Goal: Task Accomplishment & Management: Manage account settings

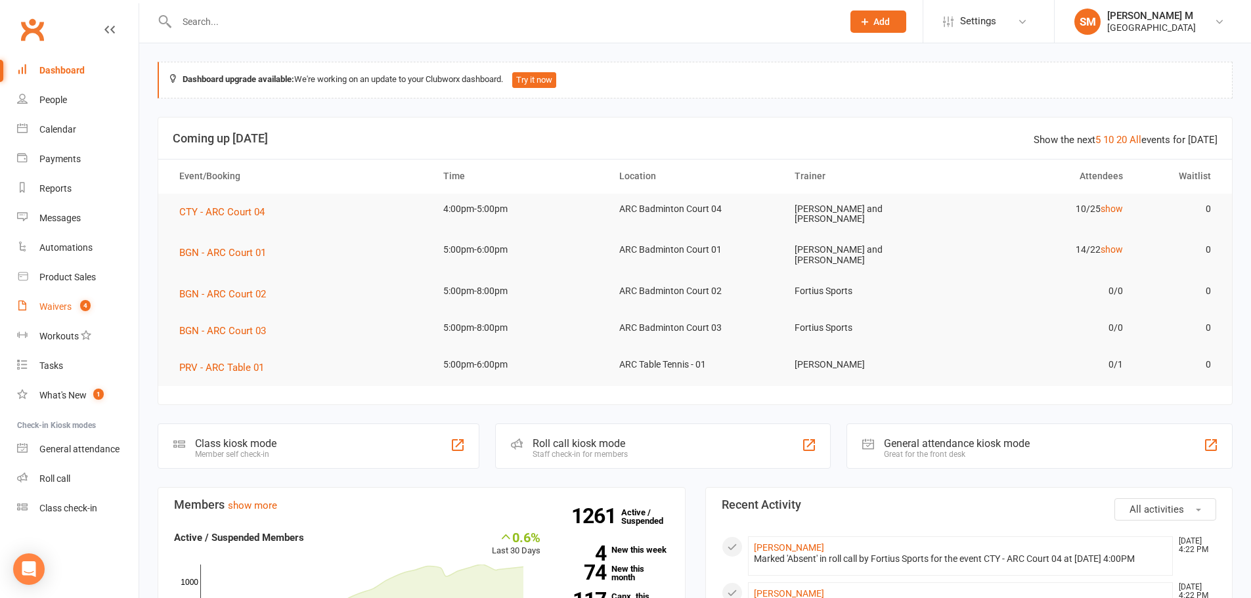
click at [66, 311] on div "Waivers" at bounding box center [55, 306] width 32 height 11
select select "50"
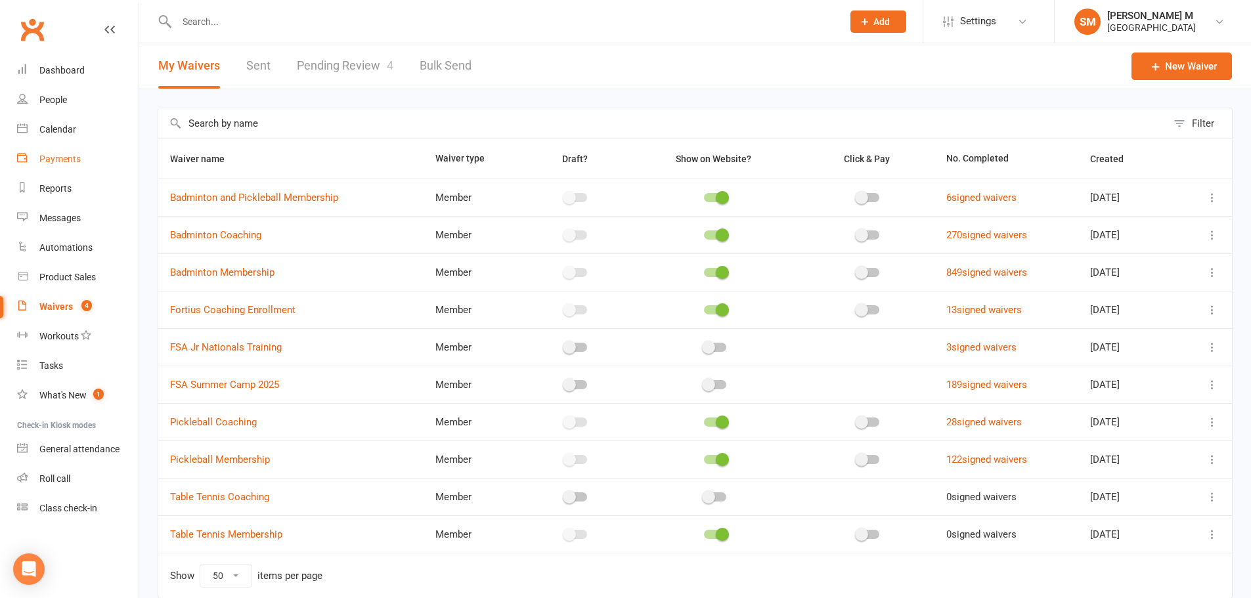
click at [58, 155] on div "Payments" at bounding box center [59, 159] width 41 height 11
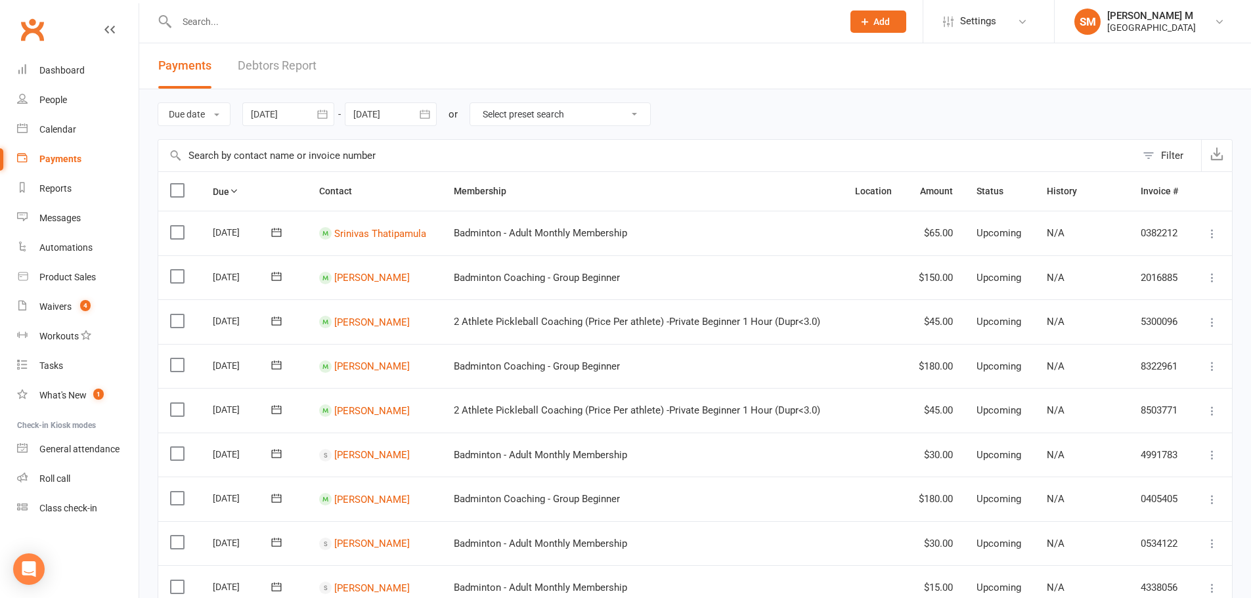
click at [329, 108] on icon "button" at bounding box center [322, 114] width 13 height 13
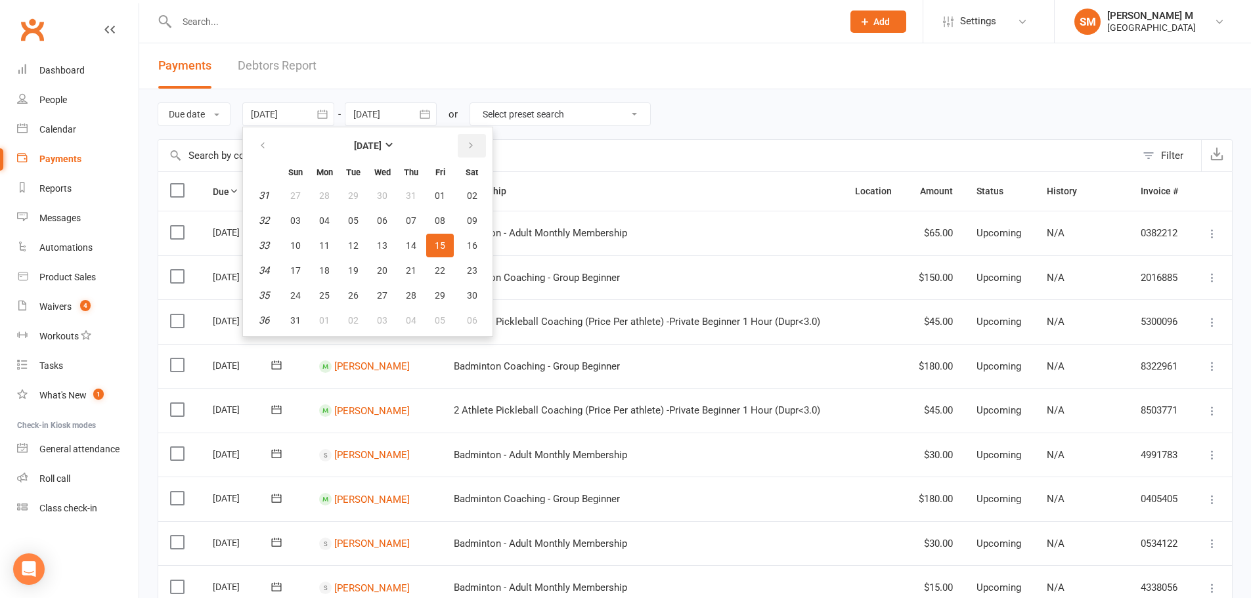
click at [472, 142] on icon "button" at bounding box center [470, 145] width 9 height 11
click at [329, 194] on span "01" at bounding box center [324, 195] width 11 height 11
type input "[DATE]"
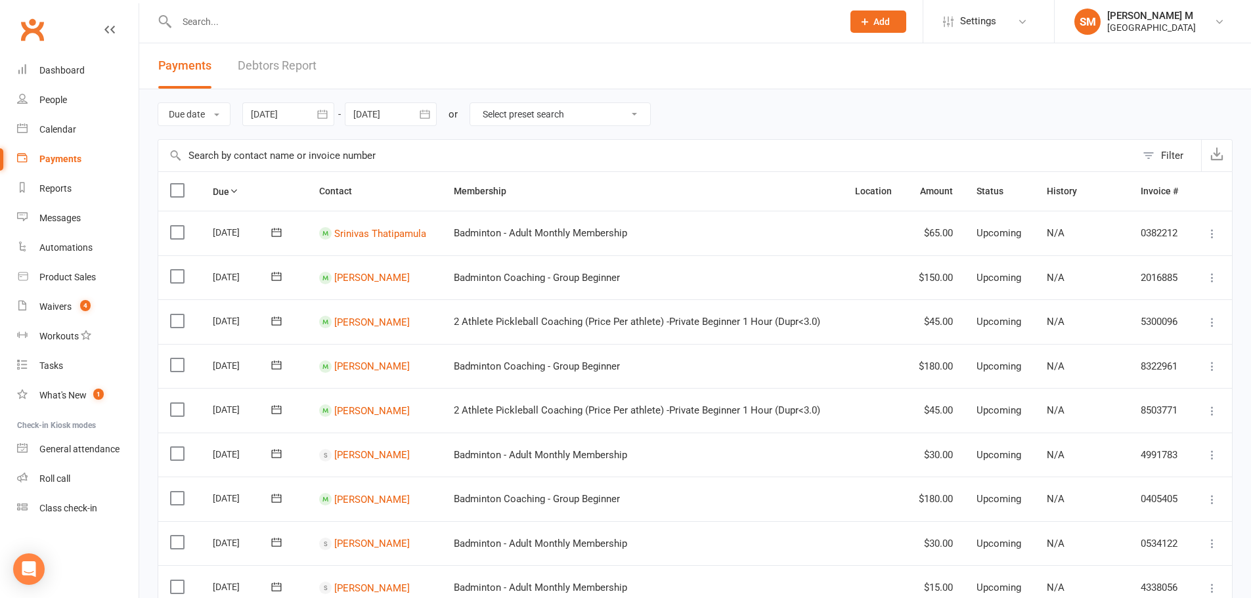
click at [431, 116] on icon "button" at bounding box center [424, 114] width 13 height 13
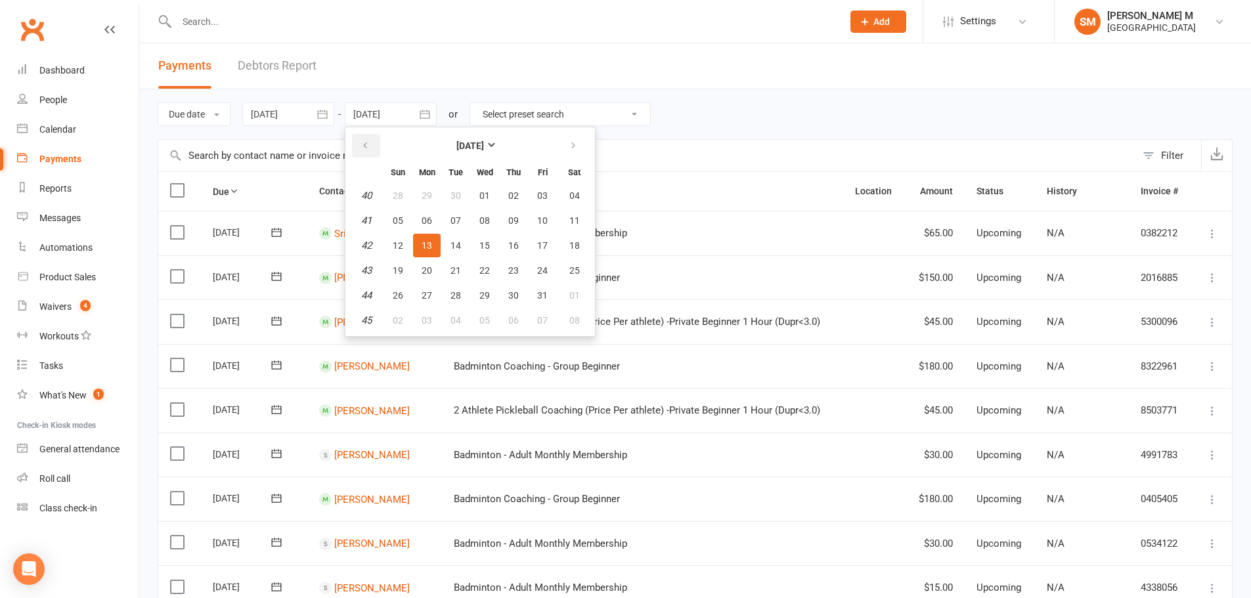
click at [372, 137] on button "button" at bounding box center [366, 146] width 28 height 24
click at [460, 286] on button "30" at bounding box center [456, 296] width 28 height 24
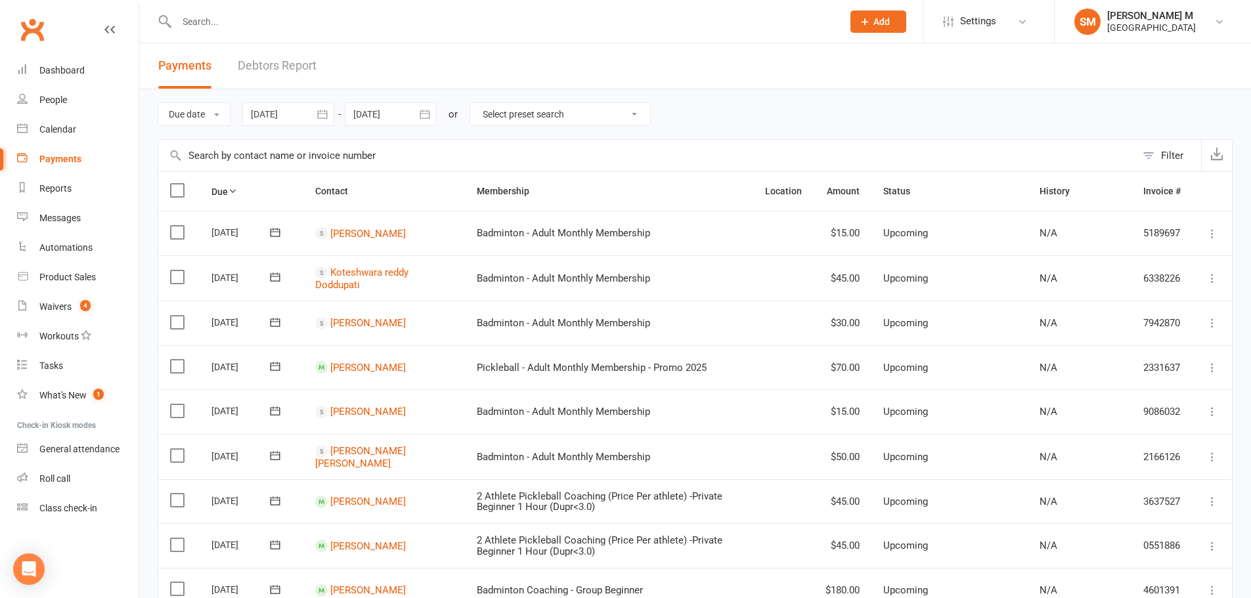
click at [427, 113] on icon "button" at bounding box center [424, 114] width 13 height 13
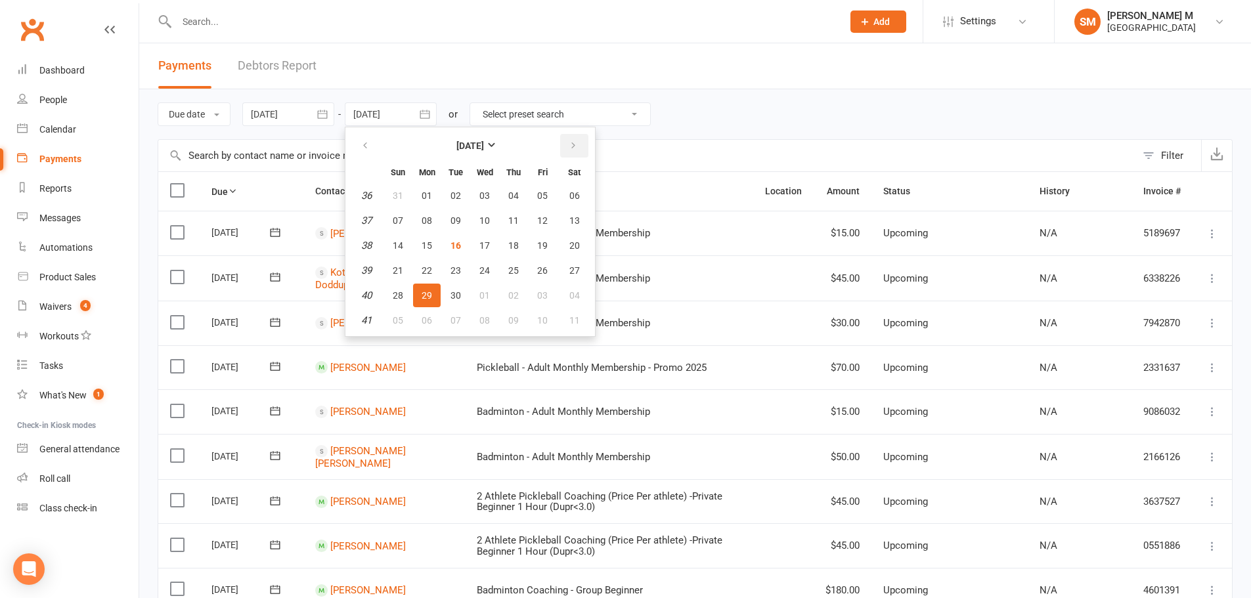
click at [580, 149] on button "button" at bounding box center [574, 146] width 28 height 24
click at [490, 190] on span "01" at bounding box center [484, 195] width 11 height 11
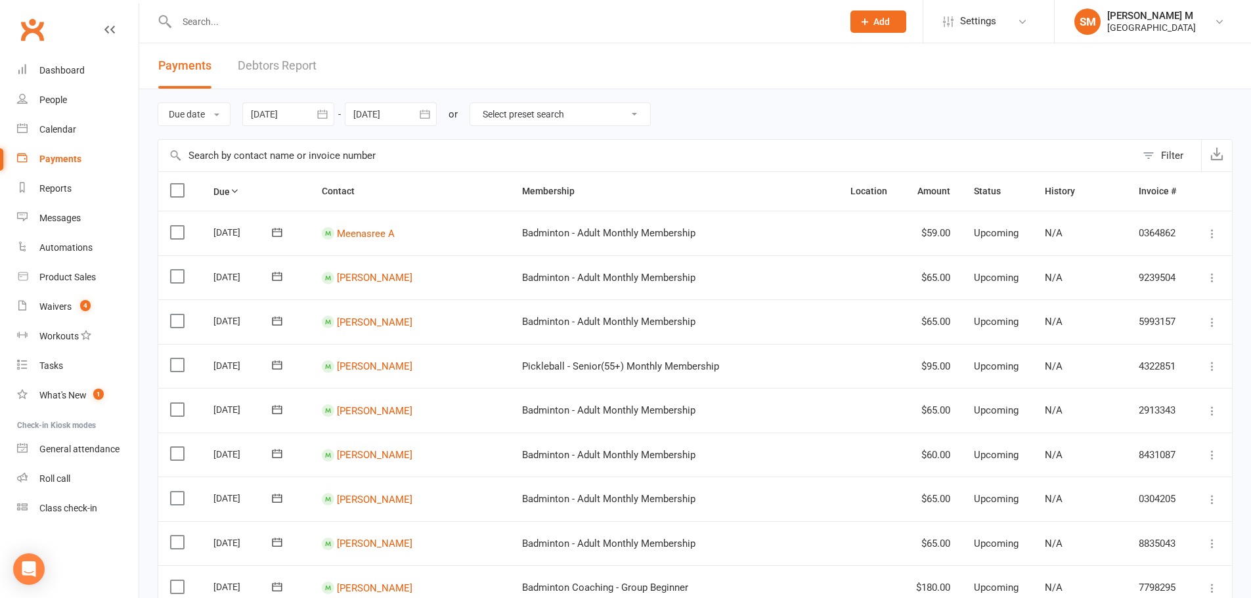
click at [422, 118] on icon "button" at bounding box center [425, 114] width 10 height 9
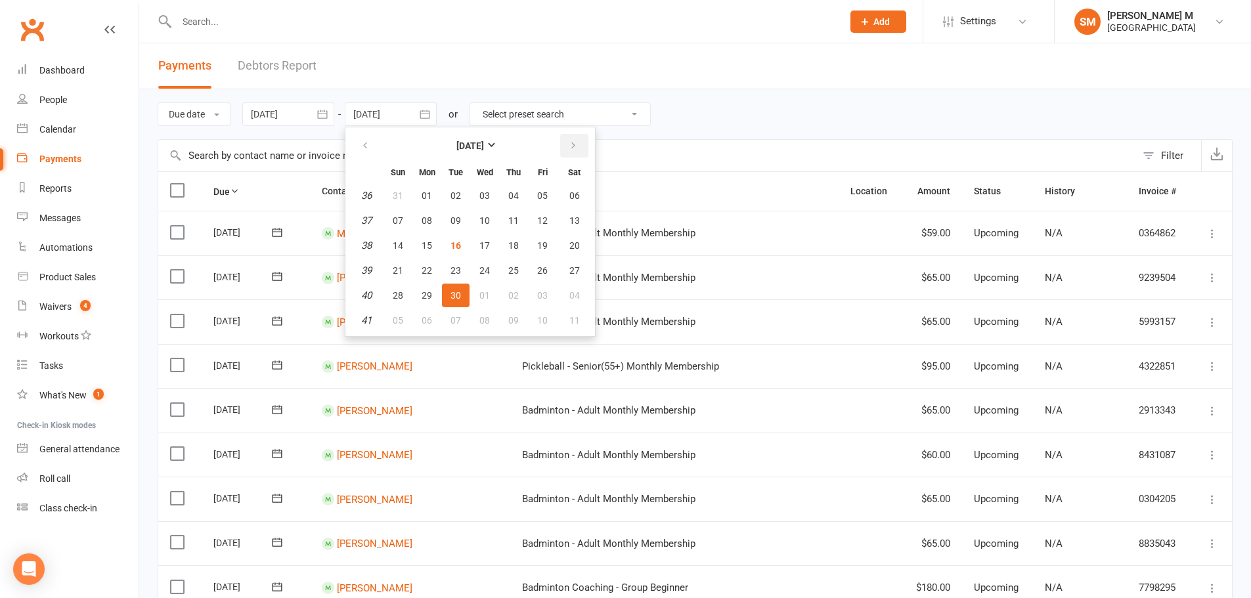
click at [566, 154] on button "button" at bounding box center [574, 146] width 28 height 24
click at [508, 297] on button "30" at bounding box center [514, 296] width 28 height 24
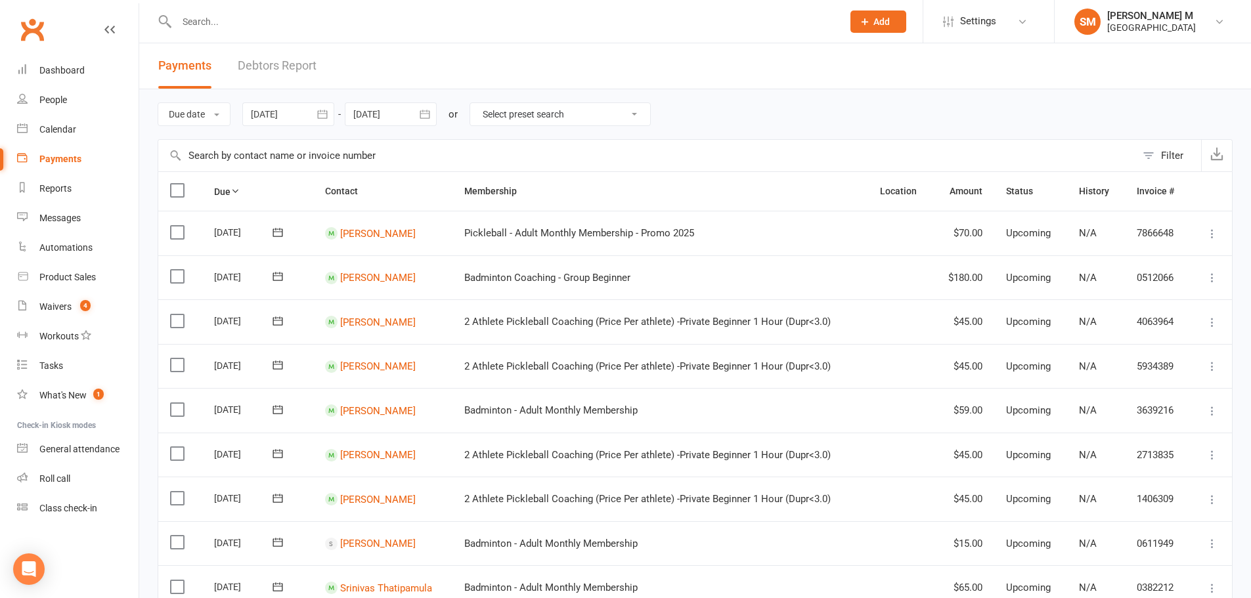
click at [422, 109] on icon "button" at bounding box center [424, 114] width 13 height 13
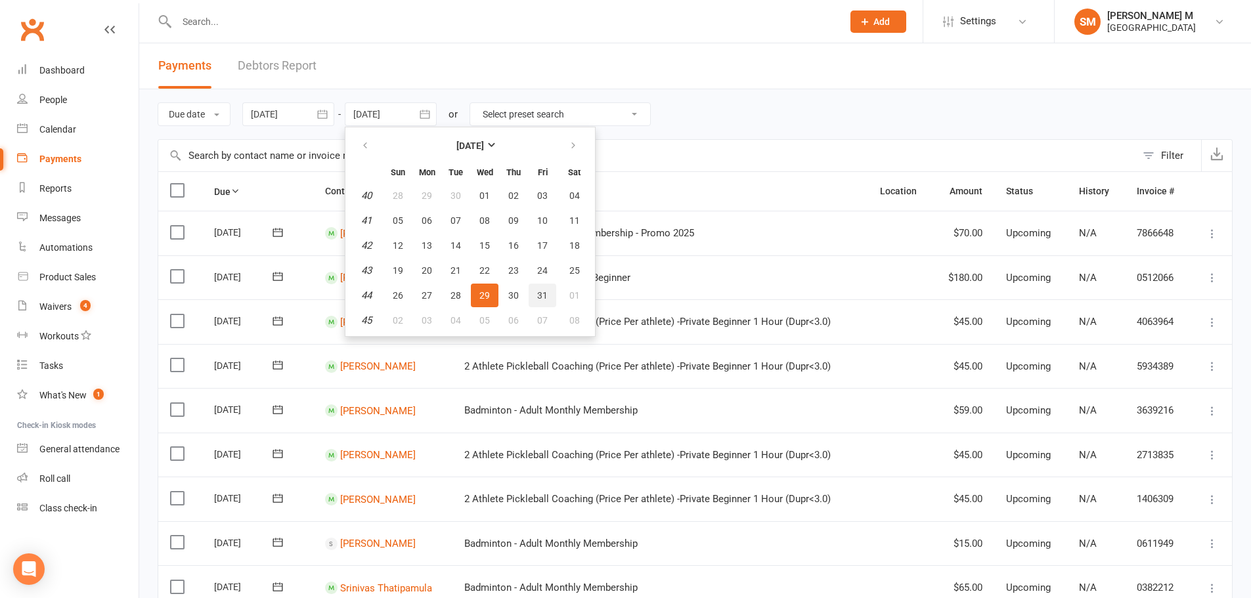
click at [546, 297] on span "31" at bounding box center [542, 295] width 11 height 11
type input "31 Oct 2025"
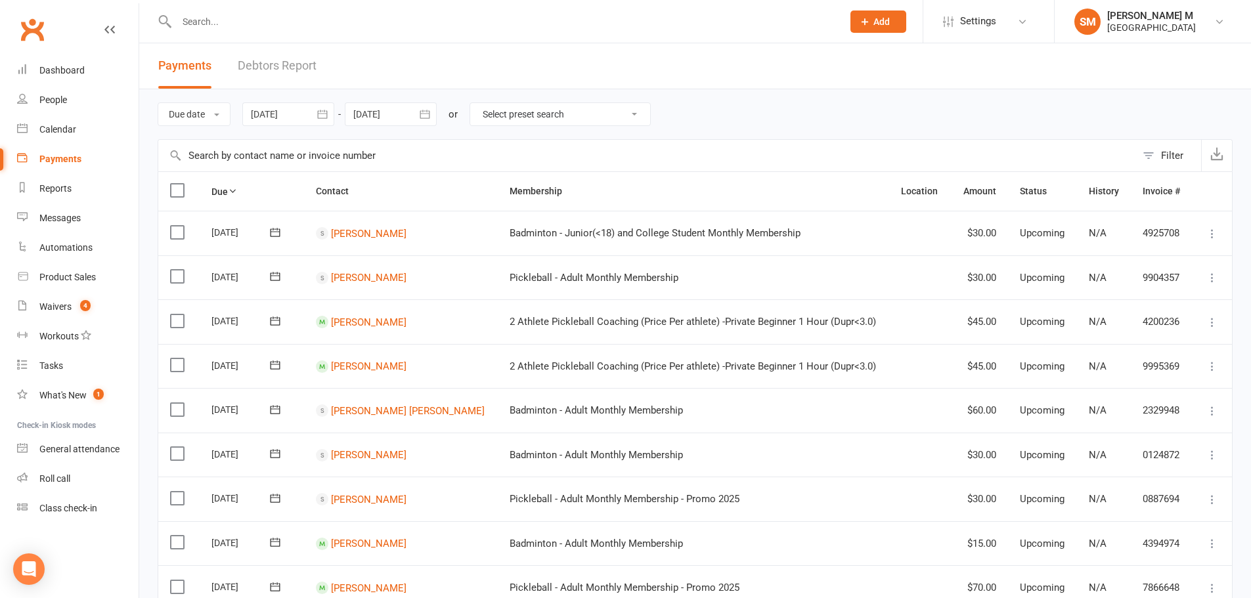
click at [321, 116] on icon "button" at bounding box center [322, 114] width 13 height 13
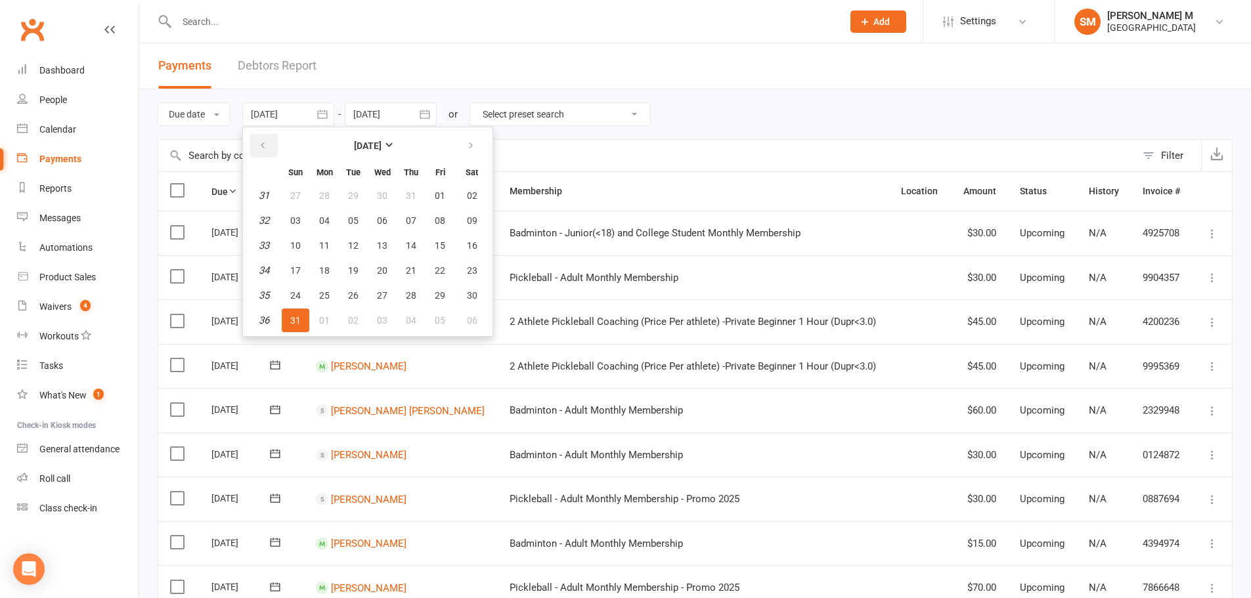
click at [267, 148] on icon "button" at bounding box center [262, 145] width 9 height 11
click at [467, 148] on button "button" at bounding box center [472, 146] width 28 height 24
click at [465, 150] on button "button" at bounding box center [472, 146] width 28 height 24
click at [384, 196] on span "01" at bounding box center [382, 195] width 11 height 11
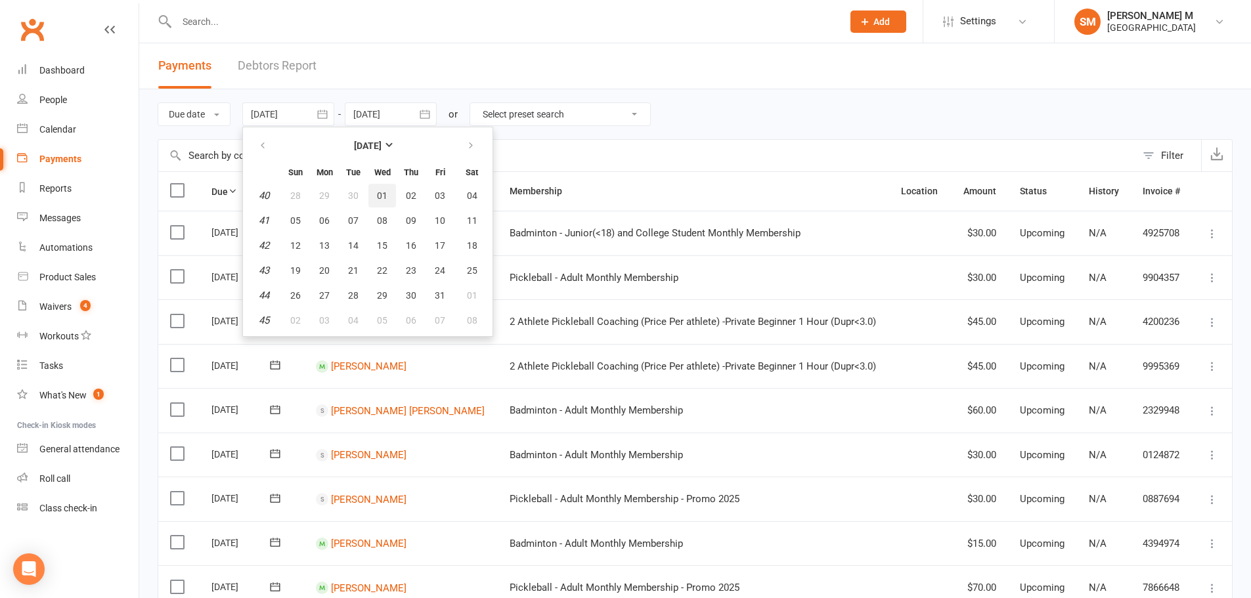
type input "[DATE]"
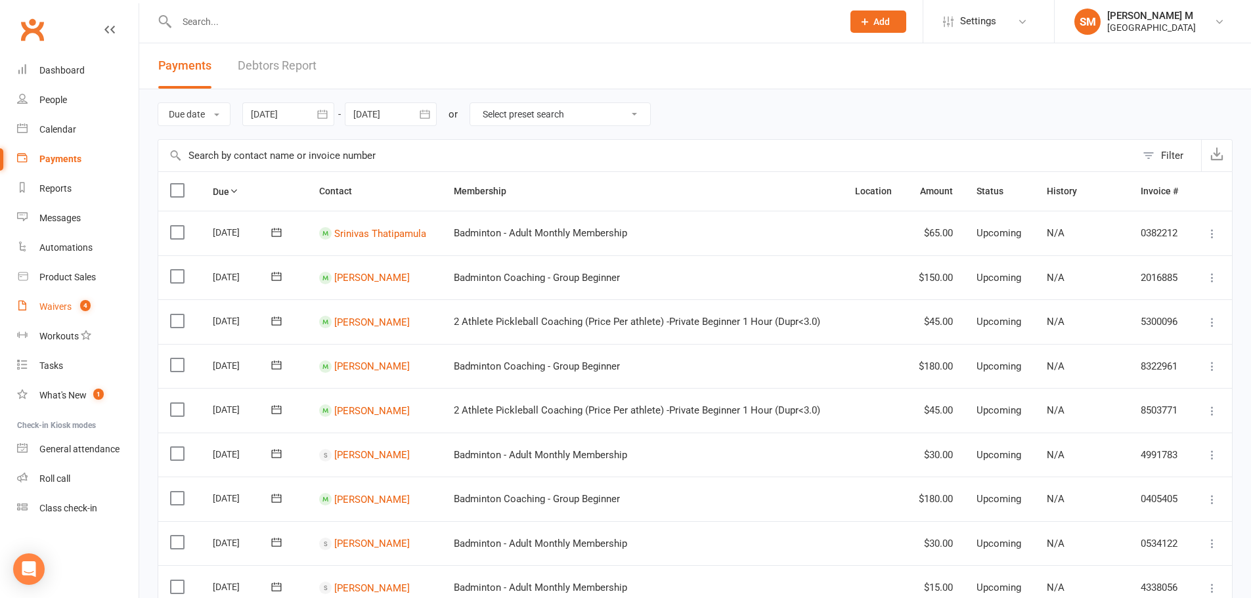
click at [72, 313] on link "Waivers 4" at bounding box center [77, 307] width 121 height 30
select select "50"
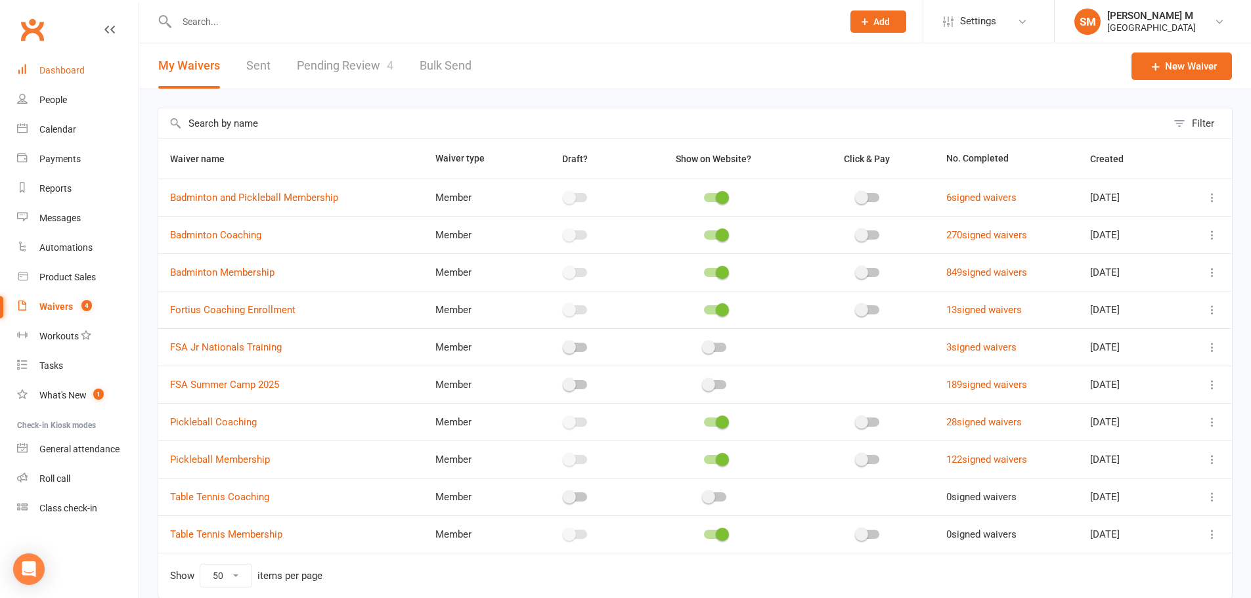
click at [43, 79] on link "Dashboard" at bounding box center [77, 71] width 121 height 30
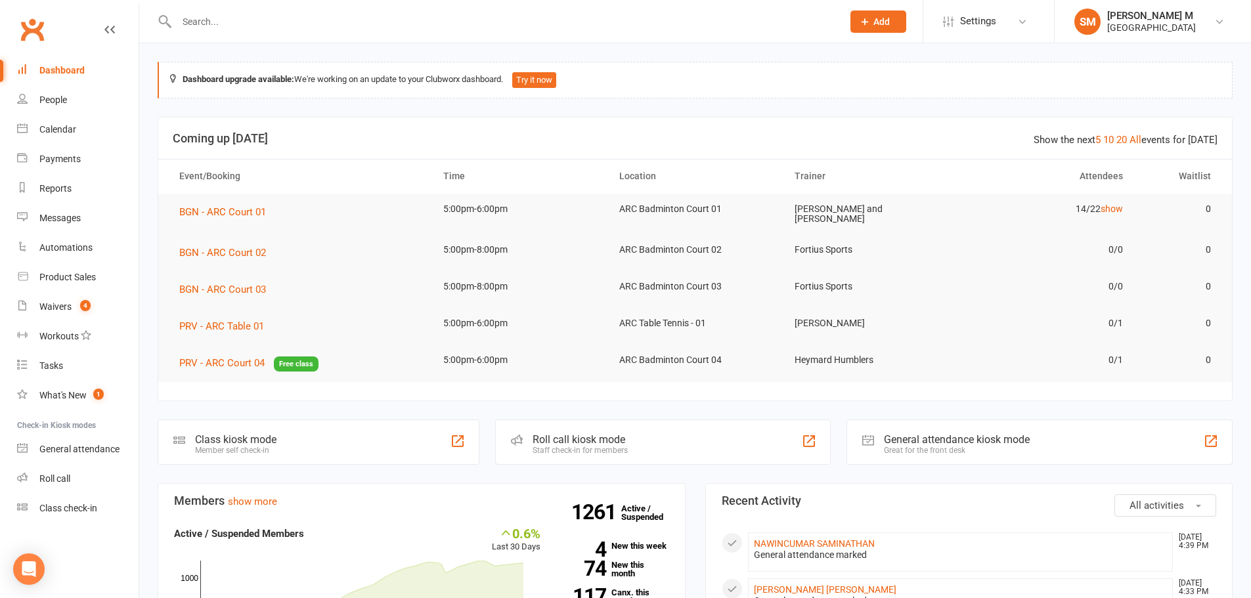
scroll to position [263, 0]
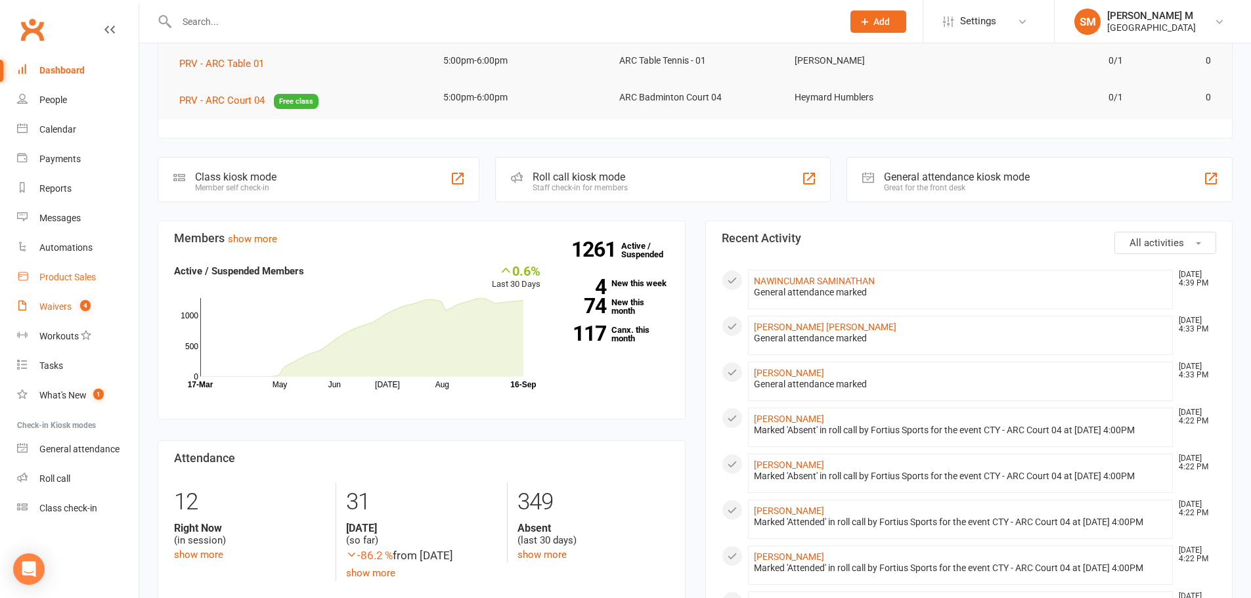
drag, startPoint x: 76, startPoint y: 301, endPoint x: 74, endPoint y: 284, distance: 16.5
click at [76, 301] on link "Waivers 4" at bounding box center [77, 307] width 121 height 30
select select "50"
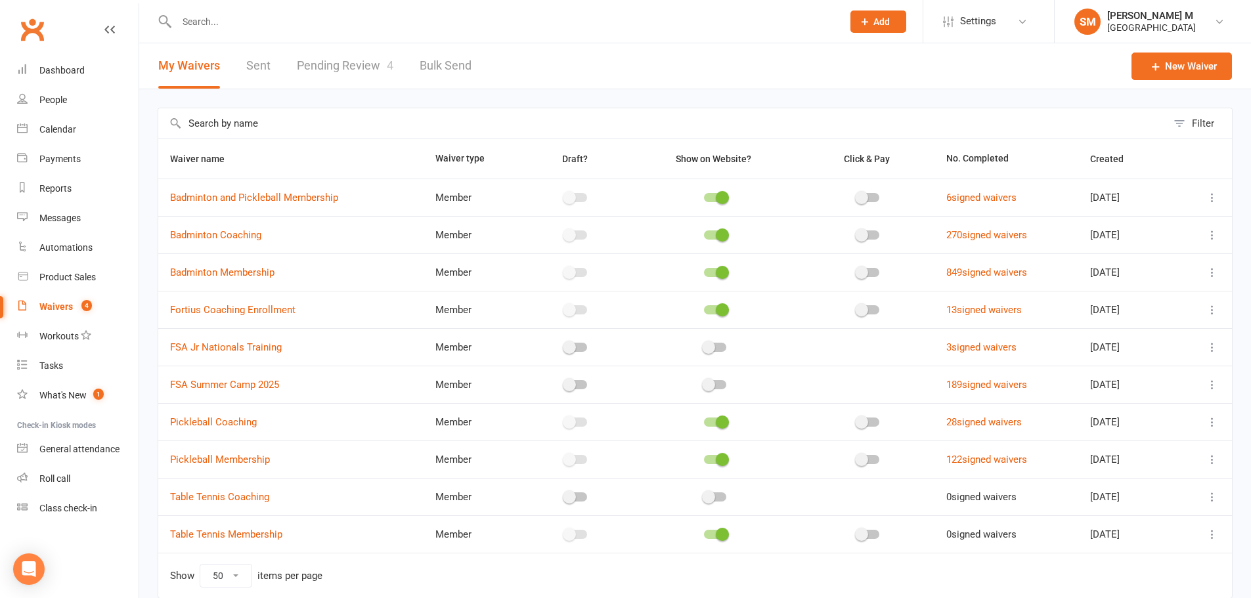
click at [372, 62] on link "Pending Review 4" at bounding box center [345, 65] width 97 height 45
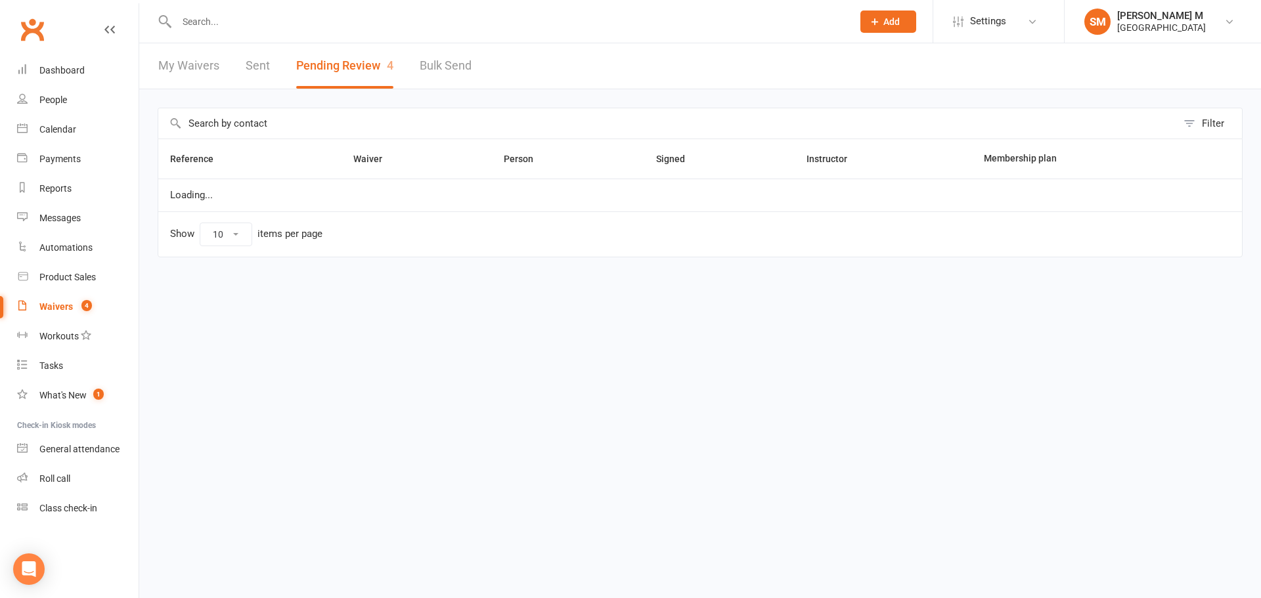
select select "100"
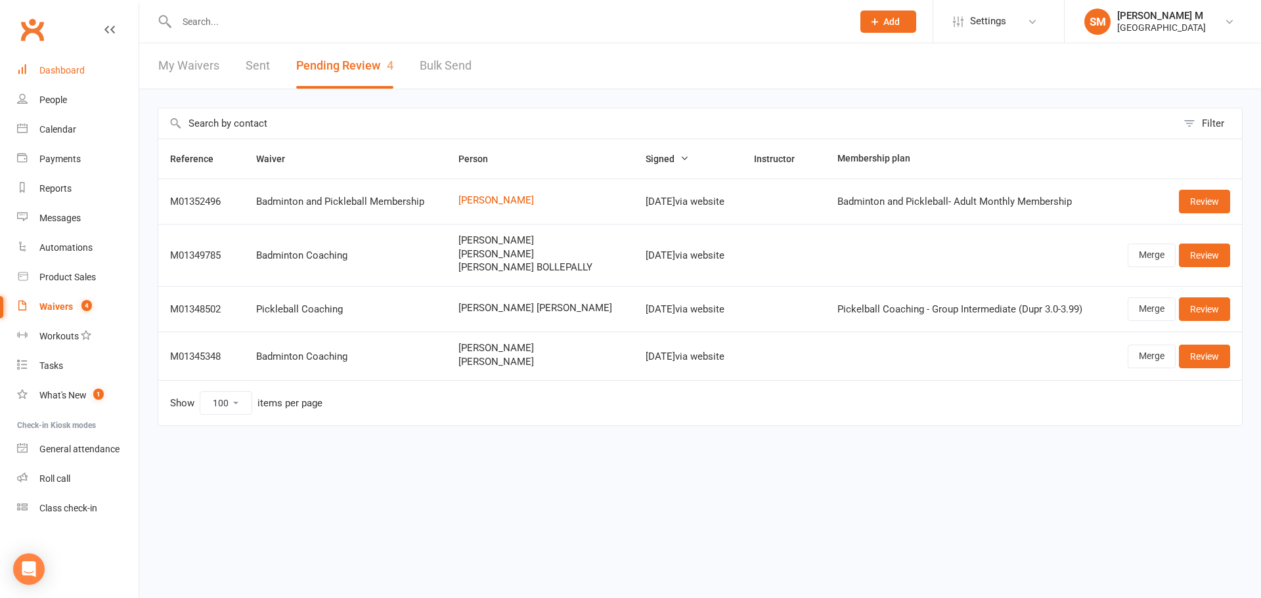
click at [32, 70] on link "Dashboard" at bounding box center [77, 71] width 121 height 30
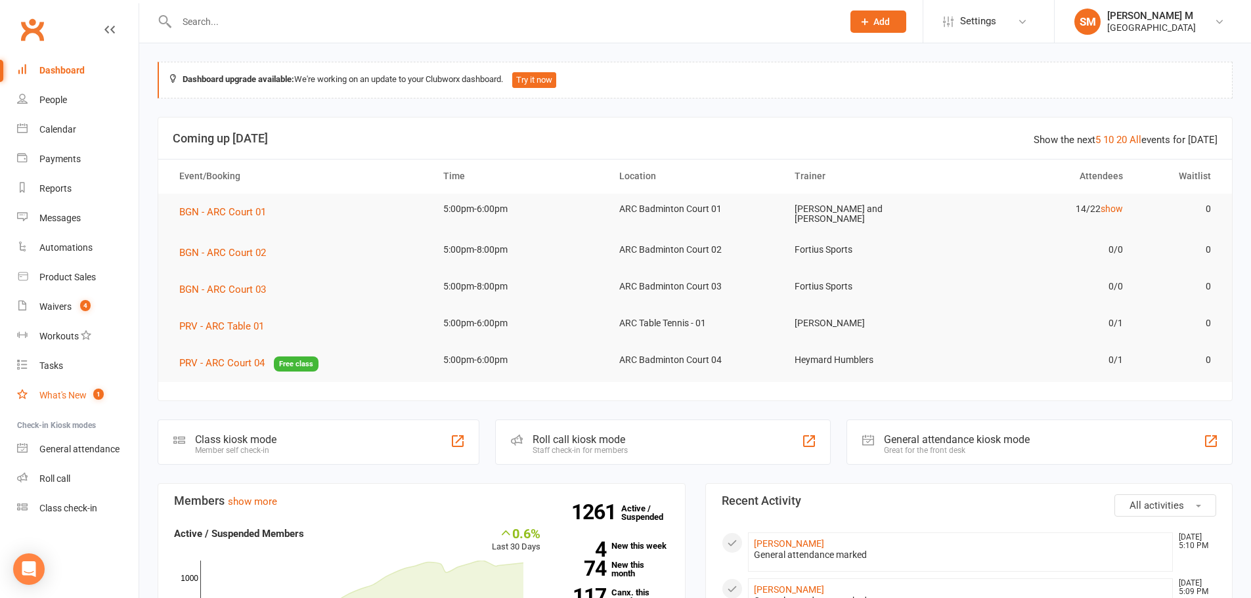
click at [57, 399] on div "What's New" at bounding box center [62, 395] width 47 height 11
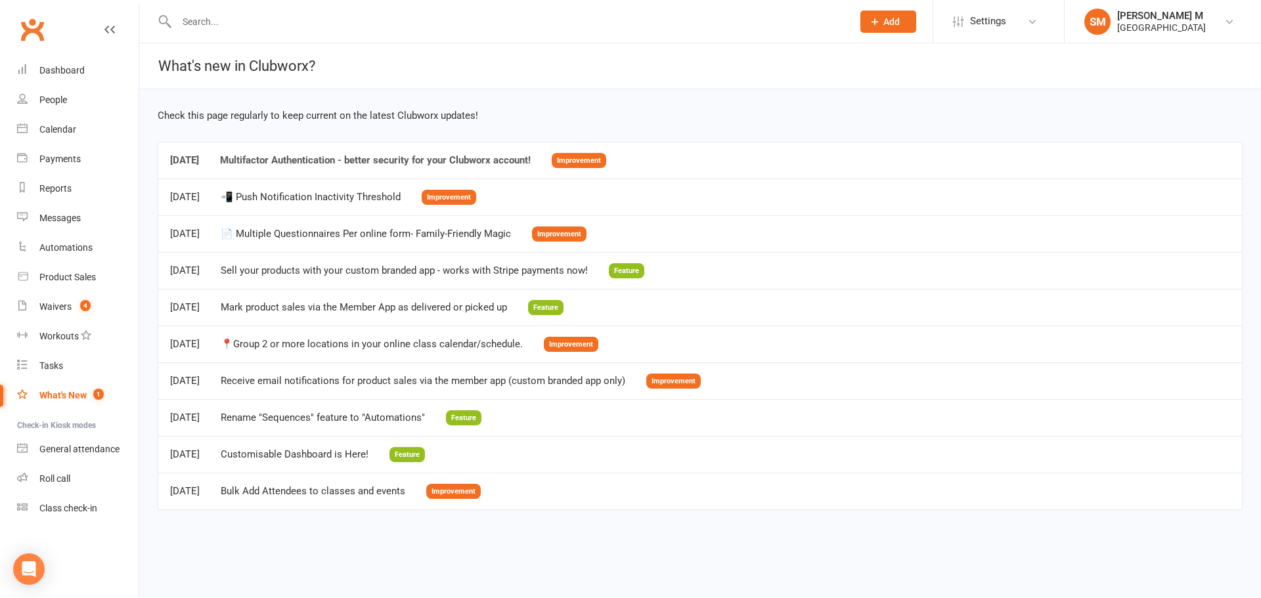
click at [412, 156] on div "Multifactor Authentication - better security for your Clubworx account!" at bounding box center [375, 160] width 311 height 11
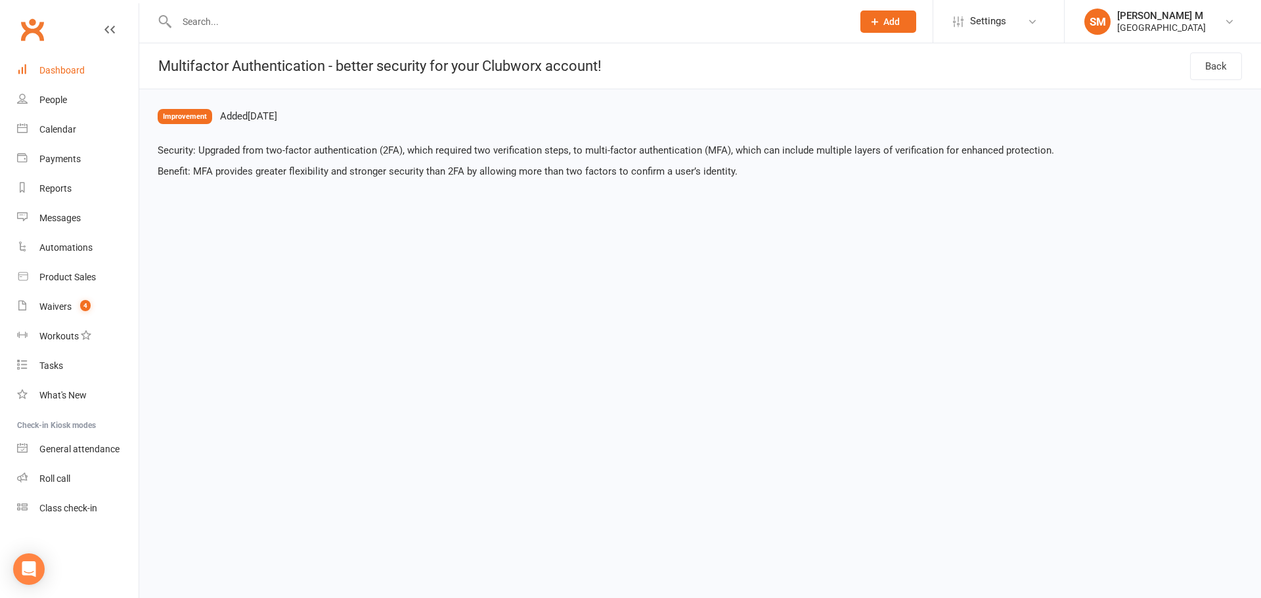
click at [68, 65] on div "Dashboard" at bounding box center [61, 70] width 45 height 11
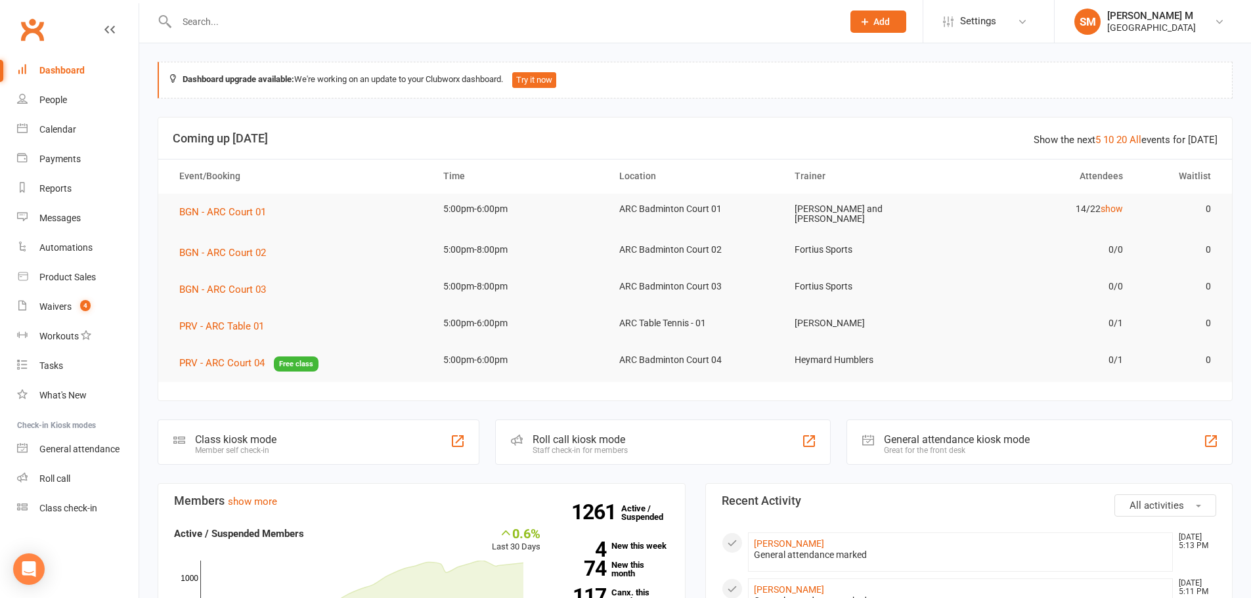
click at [194, 21] on input "text" at bounding box center [503, 21] width 660 height 18
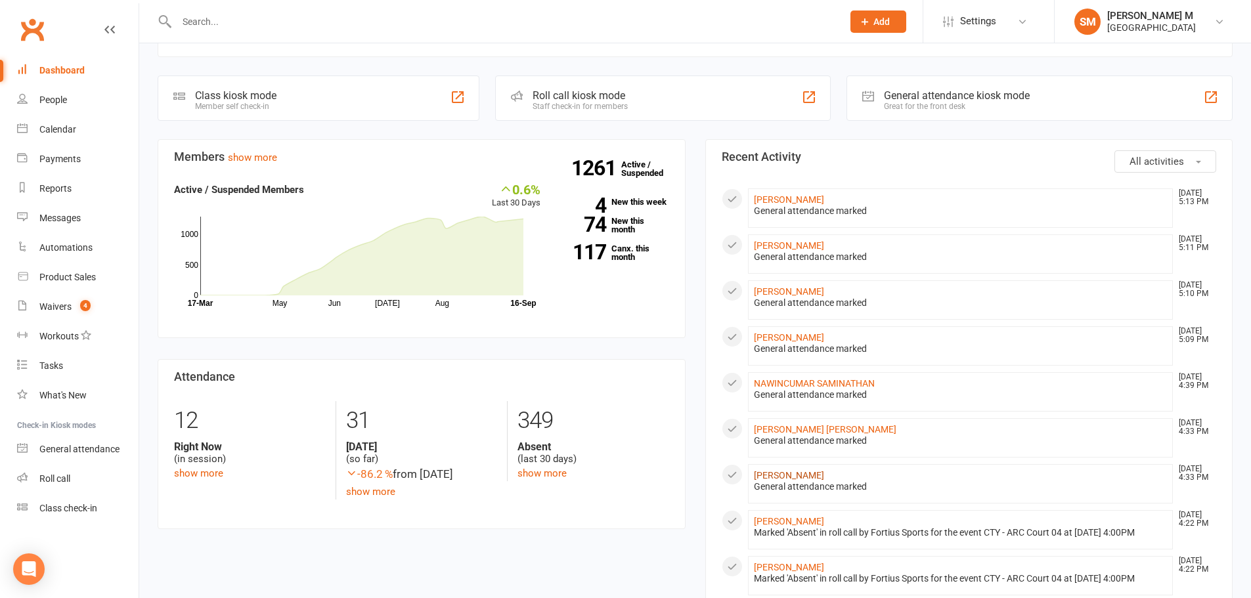
scroll to position [328, 0]
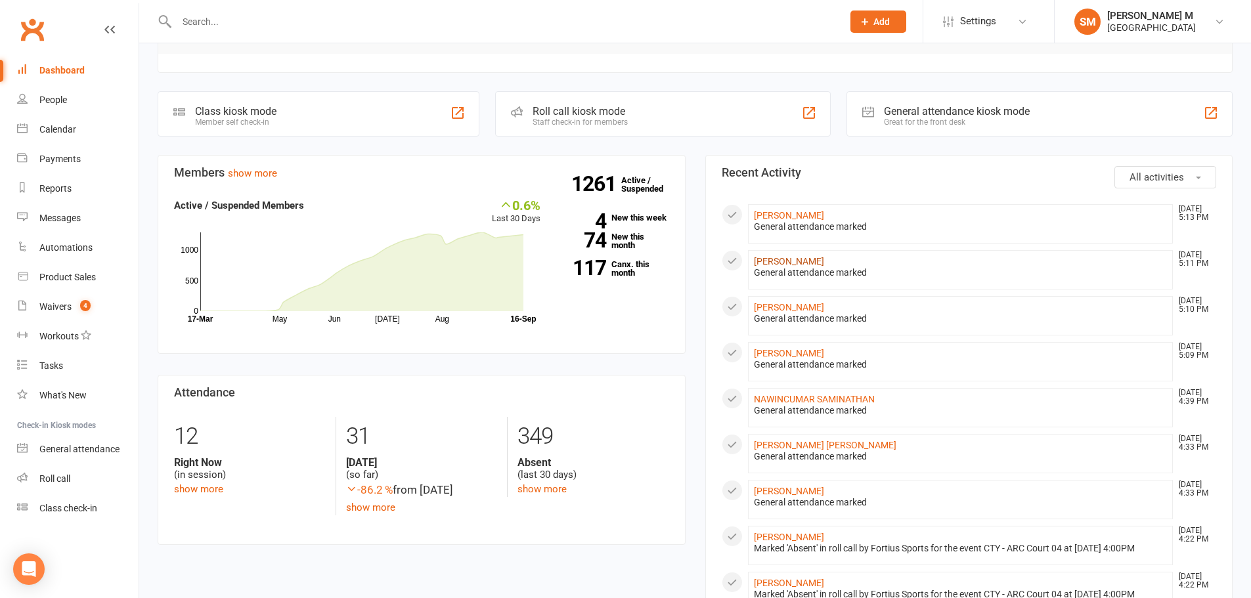
click at [798, 256] on link "Shiva Yelakuntla" at bounding box center [789, 261] width 70 height 11
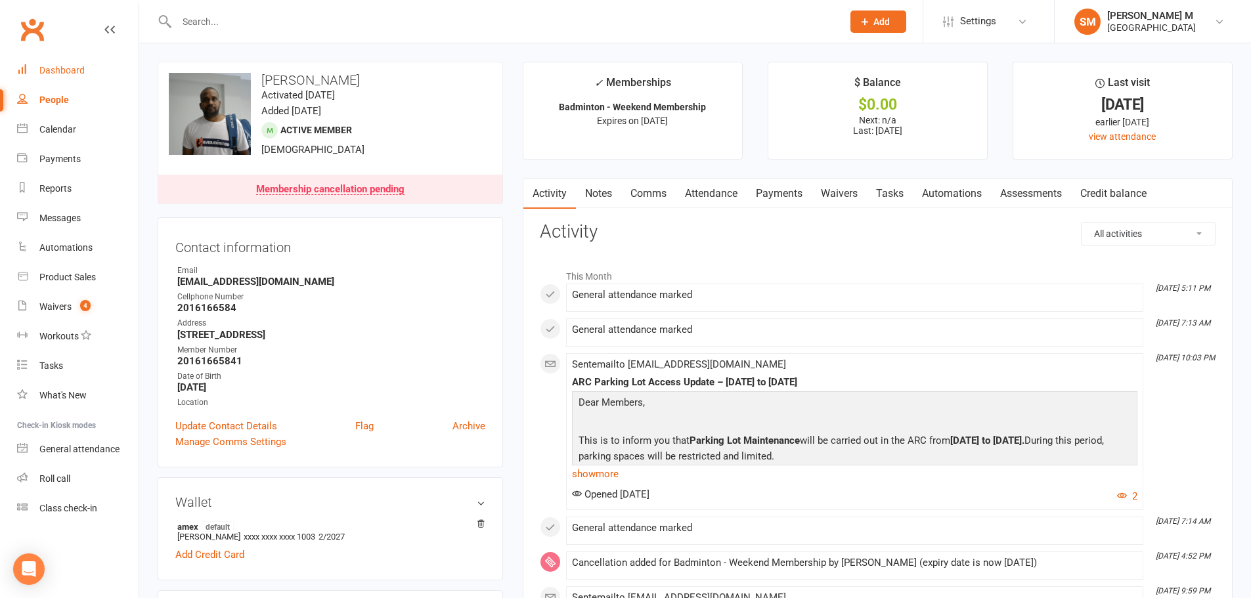
click at [63, 73] on div "Dashboard" at bounding box center [61, 70] width 45 height 11
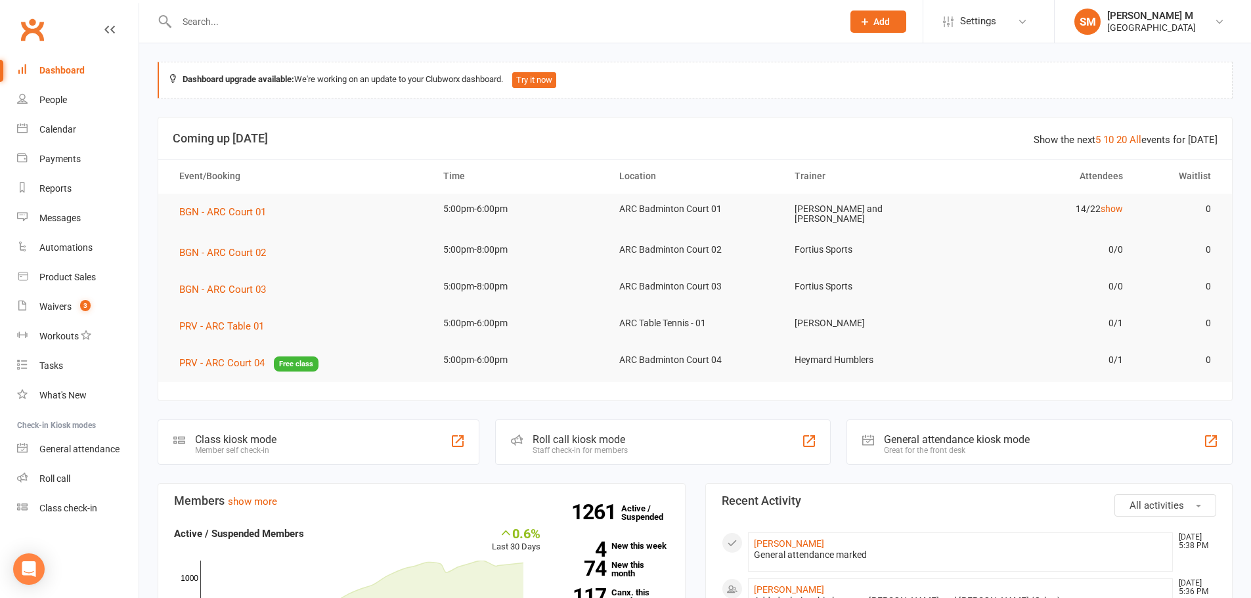
click at [268, 12] on input "text" at bounding box center [503, 21] width 660 height 18
paste input "prekshana pavuluru"
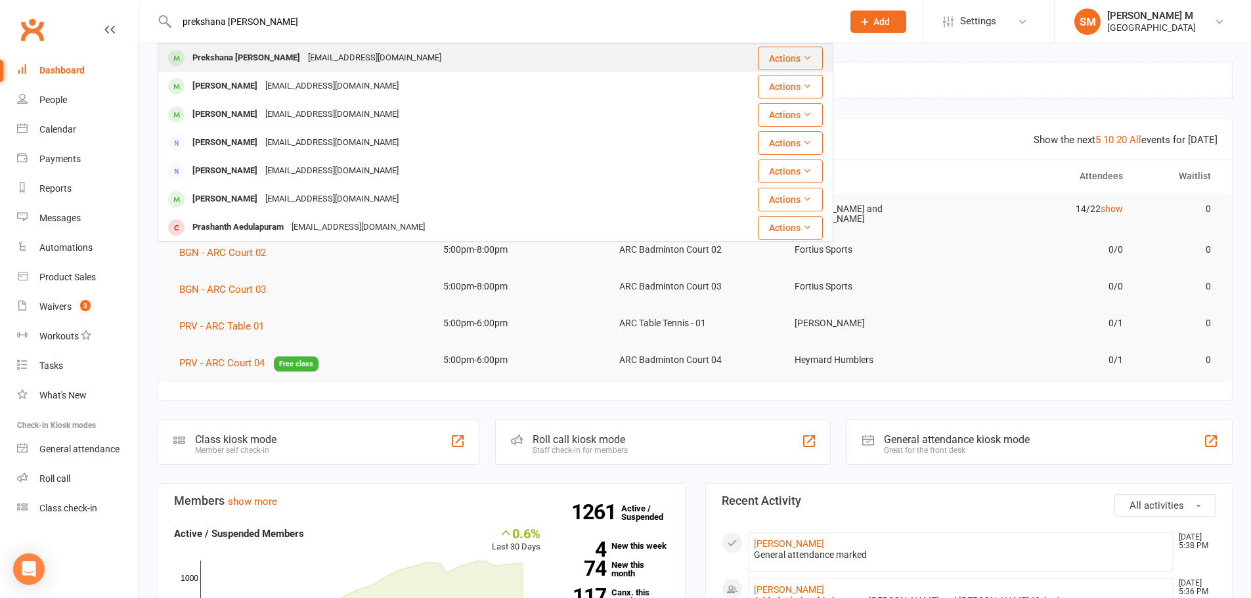
type input "prekshana pavuluru"
click at [248, 50] on div "Prekshana Pavuluru" at bounding box center [246, 58] width 116 height 19
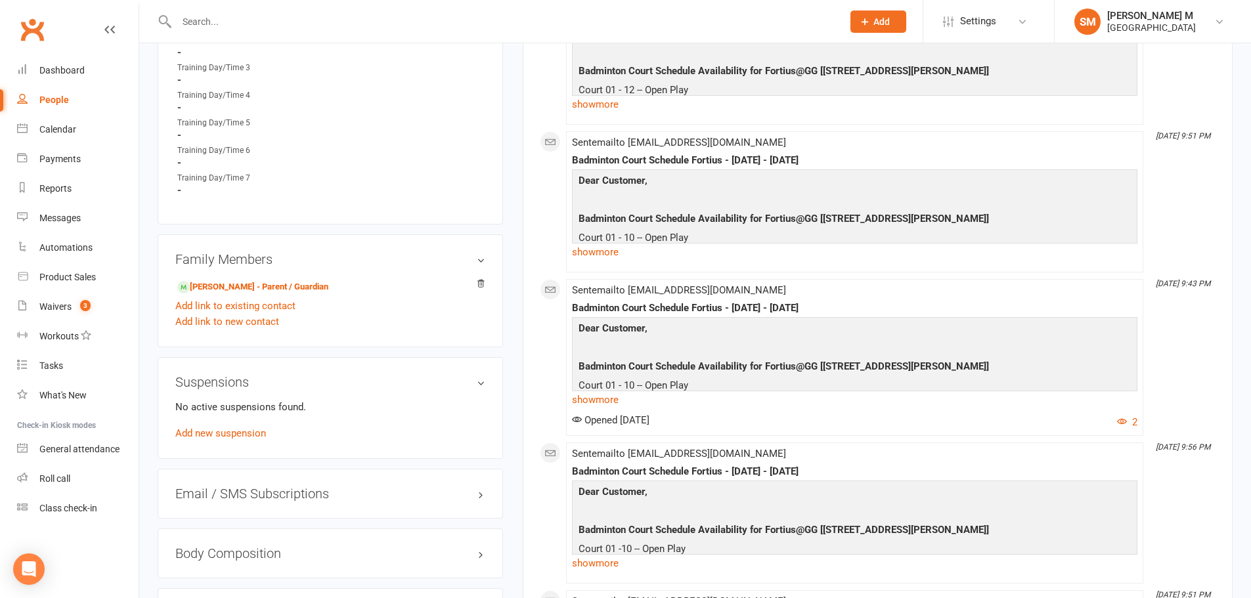
scroll to position [788, 0]
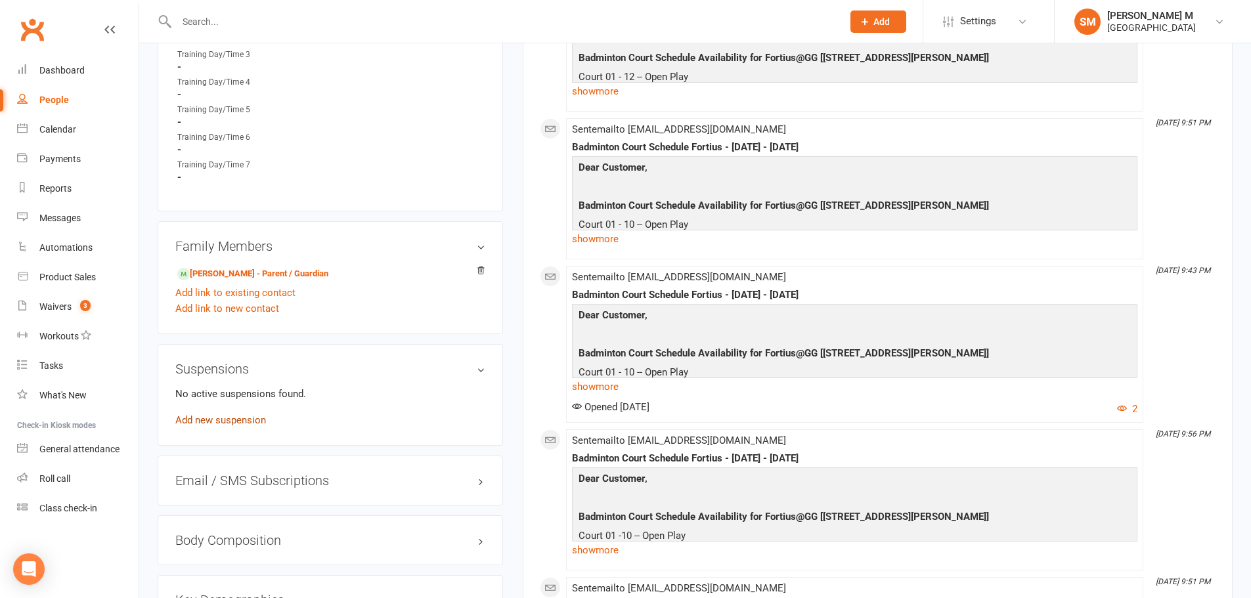
click at [247, 425] on link "Add new suspension" at bounding box center [220, 420] width 91 height 12
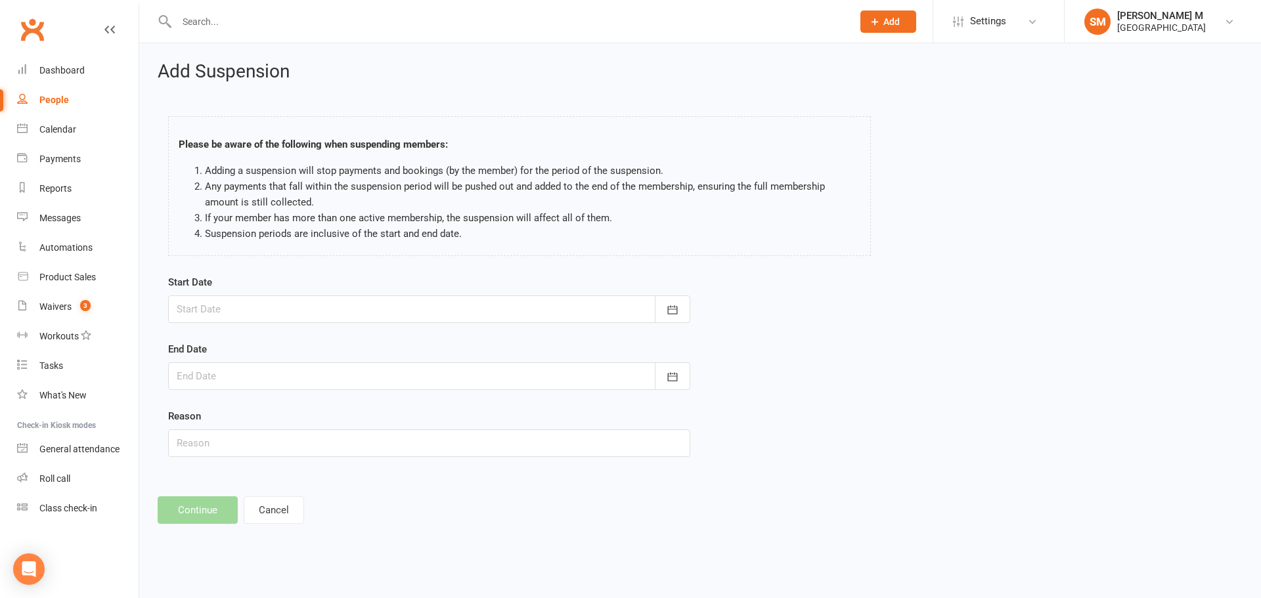
click at [375, 308] on div at bounding box center [429, 309] width 522 height 28
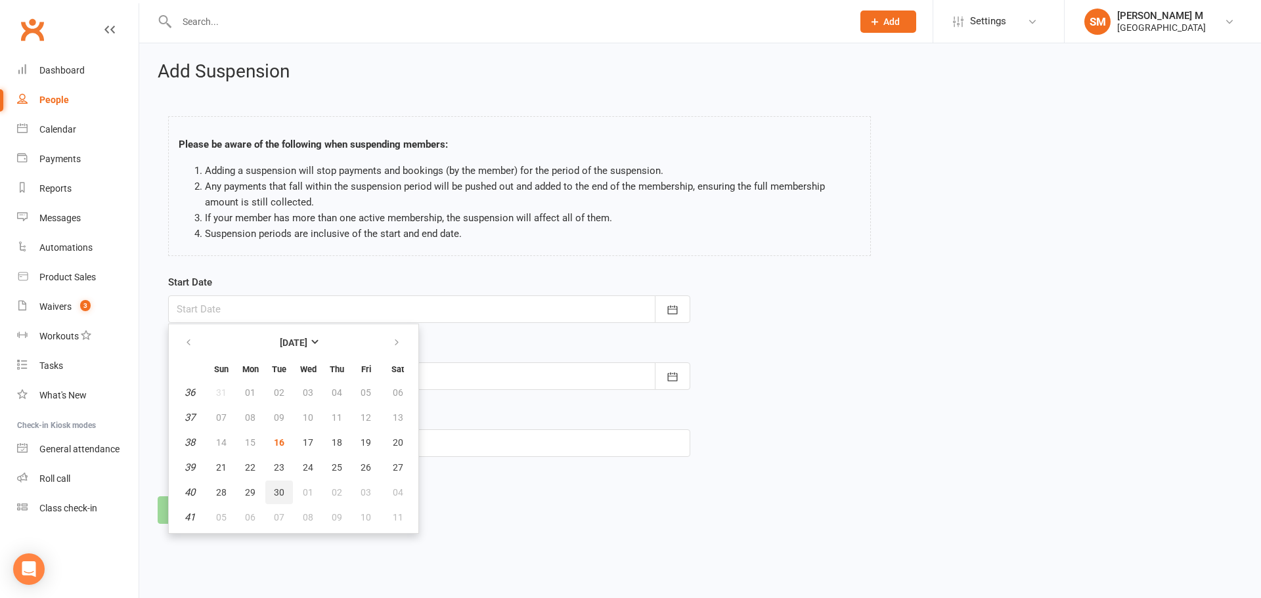
click at [286, 490] on button "30" at bounding box center [279, 493] width 28 height 24
type input "30 Sep 2025"
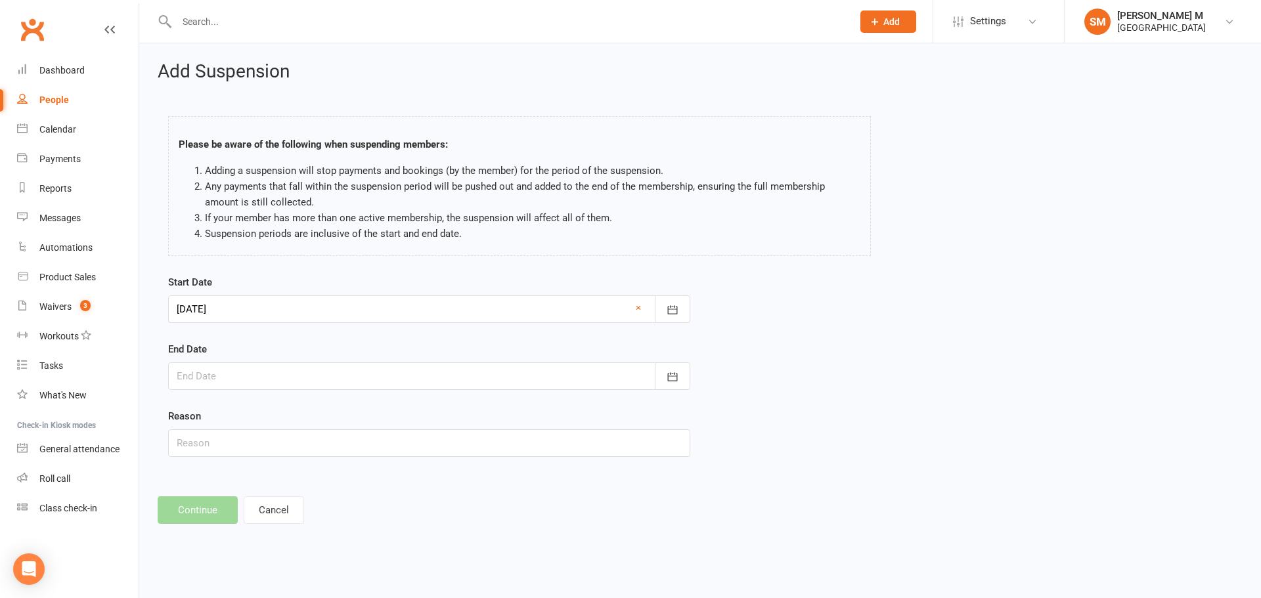
click at [272, 355] on div "End Date September 2025 Sun Mon Tue Wed Thu Fri Sat 36 31 01 02 03 04 05 06 37 …" at bounding box center [429, 365] width 522 height 49
click at [264, 365] on div at bounding box center [429, 376] width 522 height 28
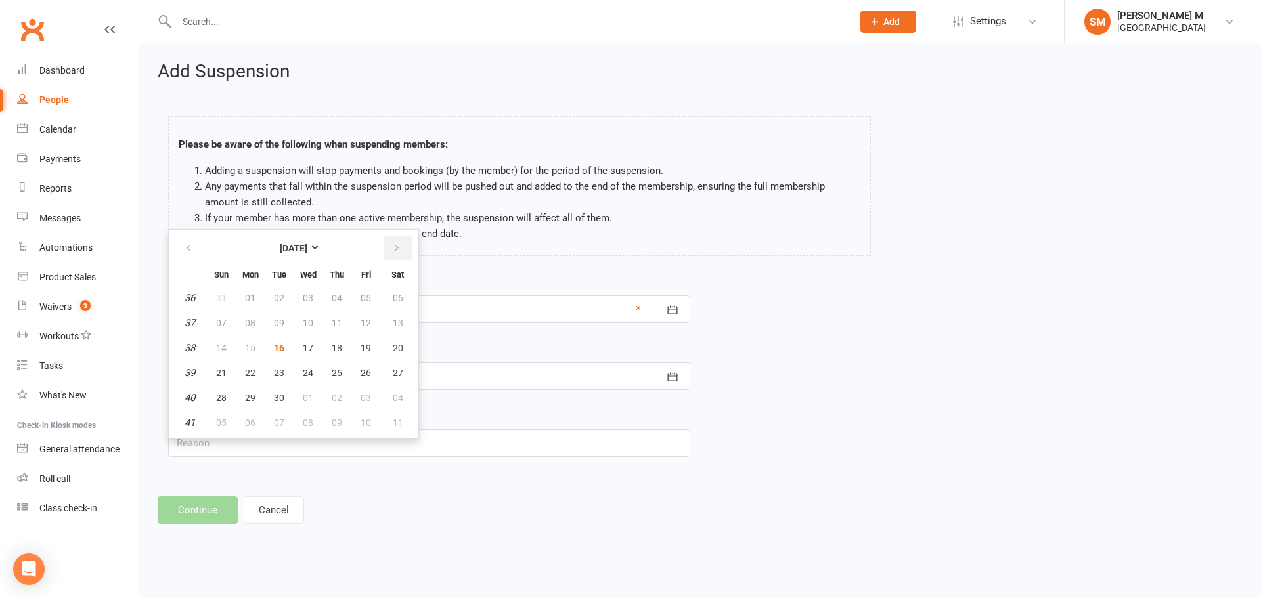
click at [395, 248] on icon "button" at bounding box center [396, 248] width 9 height 11
click at [353, 393] on button "31" at bounding box center [366, 398] width 28 height 24
type input "31 Oct 2025"
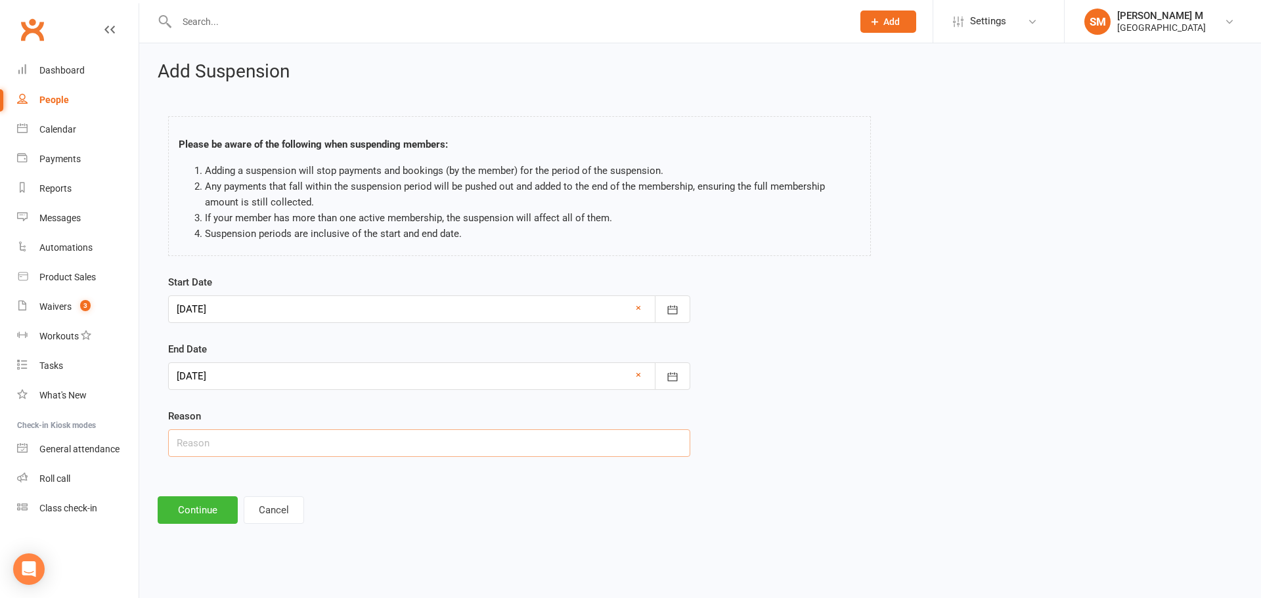
click at [316, 437] on input "text" at bounding box center [429, 443] width 522 height 28
type input "Customer requested via email"
click at [204, 482] on div "Add Suspension Please be aware of the following when suspending members: Adding…" at bounding box center [699, 292] width 1121 height 499
click at [204, 490] on div "Add Suspension Please be aware of the following when suspending members: Adding…" at bounding box center [699, 292] width 1121 height 499
click at [201, 501] on button "Continue" at bounding box center [198, 510] width 80 height 28
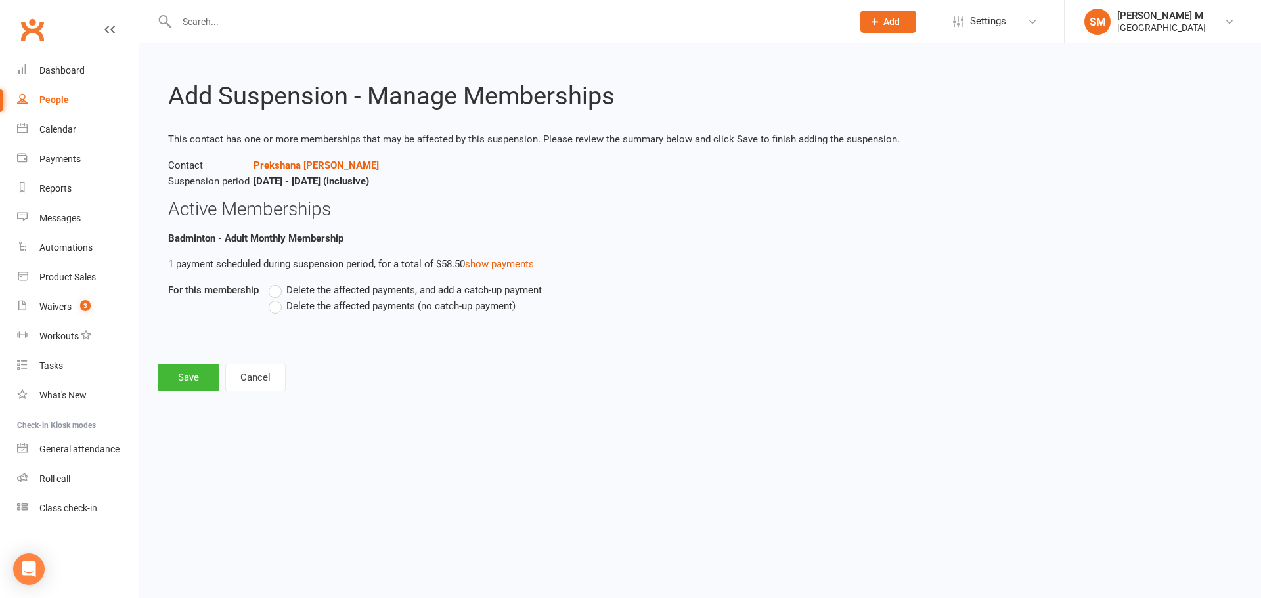
click at [291, 309] on span "Delete the affected payments (no catch-up payment)" at bounding box center [400, 305] width 229 height 14
click at [277, 298] on input "Delete the affected payments (no catch-up payment)" at bounding box center [273, 298] width 9 height 0
click at [294, 298] on span "Delete the affected payments (no catch-up payment)" at bounding box center [400, 305] width 229 height 14
click at [277, 298] on input "Delete the affected payments (no catch-up payment)" at bounding box center [273, 298] width 9 height 0
click at [300, 290] on span "Delete the affected payments, and add a catch-up payment" at bounding box center [413, 289] width 255 height 14
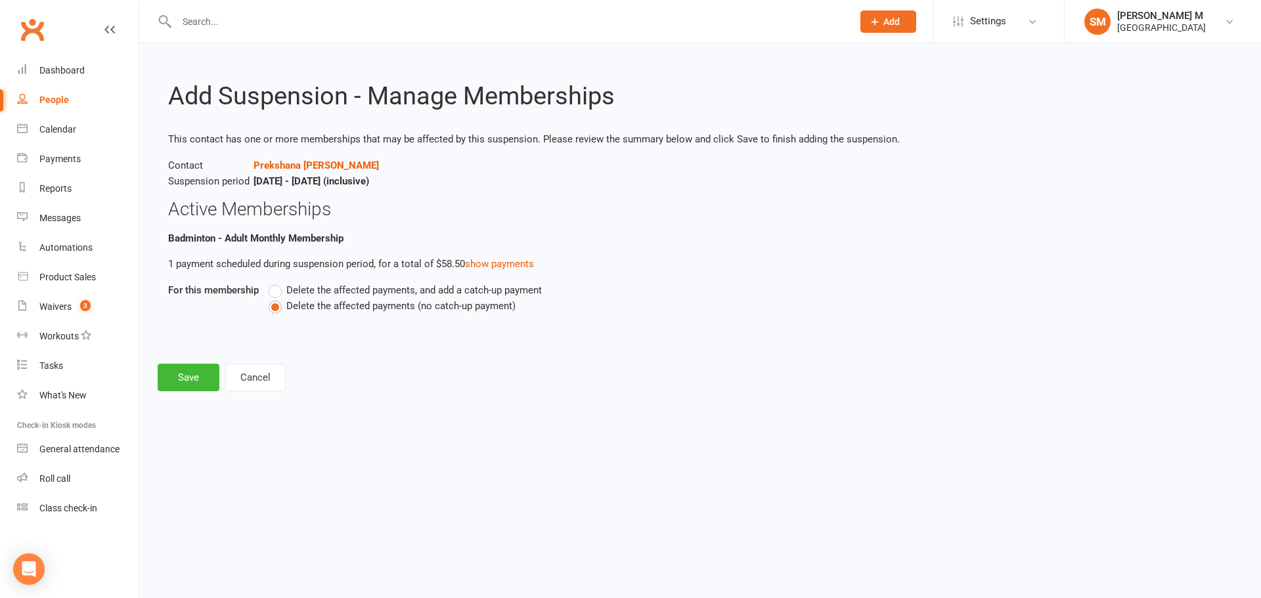
click at [277, 282] on input "Delete the affected payments, and add a catch-up payment" at bounding box center [273, 282] width 9 height 0
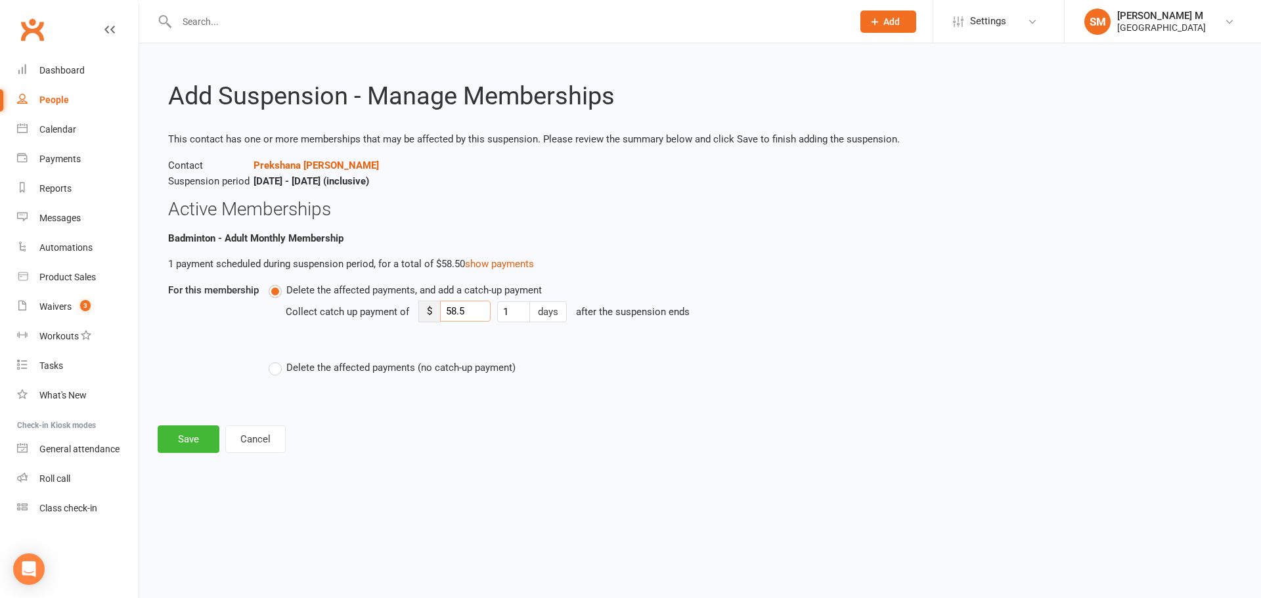
drag, startPoint x: 443, startPoint y: 306, endPoint x: 331, endPoint y: 298, distance: 112.5
click at [331, 298] on div "Collect catch up payment of $ 58.5 1 days after the suspension ends" at bounding box center [622, 321] width 672 height 46
type input "15"
click at [168, 431] on button "Save" at bounding box center [189, 439] width 62 height 28
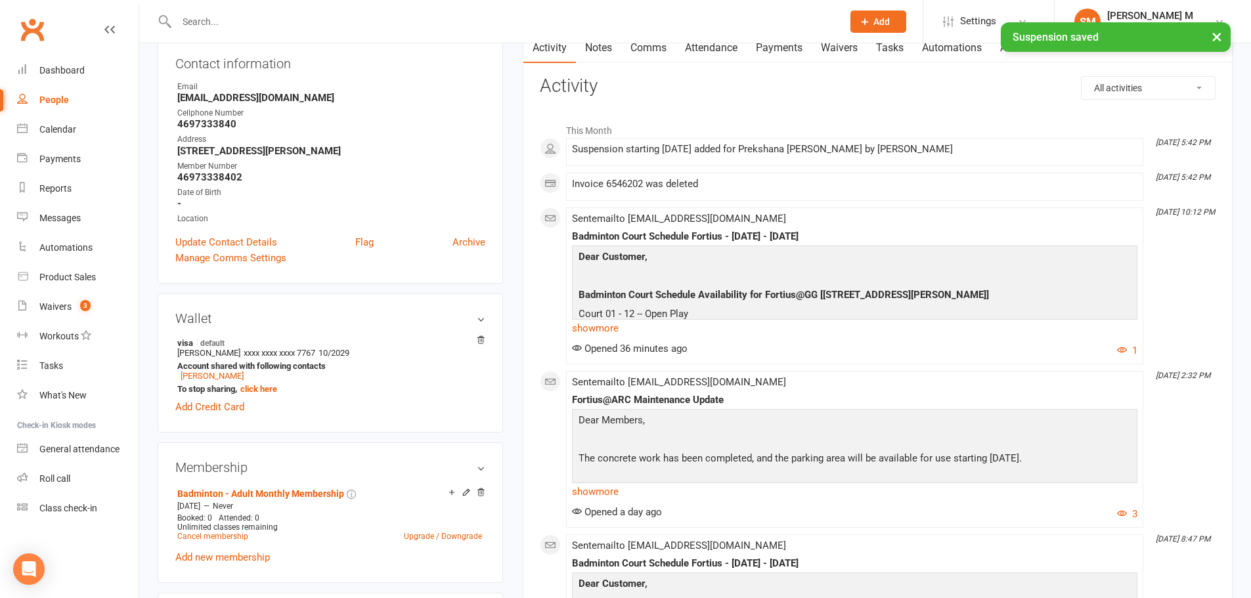
scroll to position [263, 0]
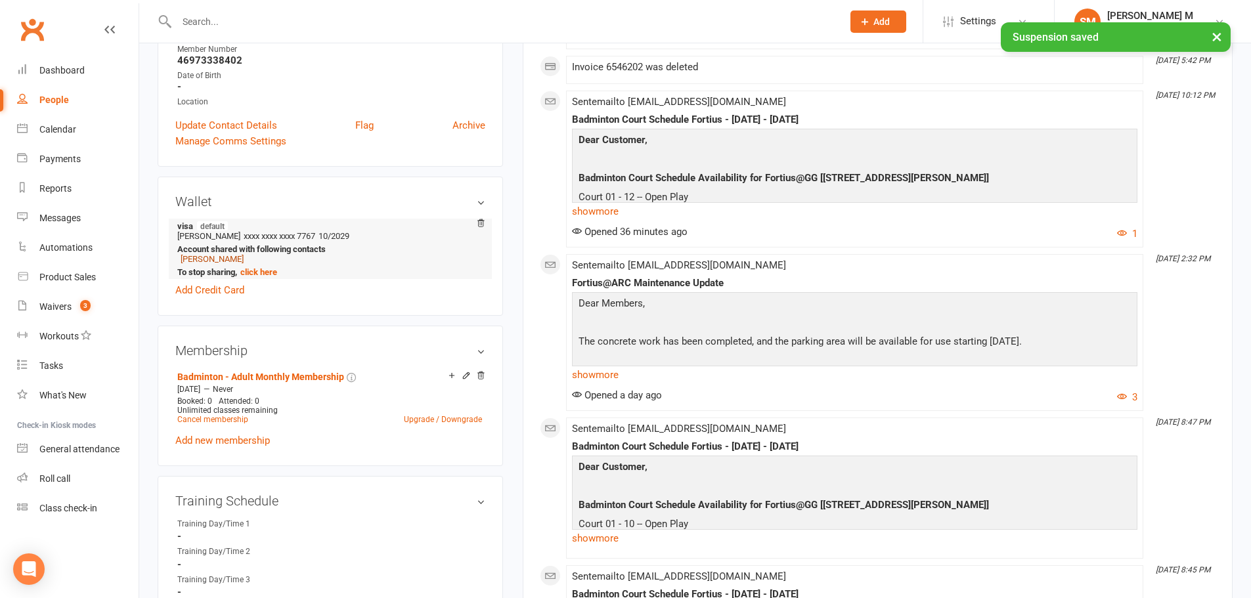
click at [204, 255] on link "Karthik Manne" at bounding box center [212, 259] width 63 height 10
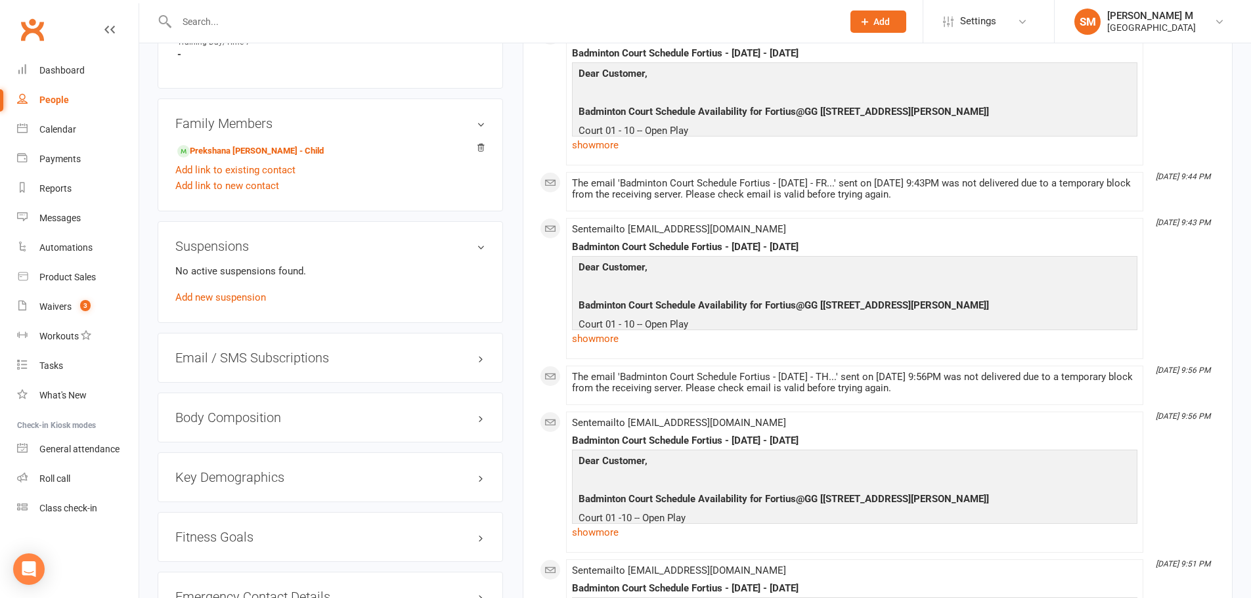
scroll to position [919, 0]
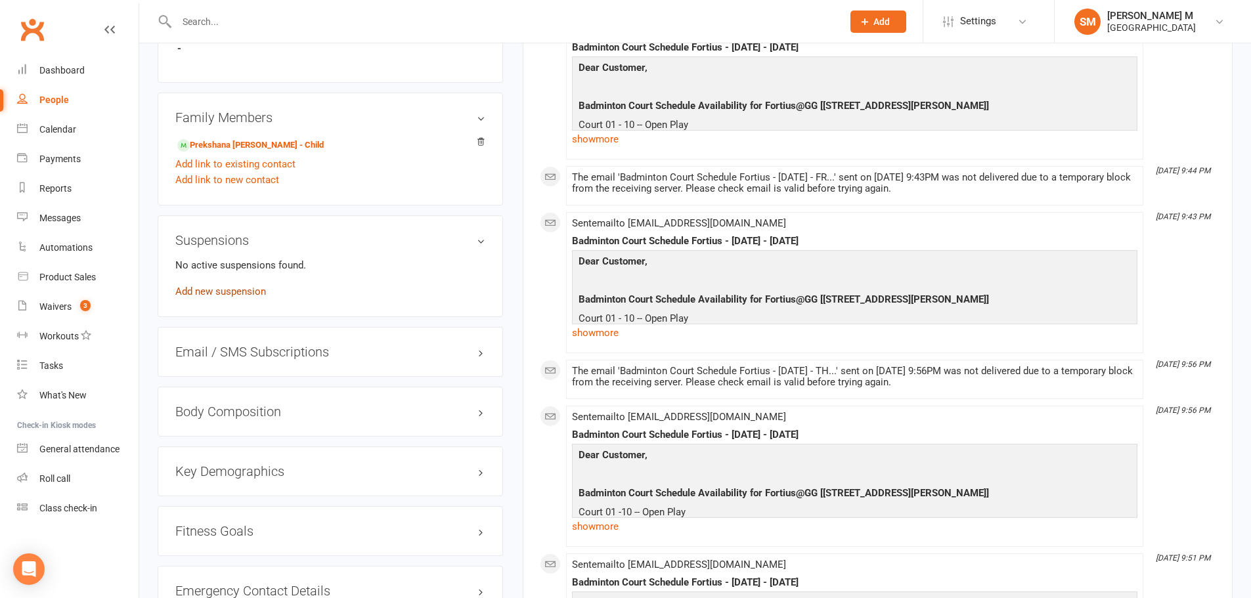
click at [229, 295] on link "Add new suspension" at bounding box center [220, 292] width 91 height 12
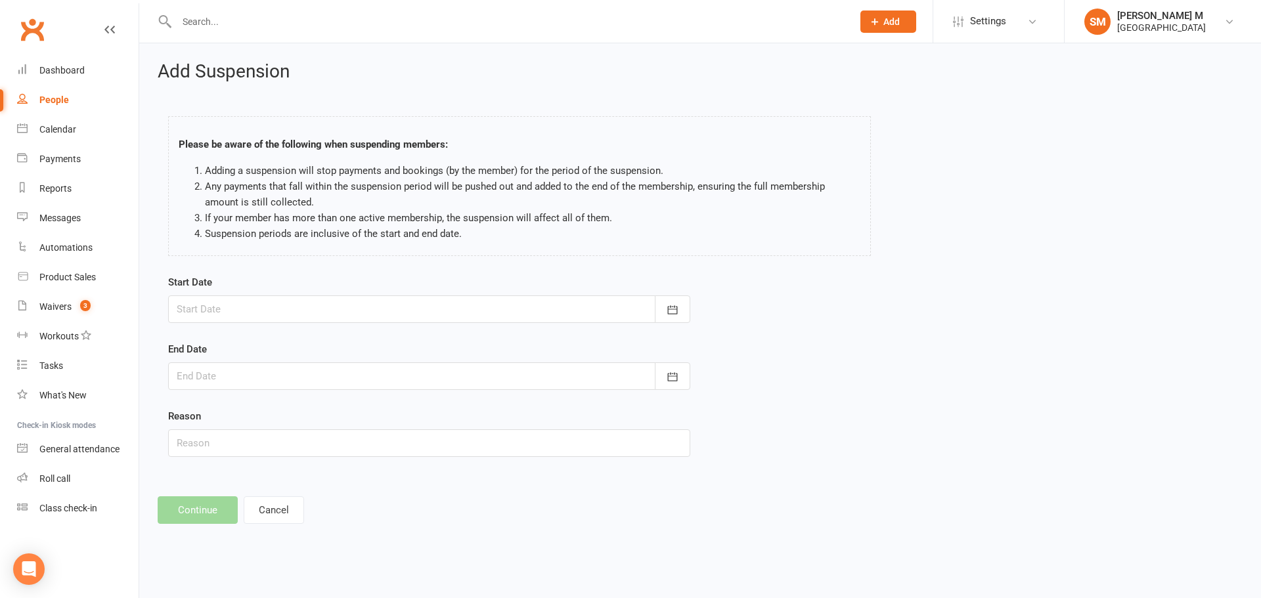
click at [228, 316] on div at bounding box center [429, 309] width 522 height 28
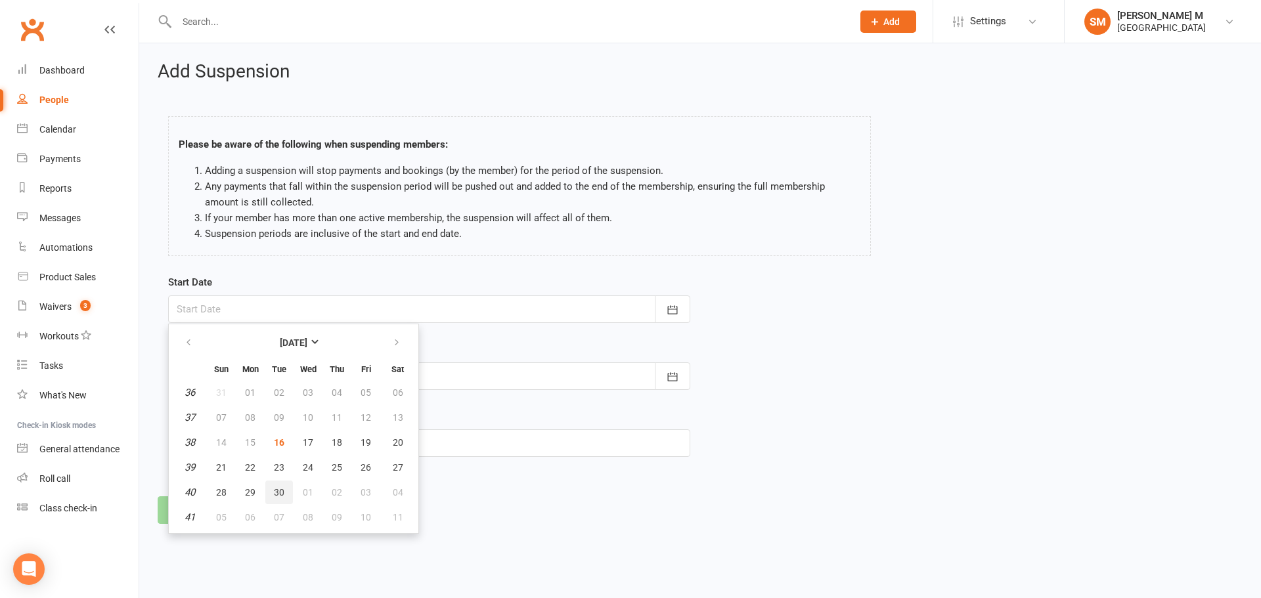
click at [284, 490] on span "30" at bounding box center [279, 492] width 11 height 11
type input "30 Sep 2025"
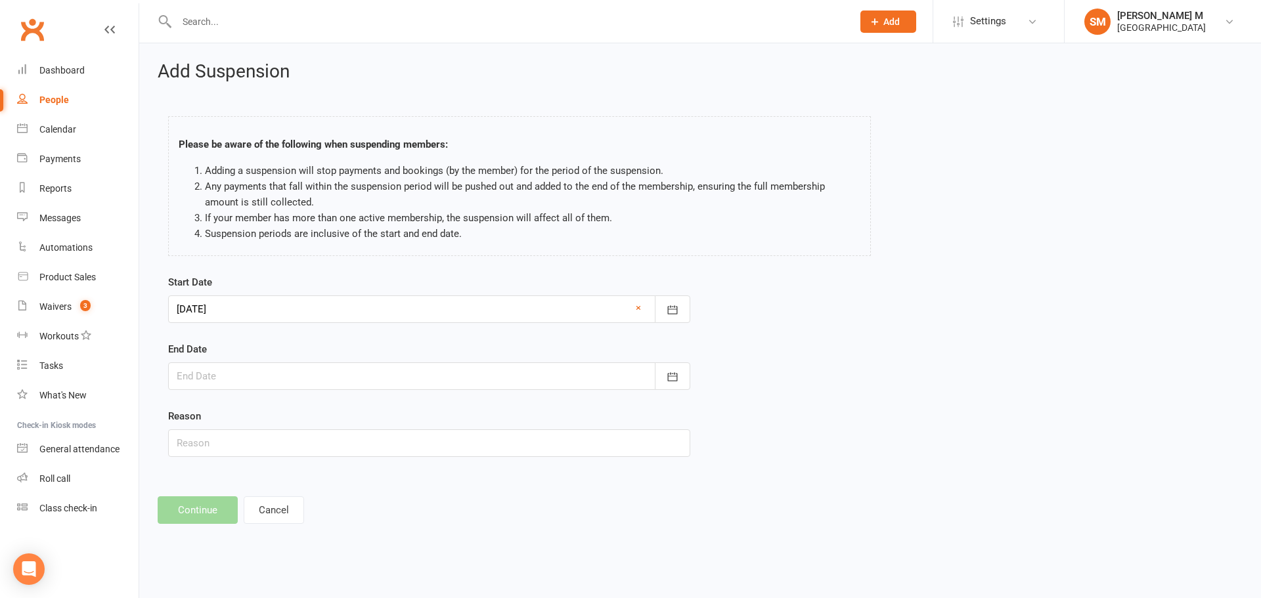
click at [230, 355] on div "End Date September 2025 Sun Mon Tue Wed Thu Fri Sat 36 31 01 02 03 04 05 06 37 …" at bounding box center [429, 365] width 522 height 49
click at [223, 375] on div at bounding box center [429, 376] width 522 height 28
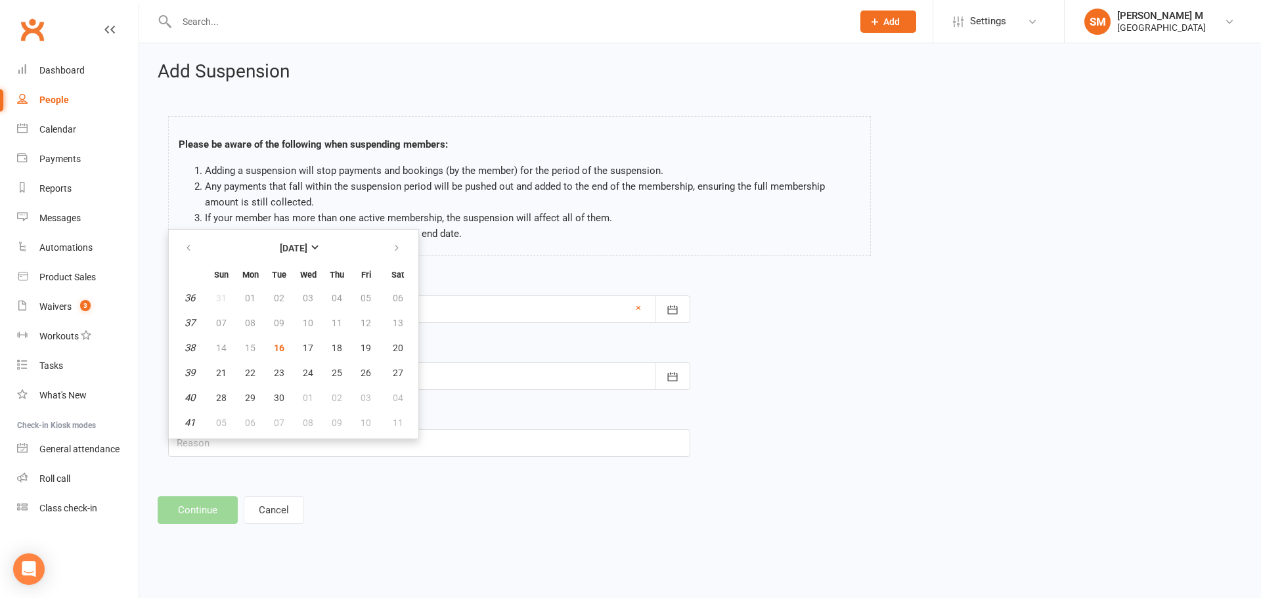
click at [411, 251] on th at bounding box center [397, 248] width 33 height 29
click at [409, 251] on button "button" at bounding box center [397, 248] width 28 height 24
click at [358, 395] on button "31" at bounding box center [366, 398] width 28 height 24
type input "31 Oct 2025"
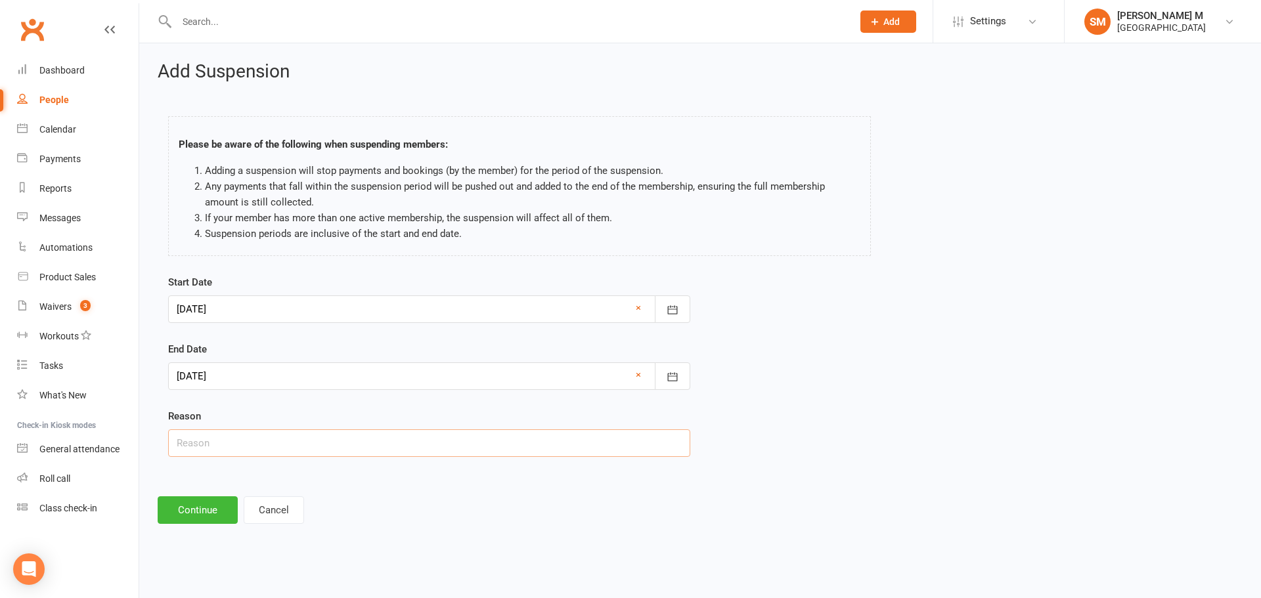
click at [301, 439] on input "text" at bounding box center [429, 443] width 522 height 28
paste input "Customer requested via email"
type input "Customer requested via email"
click at [181, 506] on button "Continue" at bounding box center [198, 510] width 80 height 28
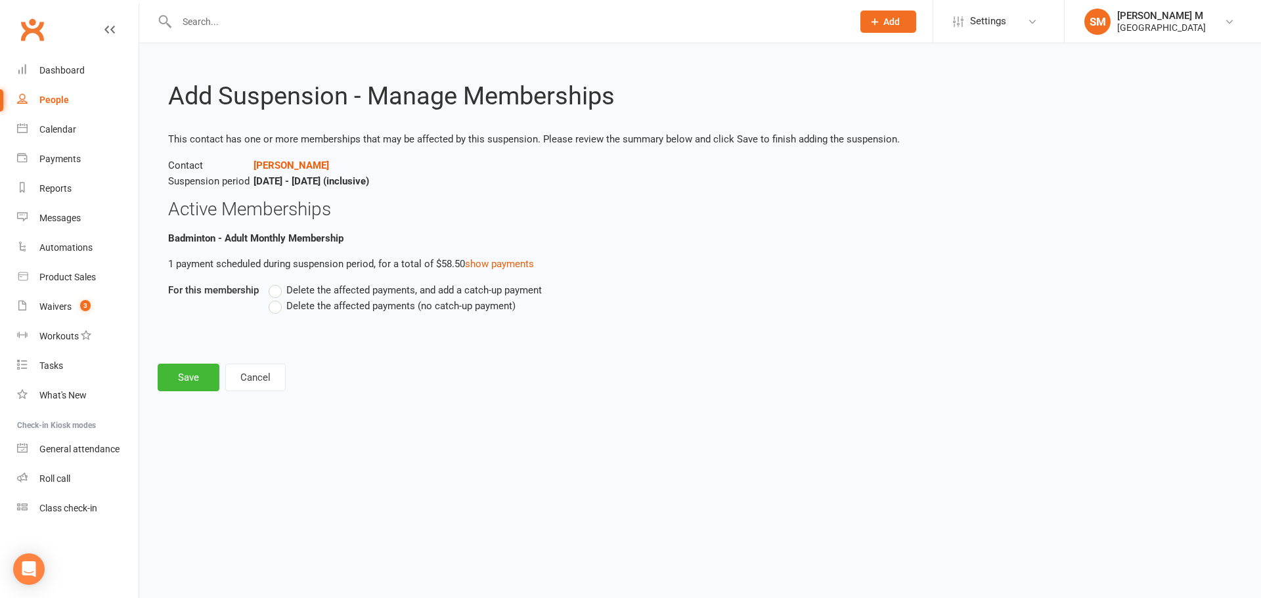
click at [293, 287] on span "Delete the affected payments, and add a catch-up payment" at bounding box center [413, 289] width 255 height 14
click at [277, 282] on input "Delete the affected payments, and add a catch-up payment" at bounding box center [273, 282] width 9 height 0
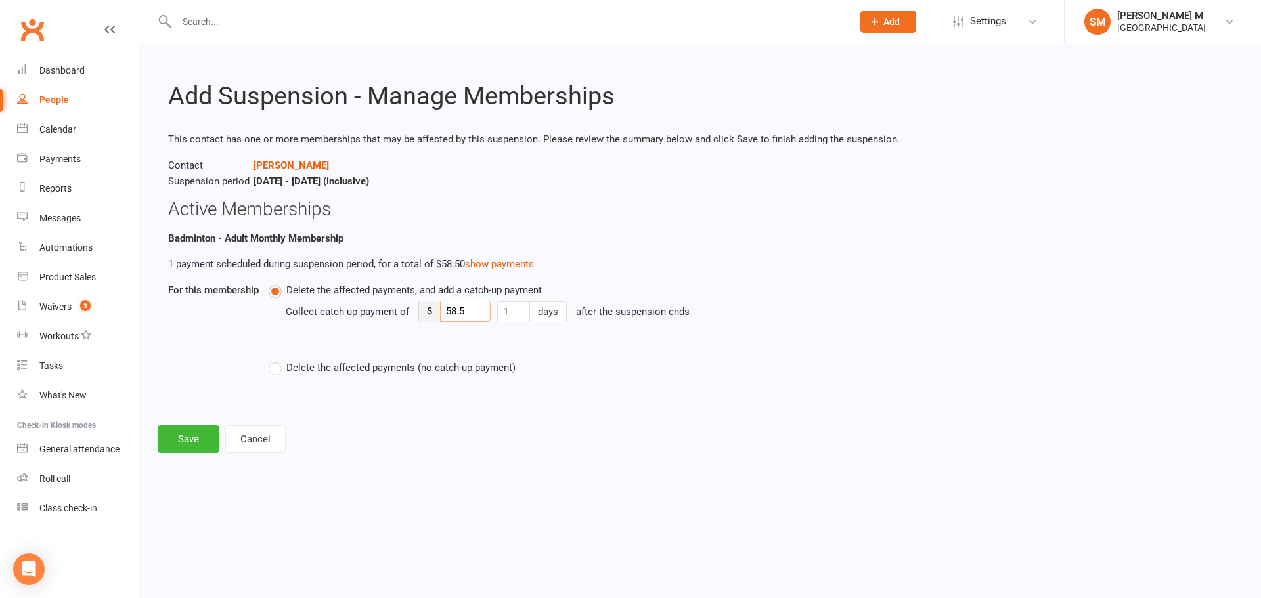
drag, startPoint x: 438, startPoint y: 313, endPoint x: 399, endPoint y: 318, distance: 39.1
click at [399, 318] on div "Collect catch up payment of $ 58.5 1 days after the suspension ends" at bounding box center [622, 321] width 672 height 46
type input "15"
click at [198, 439] on button "Save" at bounding box center [189, 439] width 62 height 28
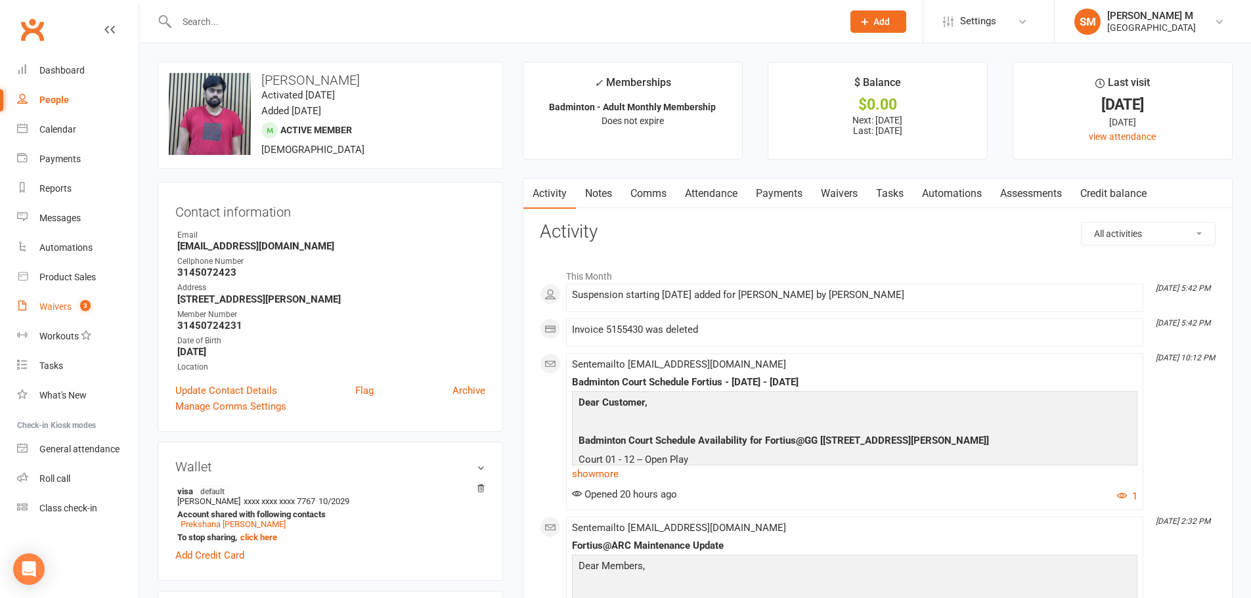
click at [86, 310] on span "3" at bounding box center [85, 305] width 11 height 11
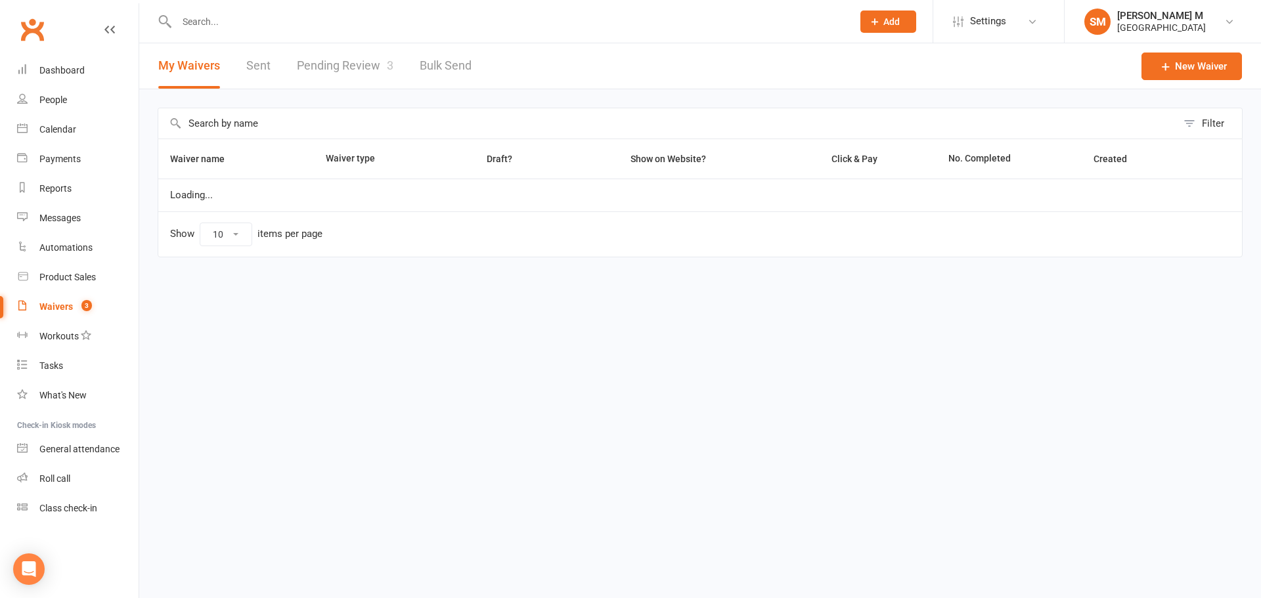
select select "50"
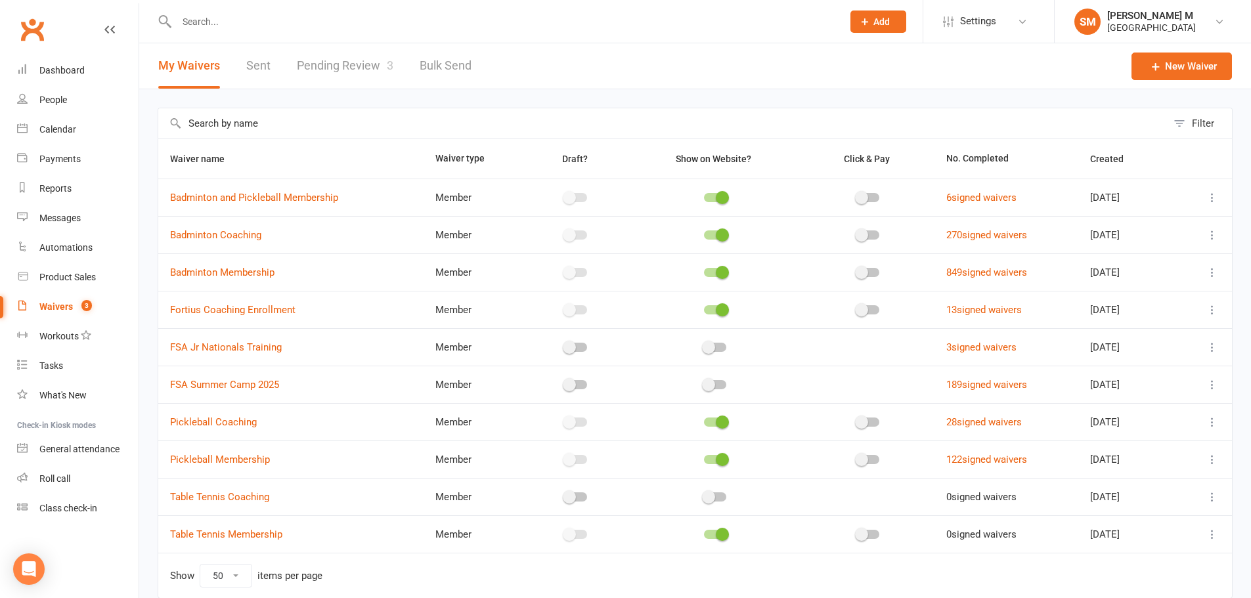
click at [321, 56] on link "Pending Review 3" at bounding box center [345, 65] width 97 height 45
select select "100"
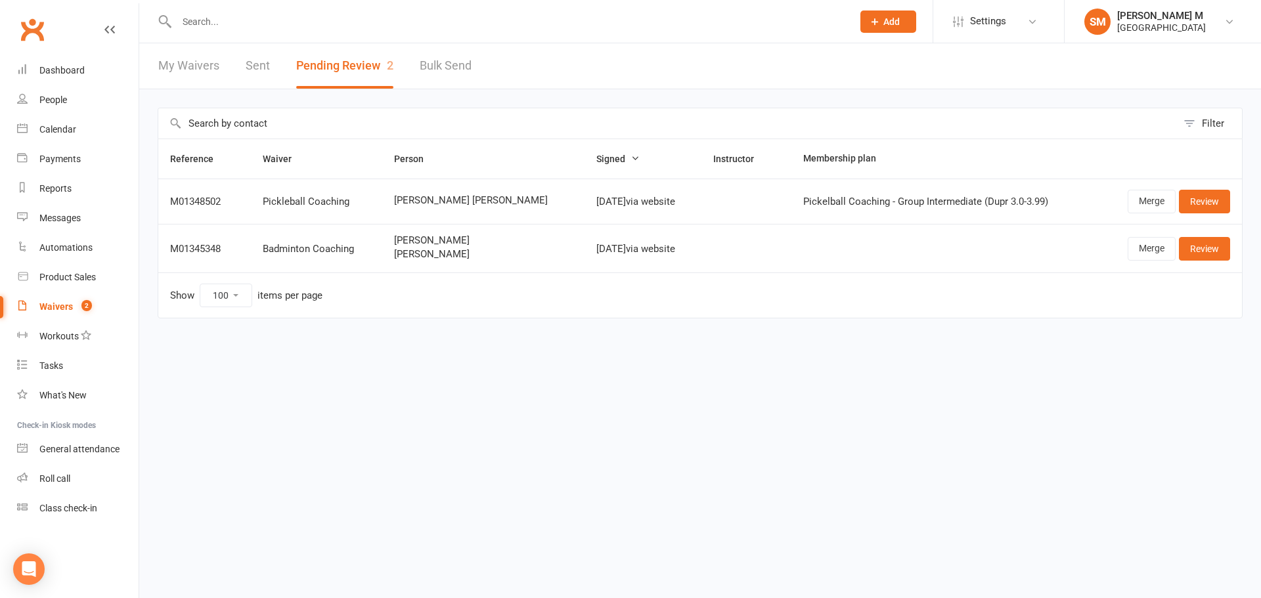
click at [181, 54] on link "My Waivers" at bounding box center [188, 65] width 61 height 45
select select "50"
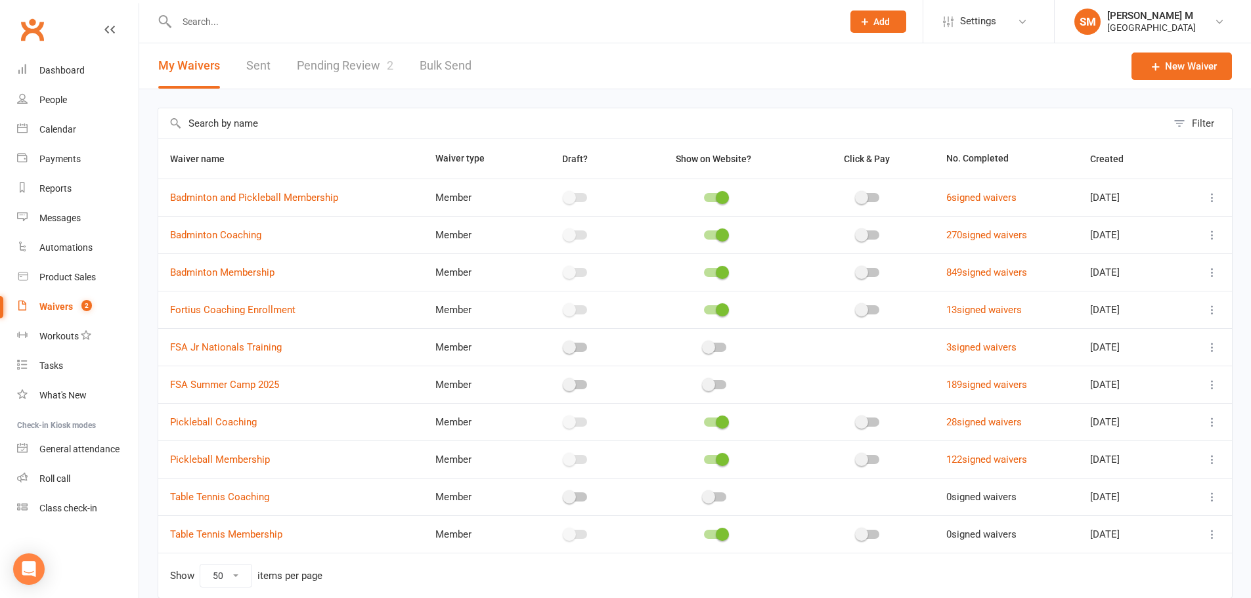
click at [250, 22] on input "text" at bounding box center [503, 21] width 660 height 18
click at [251, 62] on link "Sent" at bounding box center [258, 65] width 24 height 45
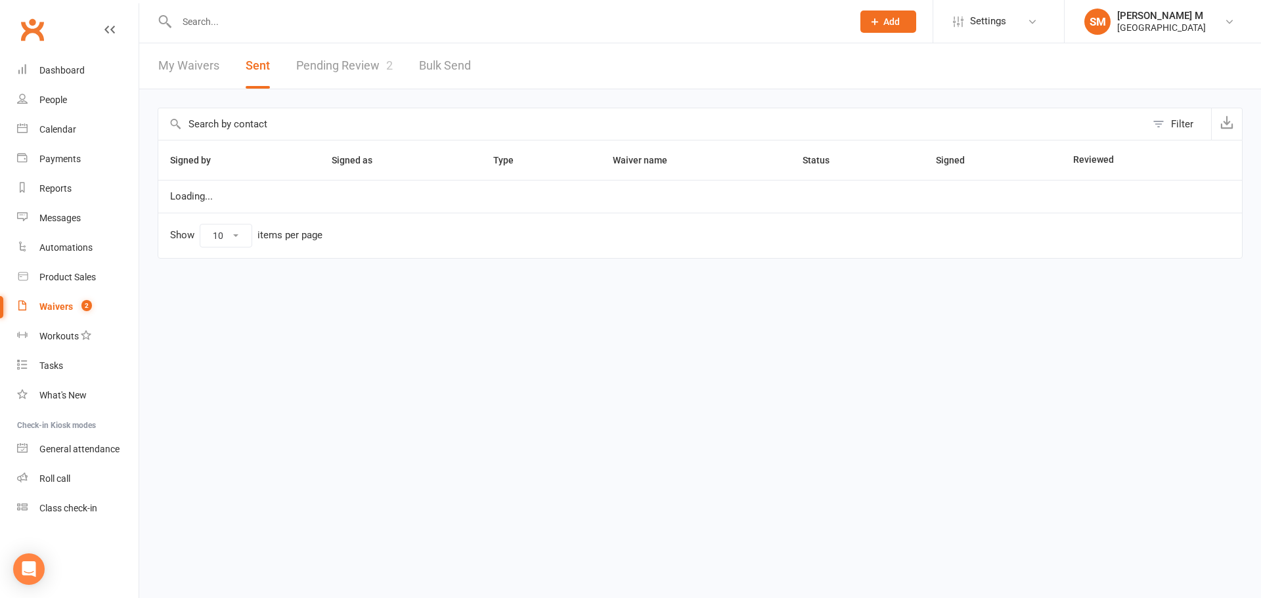
select select "50"
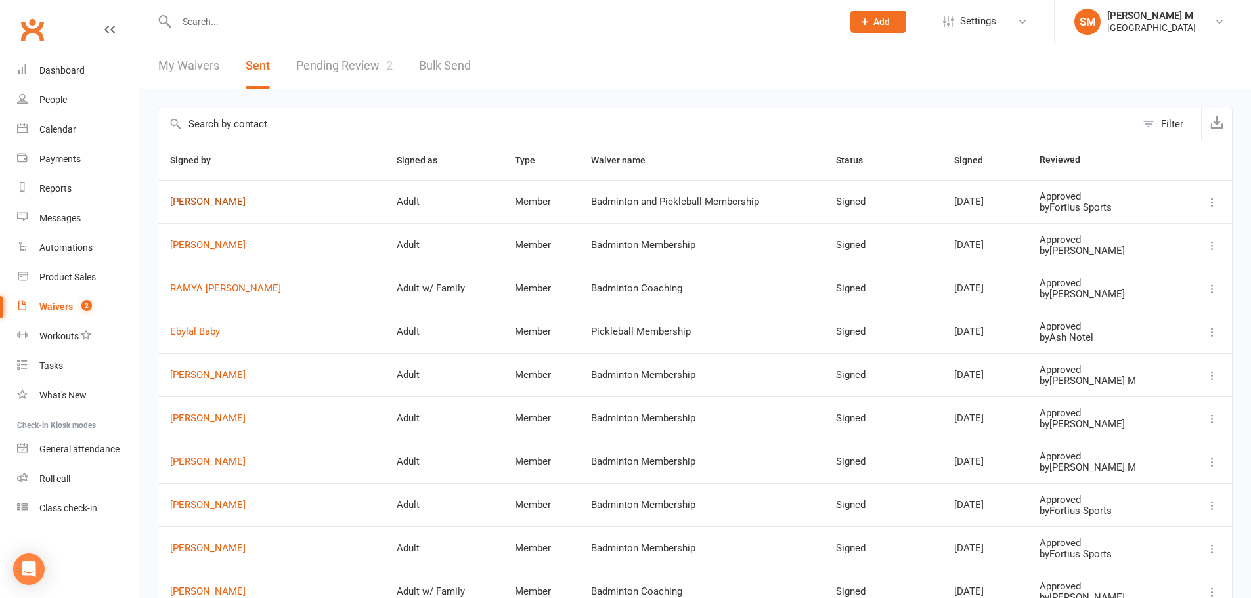
click at [198, 200] on link "[PERSON_NAME]" at bounding box center [271, 201] width 203 height 11
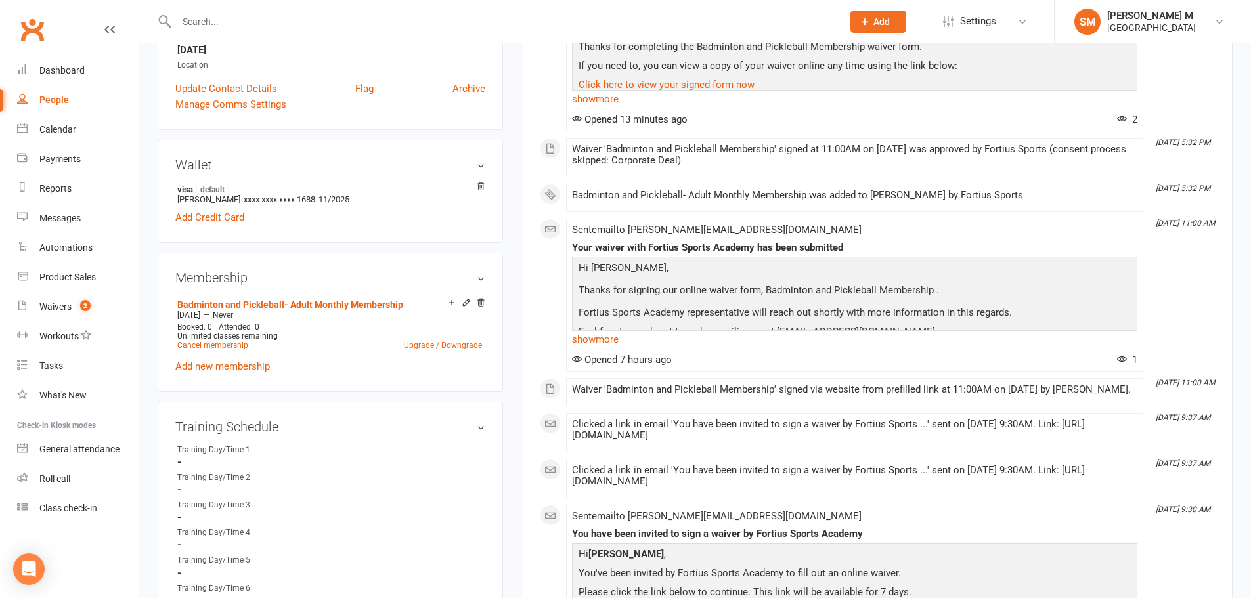
scroll to position [722, 0]
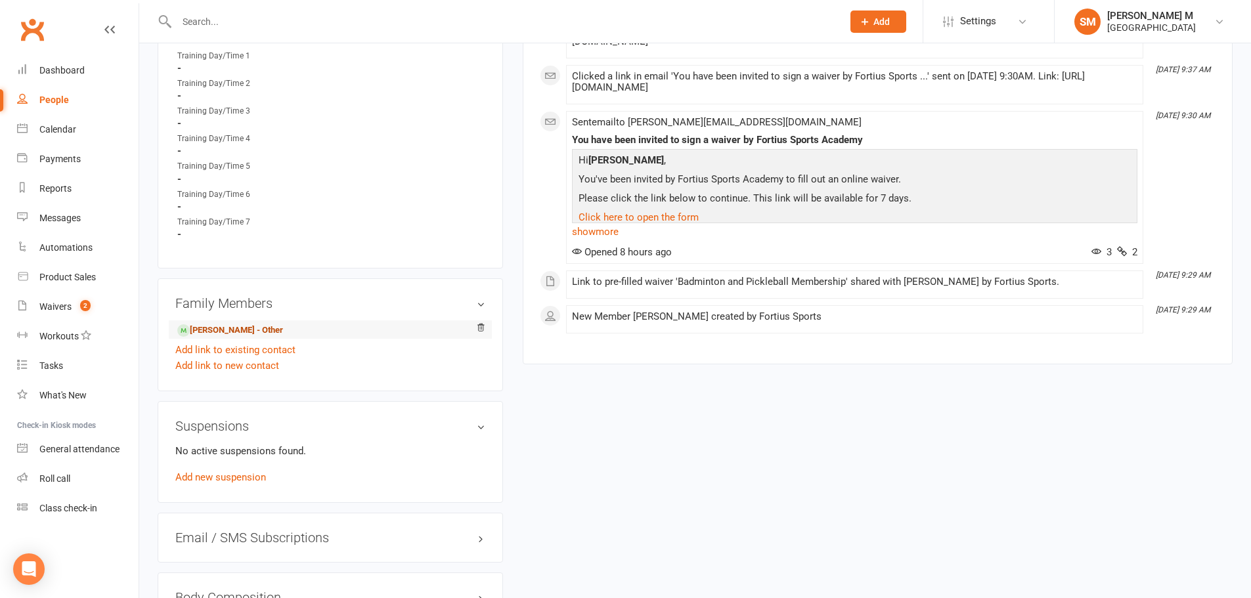
click at [222, 331] on link "[PERSON_NAME] - Other" at bounding box center [230, 331] width 106 height 14
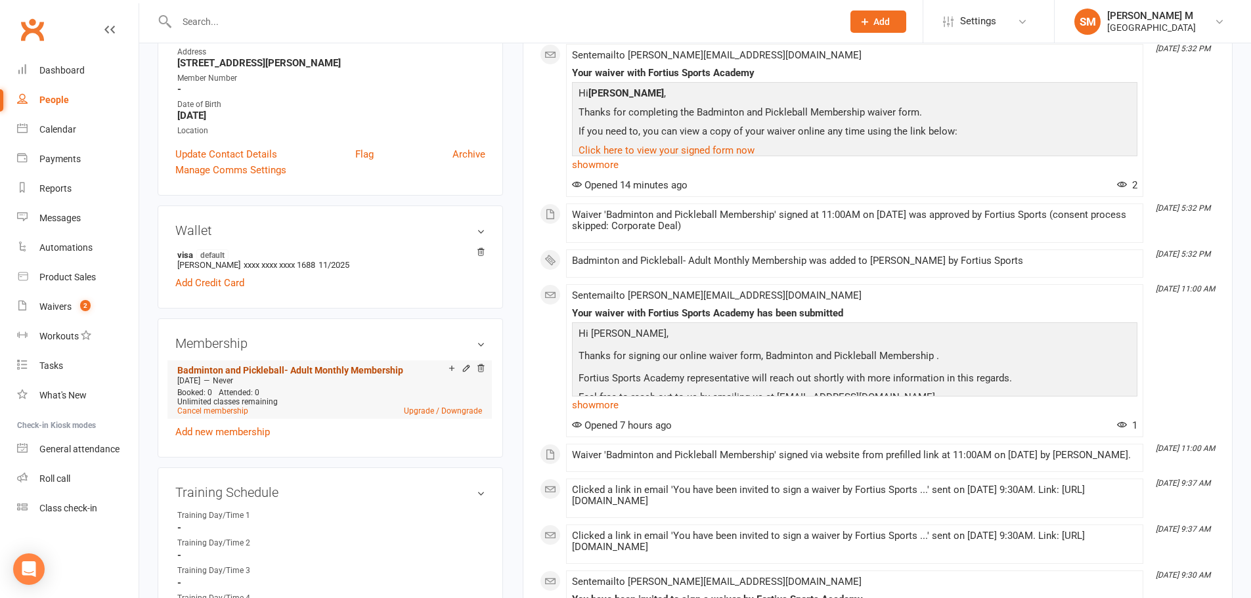
scroll to position [591, 0]
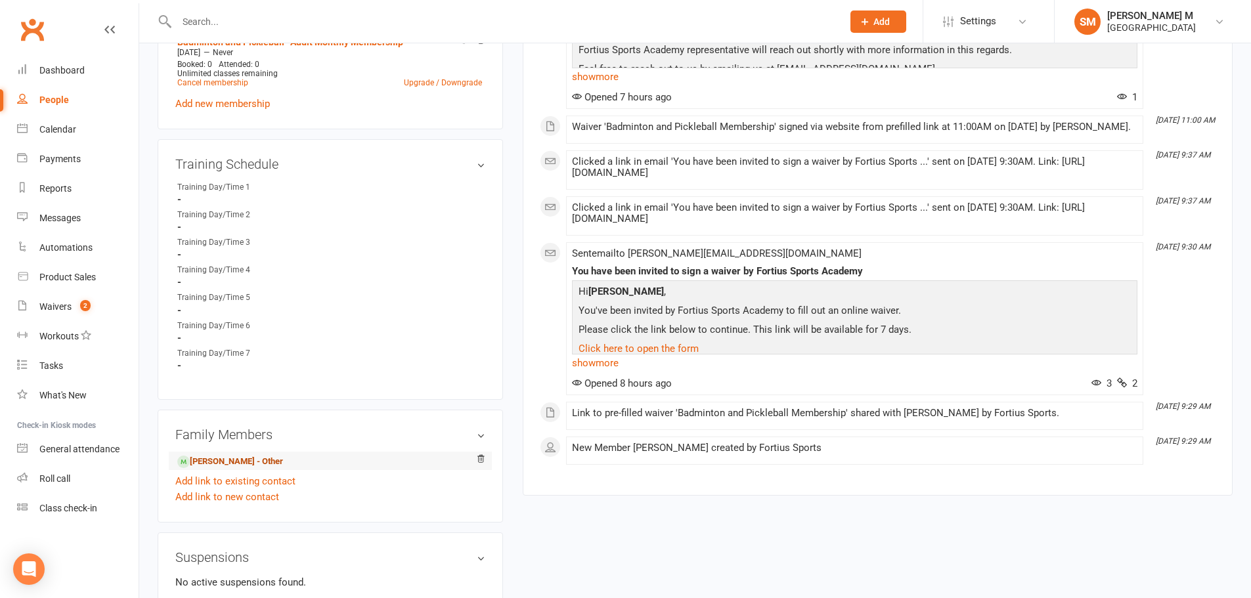
click at [228, 457] on link "[PERSON_NAME] - Other" at bounding box center [230, 462] width 106 height 14
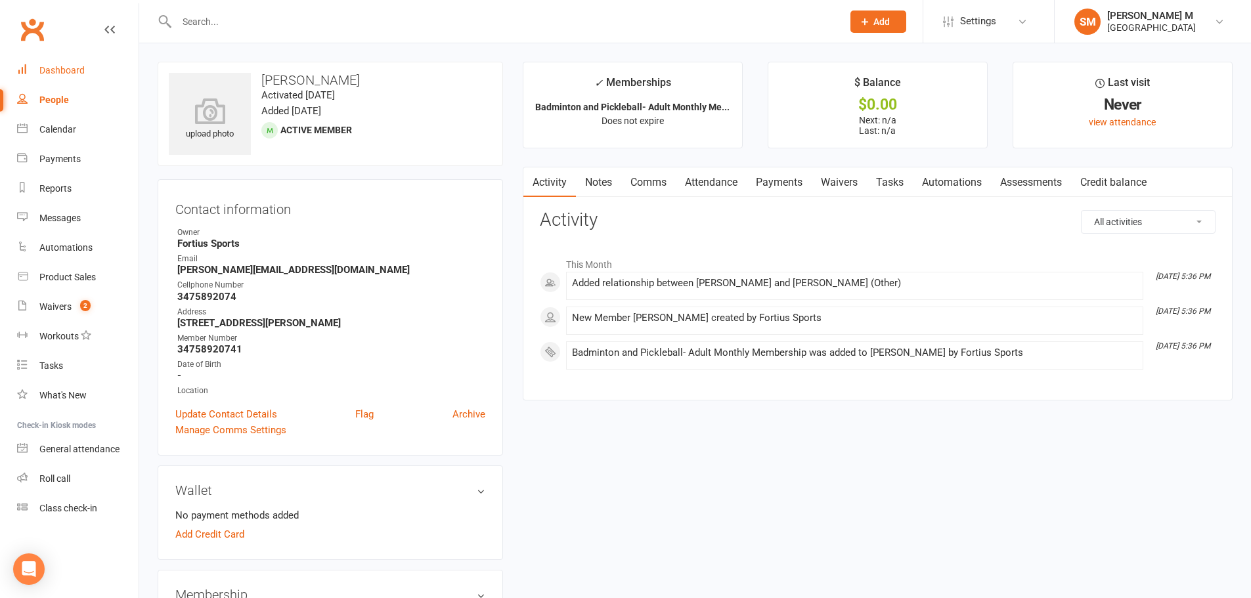
click at [55, 60] on link "Dashboard" at bounding box center [77, 71] width 121 height 30
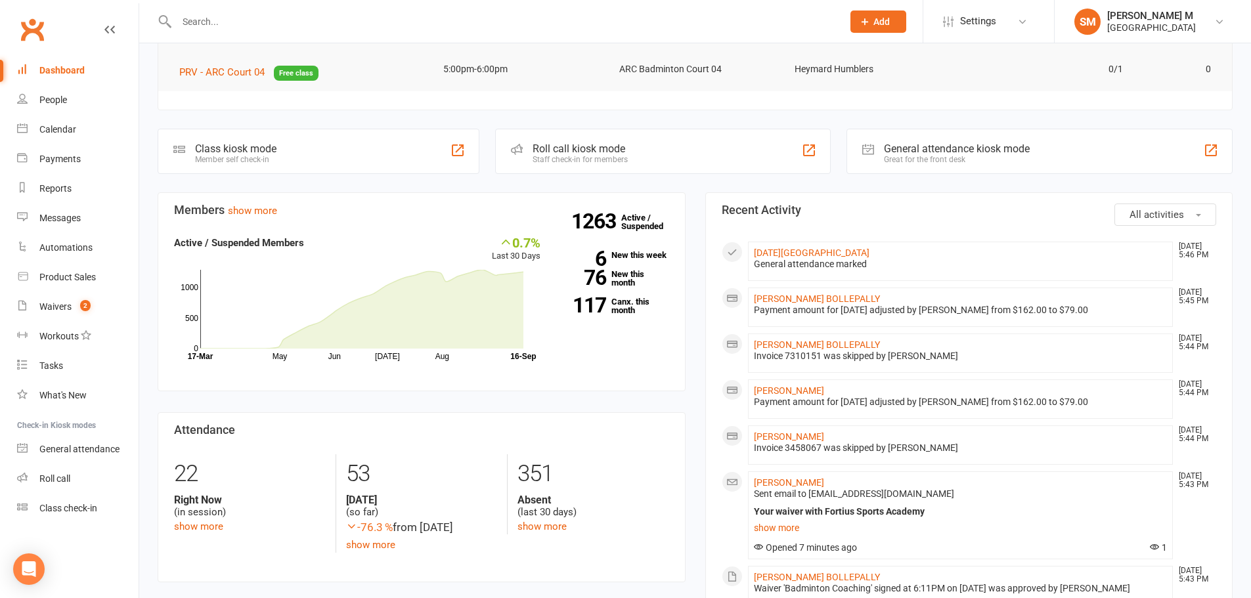
scroll to position [263, 0]
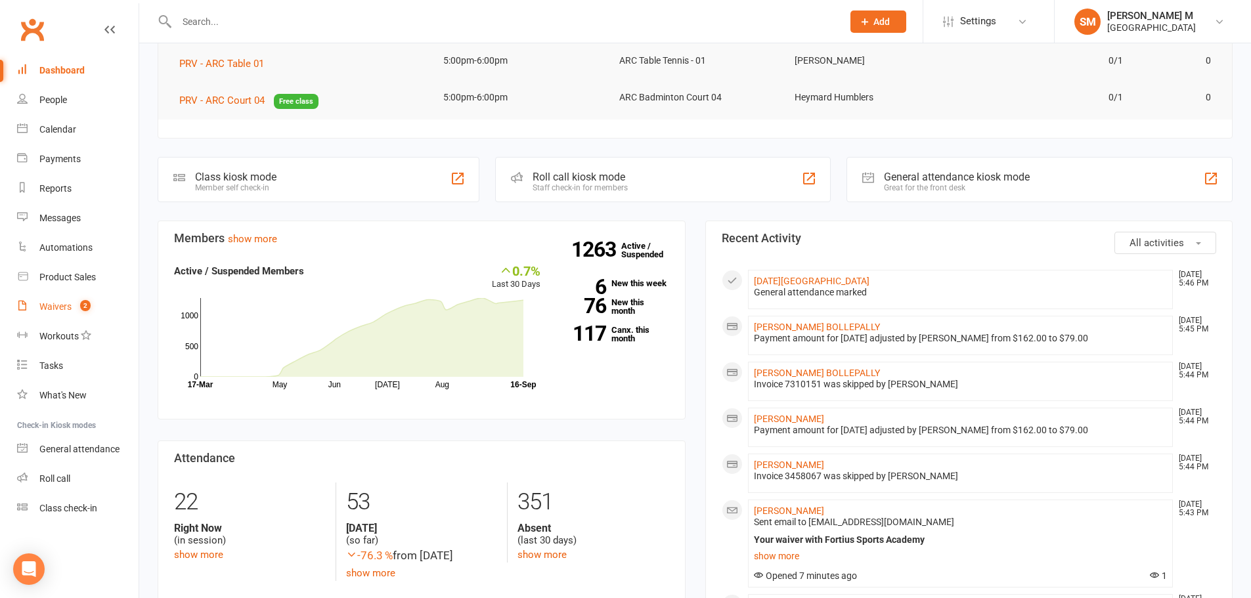
click at [56, 302] on div "Waivers" at bounding box center [55, 306] width 32 height 11
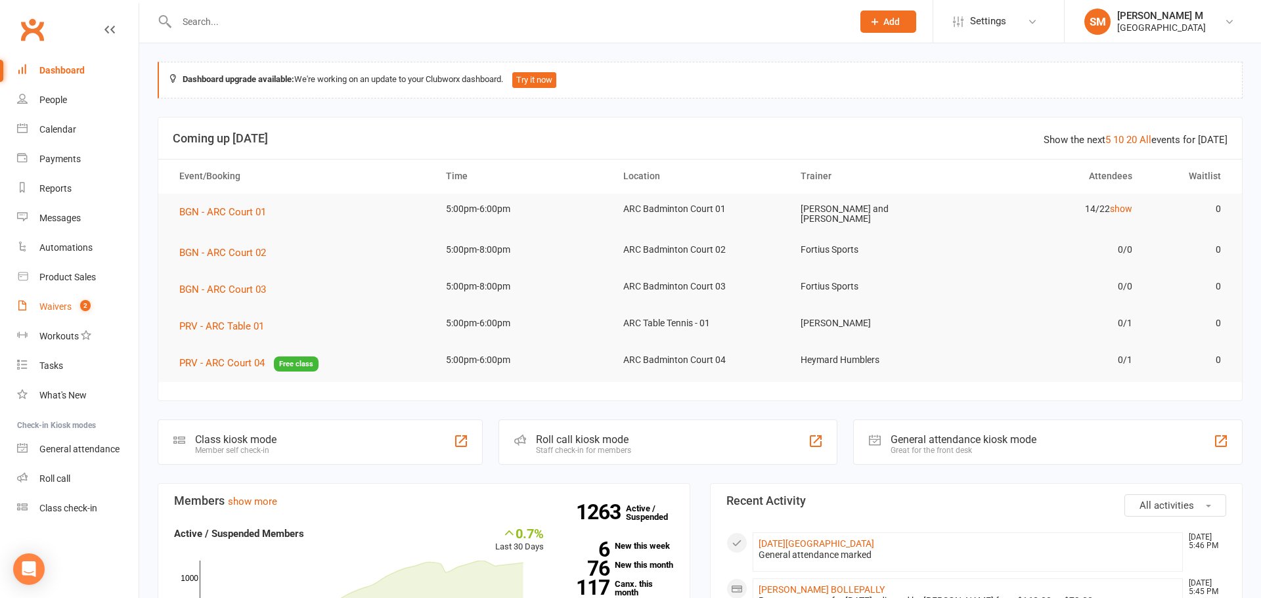
select select "50"
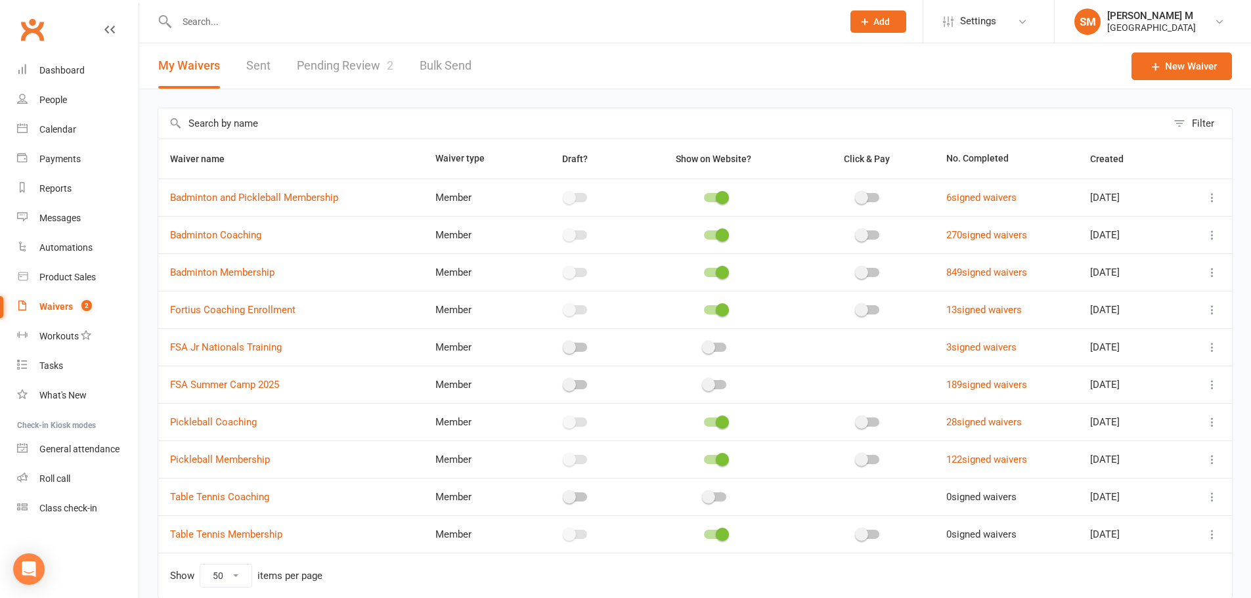
click at [337, 66] on link "Pending Review 2" at bounding box center [345, 65] width 97 height 45
select select "100"
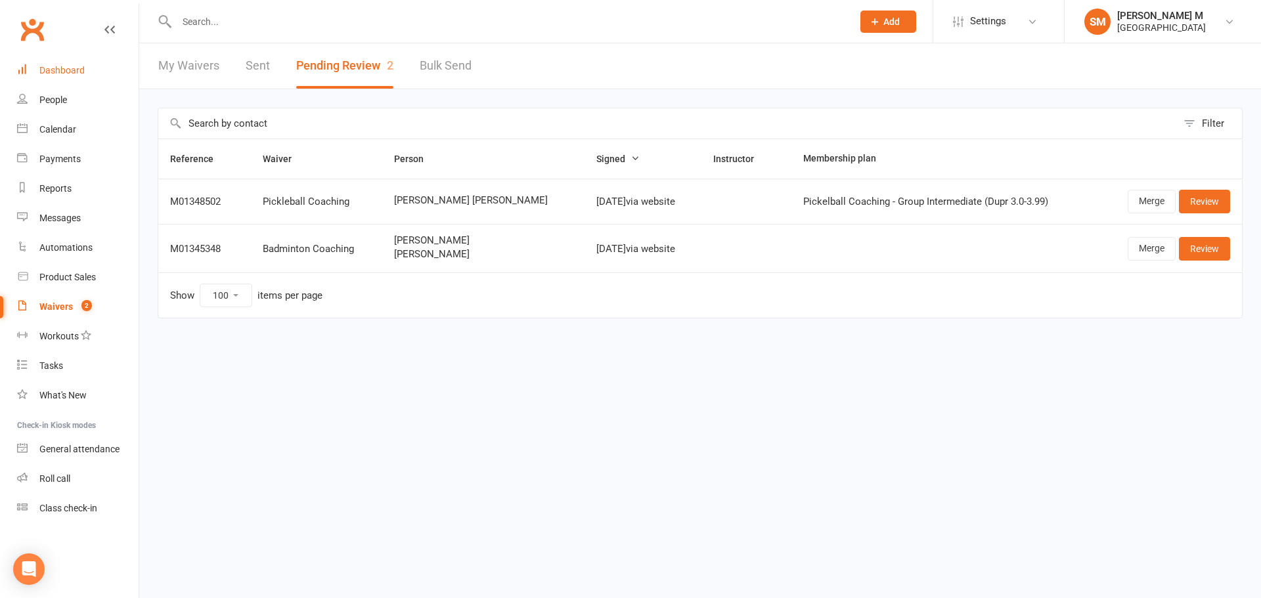
click at [45, 72] on div "Dashboard" at bounding box center [61, 70] width 45 height 11
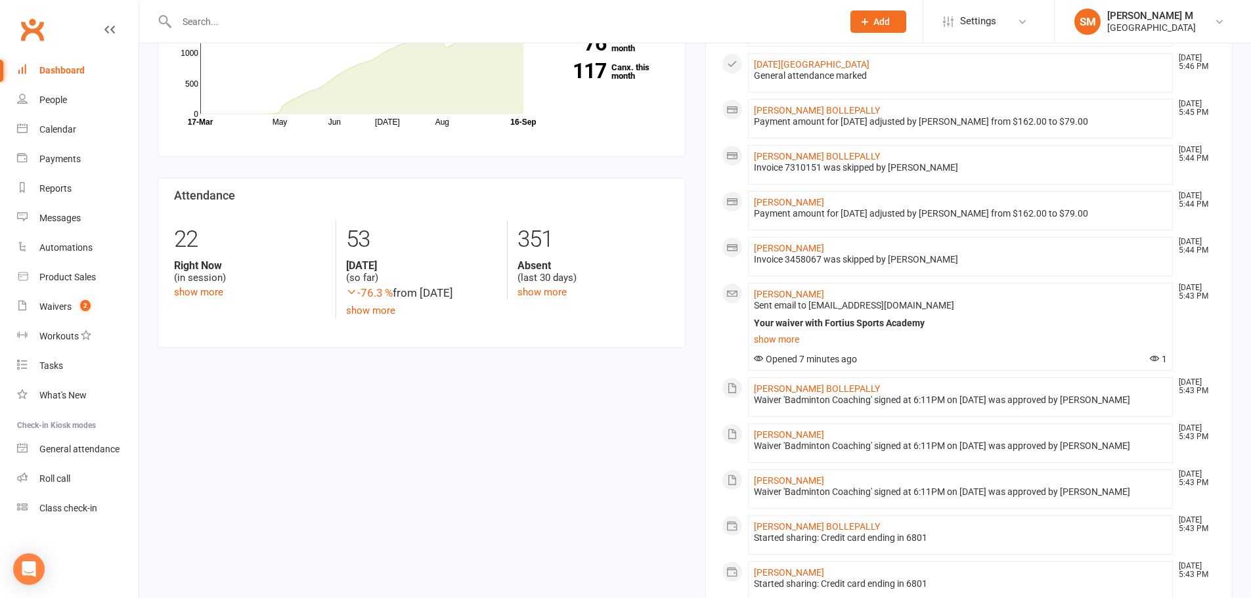
scroll to position [394, 0]
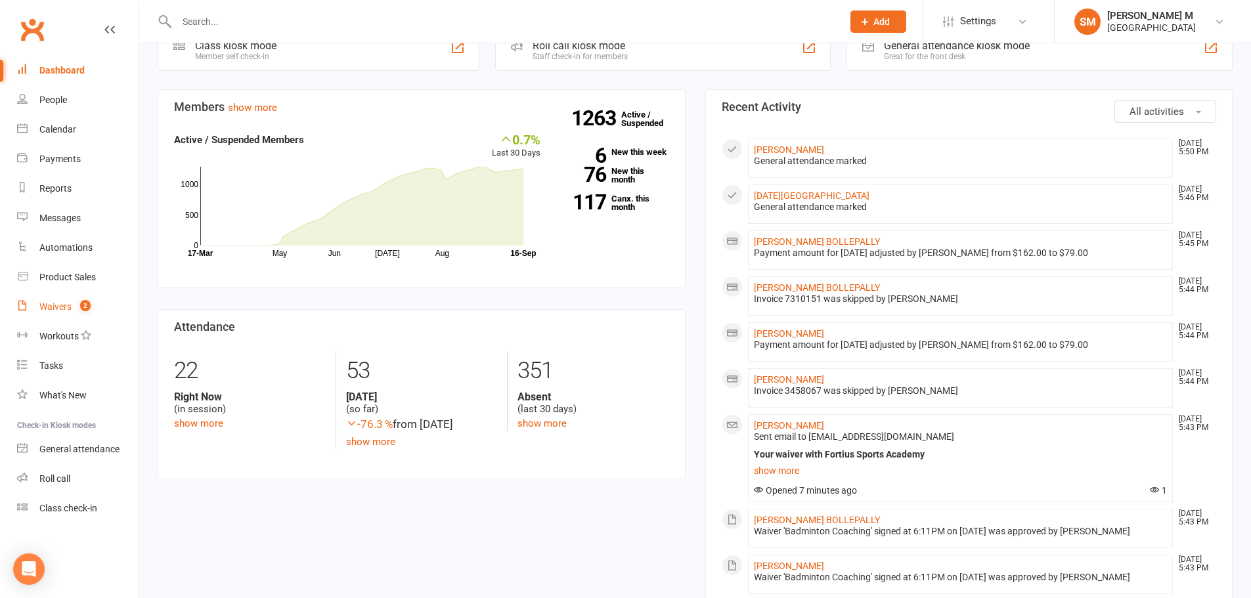
click at [110, 317] on link "Waivers 2" at bounding box center [77, 307] width 121 height 30
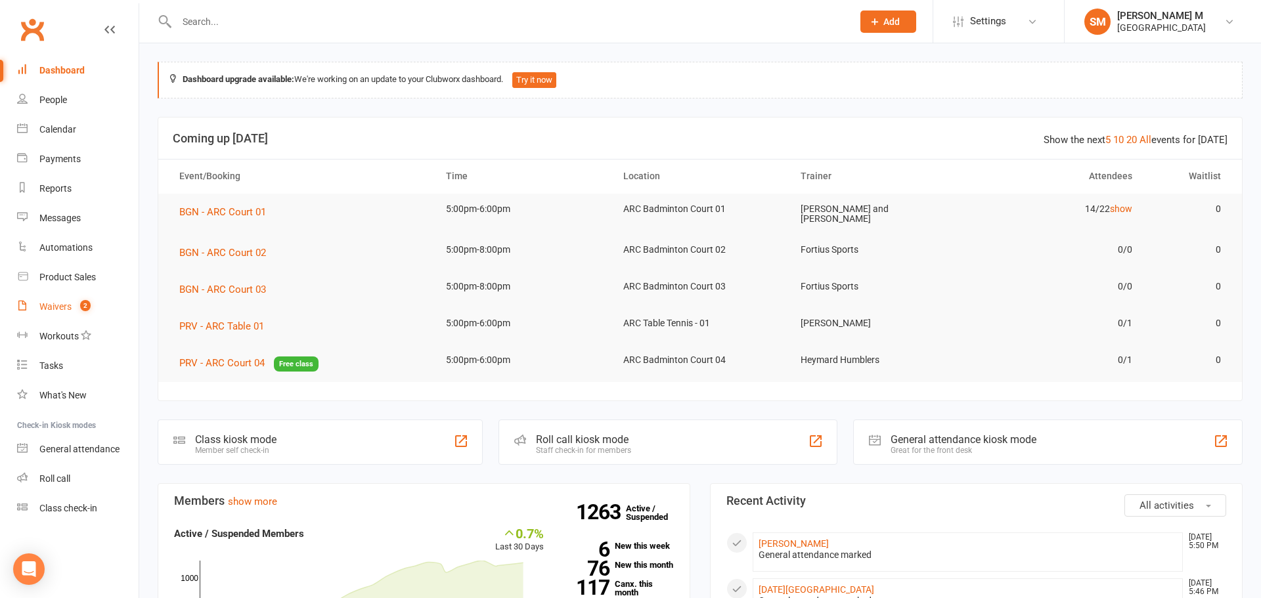
select select "50"
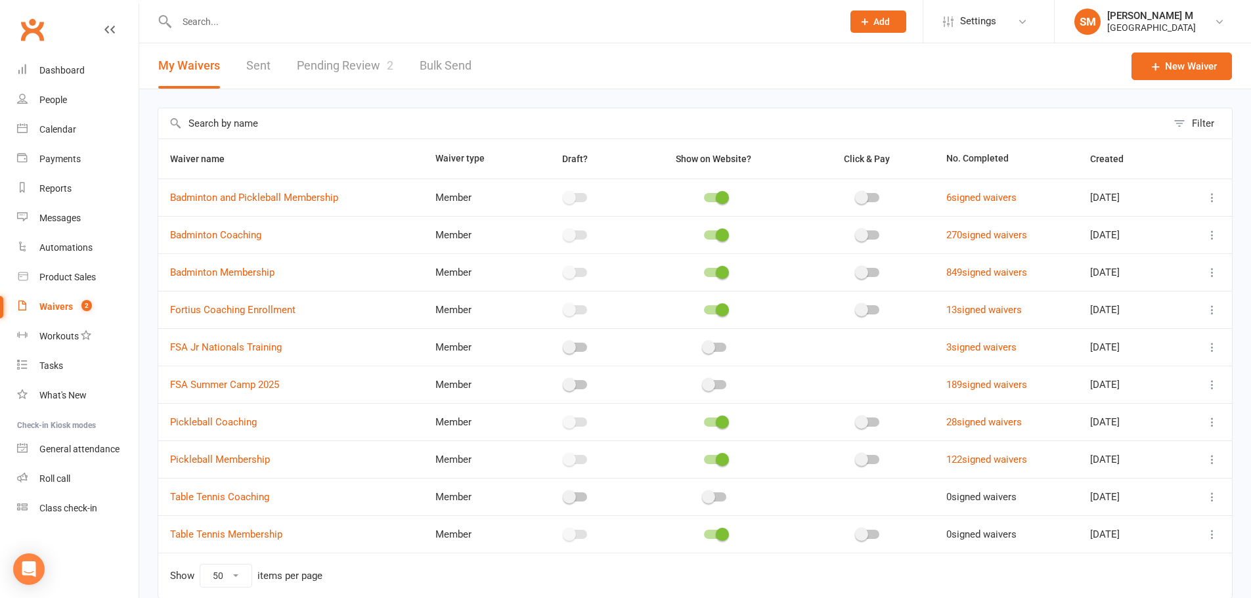
click at [269, 84] on link "Sent" at bounding box center [258, 65] width 24 height 45
select select "50"
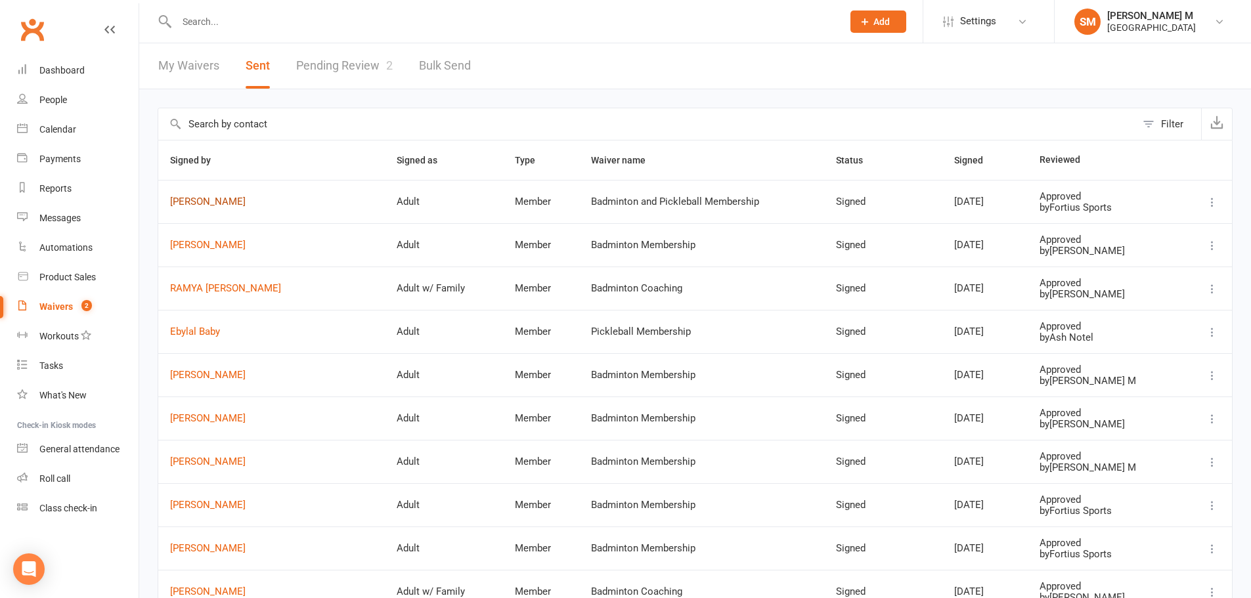
click at [207, 206] on link "[PERSON_NAME]" at bounding box center [271, 201] width 203 height 11
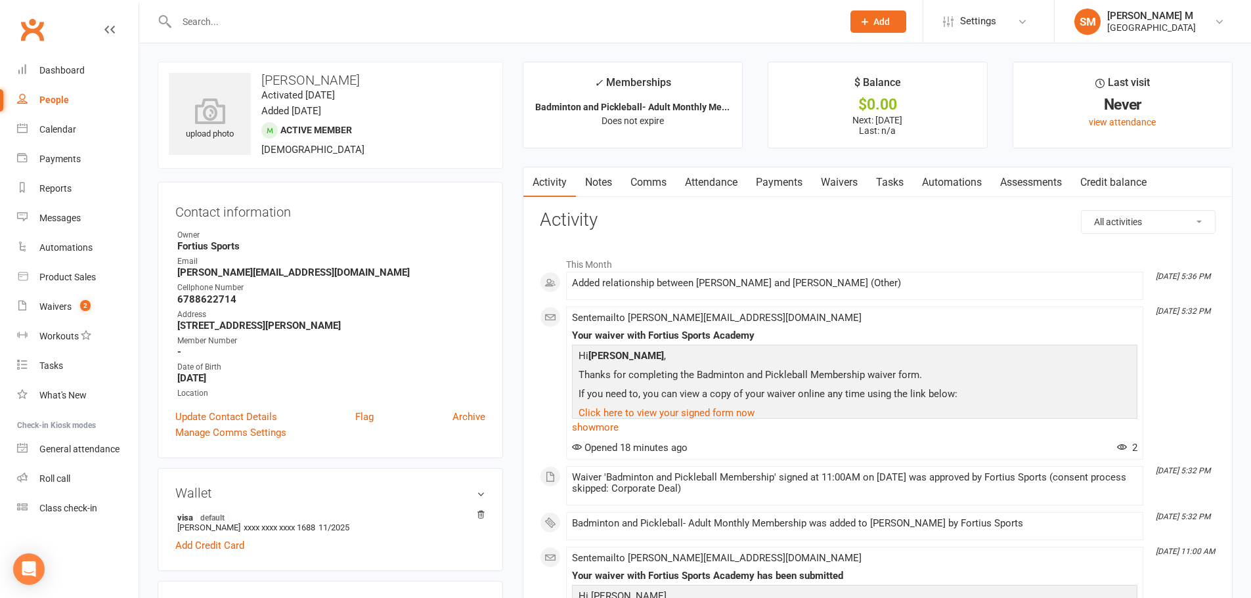
click at [608, 180] on link "Notes" at bounding box center [598, 182] width 45 height 30
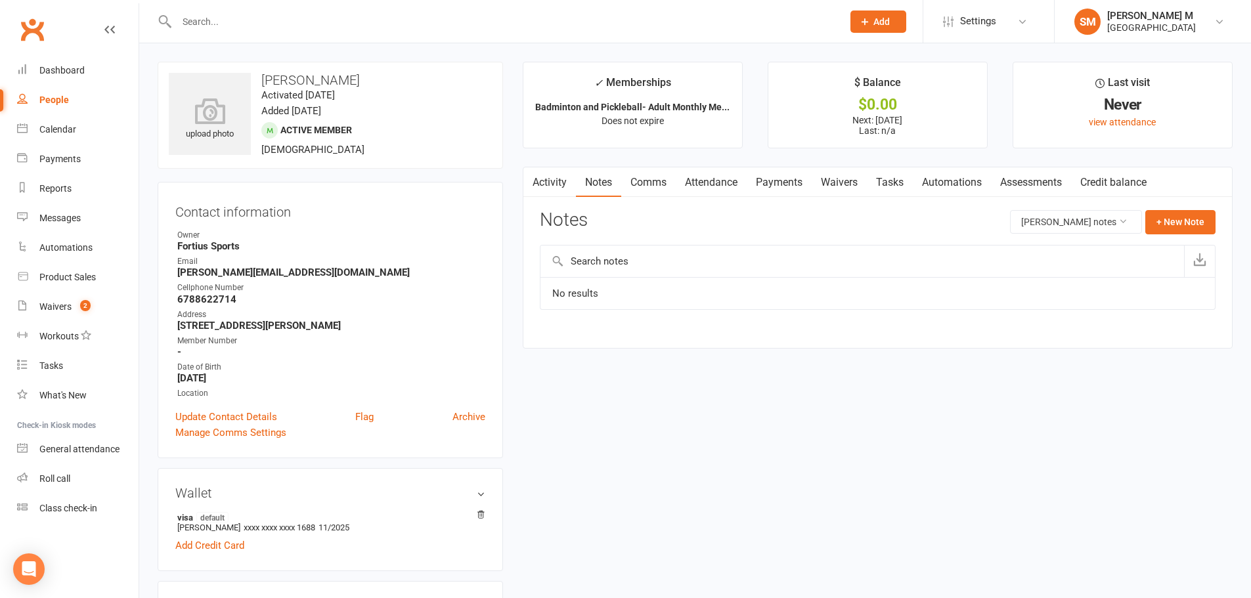
click at [563, 182] on link "Activity" at bounding box center [549, 182] width 53 height 30
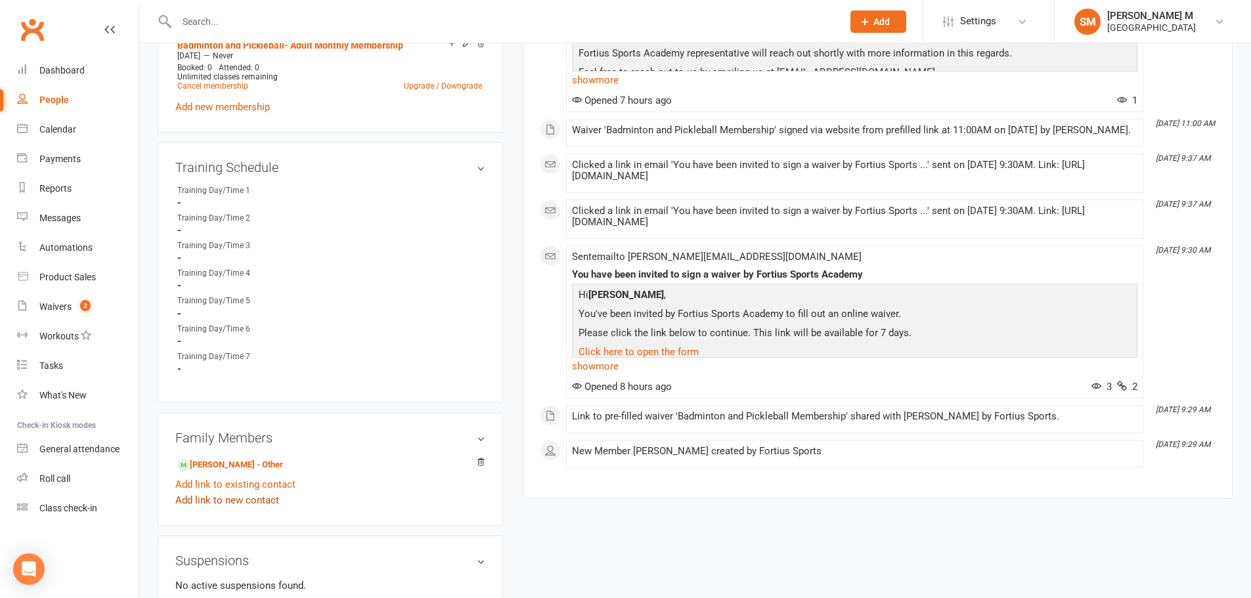
scroll to position [788, 0]
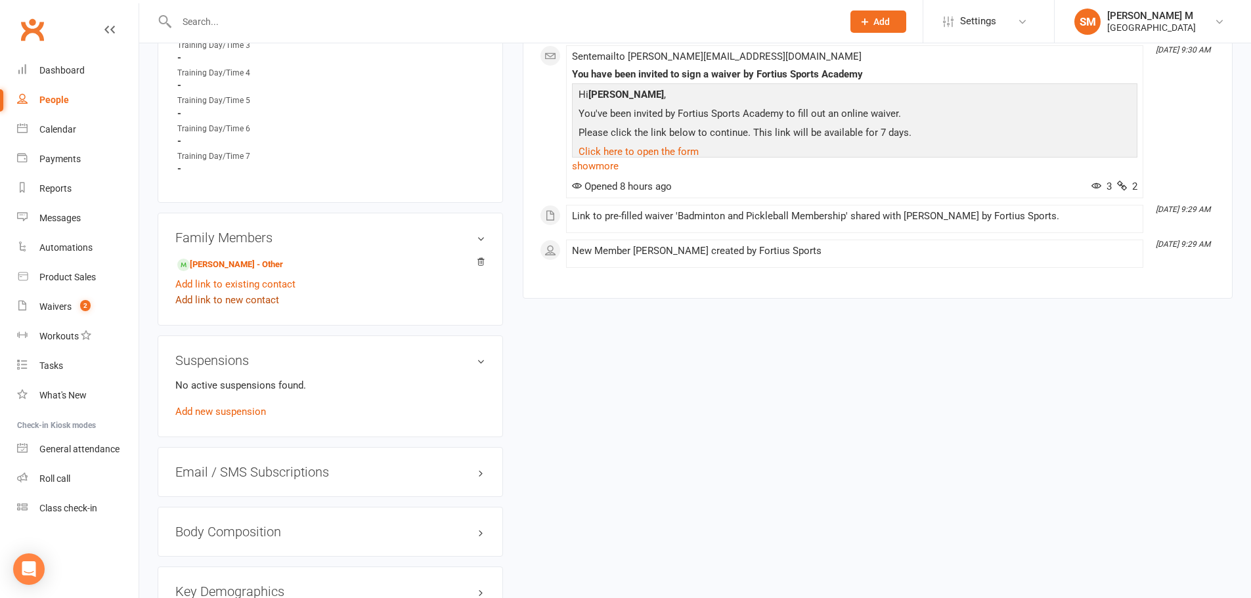
click at [234, 301] on link "Add link to new contact" at bounding box center [227, 300] width 104 height 16
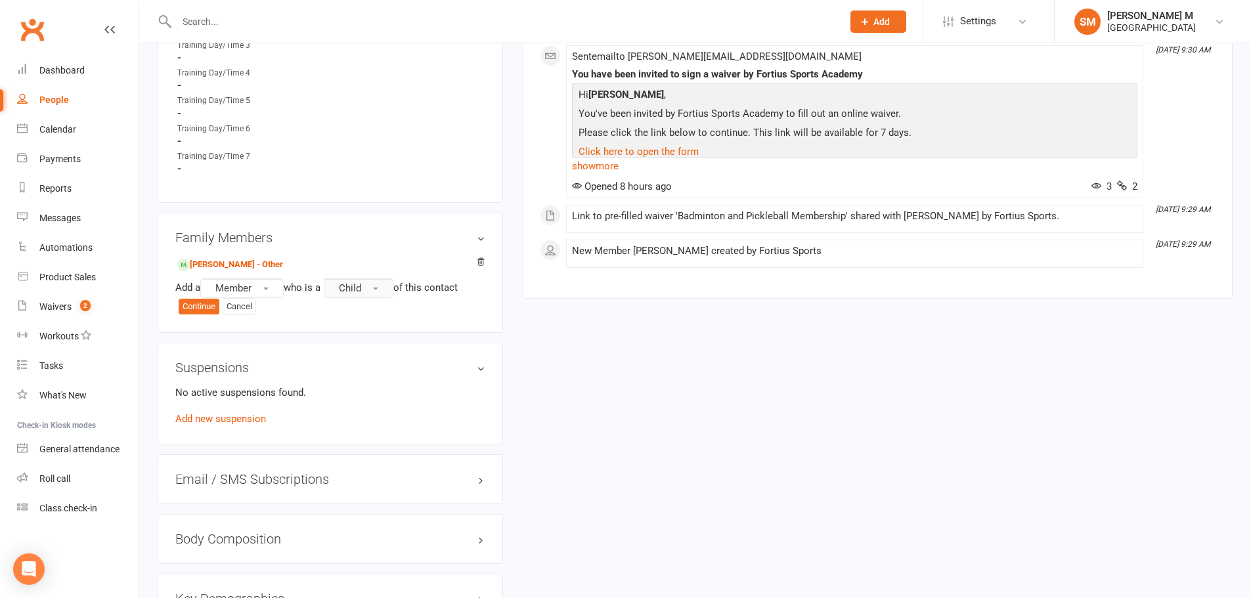
click at [389, 278] on button "Child" at bounding box center [359, 288] width 70 height 20
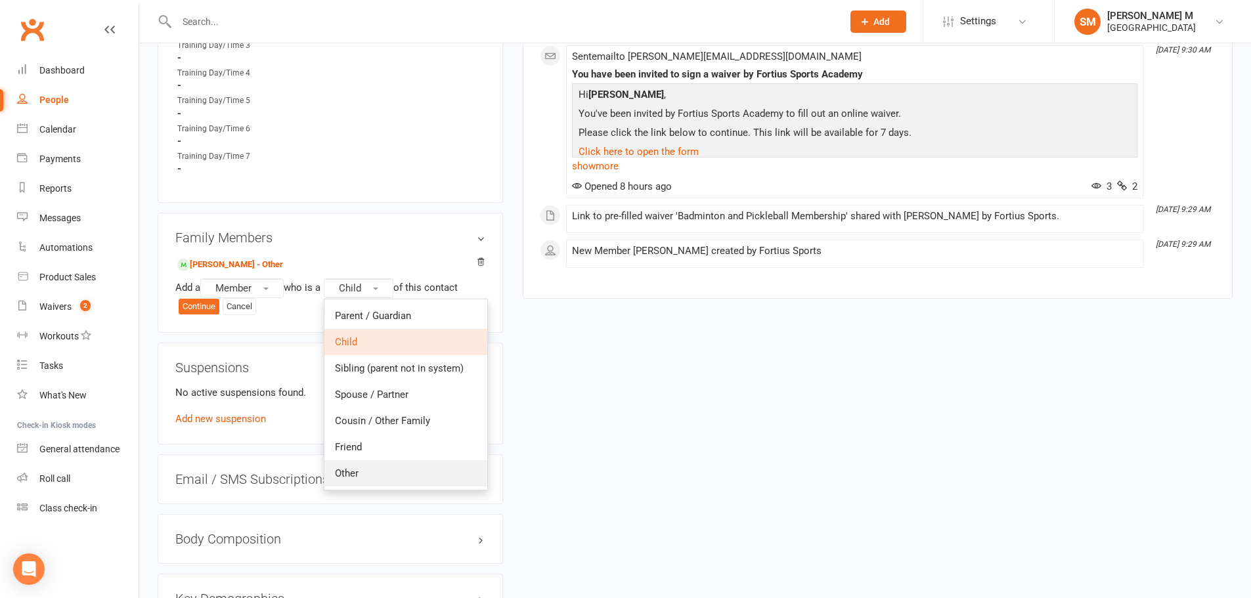
click at [407, 462] on link "Other" at bounding box center [405, 473] width 163 height 26
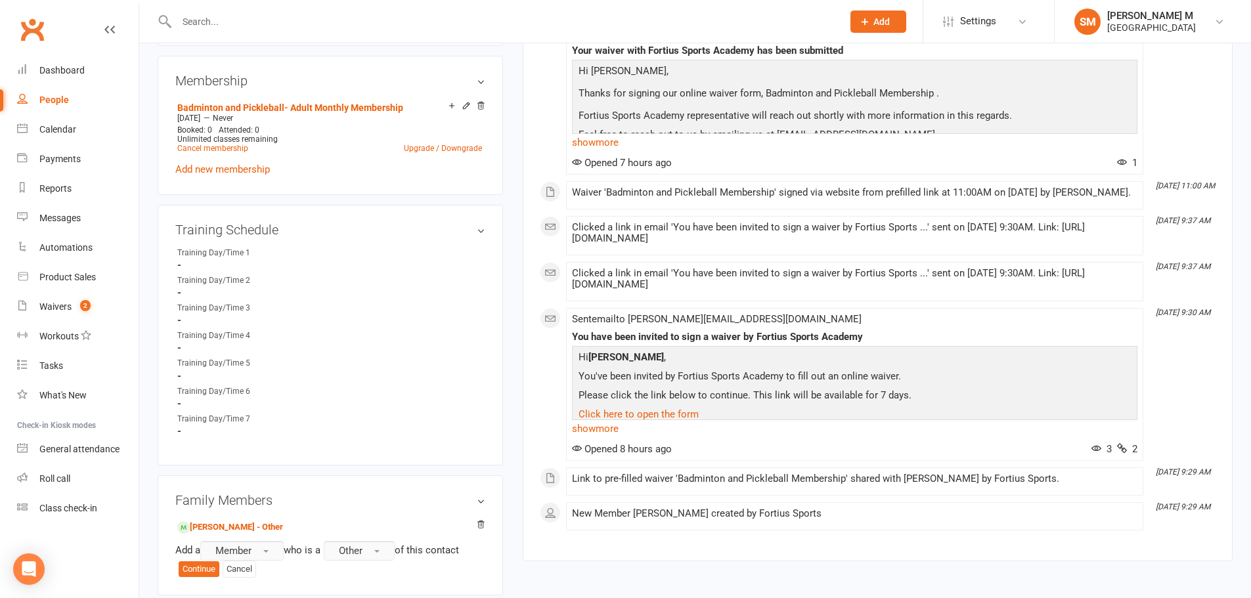
scroll to position [722, 0]
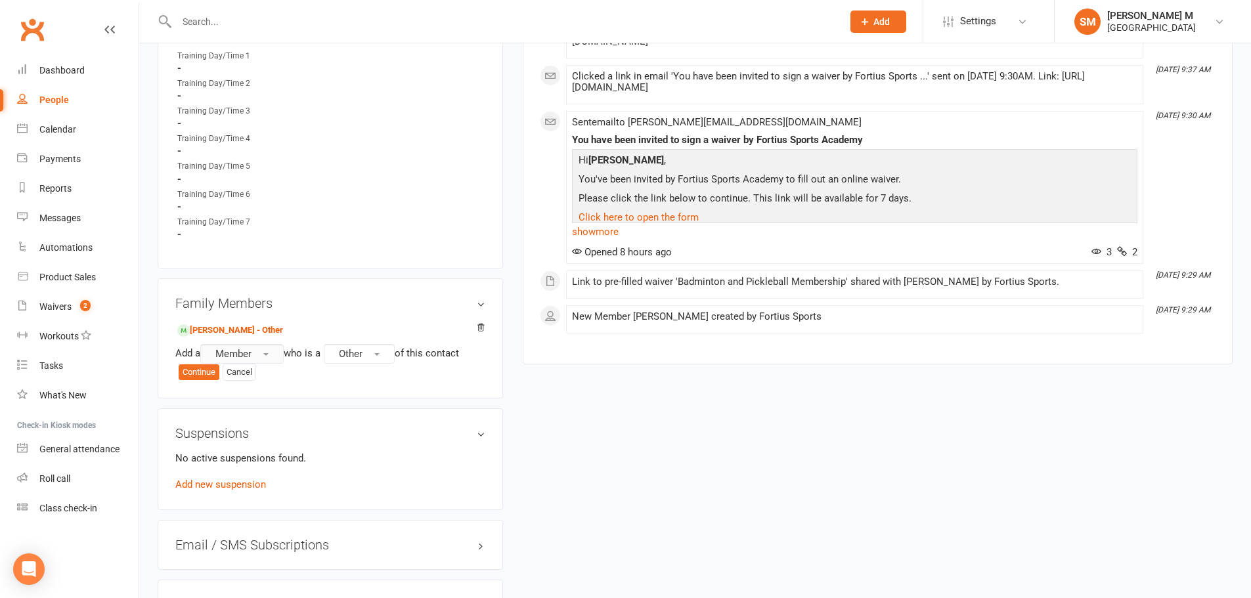
click at [251, 348] on span "Member" at bounding box center [233, 354] width 36 height 12
click at [361, 350] on span "Other" at bounding box center [351, 354] width 24 height 12
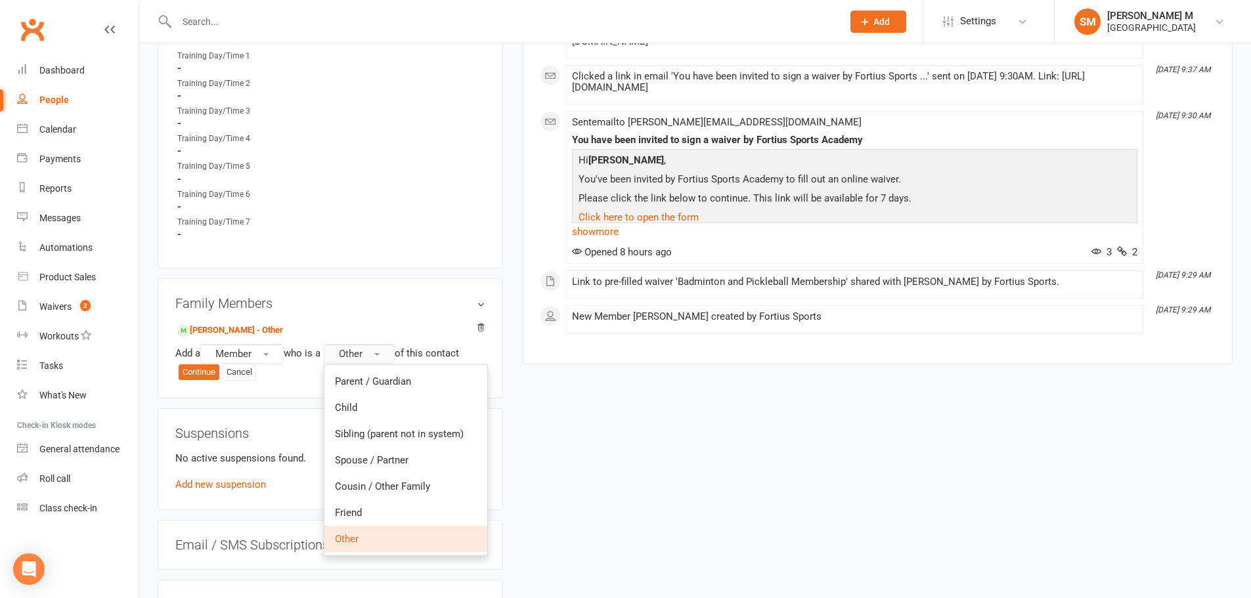
click at [361, 350] on span "Other" at bounding box center [351, 354] width 24 height 12
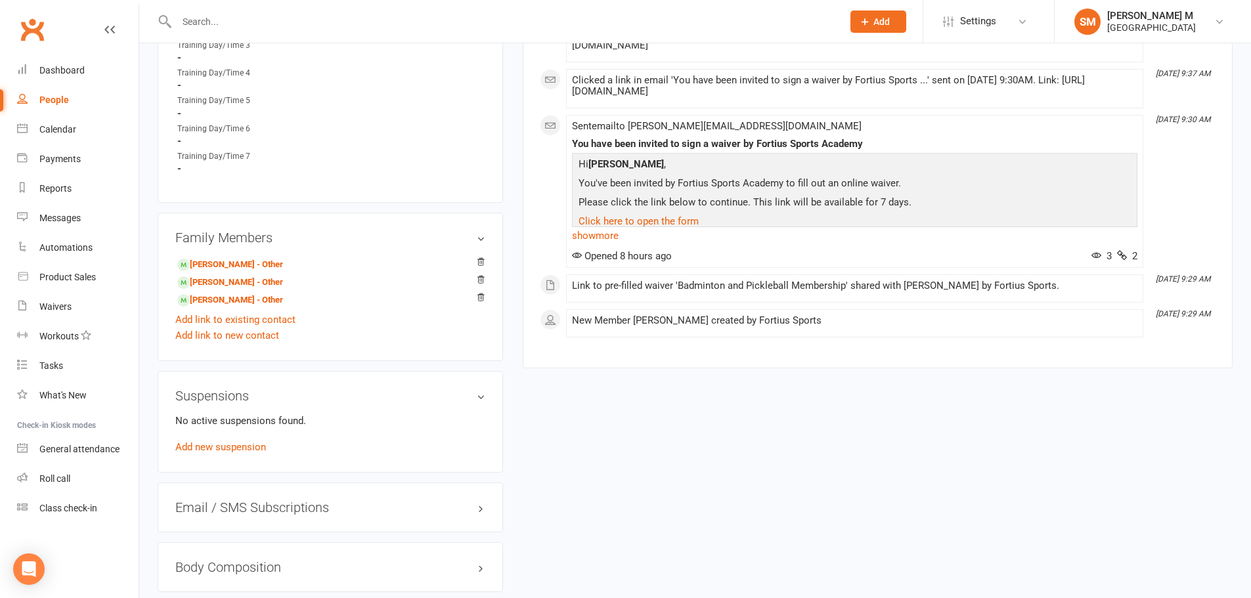
scroll to position [722, 0]
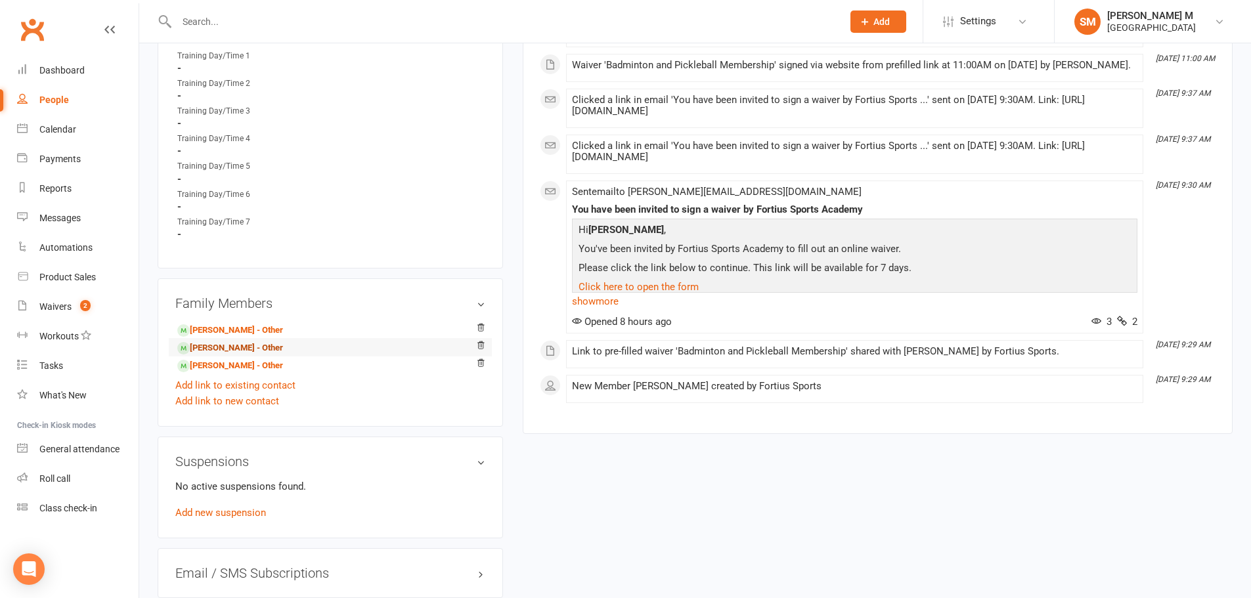
click at [246, 347] on link "[PERSON_NAME] - Other" at bounding box center [230, 348] width 106 height 14
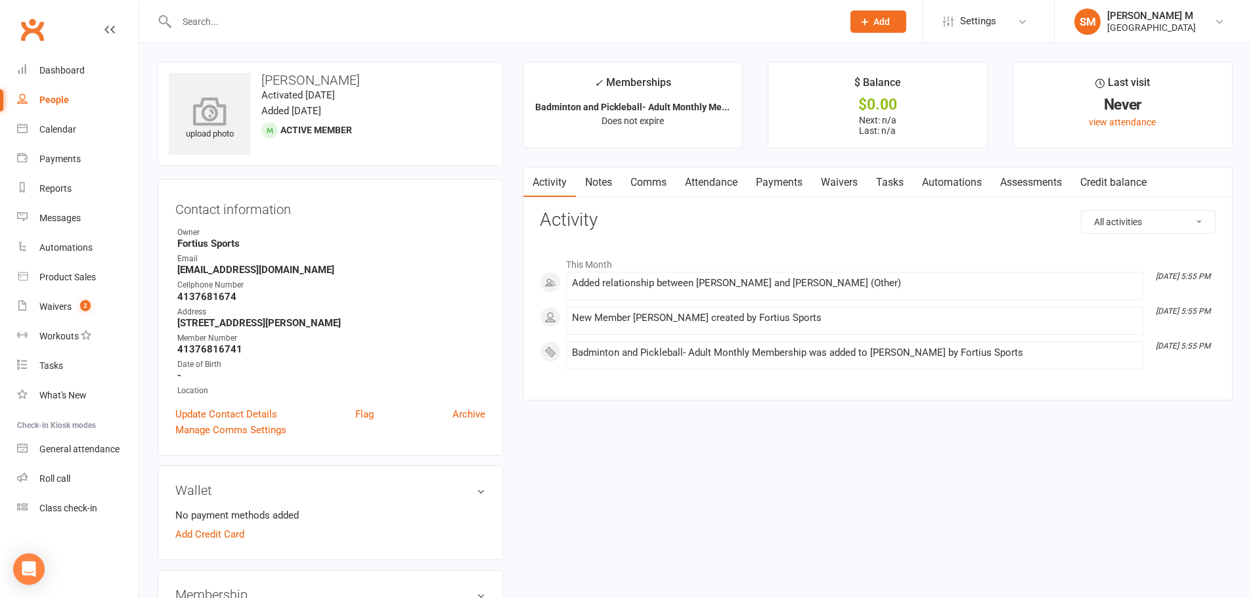
click at [224, 85] on div "upload photo" at bounding box center [210, 114] width 82 height 82
drag, startPoint x: 358, startPoint y: 78, endPoint x: 260, endPoint y: 79, distance: 97.8
click at [260, 79] on h3 "[PERSON_NAME]" at bounding box center [330, 80] width 323 height 14
copy div "change photo [PERSON_NAME]"
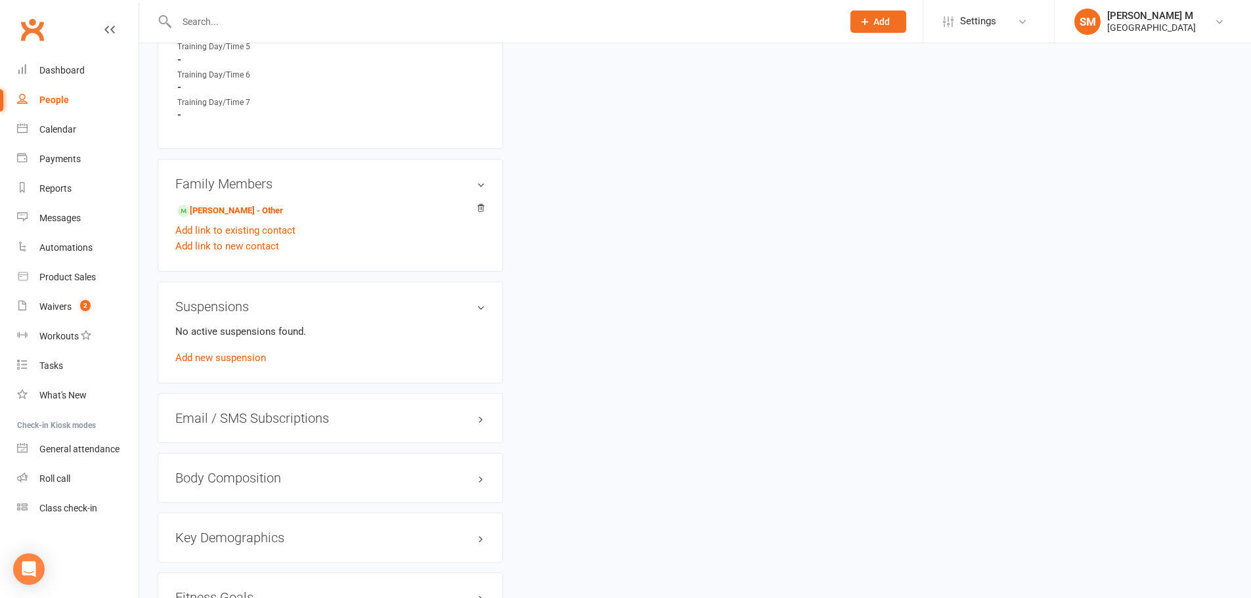
scroll to position [853, 0]
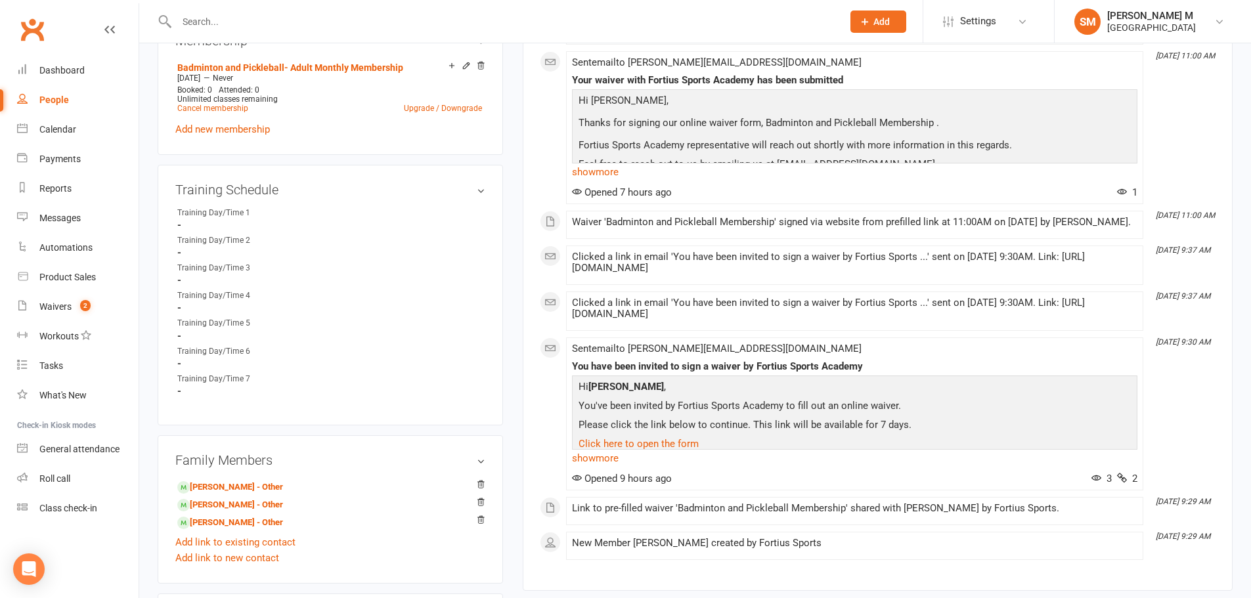
scroll to position [328, 0]
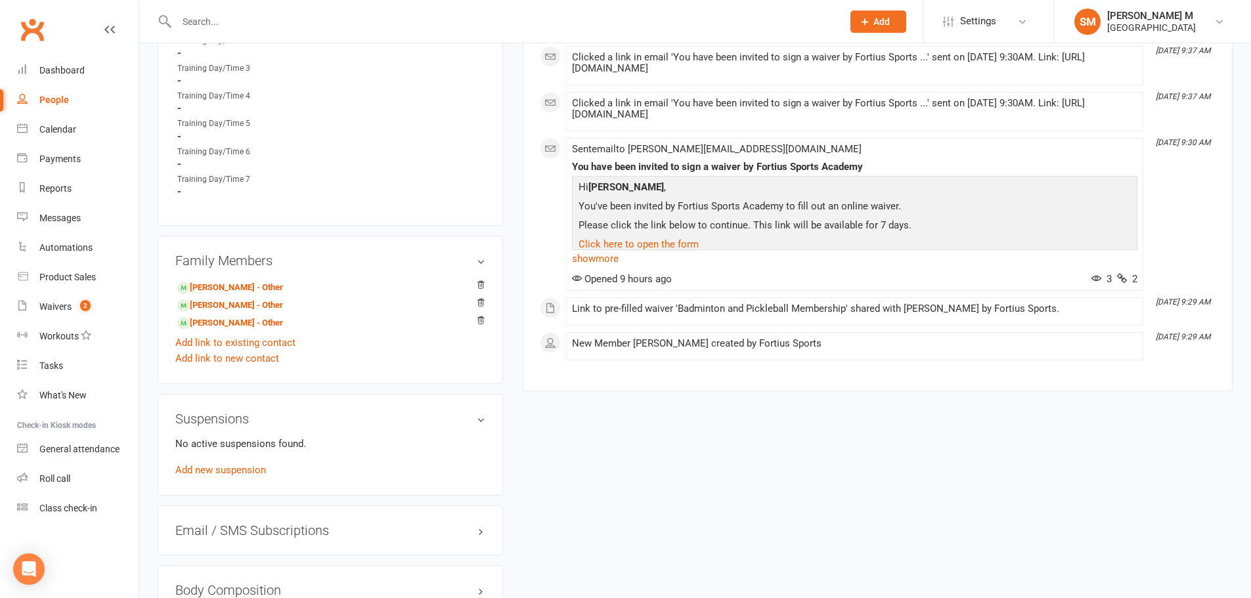
scroll to position [788, 0]
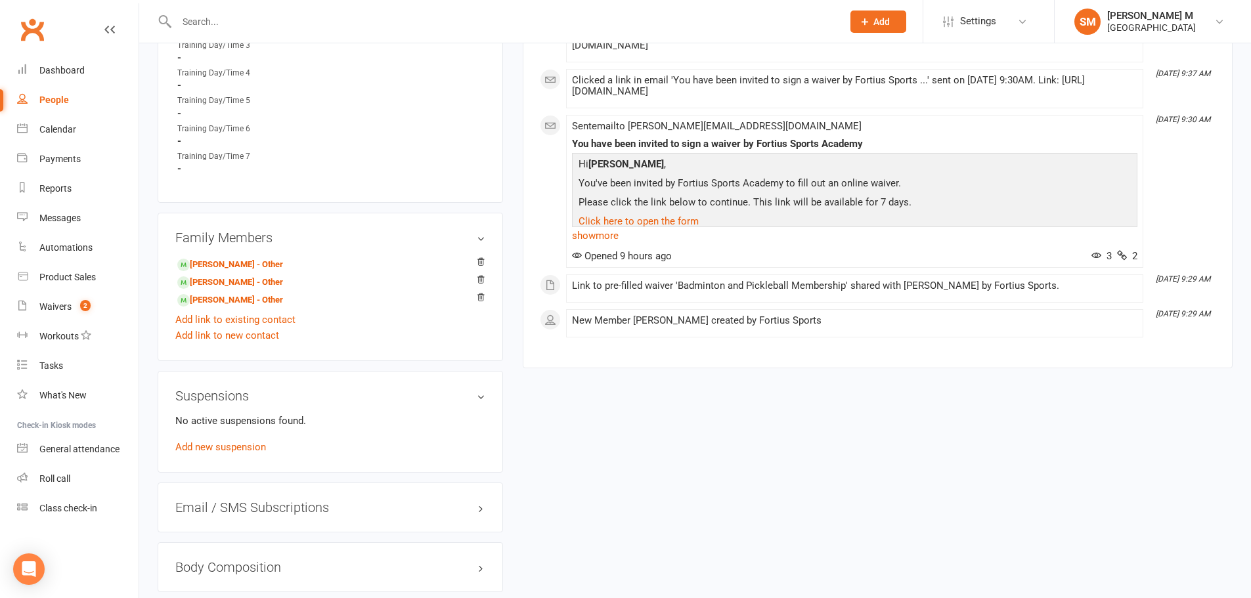
click at [204, 11] on div at bounding box center [496, 21] width 676 height 43
click at [221, 22] on input "text" at bounding box center [503, 21] width 660 height 18
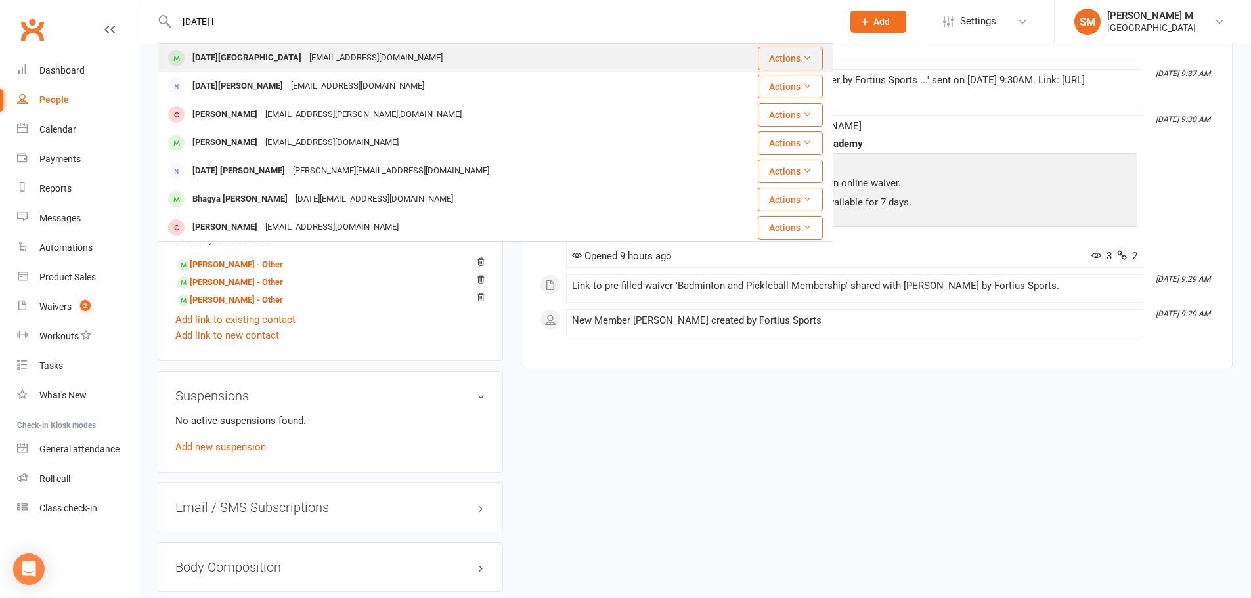
type input "[DATE] l"
click at [236, 51] on div "[DATE][GEOGRAPHIC_DATA]" at bounding box center [246, 58] width 117 height 19
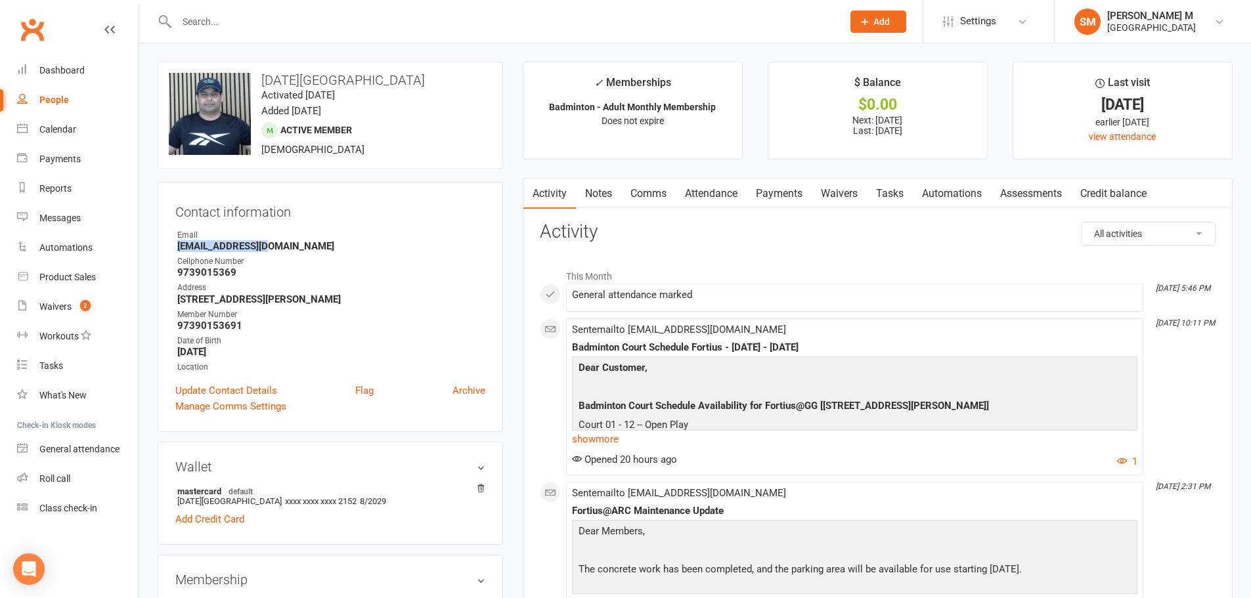
drag, startPoint x: 278, startPoint y: 241, endPoint x: 177, endPoint y: 249, distance: 100.8
click at [177, 249] on strong "[EMAIL_ADDRESS][DOMAIN_NAME]" at bounding box center [331, 246] width 308 height 12
copy strong "[EMAIL_ADDRESS][DOMAIN_NAME]"
click at [423, 292] on div "Address" at bounding box center [331, 288] width 308 height 12
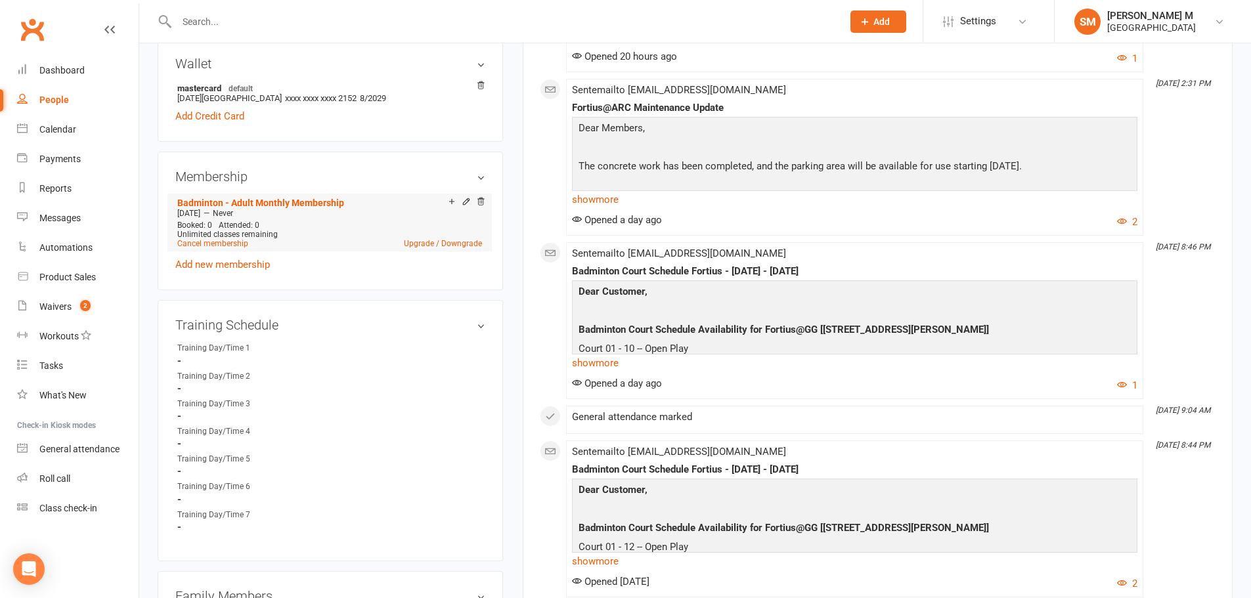
scroll to position [394, 0]
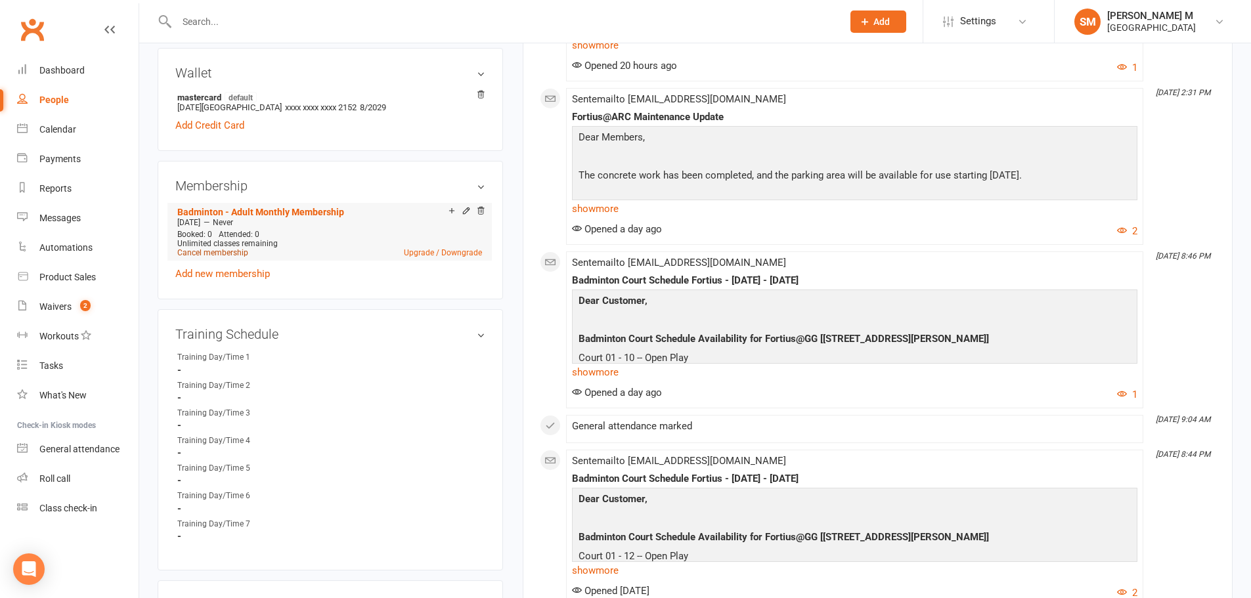
click at [219, 251] on link "Cancel membership" at bounding box center [212, 252] width 71 height 9
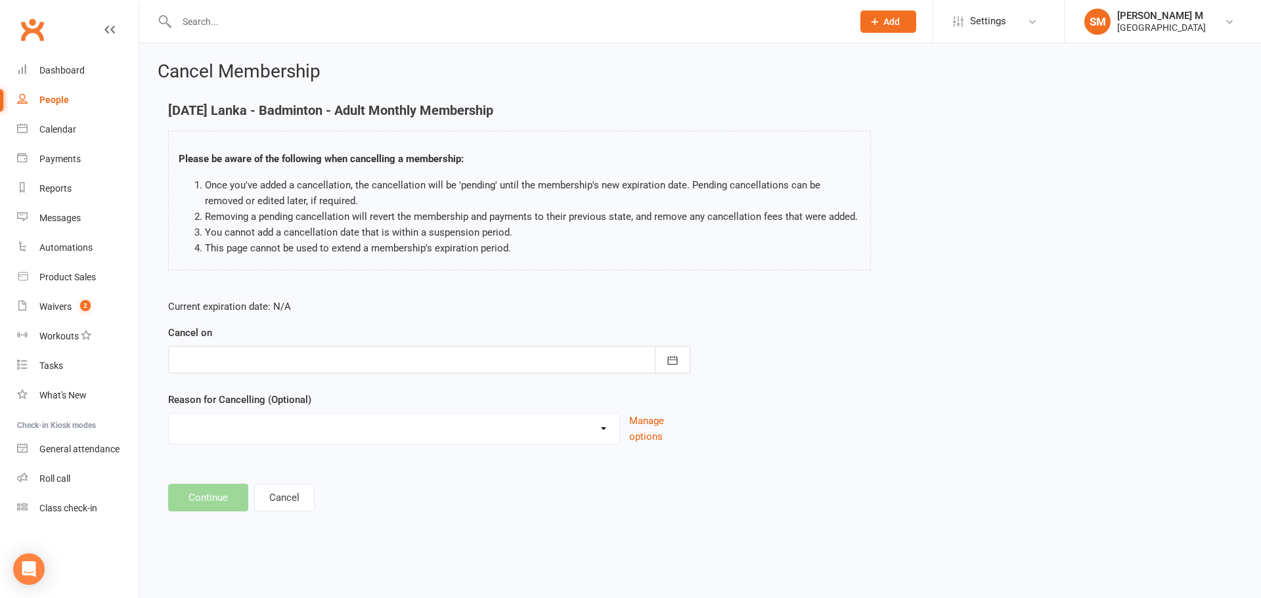
click at [332, 368] on div at bounding box center [429, 360] width 522 height 28
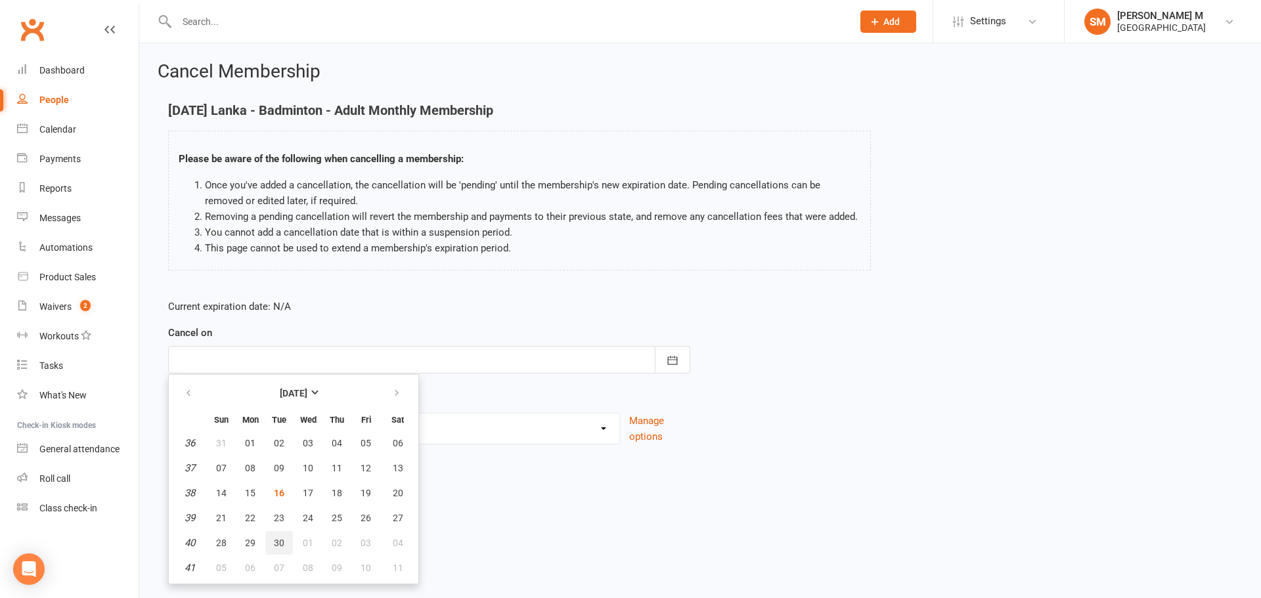
click at [270, 544] on button "30" at bounding box center [279, 543] width 28 height 24
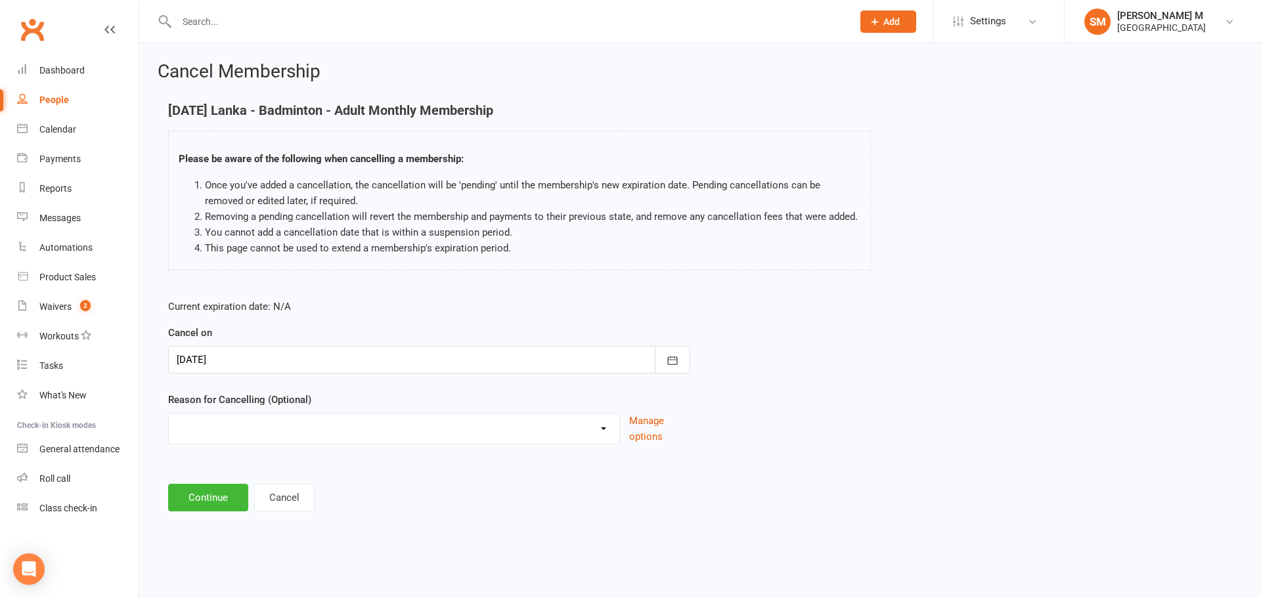
click at [290, 349] on div at bounding box center [429, 360] width 522 height 28
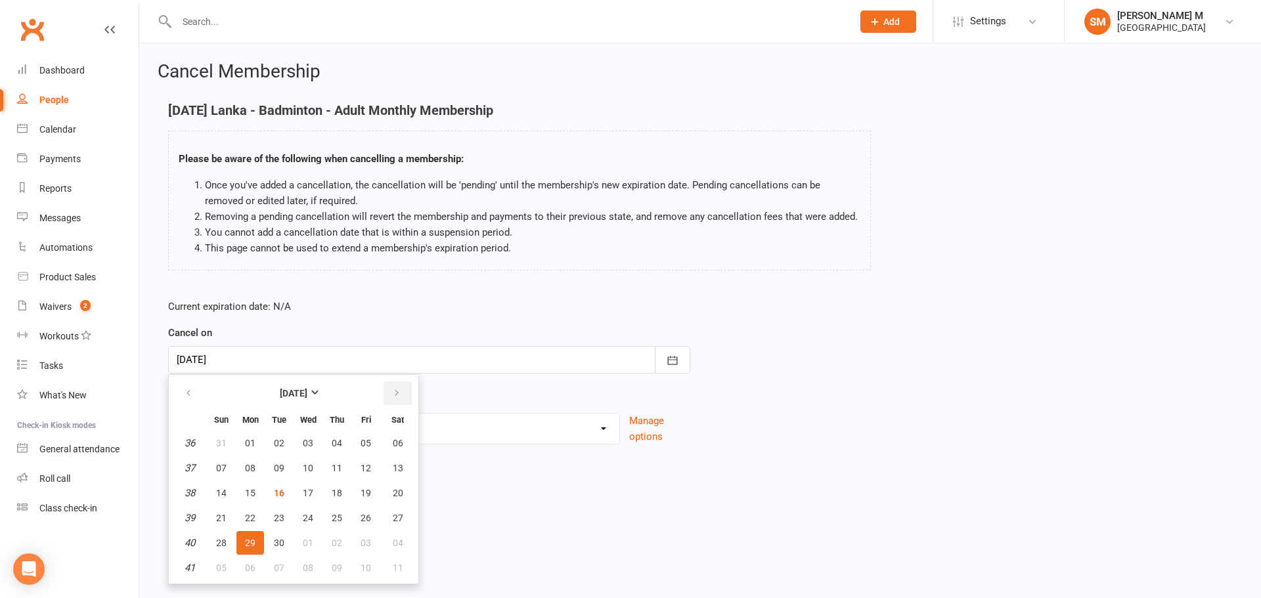
click at [395, 391] on icon "button" at bounding box center [396, 393] width 9 height 11
click at [181, 385] on button "button" at bounding box center [189, 393] width 28 height 24
click at [274, 493] on span "16" at bounding box center [279, 493] width 11 height 11
type input "[DATE]"
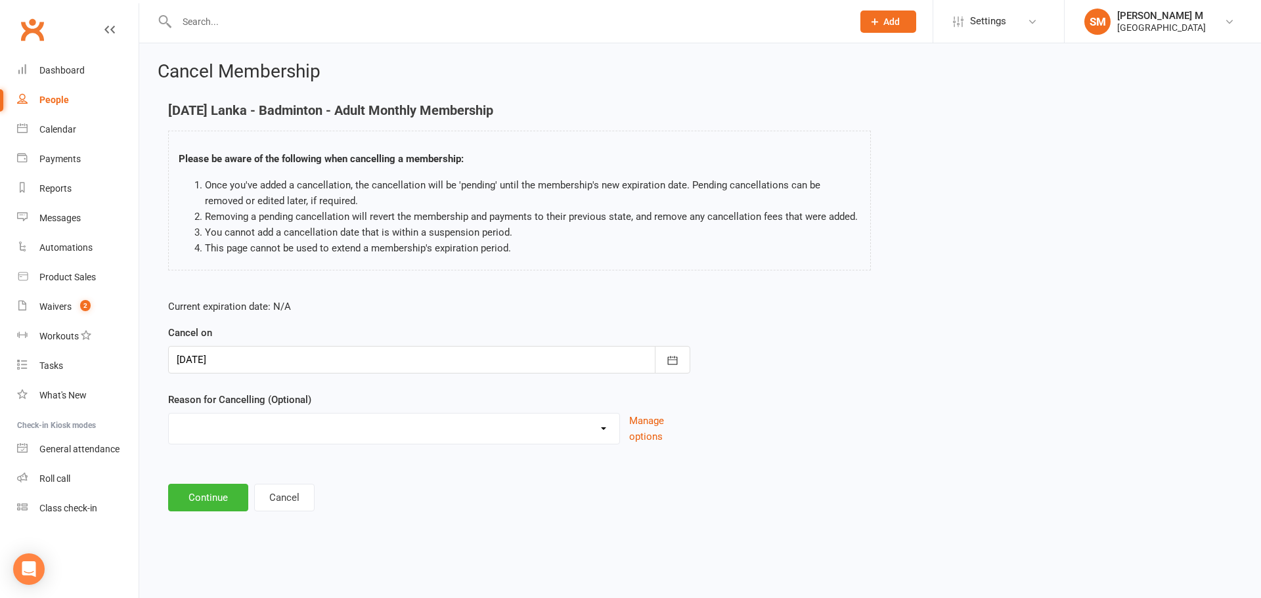
click at [261, 420] on select "Coaches Request Coaching is Complete Coach Request Customer requested via email…" at bounding box center [394, 427] width 450 height 26
select select "14"
click at [169, 429] on select "Coaches Request Coaching is Complete Coach Request Customer requested via email…" at bounding box center [394, 427] width 450 height 26
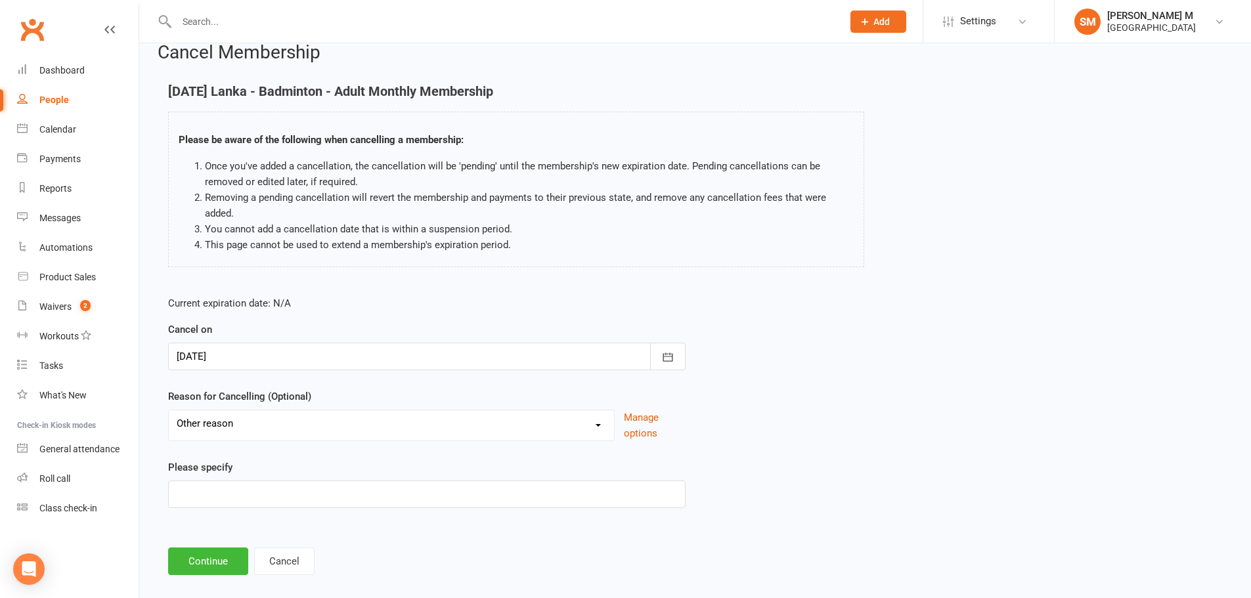
scroll to position [36, 0]
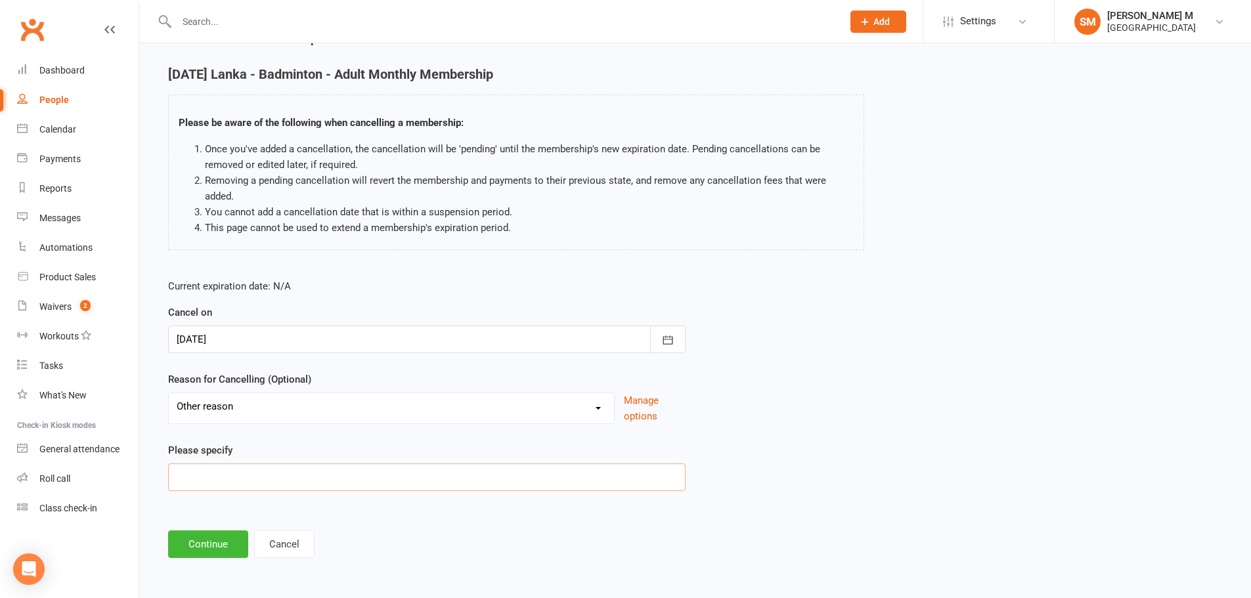
click at [261, 483] on input at bounding box center [426, 478] width 517 height 28
type input "WellHub member, wants to cancel"
click at [214, 545] on button "Continue" at bounding box center [208, 544] width 80 height 28
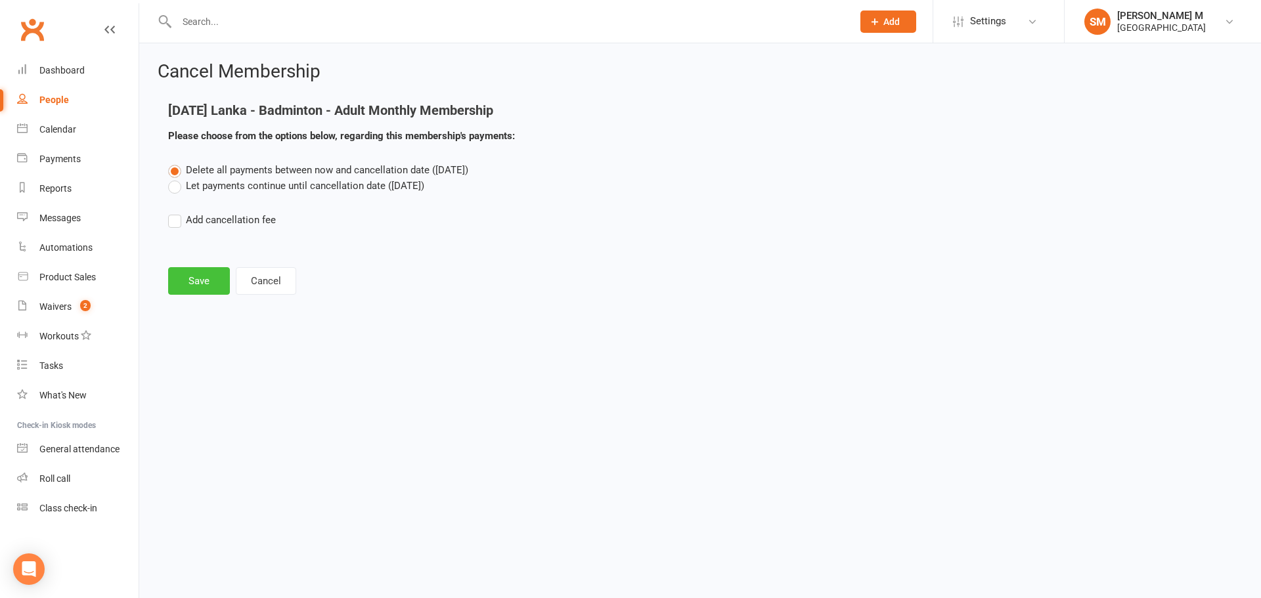
click at [193, 291] on button "Save" at bounding box center [199, 281] width 62 height 28
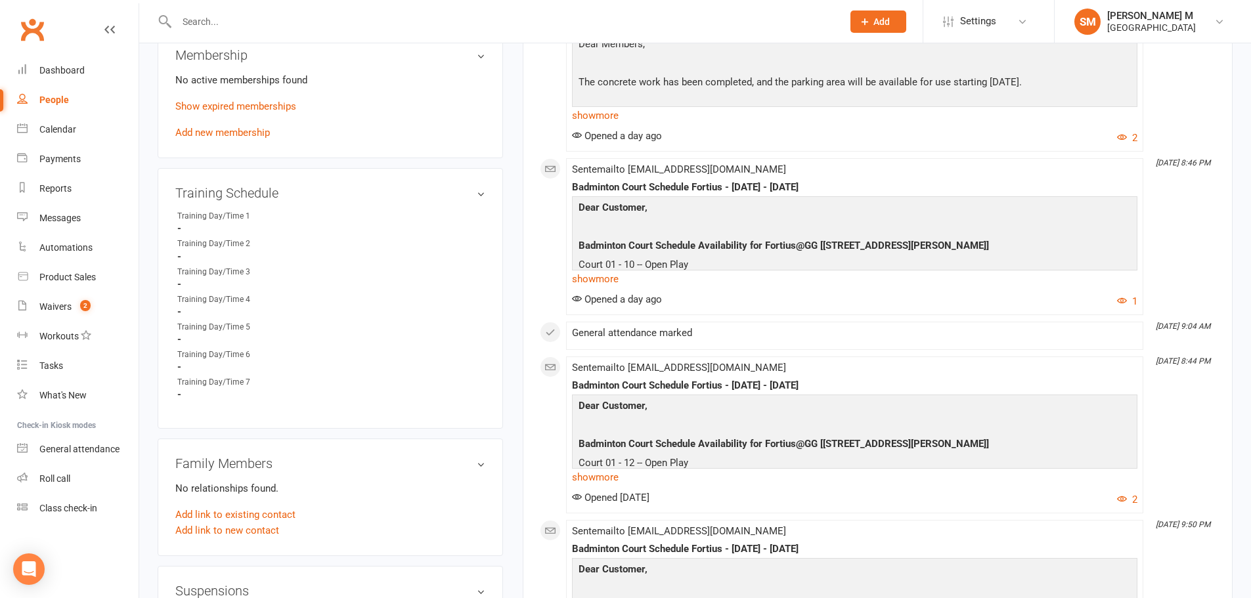
scroll to position [657, 0]
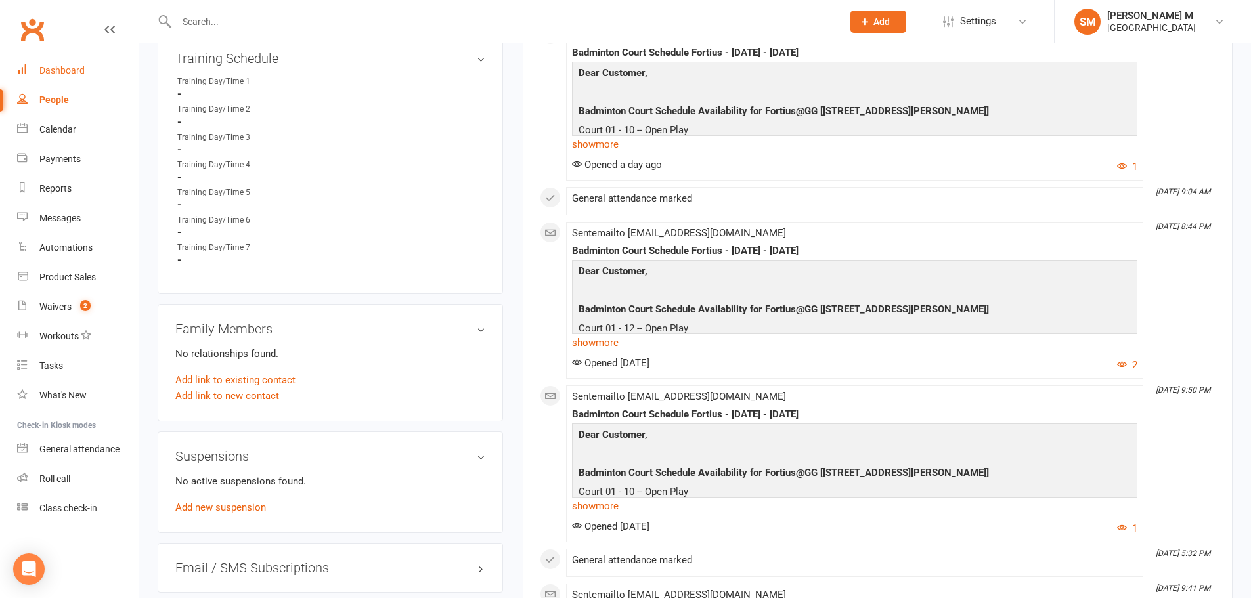
click at [43, 71] on div "Dashboard" at bounding box center [61, 70] width 45 height 11
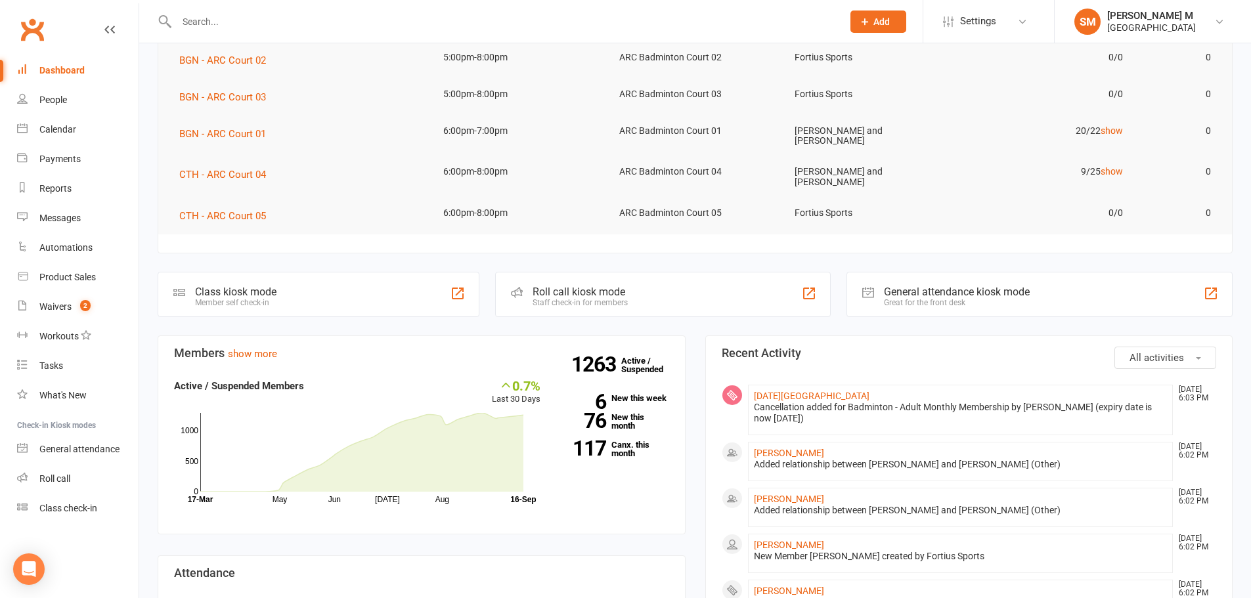
scroll to position [328, 0]
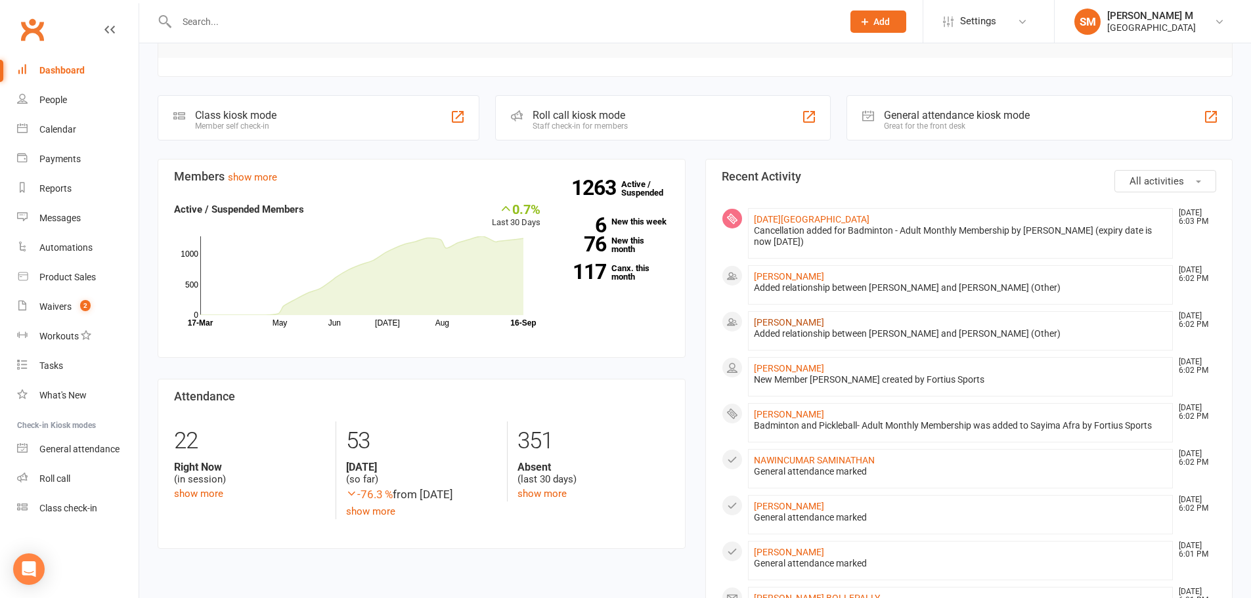
click at [789, 320] on link "[PERSON_NAME]" at bounding box center [789, 322] width 70 height 11
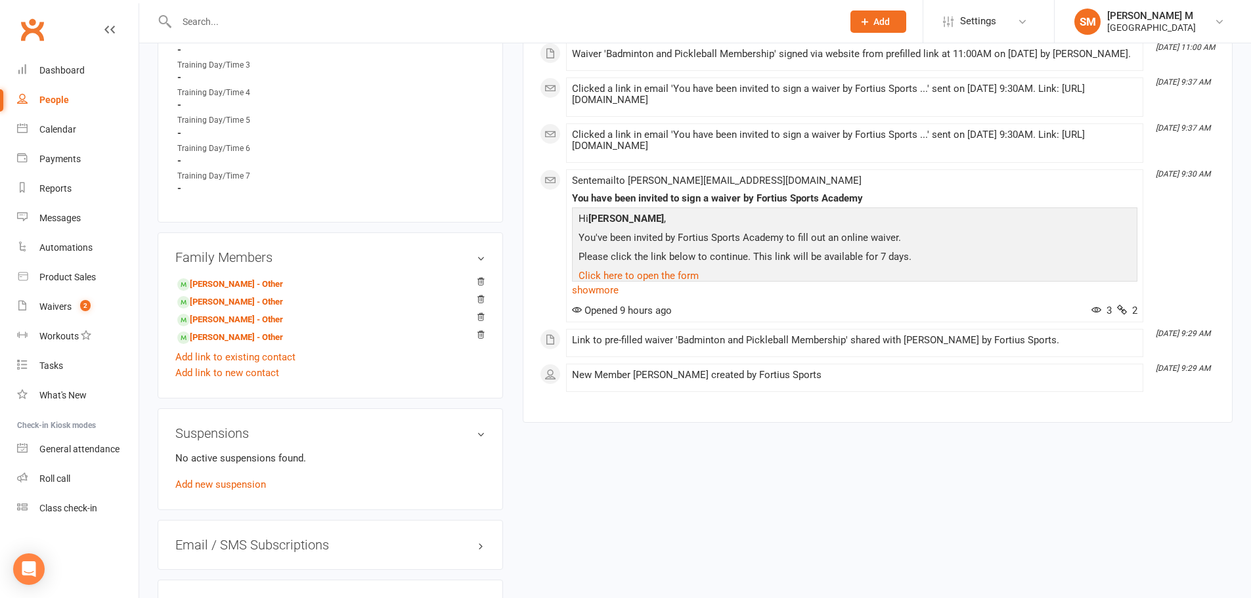
scroll to position [788, 0]
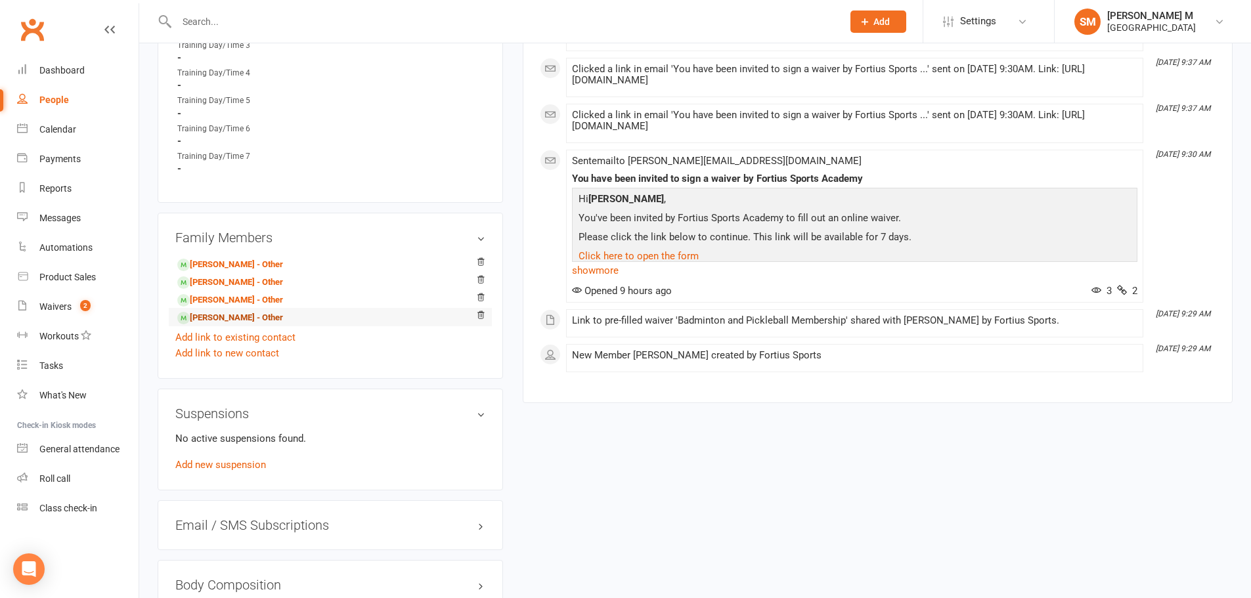
click at [219, 316] on link "[PERSON_NAME] - Other" at bounding box center [230, 318] width 106 height 14
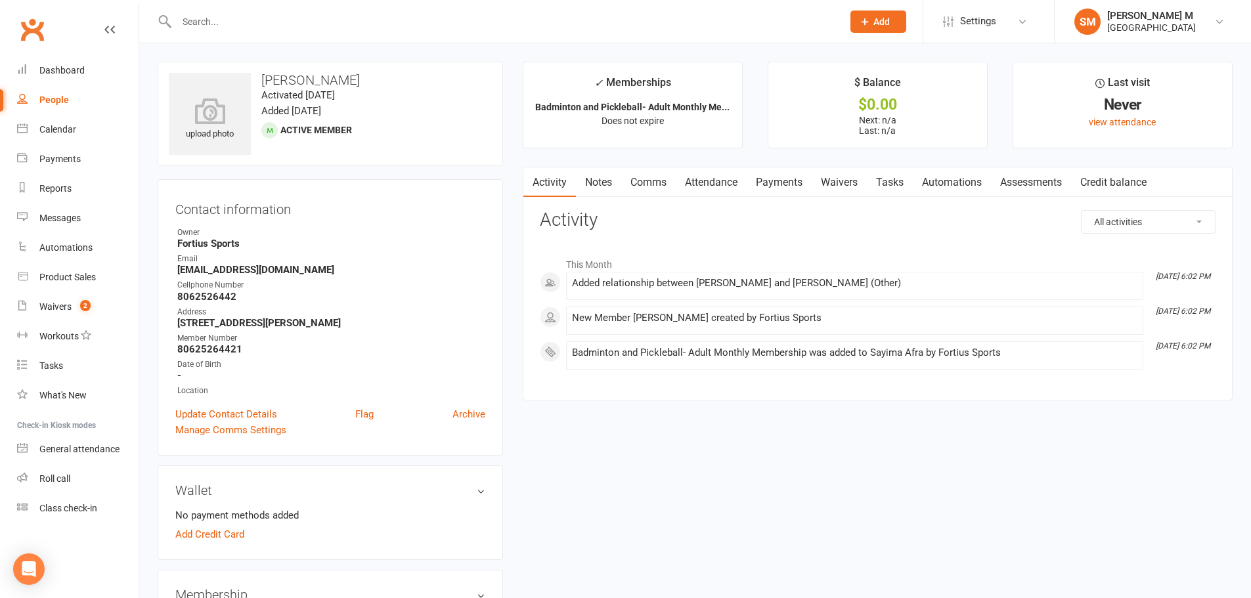
click at [265, 116] on time "Added [DATE]" at bounding box center [291, 111] width 60 height 12
drag, startPoint x: 274, startPoint y: 78, endPoint x: 192, endPoint y: 85, distance: 82.4
click at [192, 85] on div "upload photo Sayima Afra Activated 16 September, 2025 Added 16 September, 2025 …" at bounding box center [330, 114] width 345 height 104
click at [291, 84] on h3 "Sayima Afra" at bounding box center [330, 80] width 323 height 14
drag, startPoint x: 330, startPoint y: 79, endPoint x: 262, endPoint y: 79, distance: 67.6
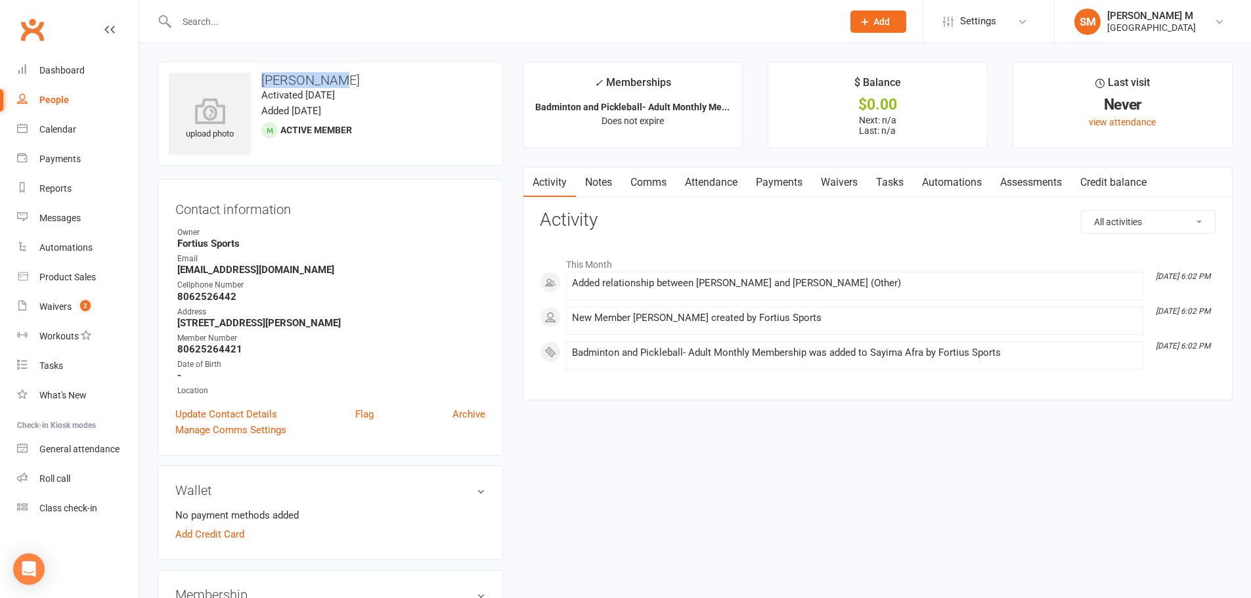
click at [262, 79] on h3 "Sayima Afra" at bounding box center [330, 80] width 323 height 14
copy h3 "Sayima Afra"
click at [231, 102] on icon at bounding box center [210, 111] width 91 height 29
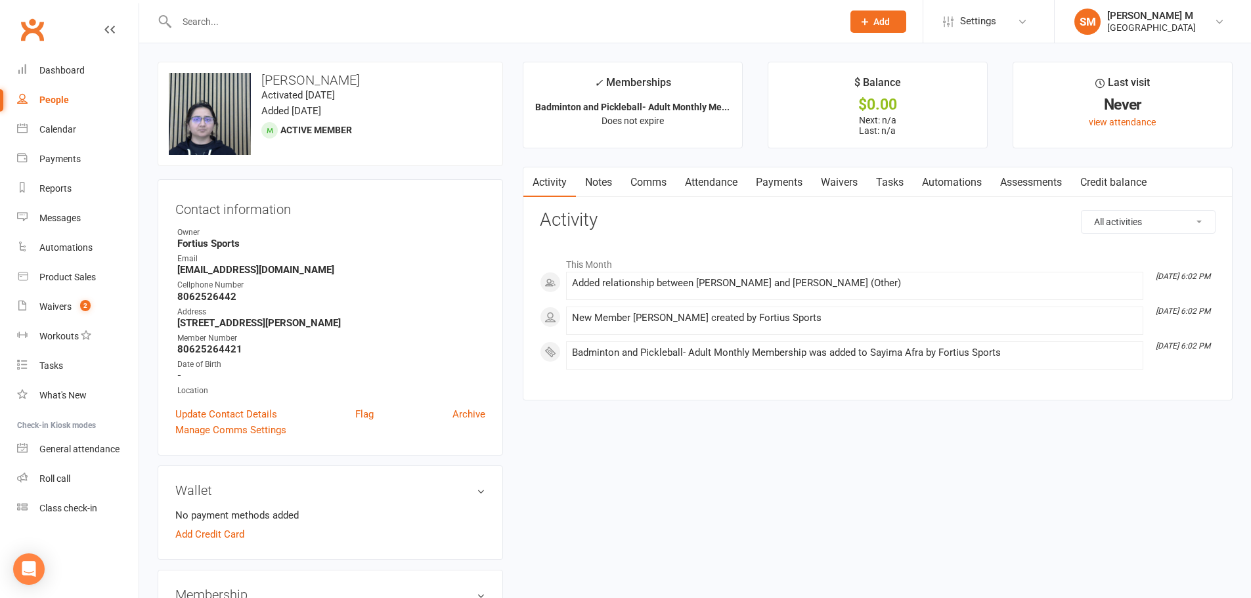
click at [188, 353] on strong "80625264421" at bounding box center [331, 349] width 308 height 12
drag, startPoint x: 256, startPoint y: 343, endPoint x: 179, endPoint y: 355, distance: 78.3
click at [179, 355] on strong "80625264421" at bounding box center [331, 349] width 308 height 12
copy strong "80625264421"
drag, startPoint x: 146, startPoint y: 372, endPoint x: 163, endPoint y: 372, distance: 17.7
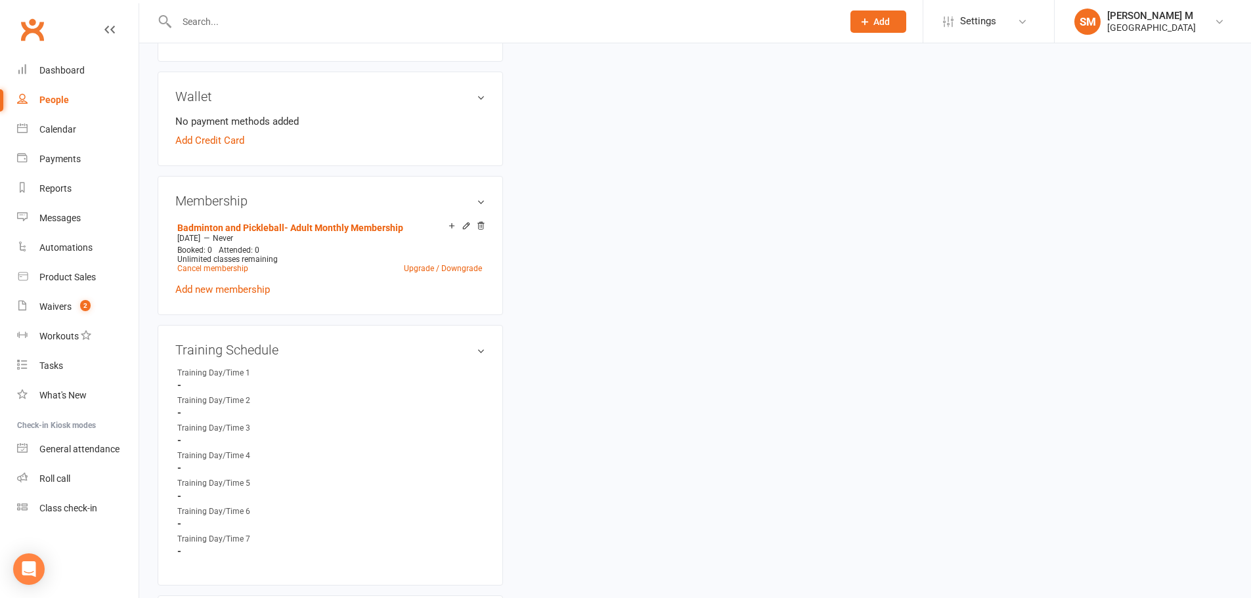
scroll to position [722, 0]
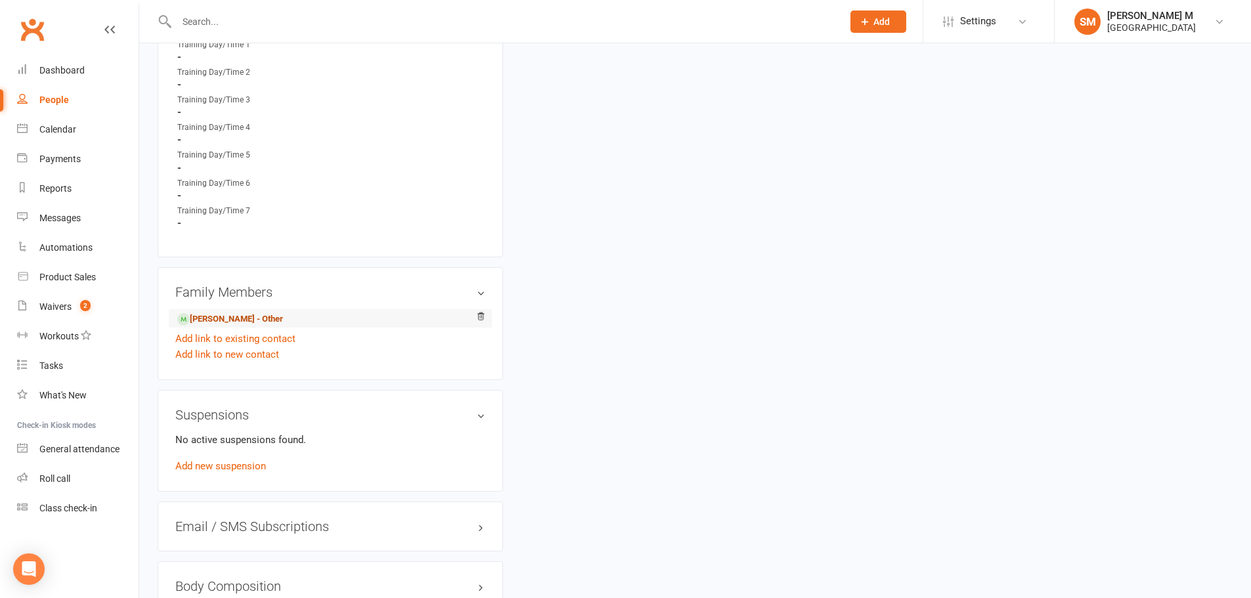
click at [219, 320] on link "Mansoor Khan - Other" at bounding box center [230, 320] width 106 height 14
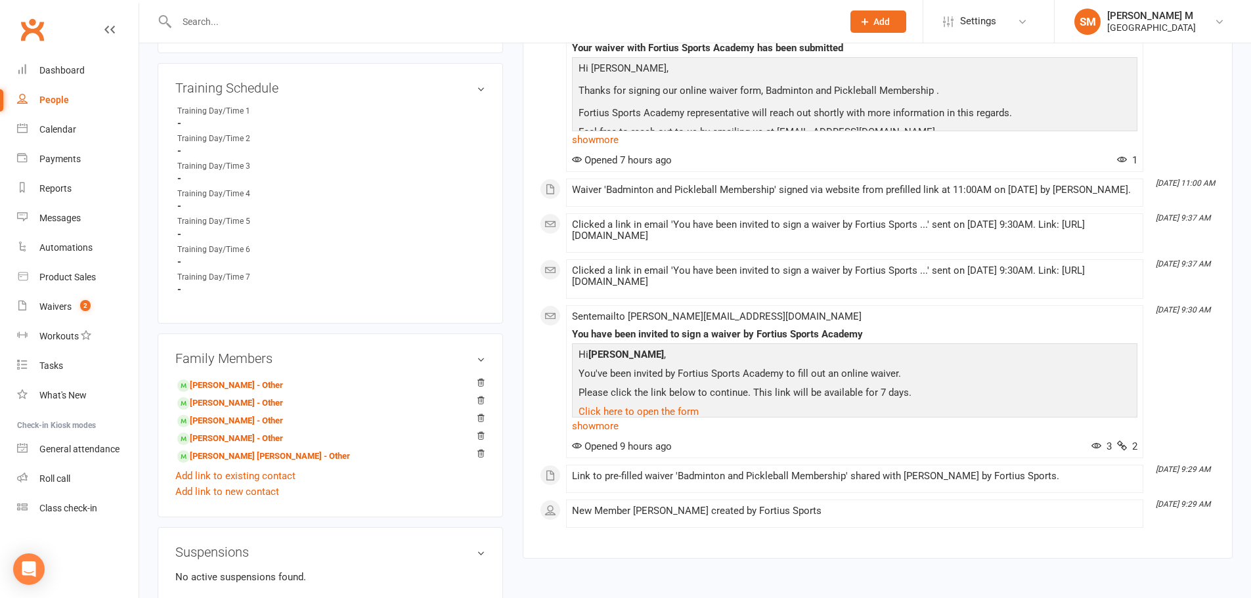
scroll to position [788, 0]
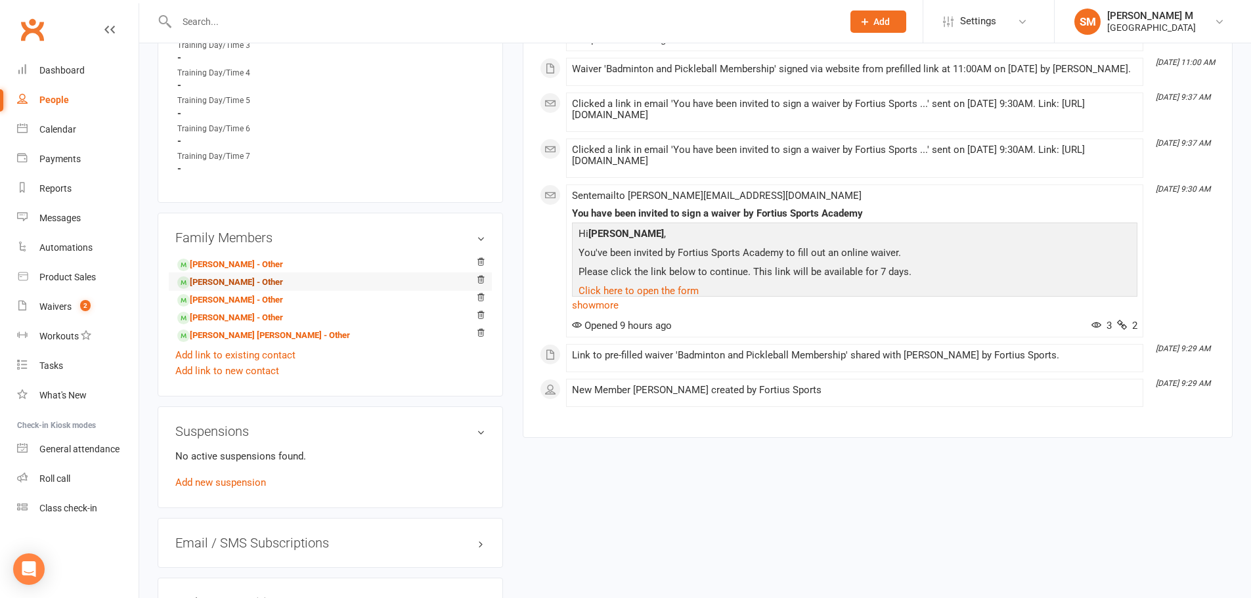
click at [212, 283] on link "[PERSON_NAME] - Other" at bounding box center [230, 283] width 106 height 14
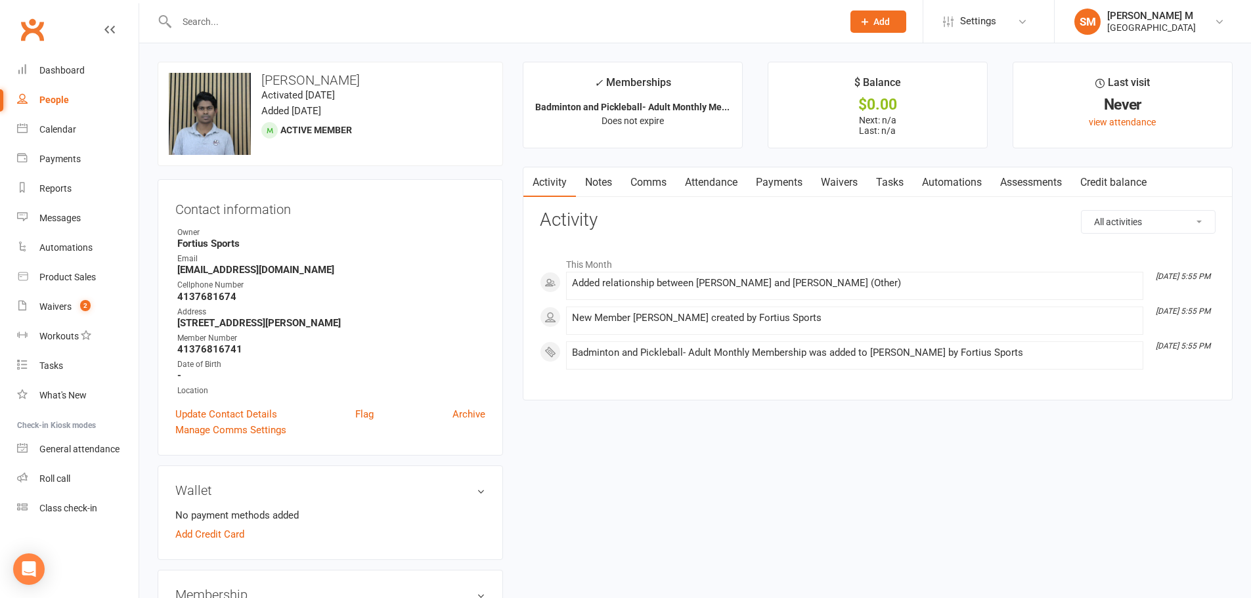
click at [185, 248] on strong "Fortius Sports" at bounding box center [331, 244] width 308 height 12
drag, startPoint x: 238, startPoint y: 347, endPoint x: 177, endPoint y: 351, distance: 61.2
click at [177, 351] on li "Member Number 41376816741" at bounding box center [330, 343] width 310 height 23
copy strong "41376816741"
click at [194, 20] on input "text" at bounding box center [503, 21] width 660 height 18
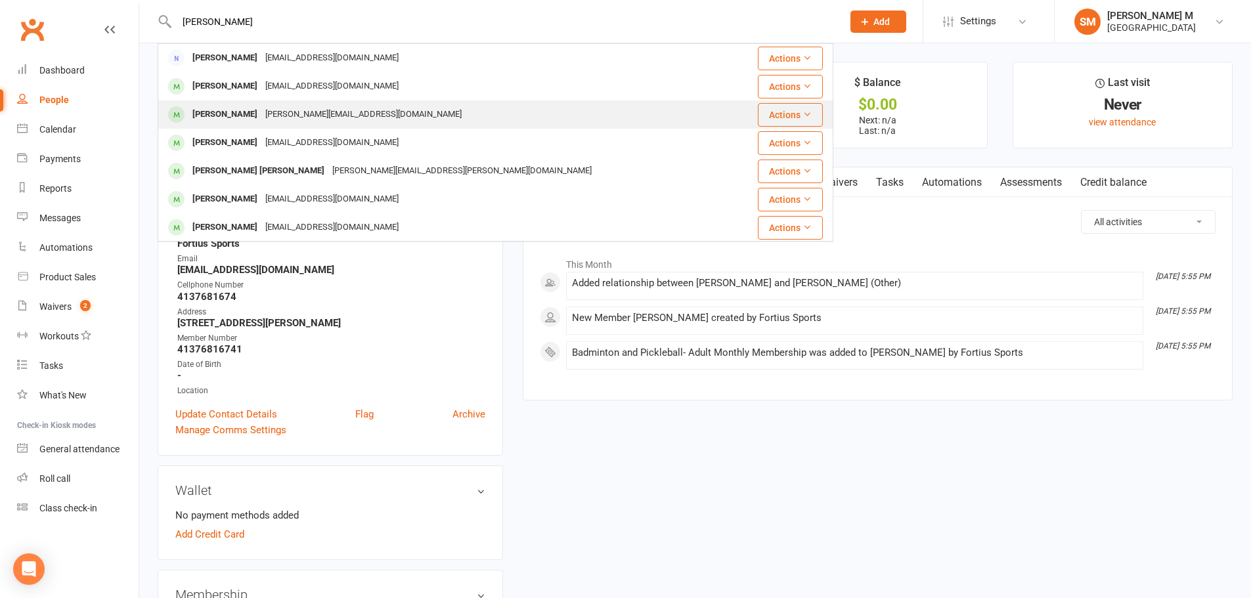
type input "kumar n"
click at [256, 117] on div "Kumar Naidu Kongara" at bounding box center [224, 114] width 73 height 19
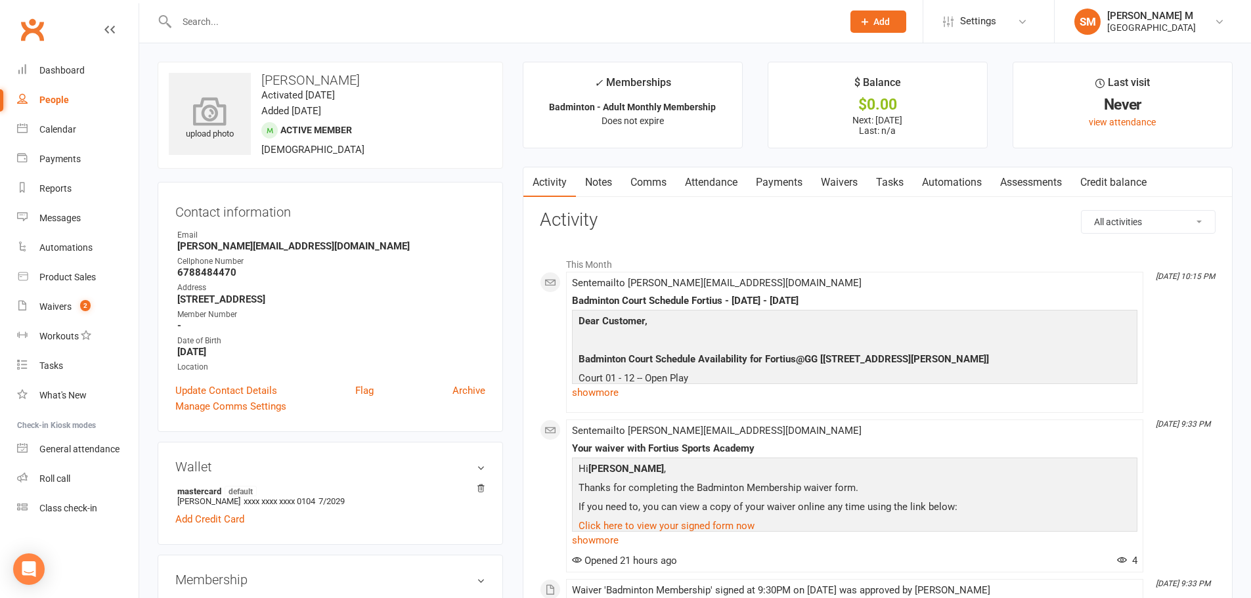
click at [209, 116] on icon at bounding box center [210, 111] width 91 height 29
click at [322, 79] on h3 "Kumar Naidu Kongara" at bounding box center [330, 80] width 323 height 14
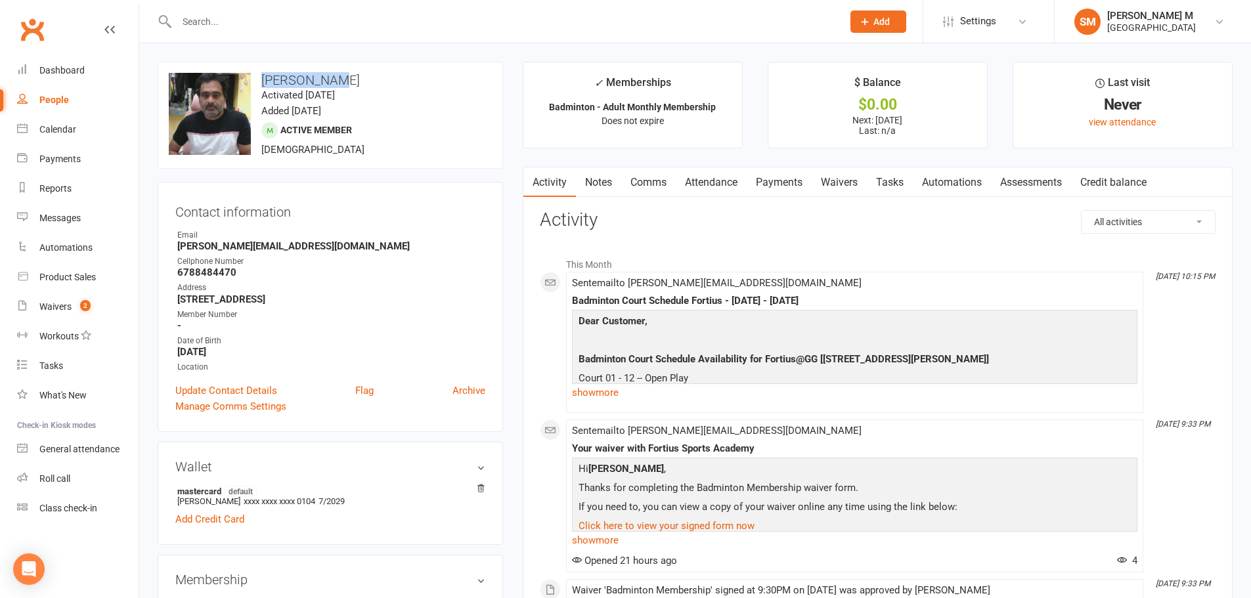
drag, startPoint x: 261, startPoint y: 79, endPoint x: 337, endPoint y: 84, distance: 76.3
click at [337, 84] on h3 "Kumar Naidu Kongara" at bounding box center [330, 80] width 323 height 14
click at [182, 326] on strong "-" at bounding box center [331, 326] width 308 height 12
drag, startPoint x: 179, startPoint y: 326, endPoint x: 169, endPoint y: 326, distance: 9.2
click at [169, 326] on div "Contact information Owner Email Kongara.kumar9@gmail.com Cellphone Number 67884…" at bounding box center [330, 307] width 345 height 250
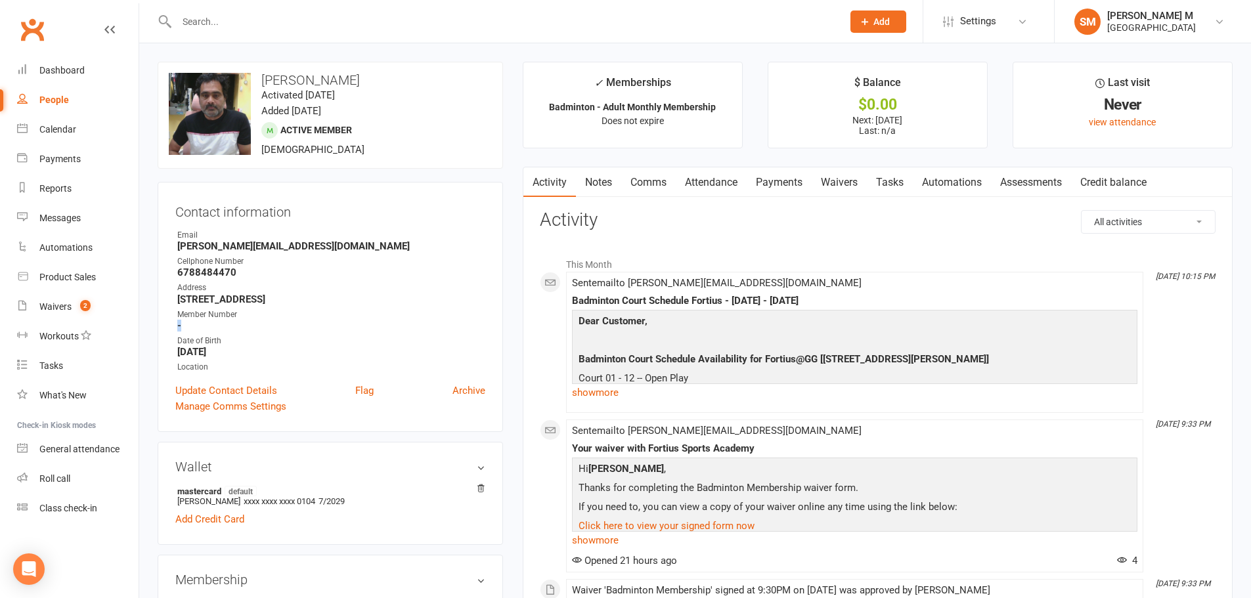
click at [181, 326] on strong "-" at bounding box center [331, 326] width 308 height 12
click at [210, 390] on link "Update Contact Details" at bounding box center [226, 391] width 102 height 16
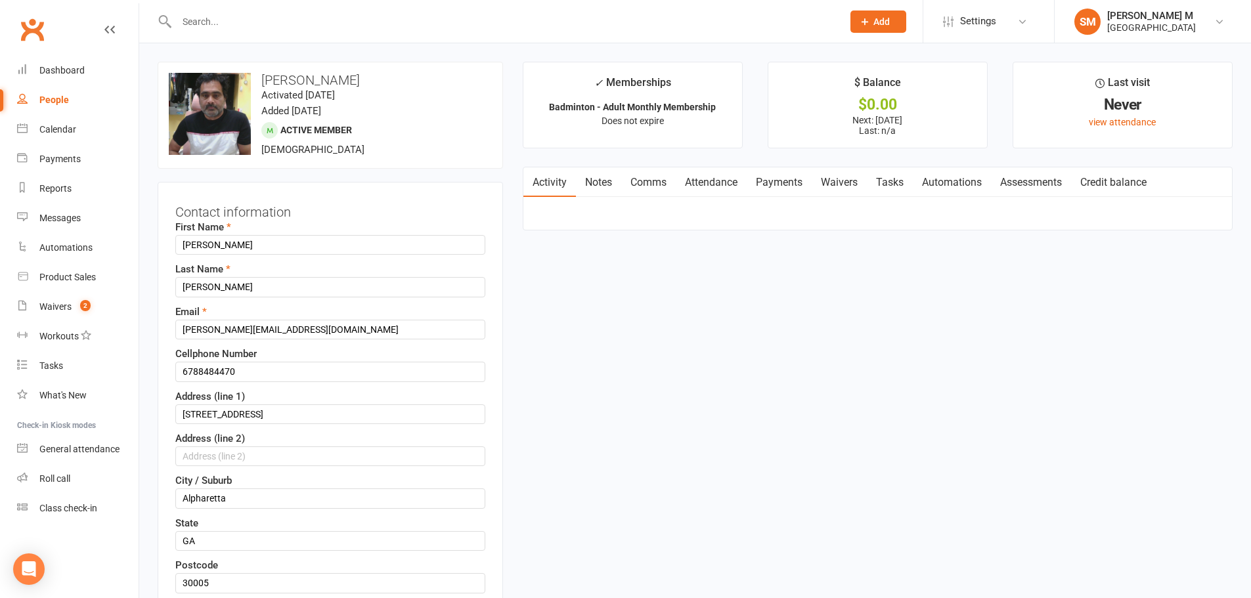
scroll to position [62, 0]
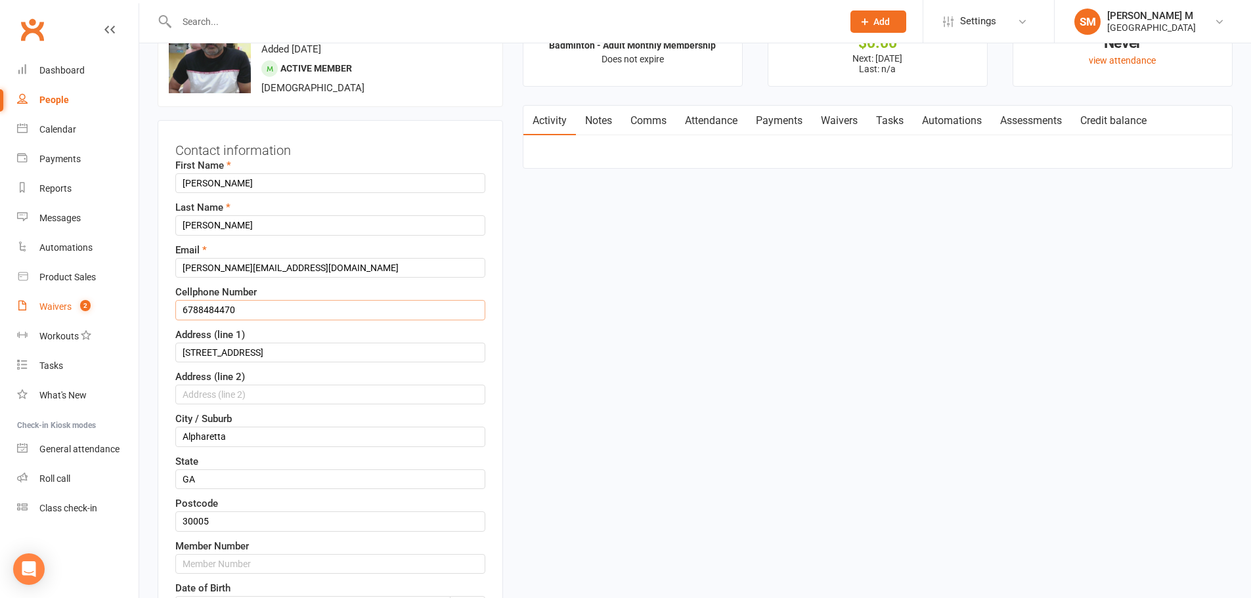
drag, startPoint x: 257, startPoint y: 307, endPoint x: 81, endPoint y: 311, distance: 176.0
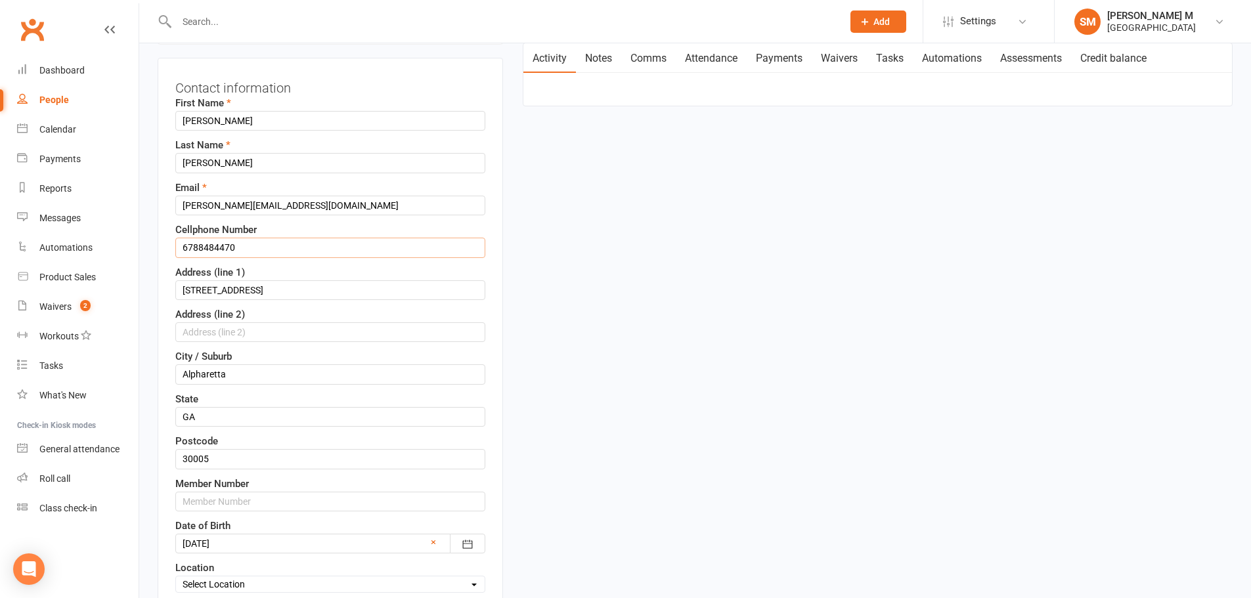
scroll to position [259, 0]
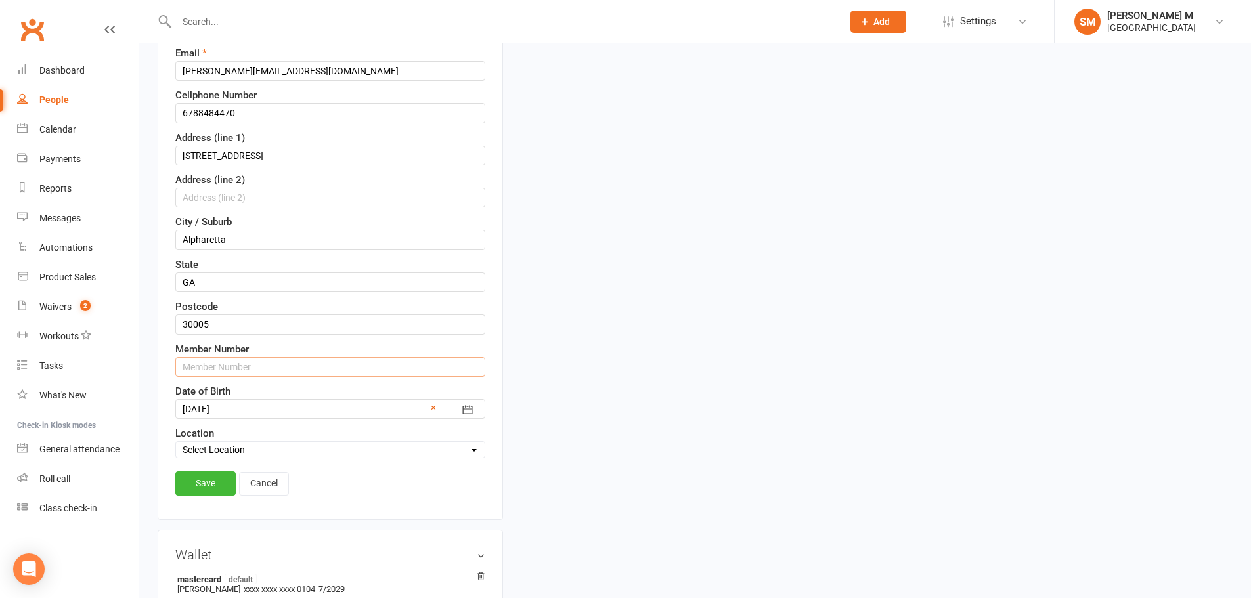
drag, startPoint x: 239, startPoint y: 376, endPoint x: 245, endPoint y: 372, distance: 6.8
click at [242, 374] on input "text" at bounding box center [330, 367] width 310 height 20
paste input "6788484470"
type input "67884844701"
click at [219, 475] on link "Save" at bounding box center [205, 483] width 60 height 24
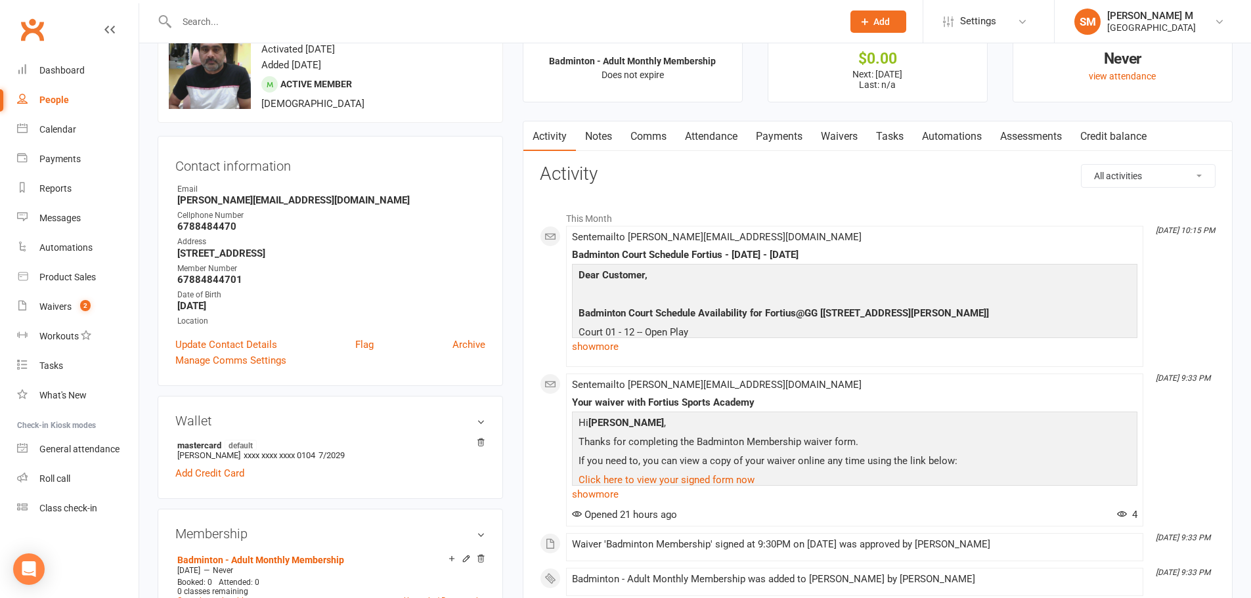
scroll to position [66, 0]
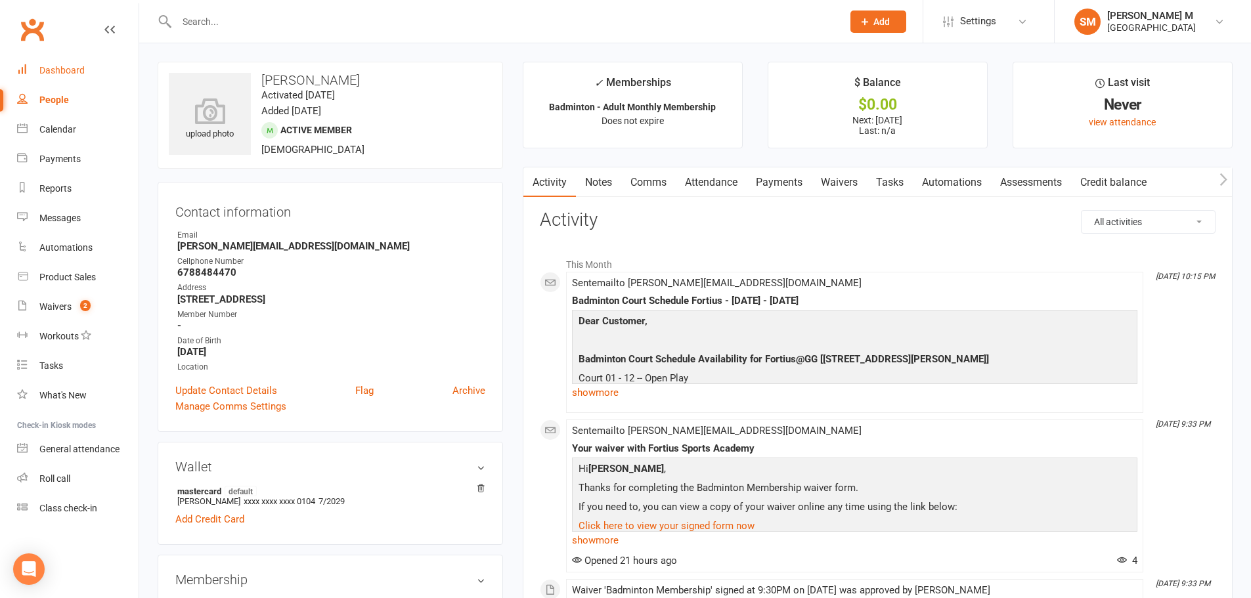
click at [64, 70] on div "Dashboard" at bounding box center [61, 70] width 45 height 11
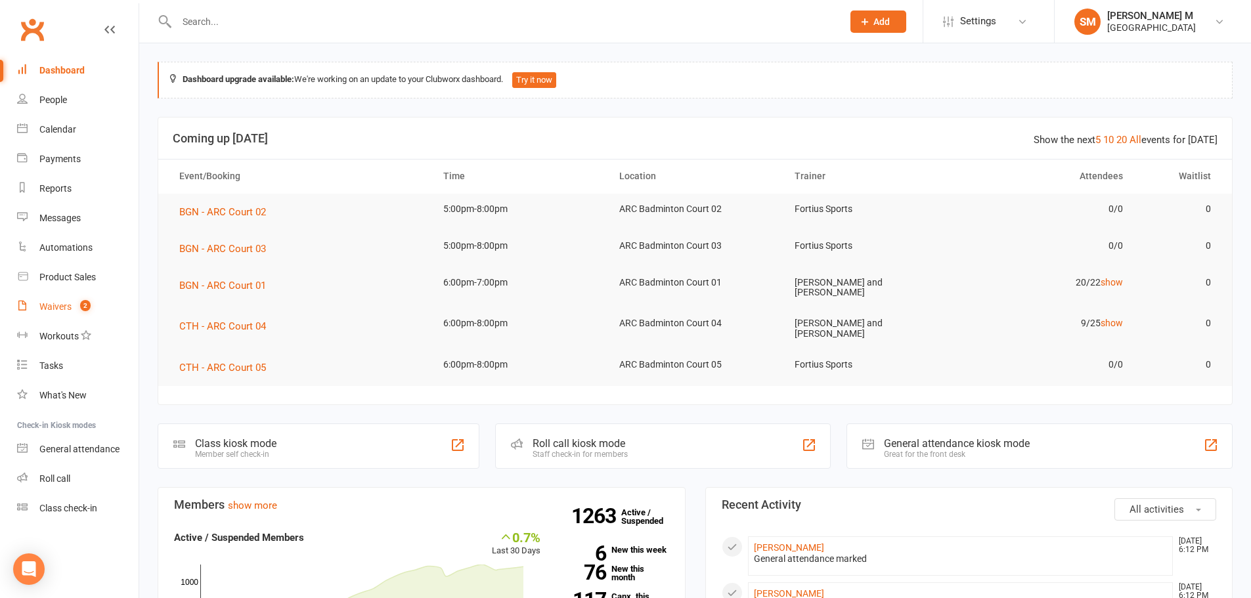
click at [52, 311] on div "Waivers" at bounding box center [55, 306] width 32 height 11
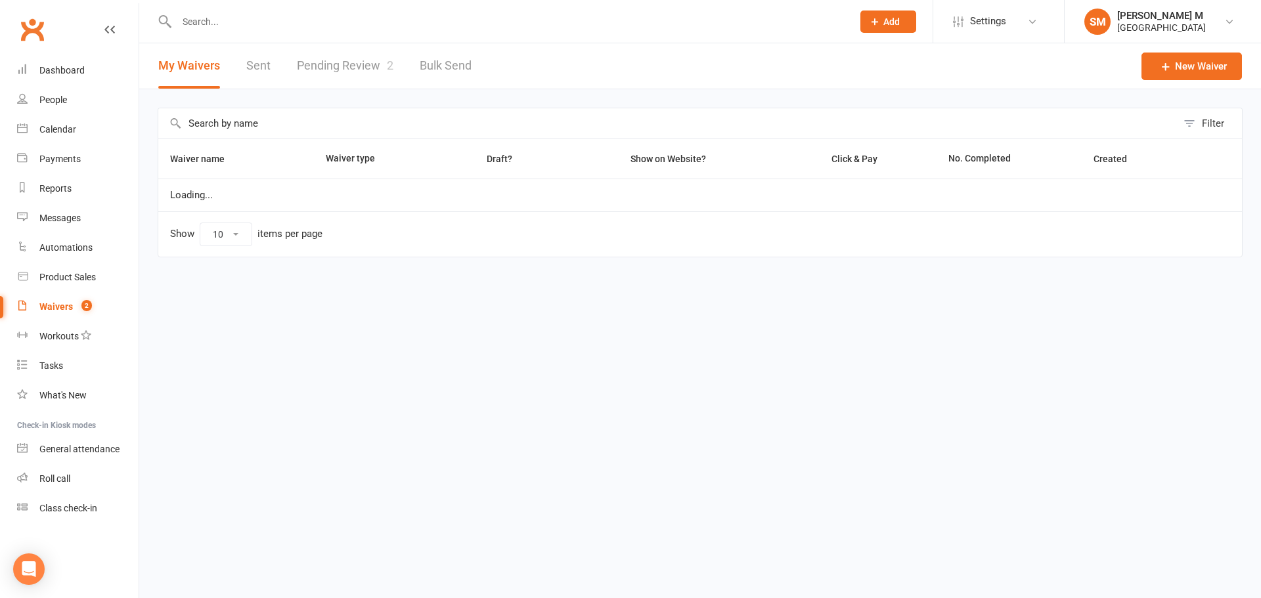
select select "50"
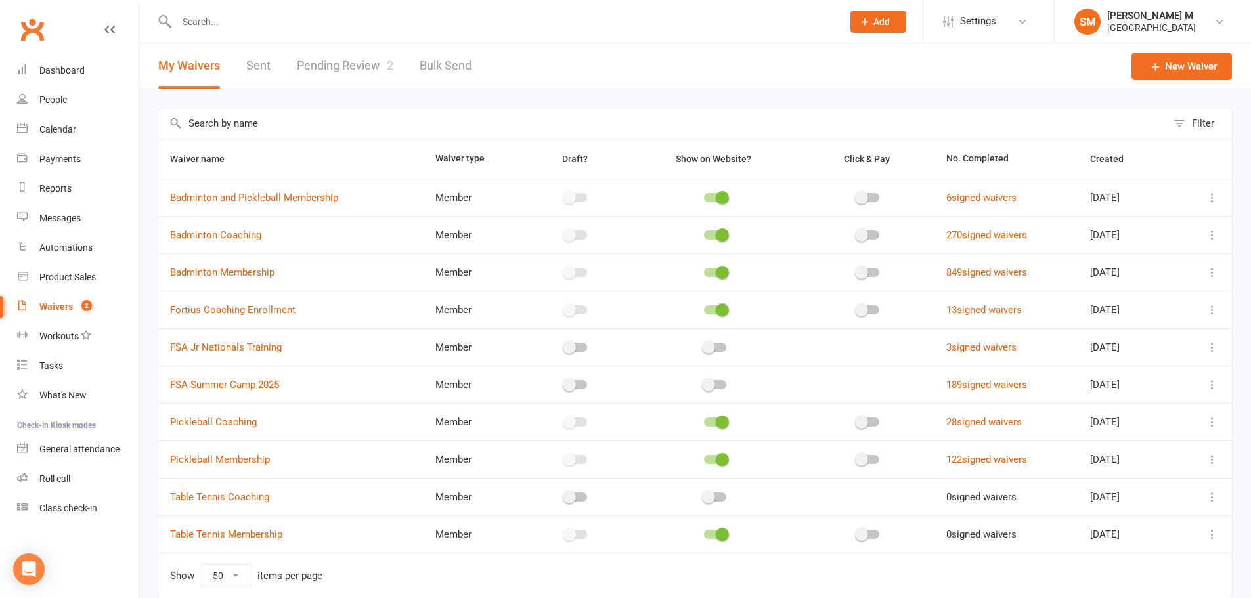
click at [260, 71] on link "Sent" at bounding box center [258, 65] width 24 height 45
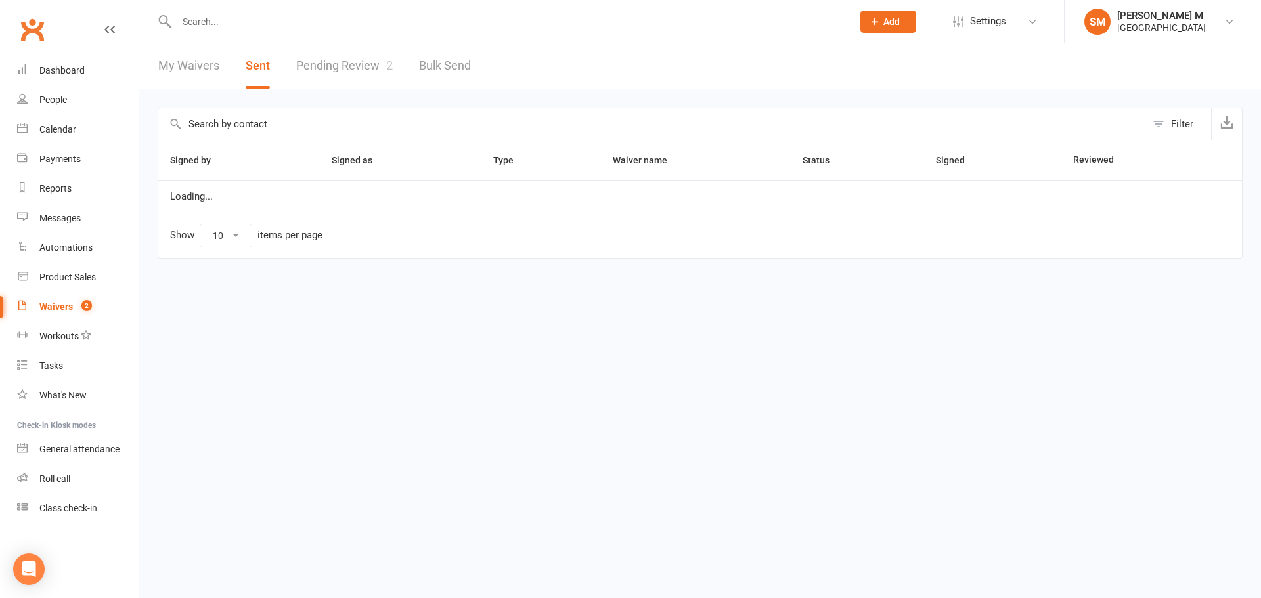
select select "50"
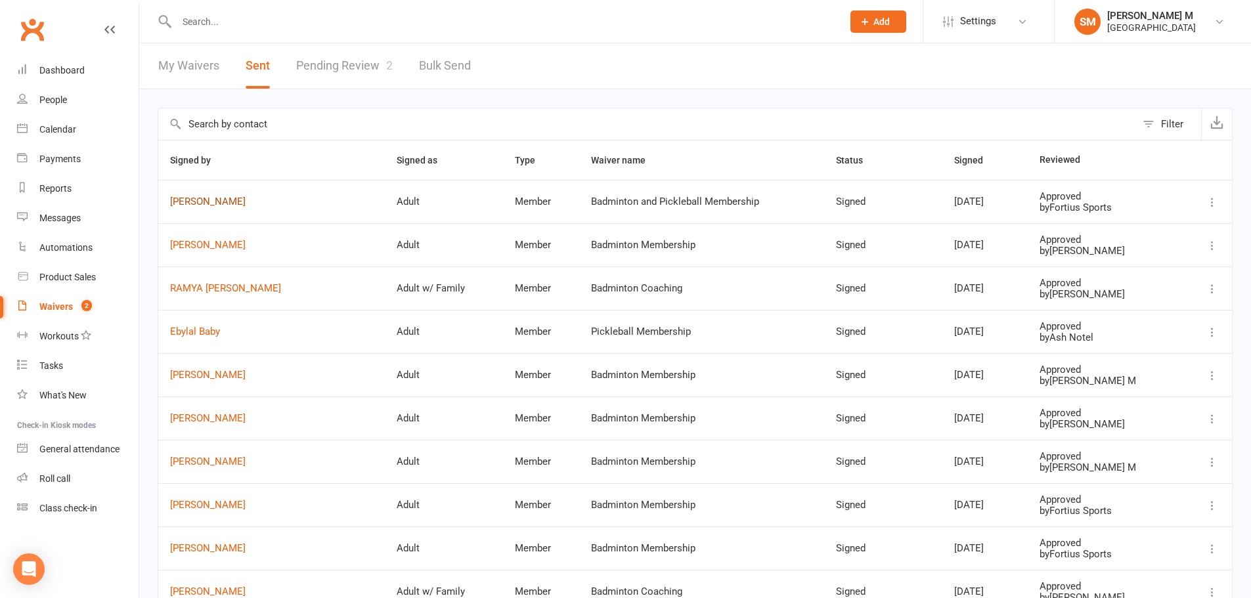
click at [230, 197] on link "[PERSON_NAME]" at bounding box center [271, 201] width 203 height 11
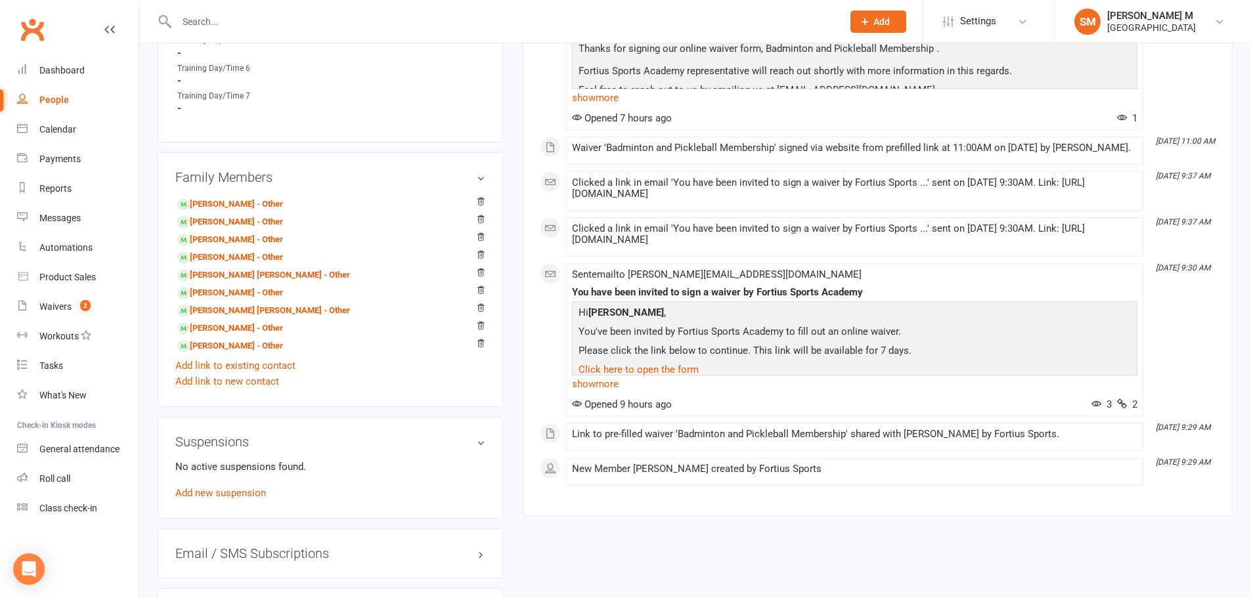
scroll to position [853, 0]
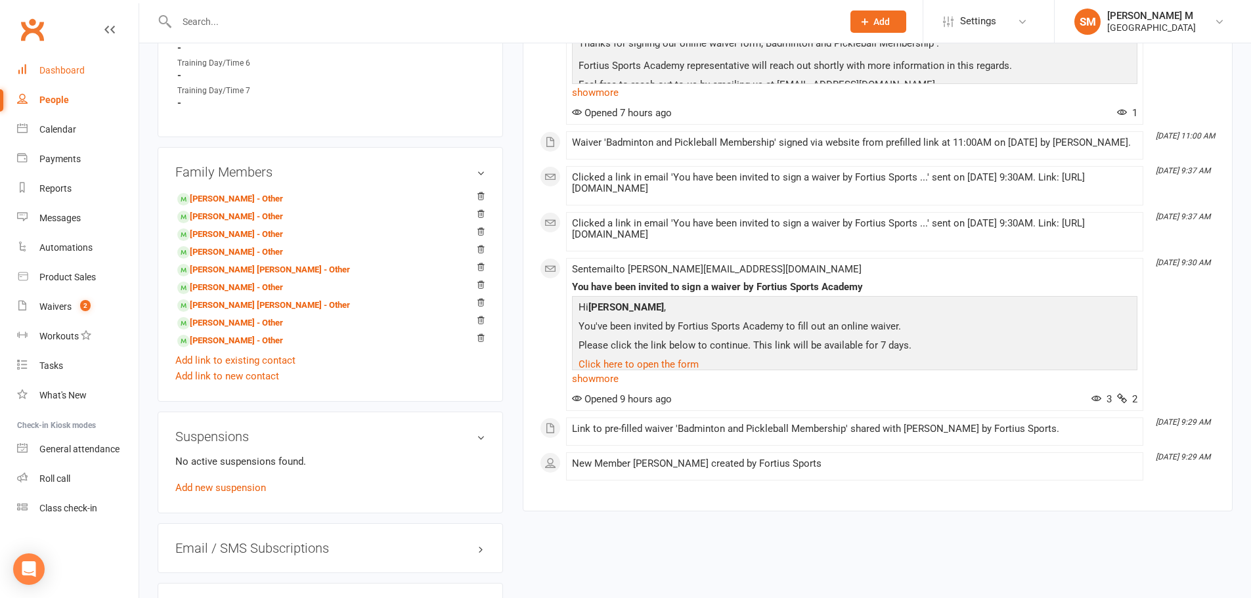
click at [70, 75] on div "Dashboard" at bounding box center [61, 70] width 45 height 11
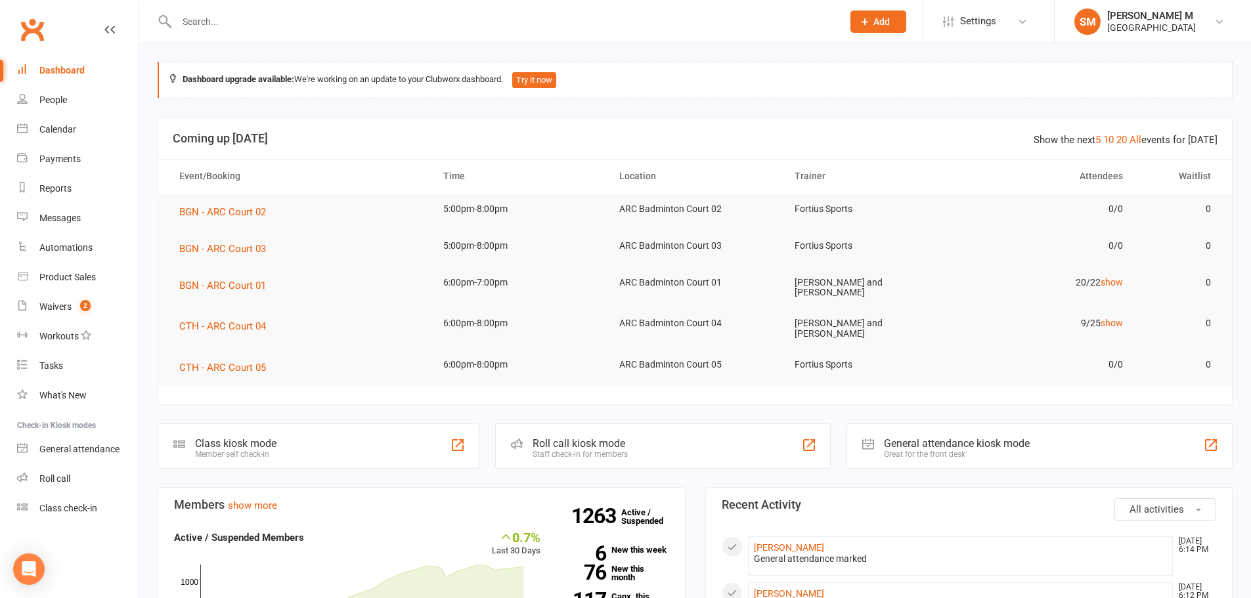
click at [599, 553] on div "General attendance marked" at bounding box center [961, 558] width 414 height 11
click at [599, 548] on link "[PERSON_NAME]" at bounding box center [789, 547] width 70 height 11
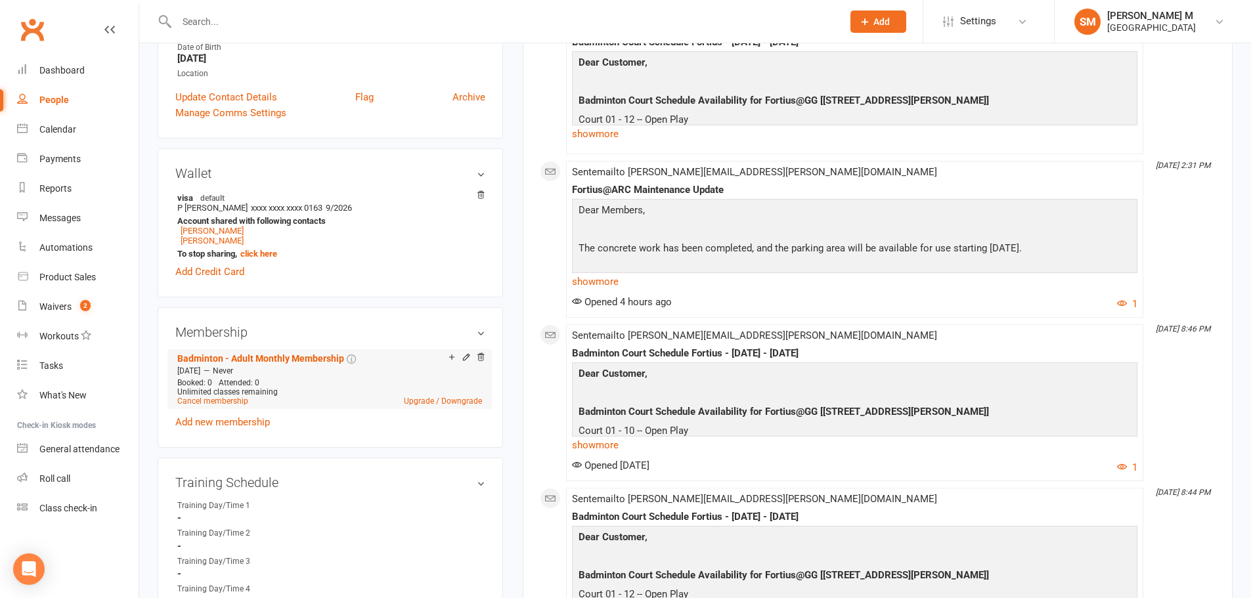
scroll to position [328, 0]
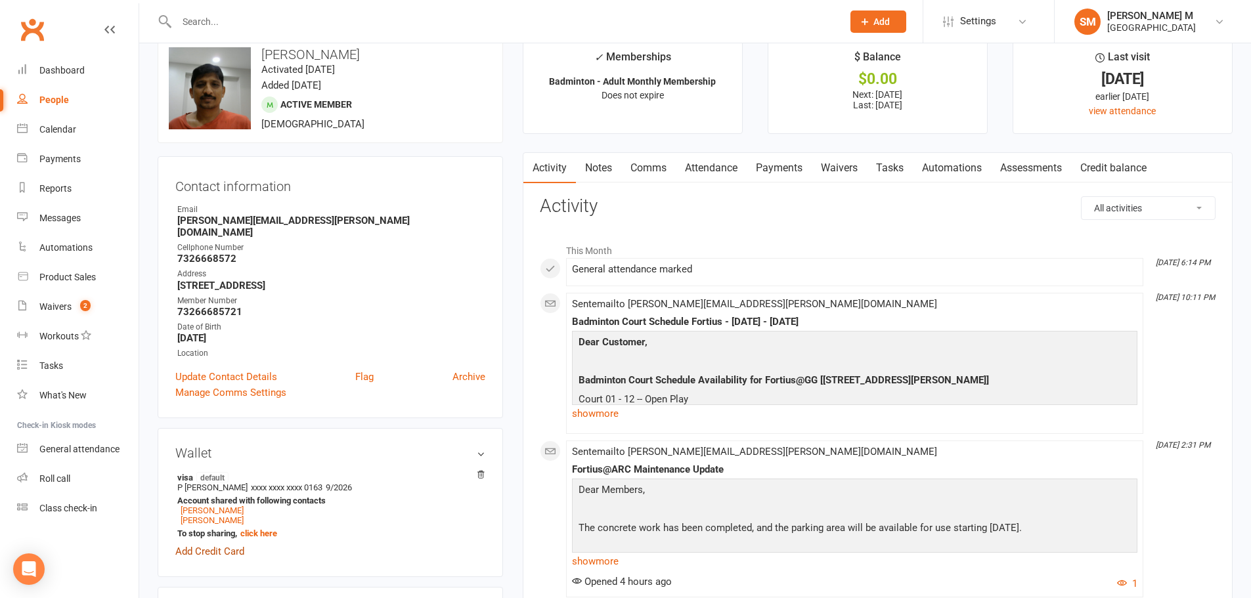
scroll to position [66, 0]
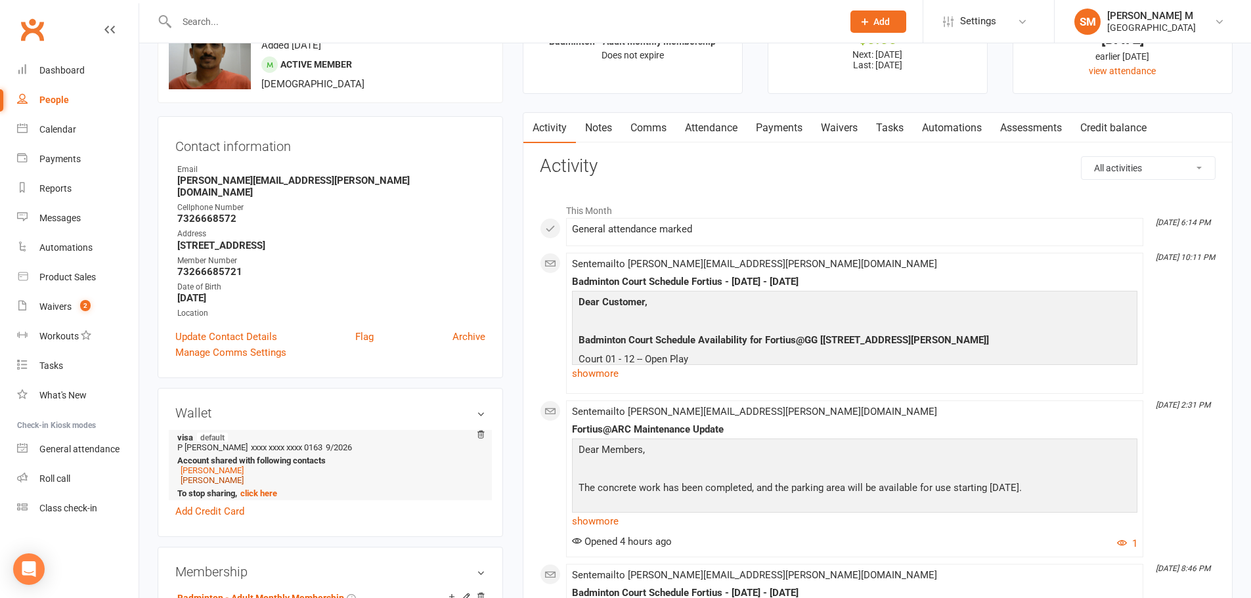
click at [241, 475] on link "[PERSON_NAME]" at bounding box center [212, 480] width 63 height 10
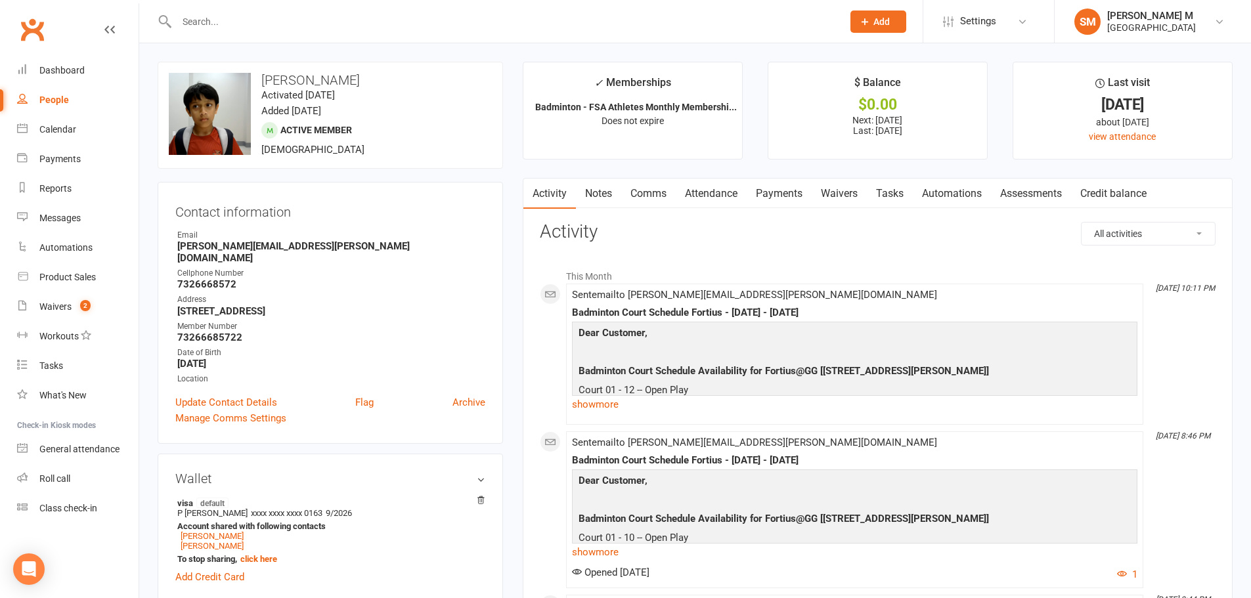
click at [783, 185] on link "Payments" at bounding box center [778, 194] width 65 height 30
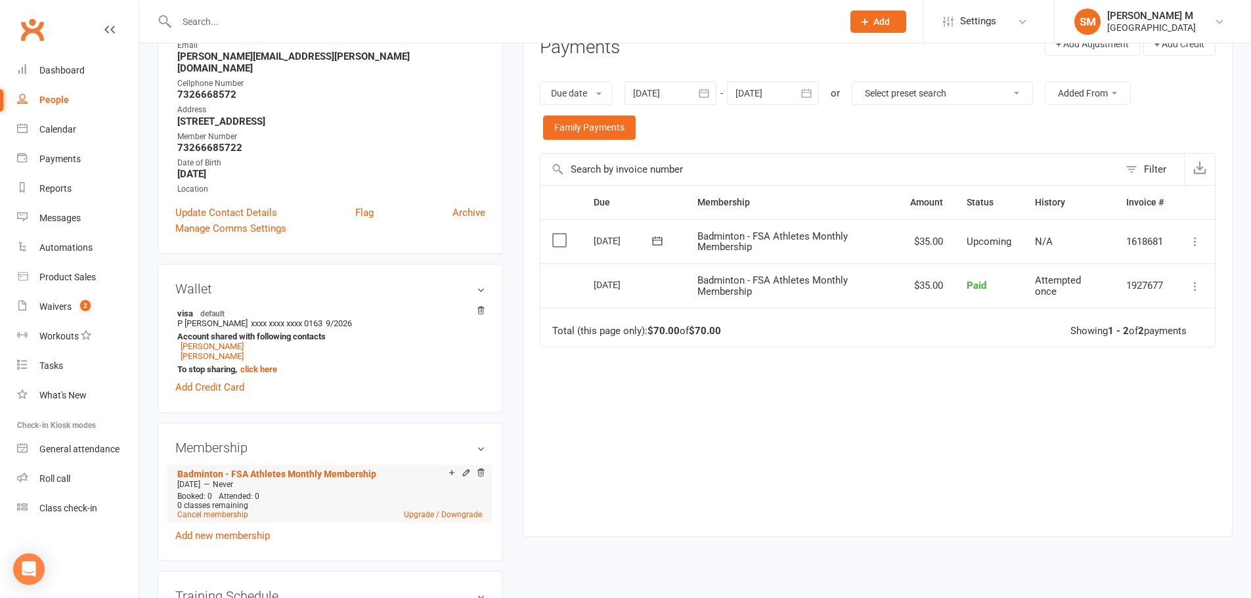
scroll to position [197, 0]
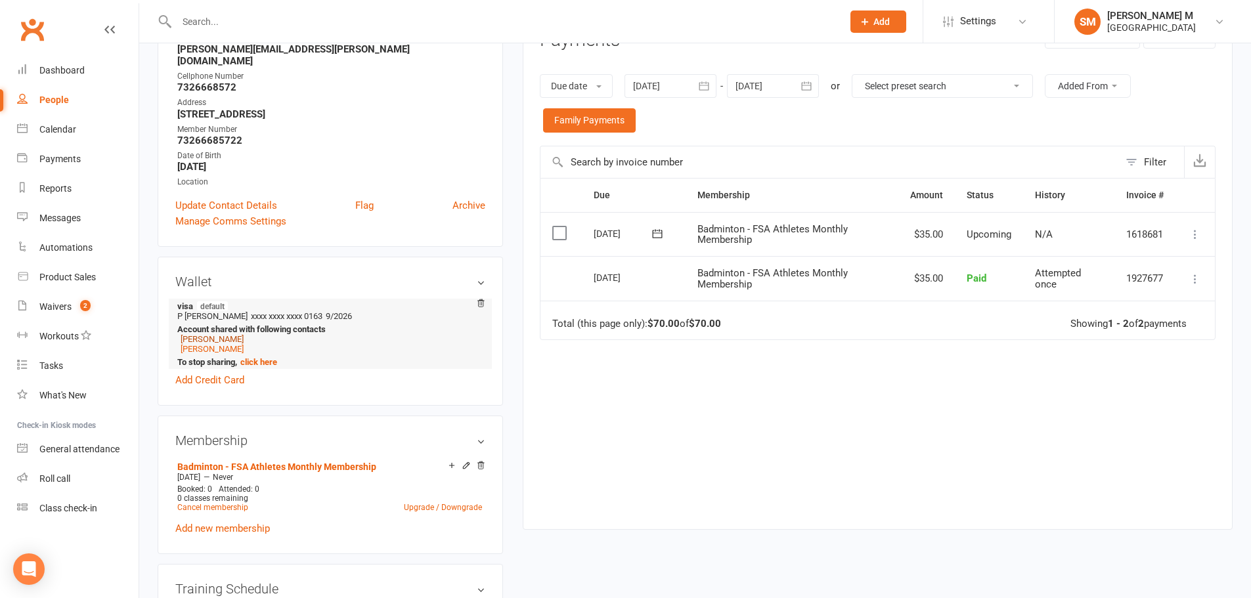
click at [233, 334] on link "[PERSON_NAME]" at bounding box center [212, 339] width 63 height 10
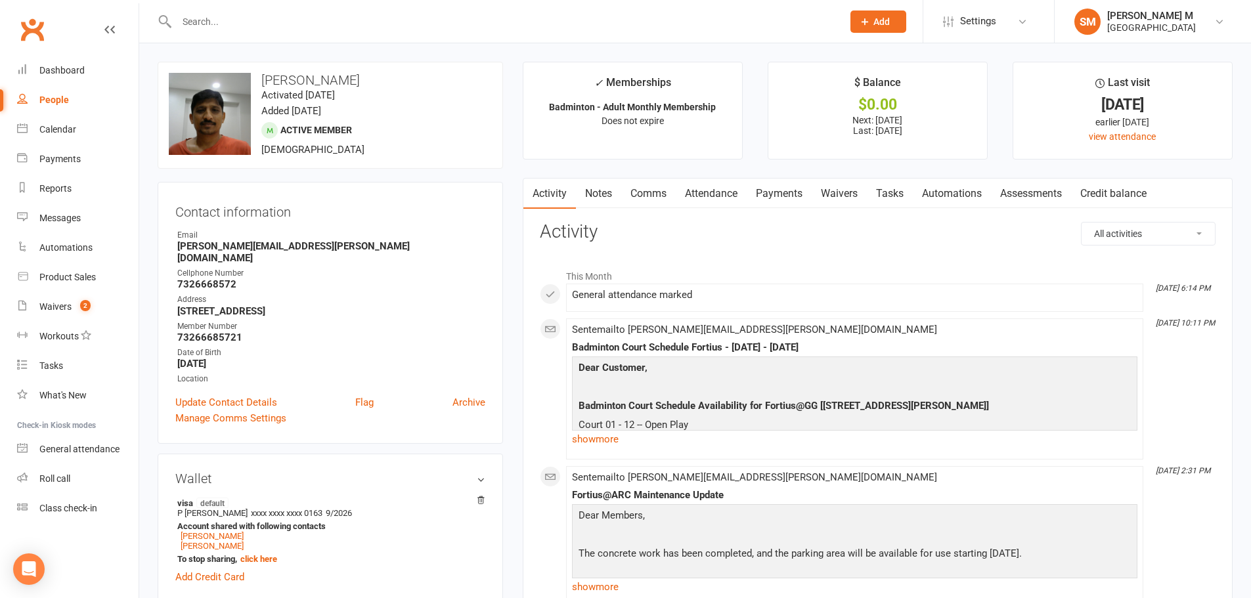
click at [775, 188] on link "Payments" at bounding box center [778, 194] width 65 height 30
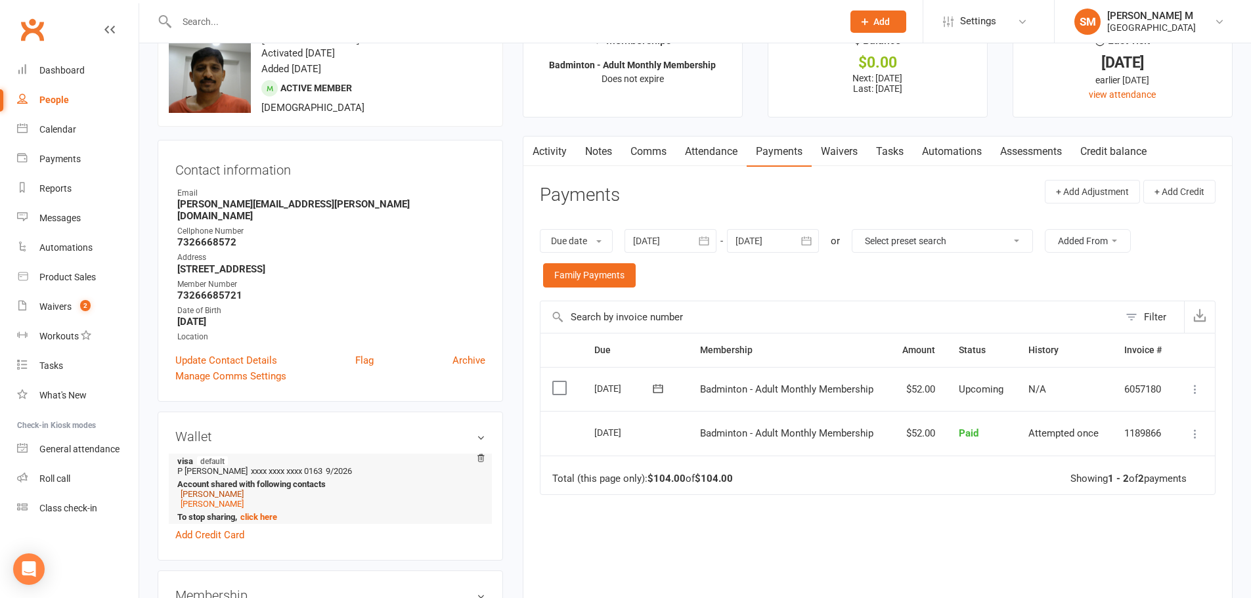
scroll to position [66, 0]
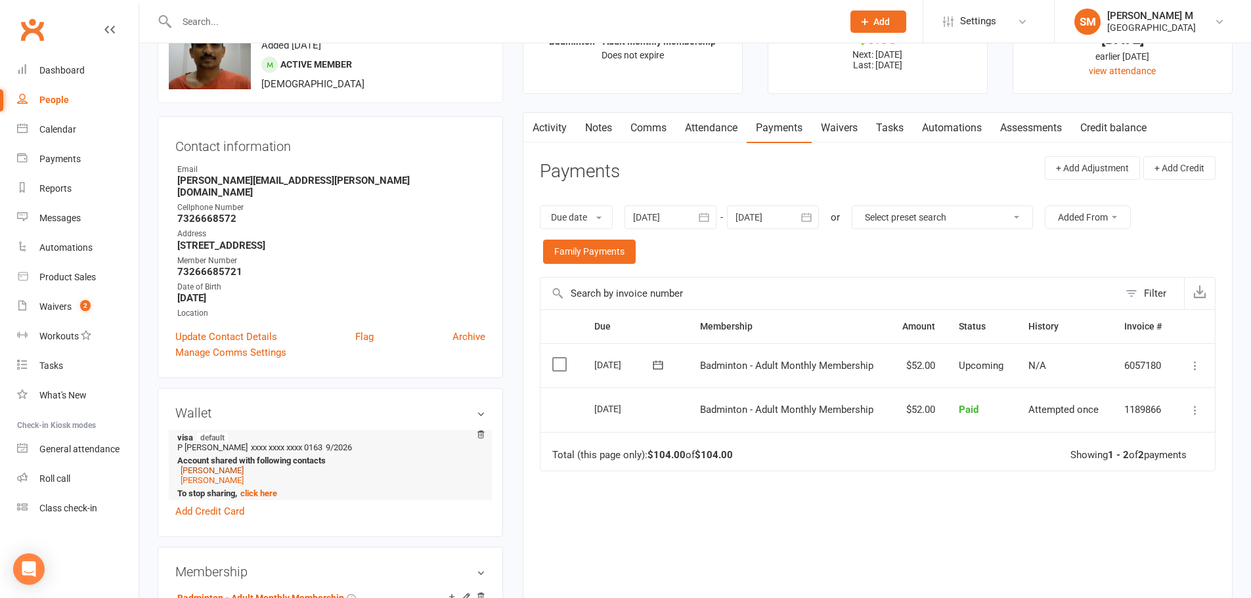
click at [210, 465] on link "[PERSON_NAME]" at bounding box center [212, 470] width 63 height 10
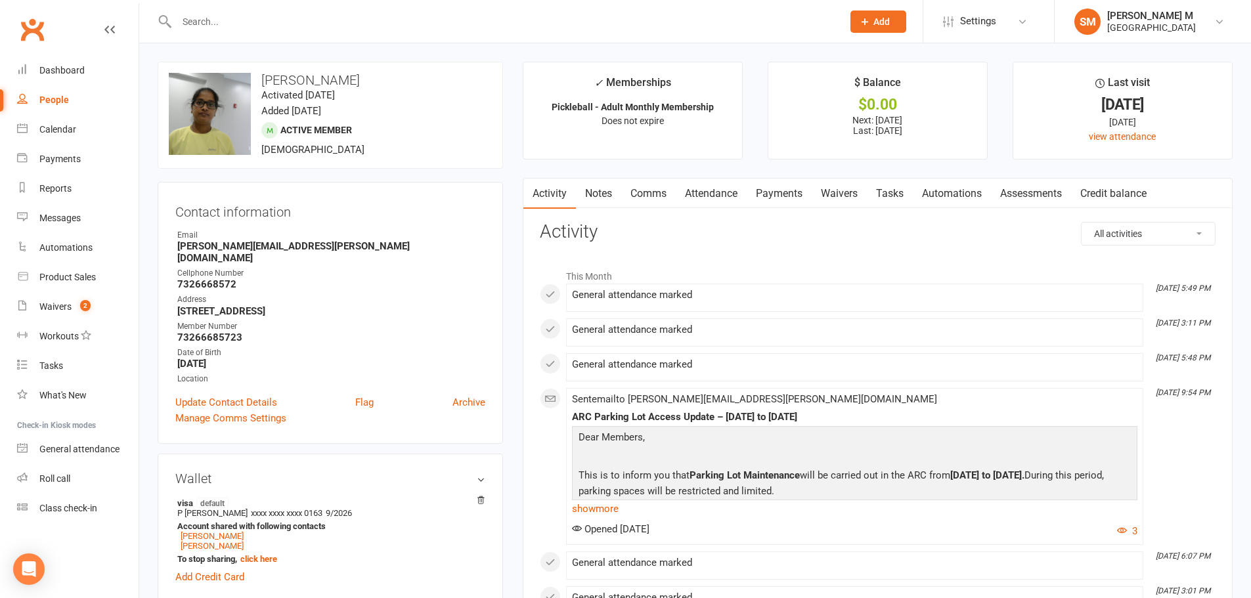
click at [787, 196] on link "Payments" at bounding box center [778, 194] width 65 height 30
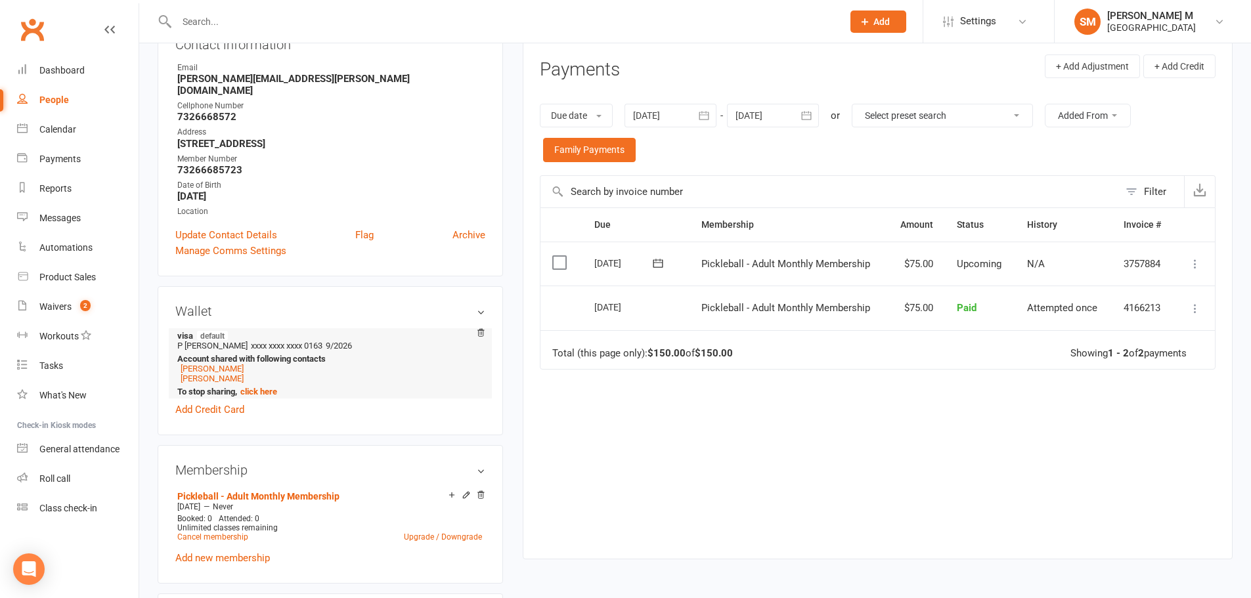
scroll to position [197, 0]
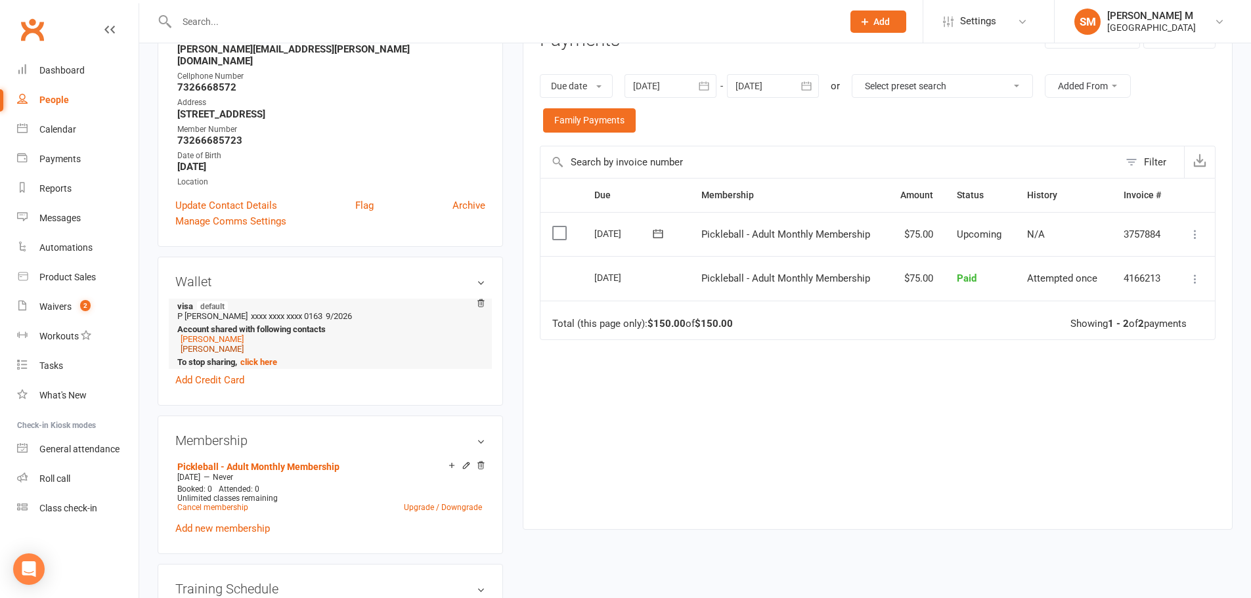
click at [185, 344] on link "[PERSON_NAME]" at bounding box center [212, 349] width 63 height 10
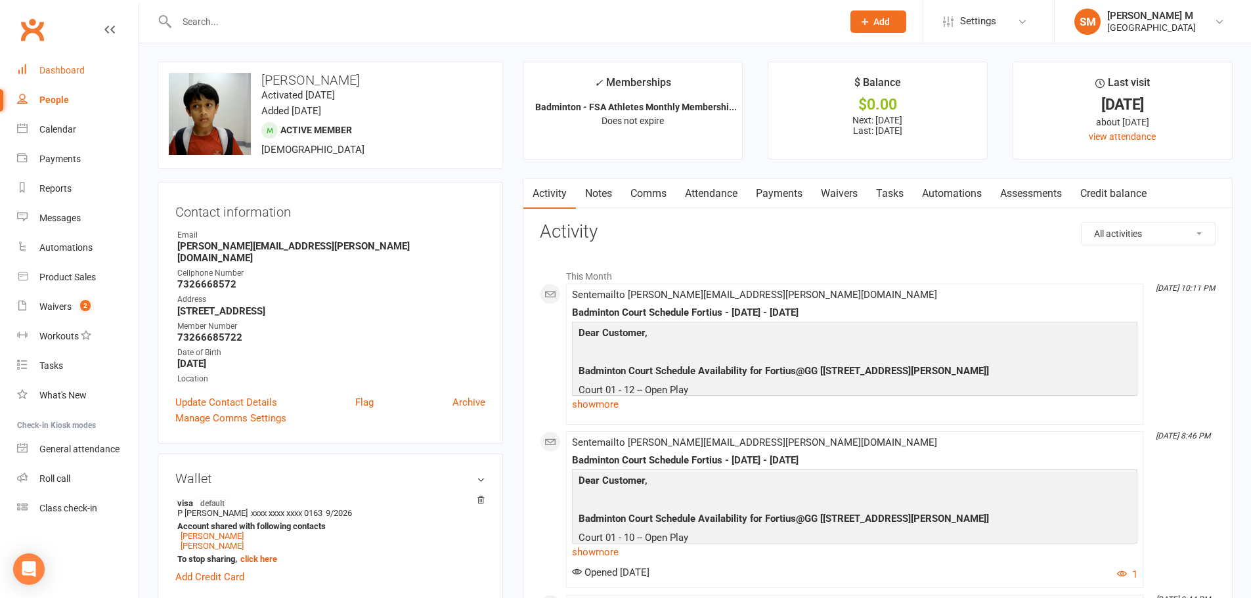
click at [72, 67] on div "Dashboard" at bounding box center [61, 70] width 45 height 11
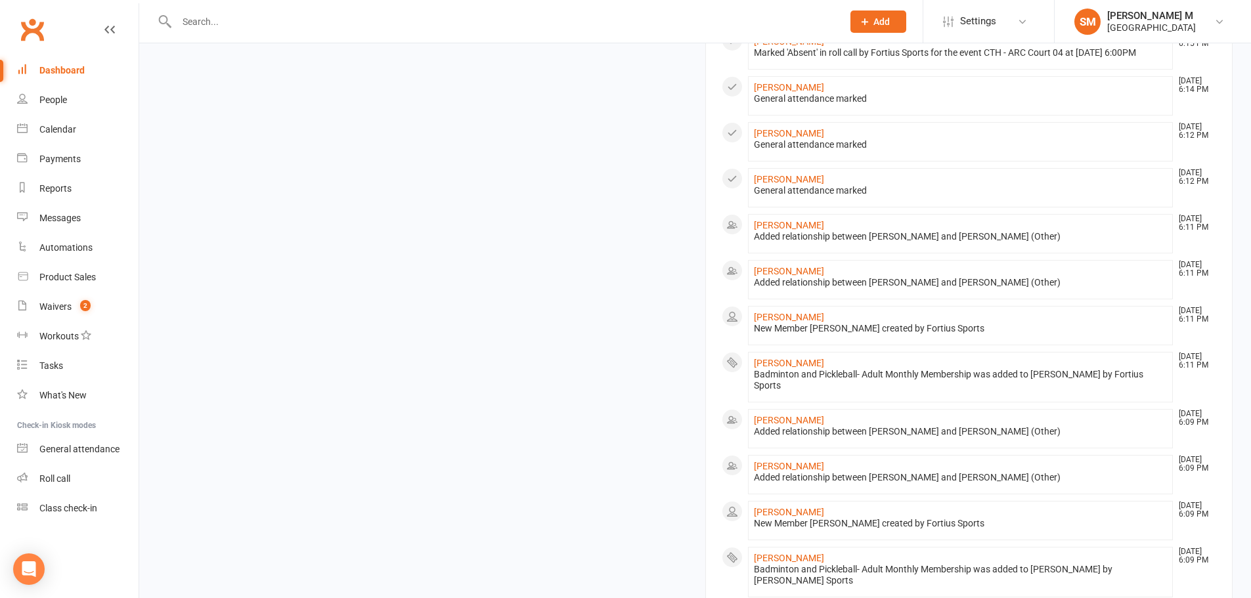
scroll to position [1050, 0]
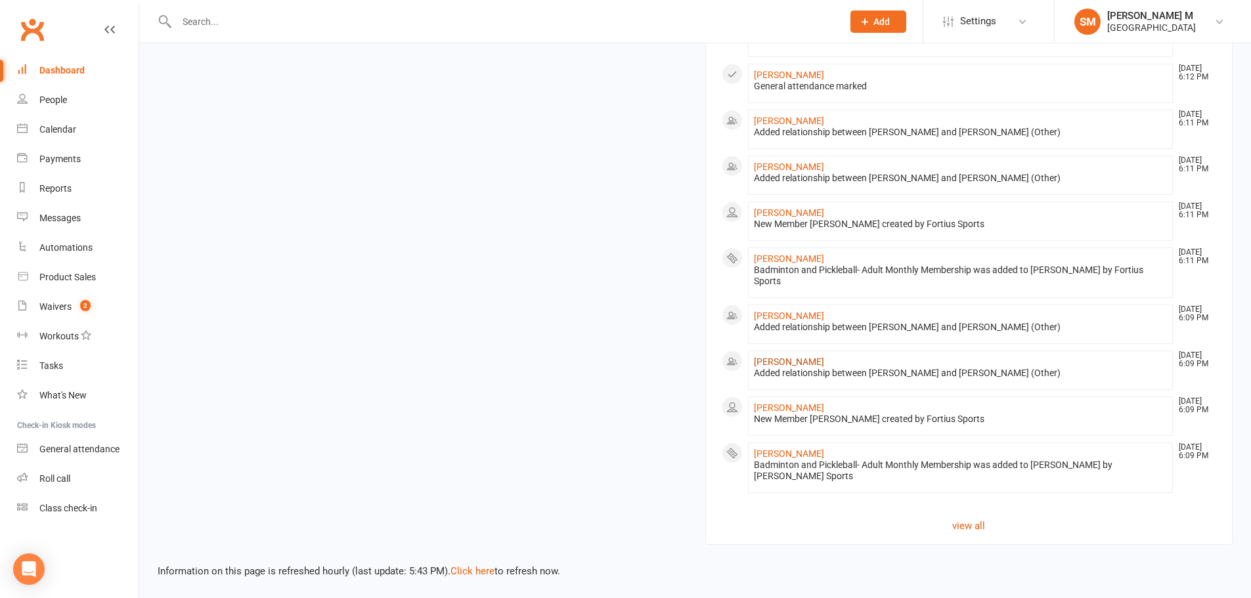
click at [786, 367] on link "[PERSON_NAME]" at bounding box center [789, 361] width 70 height 11
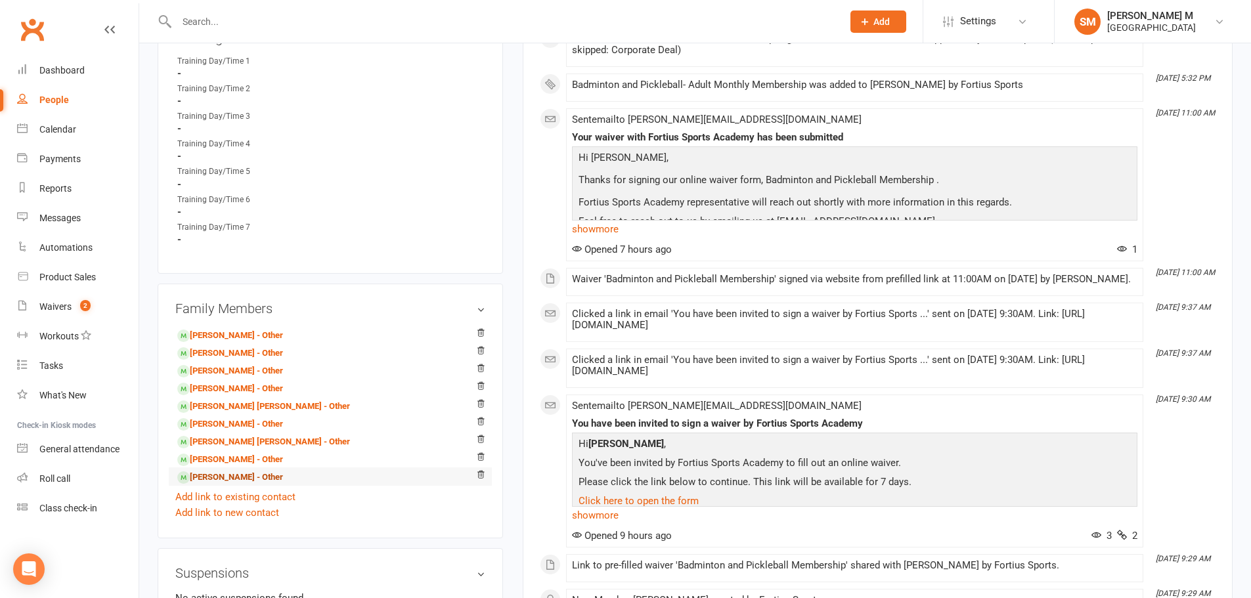
scroll to position [722, 0]
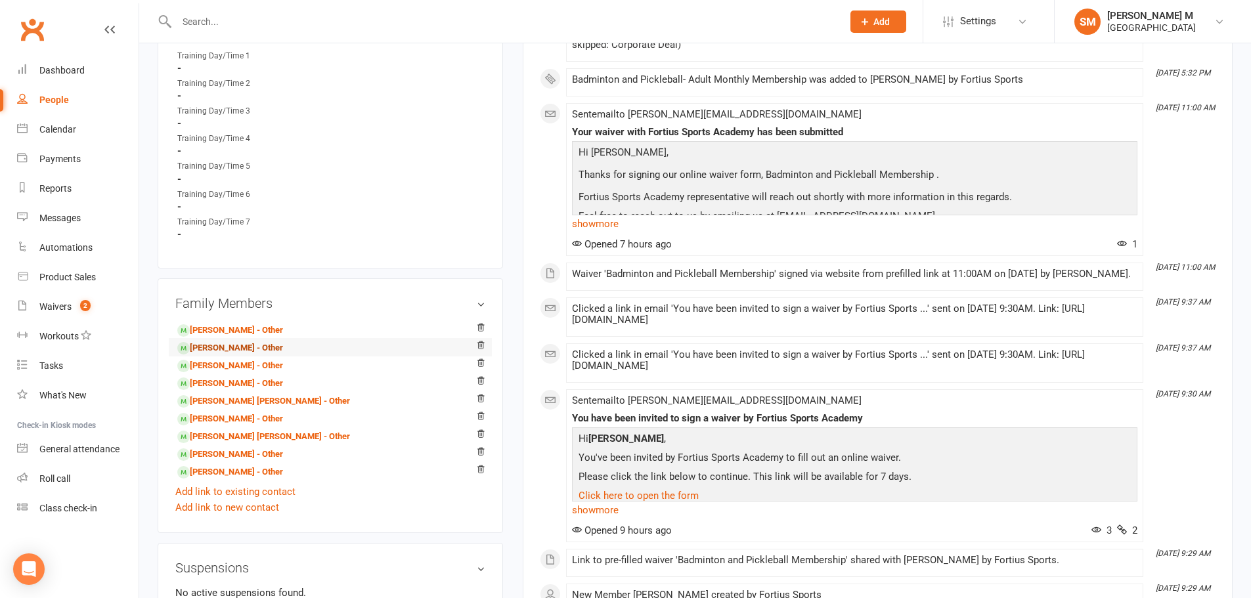
click at [211, 342] on link "[PERSON_NAME] - Other" at bounding box center [230, 348] width 106 height 14
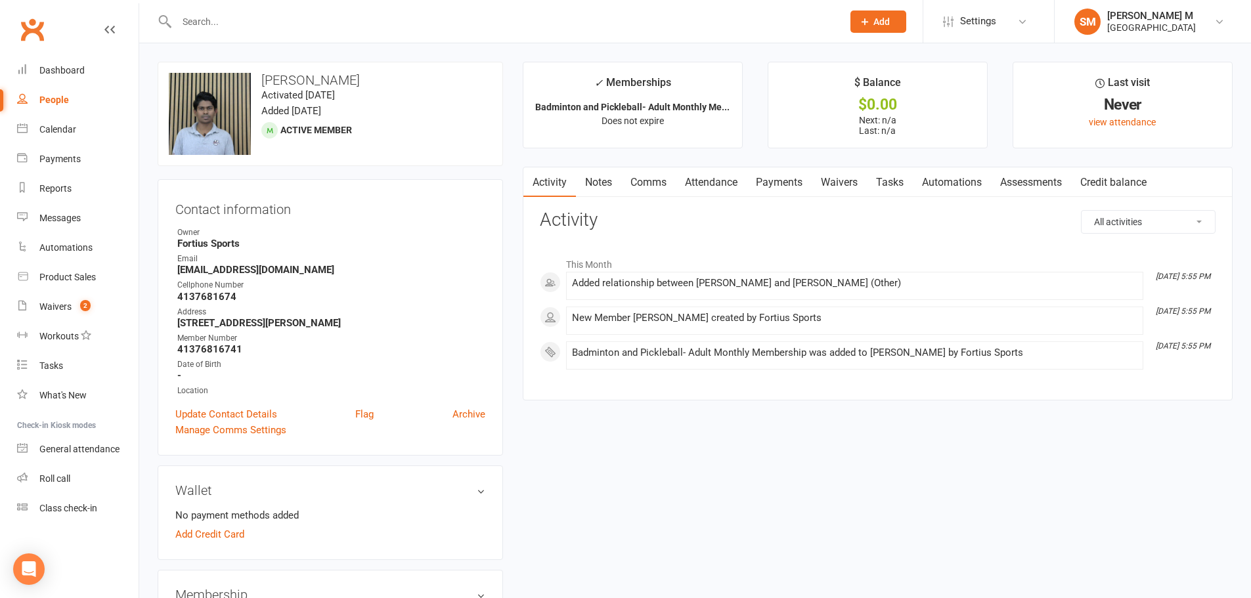
click at [762, 182] on link "Payments" at bounding box center [778, 182] width 65 height 30
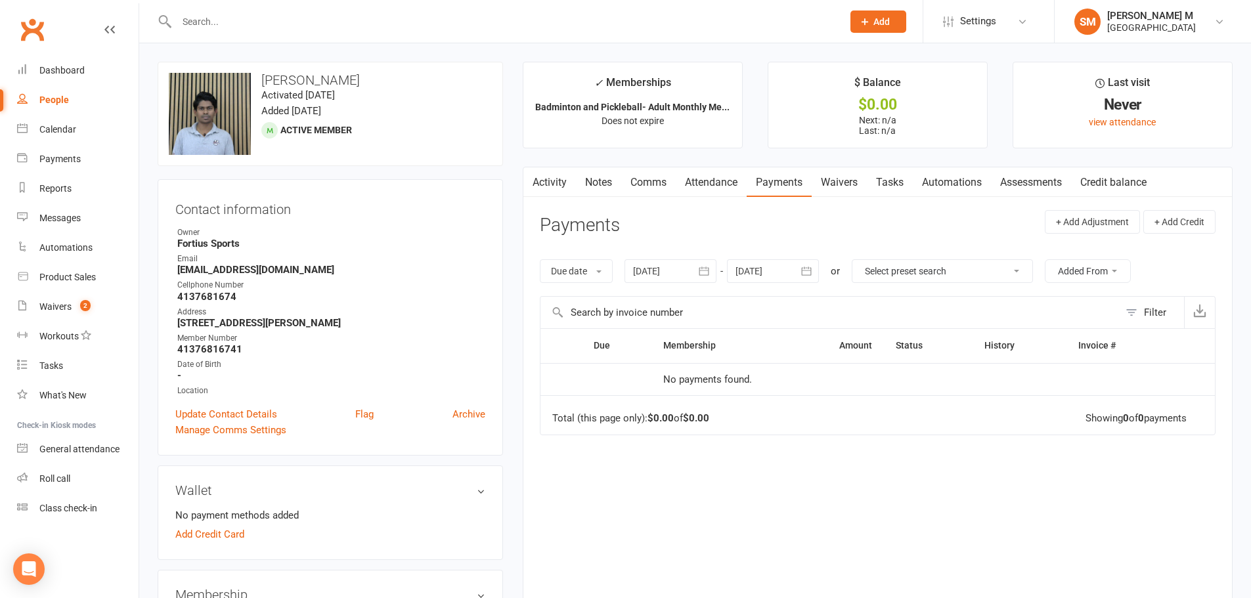
click at [551, 179] on link "Activity" at bounding box center [549, 182] width 53 height 30
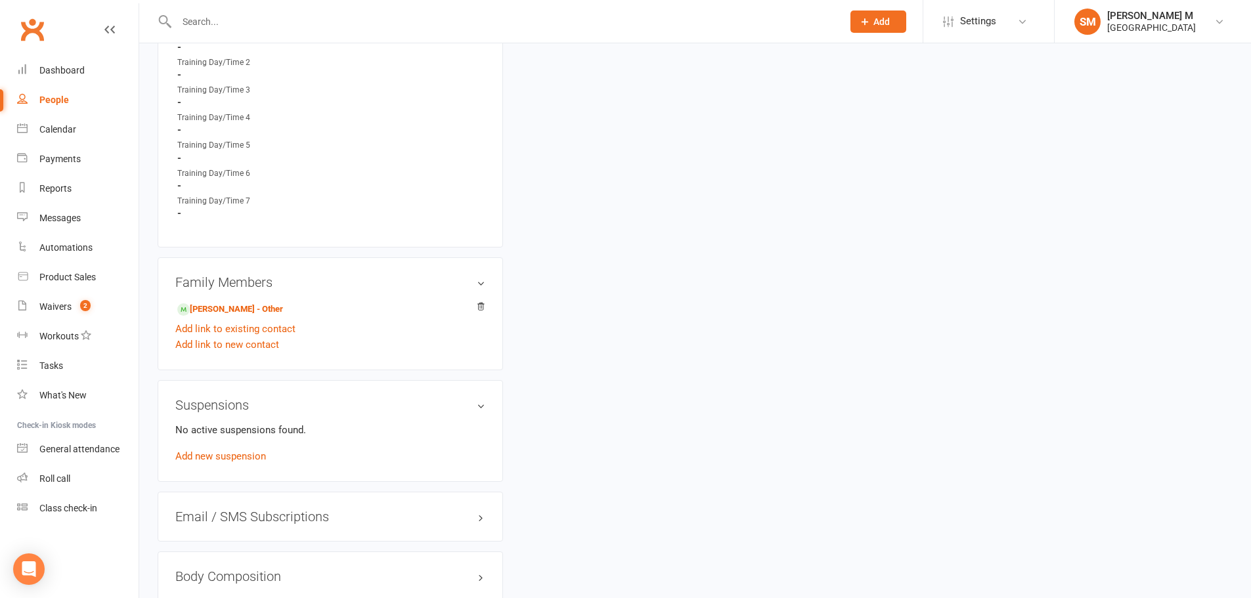
scroll to position [733, 0]
click at [218, 309] on link "Mansoor Khan - Other" at bounding box center [230, 309] width 106 height 14
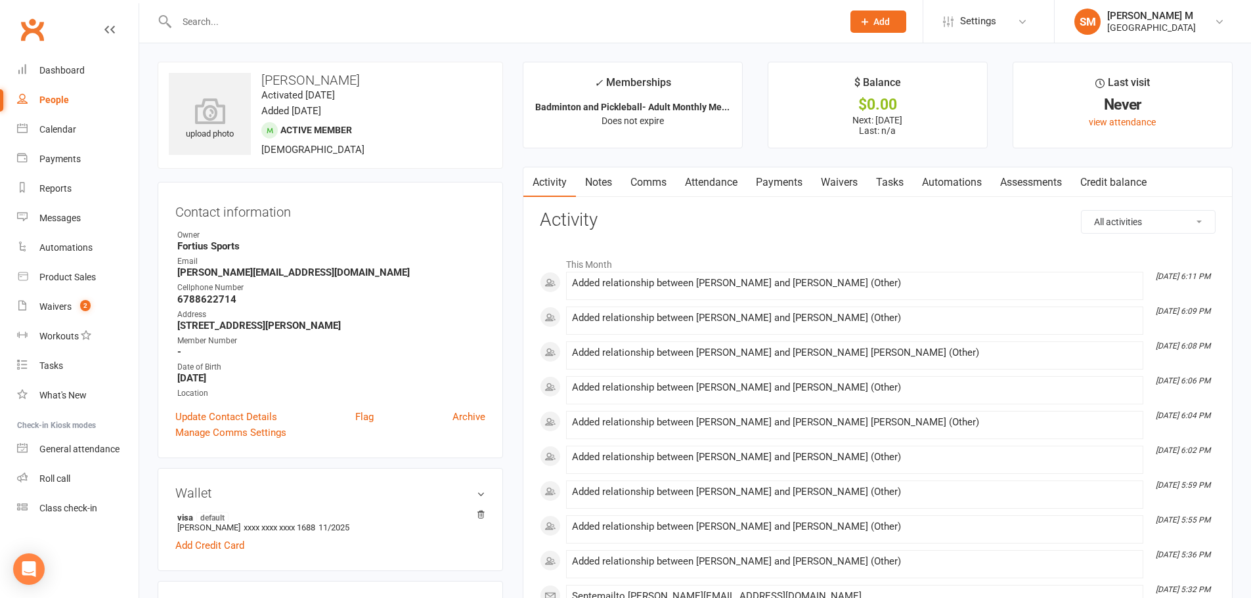
click at [773, 180] on link "Payments" at bounding box center [778, 182] width 65 height 30
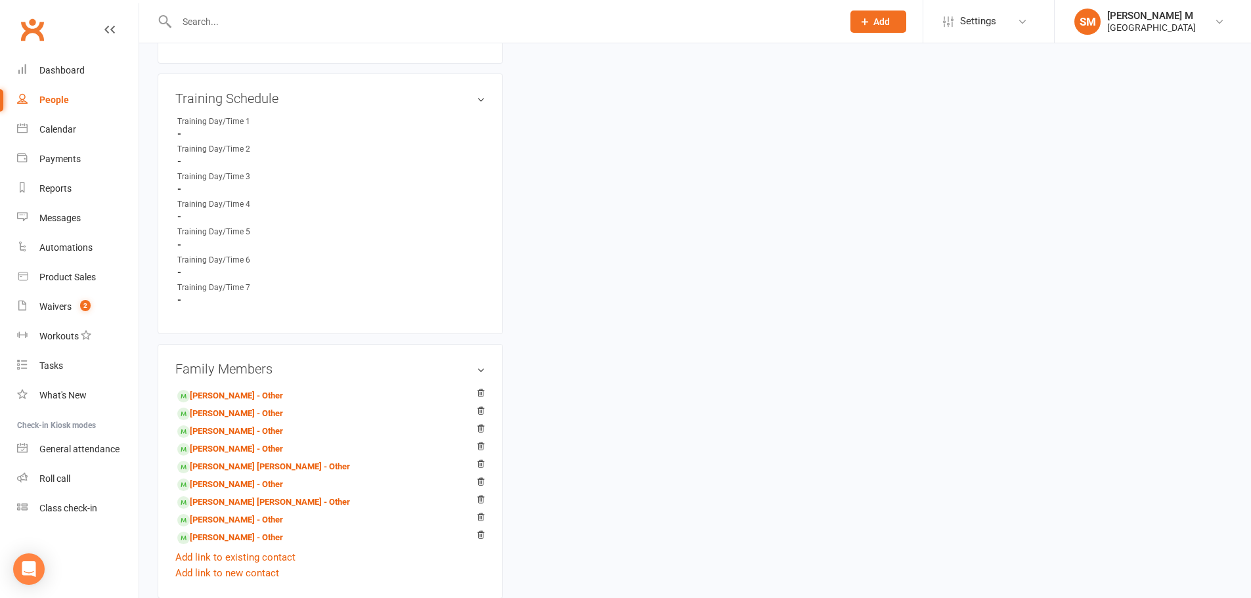
scroll to position [722, 0]
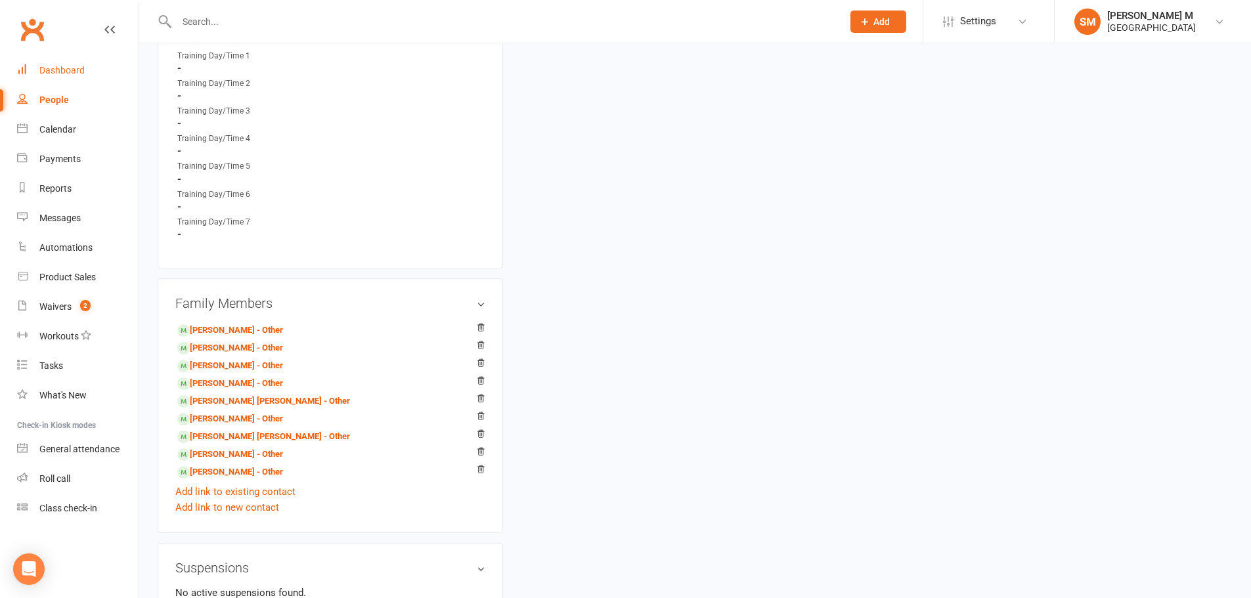
click at [44, 67] on div "Dashboard" at bounding box center [61, 70] width 45 height 11
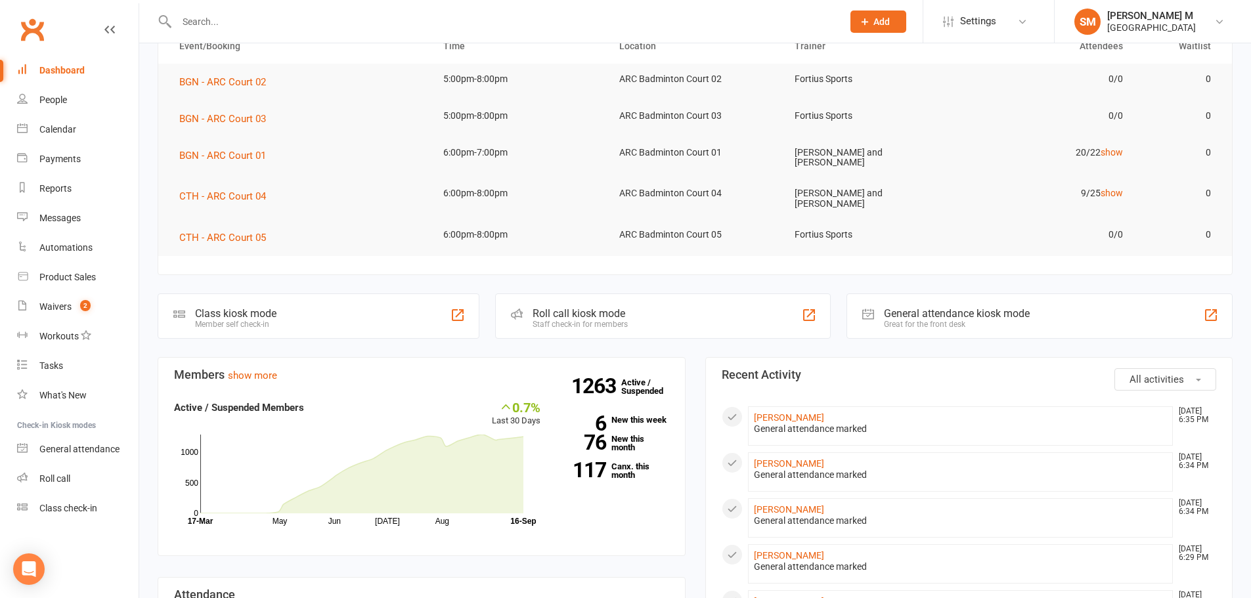
scroll to position [131, 0]
click at [783, 422] on div "General attendance marked" at bounding box center [961, 427] width 414 height 11
click at [784, 416] on link "Uma Shankar Ippili" at bounding box center [789, 416] width 70 height 11
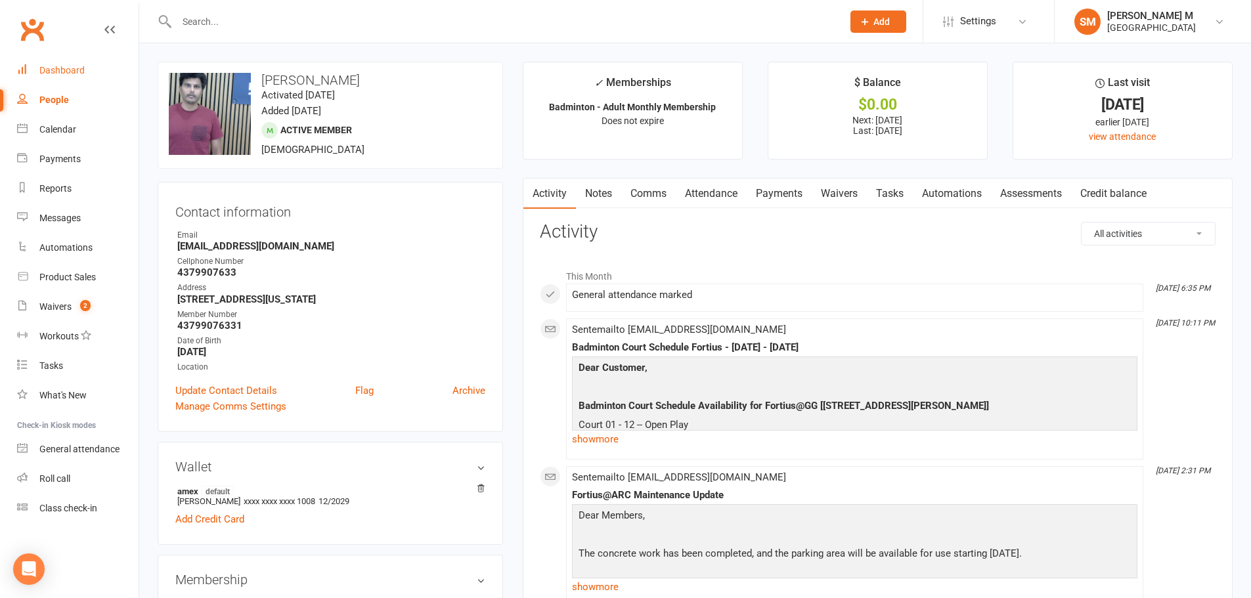
click at [78, 68] on div "Dashboard" at bounding box center [61, 70] width 45 height 11
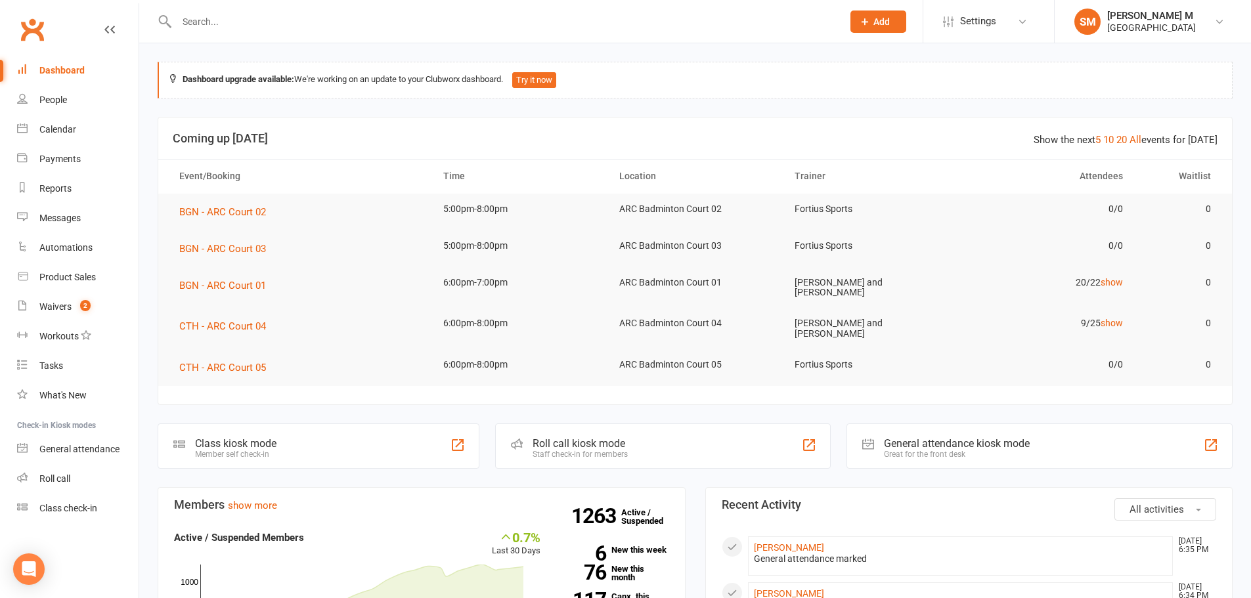
click at [179, 15] on input "text" at bounding box center [503, 21] width 660 height 18
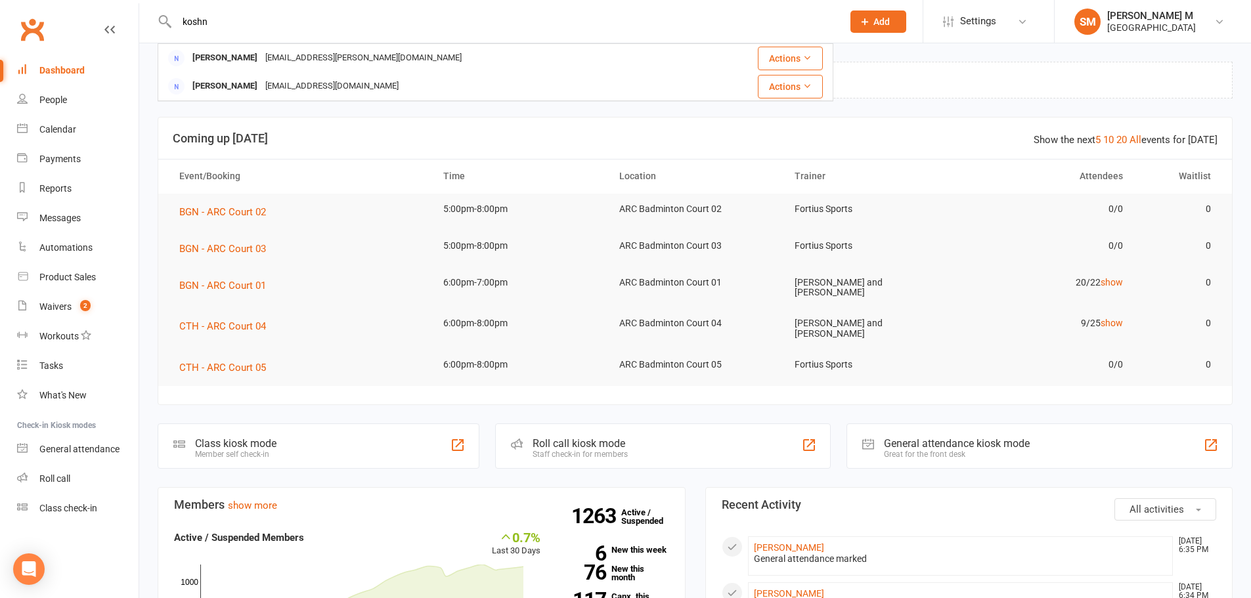
type input "koshna"
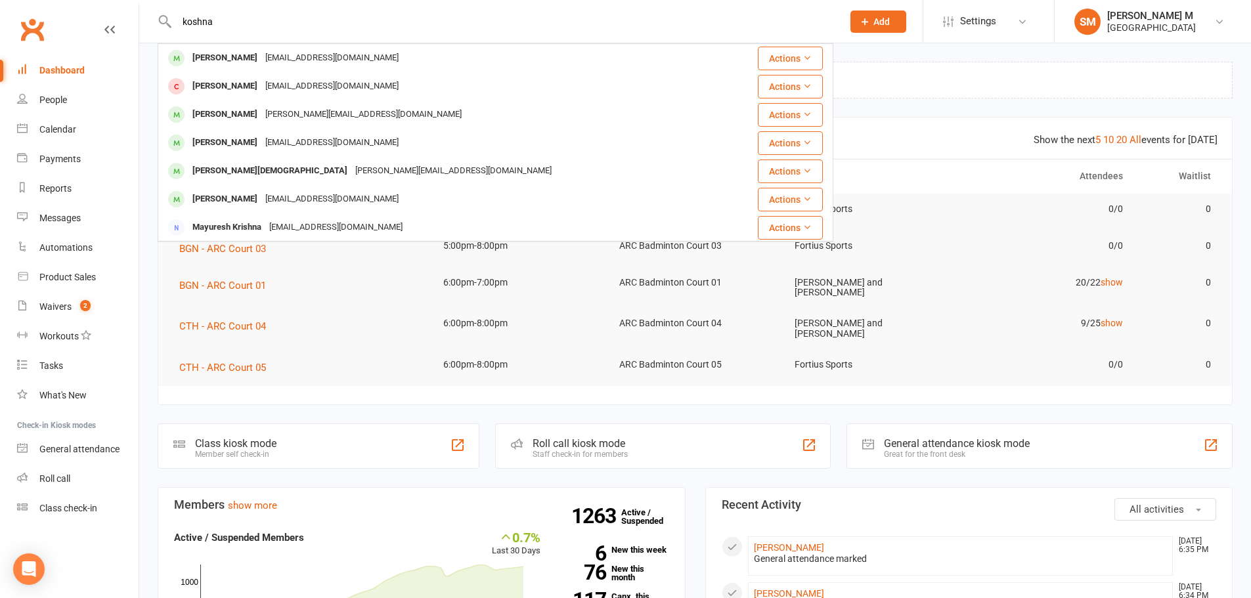
drag, startPoint x: 227, startPoint y: 21, endPoint x: 183, endPoint y: 23, distance: 44.7
click at [183, 23] on input "koshna" at bounding box center [503, 21] width 660 height 18
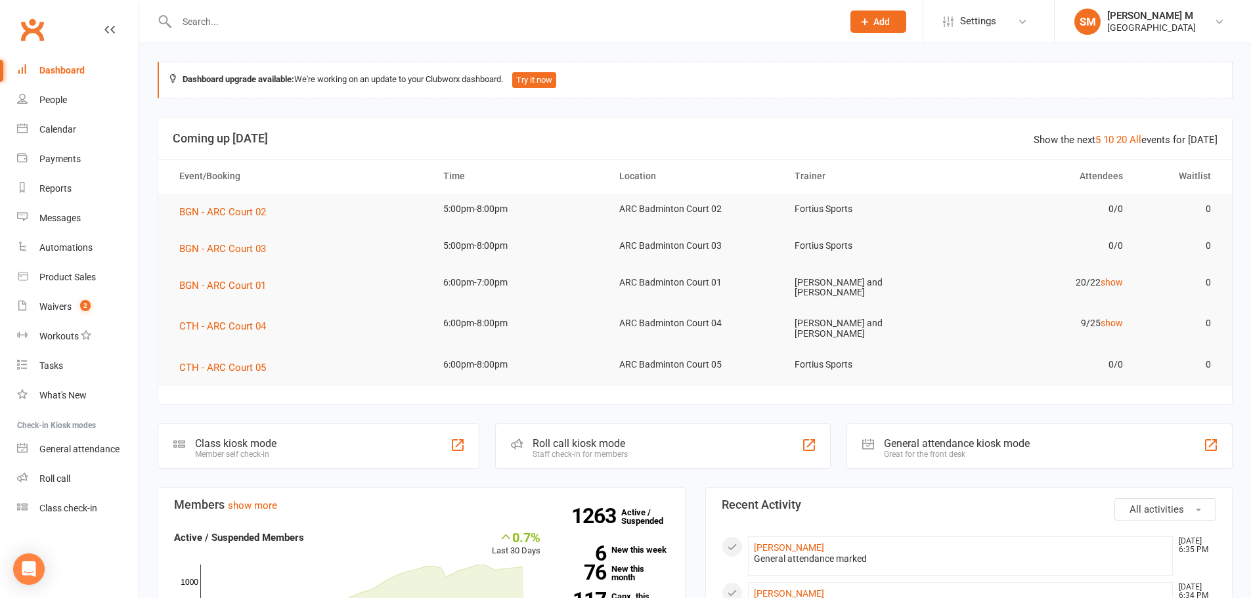
click at [316, 20] on input "text" at bounding box center [503, 21] width 660 height 18
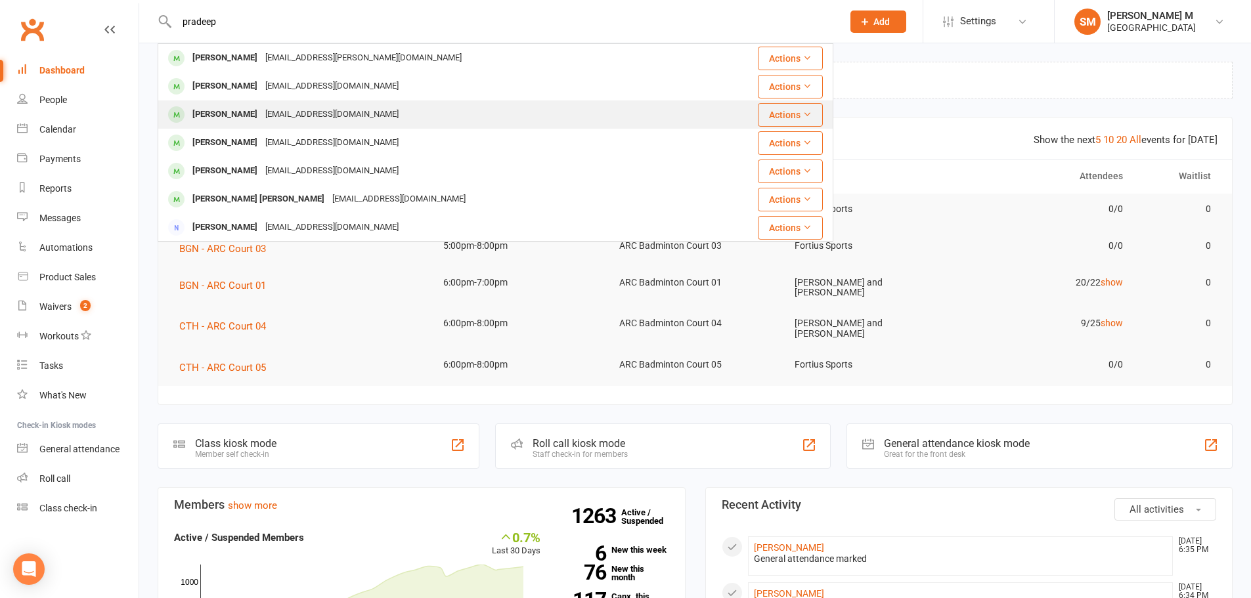
type input "pradeep"
click at [245, 119] on div "Makil Pradeep" at bounding box center [224, 114] width 73 height 19
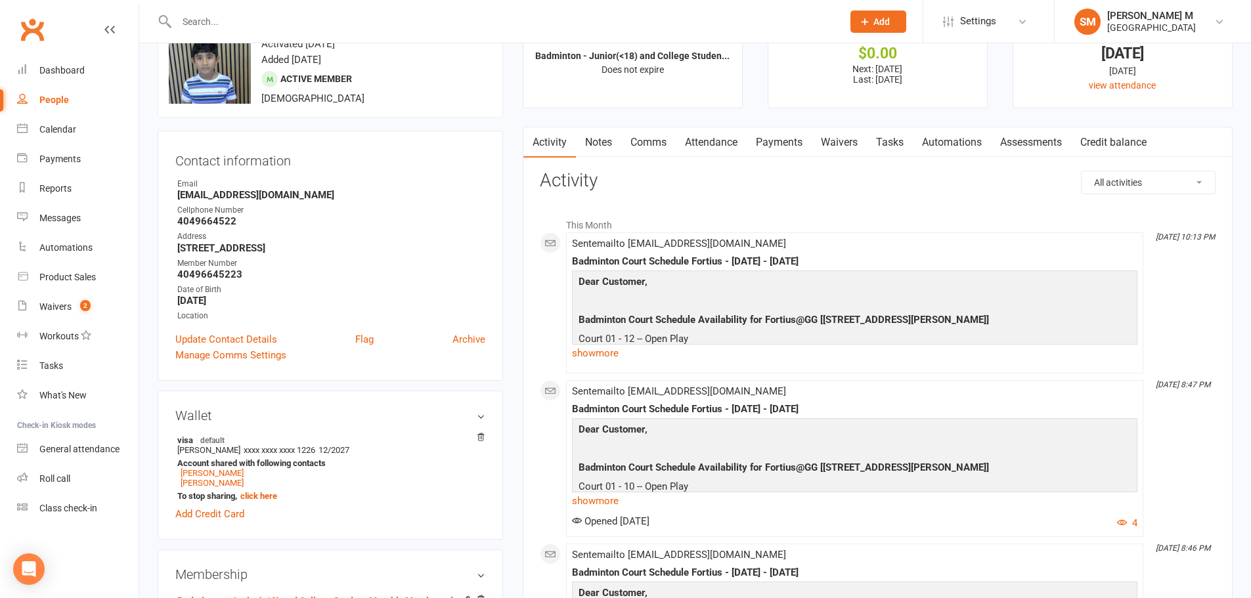
scroll to position [131, 0]
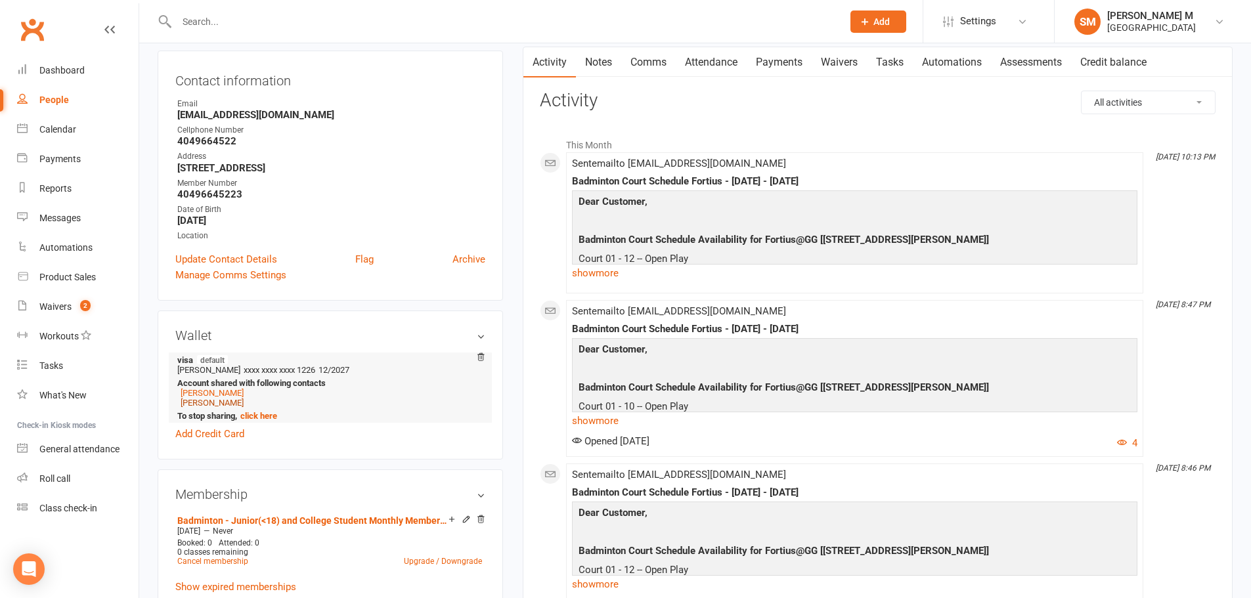
click at [219, 402] on link "Pradeep Thangaraj" at bounding box center [212, 403] width 63 height 10
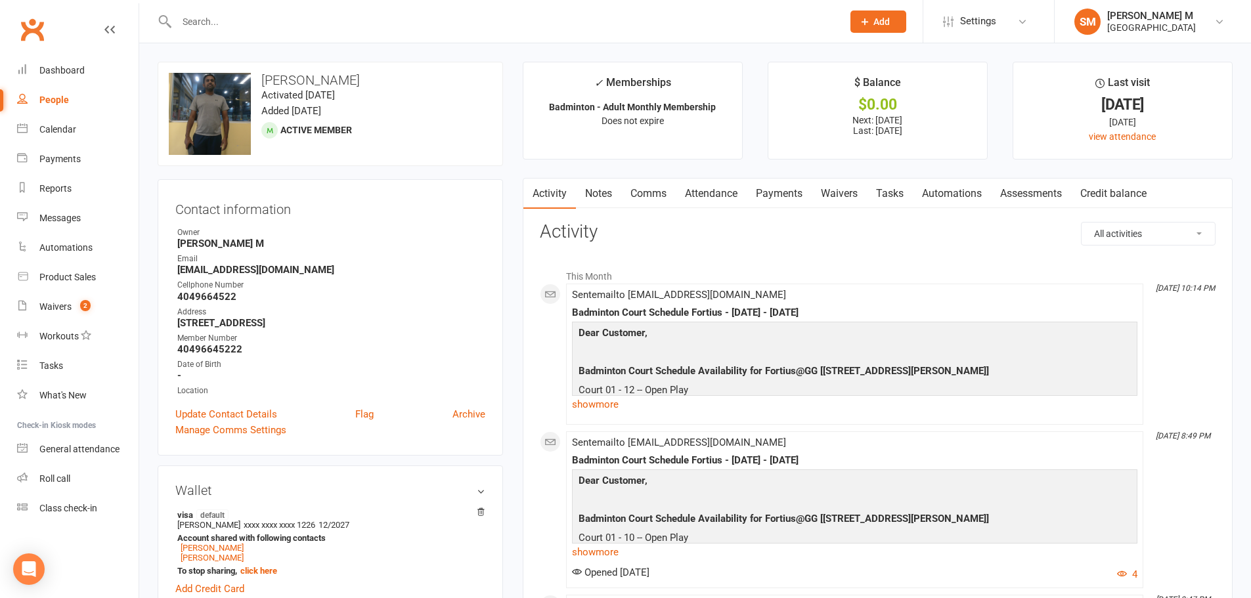
click at [764, 196] on link "Payments" at bounding box center [778, 194] width 65 height 30
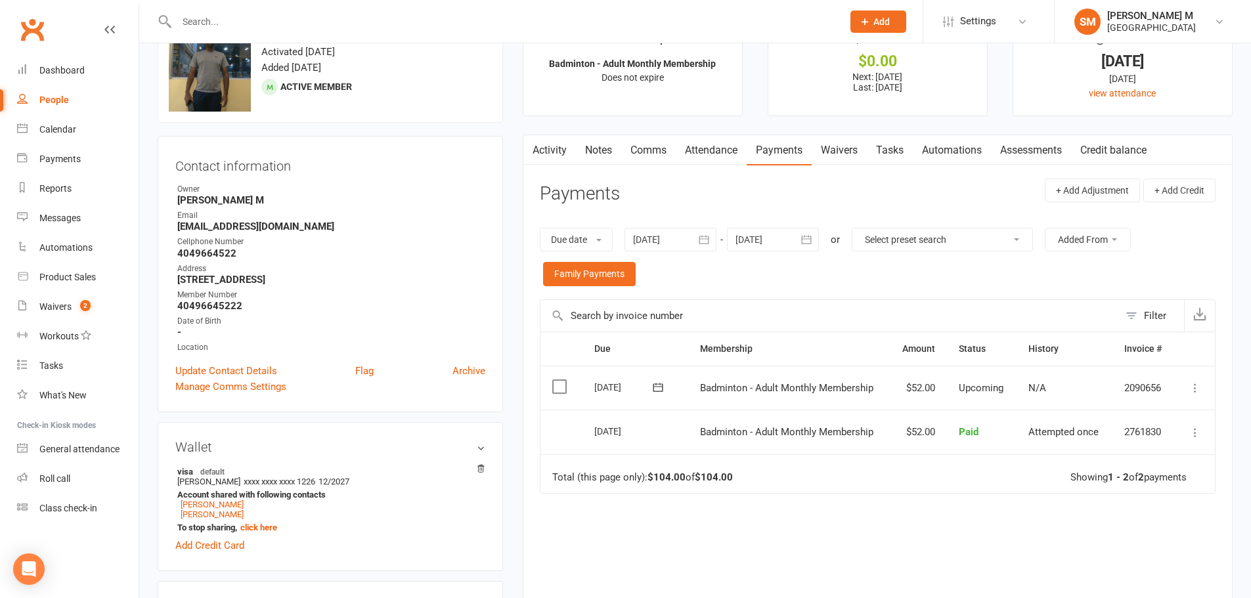
scroll to position [66, 0]
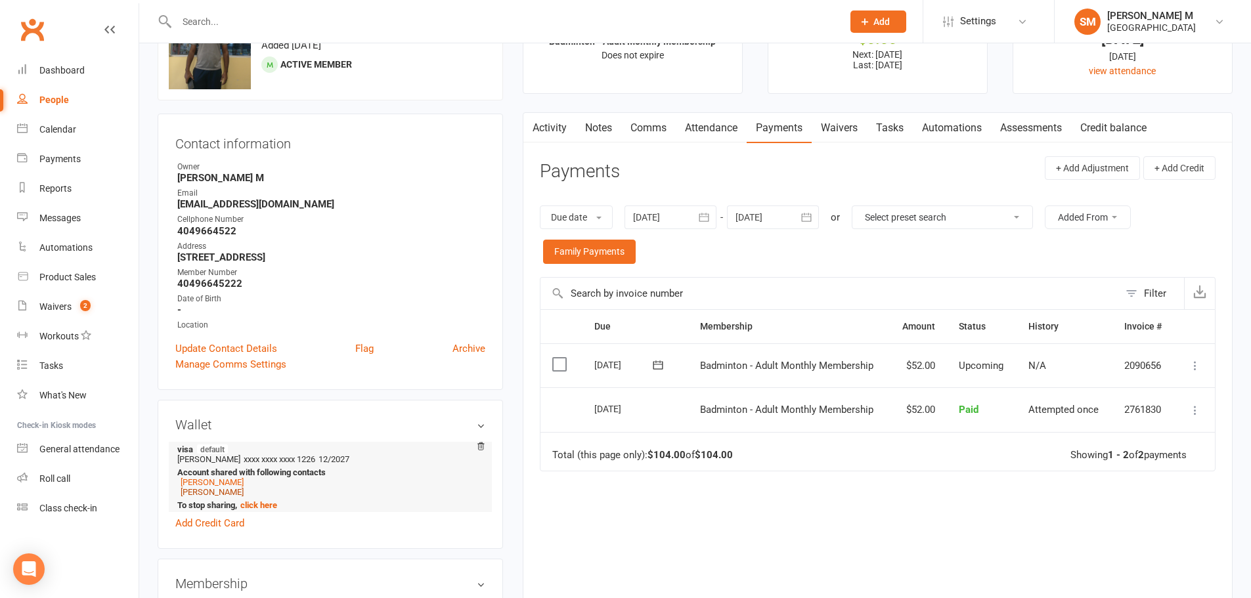
click at [205, 494] on link "Makil Pradeep" at bounding box center [212, 492] width 63 height 10
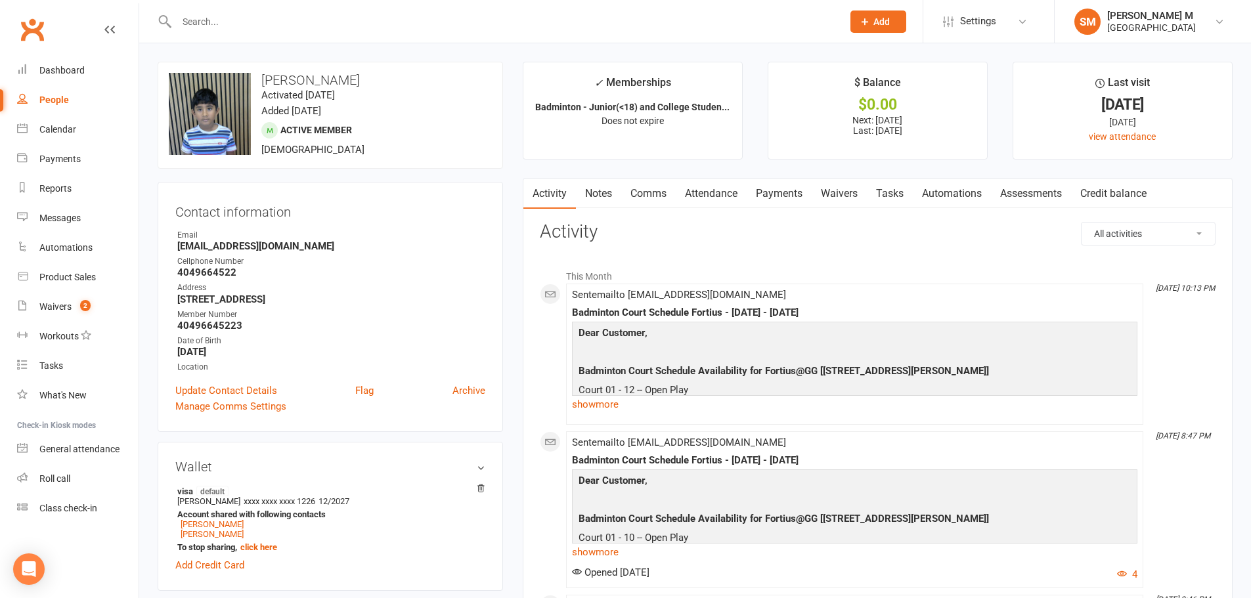
click at [769, 197] on link "Payments" at bounding box center [778, 194] width 65 height 30
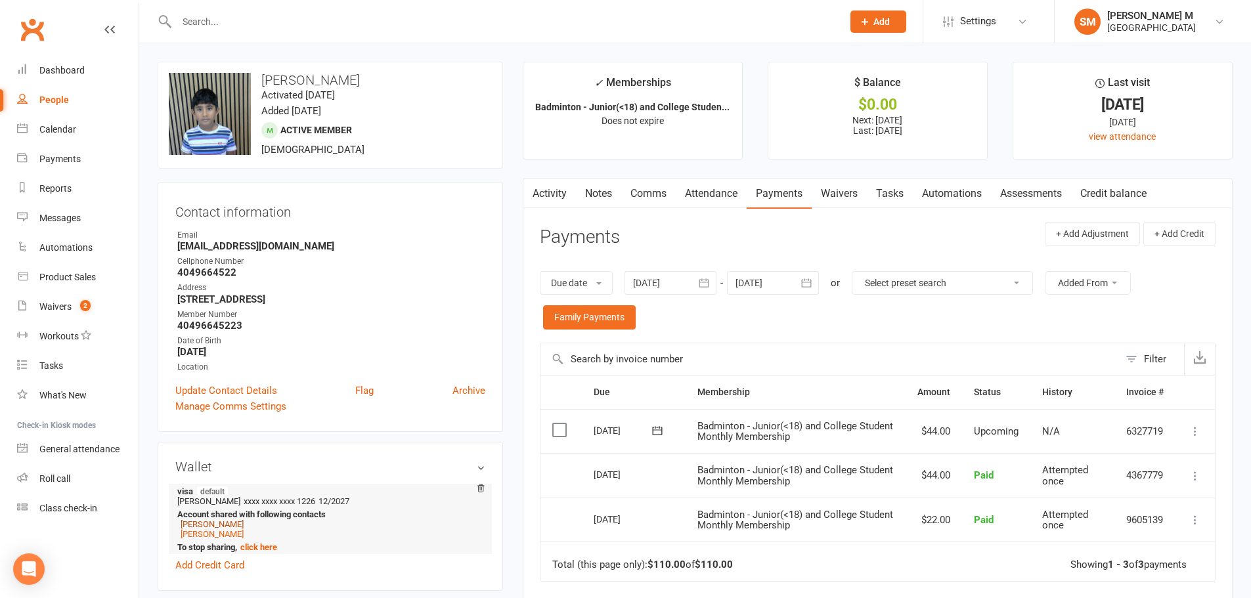
click at [188, 523] on link "Janani Duraiswamy" at bounding box center [212, 524] width 63 height 10
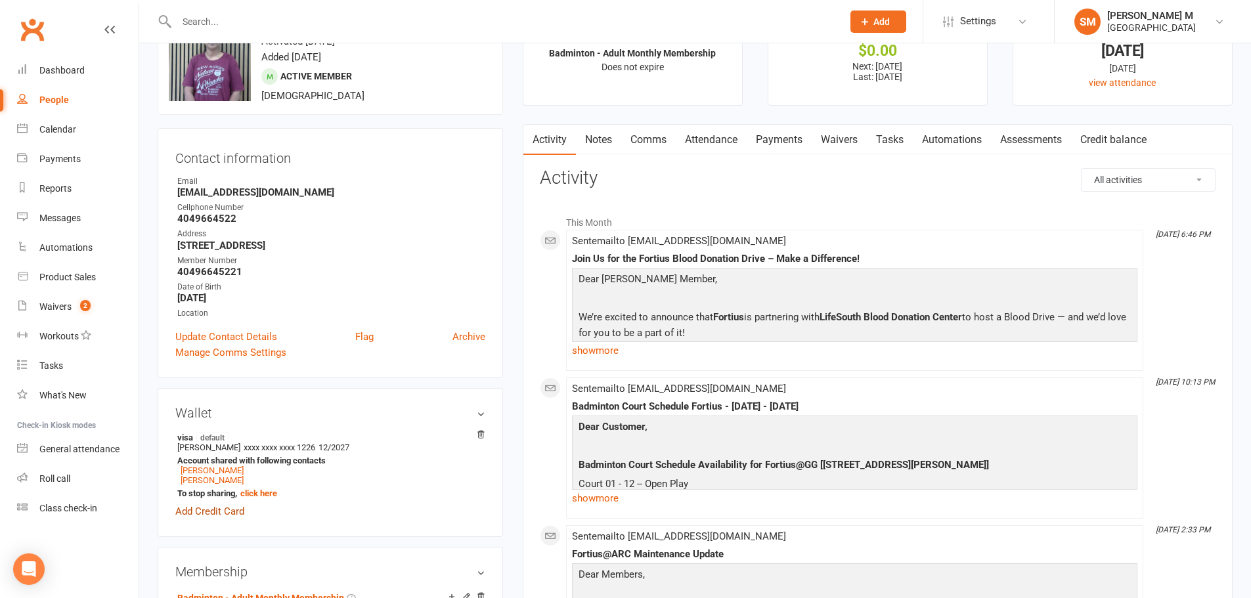
scroll to position [131, 0]
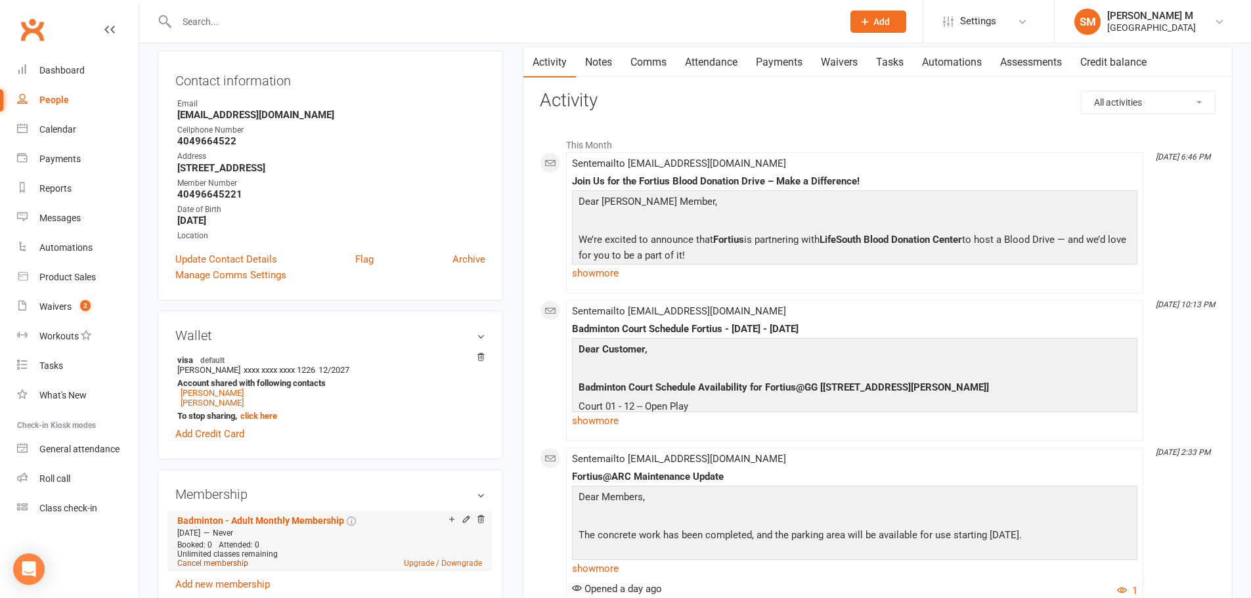
click at [219, 565] on link "Cancel membership" at bounding box center [212, 563] width 71 height 9
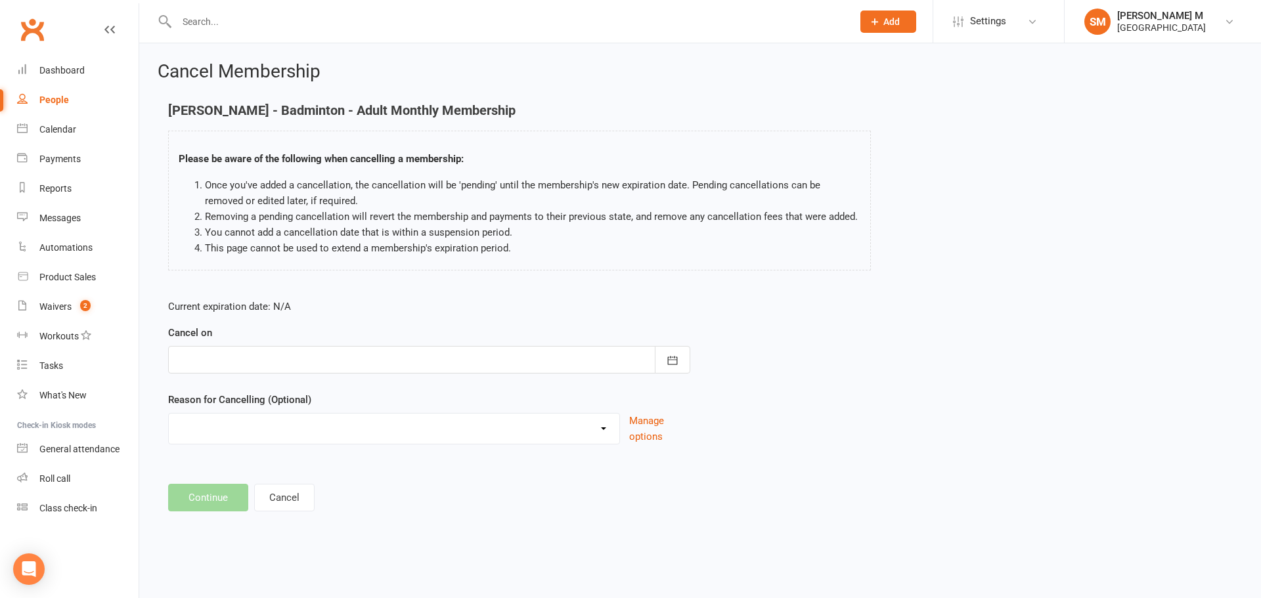
click at [523, 356] on div at bounding box center [429, 360] width 522 height 28
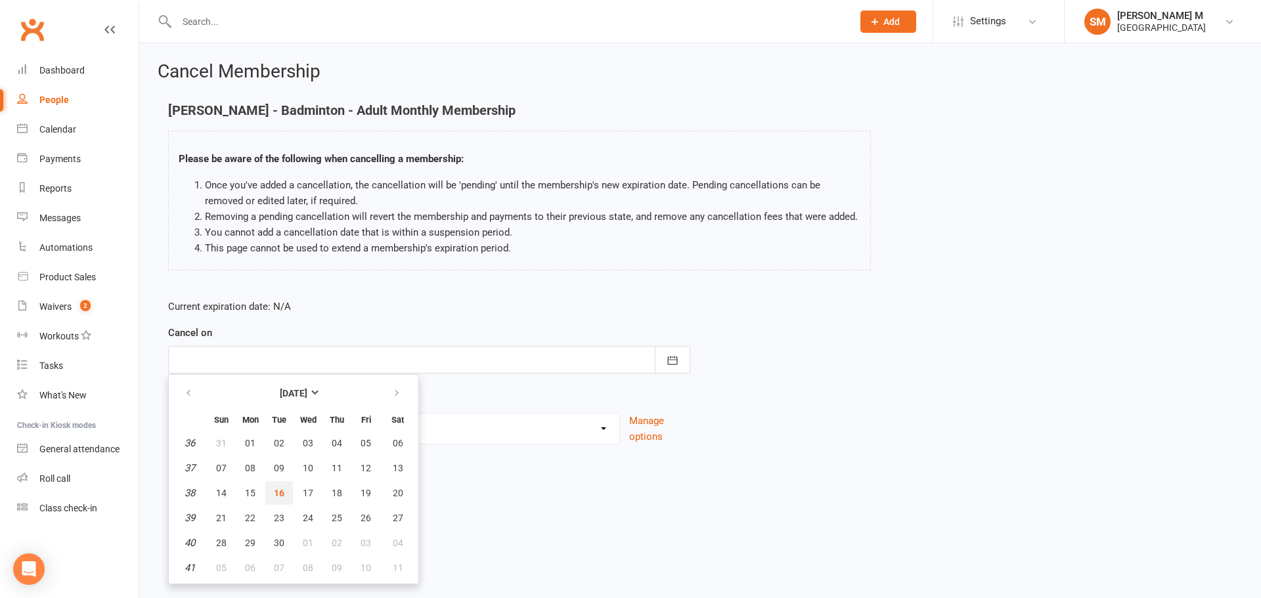
click at [278, 499] on button "16" at bounding box center [279, 493] width 28 height 24
type input "[DATE]"
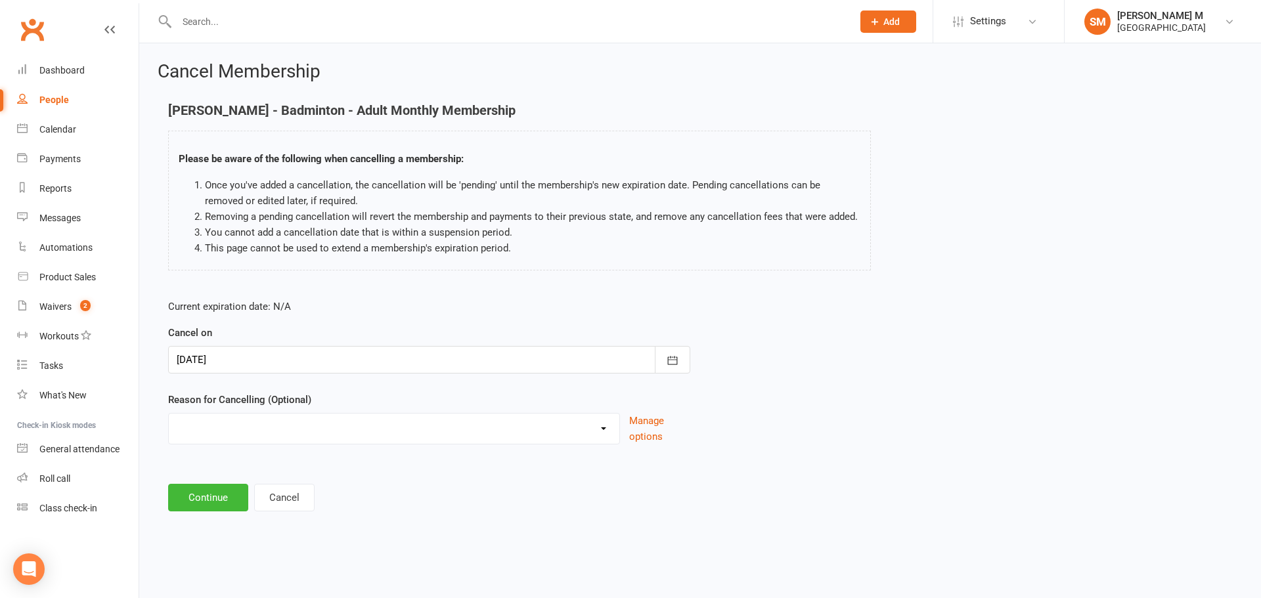
click at [282, 429] on select "Coaches Request Coaching is Complete Coach Request Customer requested via email…" at bounding box center [394, 427] width 450 height 26
select select "14"
click at [169, 429] on select "Coaches Request Coaching is Complete Coach Request Customer requested via email…" at bounding box center [394, 427] width 450 height 26
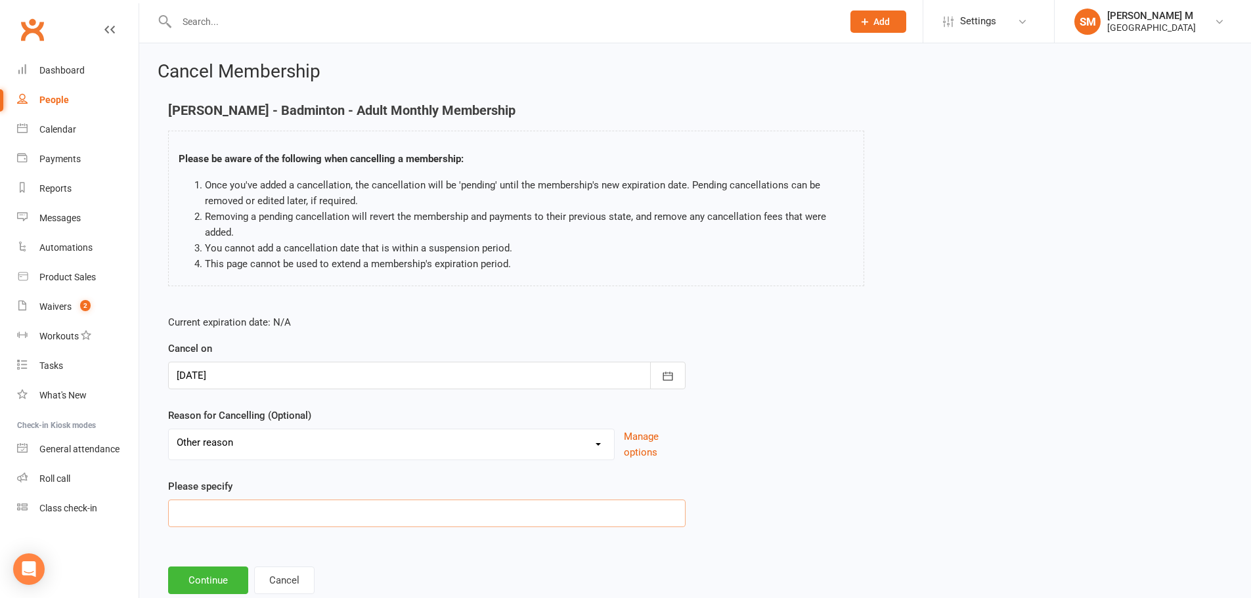
click at [309, 513] on input at bounding box center [426, 514] width 517 height 28
type input "changed to wellhub"
click at [222, 572] on button "Continue" at bounding box center [208, 581] width 80 height 28
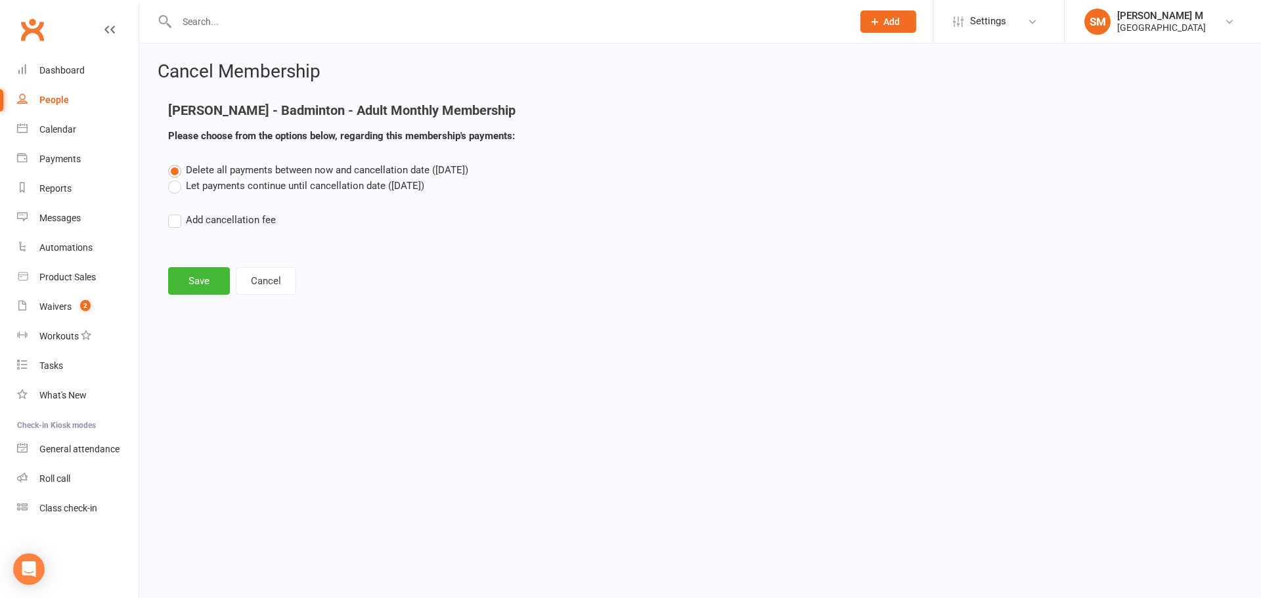
click at [190, 258] on main "Janani Duraiswamy - Badminton - Adult Monthly Membership Please choose from the…" at bounding box center [700, 199] width 1085 height 192
click at [189, 267] on button "Save" at bounding box center [199, 281] width 62 height 28
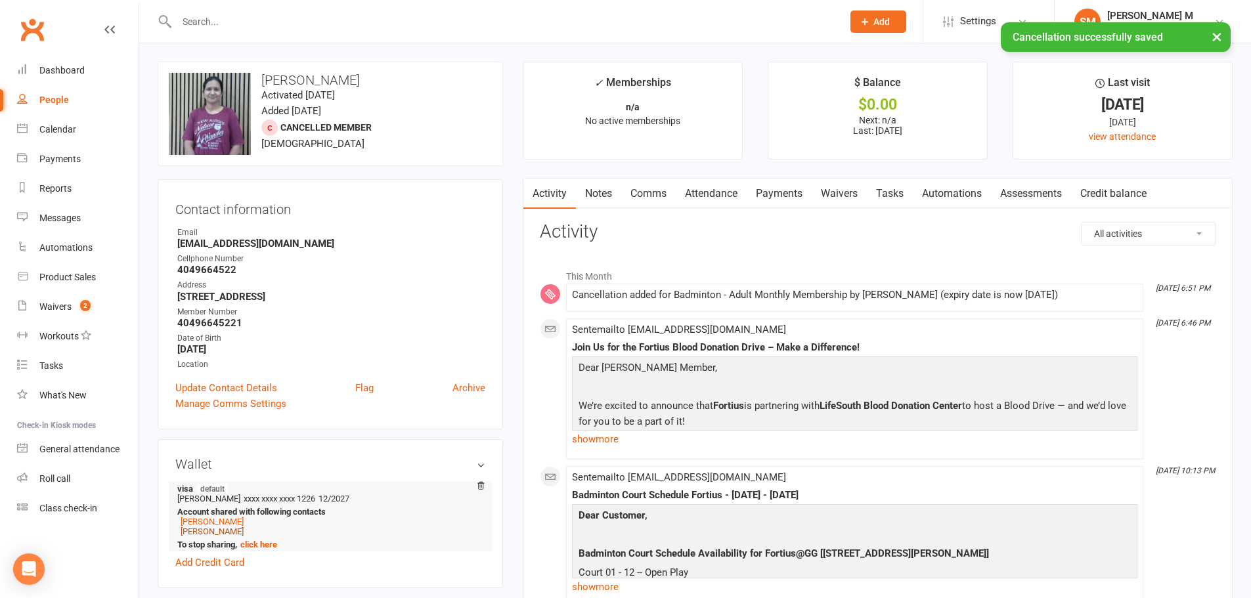
click at [208, 529] on link "Pradeep Thangaraj" at bounding box center [212, 532] width 63 height 10
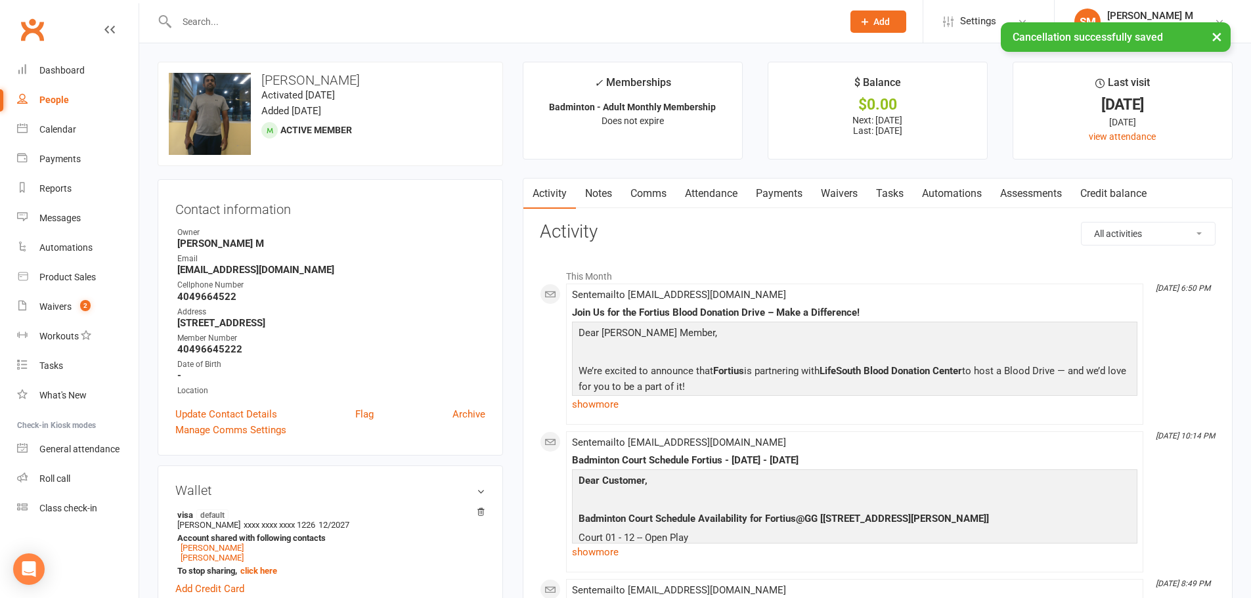
click at [781, 194] on link "Payments" at bounding box center [778, 194] width 65 height 30
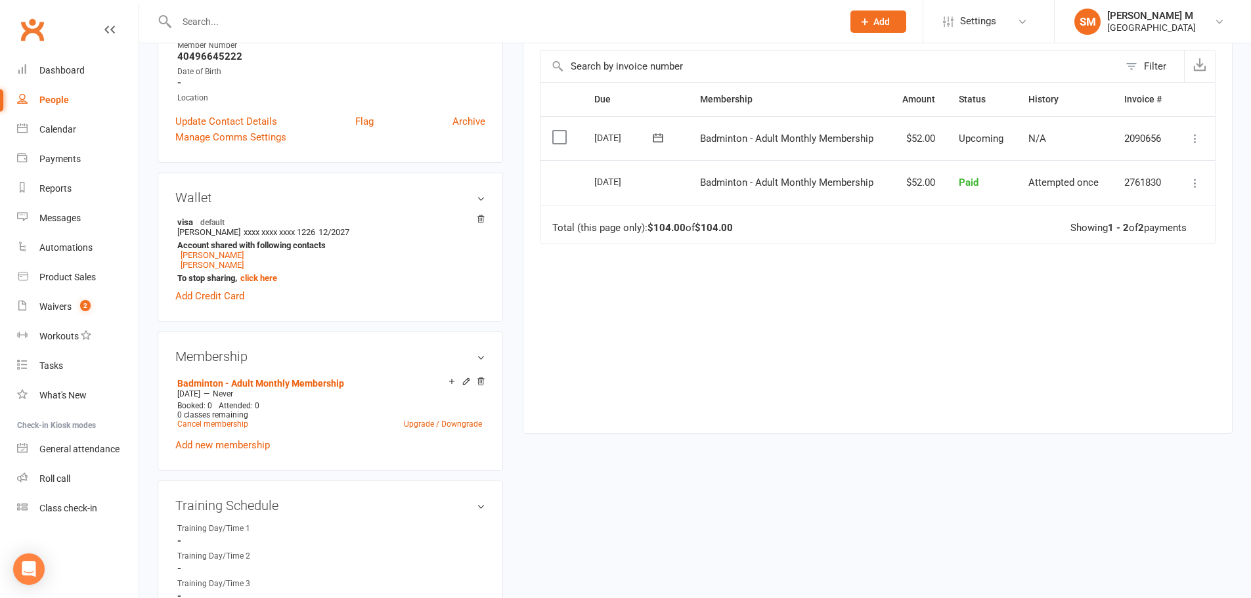
scroll to position [263, 0]
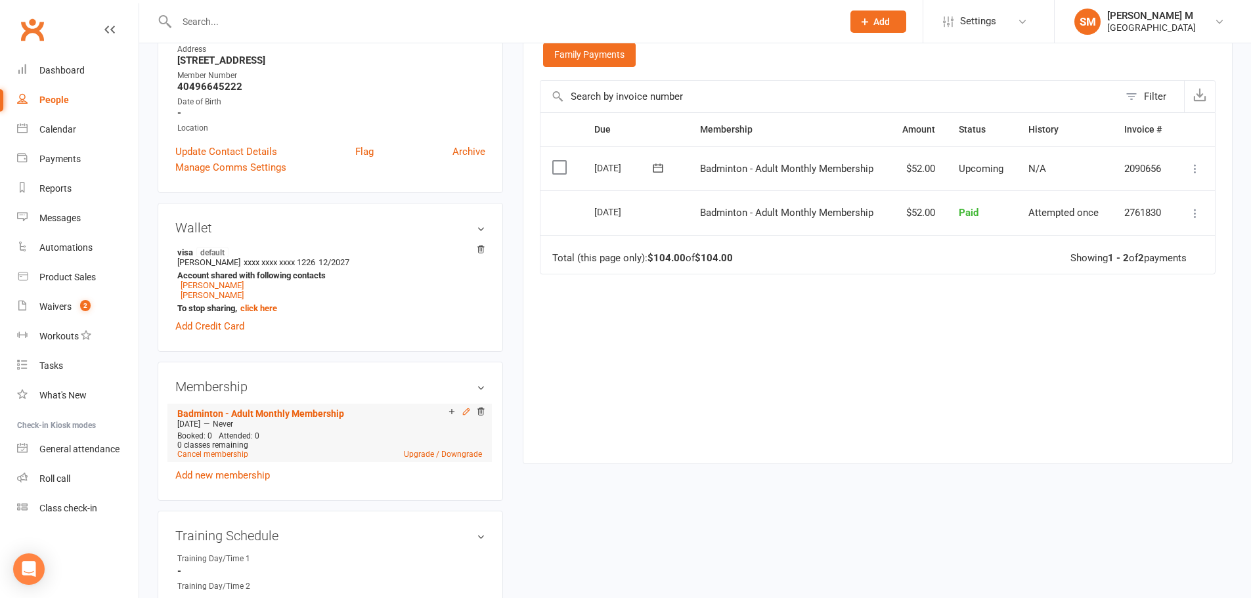
click at [465, 414] on icon at bounding box center [466, 412] width 6 height 6
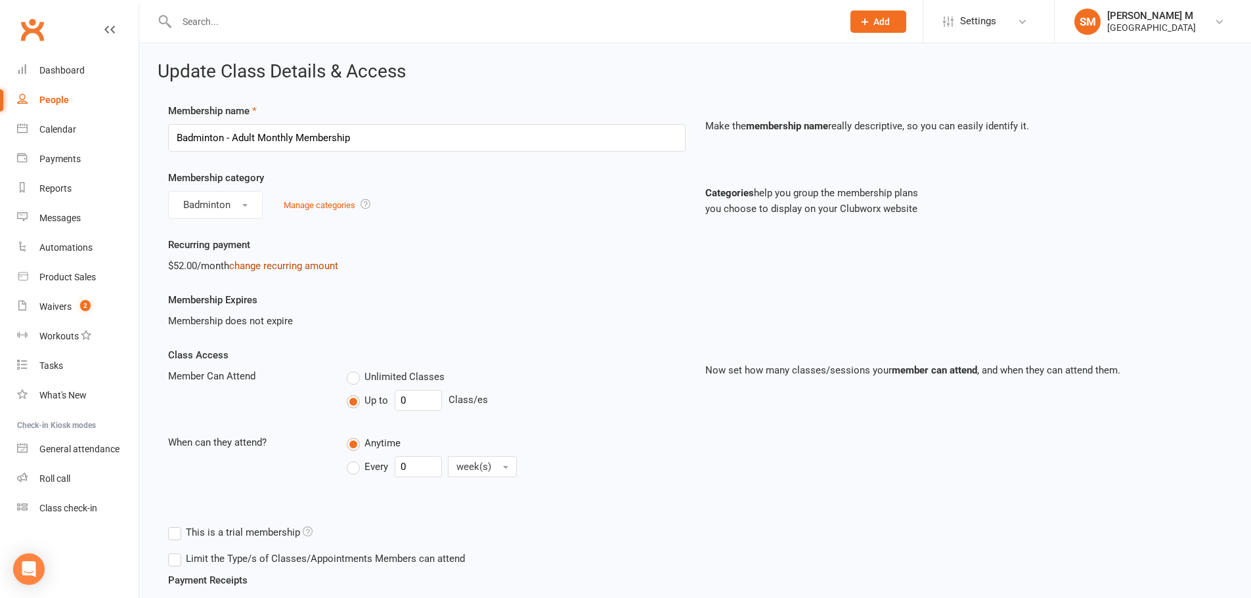
click at [245, 269] on link "change recurring amount" at bounding box center [283, 266] width 109 height 12
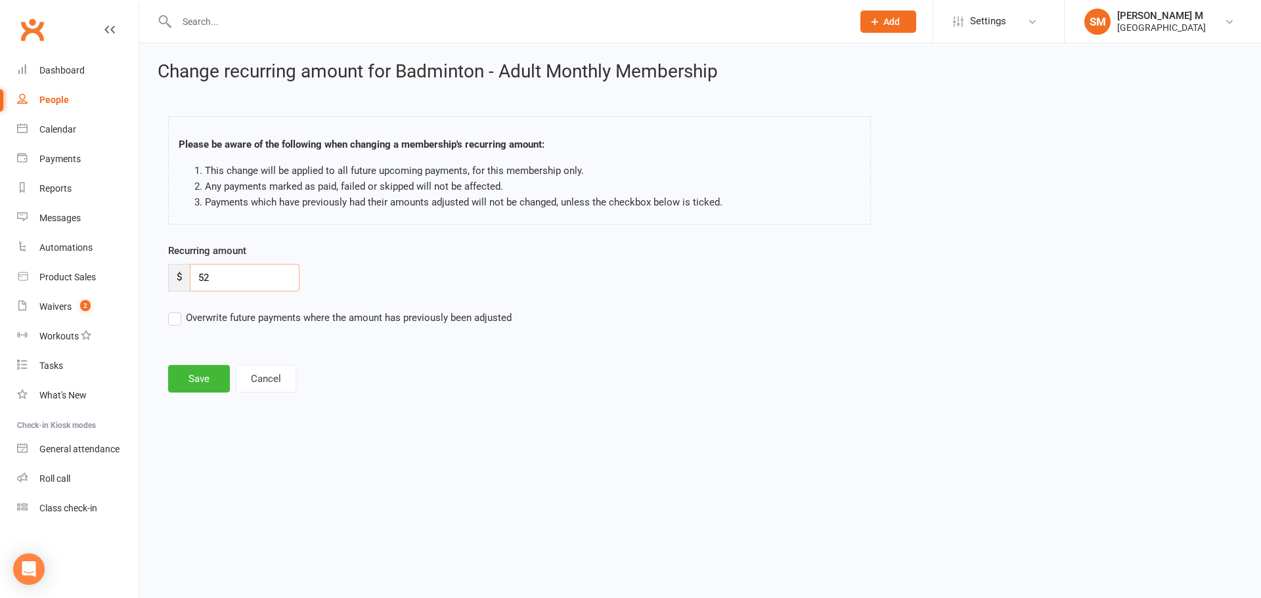
drag, startPoint x: 205, startPoint y: 279, endPoint x: 197, endPoint y: 280, distance: 8.0
click at [197, 280] on input "52" at bounding box center [245, 278] width 110 height 28
type input "59"
click at [207, 376] on button "Save" at bounding box center [199, 379] width 62 height 28
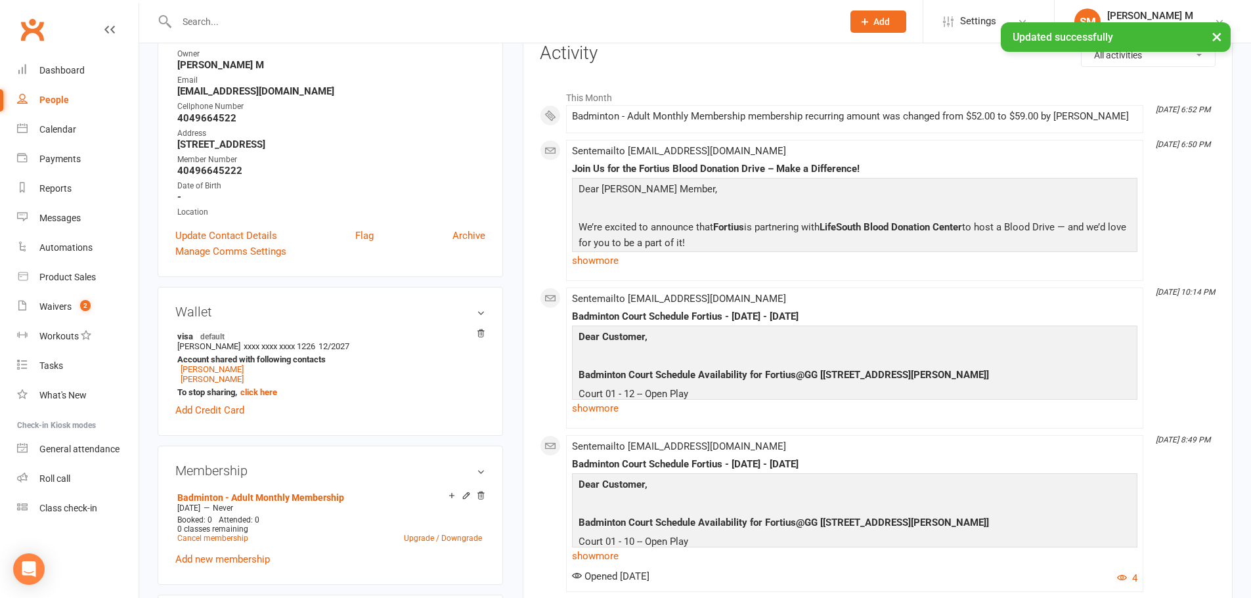
scroll to position [197, 0]
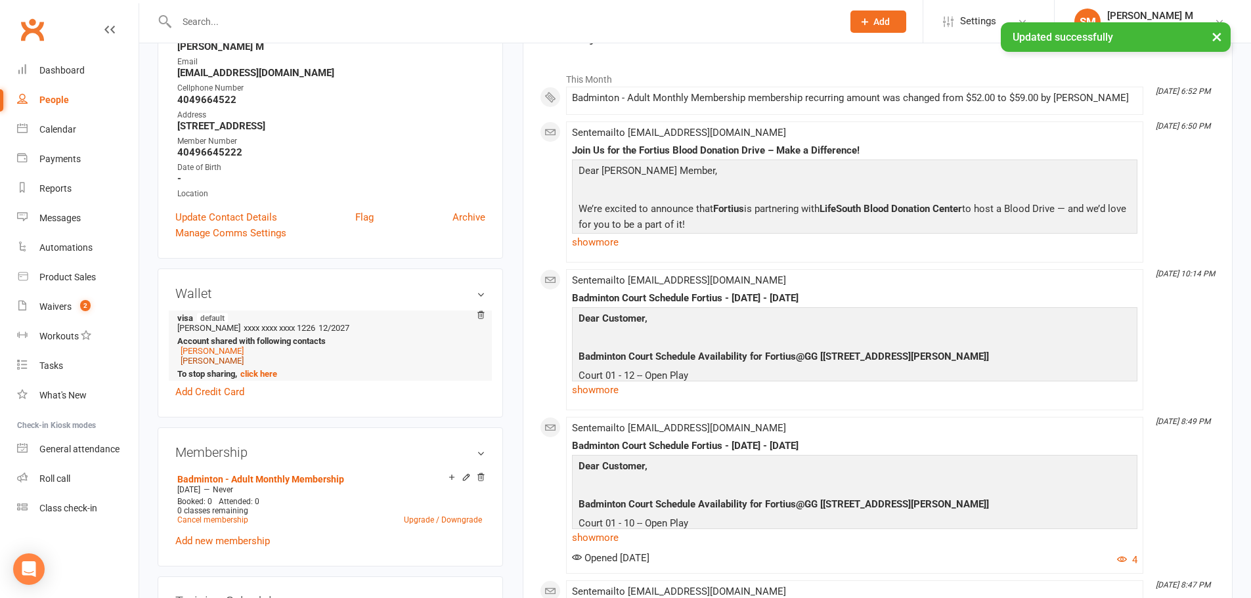
click at [204, 362] on link "Makil Pradeep" at bounding box center [212, 361] width 63 height 10
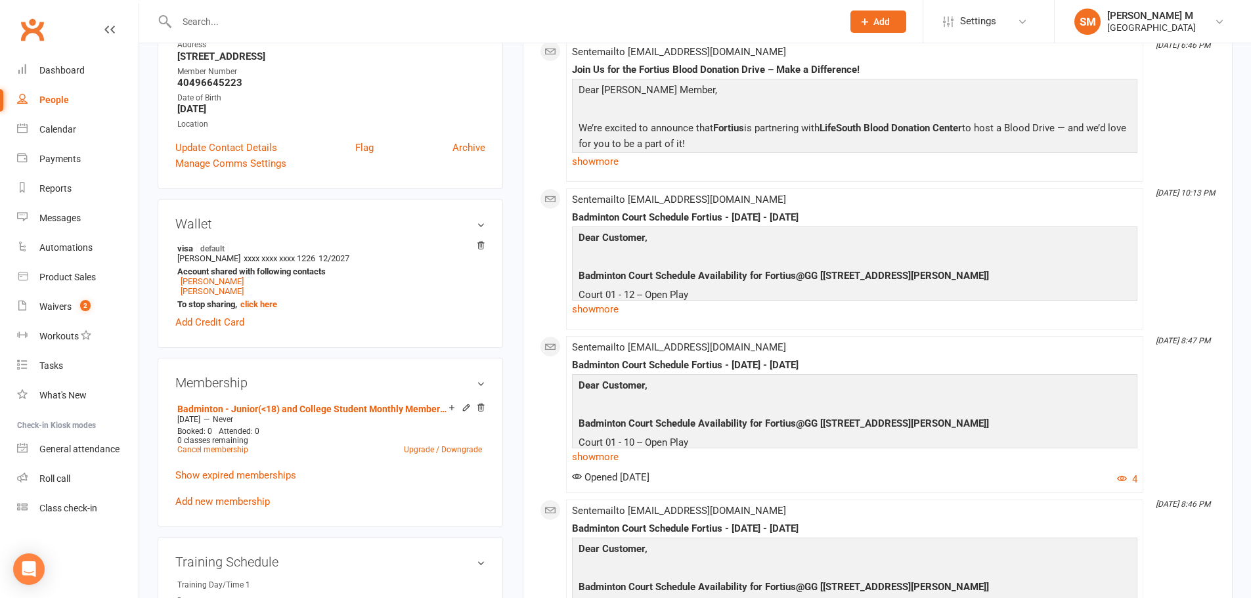
scroll to position [263, 0]
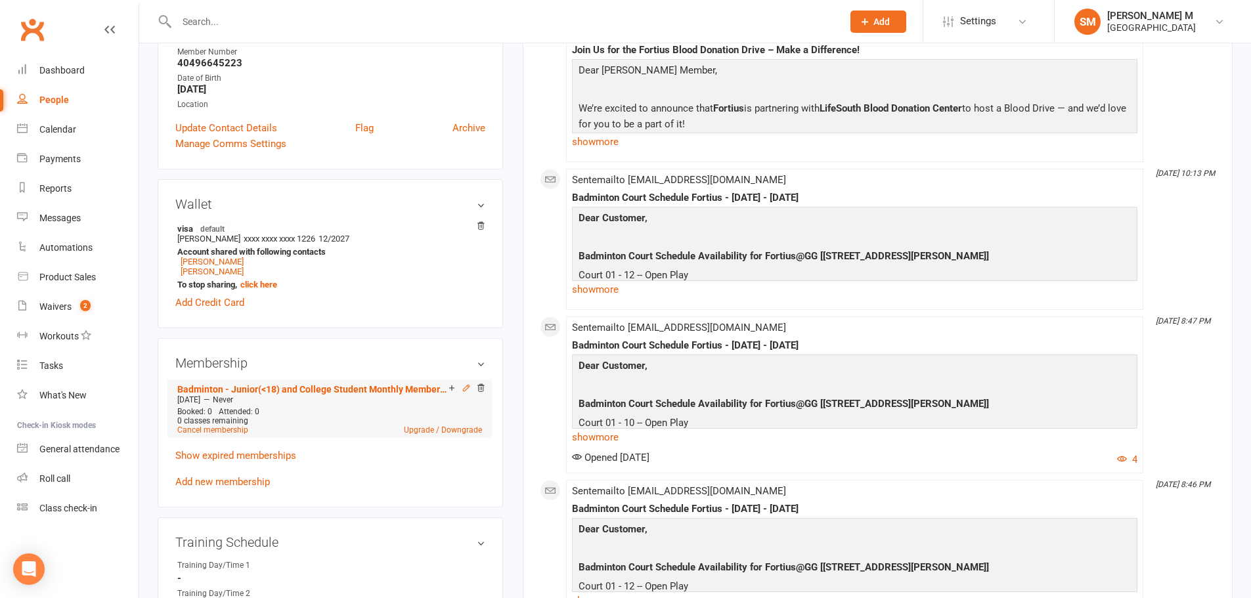
click at [465, 384] on icon at bounding box center [466, 387] width 9 height 9
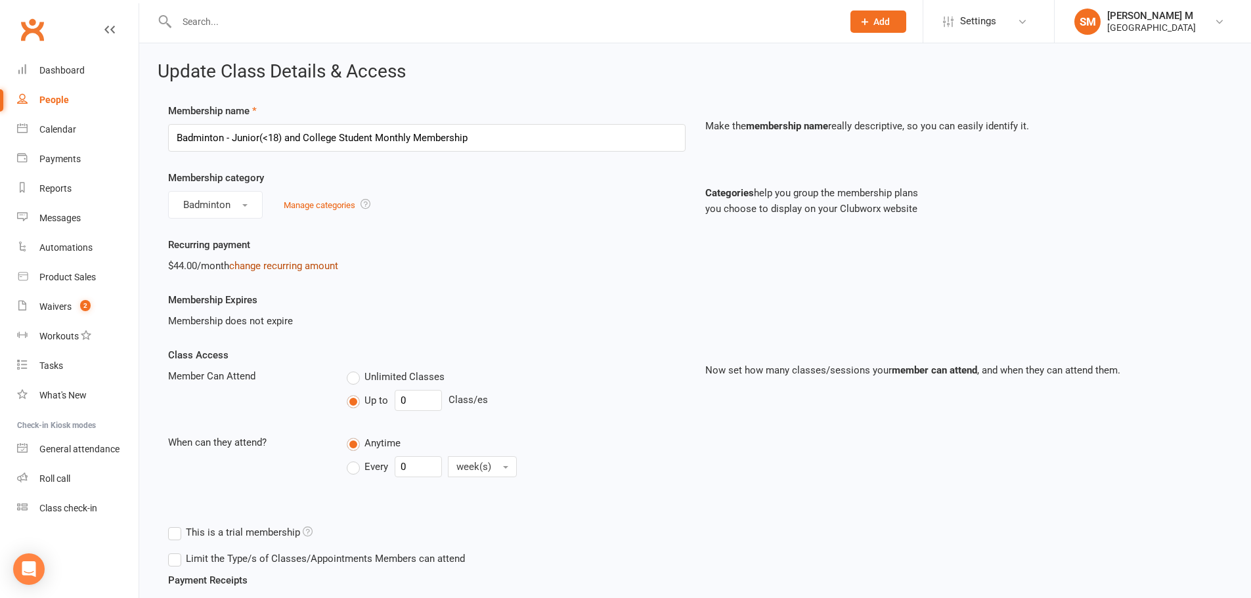
click at [296, 266] on link "change recurring amount" at bounding box center [283, 266] width 109 height 12
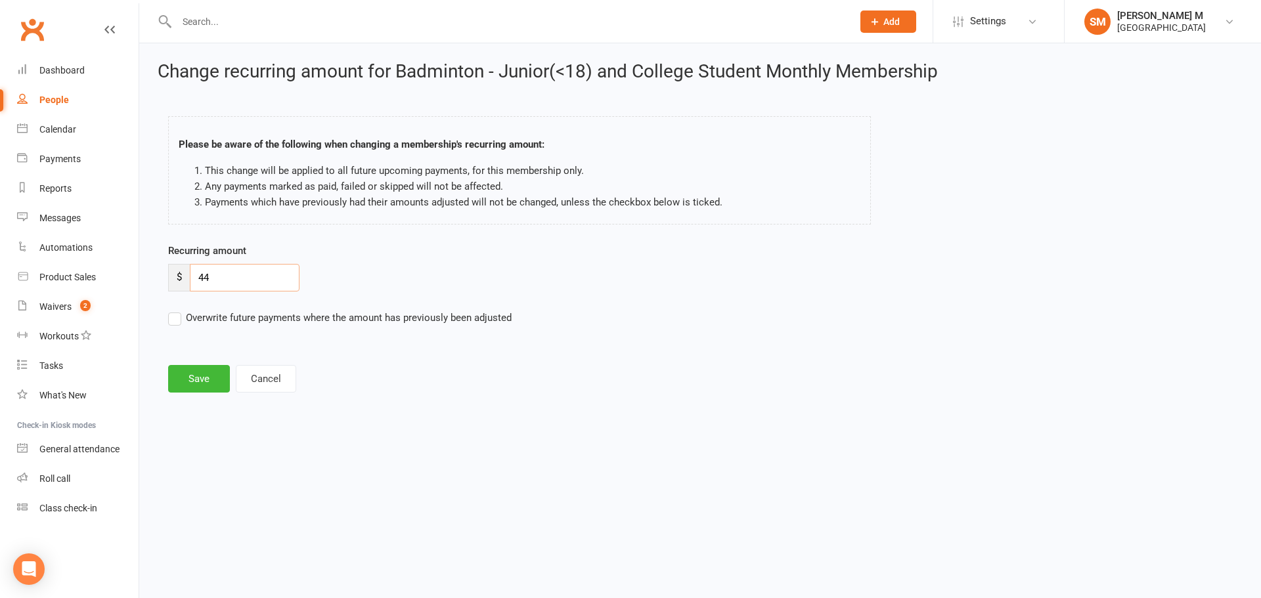
drag, startPoint x: 211, startPoint y: 281, endPoint x: 193, endPoint y: 281, distance: 18.4
click at [193, 281] on input "44" at bounding box center [245, 278] width 110 height 28
type input "50"
click at [200, 377] on button "Save" at bounding box center [199, 379] width 62 height 28
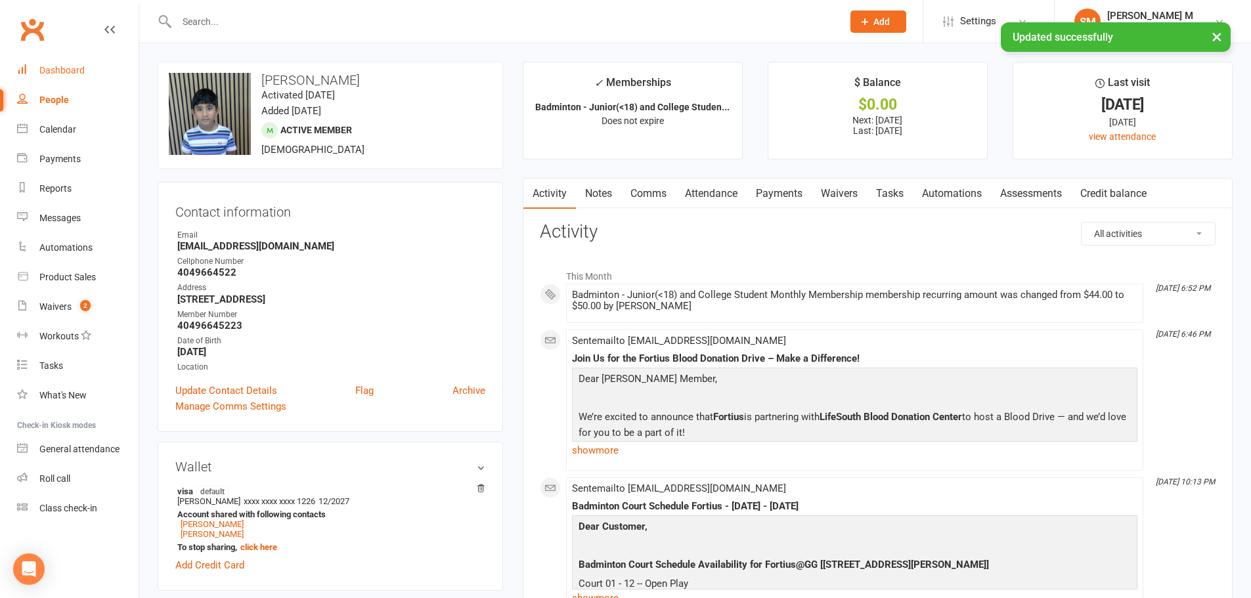
click at [62, 70] on div "Dashboard" at bounding box center [61, 70] width 45 height 11
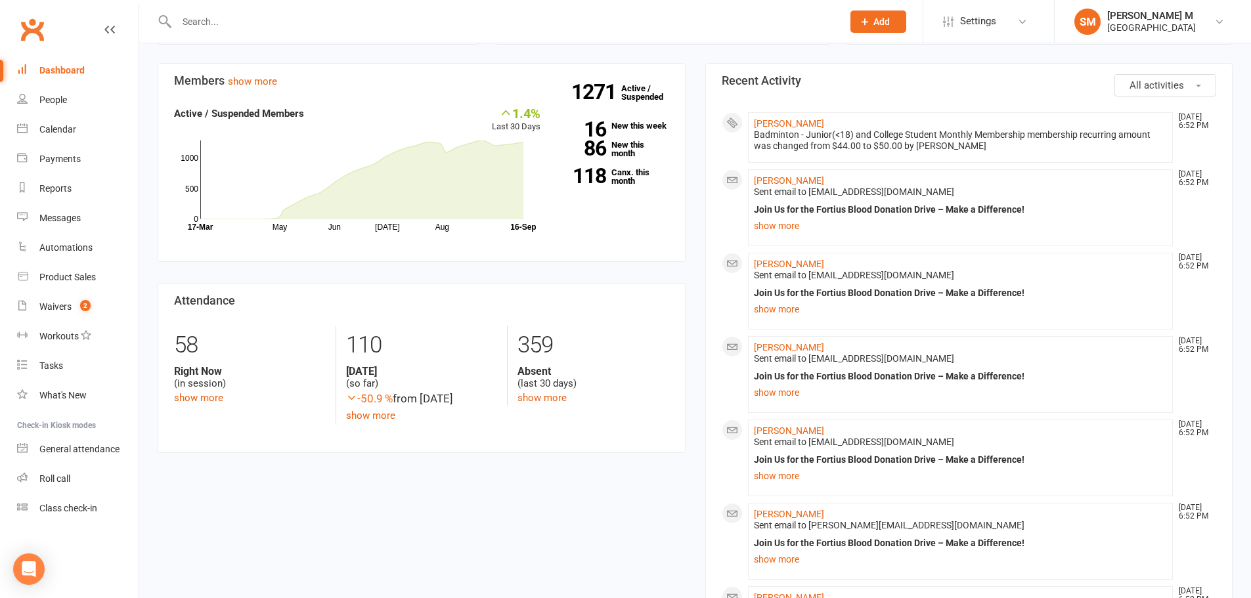
scroll to position [263, 0]
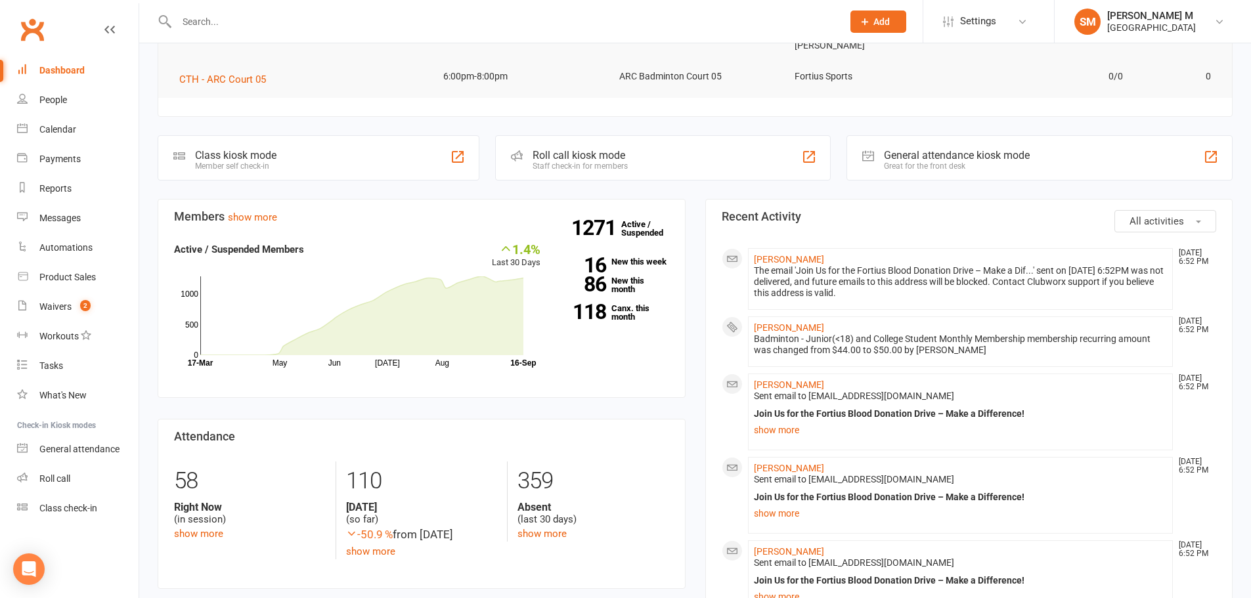
scroll to position [307, 0]
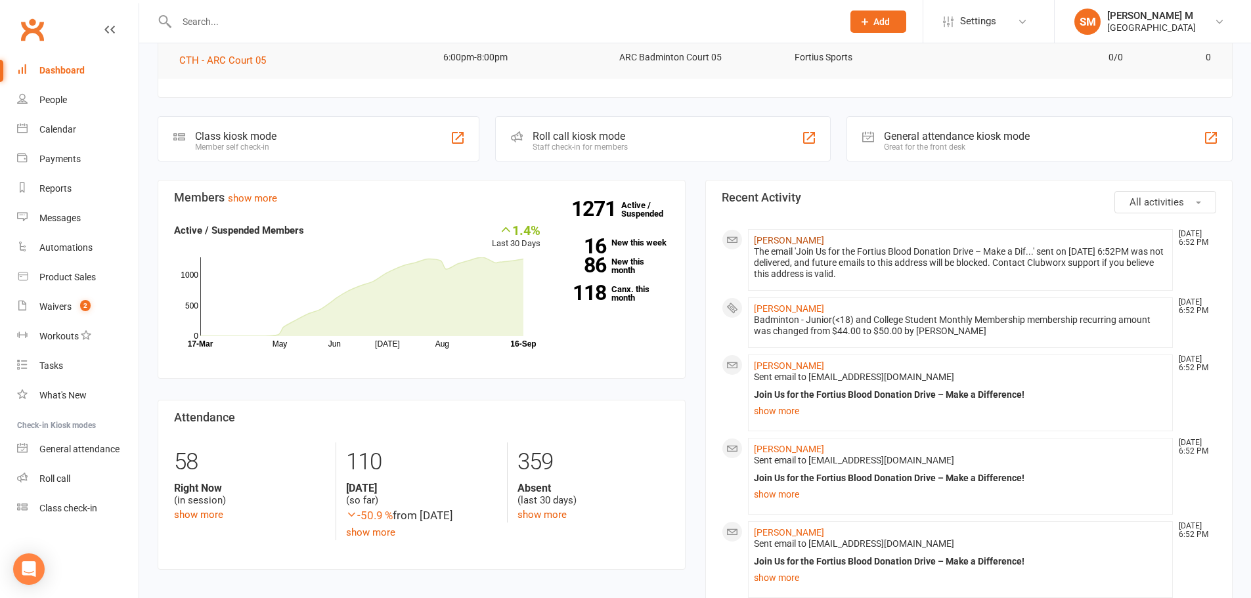
click at [758, 235] on link "[PERSON_NAME]" at bounding box center [789, 240] width 70 height 11
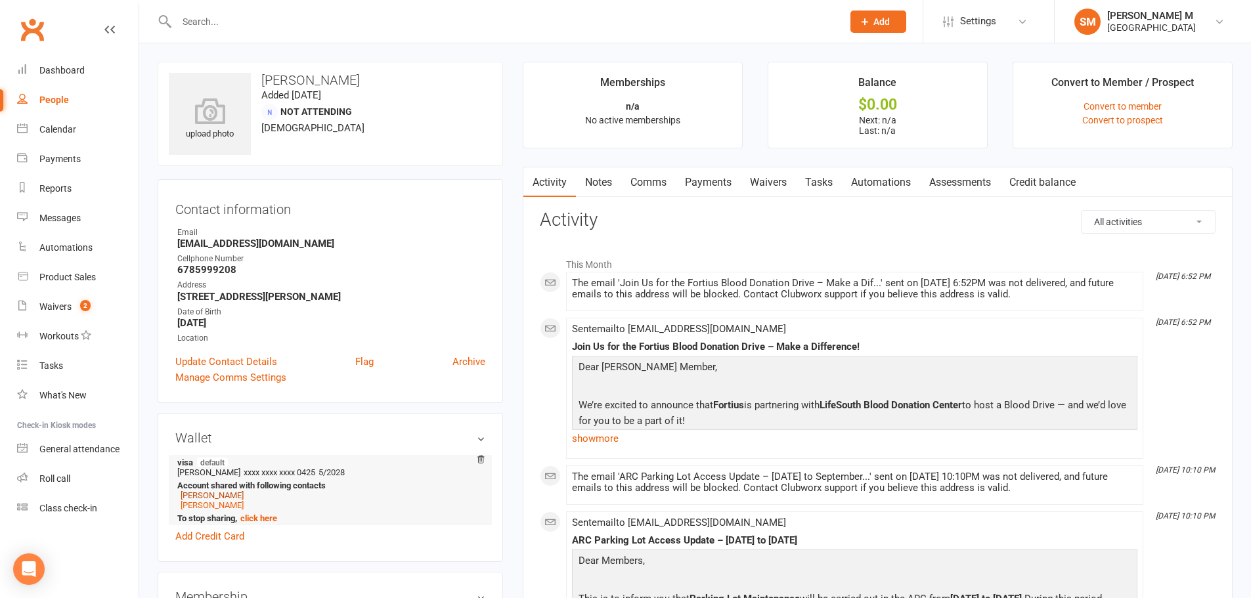
click at [213, 498] on link "[PERSON_NAME]" at bounding box center [212, 495] width 63 height 10
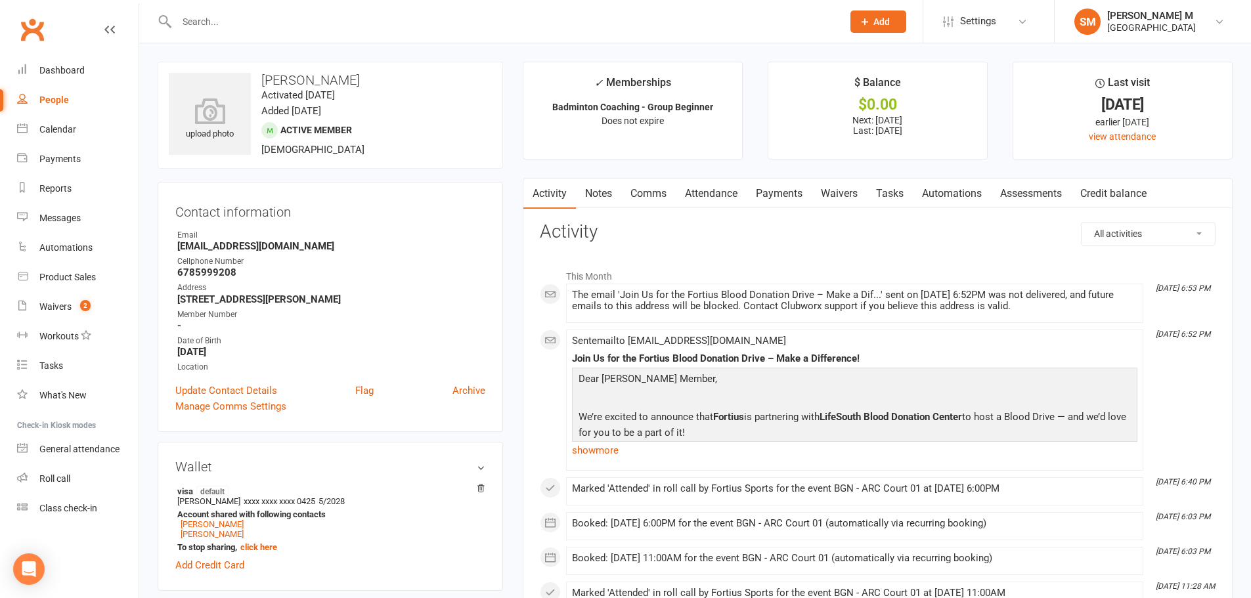
click at [783, 187] on link "Payments" at bounding box center [778, 194] width 65 height 30
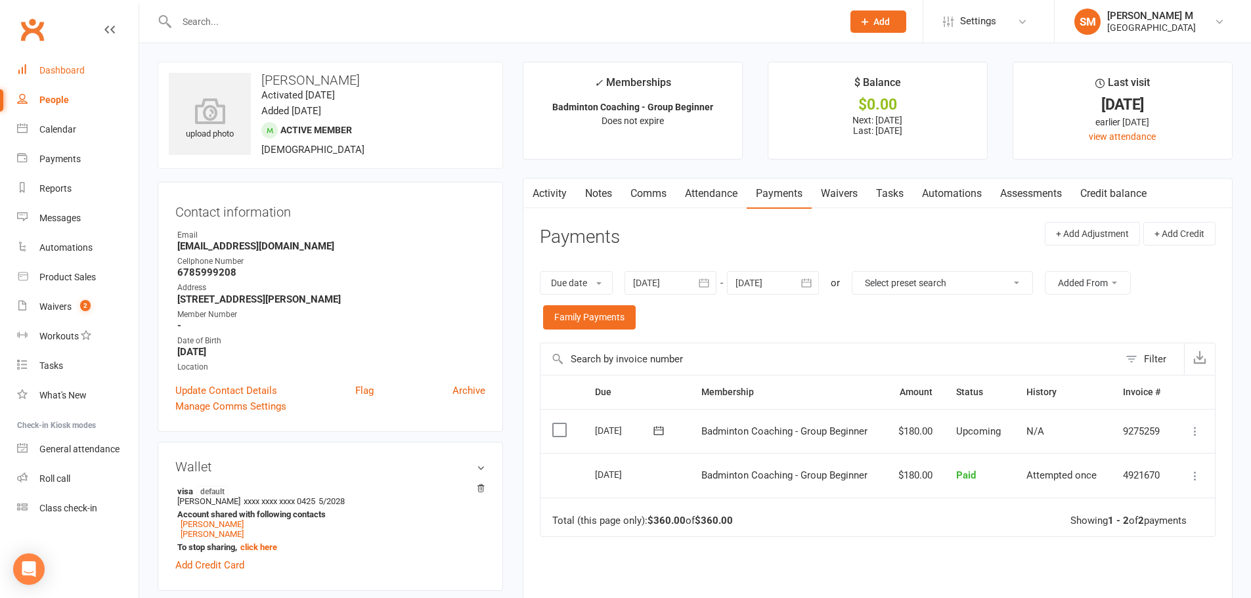
click at [74, 77] on link "Dashboard" at bounding box center [77, 71] width 121 height 30
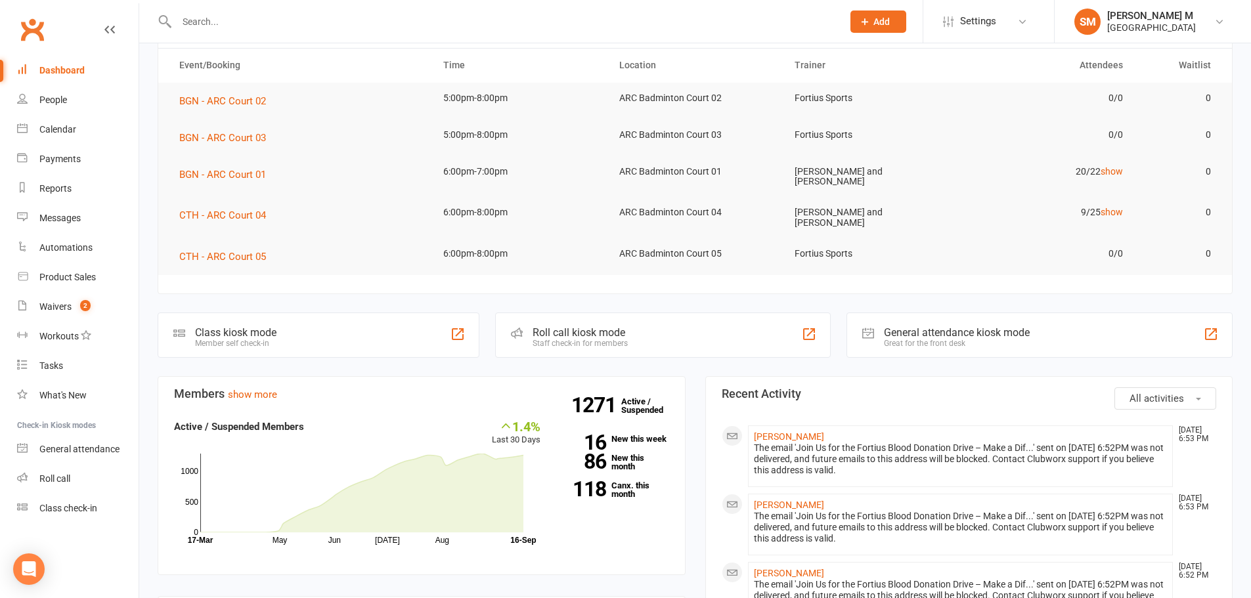
scroll to position [197, 0]
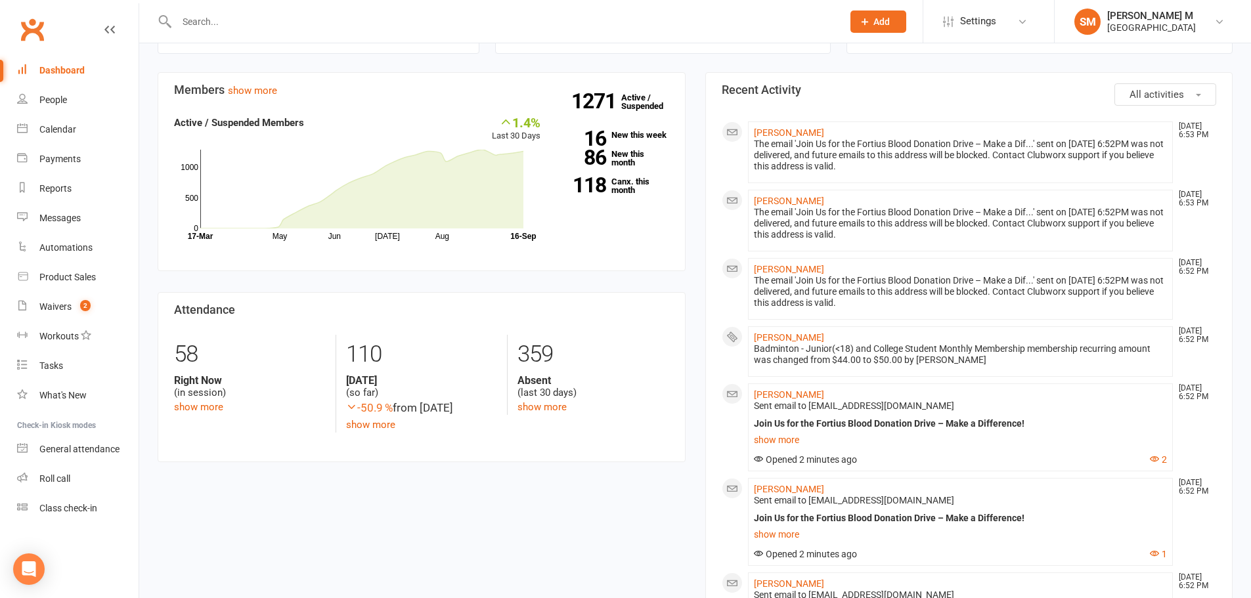
scroll to position [263, 0]
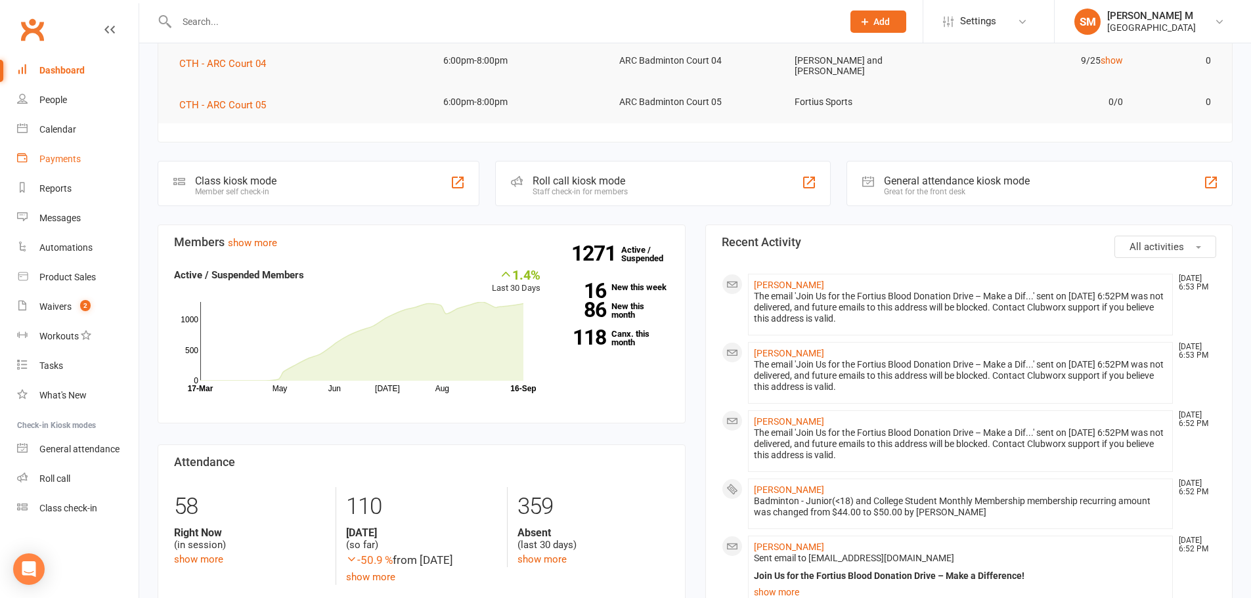
click at [57, 164] on div "Payments" at bounding box center [59, 159] width 41 height 11
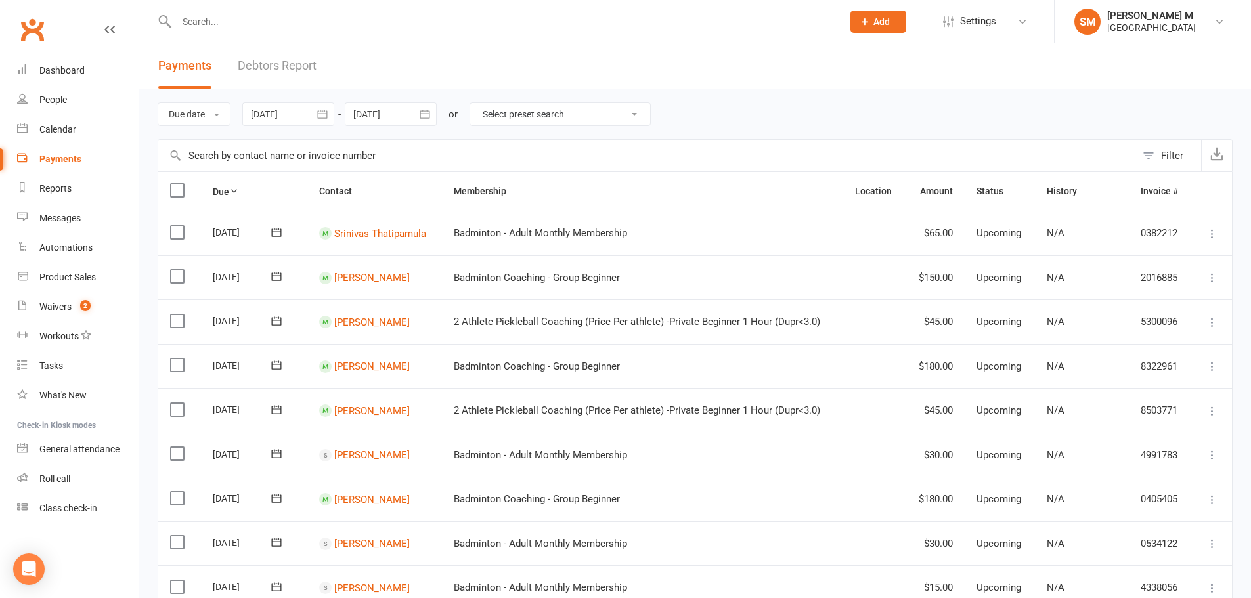
click at [330, 107] on button "button" at bounding box center [323, 114] width 24 height 24
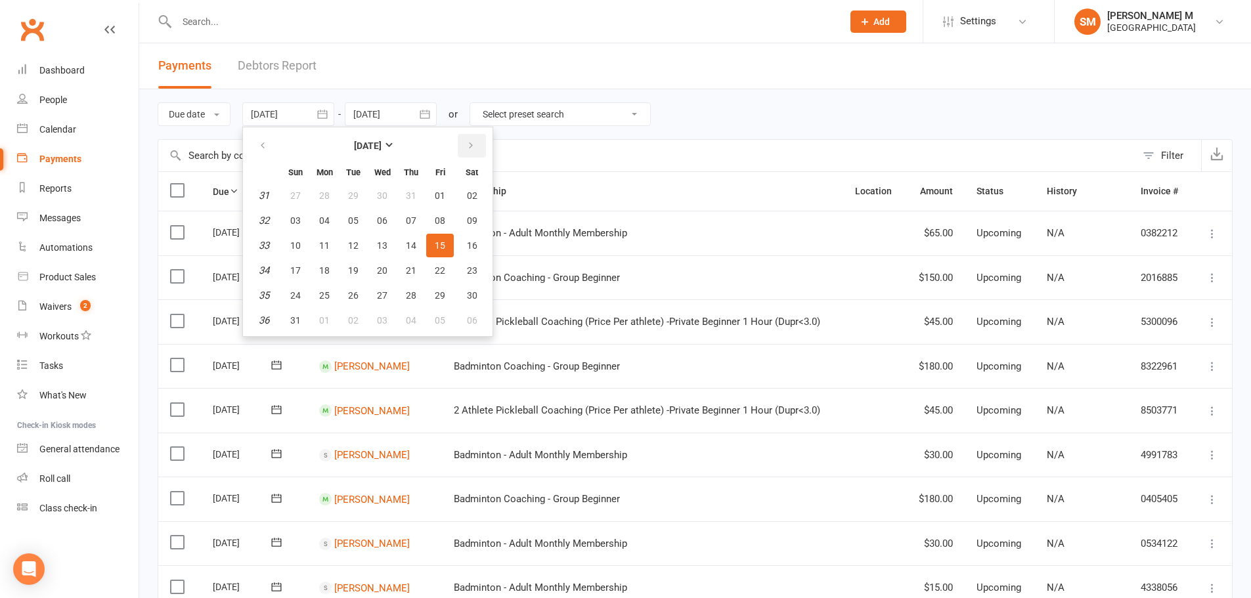
click at [472, 138] on button "button" at bounding box center [472, 146] width 28 height 24
click at [320, 194] on button "01" at bounding box center [325, 196] width 28 height 24
type input "01 Sep 2025"
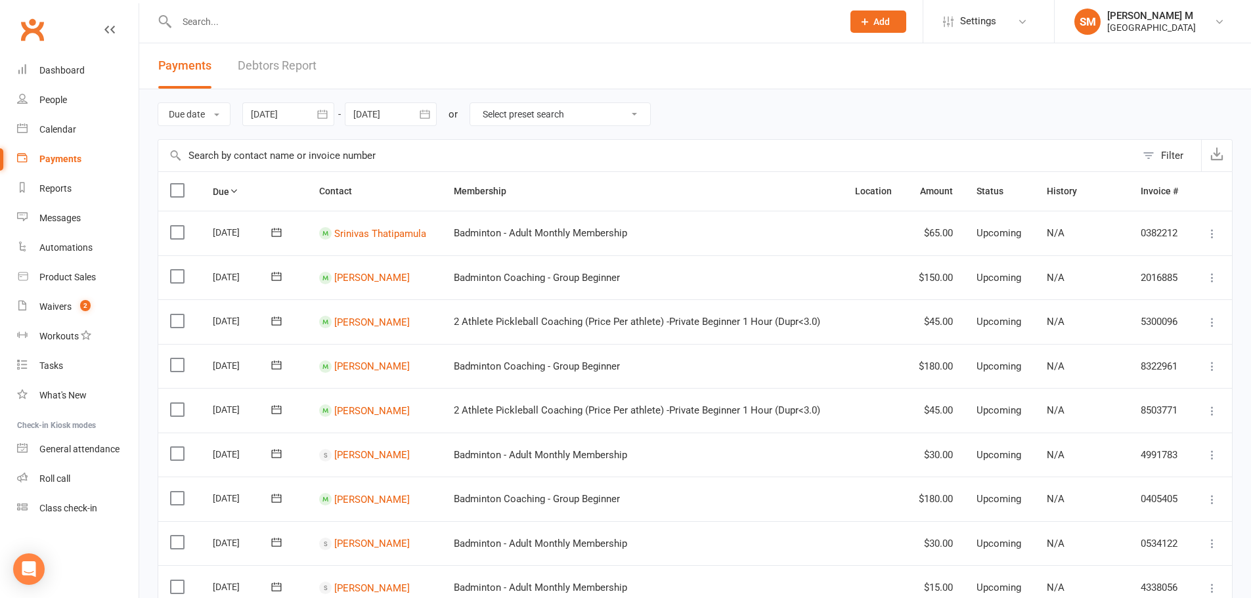
click at [423, 111] on icon "button" at bounding box center [425, 114] width 10 height 9
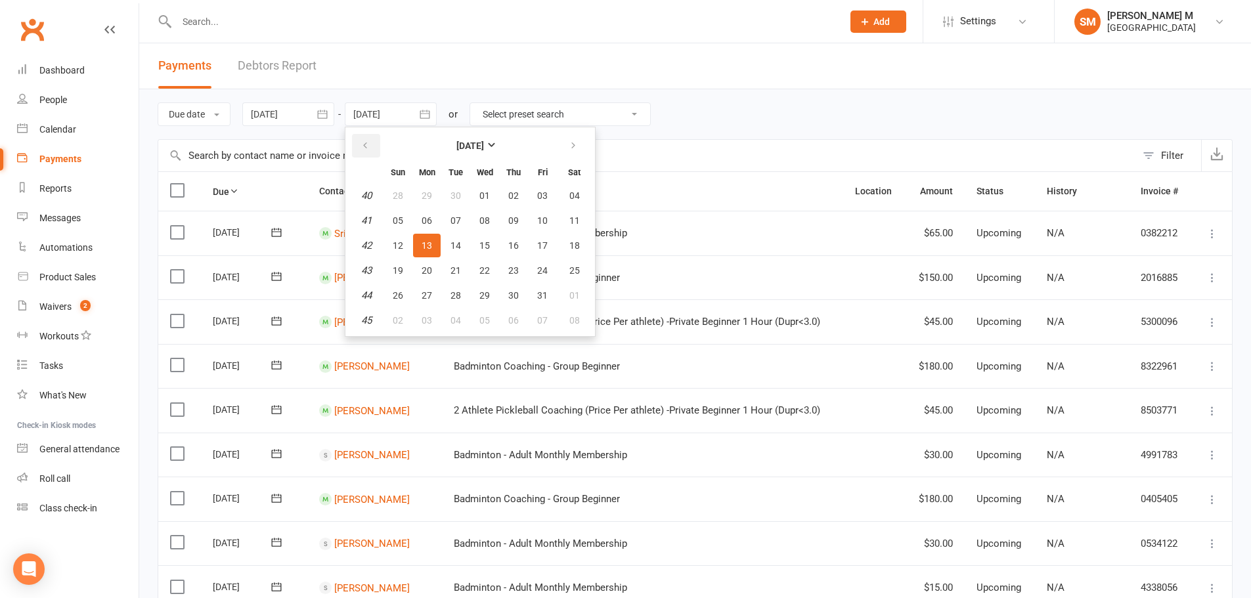
click at [374, 140] on button "button" at bounding box center [366, 146] width 28 height 24
click at [452, 293] on button "30" at bounding box center [456, 296] width 28 height 24
type input "30 Sep 2025"
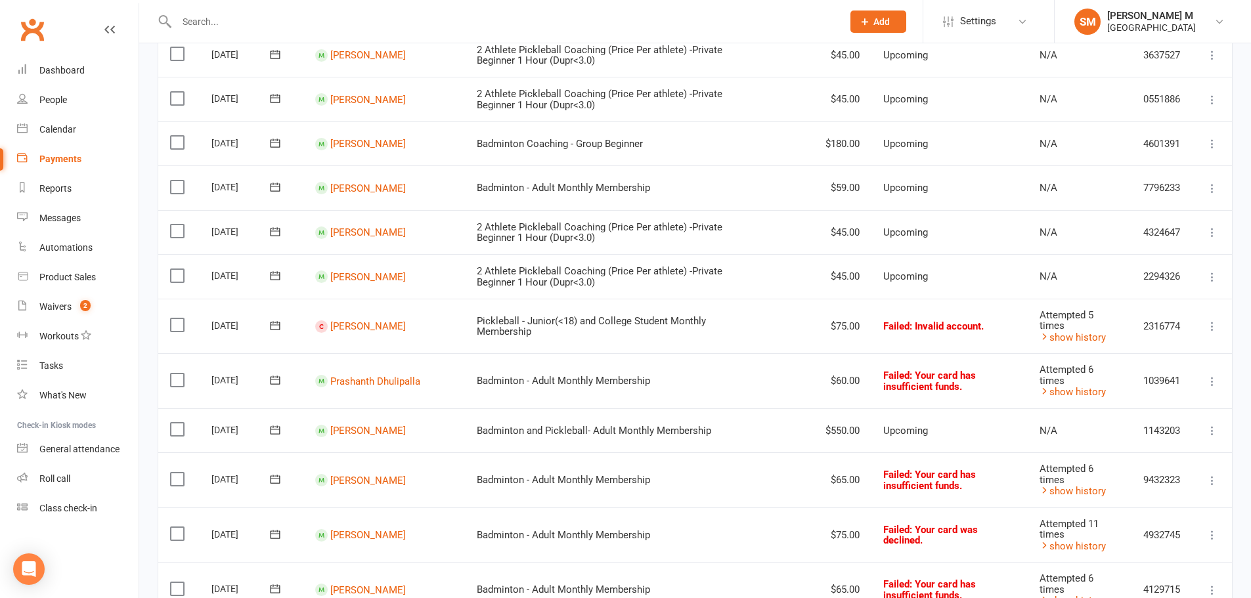
scroll to position [425, 0]
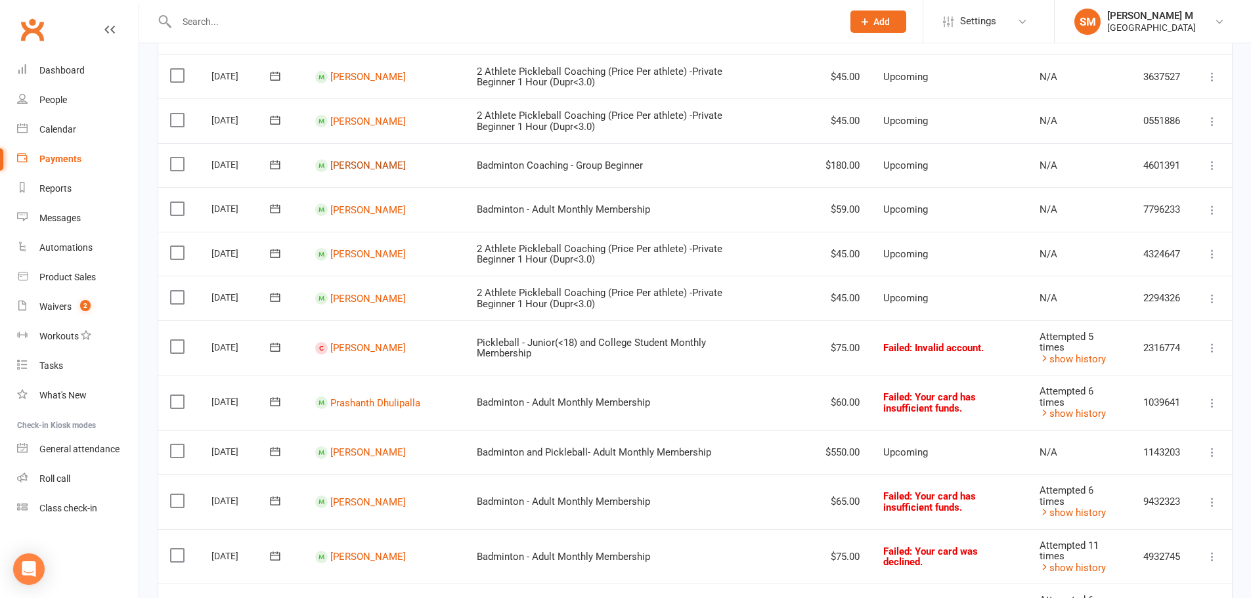
click at [387, 163] on link "Amrutha Chillapalli" at bounding box center [368, 166] width 76 height 12
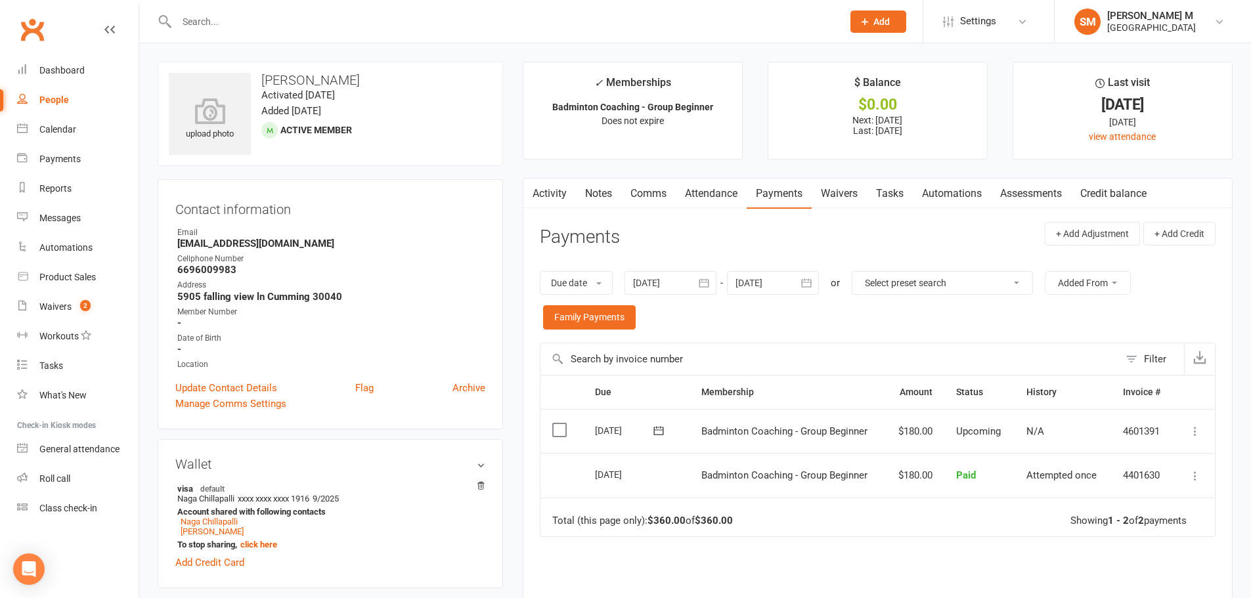
click at [530, 184] on icon "button" at bounding box center [531, 191] width 8 height 14
click at [551, 188] on link "Activity" at bounding box center [549, 194] width 53 height 30
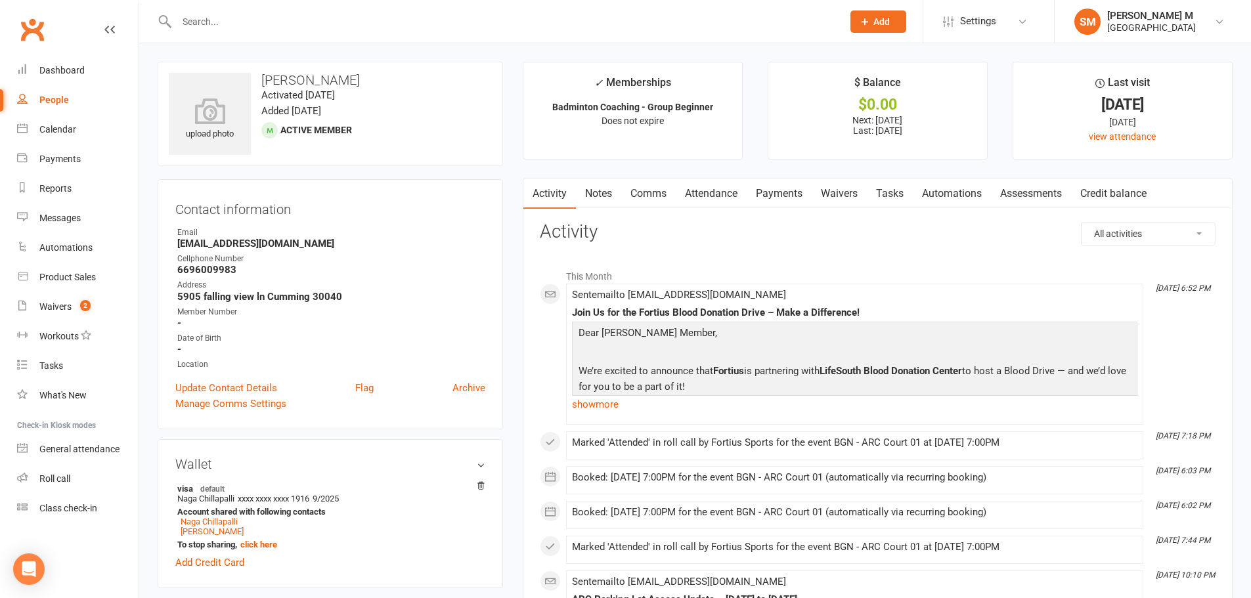
click at [787, 192] on link "Payments" at bounding box center [778, 194] width 65 height 30
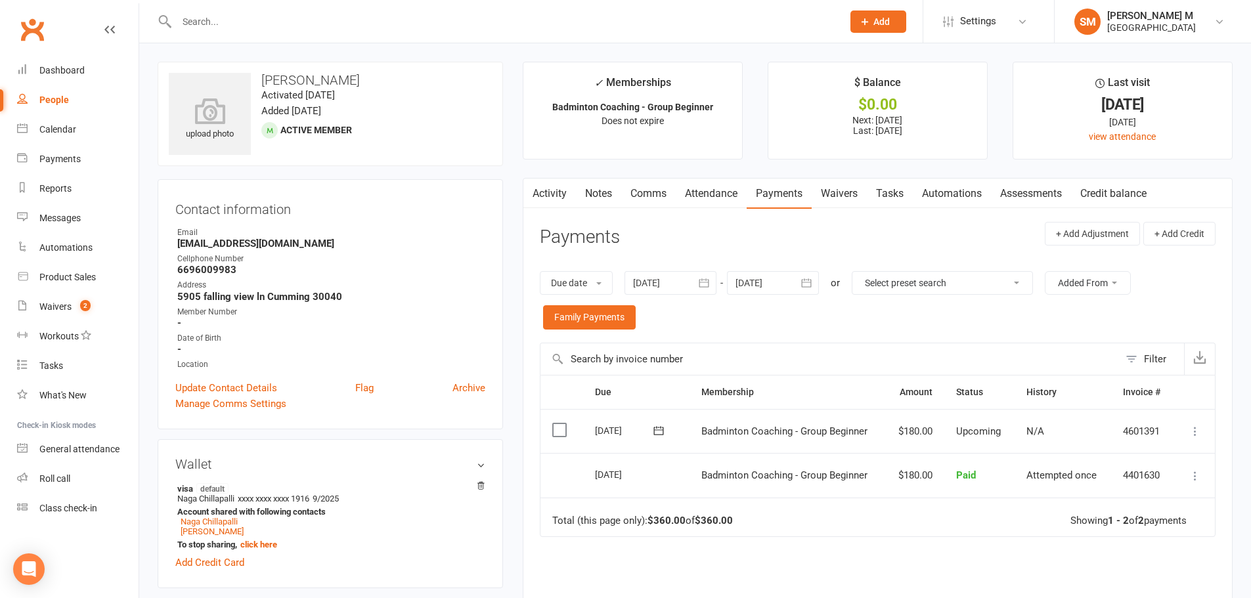
click at [710, 286] on icon "button" at bounding box center [703, 282] width 13 height 13
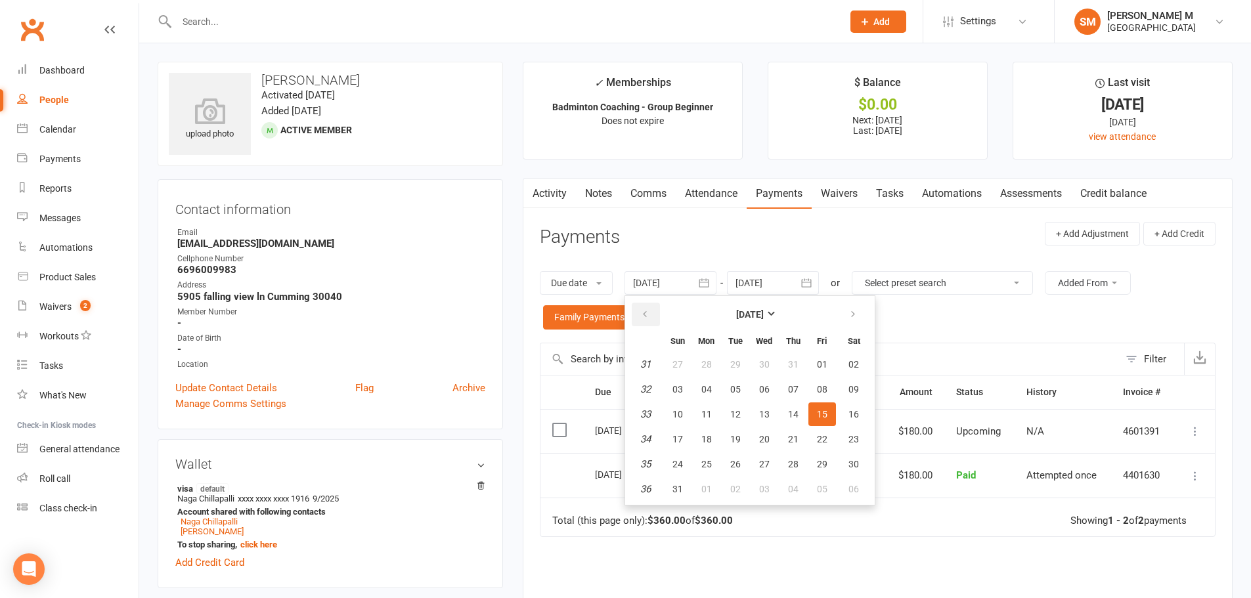
click at [645, 318] on icon "button" at bounding box center [644, 314] width 9 height 11
click at [782, 363] on button "01" at bounding box center [793, 365] width 28 height 24
type input "01 May 2025"
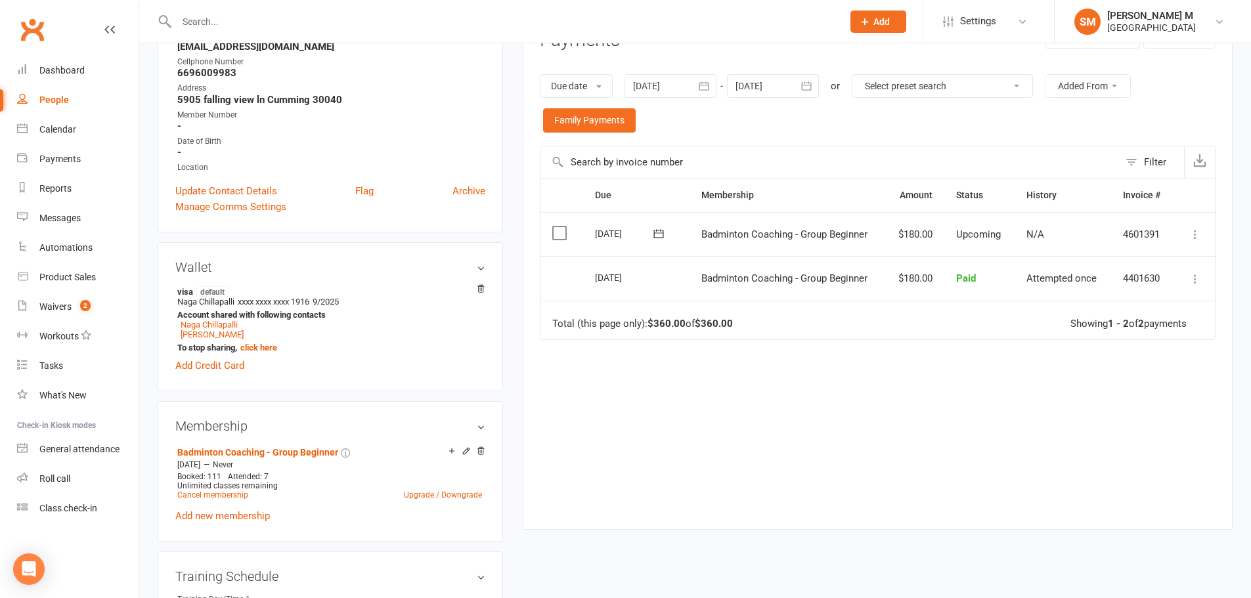
scroll to position [131, 0]
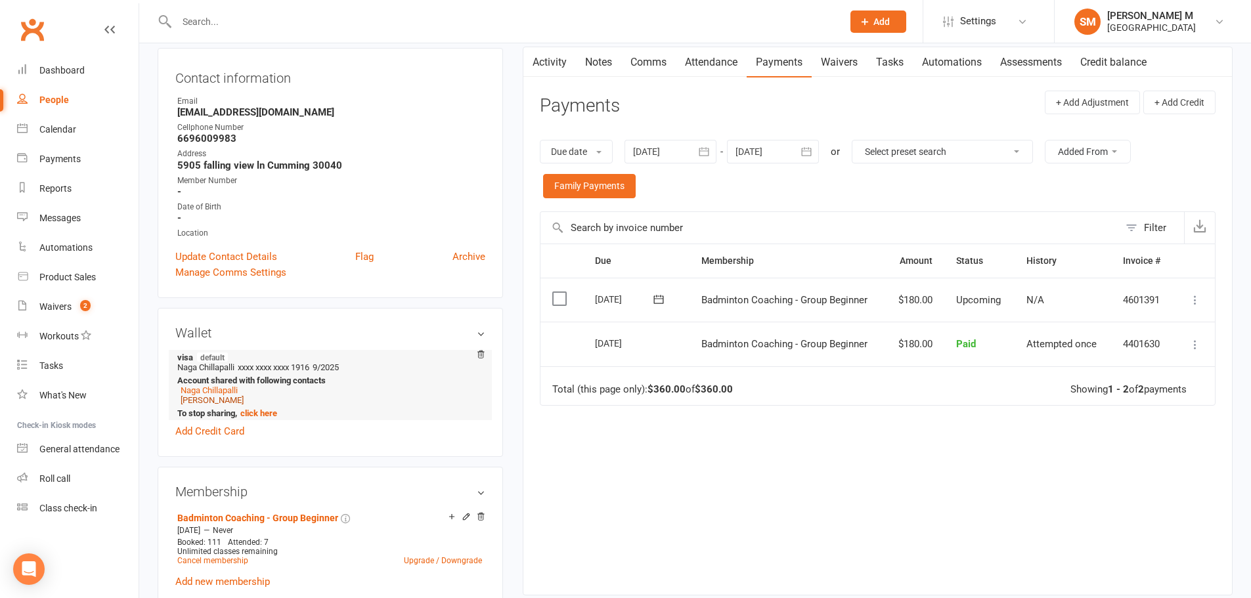
click at [226, 400] on link "Sathvik Chillapalli" at bounding box center [212, 400] width 63 height 10
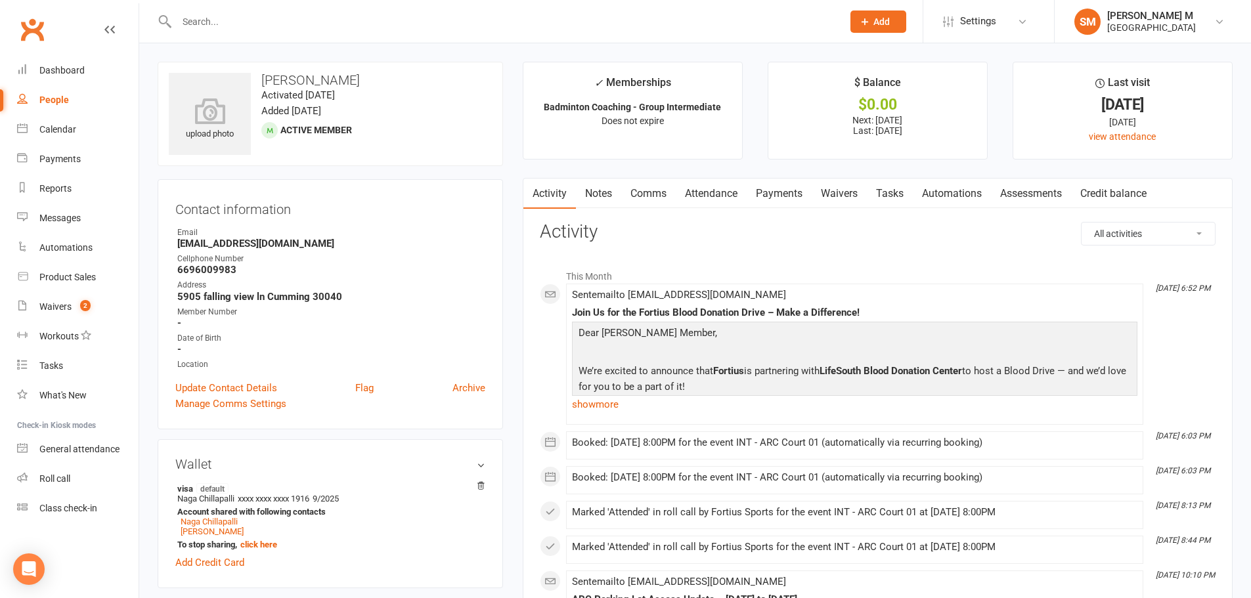
click at [780, 190] on link "Payments" at bounding box center [778, 194] width 65 height 30
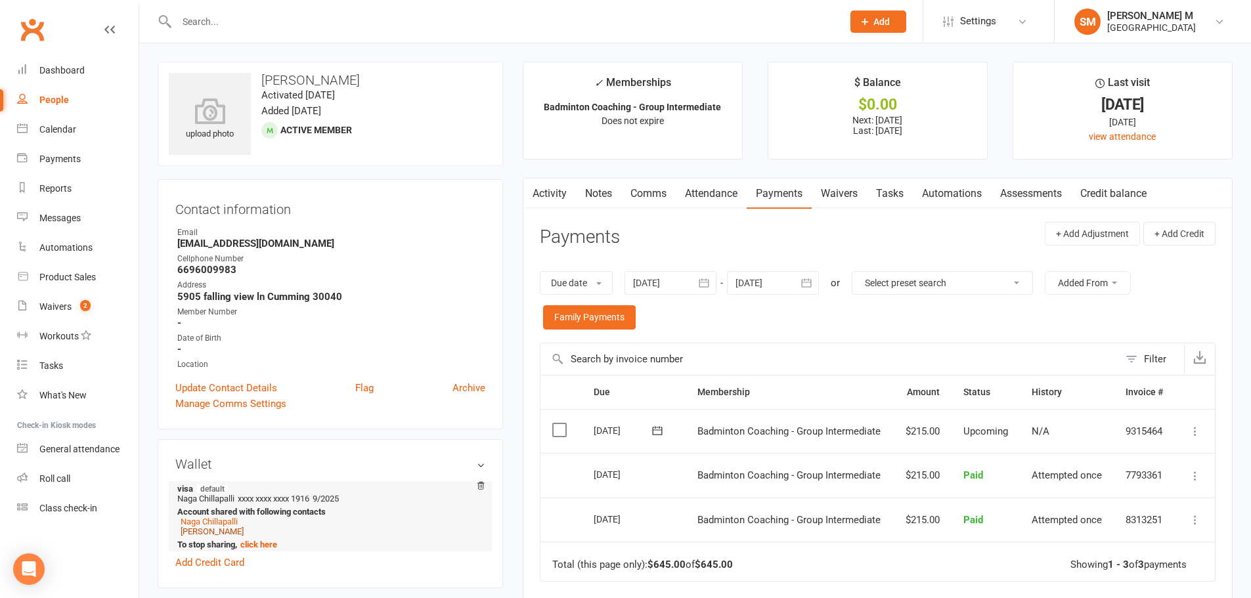
click at [221, 528] on link "Amrutha Chillapalli" at bounding box center [212, 532] width 63 height 10
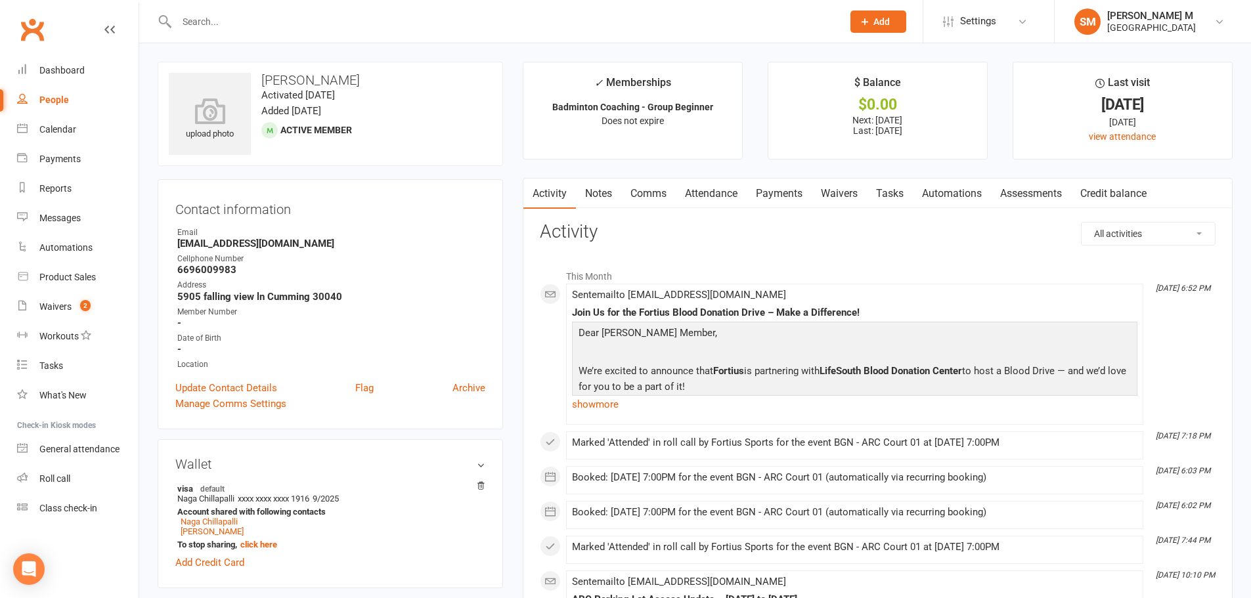
click at [774, 188] on link "Payments" at bounding box center [778, 194] width 65 height 30
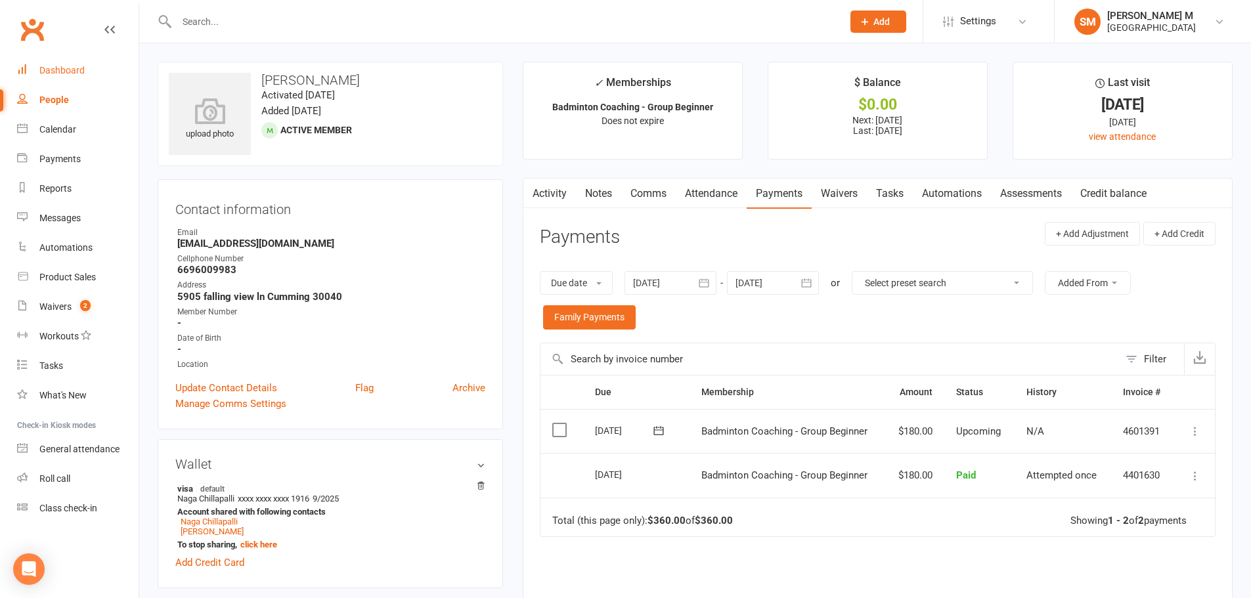
click at [75, 68] on div "Dashboard" at bounding box center [61, 70] width 45 height 11
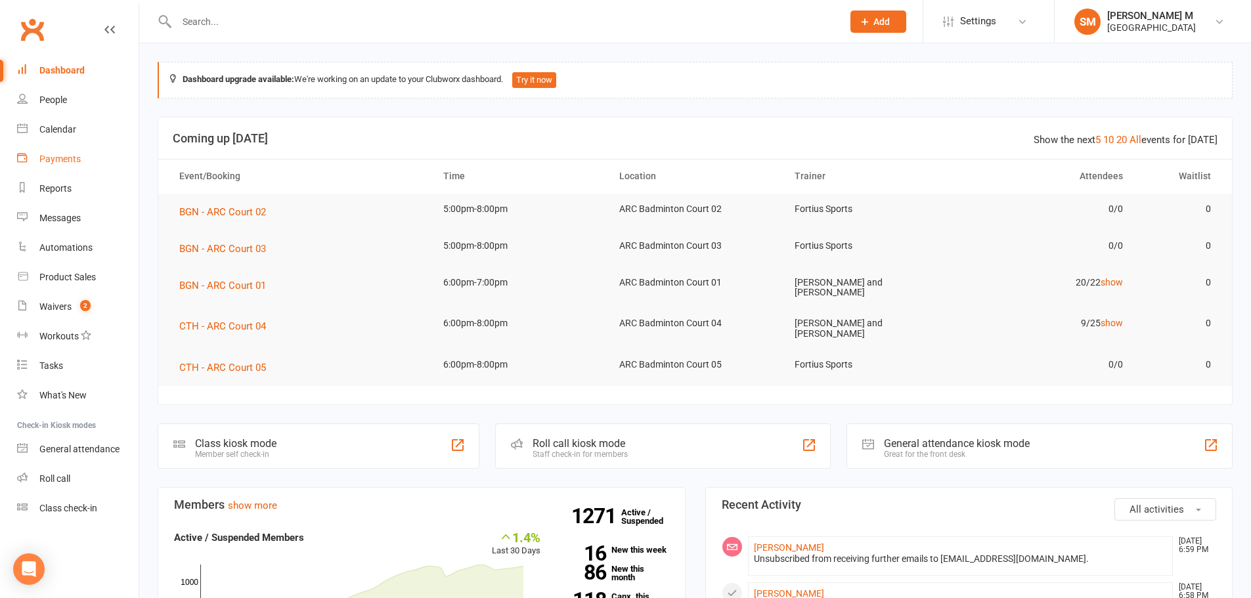
click at [70, 162] on div "Payments" at bounding box center [59, 159] width 41 height 11
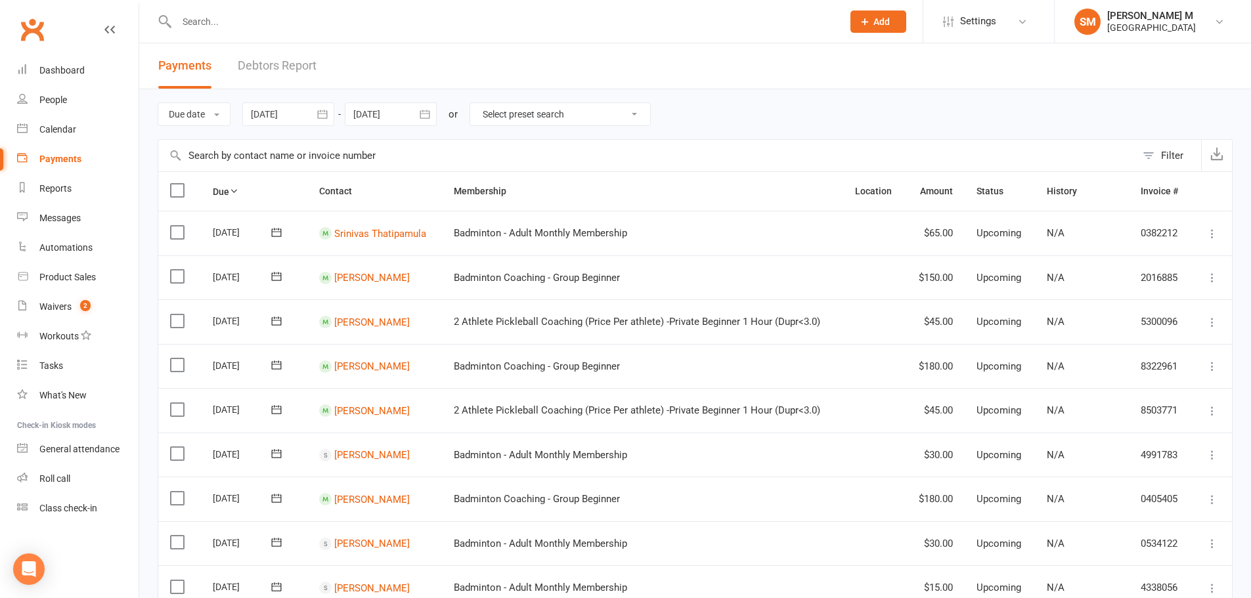
click at [429, 114] on icon "button" at bounding box center [425, 114] width 10 height 9
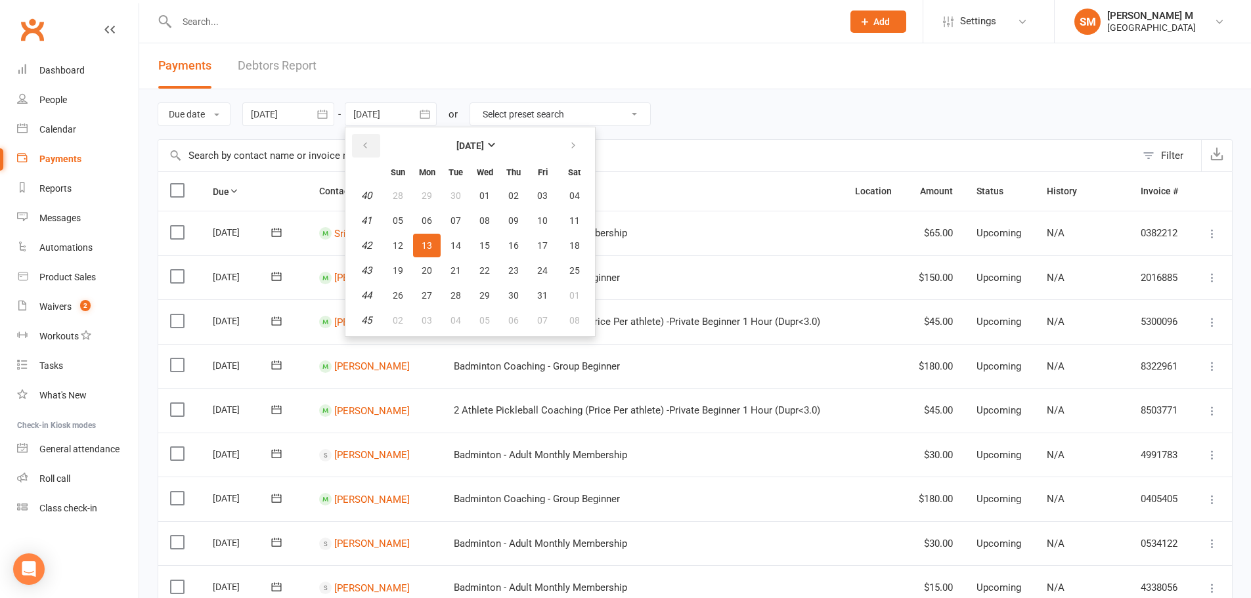
click at [370, 150] on icon "button" at bounding box center [364, 145] width 9 height 11
click at [464, 244] on button "16" at bounding box center [456, 246] width 28 height 24
type input "[DATE]"
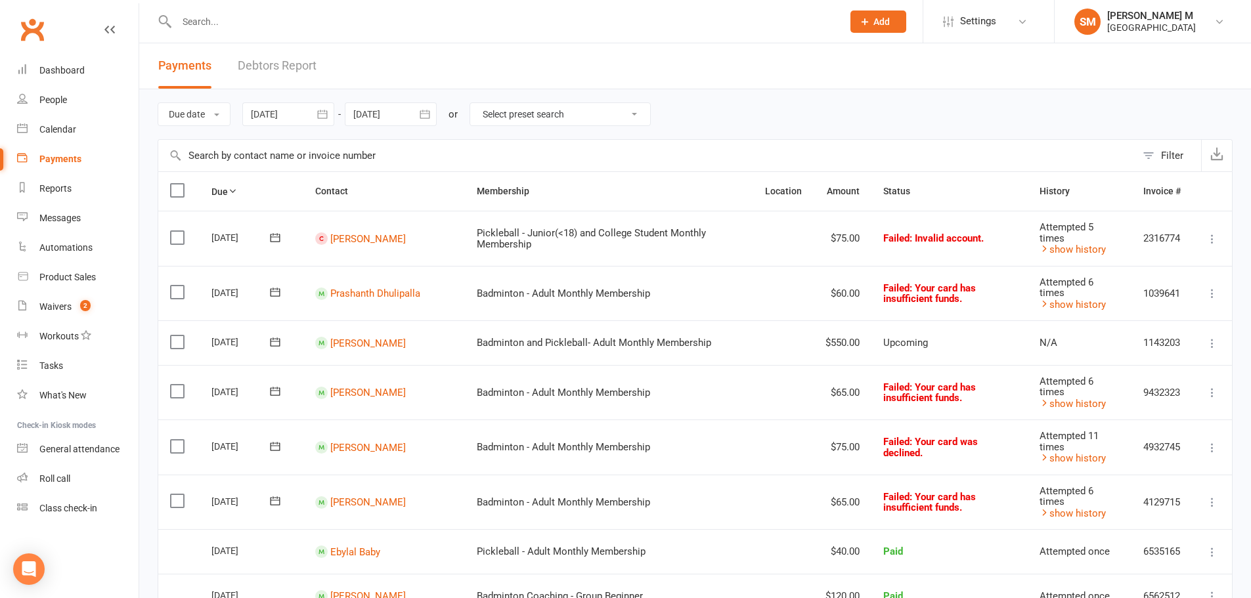
click at [324, 110] on icon "button" at bounding box center [322, 114] width 13 height 13
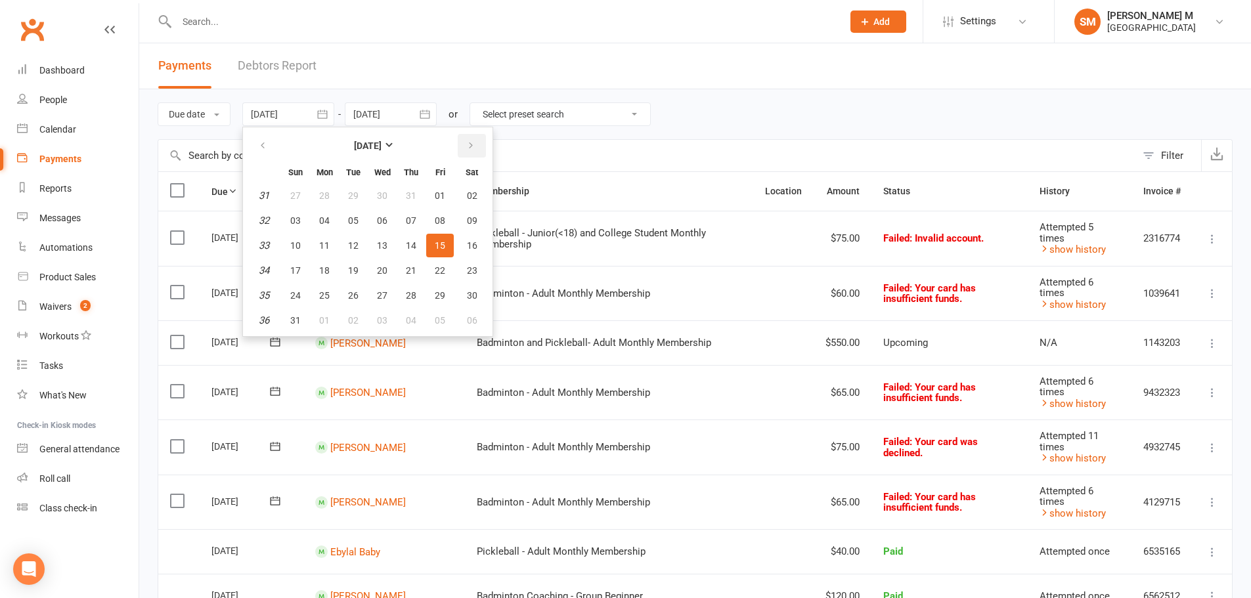
click at [461, 148] on button "button" at bounding box center [472, 146] width 28 height 24
click at [353, 246] on span "16" at bounding box center [353, 245] width 11 height 11
type input "[DATE]"
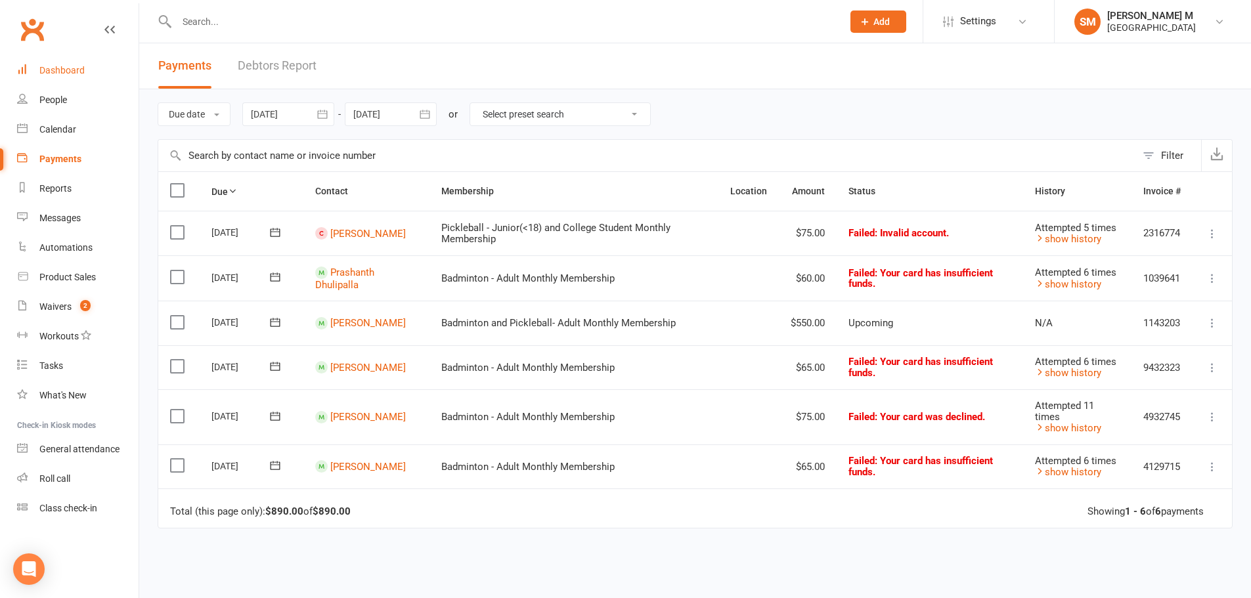
click at [83, 68] on div "Dashboard" at bounding box center [61, 70] width 45 height 11
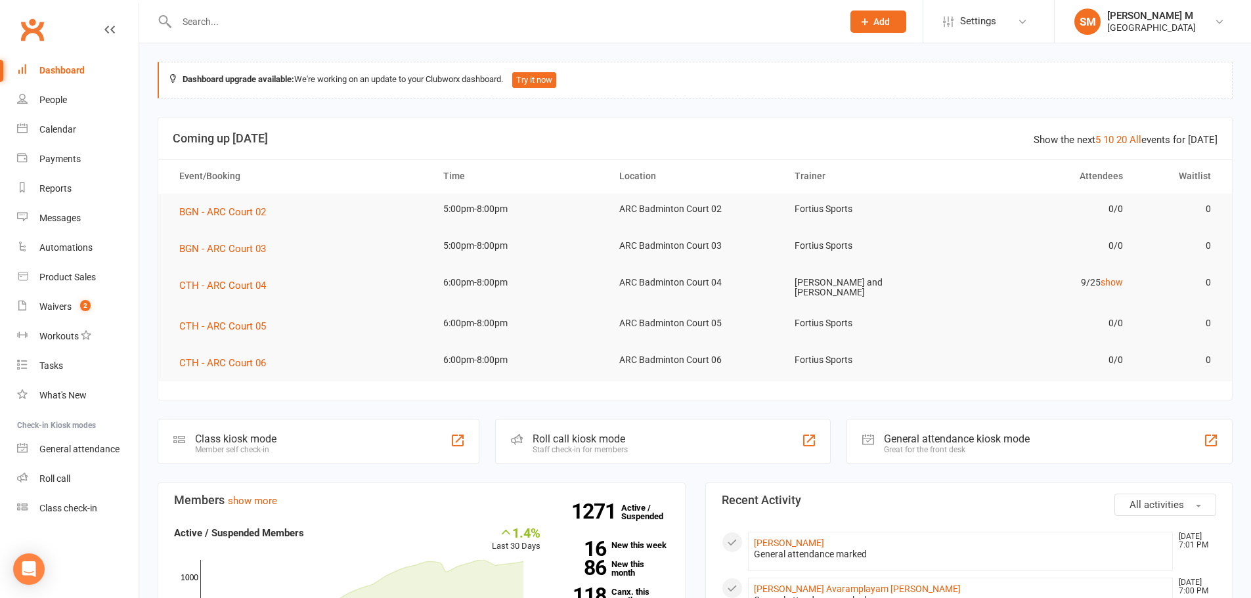
click at [414, 25] on input "text" at bounding box center [503, 21] width 660 height 18
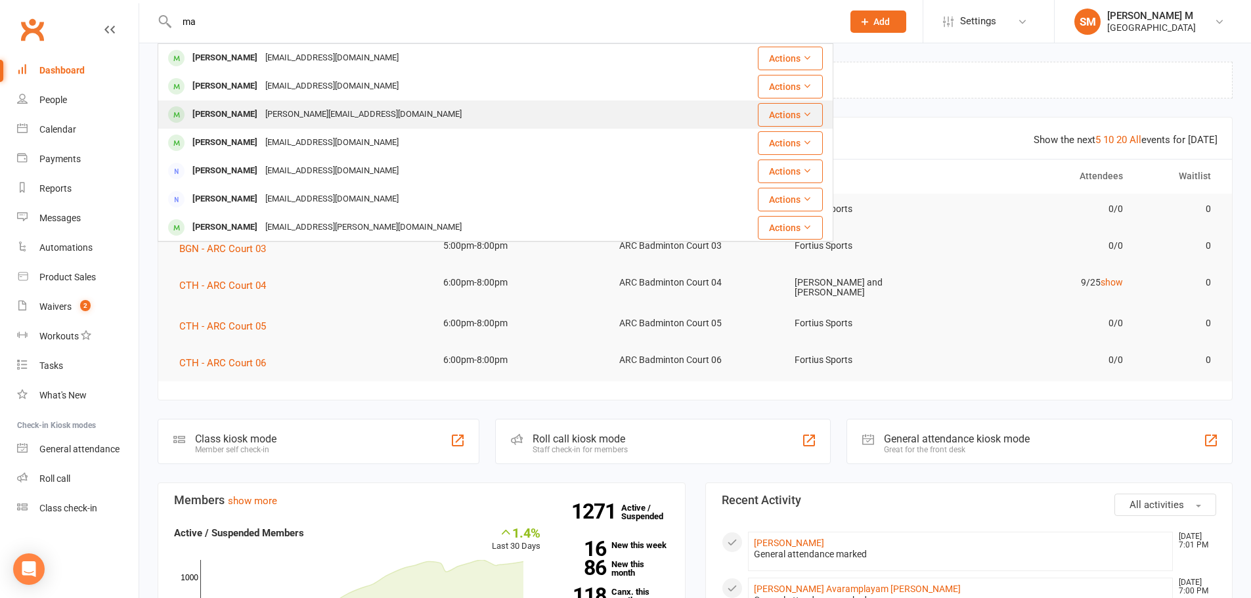
type input "ma"
click at [242, 103] on div "Mansoor Khan Mansoor@cscs.io" at bounding box center [439, 114] width 560 height 27
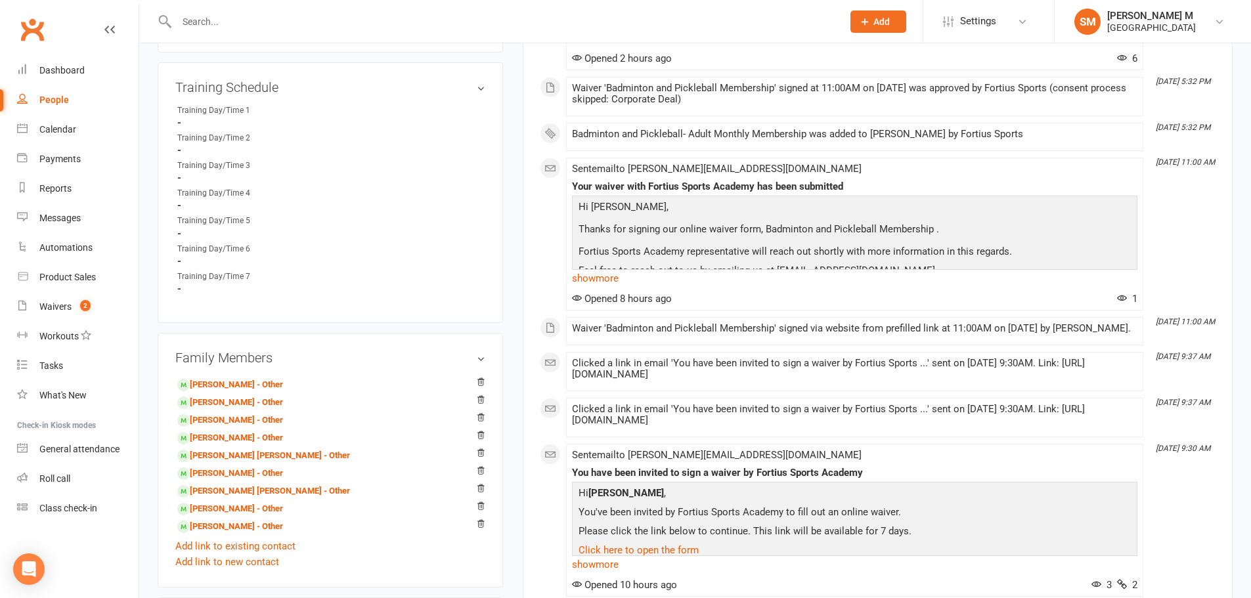
scroll to position [788, 0]
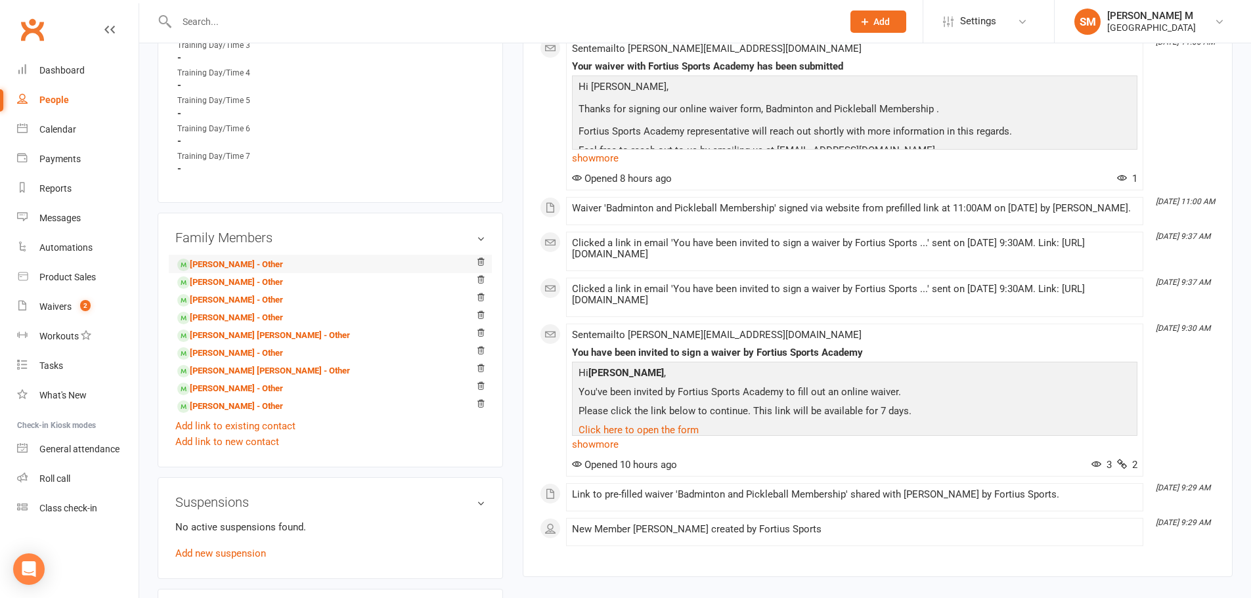
click at [308, 261] on li "Anjana Sriram - Other" at bounding box center [330, 264] width 310 height 18
click at [283, 265] on li "Anjana Sriram - Other" at bounding box center [330, 264] width 310 height 18
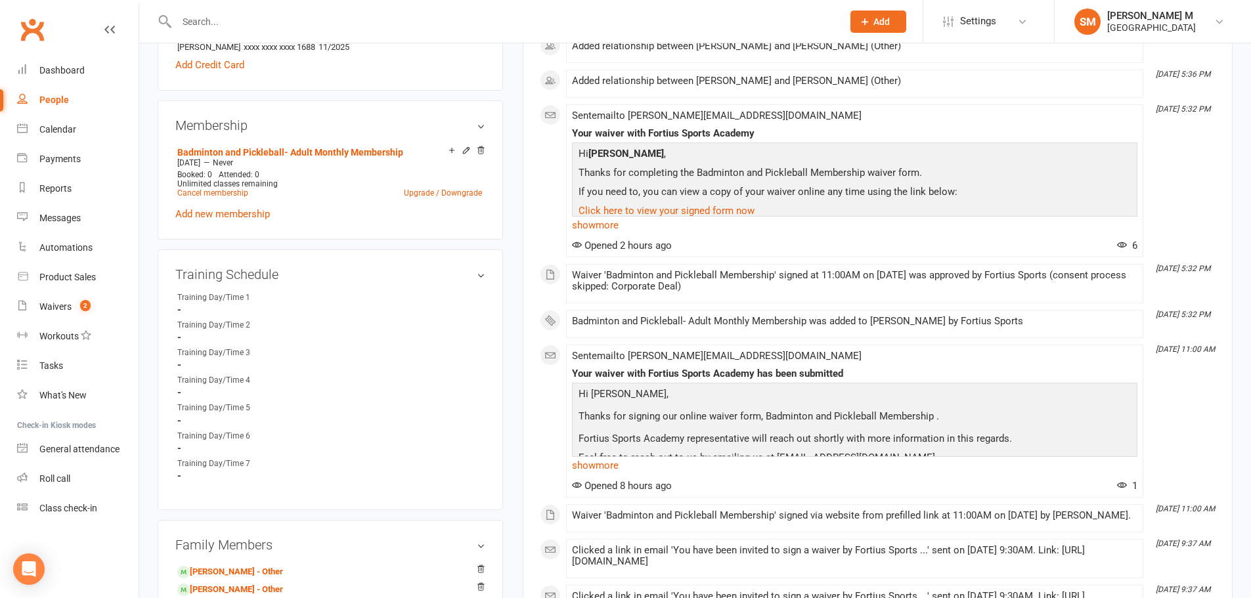
scroll to position [591, 0]
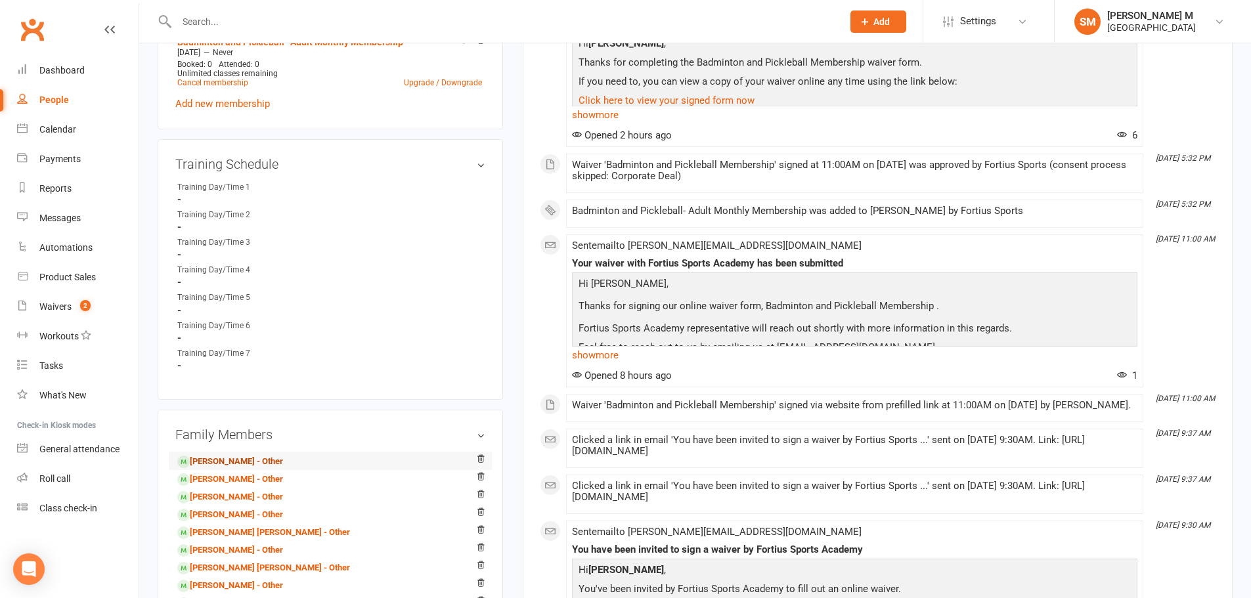
click at [217, 461] on link "Anjana Sriram - Other" at bounding box center [230, 462] width 106 height 14
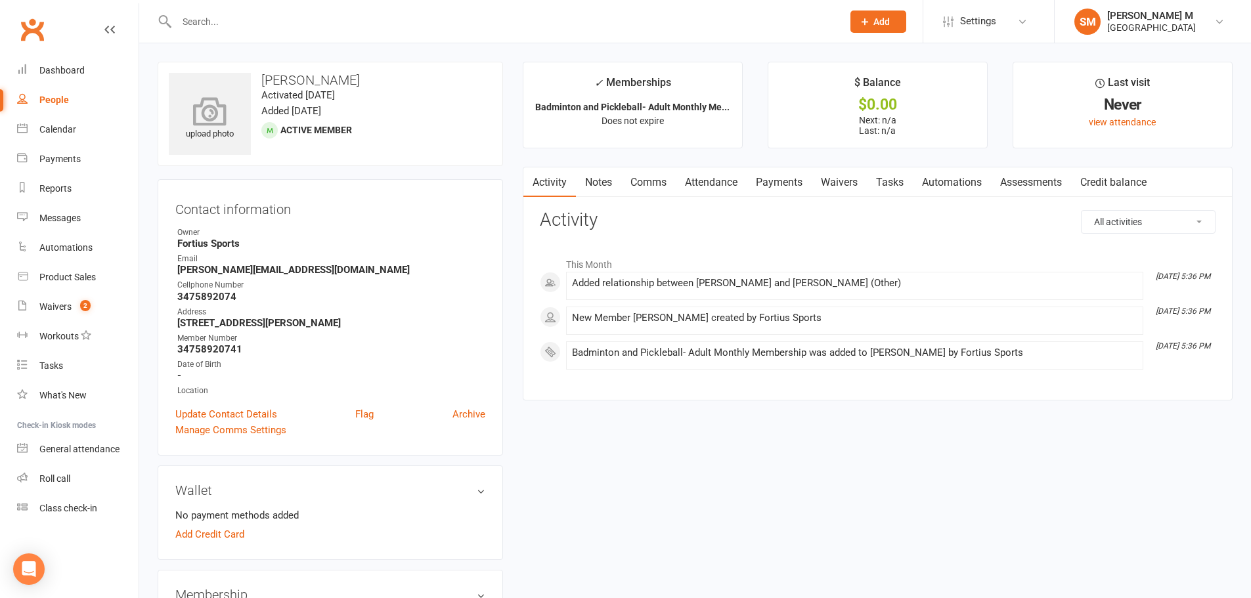
click at [198, 125] on icon at bounding box center [210, 111] width 91 height 29
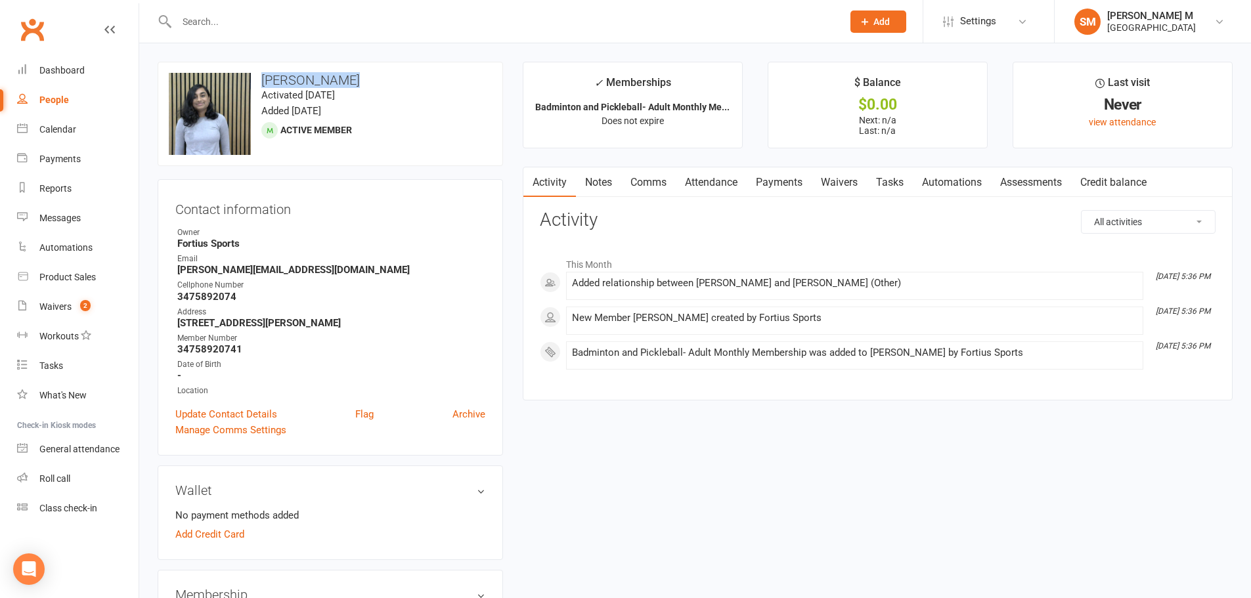
drag, startPoint x: 347, startPoint y: 77, endPoint x: 260, endPoint y: 73, distance: 86.8
click at [260, 73] on h3 "[PERSON_NAME]" at bounding box center [330, 80] width 323 height 14
copy h3 "[PERSON_NAME]"
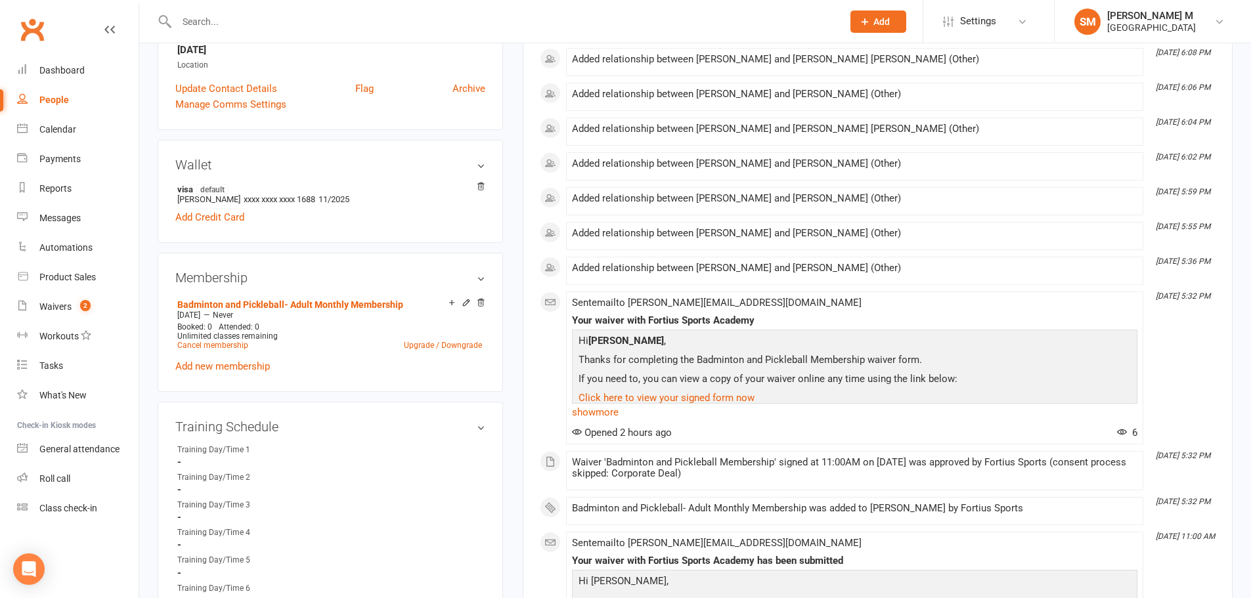
scroll to position [657, 0]
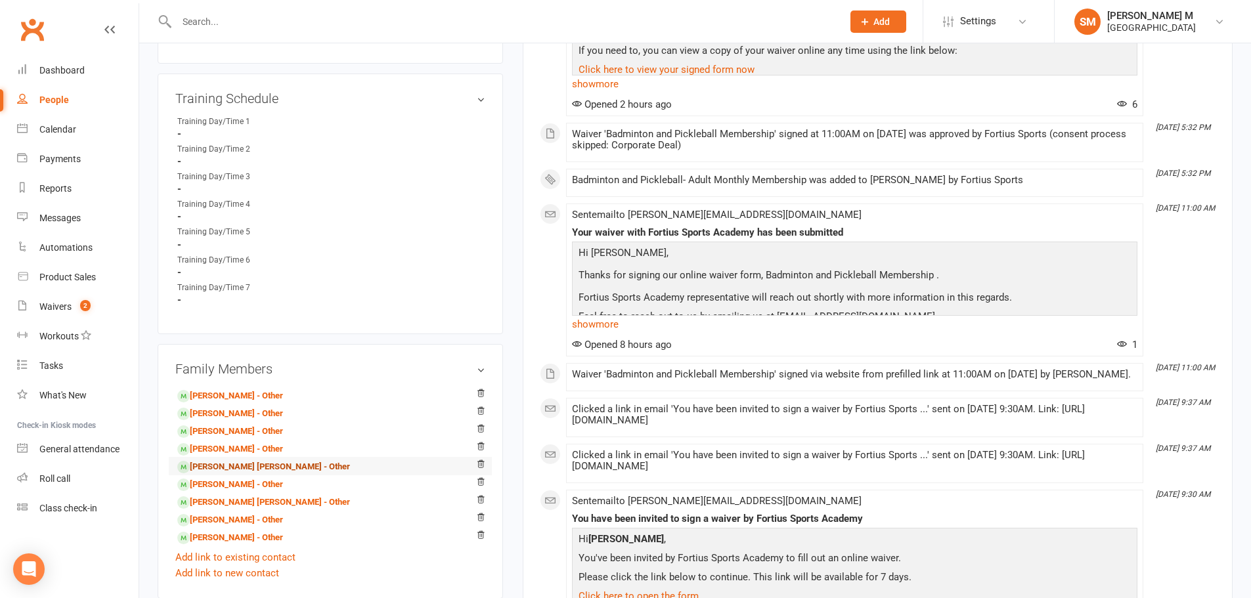
click at [220, 467] on link "Surya Arun Gowtham - Other" at bounding box center [263, 467] width 173 height 14
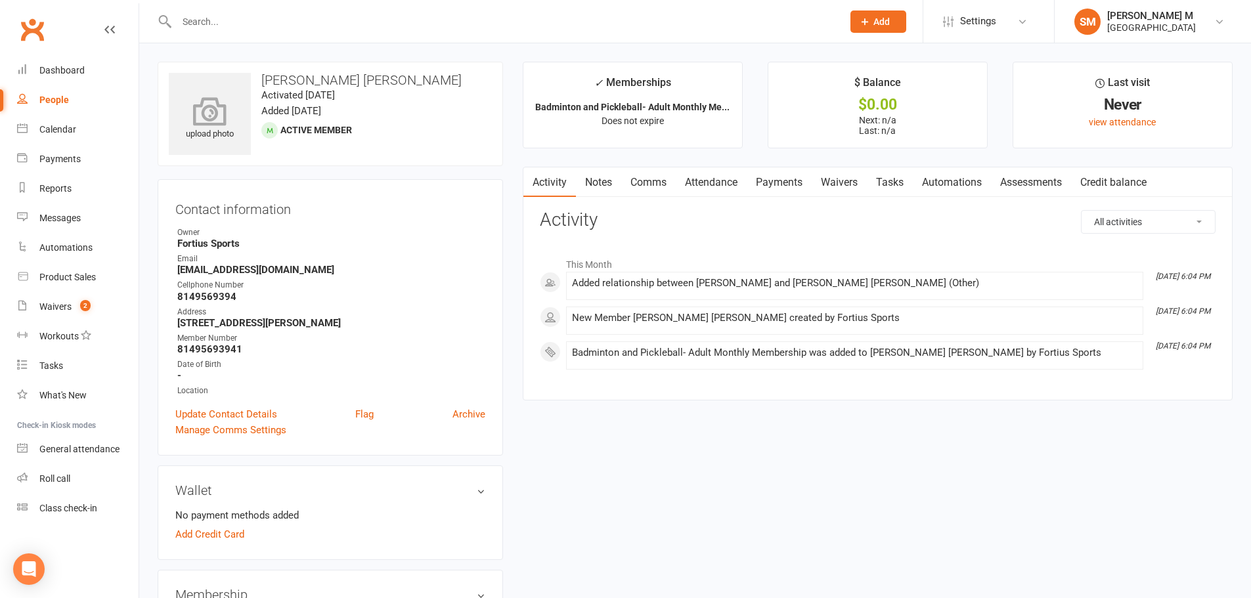
click at [232, 93] on div "upload photo" at bounding box center [210, 114] width 82 height 82
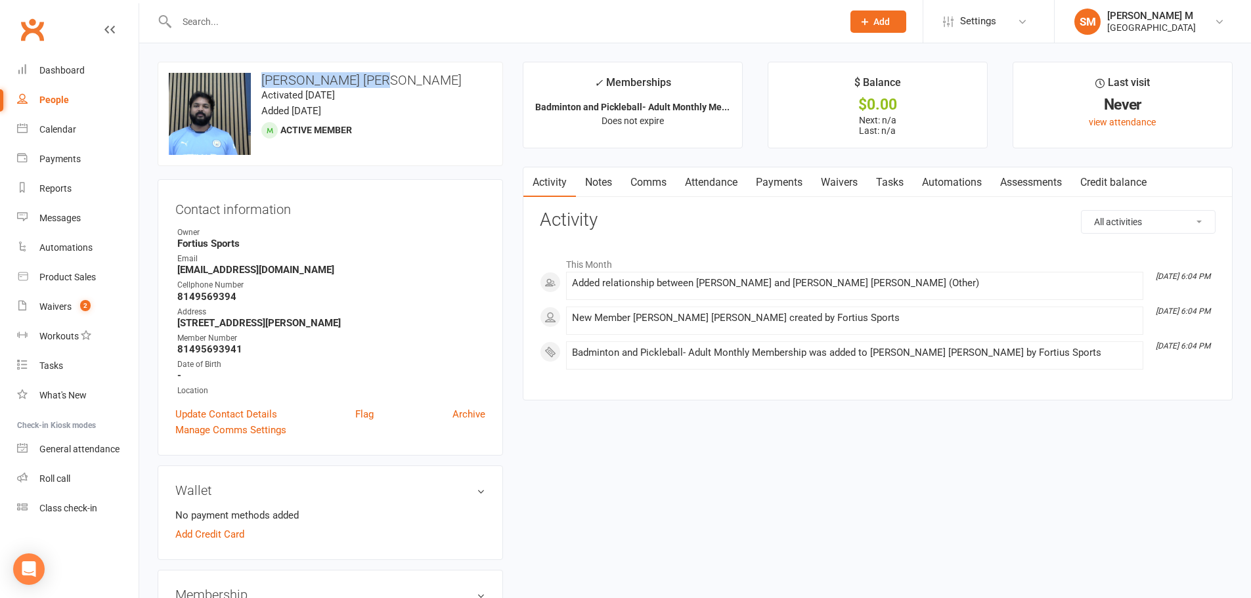
drag, startPoint x: 387, startPoint y: 80, endPoint x: 260, endPoint y: 84, distance: 127.4
click at [260, 84] on h3 "[PERSON_NAME] [PERSON_NAME]" at bounding box center [330, 80] width 323 height 14
copy h3 "[PERSON_NAME] [PERSON_NAME]"
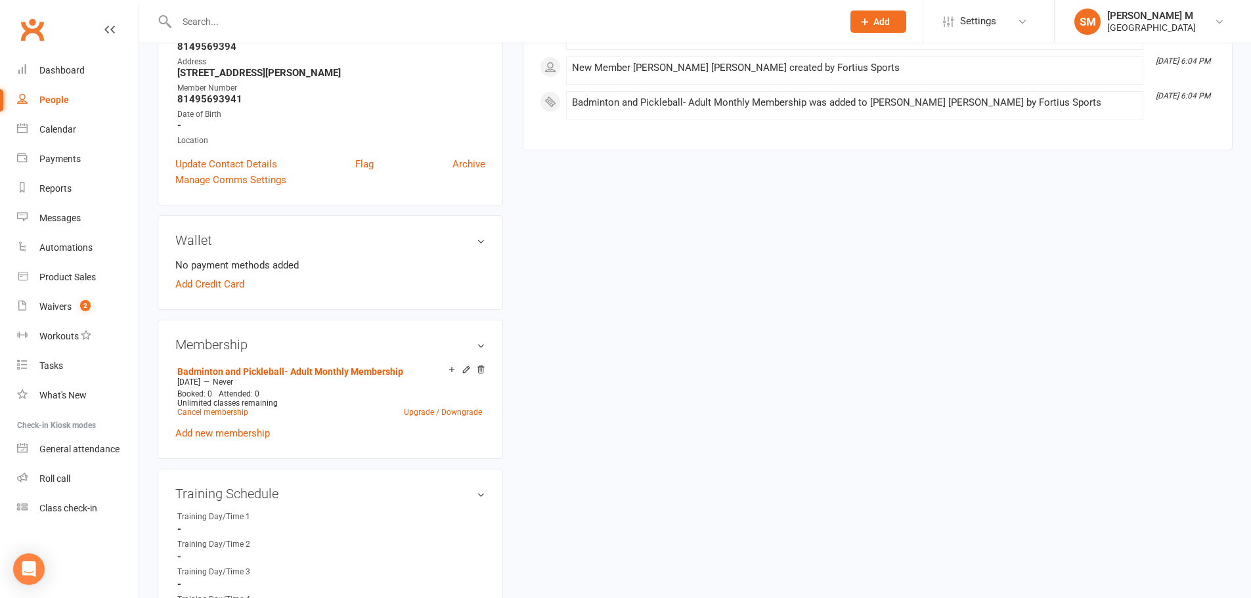
scroll to position [263, 0]
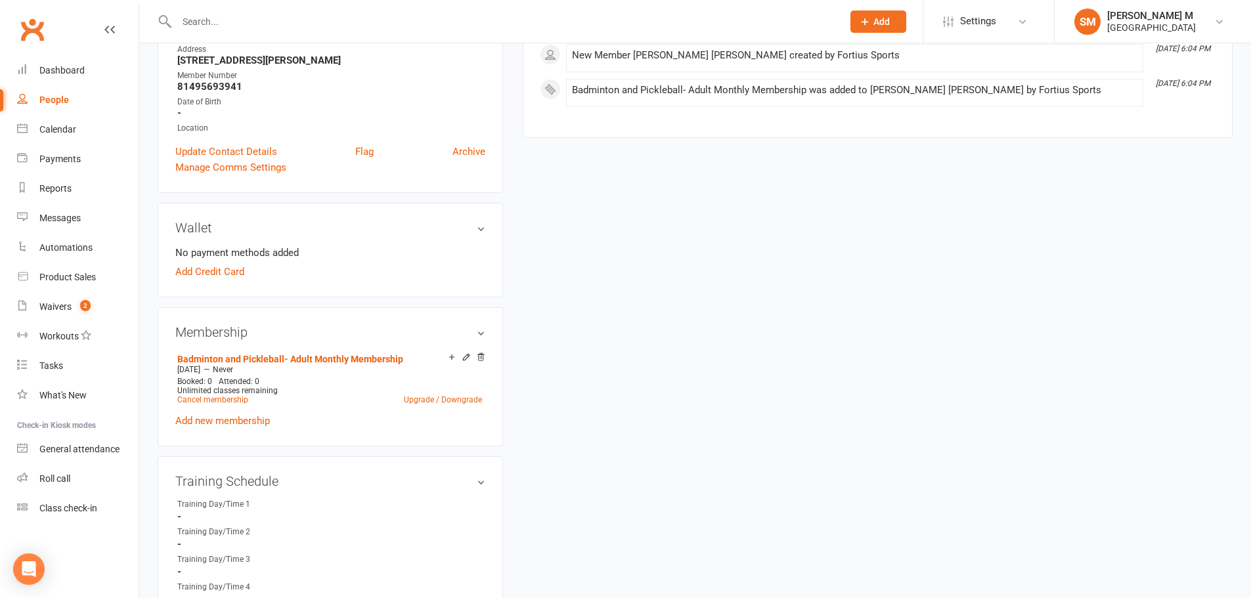
click at [153, 331] on div "upload photo change photo Surya Arun Gowtham Activated 16 September, 2025 Added…" at bounding box center [330, 605] width 365 height 1612
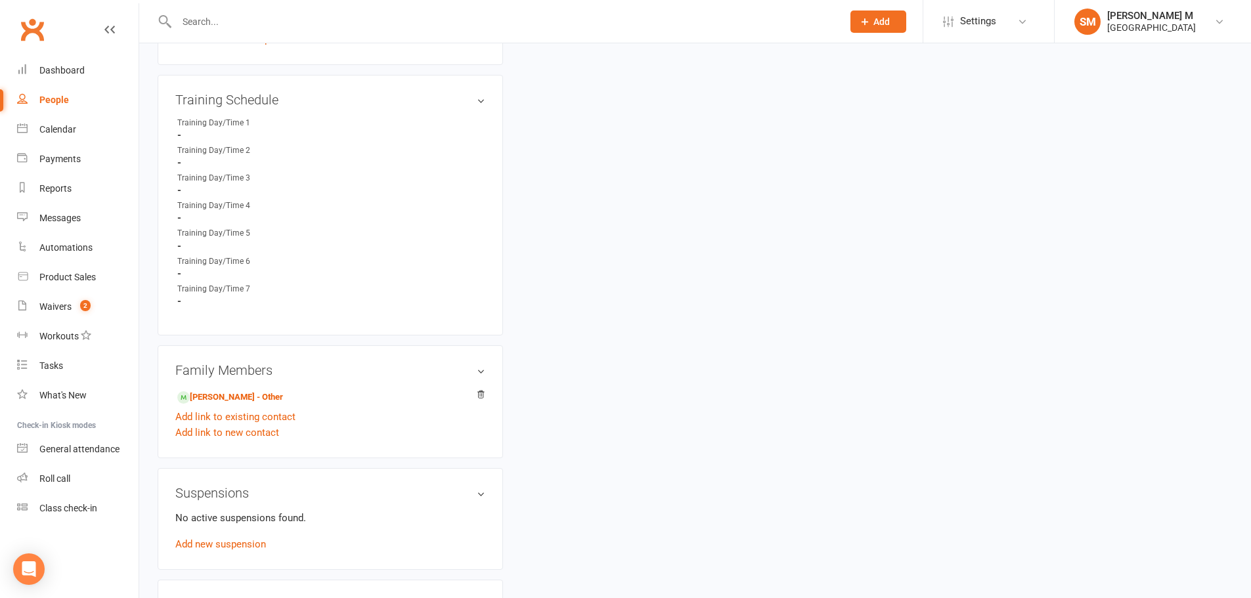
scroll to position [657, 0]
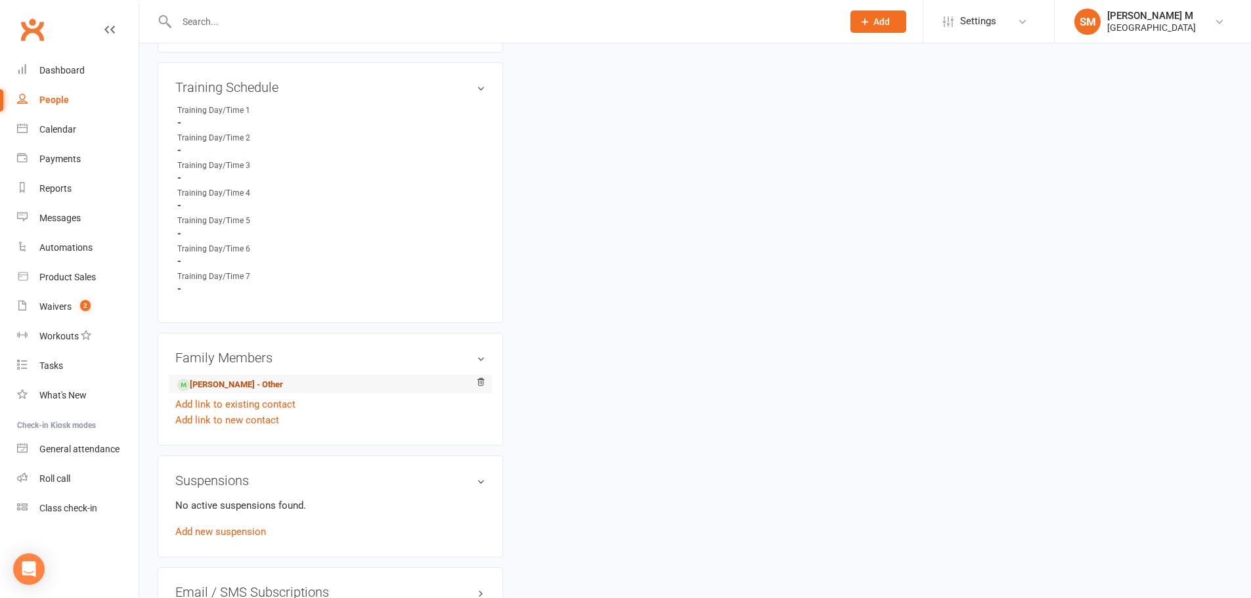
click at [220, 378] on link "[PERSON_NAME] - Other" at bounding box center [230, 385] width 106 height 14
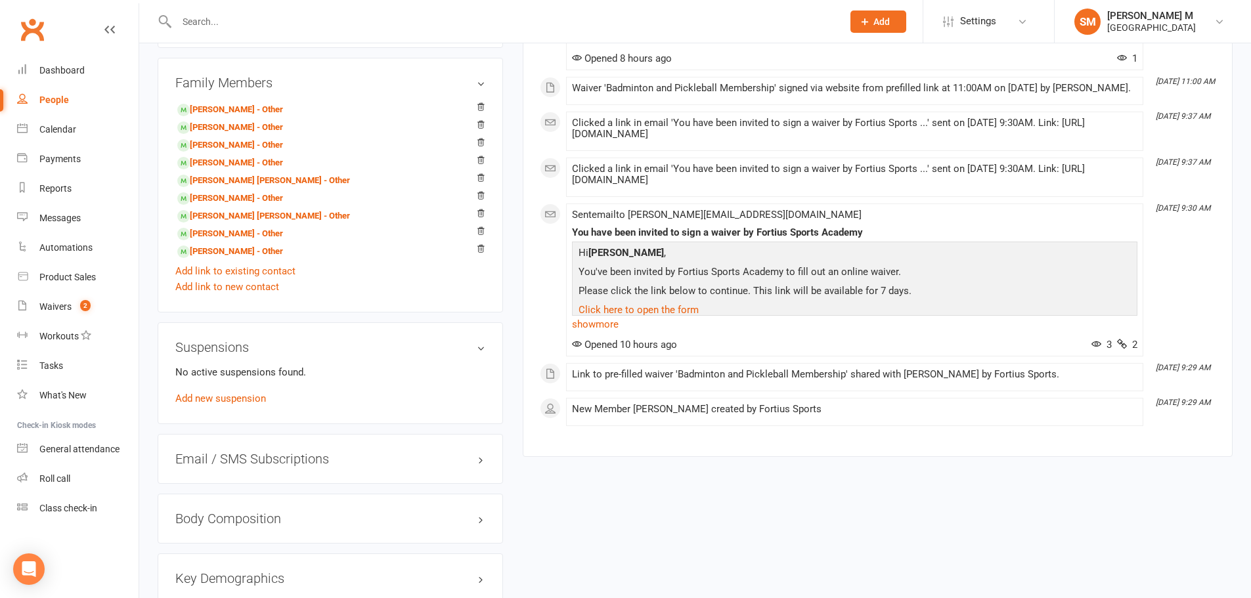
scroll to position [919, 0]
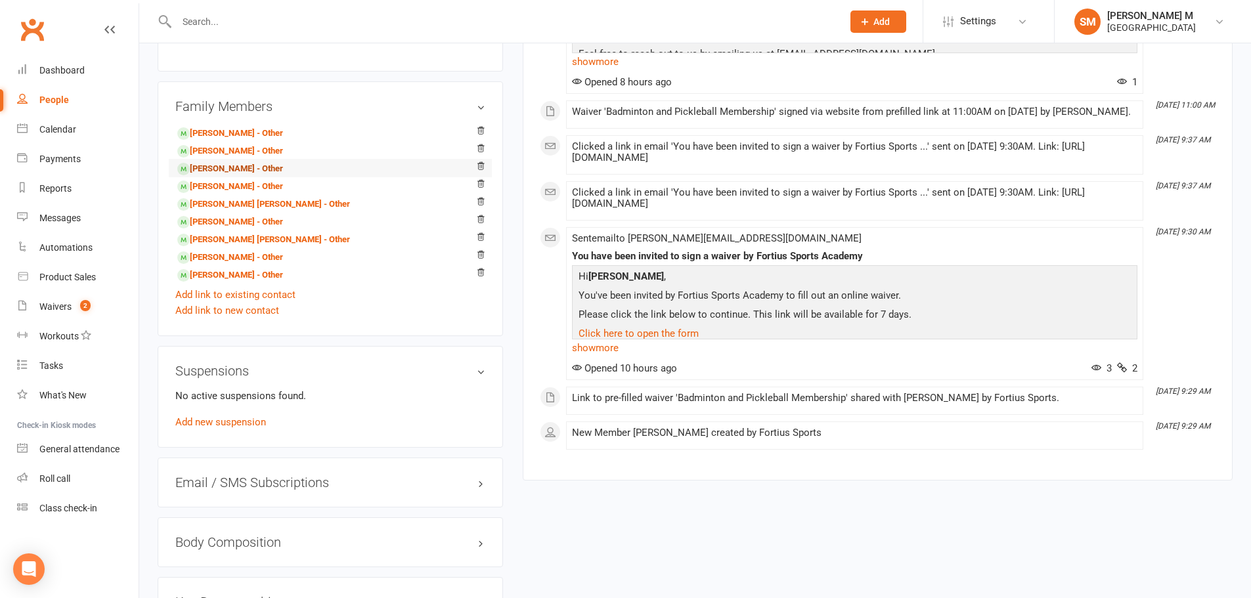
click at [221, 170] on link "Nithin Chakote - Other" at bounding box center [230, 169] width 106 height 14
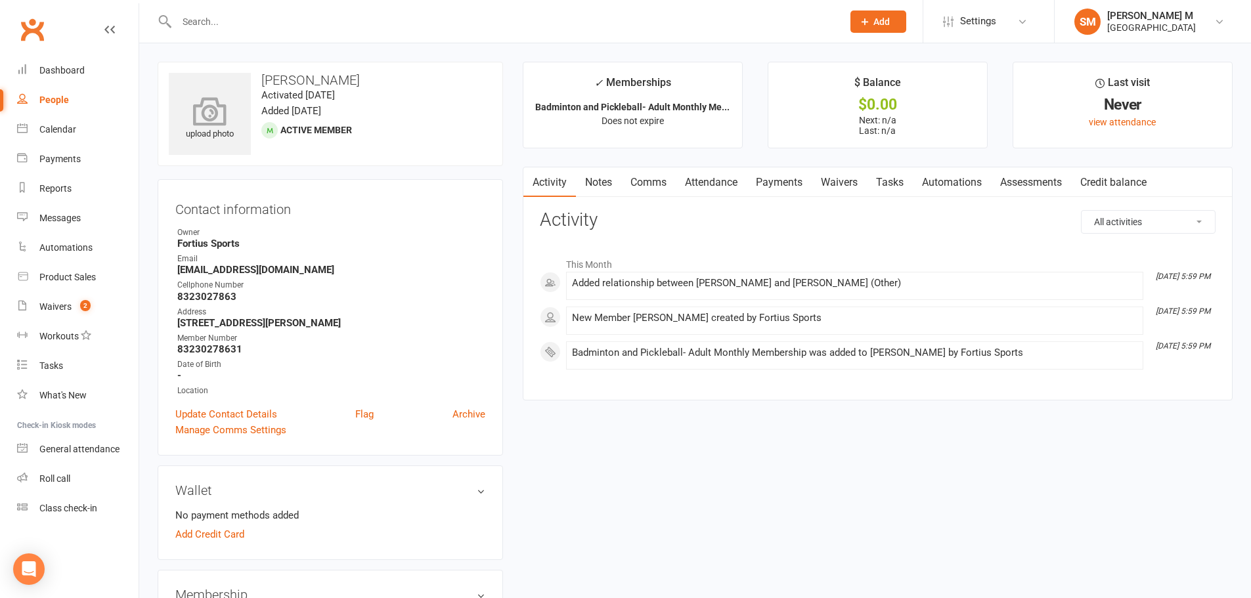
click at [218, 115] on icon at bounding box center [210, 111] width 91 height 29
drag, startPoint x: 350, startPoint y: 77, endPoint x: 260, endPoint y: 72, distance: 90.1
click at [260, 72] on div "upload photo change photo Nithin Chakote Activated 16 September, 2025 Added 16 …" at bounding box center [330, 114] width 345 height 104
copy h3 "[PERSON_NAME]"
click at [45, 70] on div "Dashboard" at bounding box center [61, 70] width 45 height 11
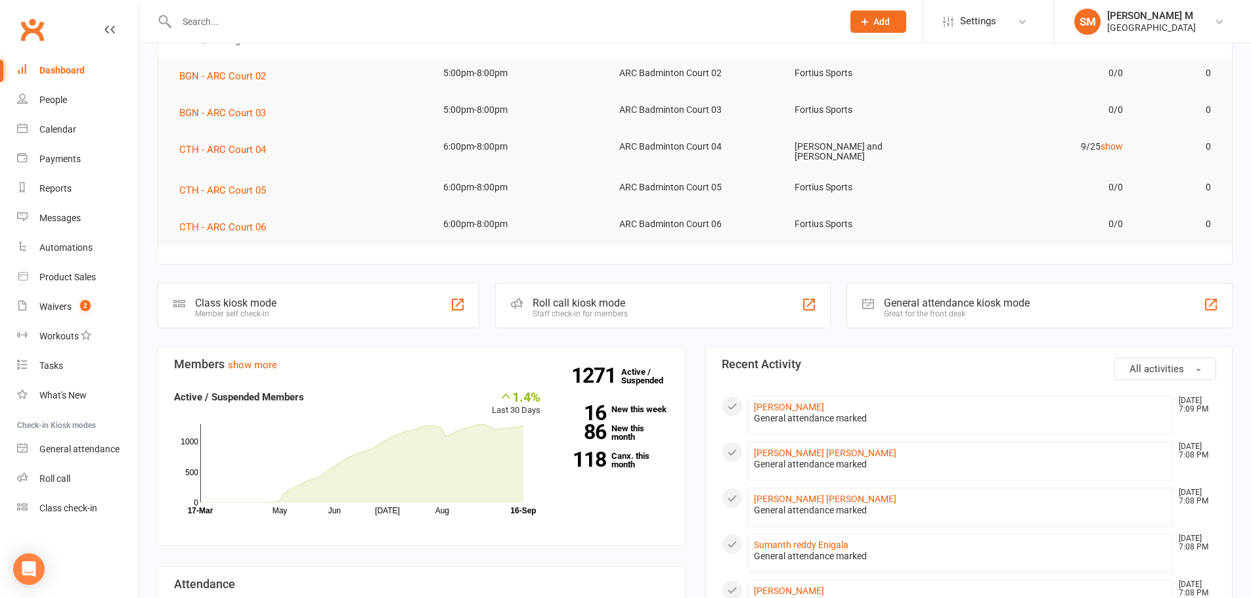
scroll to position [328, 0]
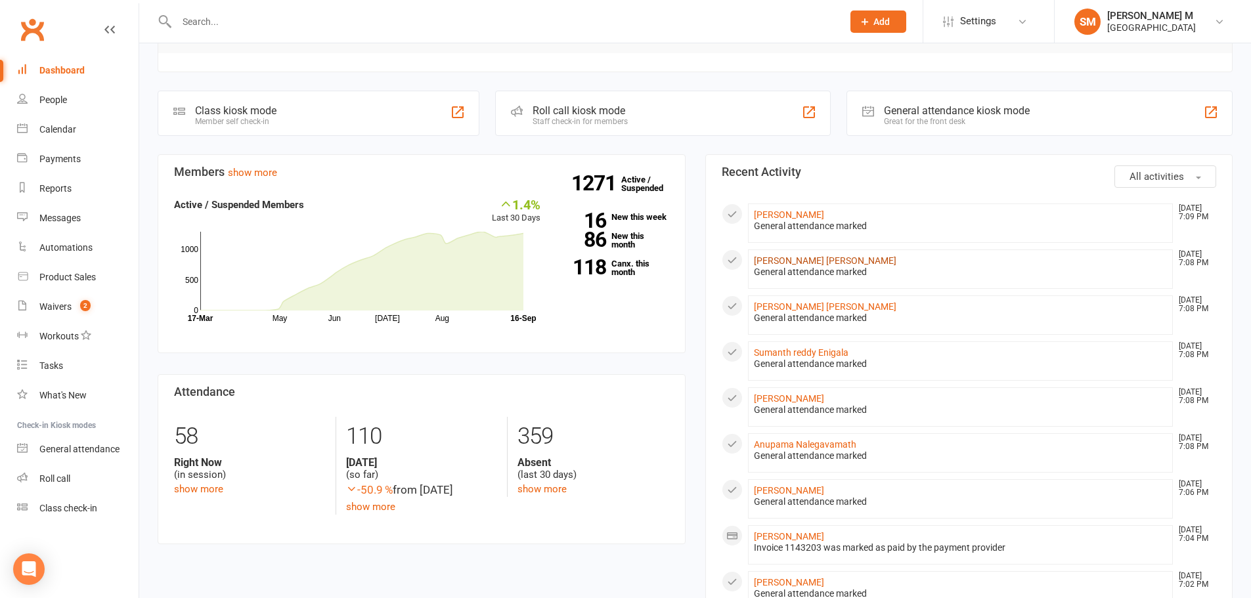
click at [800, 265] on link "[PERSON_NAME] [PERSON_NAME]" at bounding box center [825, 260] width 142 height 11
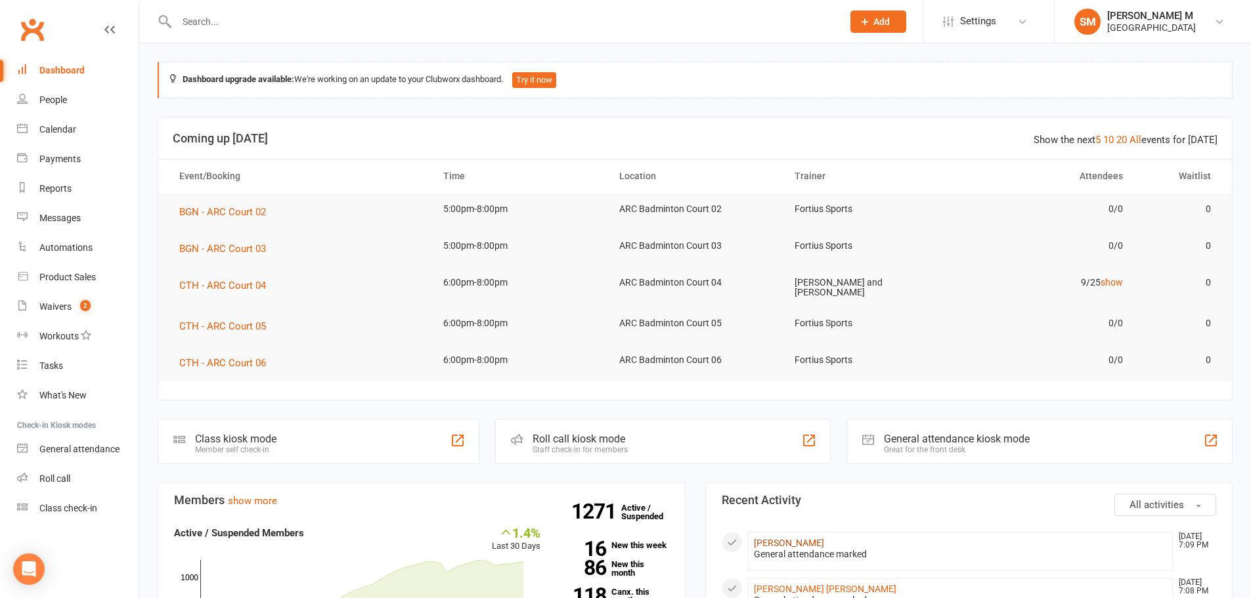
click at [788, 542] on link "[PERSON_NAME]" at bounding box center [789, 543] width 70 height 11
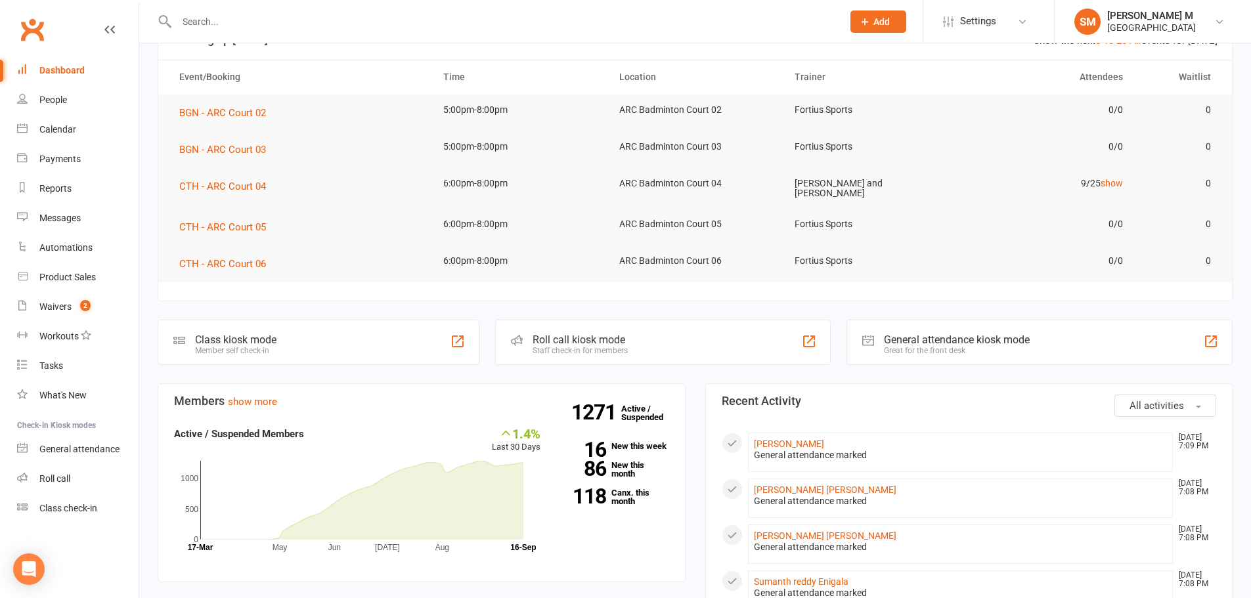
scroll to position [263, 0]
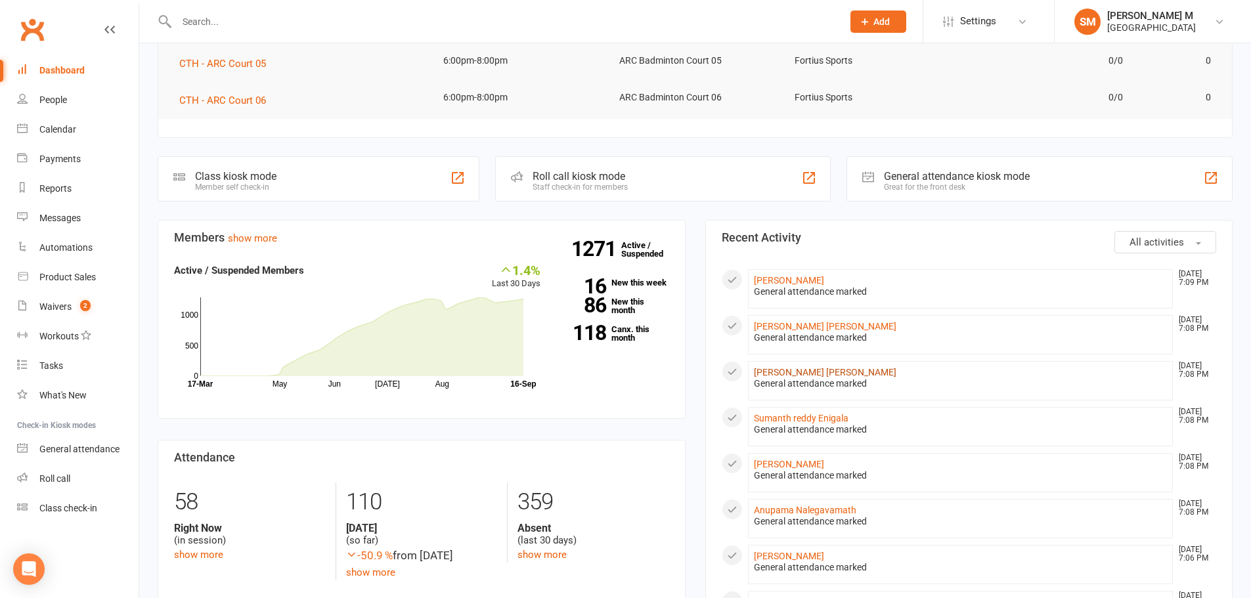
click at [811, 367] on link "[PERSON_NAME] [PERSON_NAME]" at bounding box center [825, 372] width 142 height 11
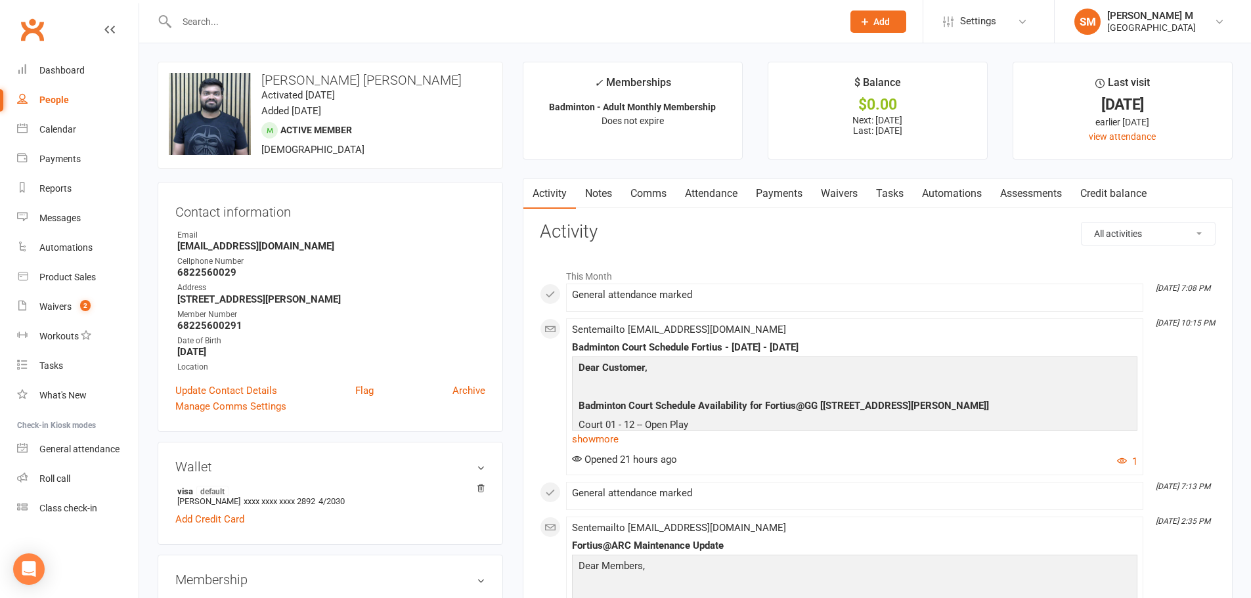
click at [793, 190] on link "Payments" at bounding box center [778, 194] width 65 height 30
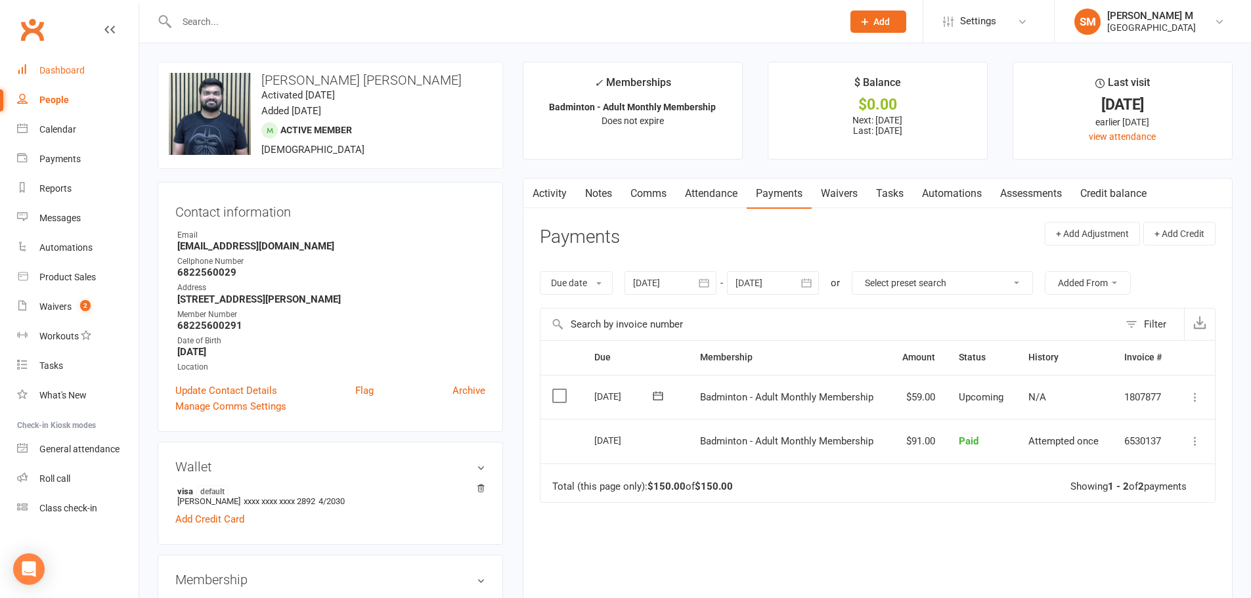
click at [51, 72] on div "Dashboard" at bounding box center [61, 70] width 45 height 11
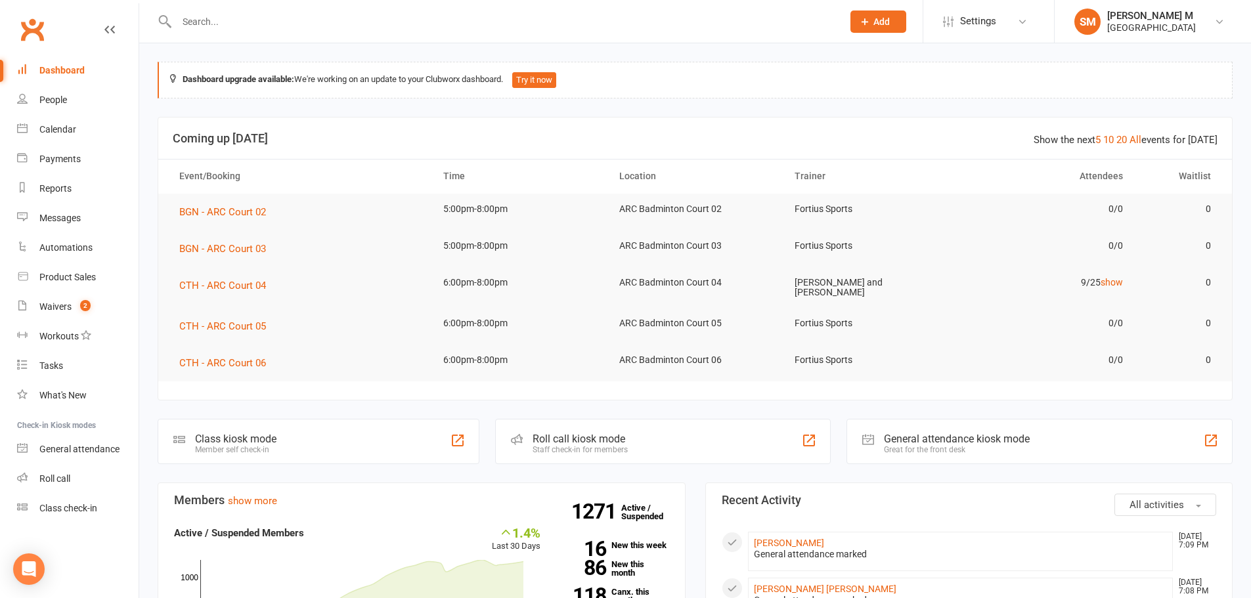
click at [53, 75] on div "Dashboard" at bounding box center [61, 70] width 45 height 11
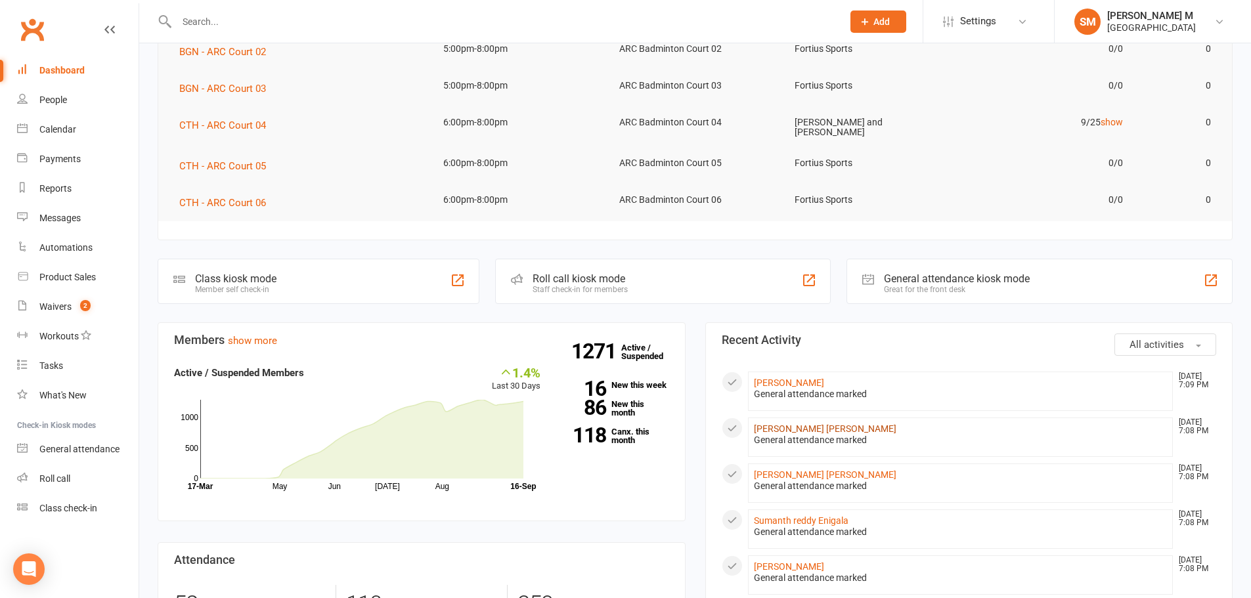
scroll to position [197, 0]
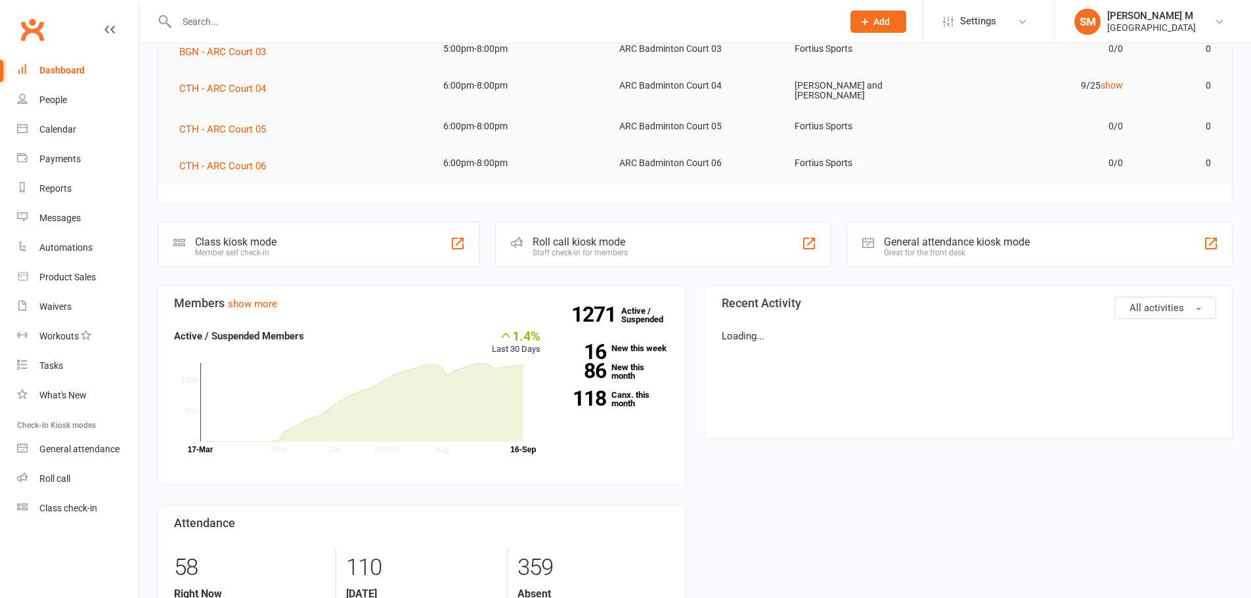
scroll to position [197, 0]
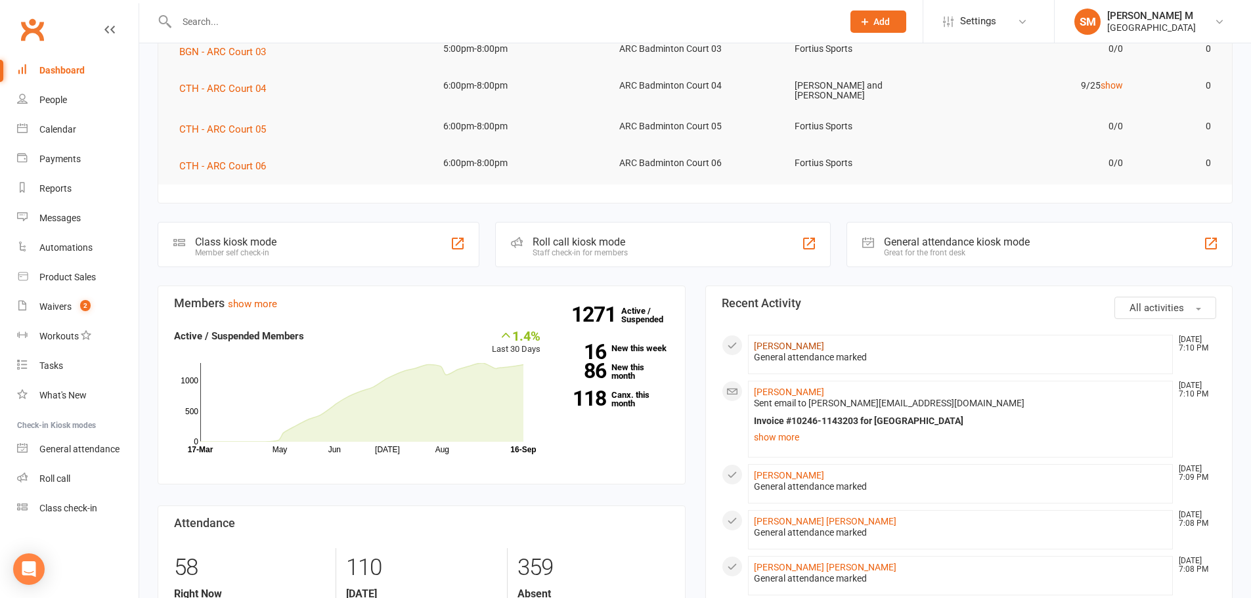
click at [783, 343] on link "[PERSON_NAME]" at bounding box center [789, 346] width 70 height 11
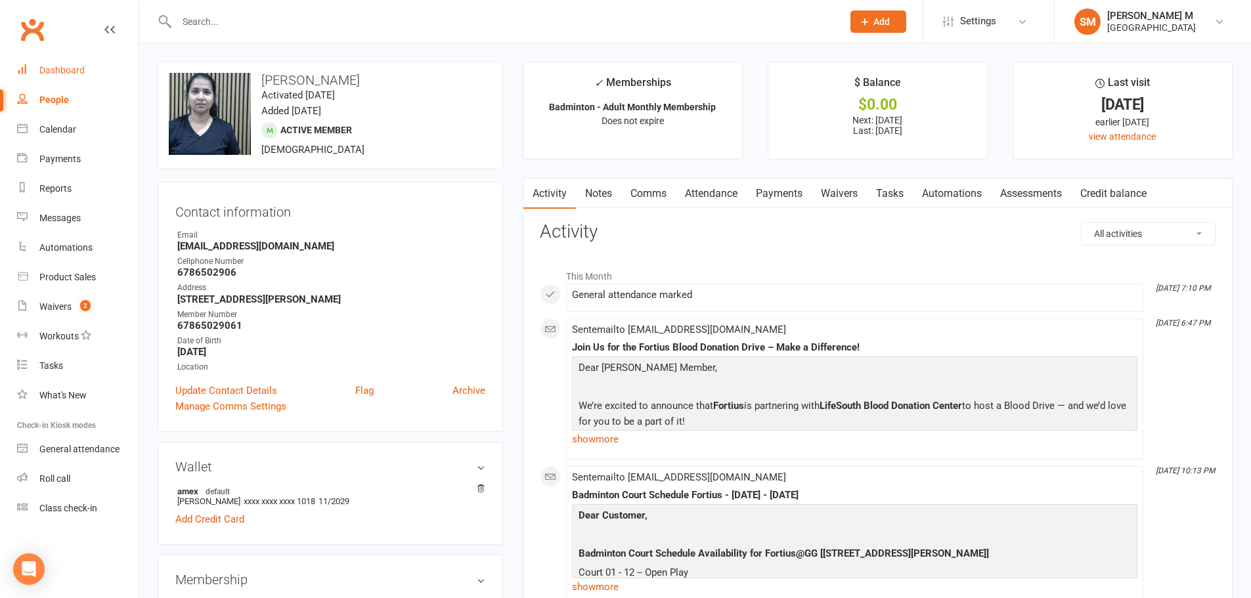
click at [78, 65] on div "Dashboard" at bounding box center [61, 70] width 45 height 11
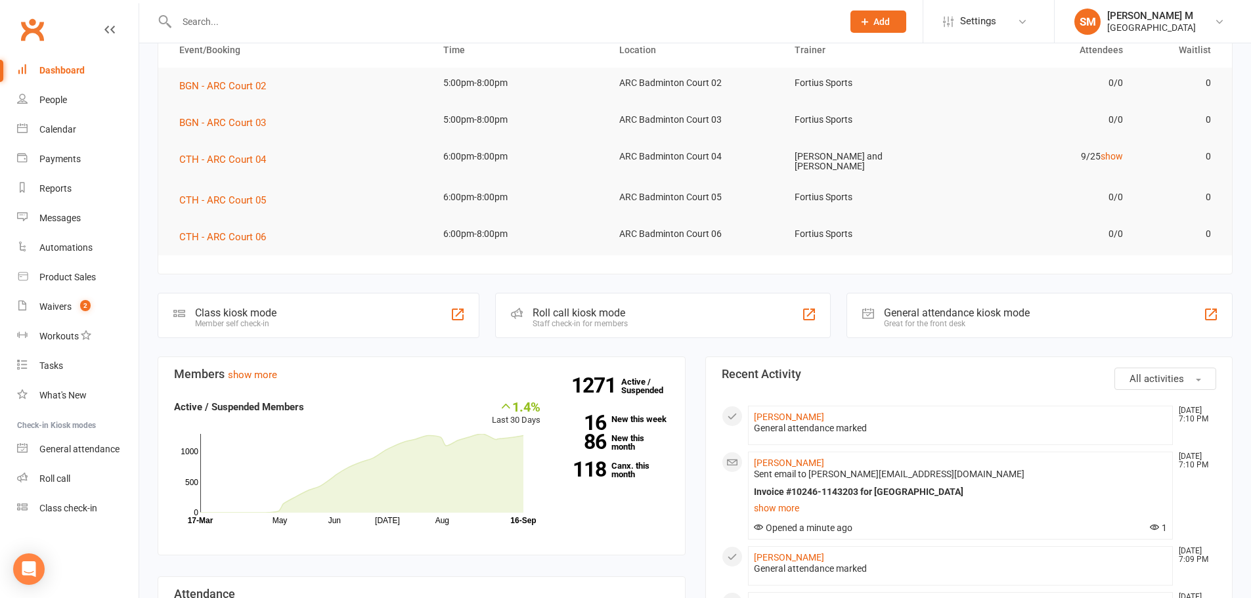
scroll to position [263, 0]
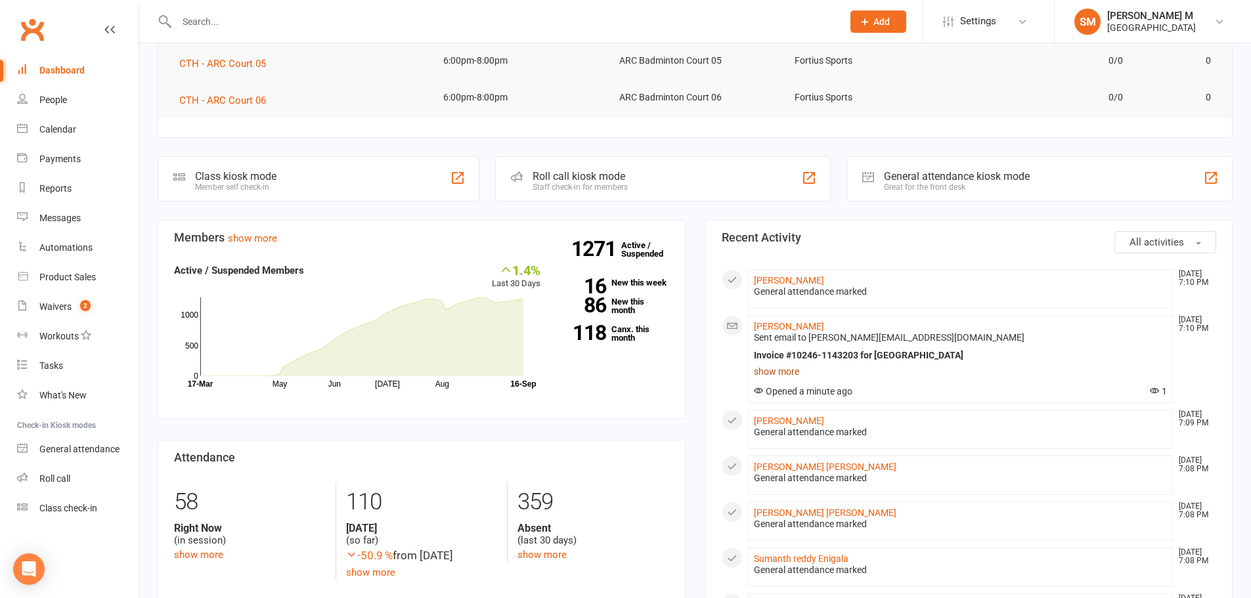
click at [781, 376] on link "show more" at bounding box center [961, 371] width 414 height 18
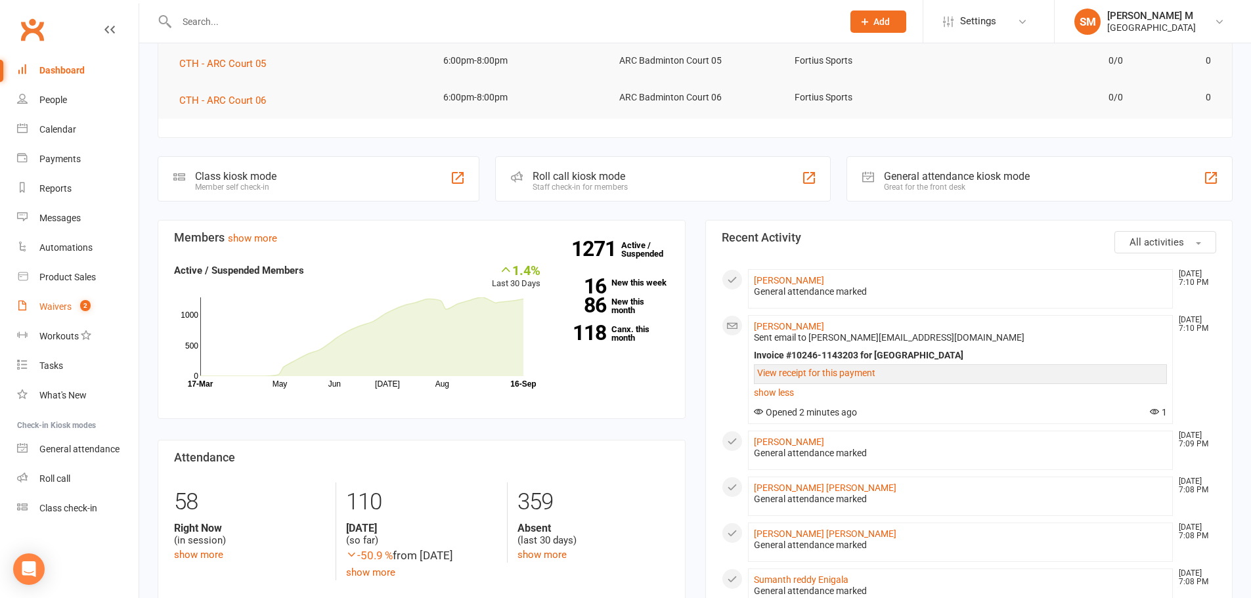
click at [29, 309] on link "Waivers 2" at bounding box center [77, 307] width 121 height 30
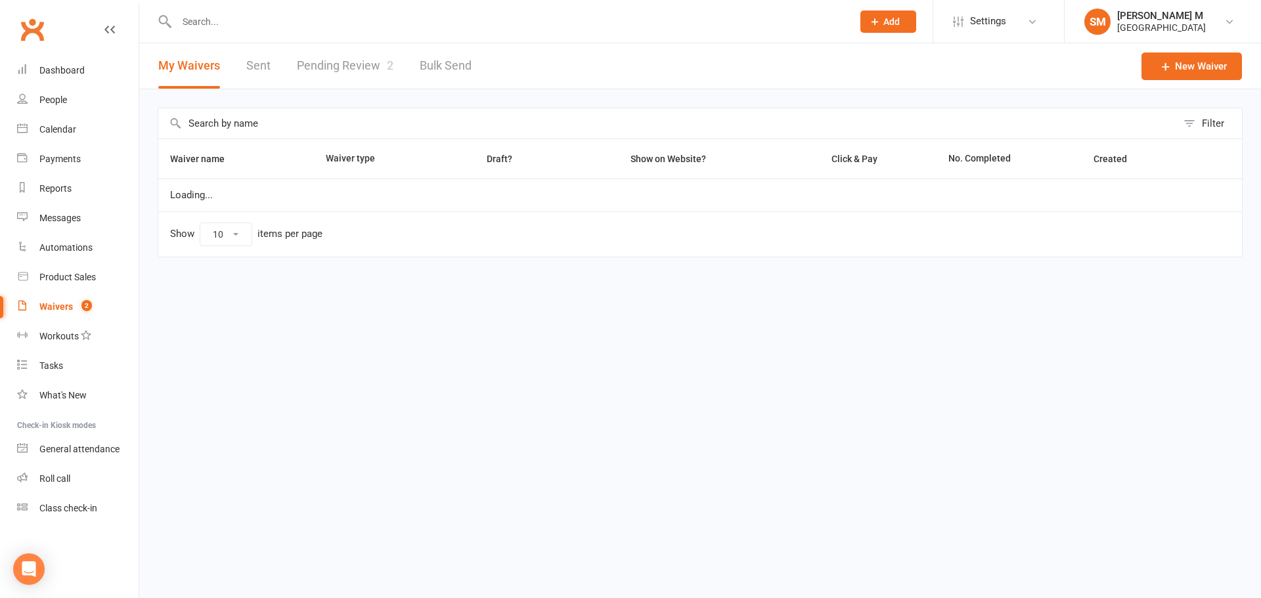
select select "50"
click at [344, 62] on link "Pending Review 2" at bounding box center [345, 65] width 97 height 45
select select "100"
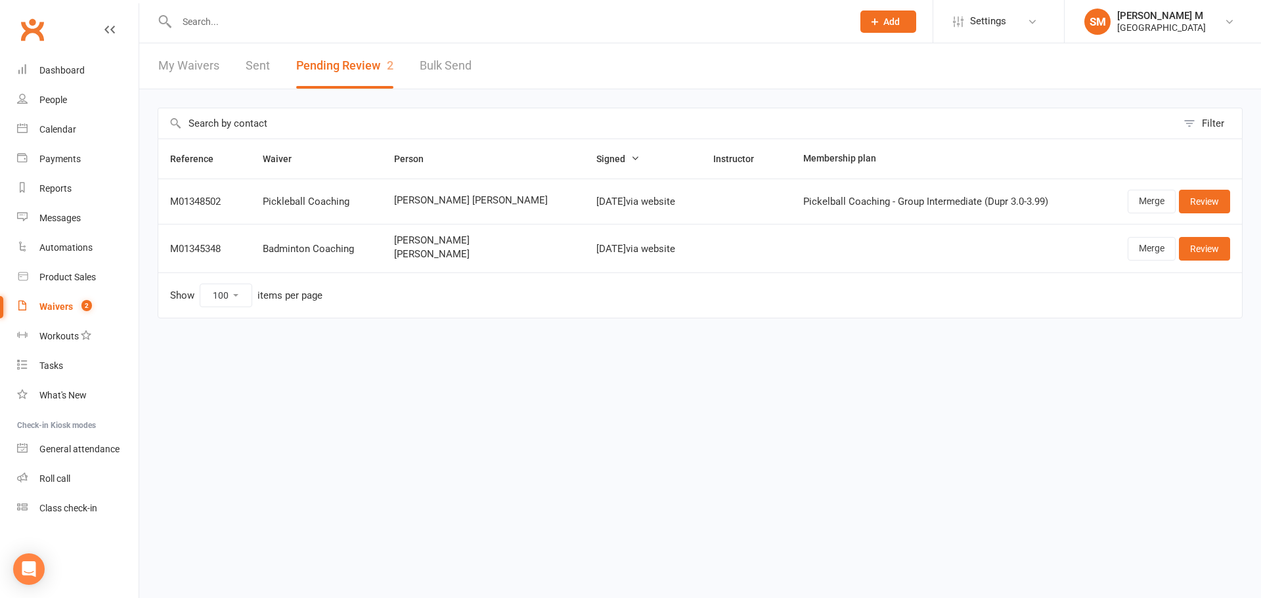
click at [260, 63] on link "Sent" at bounding box center [258, 65] width 24 height 45
select select "50"
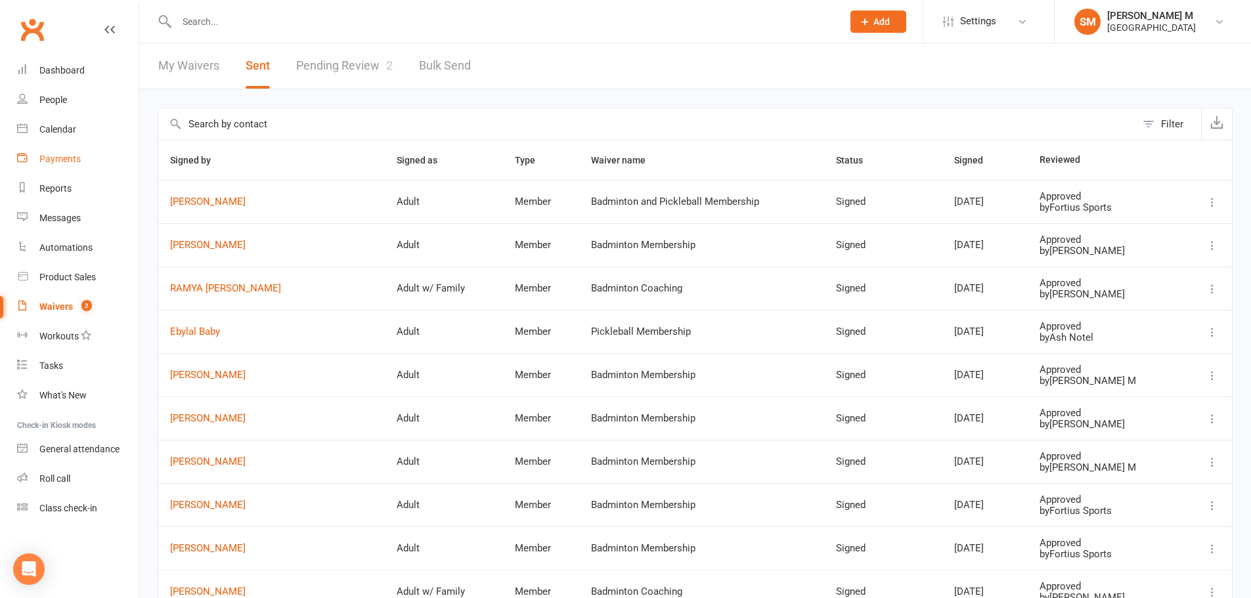
click at [65, 152] on link "Payments" at bounding box center [77, 159] width 121 height 30
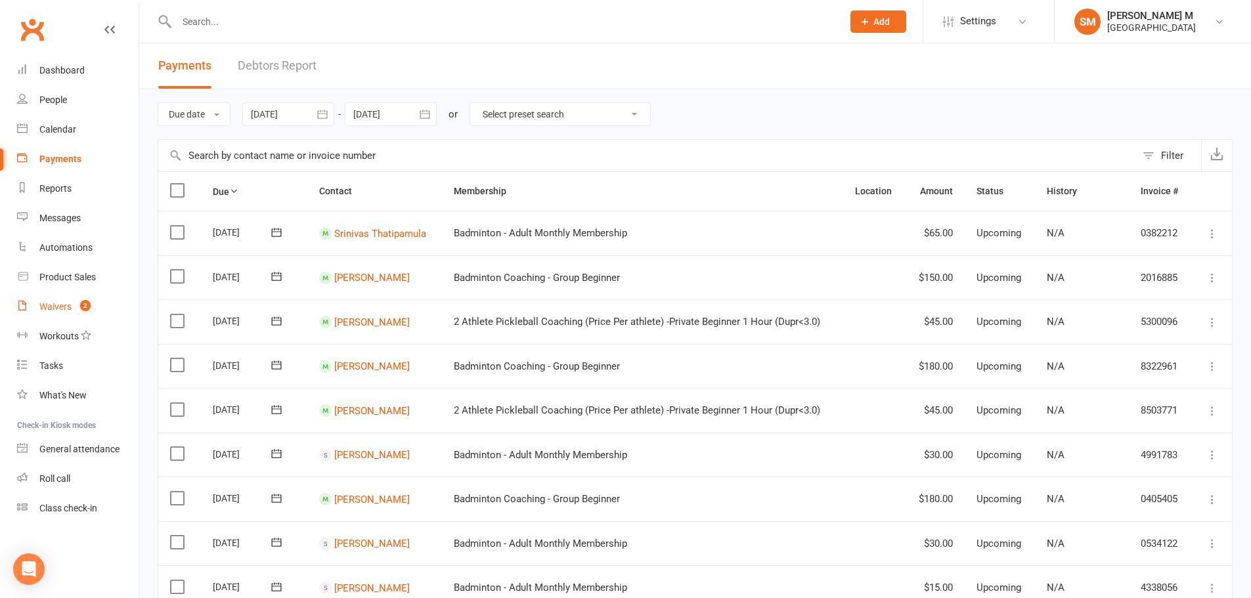
click at [60, 303] on div "Waivers" at bounding box center [55, 306] width 32 height 11
select select "50"
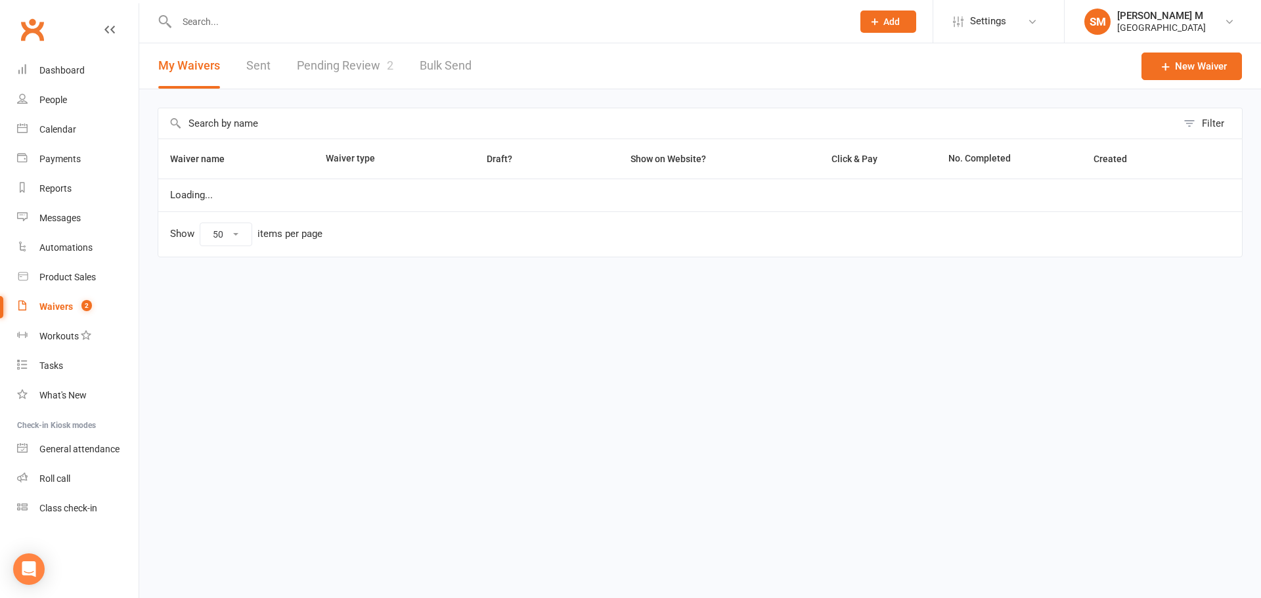
click at [355, 53] on link "Pending Review 2" at bounding box center [345, 65] width 97 height 45
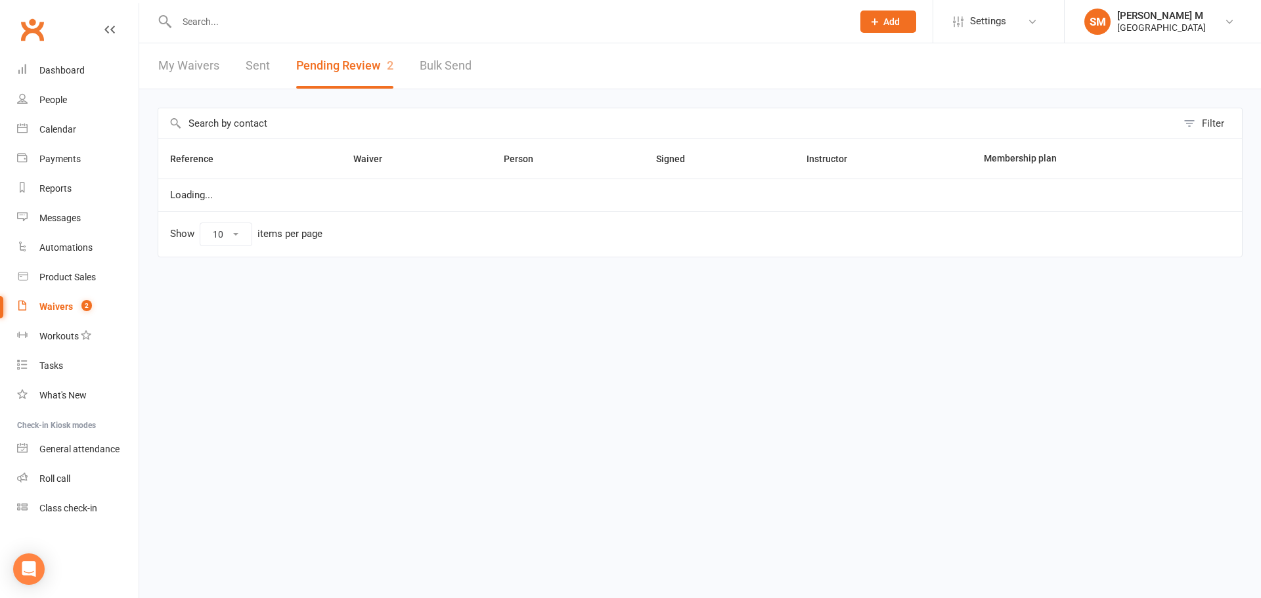
select select "100"
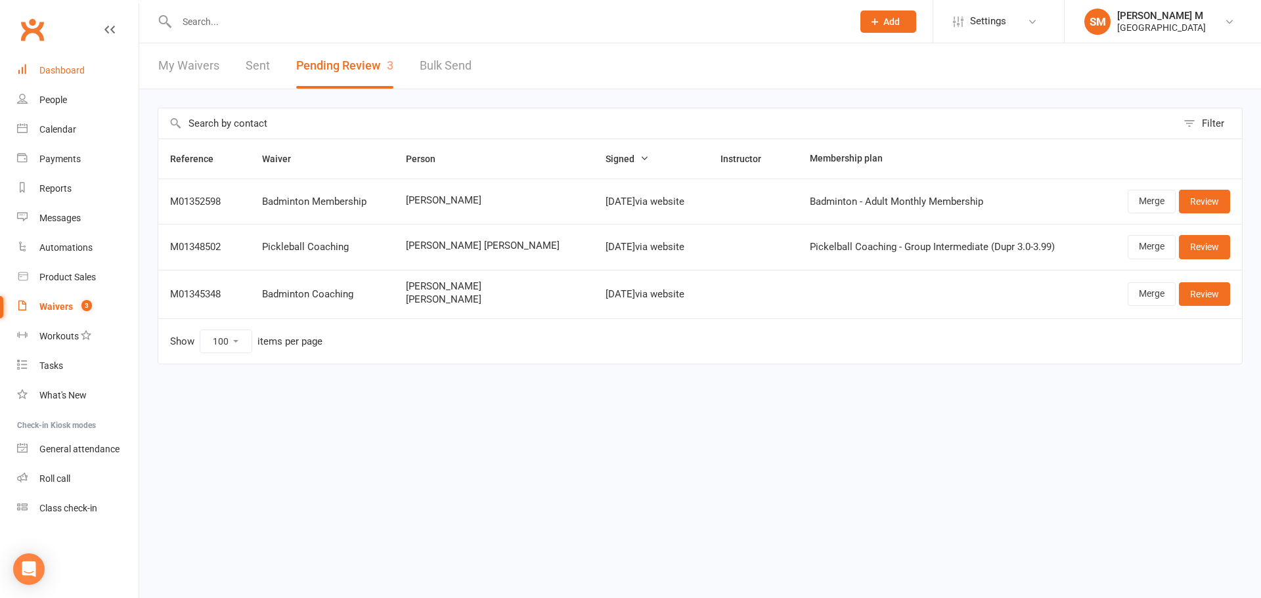
click at [83, 77] on link "Dashboard" at bounding box center [77, 71] width 121 height 30
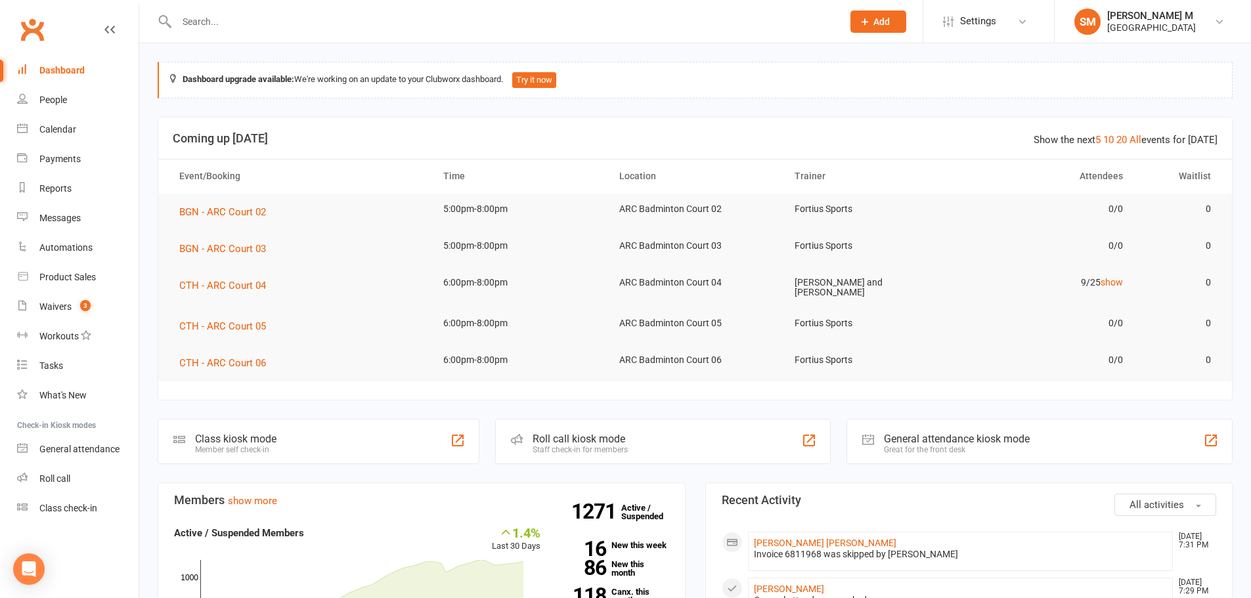
click at [377, 25] on input "text" at bounding box center [503, 21] width 660 height 18
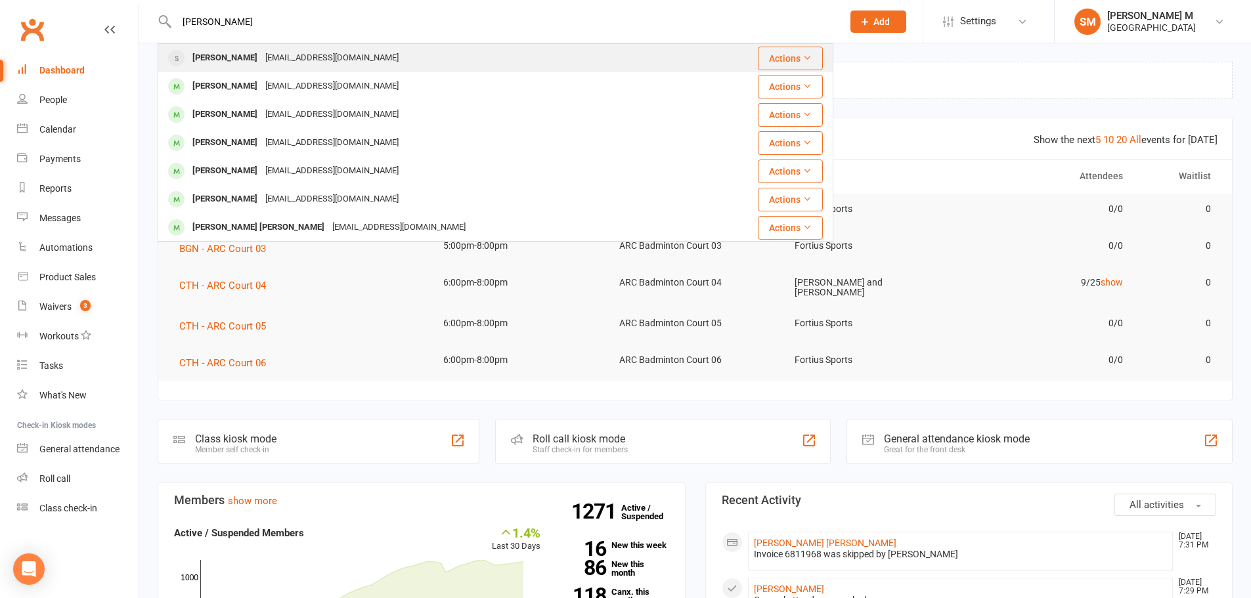
type input "[PERSON_NAME]"
click at [307, 54] on div "[EMAIL_ADDRESS][DOMAIN_NAME]" at bounding box center [331, 58] width 141 height 19
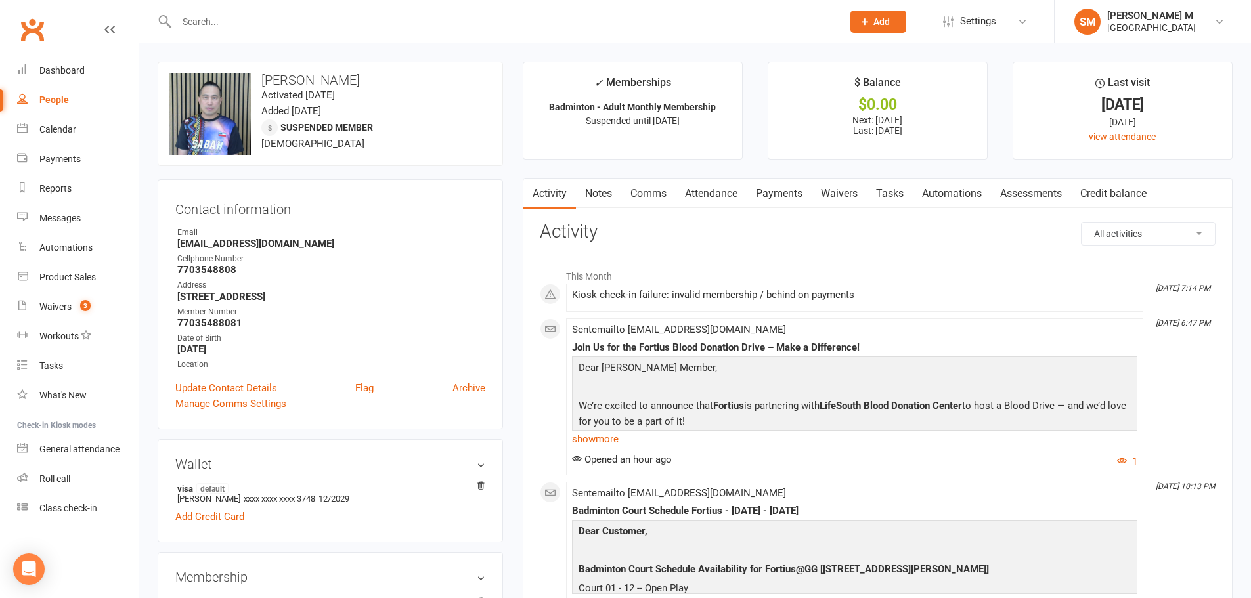
click at [724, 193] on link "Attendance" at bounding box center [711, 194] width 71 height 30
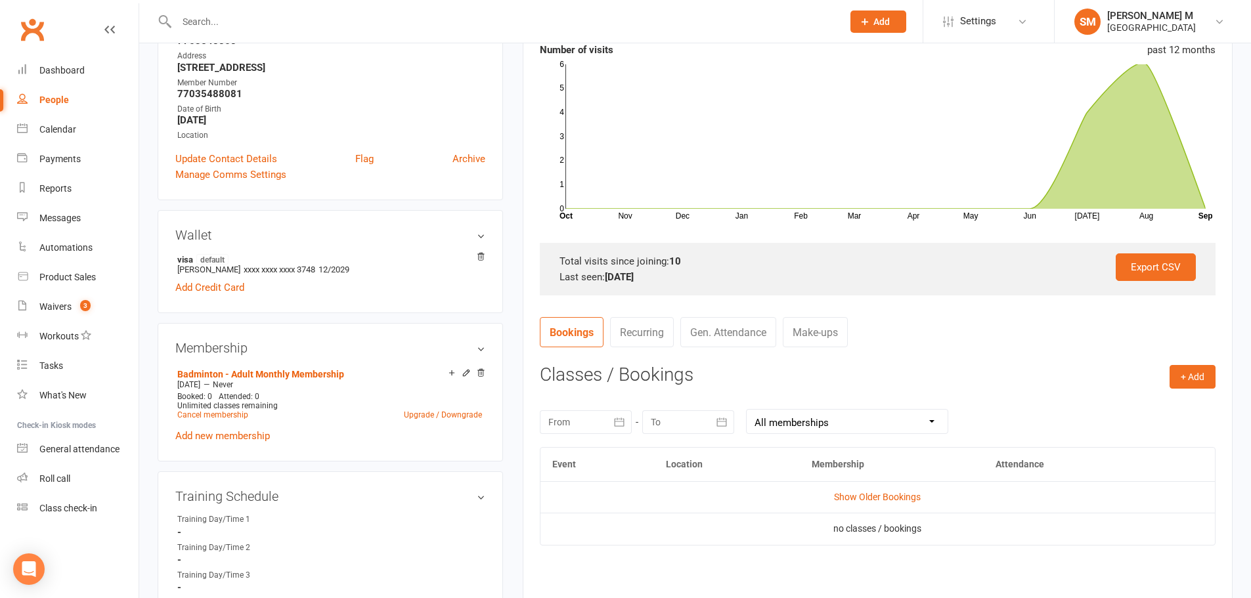
scroll to position [328, 0]
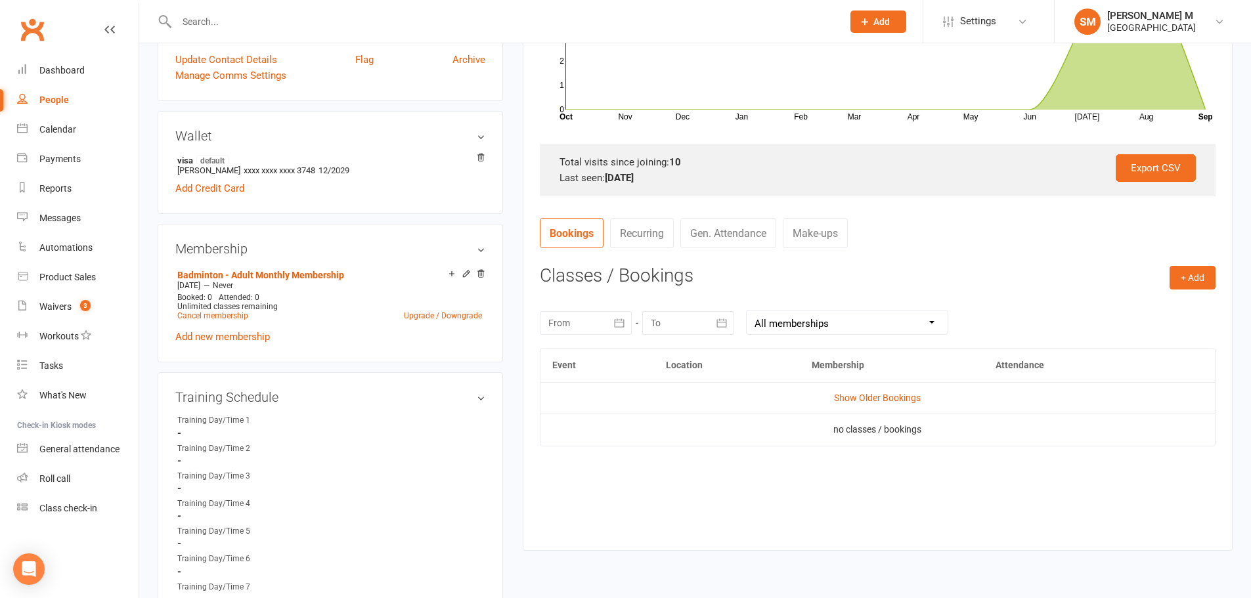
click at [743, 225] on link "Gen. Attendance" at bounding box center [728, 233] width 96 height 30
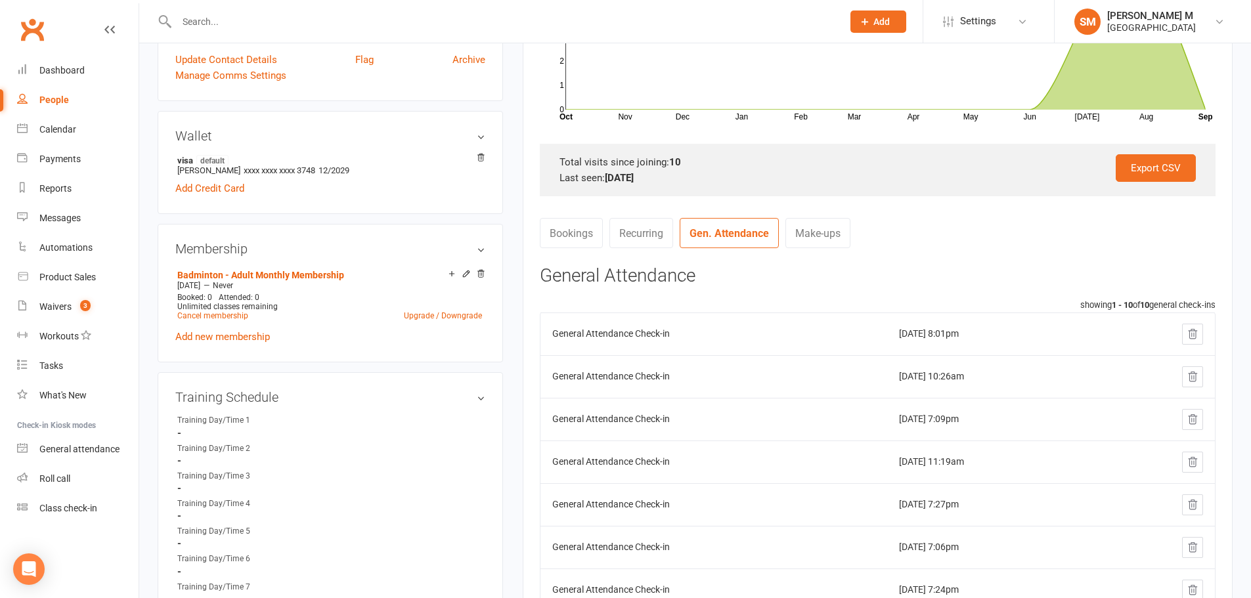
scroll to position [66, 0]
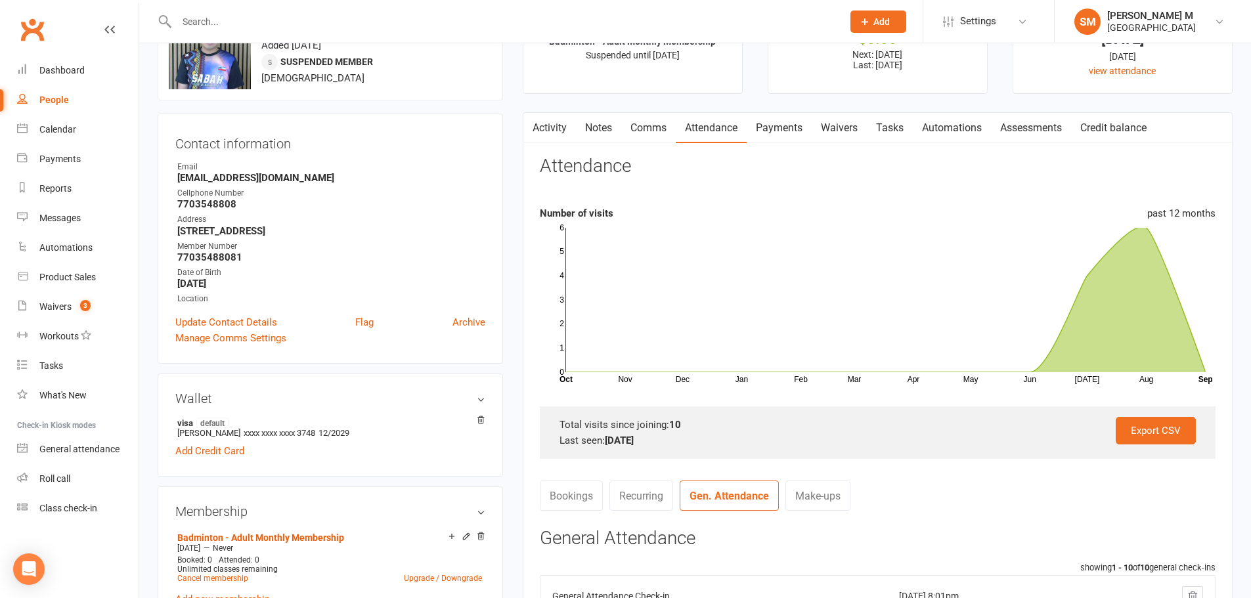
click at [540, 134] on link "Activity" at bounding box center [549, 128] width 53 height 30
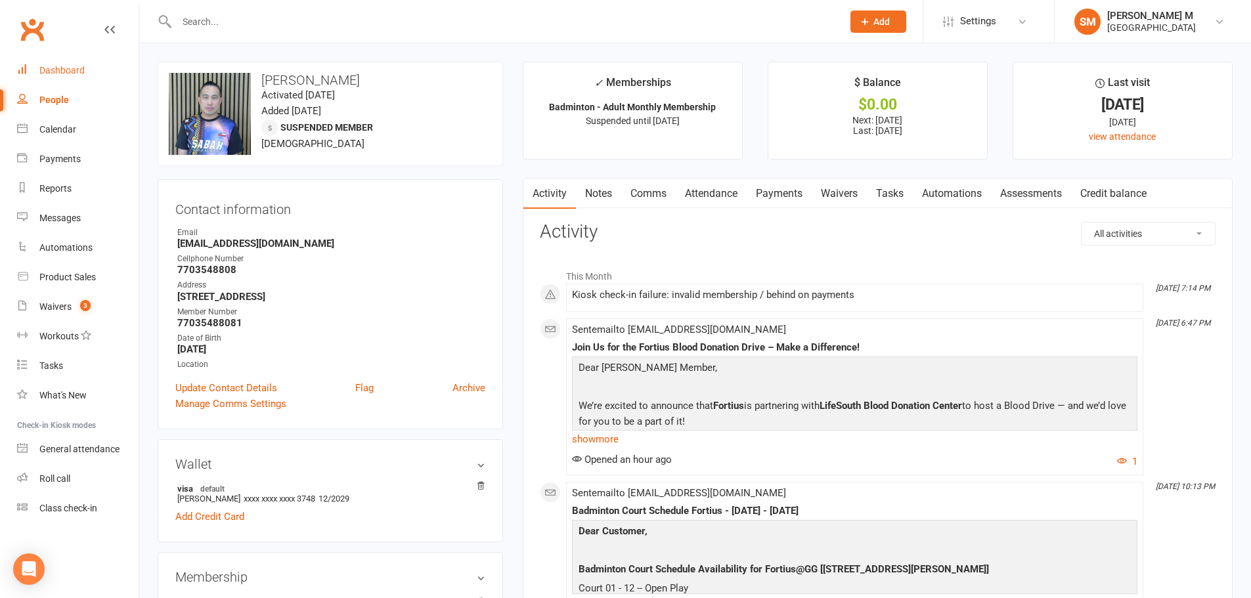
click at [45, 70] on div "Dashboard" at bounding box center [61, 70] width 45 height 11
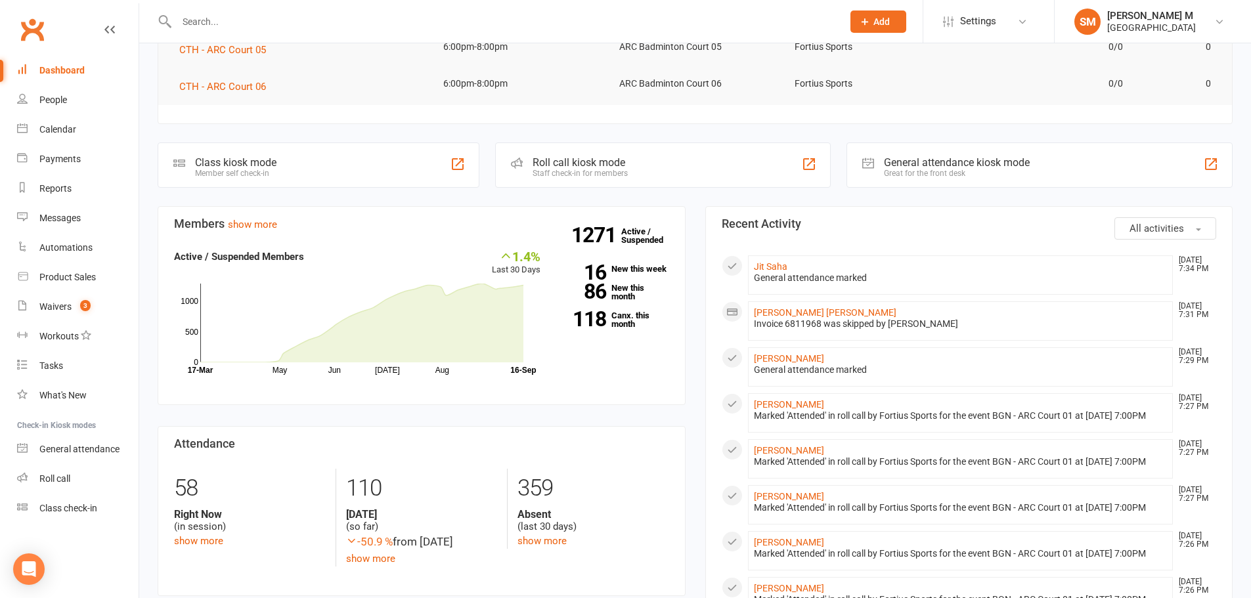
scroll to position [394, 0]
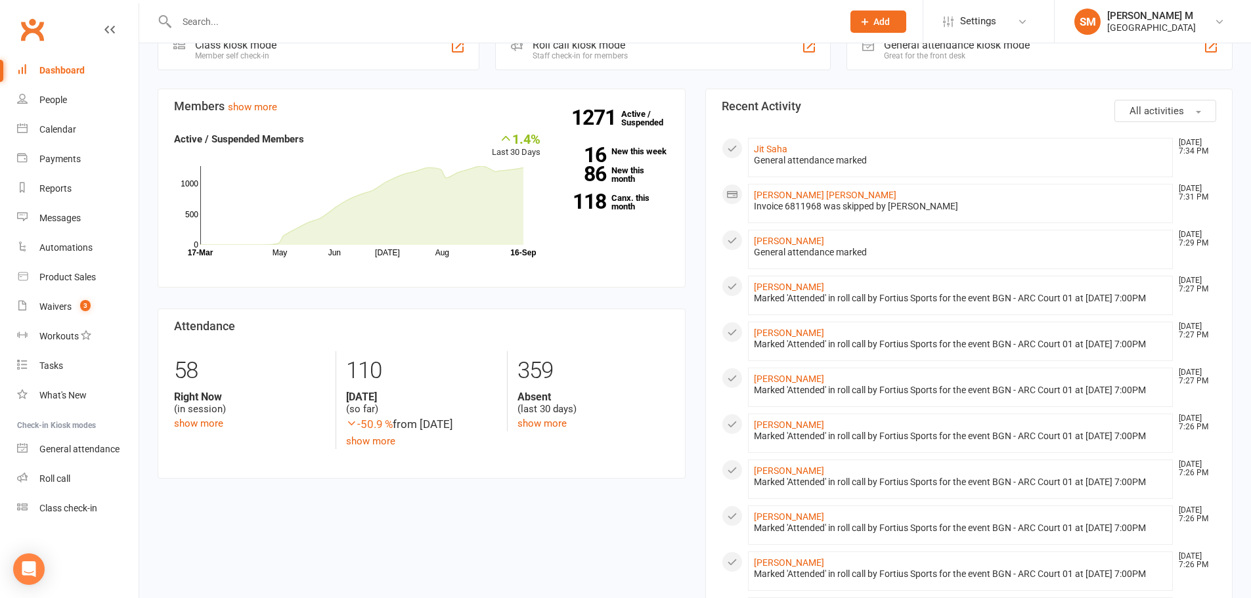
click at [76, 75] on div "Dashboard" at bounding box center [61, 70] width 45 height 11
click at [456, 18] on input "text" at bounding box center [503, 21] width 660 height 18
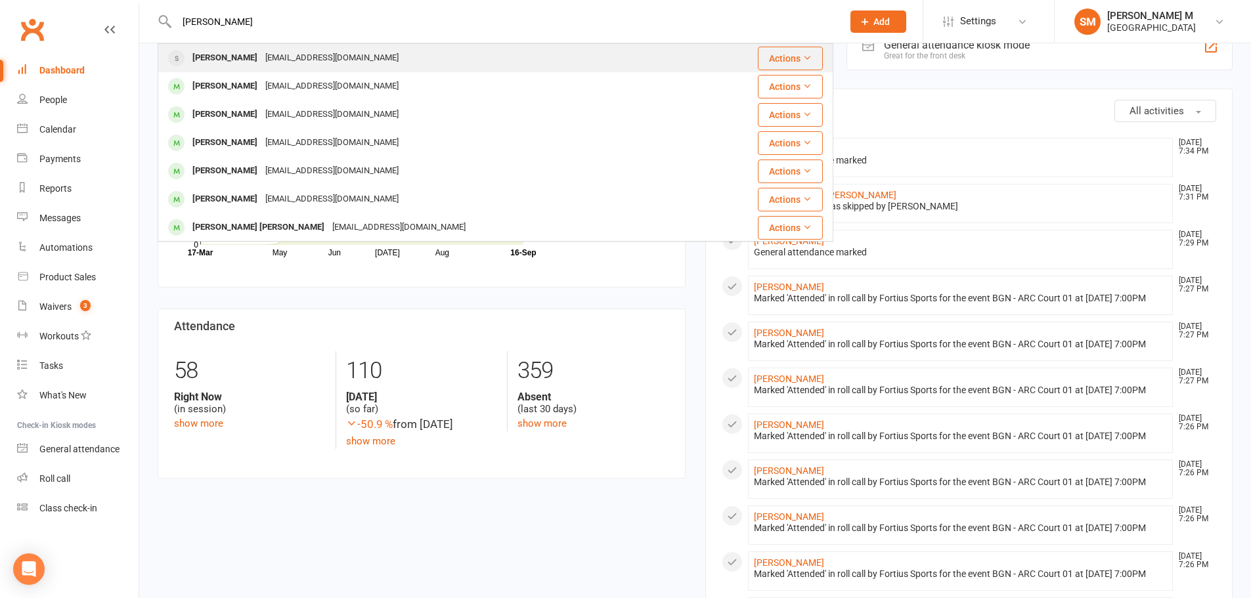
type input "[PERSON_NAME]"
click at [418, 45] on div "[PERSON_NAME] [EMAIL_ADDRESS][DOMAIN_NAME]" at bounding box center [431, 58] width 544 height 27
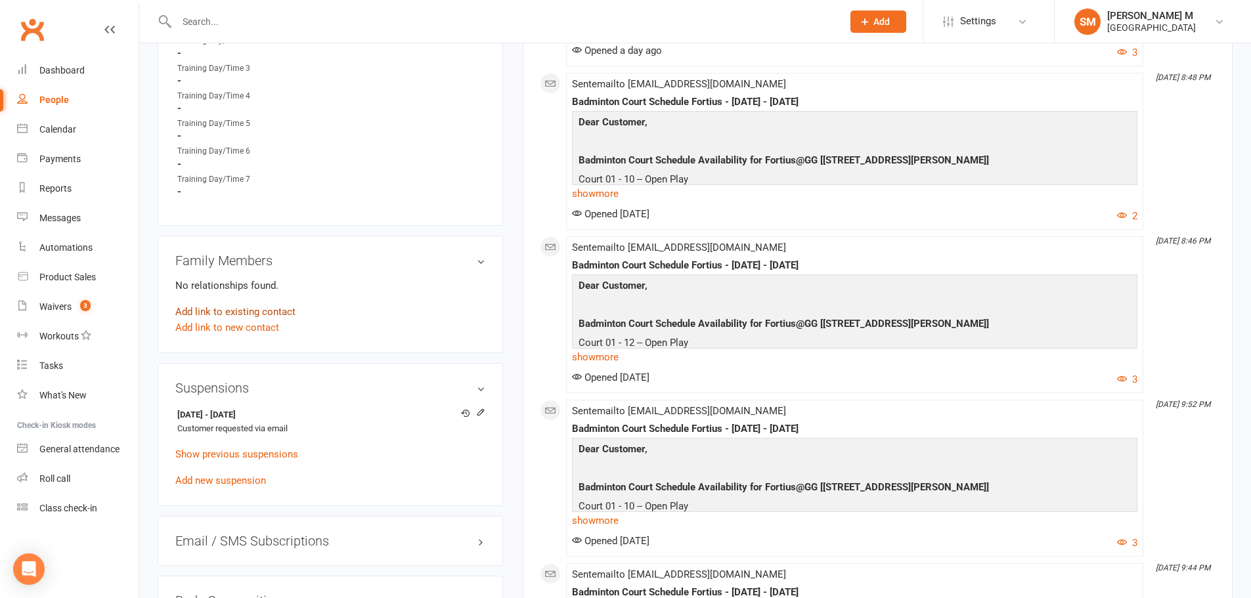
scroll to position [853, 0]
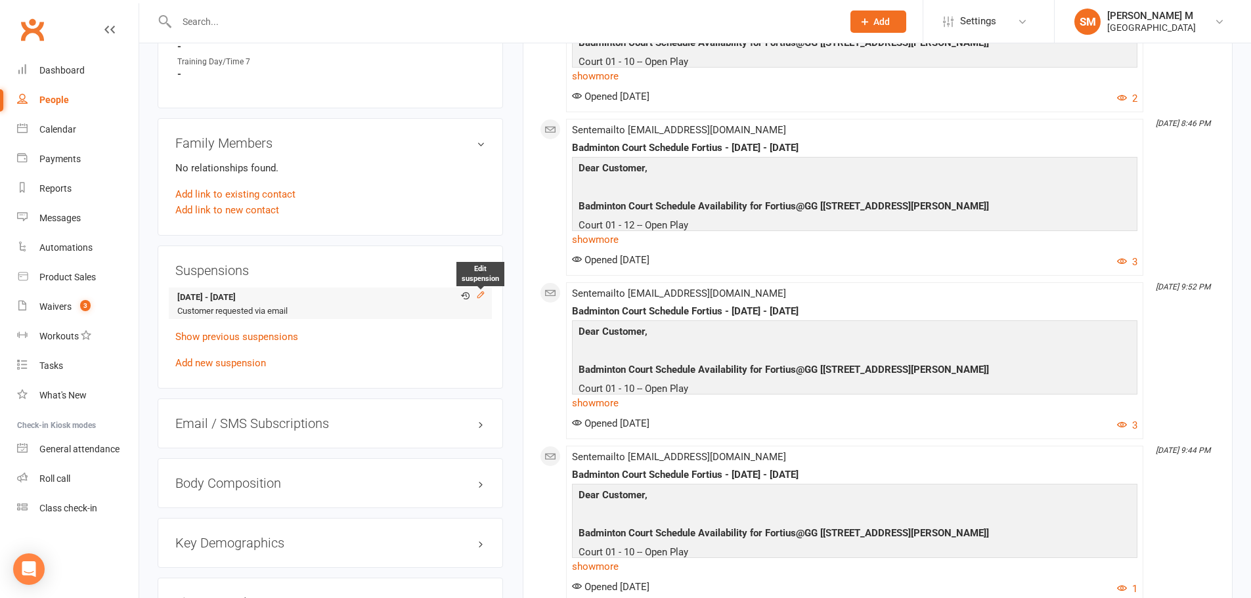
click at [476, 295] on icon at bounding box center [480, 294] width 9 height 9
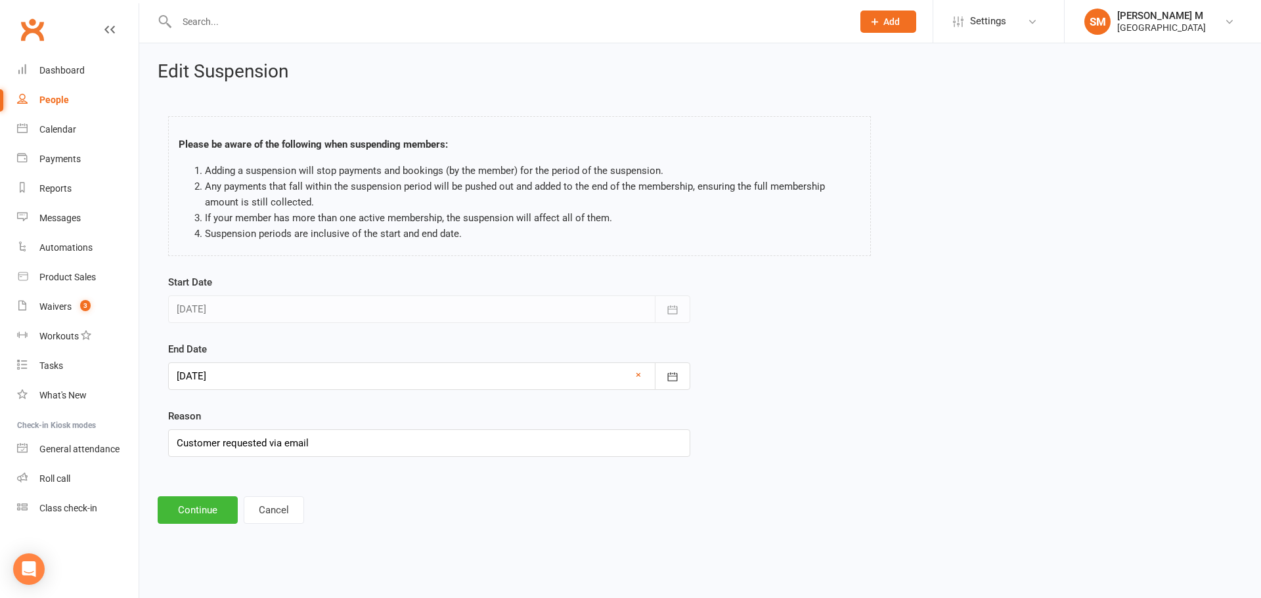
click at [326, 378] on div at bounding box center [429, 376] width 522 height 28
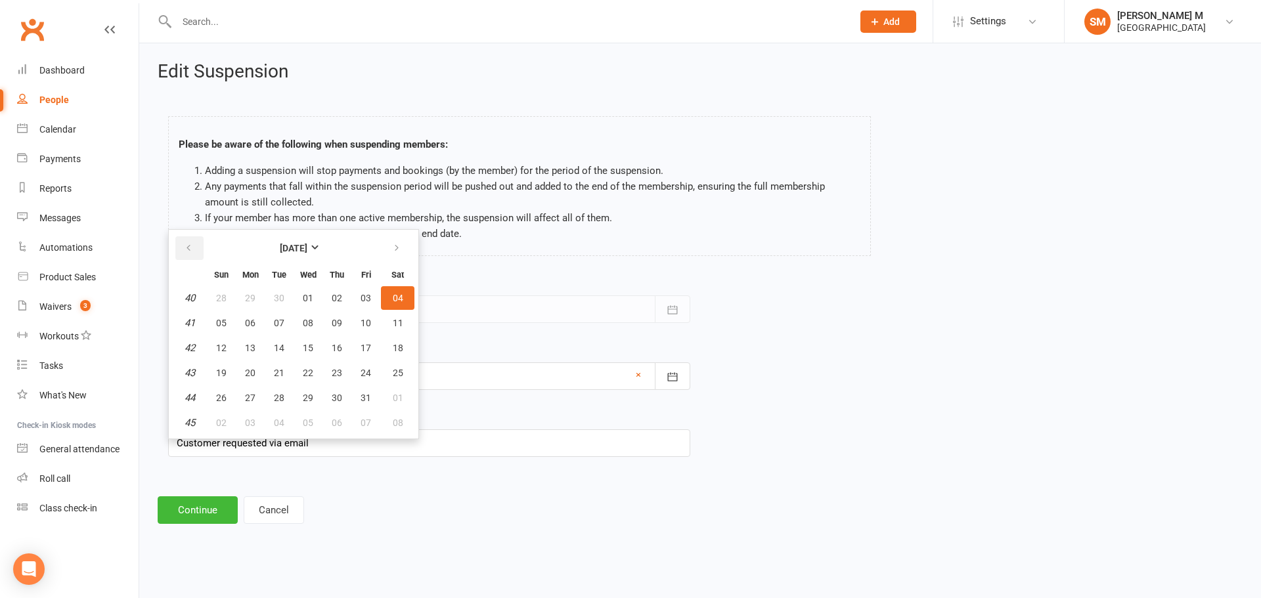
click at [178, 249] on button "button" at bounding box center [189, 248] width 28 height 24
click at [244, 355] on button "15" at bounding box center [250, 348] width 28 height 24
type input "[DATE]"
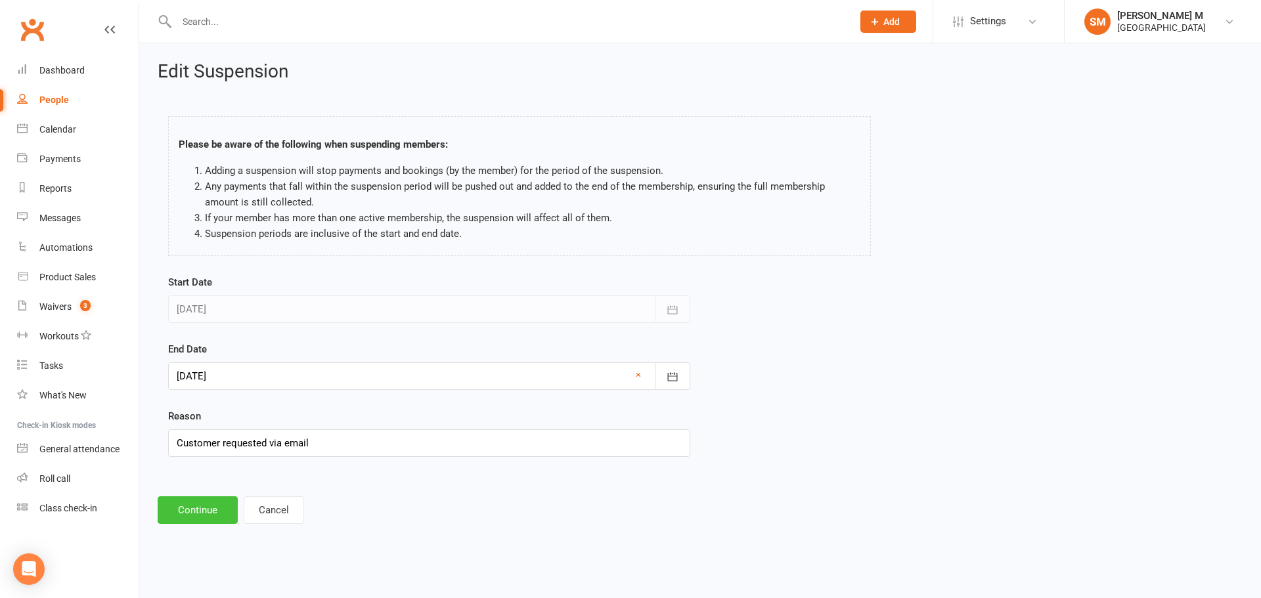
click at [193, 509] on button "Continue" at bounding box center [198, 510] width 80 height 28
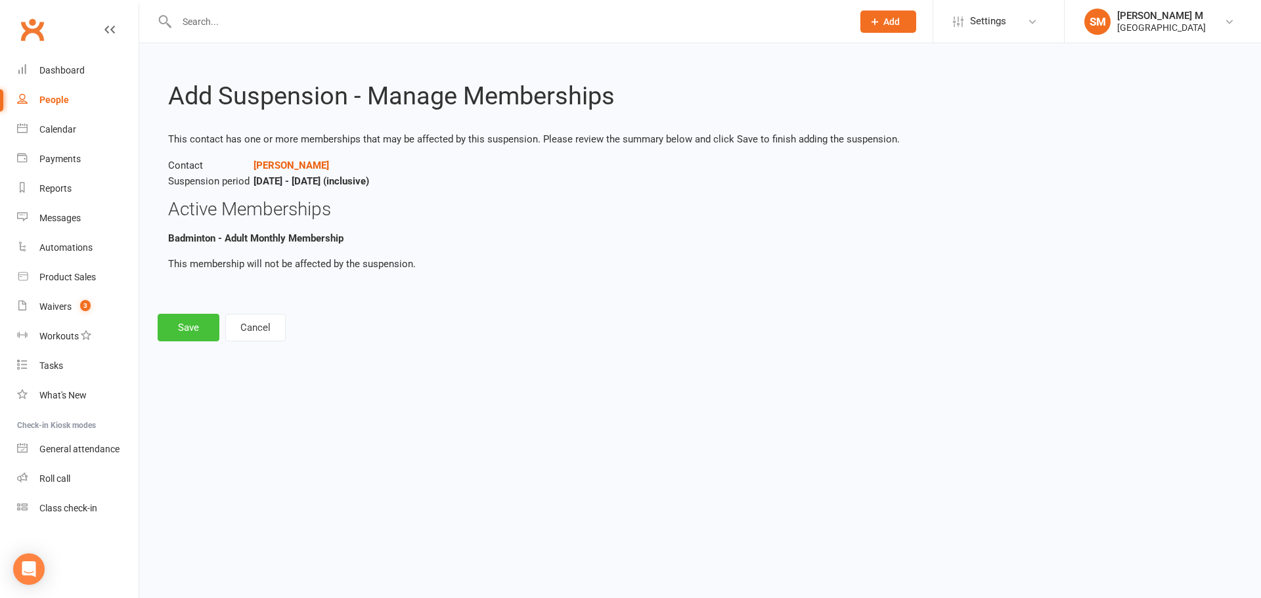
click at [194, 323] on button "Save" at bounding box center [189, 328] width 62 height 28
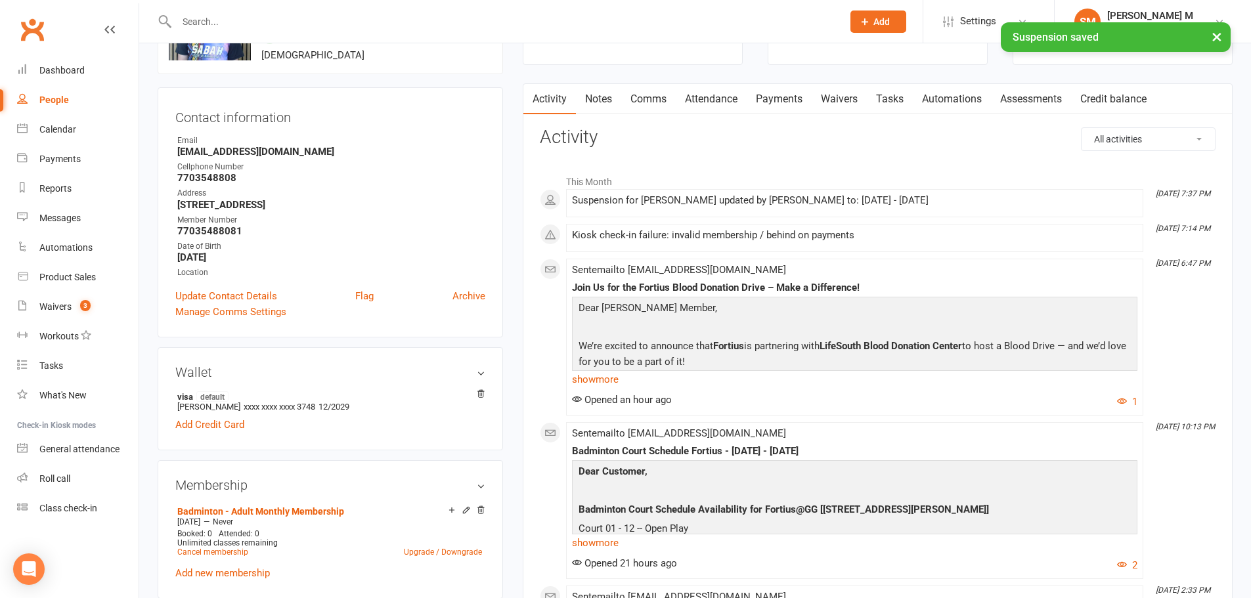
scroll to position [328, 0]
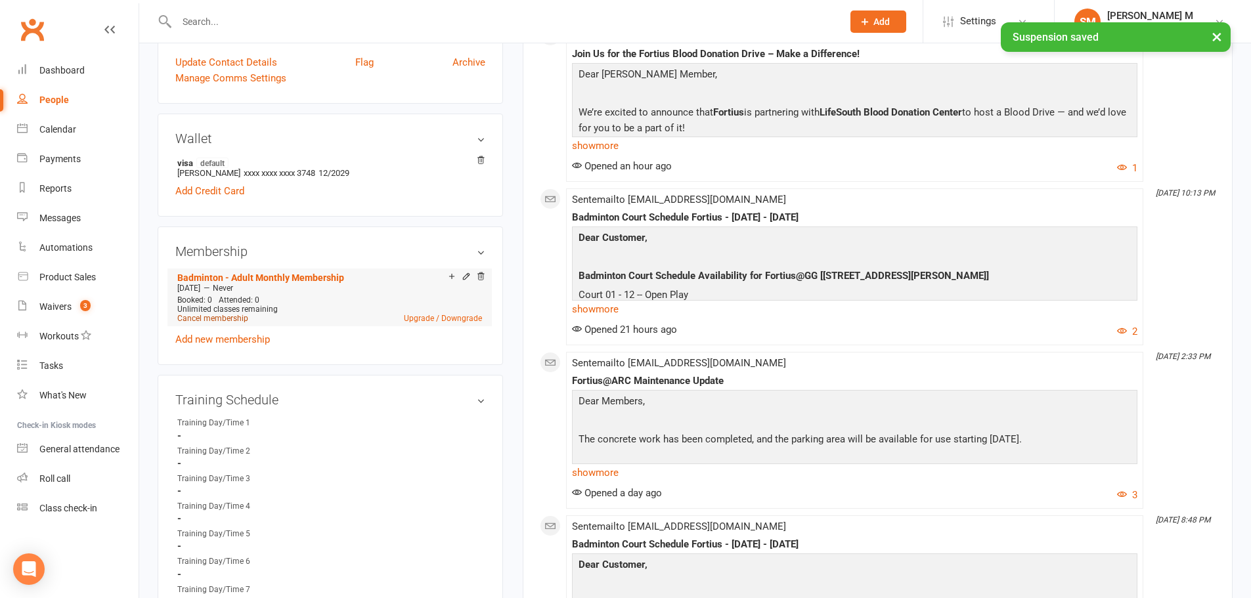
click at [198, 318] on link "Cancel membership" at bounding box center [212, 318] width 71 height 9
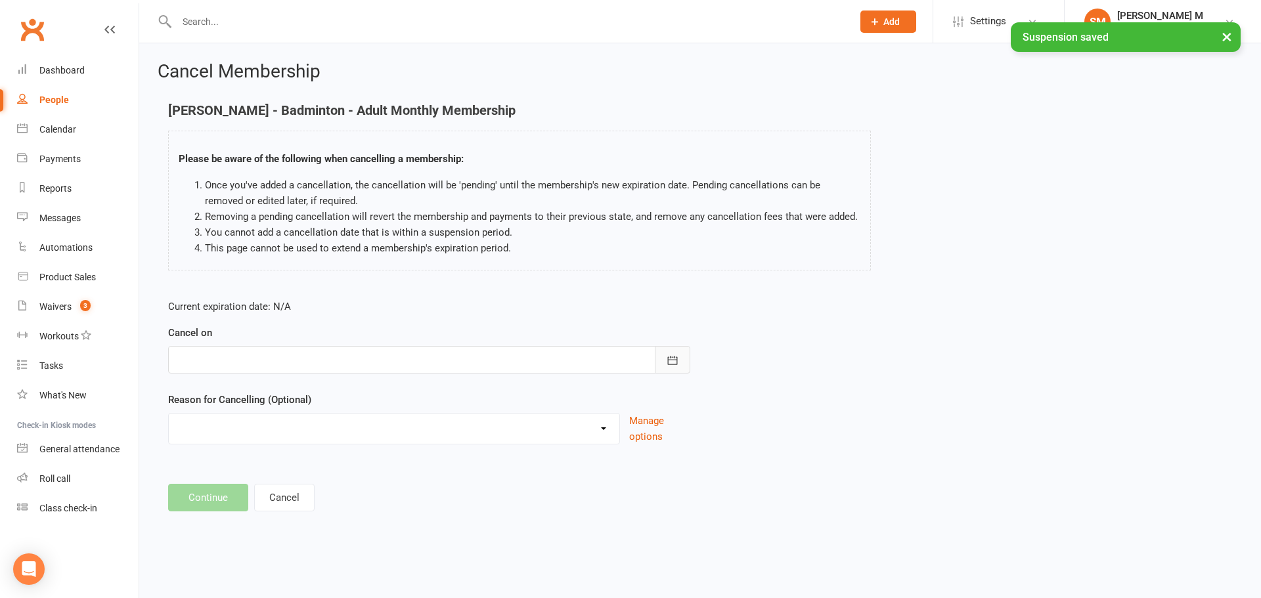
click at [666, 362] on icon "button" at bounding box center [672, 360] width 13 height 13
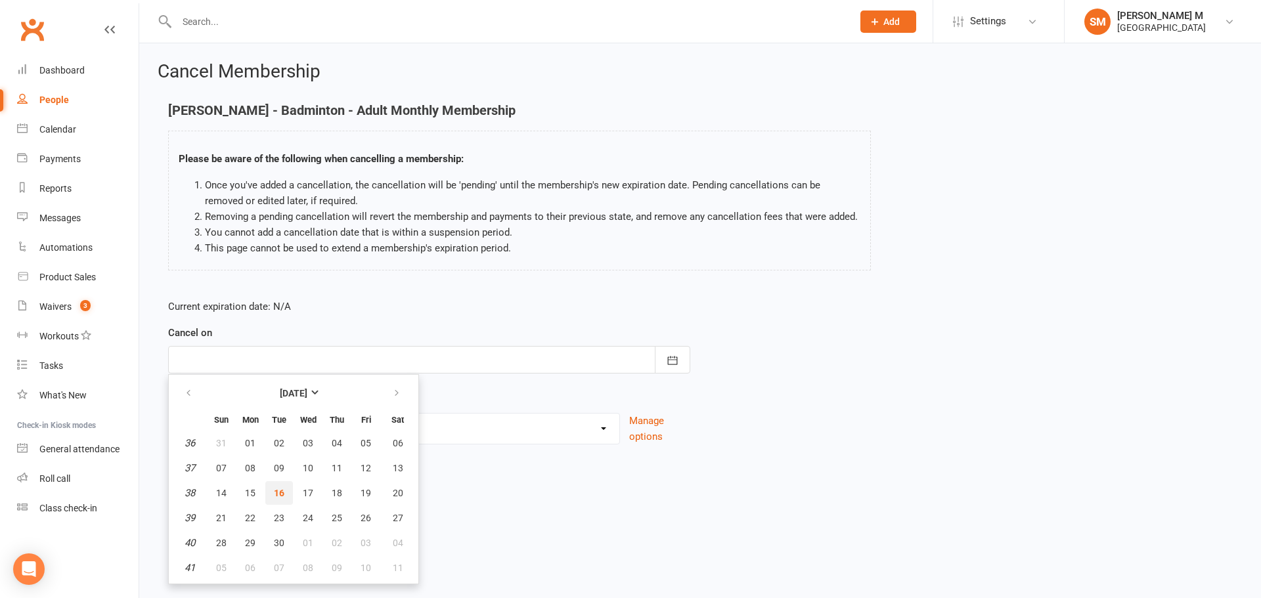
click at [284, 490] on button "16" at bounding box center [279, 493] width 28 height 24
type input "[DATE]"
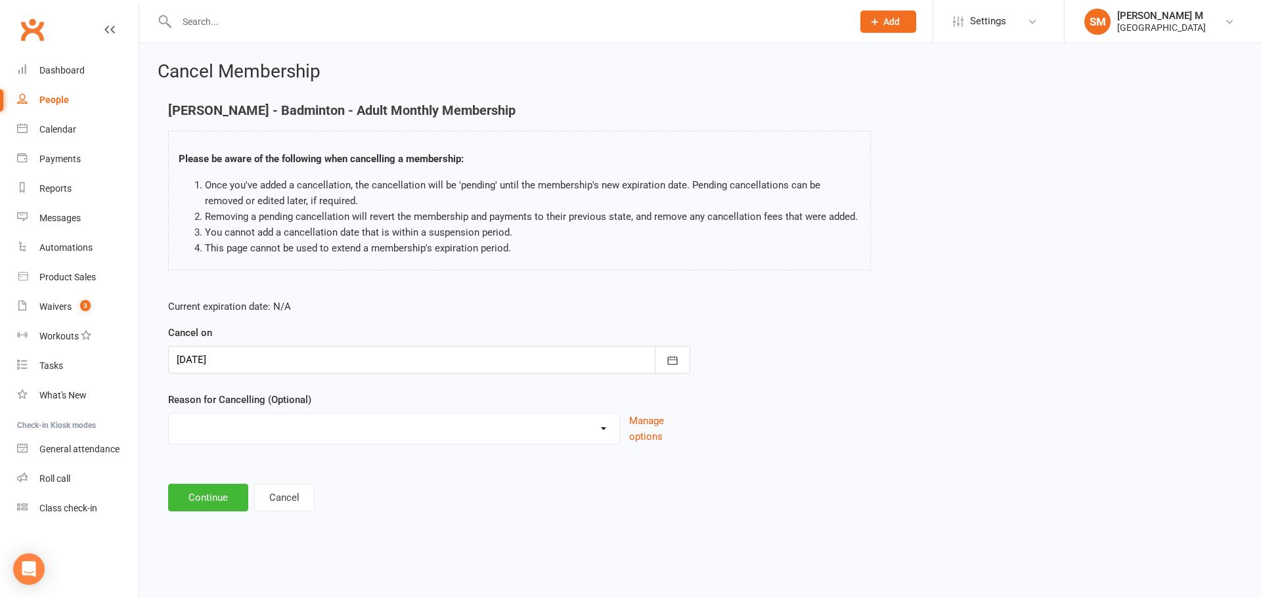
click at [288, 435] on select "Coaches Request Coaching is Complete Coach Request Customer requested via email…" at bounding box center [394, 427] width 450 height 26
select select "3"
click at [169, 414] on select "Coaches Request Coaching is Complete Coach Request Customer requested via email…" at bounding box center [394, 427] width 450 height 26
click at [230, 499] on button "Continue" at bounding box center [208, 498] width 80 height 28
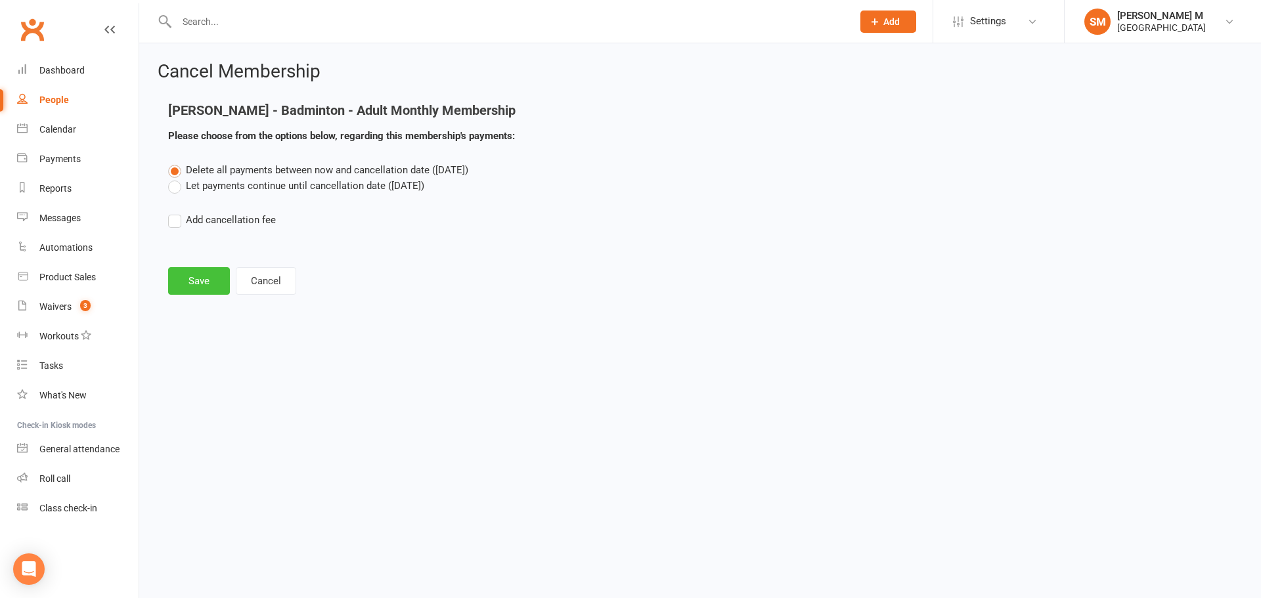
click at [198, 288] on button "Save" at bounding box center [199, 281] width 62 height 28
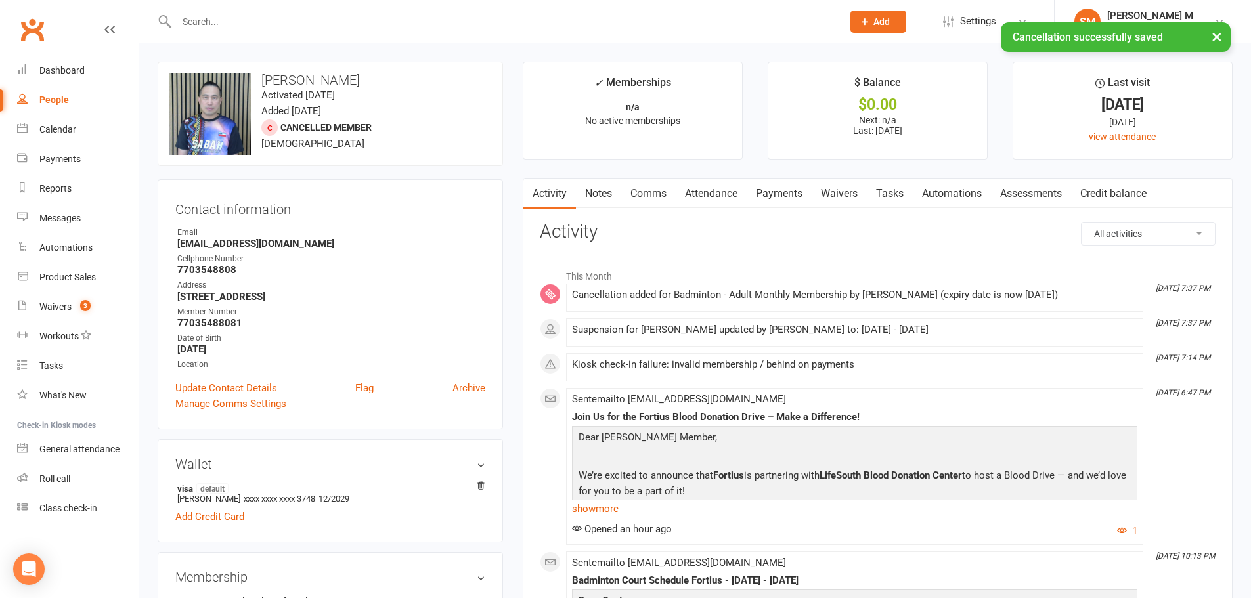
click at [802, 190] on link "Payments" at bounding box center [778, 194] width 65 height 30
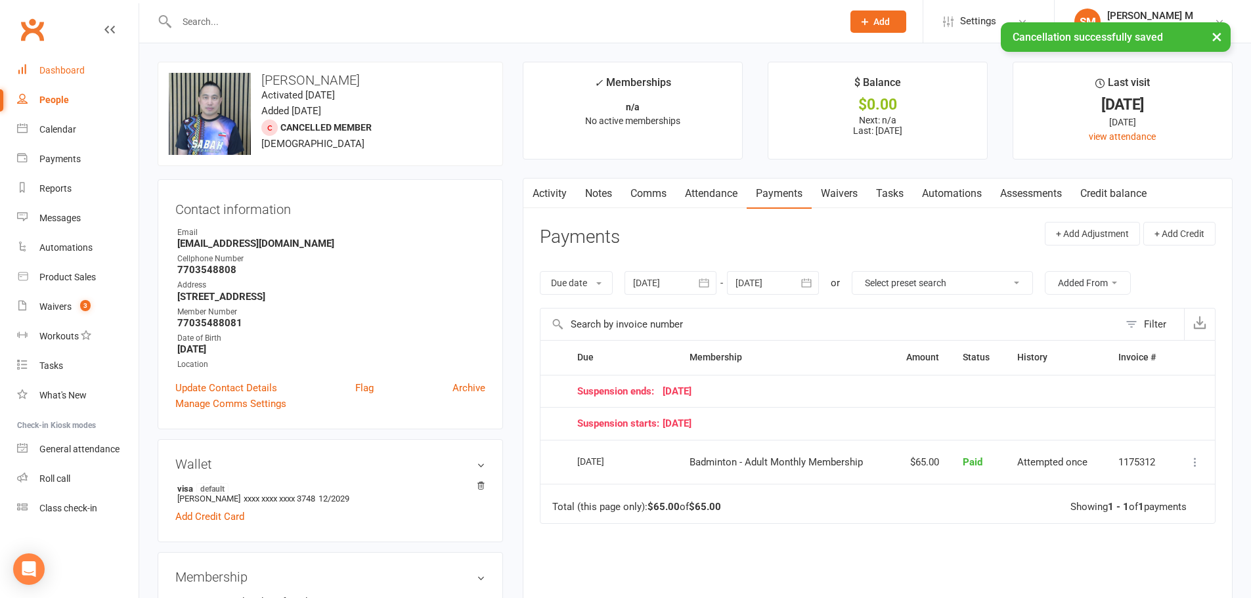
click at [77, 84] on link "Dashboard" at bounding box center [77, 71] width 121 height 30
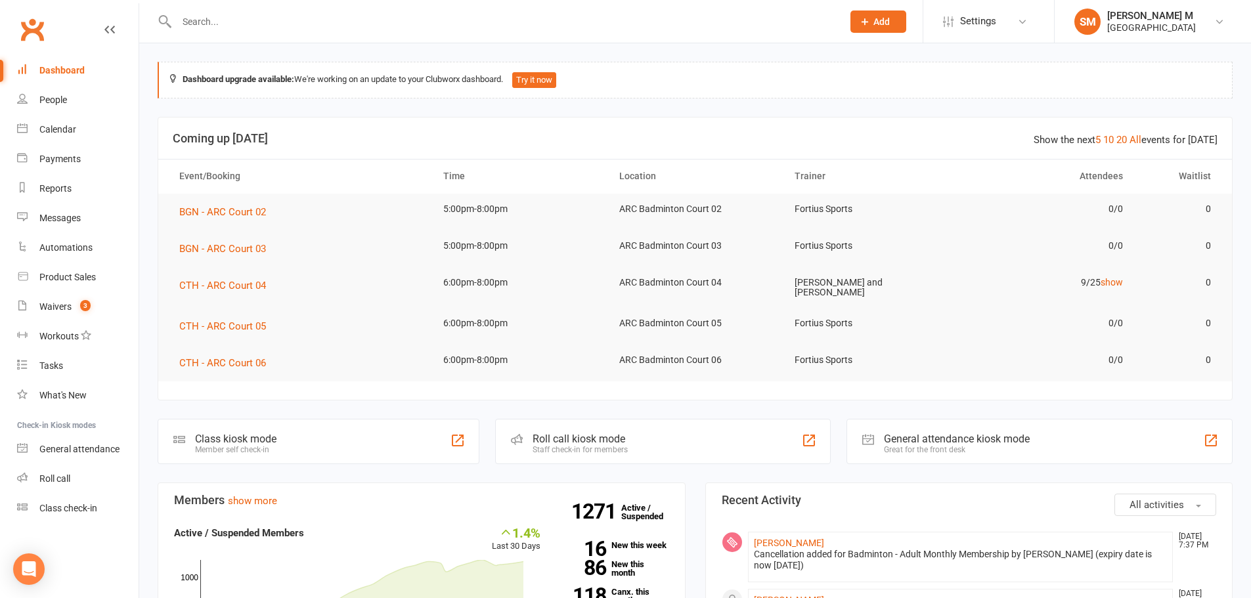
click at [302, 23] on input "text" at bounding box center [503, 21] width 660 height 18
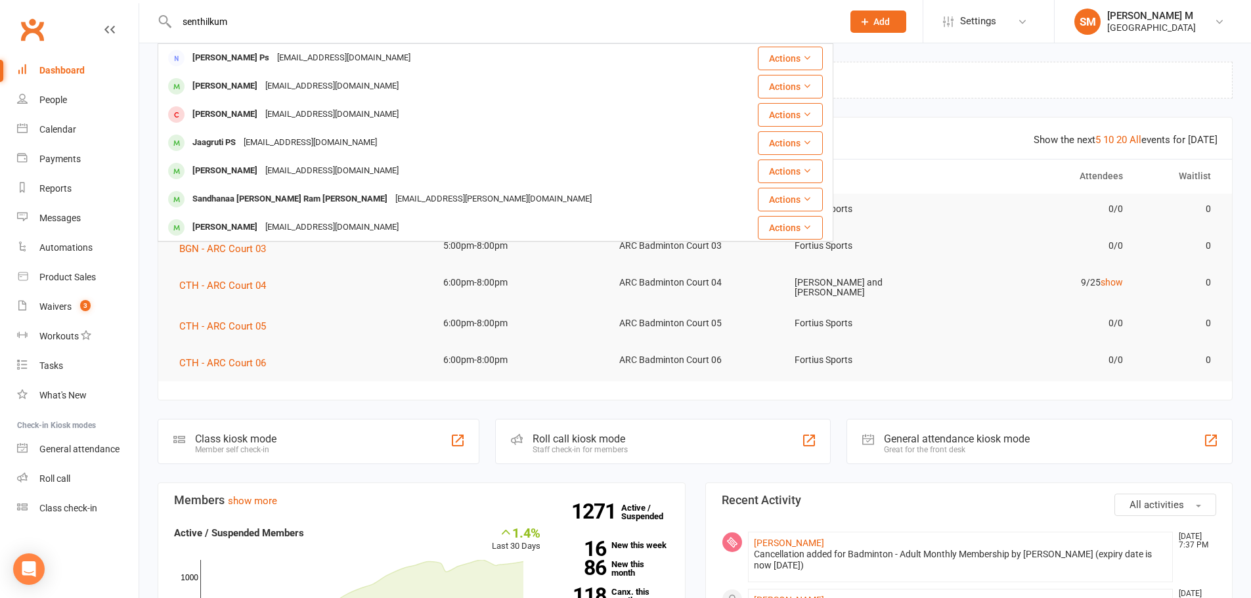
drag, startPoint x: 251, startPoint y: 20, endPoint x: 204, endPoint y: 20, distance: 47.3
click at [204, 20] on input "senthilkum" at bounding box center [503, 21] width 660 height 18
type input "s"
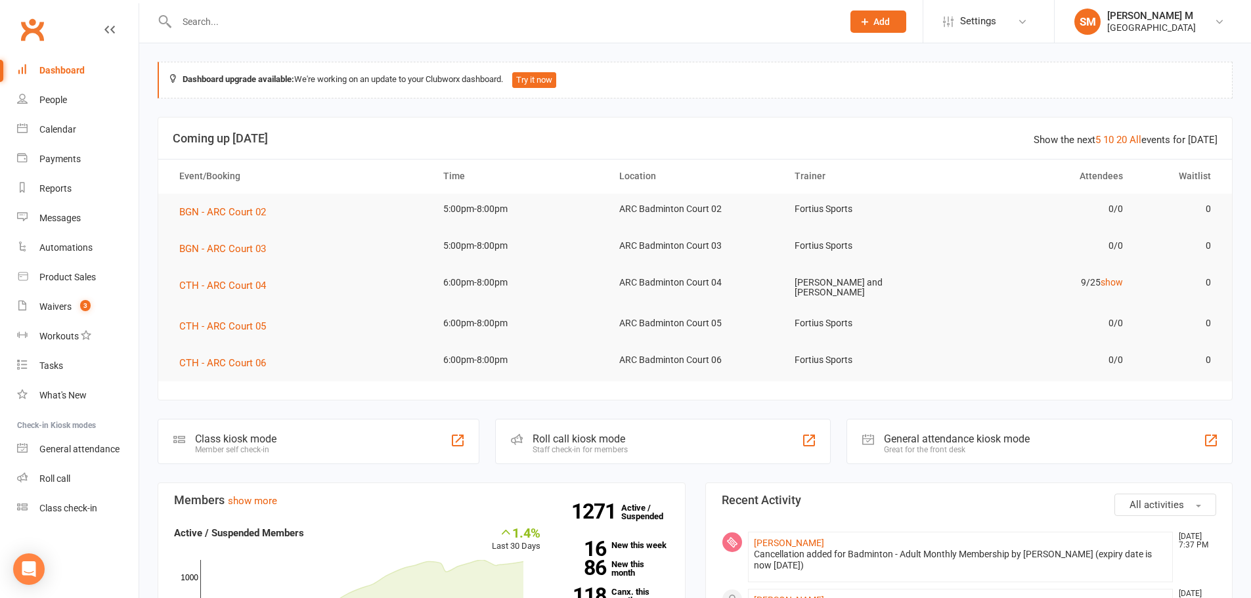
click at [376, 6] on div at bounding box center [496, 21] width 676 height 43
click at [379, 16] on input "text" at bounding box center [503, 21] width 660 height 18
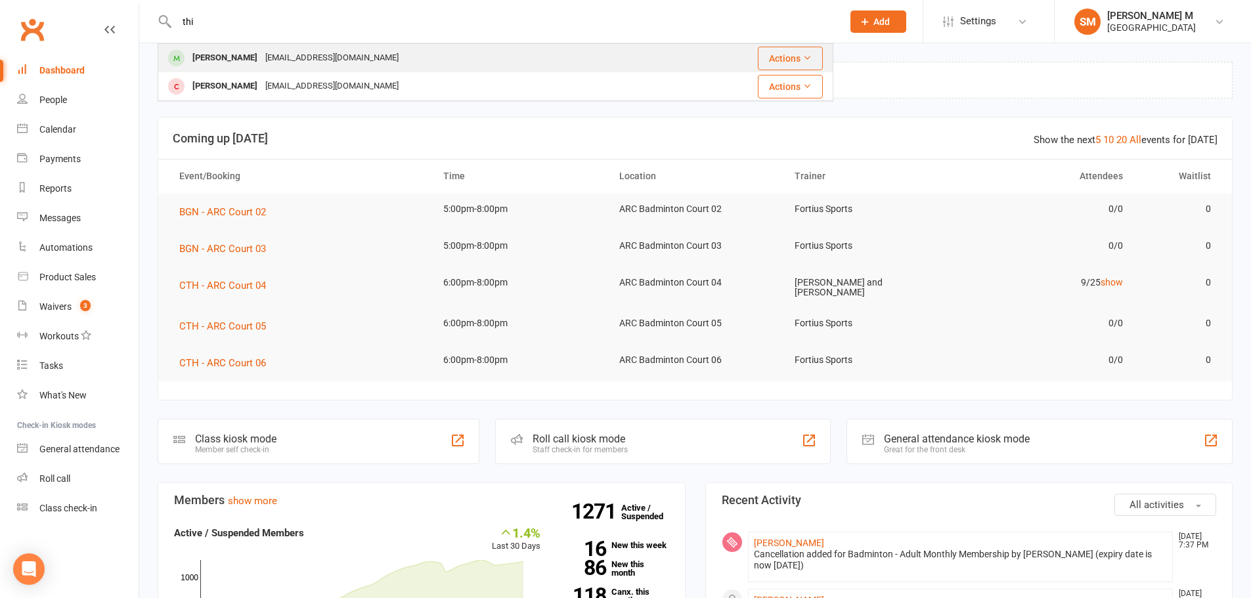
type input "thi"
click at [347, 51] on div "[EMAIL_ADDRESS][DOMAIN_NAME]" at bounding box center [331, 58] width 141 height 19
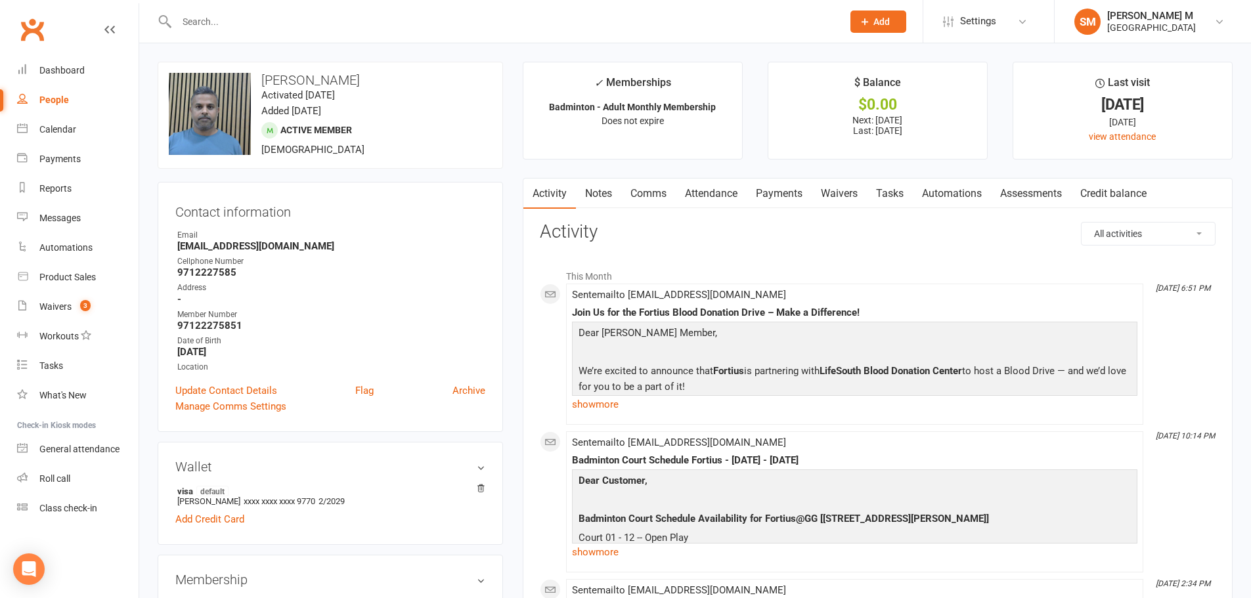
click at [212, 1] on div at bounding box center [496, 21] width 676 height 43
click at [219, 16] on input "text" at bounding box center [503, 21] width 660 height 18
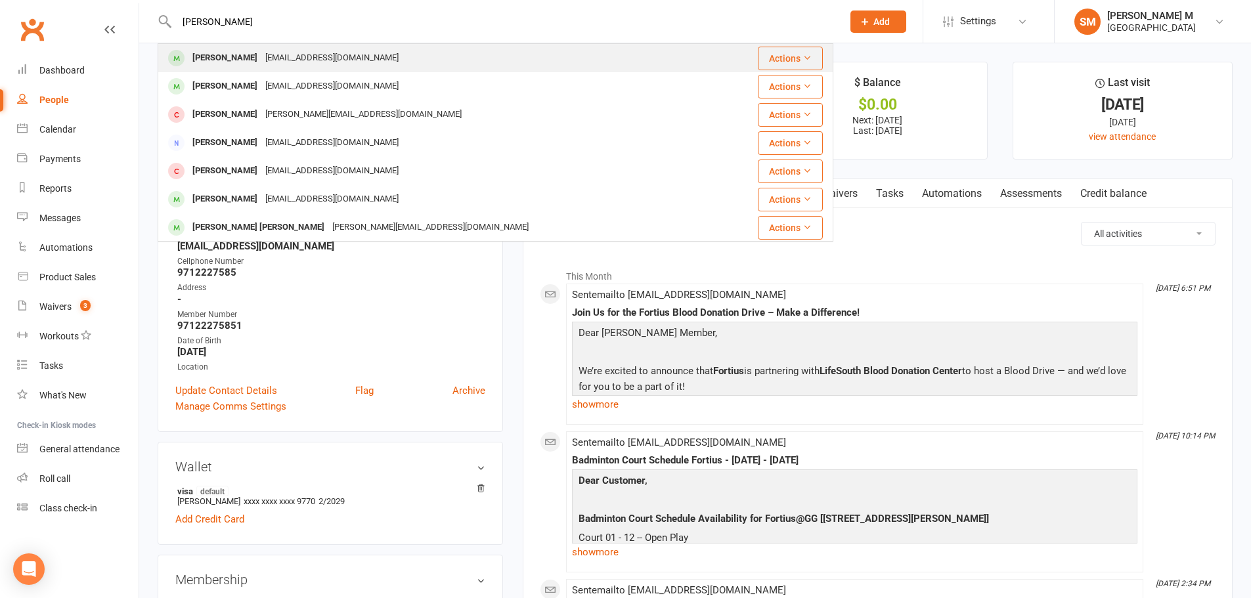
type input "[PERSON_NAME]"
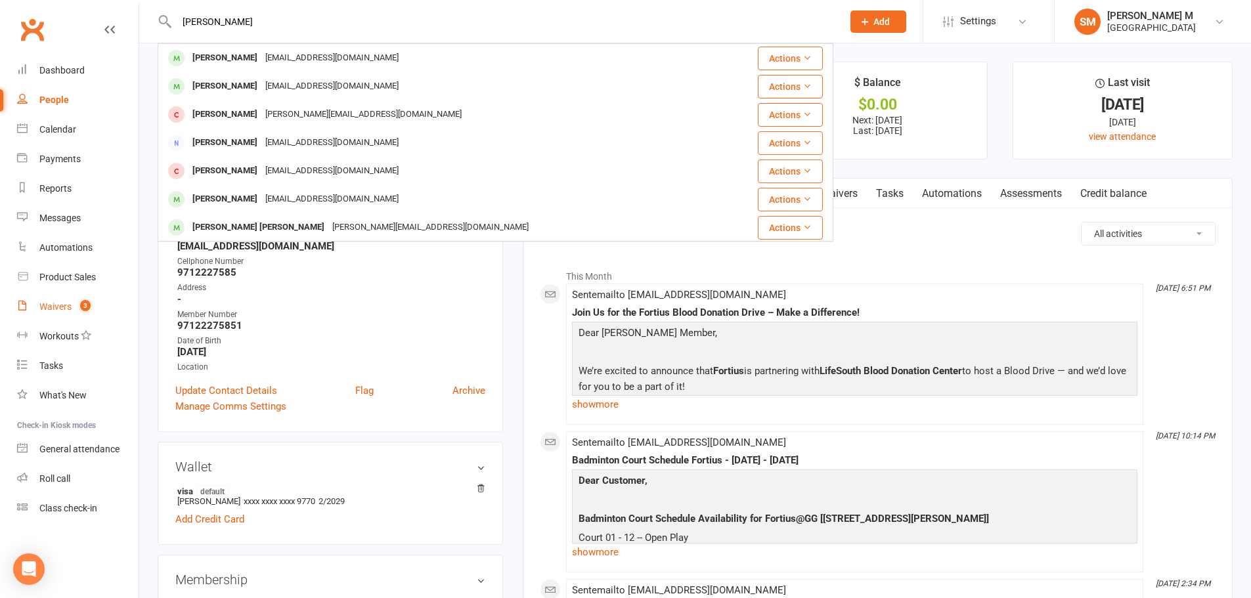
click at [79, 309] on count-badge "3" at bounding box center [82, 306] width 17 height 11
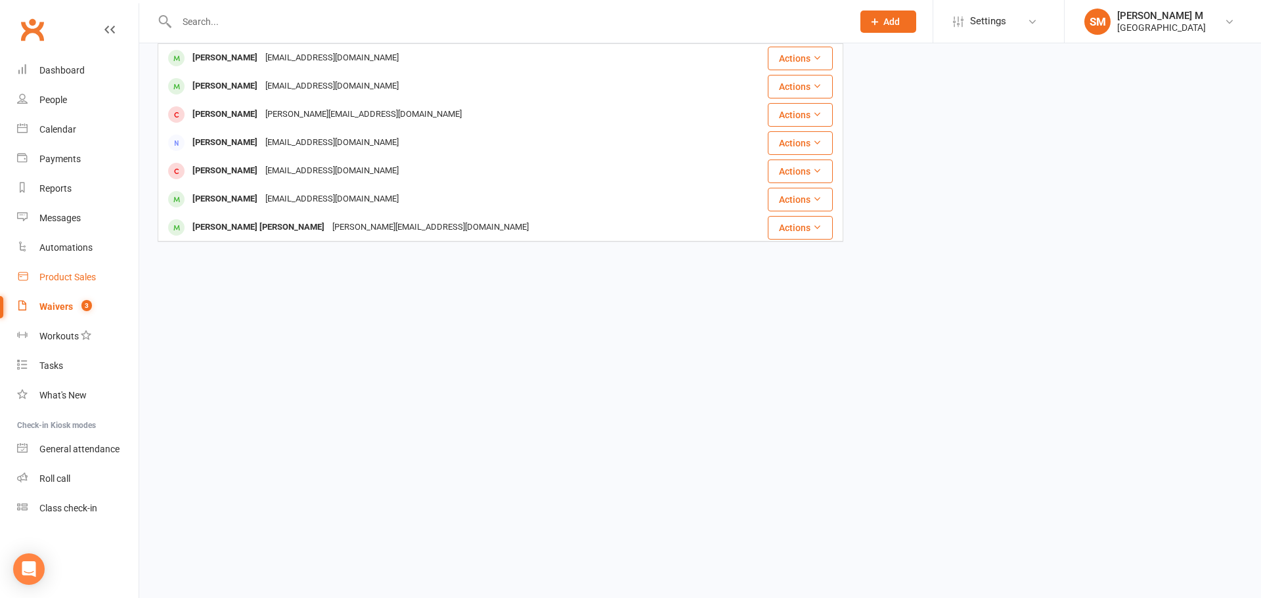
select select "50"
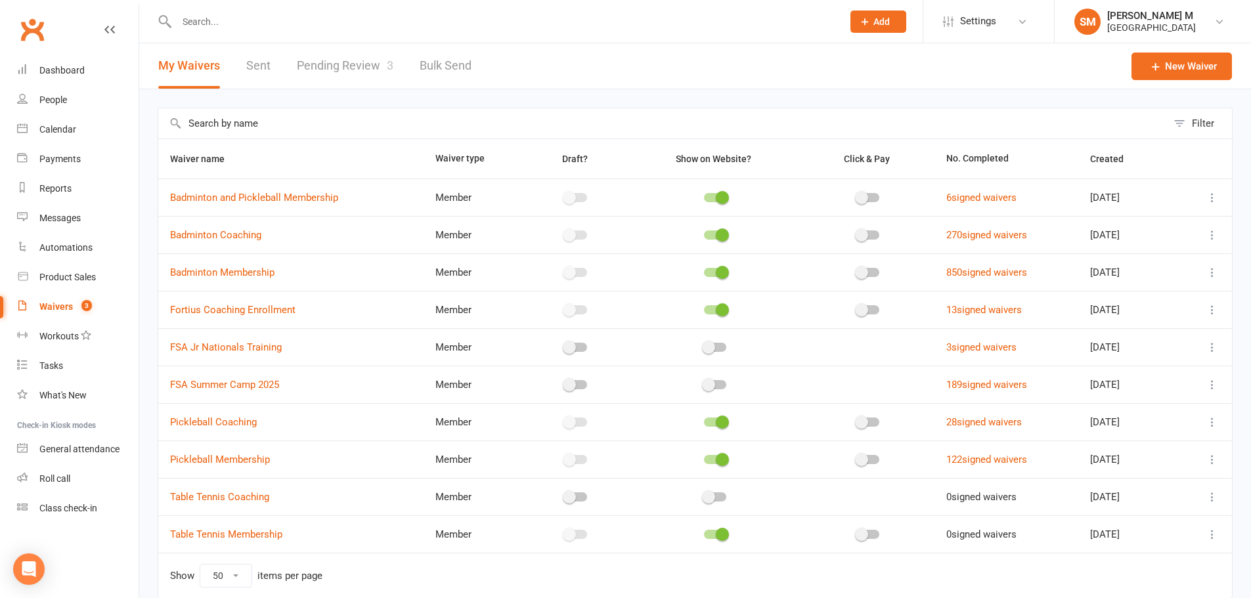
click at [341, 78] on link "Pending Review 3" at bounding box center [345, 65] width 97 height 45
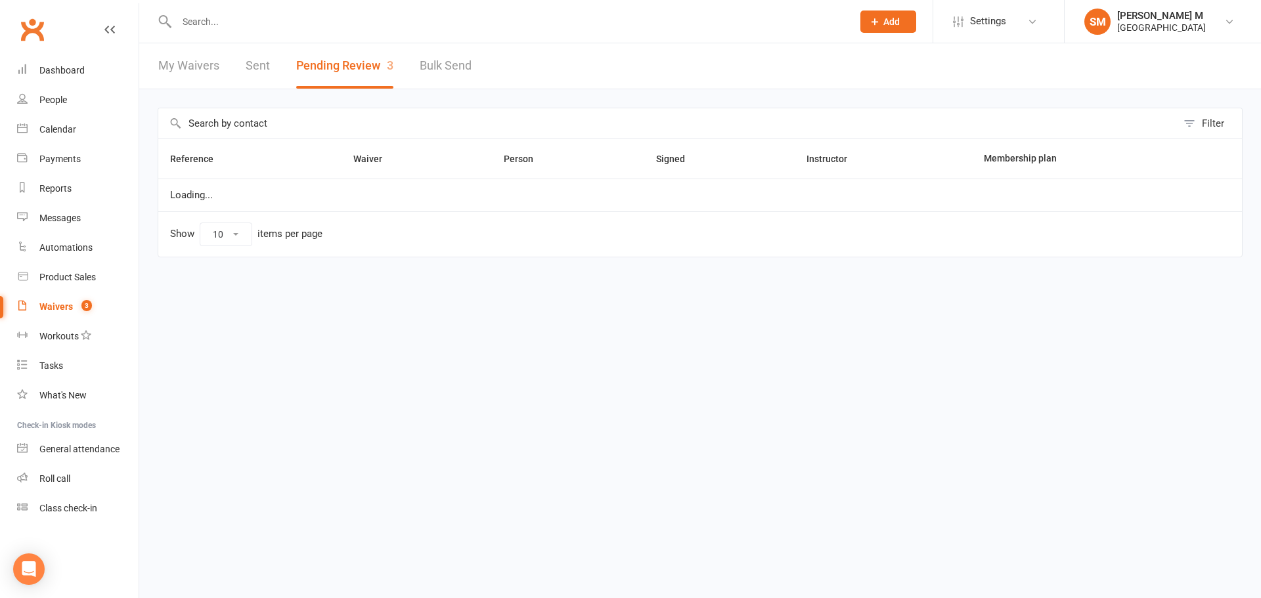
select select "100"
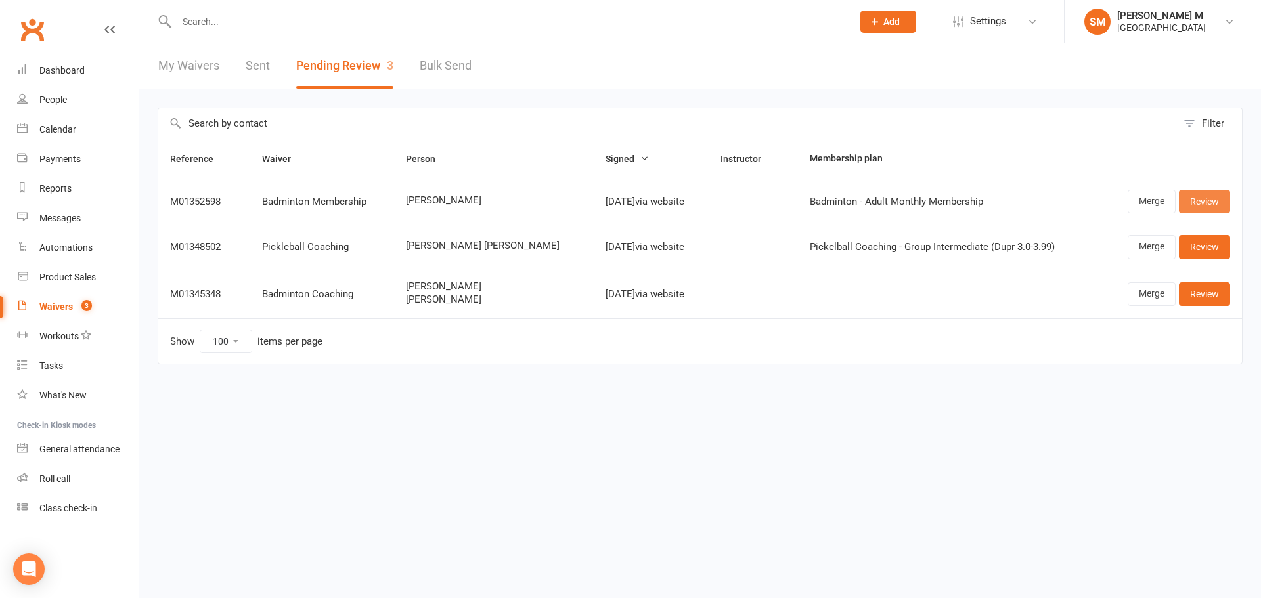
click at [1209, 194] on link "Review" at bounding box center [1203, 202] width 51 height 24
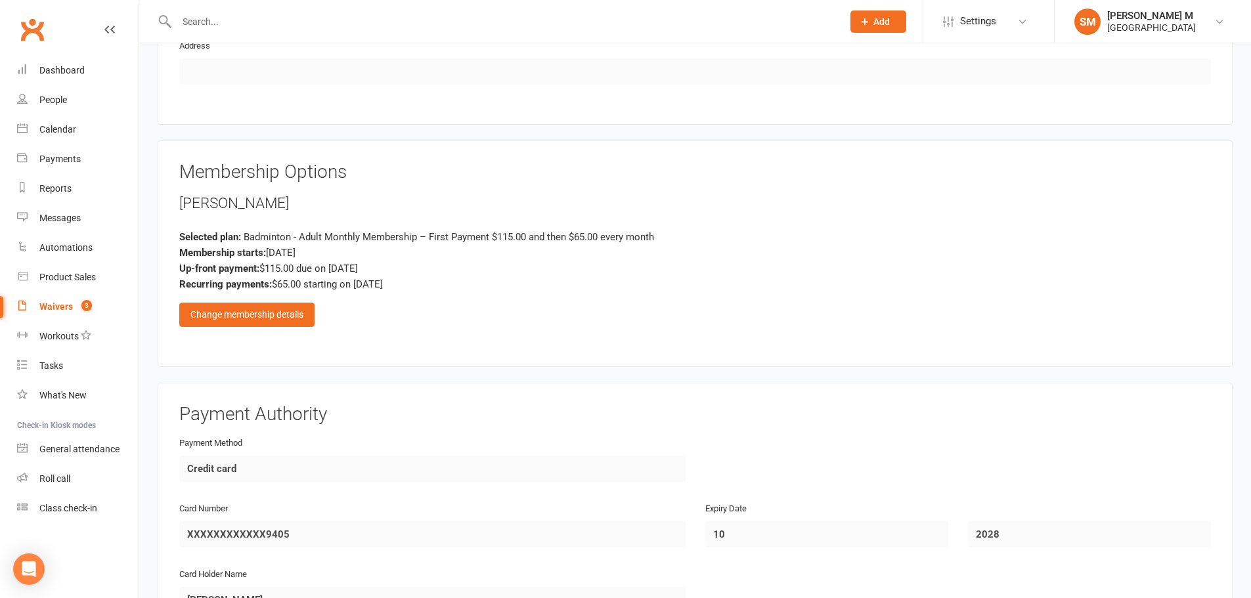
scroll to position [788, 0]
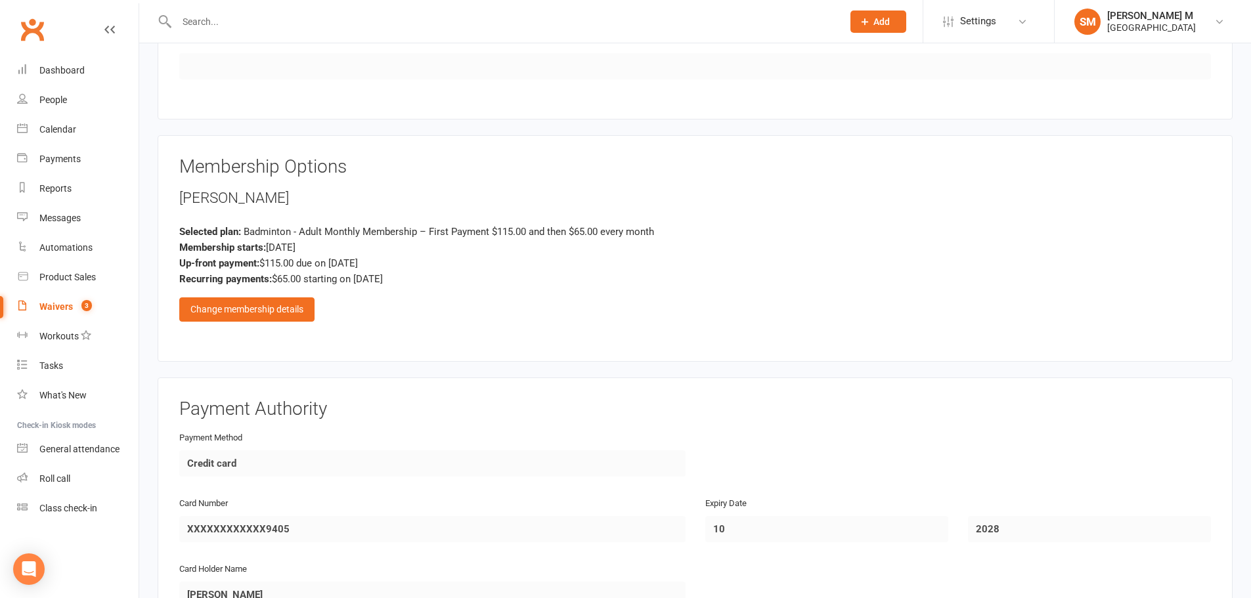
click at [266, 324] on div "Membership Options [PERSON_NAME] Selected plan: Badminton - Adult Monthly Membe…" at bounding box center [694, 248] width 1031 height 183
click at [271, 317] on div "Change membership details" at bounding box center [246, 309] width 135 height 24
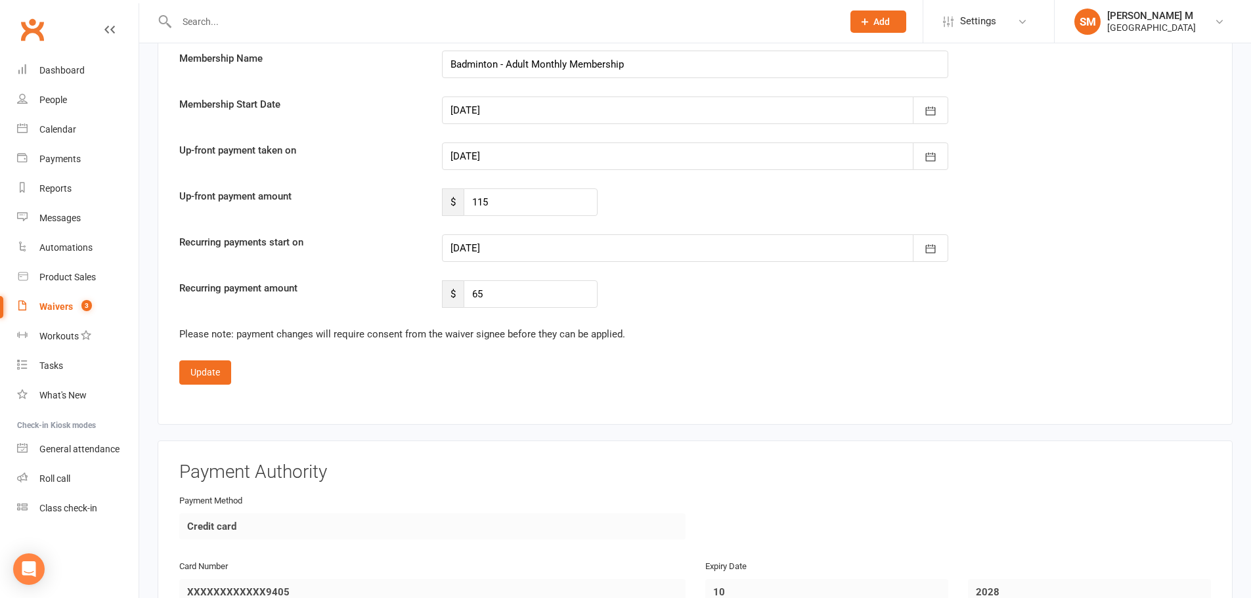
scroll to position [2560, 0]
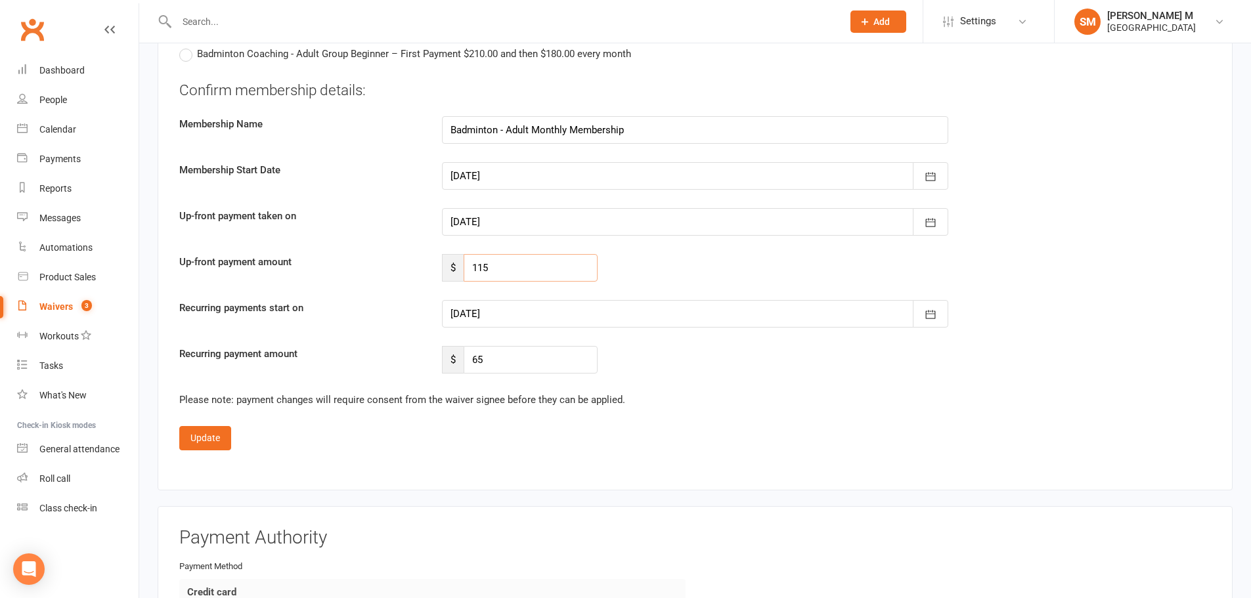
drag, startPoint x: 496, startPoint y: 261, endPoint x: 442, endPoint y: 270, distance: 53.9
click at [442, 270] on div "$ 115" at bounding box center [520, 268] width 156 height 28
type input "83"
click at [466, 305] on div at bounding box center [695, 314] width 506 height 28
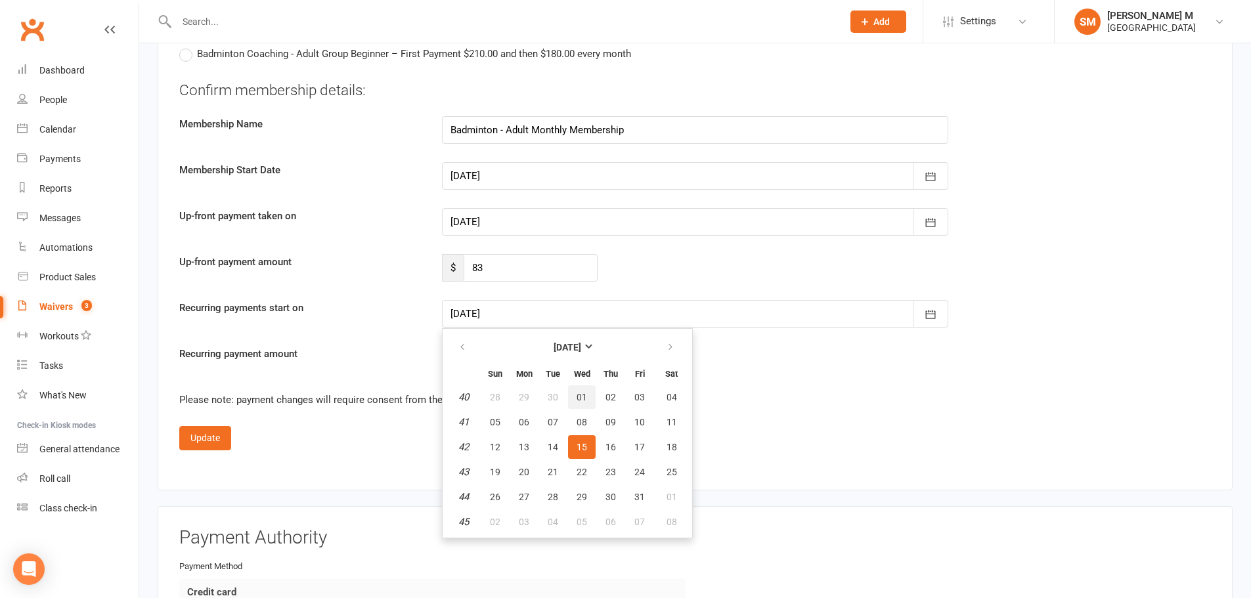
click at [588, 397] on button "01" at bounding box center [582, 397] width 28 height 24
type input "[DATE]"
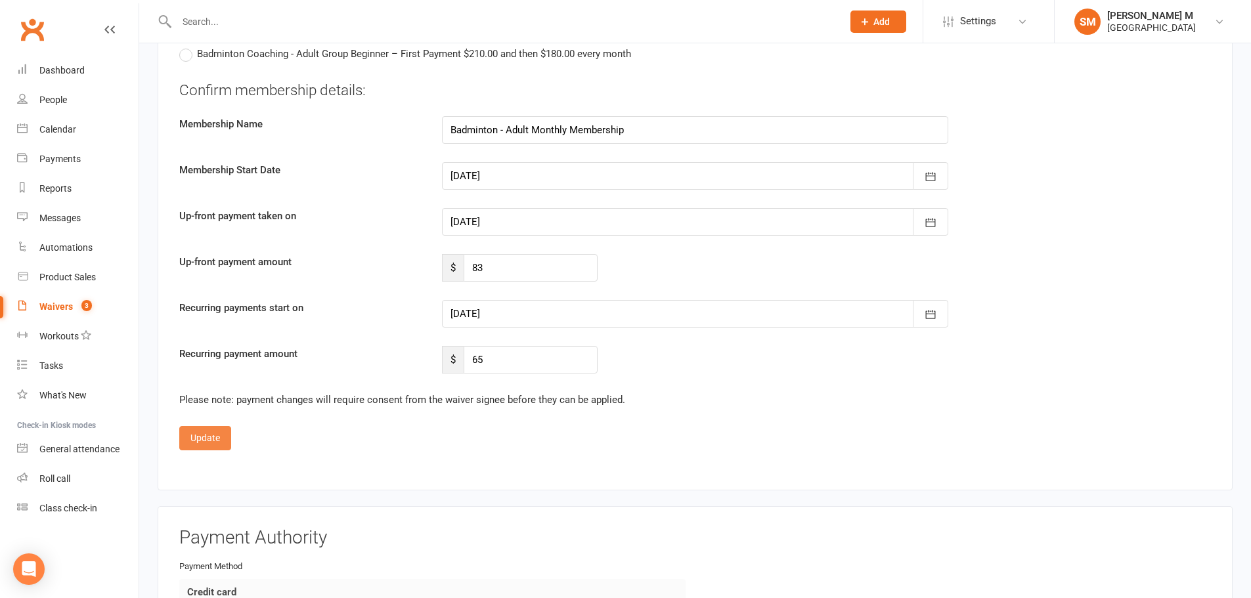
click at [221, 427] on button "Update" at bounding box center [205, 438] width 52 height 24
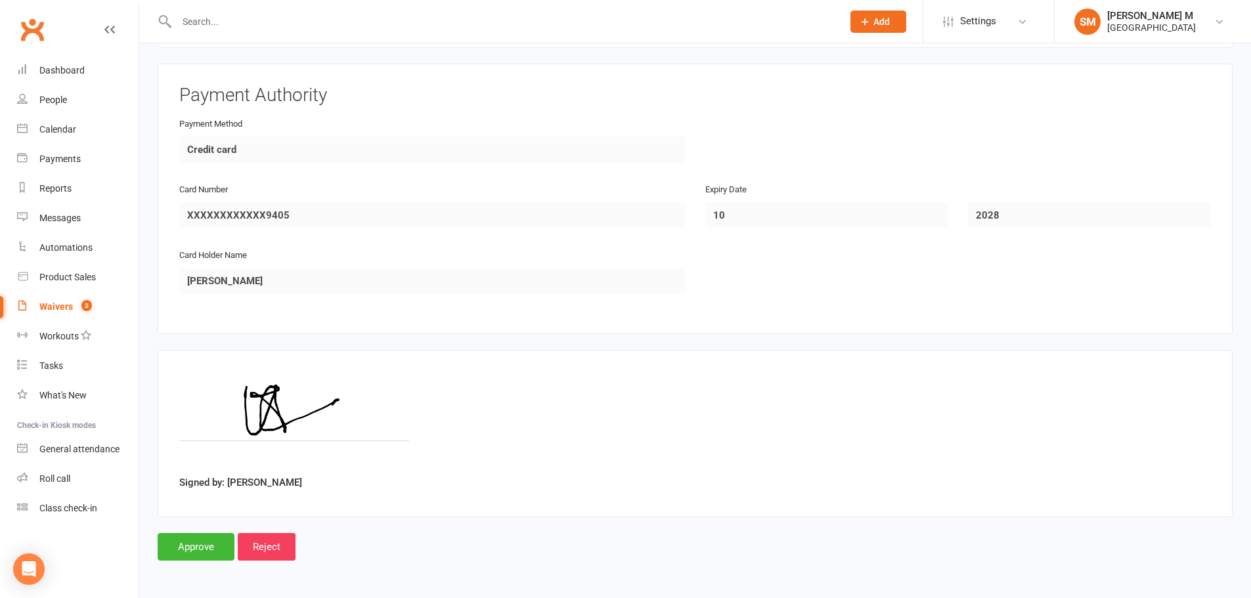
scroll to position [1102, 0]
click at [206, 552] on input "Approve" at bounding box center [196, 547] width 77 height 28
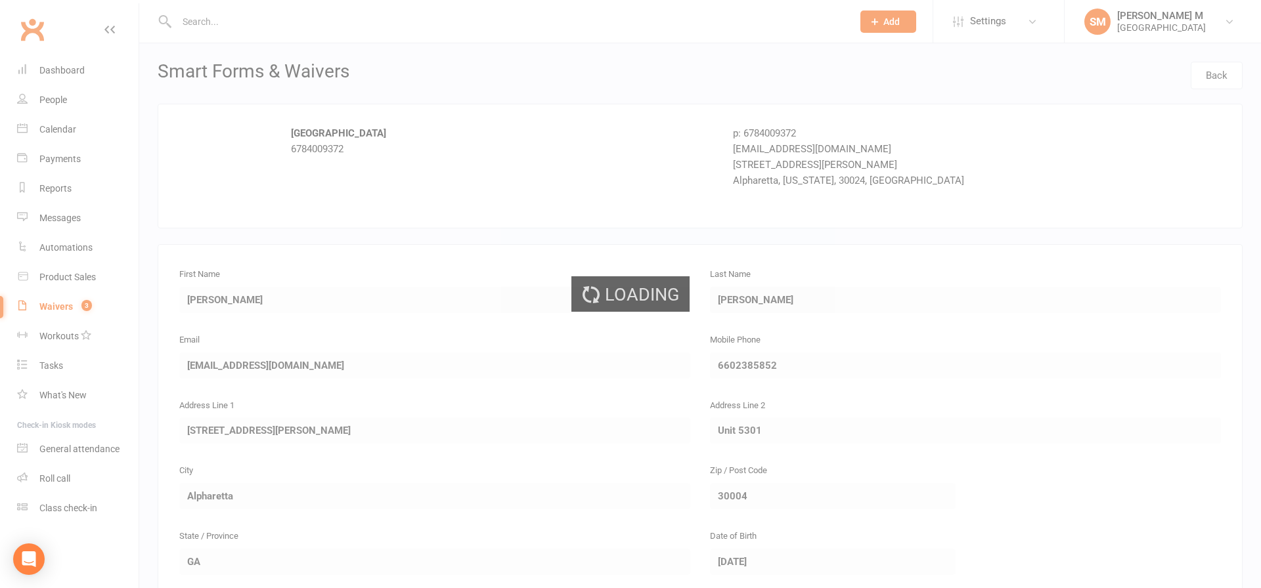
select select "100"
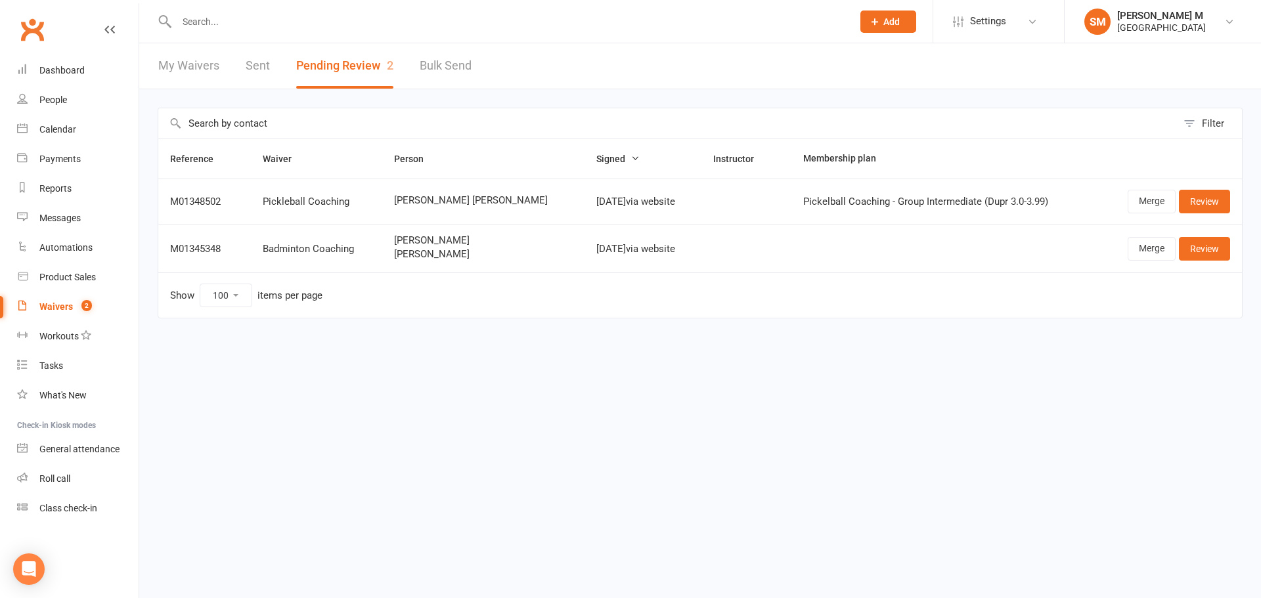
click at [258, 77] on link "Sent" at bounding box center [258, 65] width 24 height 45
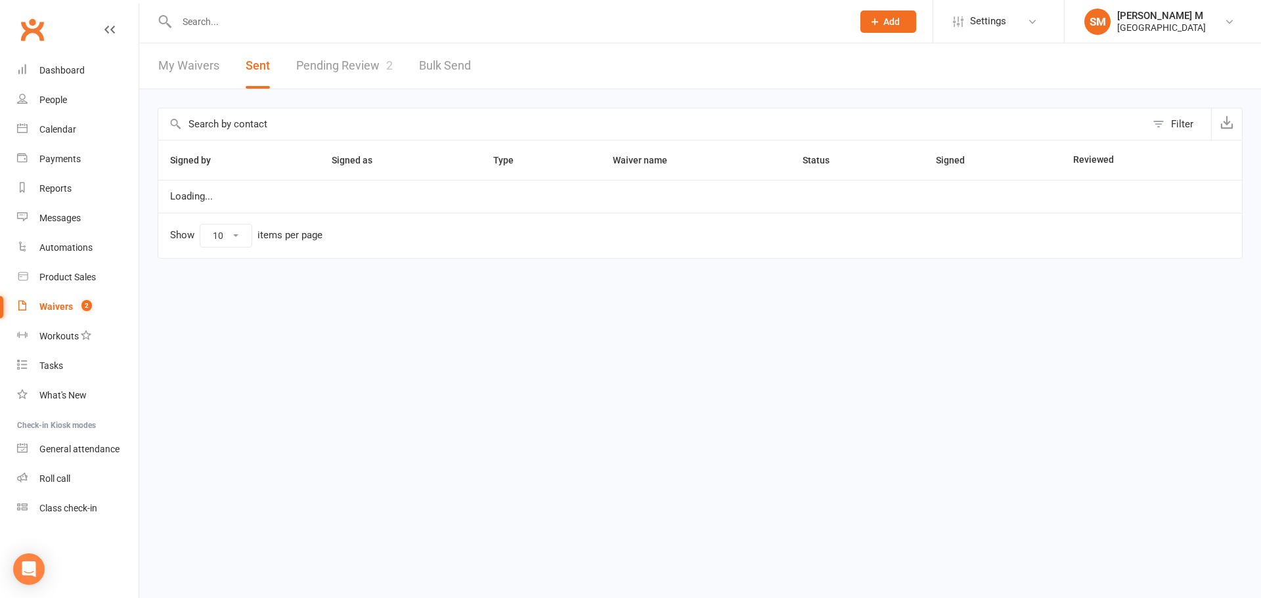
select select "50"
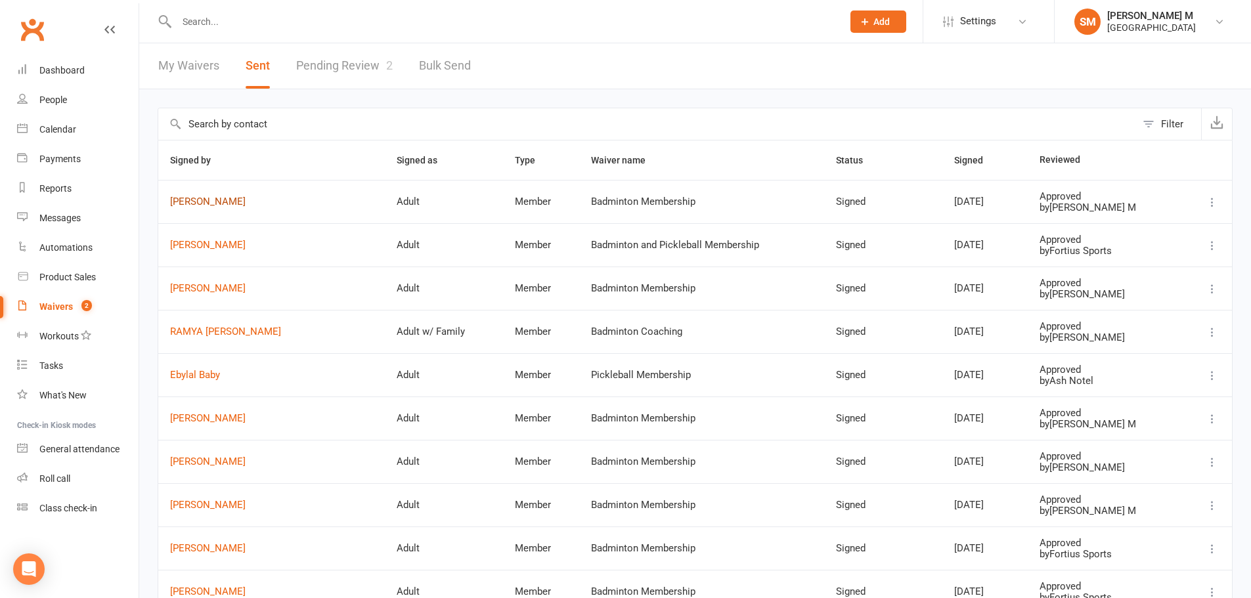
click at [221, 202] on link "[PERSON_NAME]" at bounding box center [271, 201] width 203 height 11
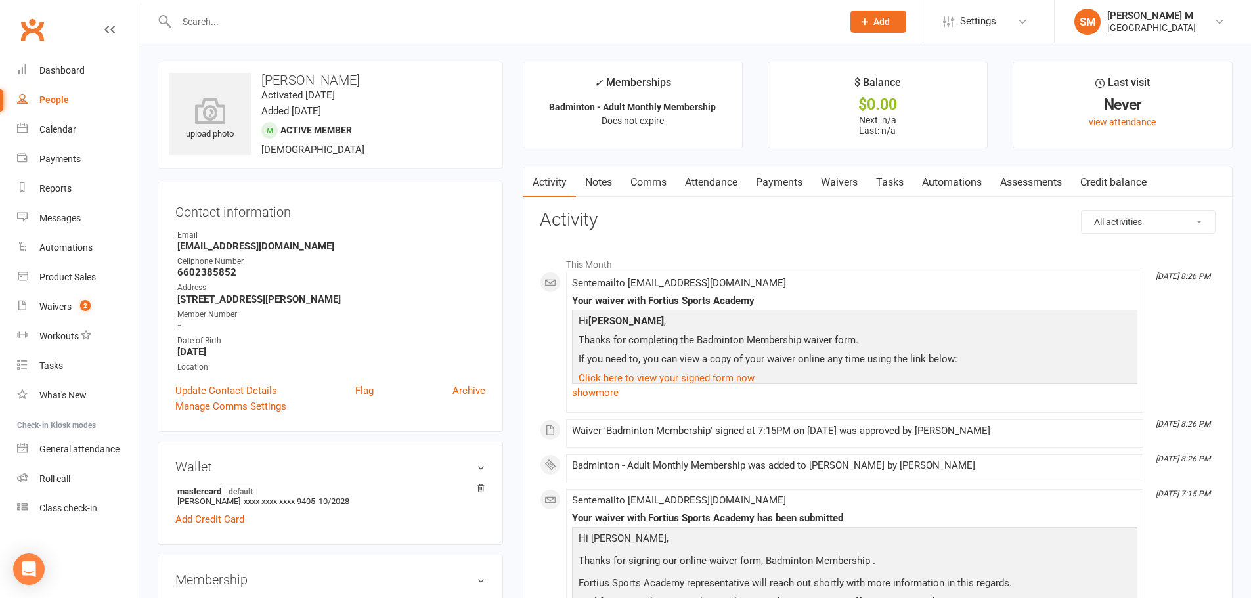
click at [595, 186] on link "Notes" at bounding box center [598, 182] width 45 height 30
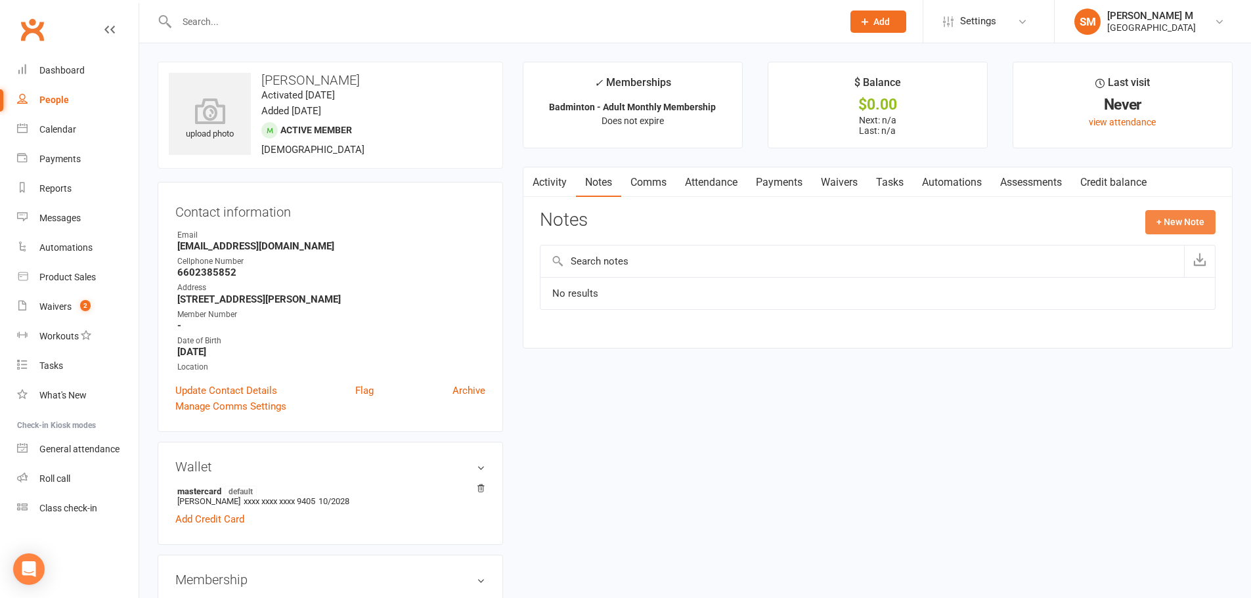
click at [1177, 225] on button "+ New Note" at bounding box center [1180, 222] width 70 height 24
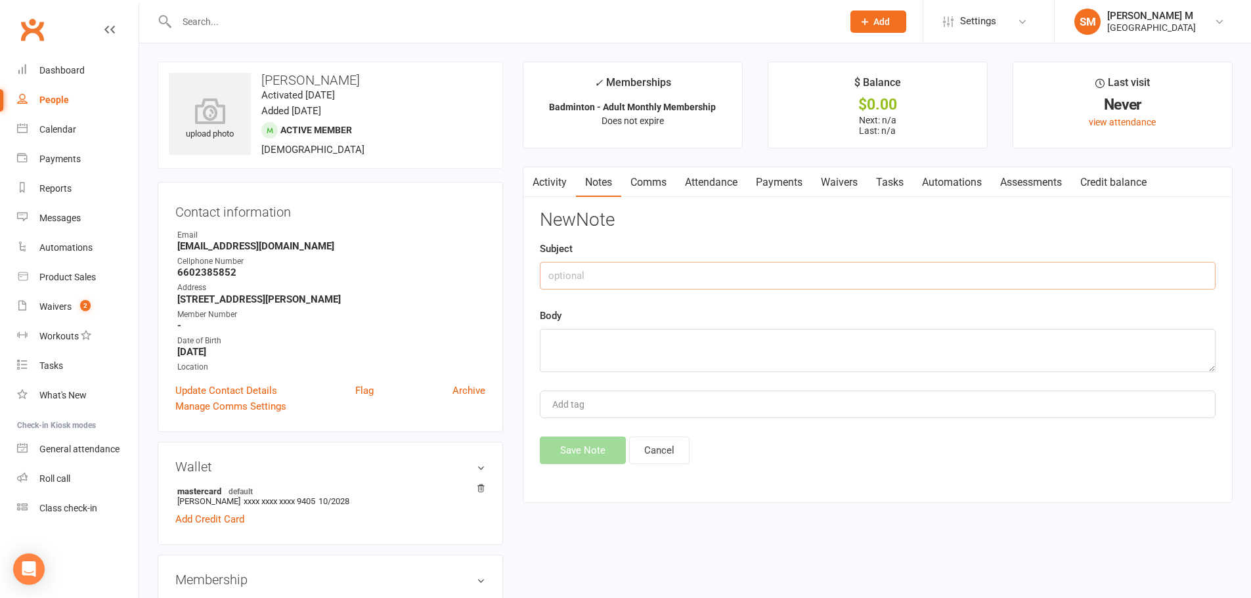
click at [615, 280] on input "text" at bounding box center [878, 276] width 676 height 28
type input "Referral discount"
click at [599, 343] on textarea at bounding box center [878, 350] width 676 height 43
type textarea "Referred by"
click at [242, 17] on input "text" at bounding box center [503, 21] width 660 height 18
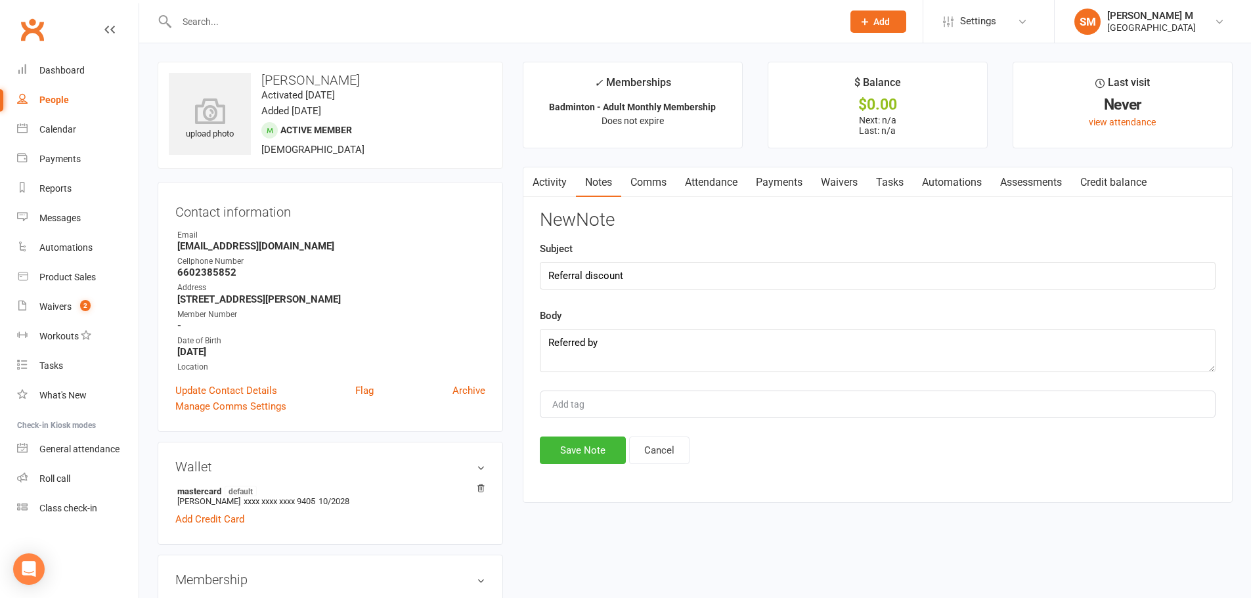
paste input "[PERSON_NAME]"
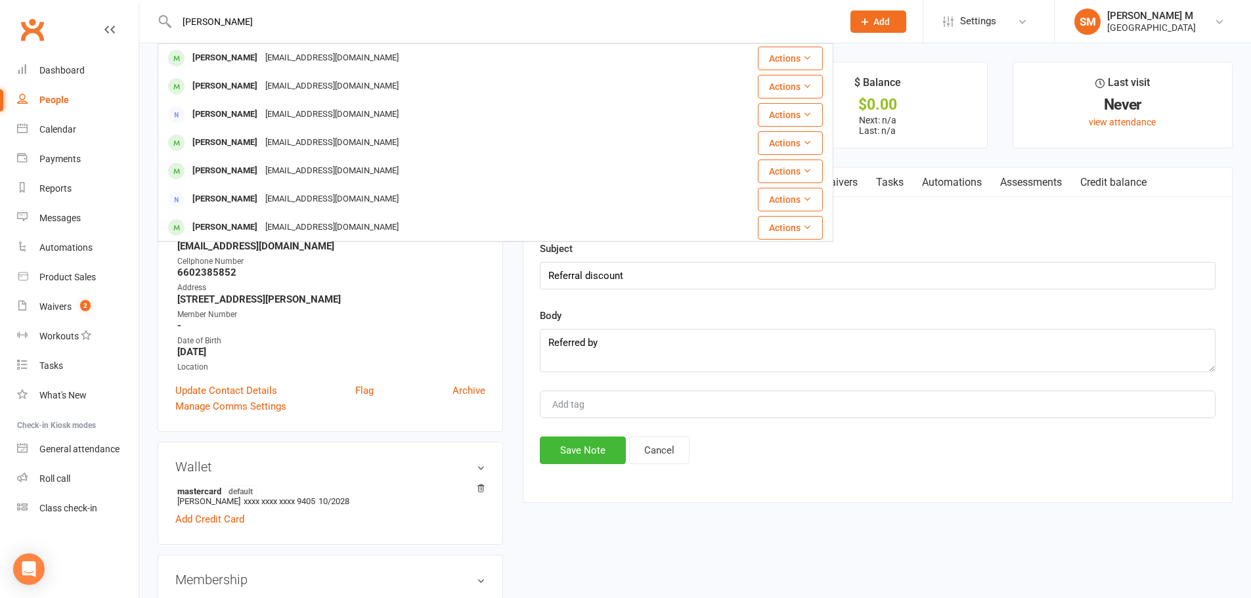
type input "[PERSON_NAME]"
click at [637, 343] on textarea "Referred by" at bounding box center [878, 350] width 676 height 43
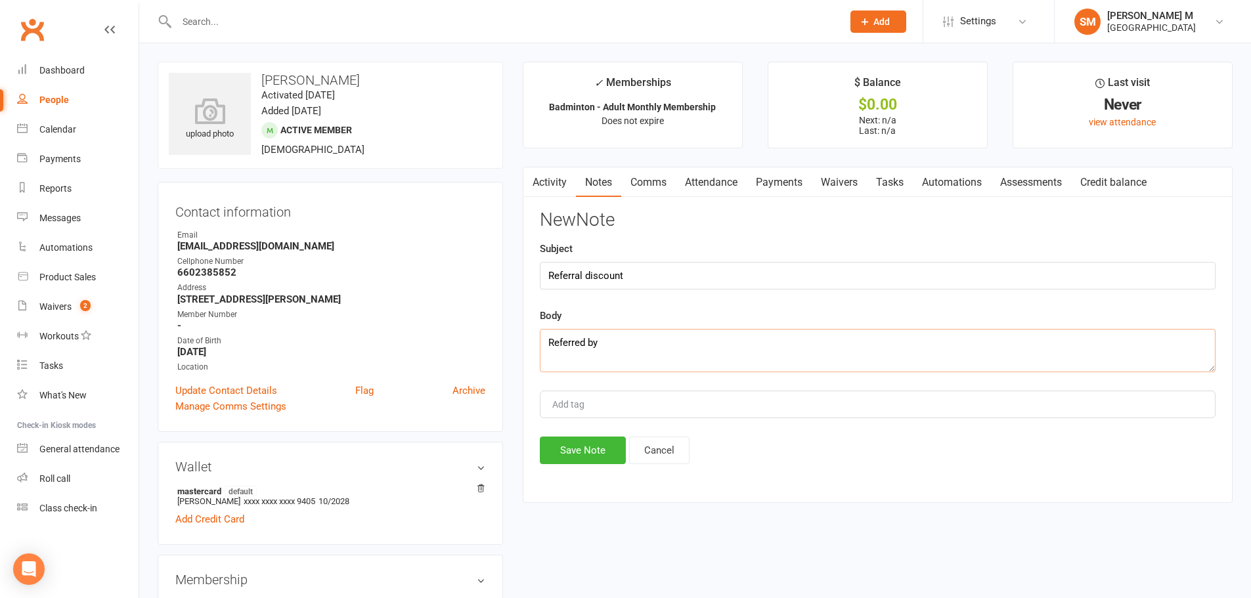
paste textarea "[PERSON_NAME]"
type textarea "Referred by [PERSON_NAME]"
click at [620, 395] on div "Add tag" at bounding box center [878, 405] width 676 height 28
type input "ash"
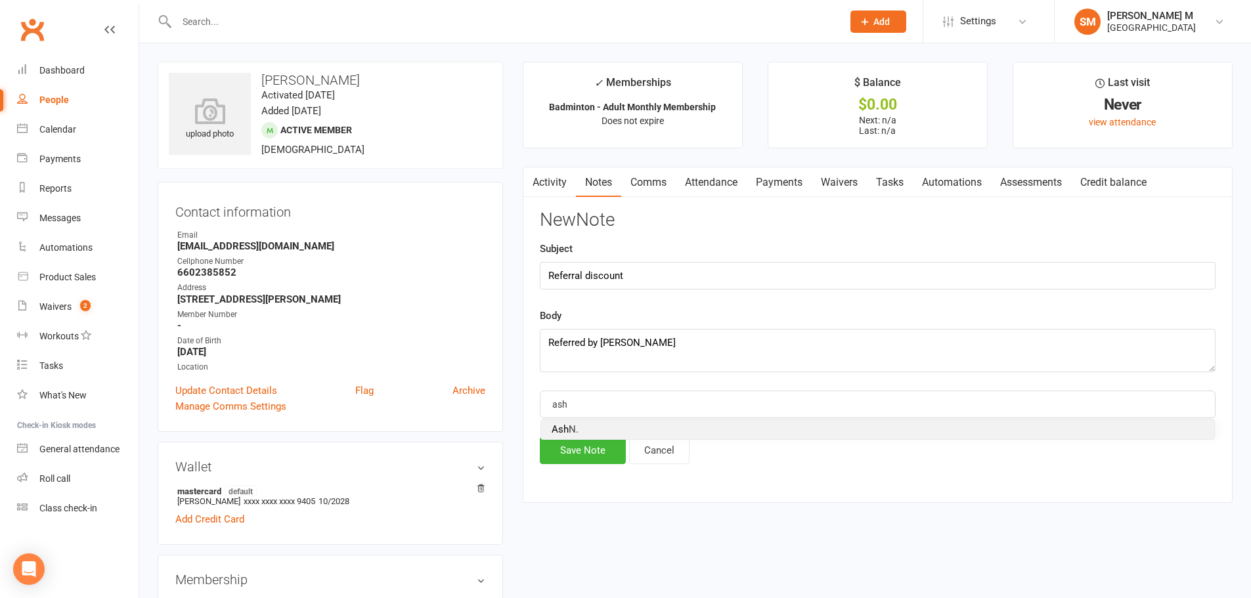
click at [577, 421] on li "[PERSON_NAME]" at bounding box center [877, 430] width 673 height 20
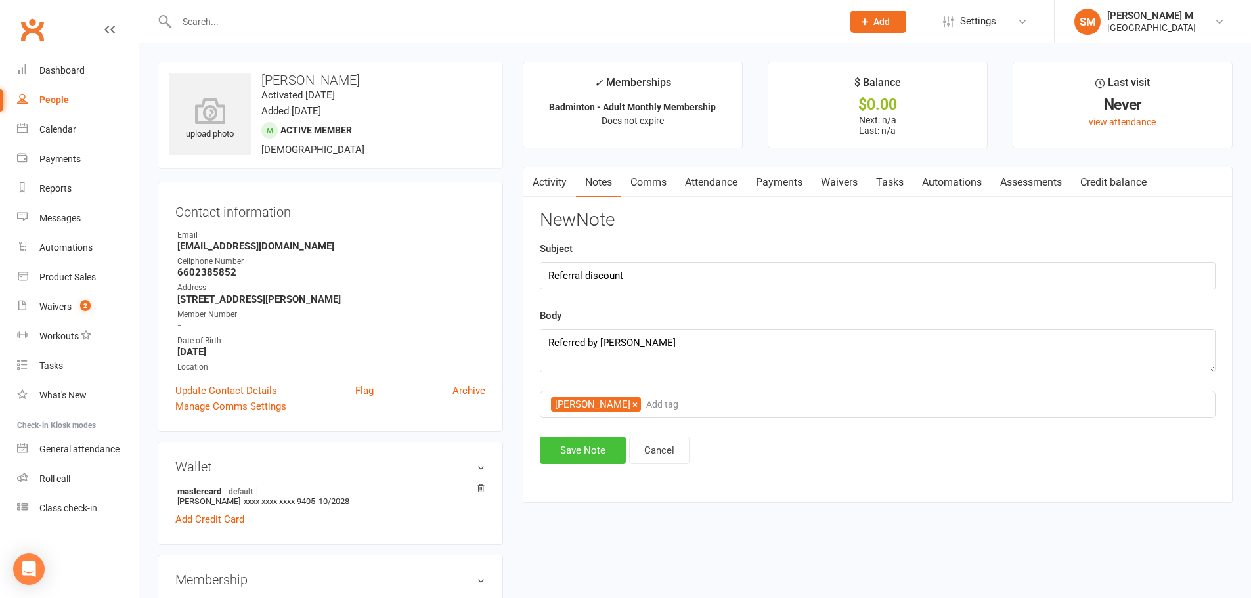
click at [575, 447] on button "Save Note" at bounding box center [583, 451] width 86 height 28
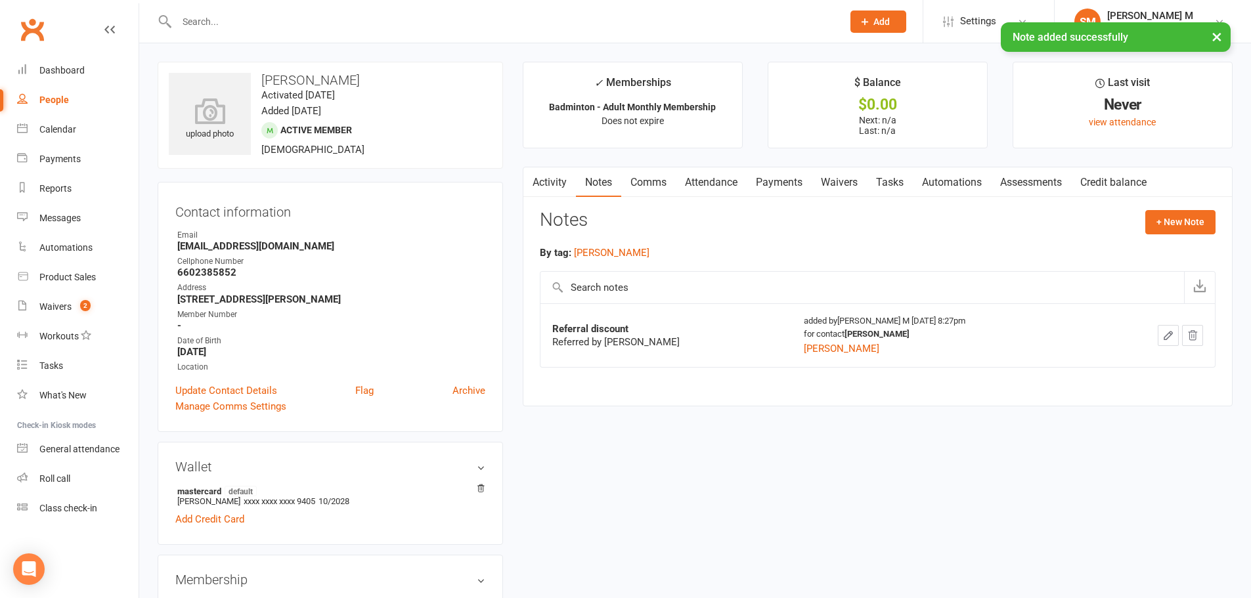
click at [766, 179] on link "Payments" at bounding box center [778, 182] width 65 height 30
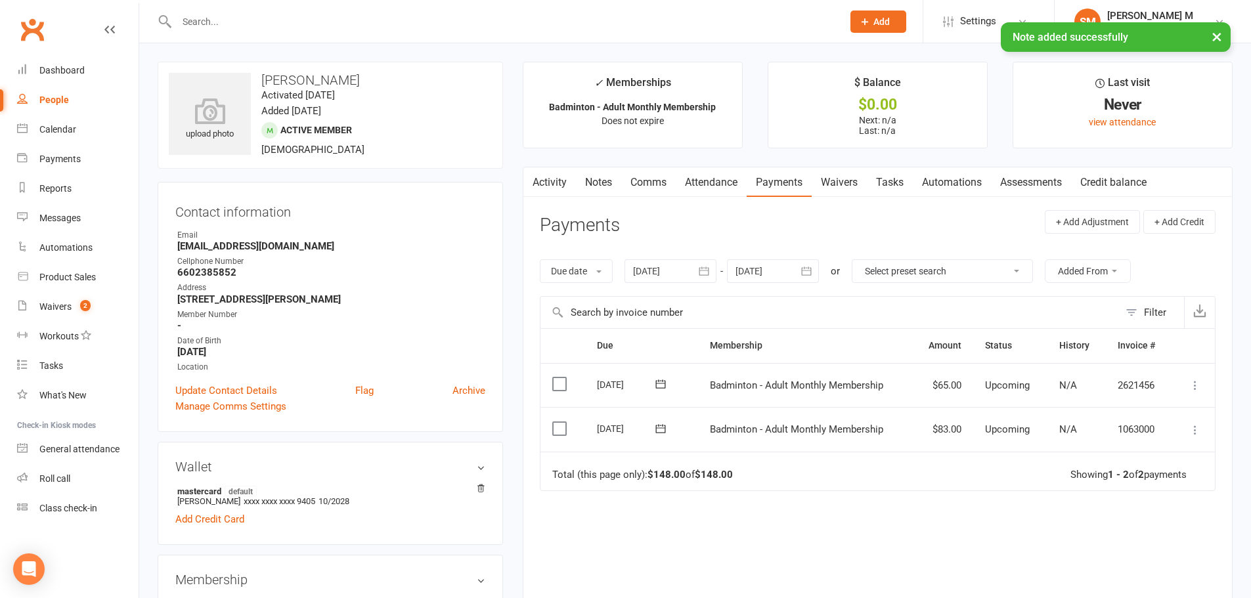
click at [1191, 379] on icon at bounding box center [1194, 385] width 13 height 13
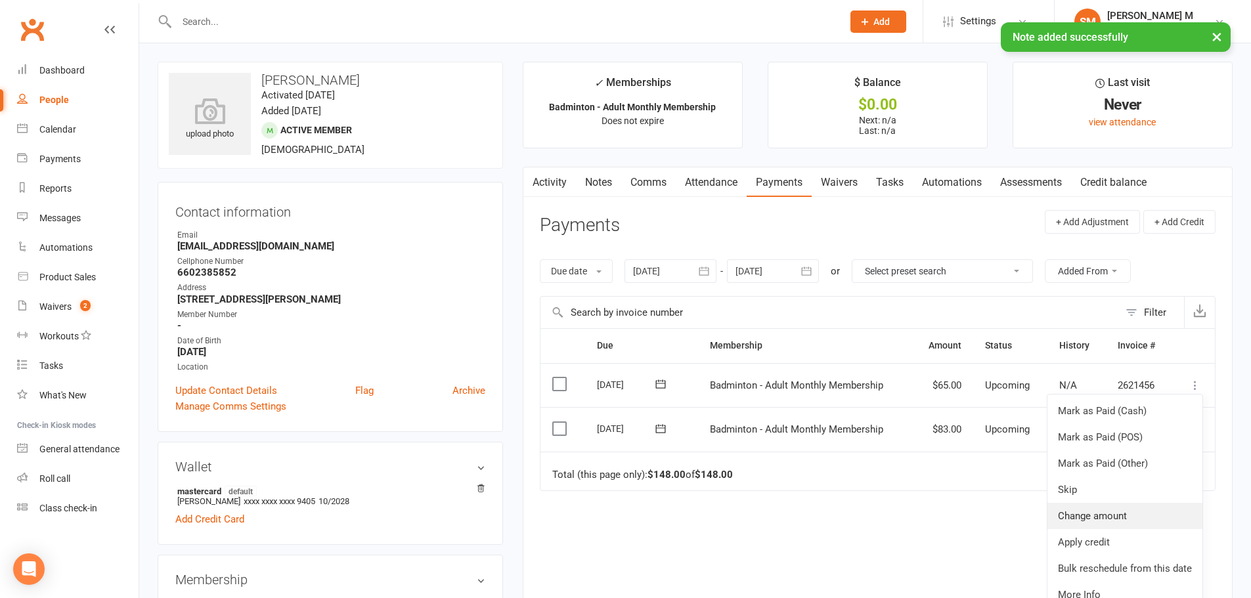
click at [1129, 517] on link "Change amount" at bounding box center [1124, 516] width 155 height 26
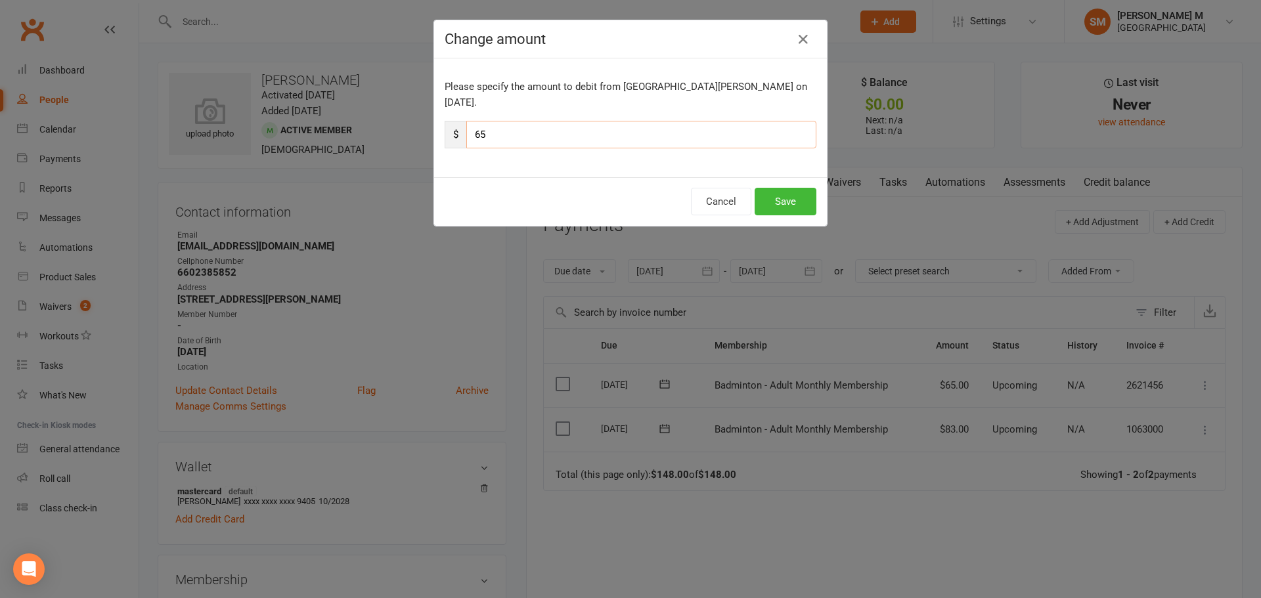
drag, startPoint x: 496, startPoint y: 120, endPoint x: 447, endPoint y: 124, distance: 48.7
click at [447, 124] on div "$ 65" at bounding box center [630, 135] width 372 height 28
type input "59"
click at [775, 188] on button "Save" at bounding box center [785, 202] width 62 height 28
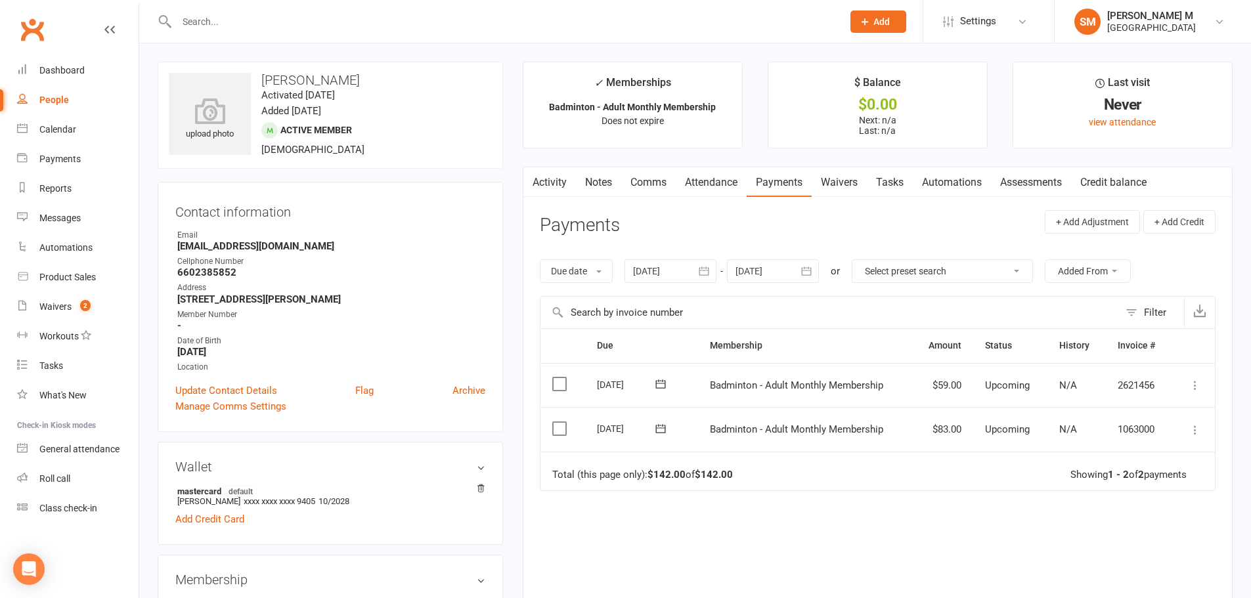
click at [343, 6] on div at bounding box center [496, 21] width 676 height 43
click at [339, 24] on input "text" at bounding box center [503, 21] width 660 height 18
paste input "[PERSON_NAME]"
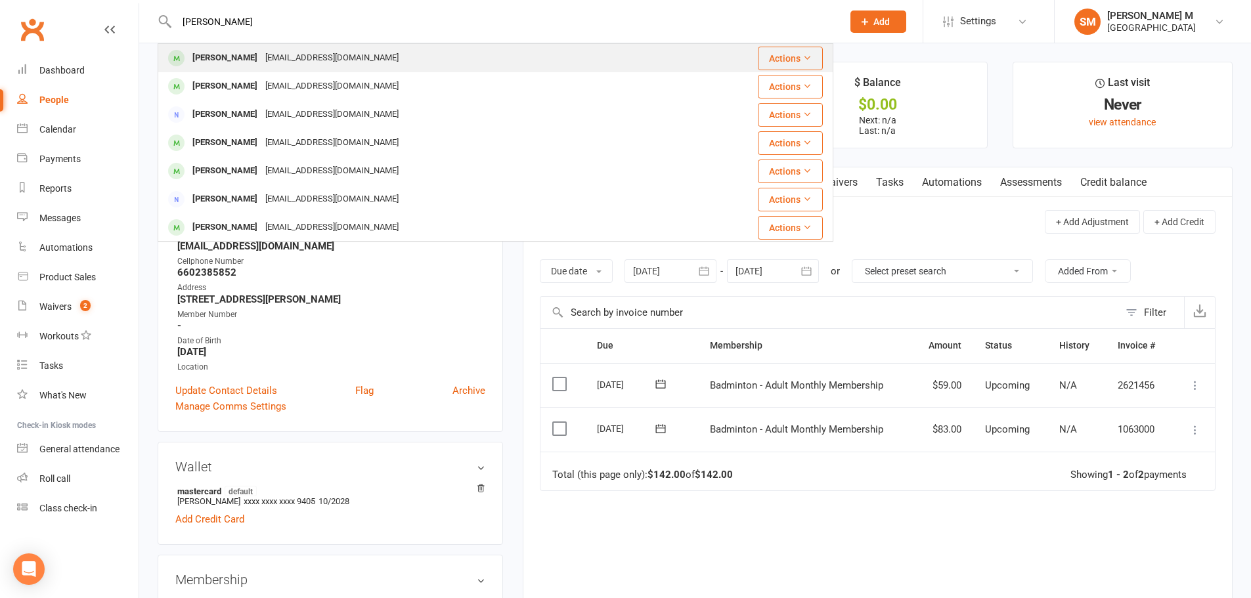
type input "[PERSON_NAME]"
click at [291, 49] on div "[EMAIL_ADDRESS][DOMAIN_NAME]" at bounding box center [331, 58] width 141 height 19
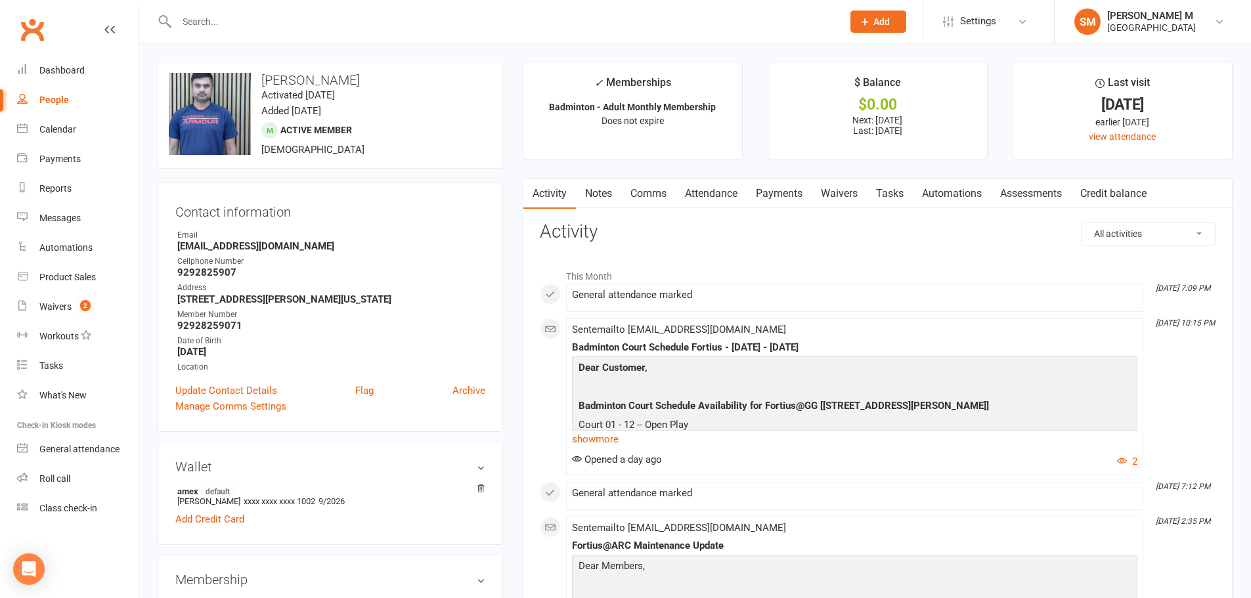
click at [608, 194] on link "Notes" at bounding box center [598, 194] width 45 height 30
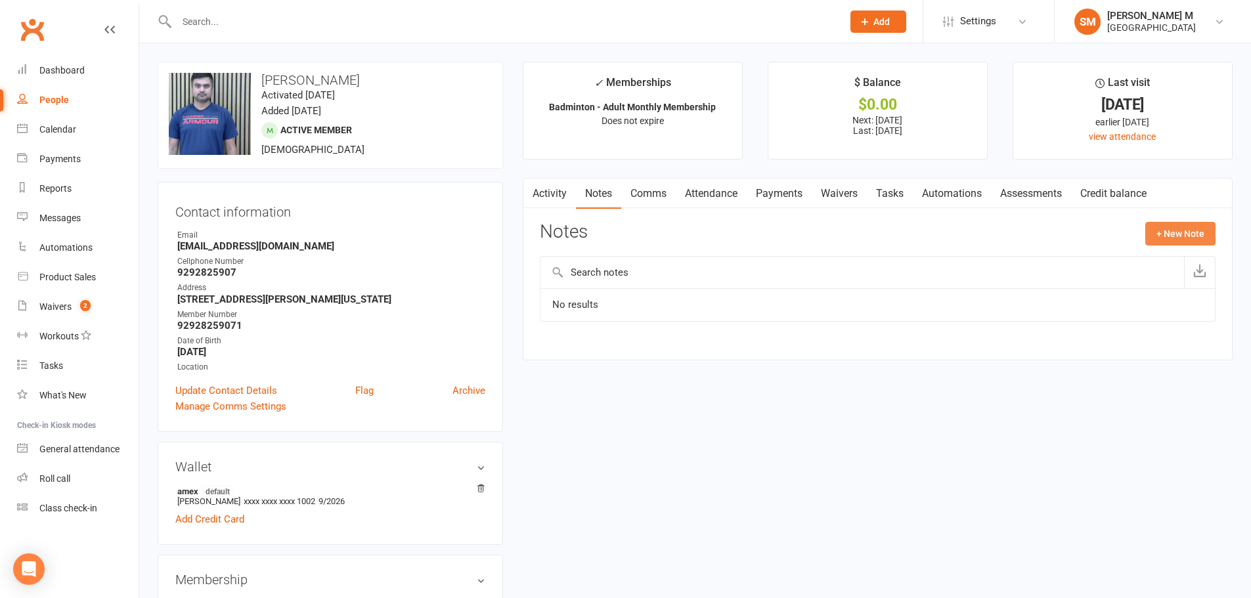
click at [1159, 230] on button "+ New Note" at bounding box center [1180, 234] width 70 height 24
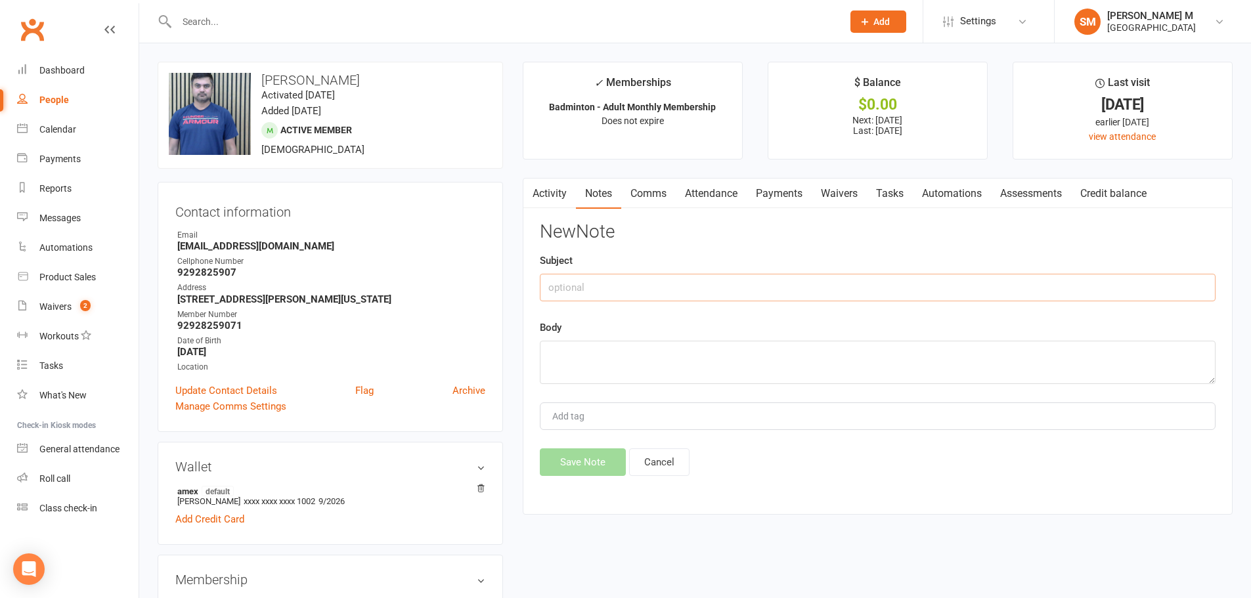
click at [748, 280] on input "text" at bounding box center [878, 288] width 676 height 28
type input "Referral discount"
type textarea "Referred [PERSON_NAME]"
click at [591, 424] on input "Add tag" at bounding box center [574, 416] width 46 height 16
type input "ash"
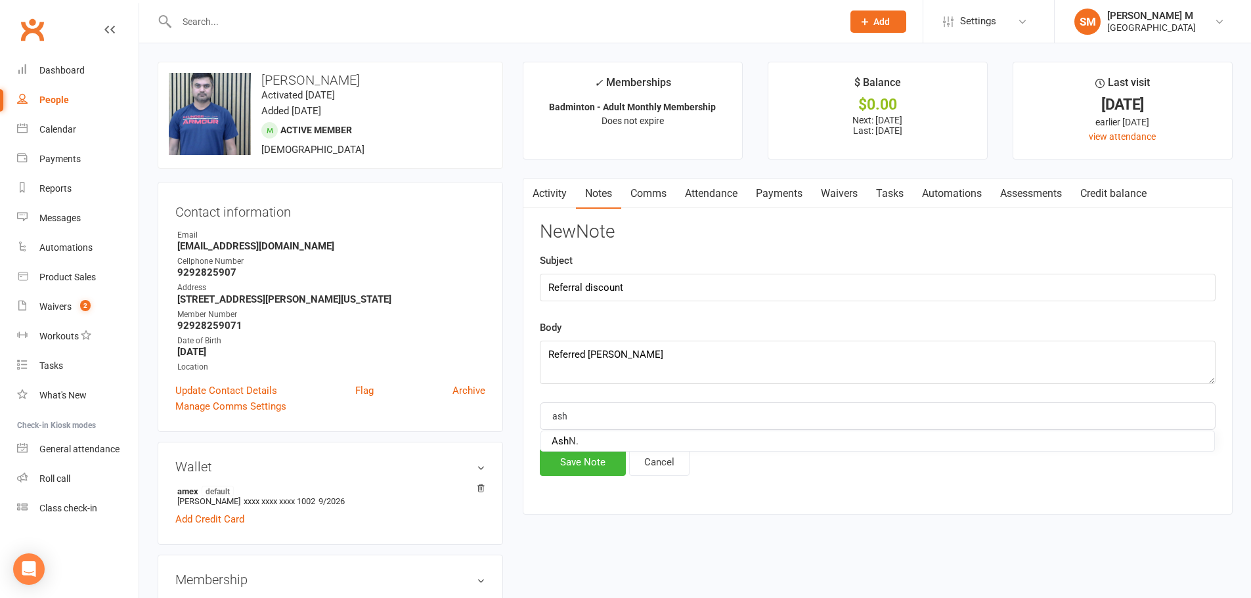
click at [577, 434] on li "[PERSON_NAME]" at bounding box center [877, 441] width 673 height 20
click at [582, 467] on button "Save Note" at bounding box center [583, 462] width 86 height 28
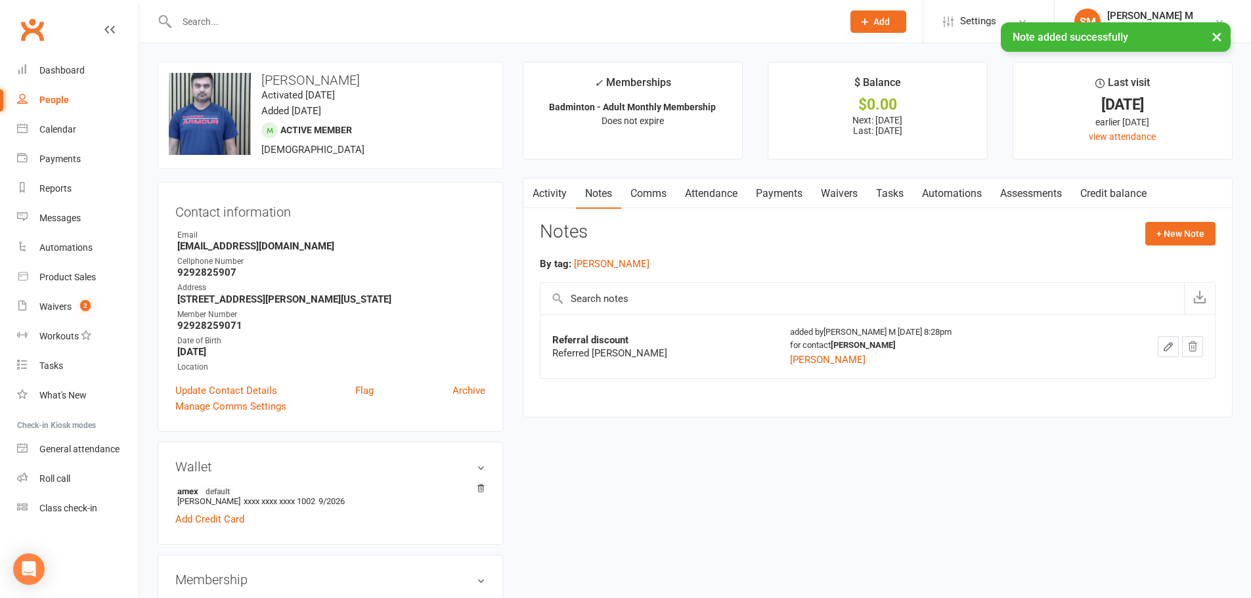
click at [771, 193] on link "Payments" at bounding box center [778, 194] width 65 height 30
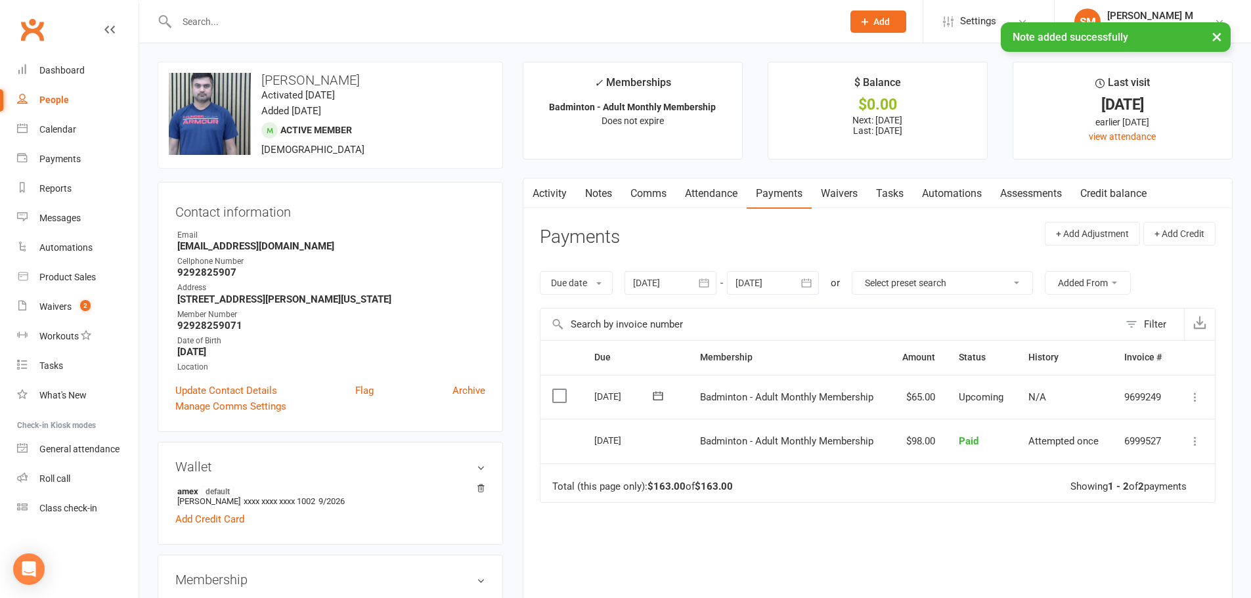
click at [1201, 395] on button at bounding box center [1195, 397] width 16 height 16
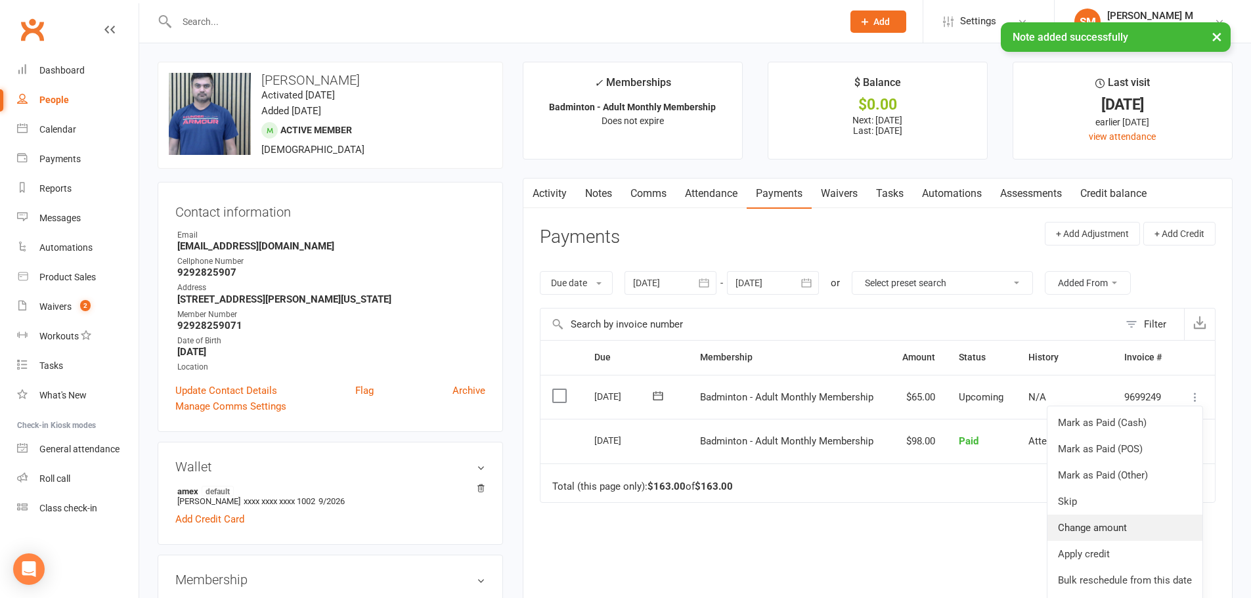
click at [1098, 524] on link "Change amount" at bounding box center [1124, 528] width 155 height 26
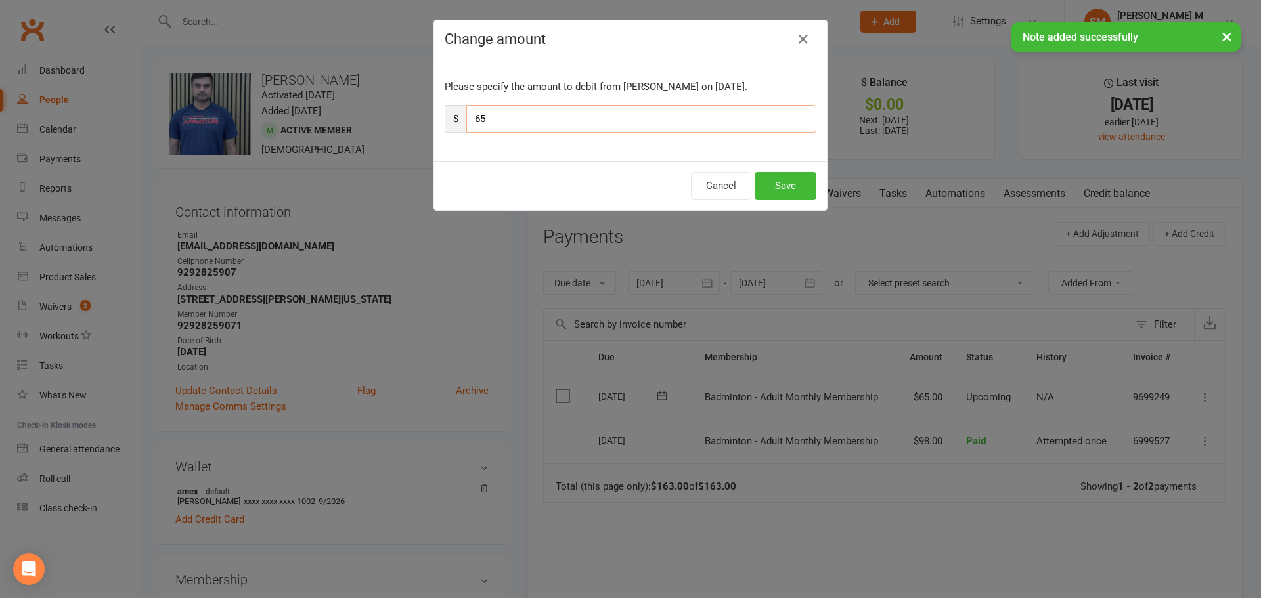
drag, startPoint x: 562, startPoint y: 106, endPoint x: 411, endPoint y: 115, distance: 151.2
click at [412, 114] on div "Change amount Please specify the amount to debit from [PERSON_NAME] on [DATE]. …" at bounding box center [630, 299] width 1261 height 598
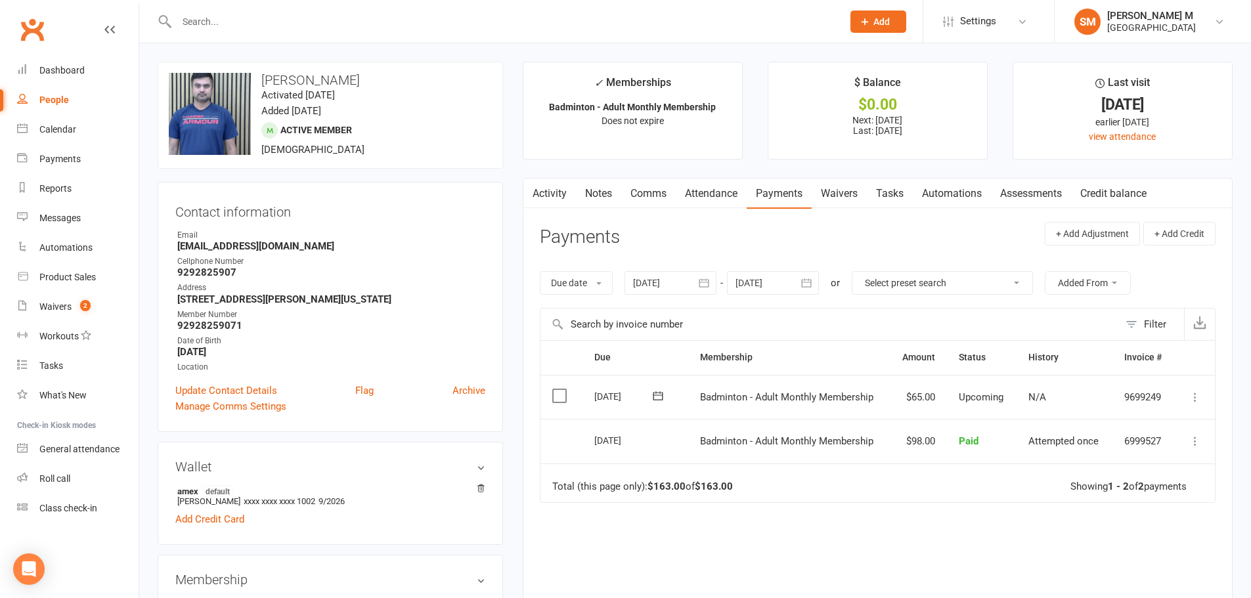
click at [1195, 402] on icon at bounding box center [1194, 397] width 13 height 13
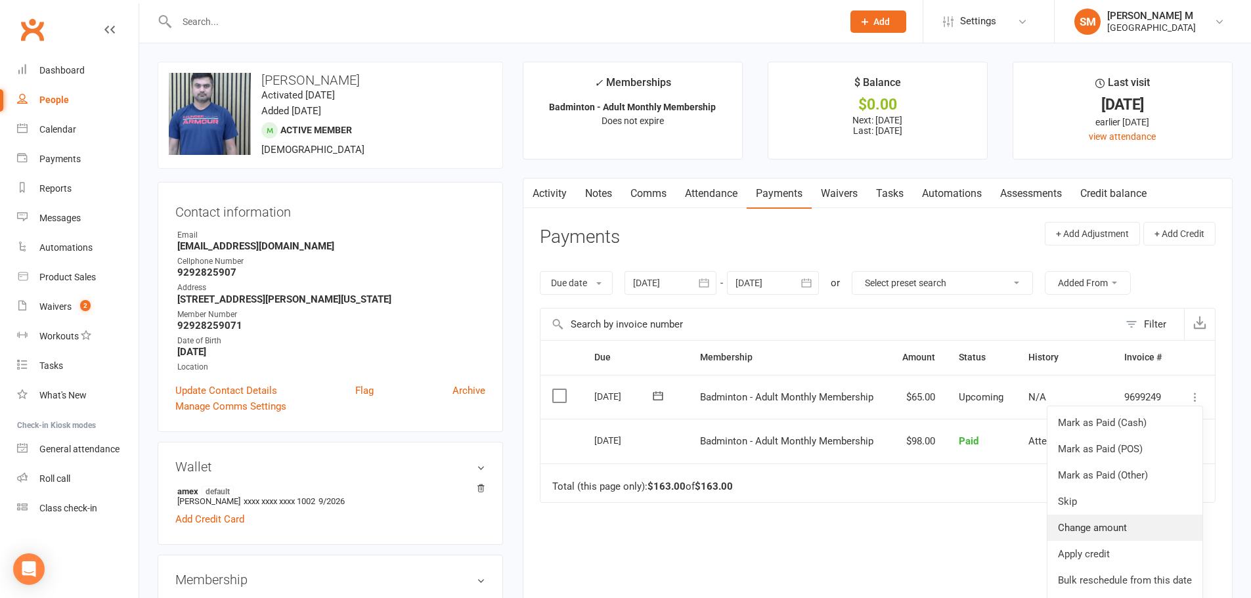
click at [1094, 527] on link "Change amount" at bounding box center [1124, 528] width 155 height 26
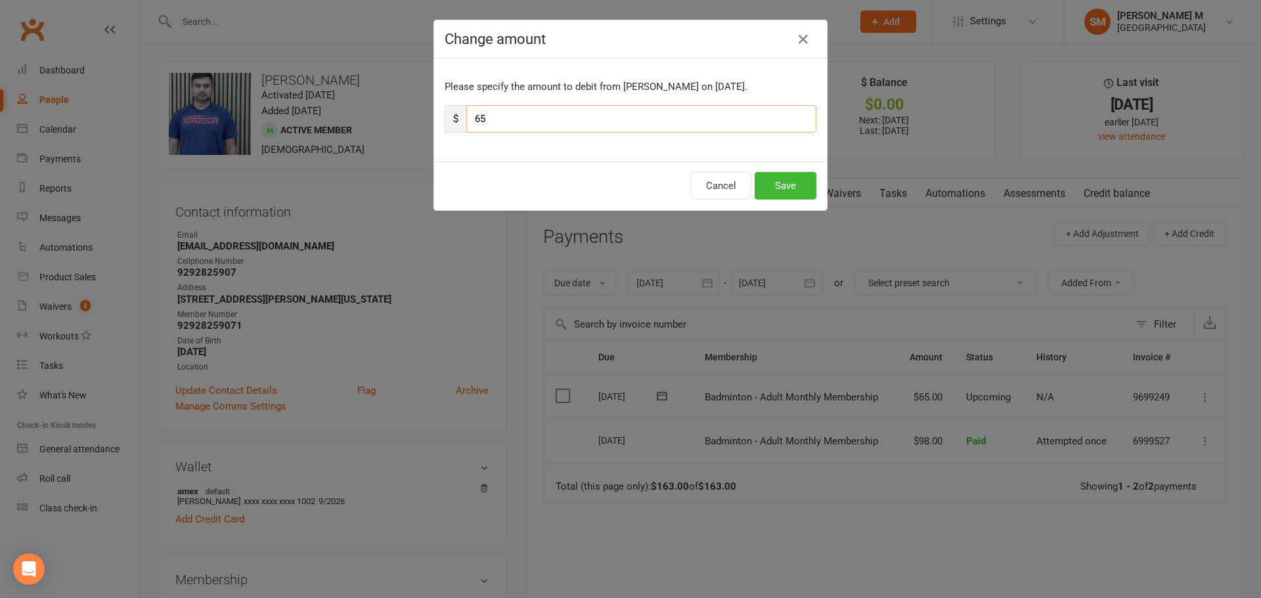
click at [497, 121] on input "65" at bounding box center [641, 119] width 350 height 28
click at [466, 122] on input "65" at bounding box center [641, 119] width 350 height 28
type input "59"
click at [786, 179] on button "Save" at bounding box center [785, 186] width 62 height 28
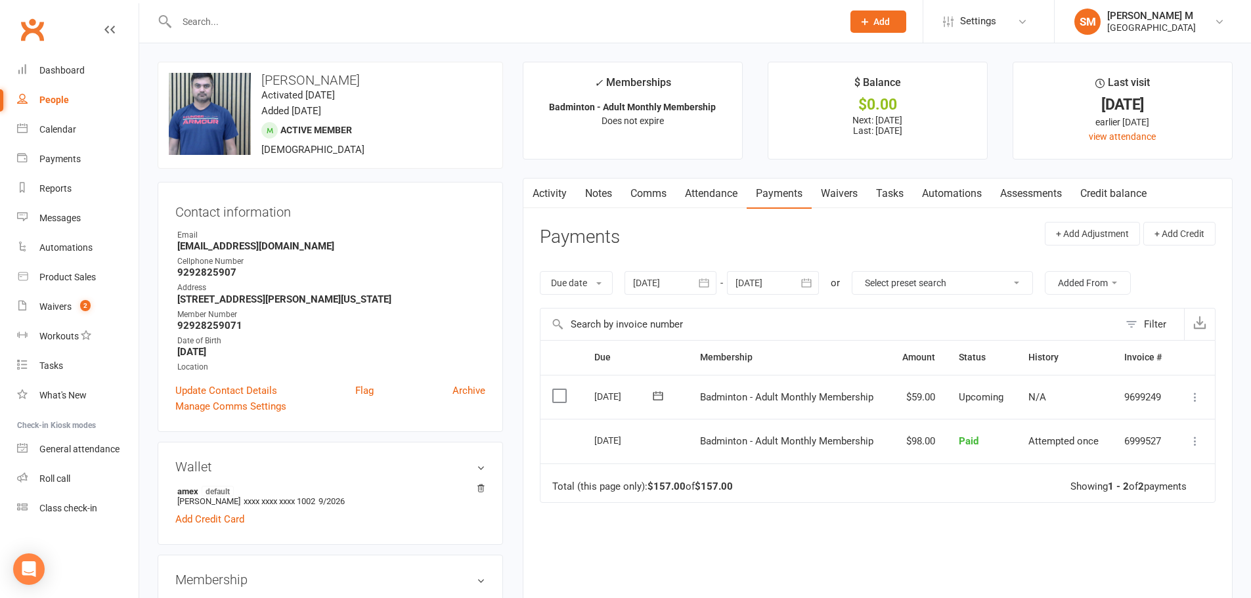
click at [14, 70] on li "Dashboard" at bounding box center [69, 71] width 139 height 30
click at [19, 71] on icon at bounding box center [22, 69] width 11 height 11
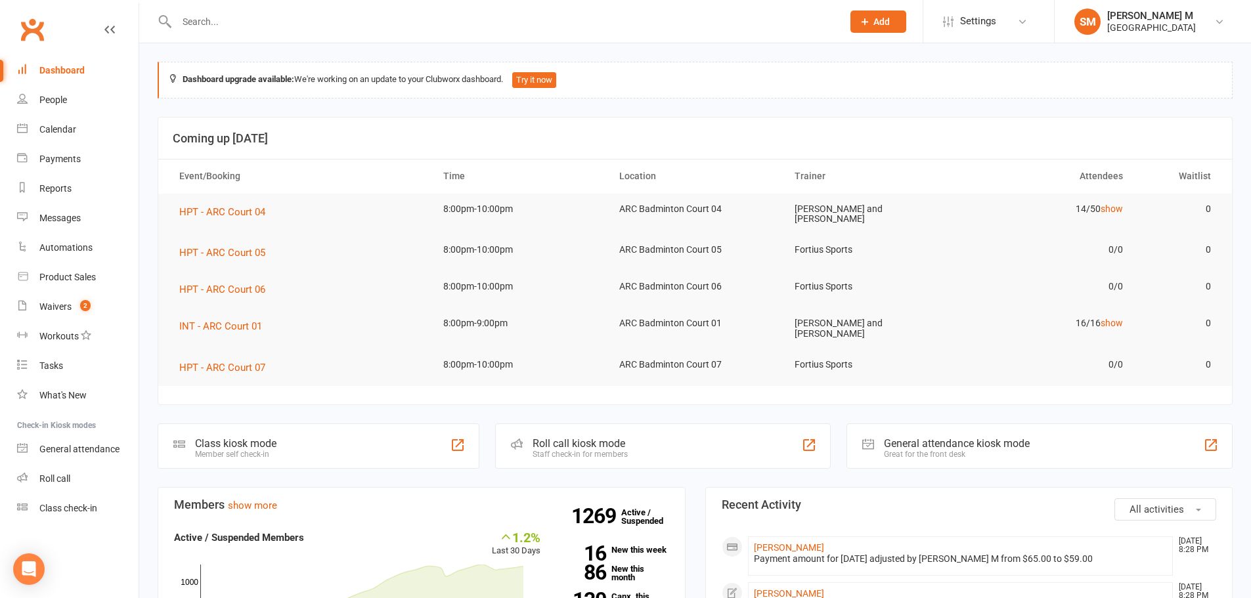
click at [205, 27] on input "text" at bounding box center [503, 21] width 660 height 18
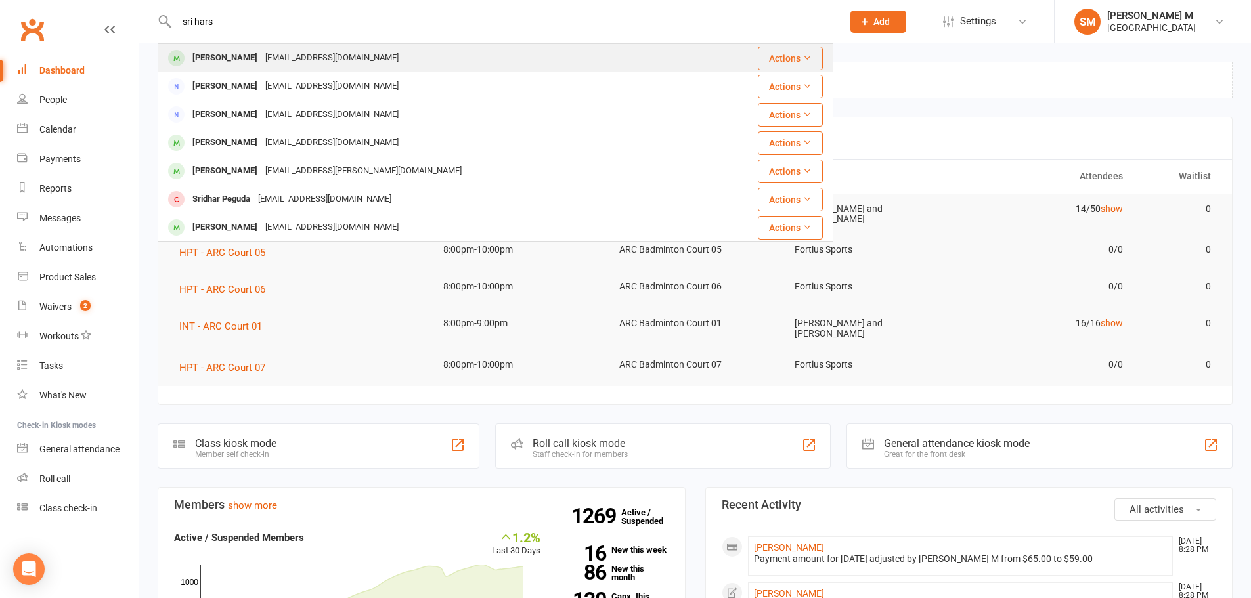
type input "sri hars"
click at [220, 54] on div "[PERSON_NAME]" at bounding box center [224, 58] width 73 height 19
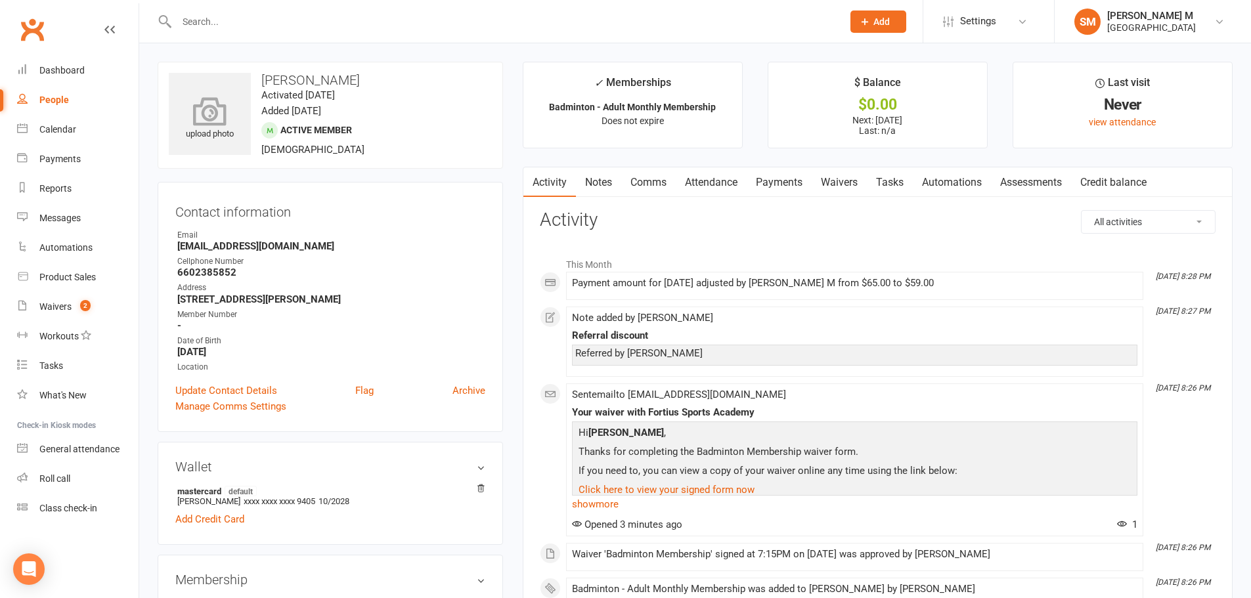
click at [194, 125] on icon at bounding box center [210, 111] width 91 height 29
drag, startPoint x: 407, startPoint y: 78, endPoint x: 252, endPoint y: 77, distance: 154.9
click at [252, 77] on h3 "[PERSON_NAME]" at bounding box center [330, 80] width 323 height 14
copy h3 "[PERSON_NAME]"
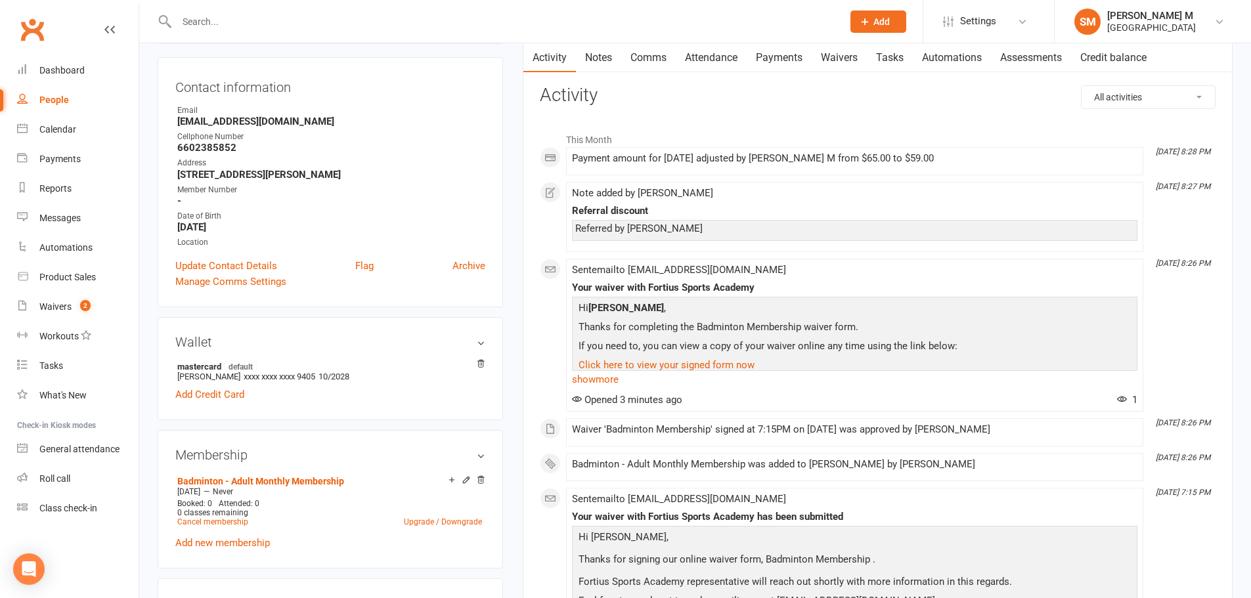
scroll to position [131, 0]
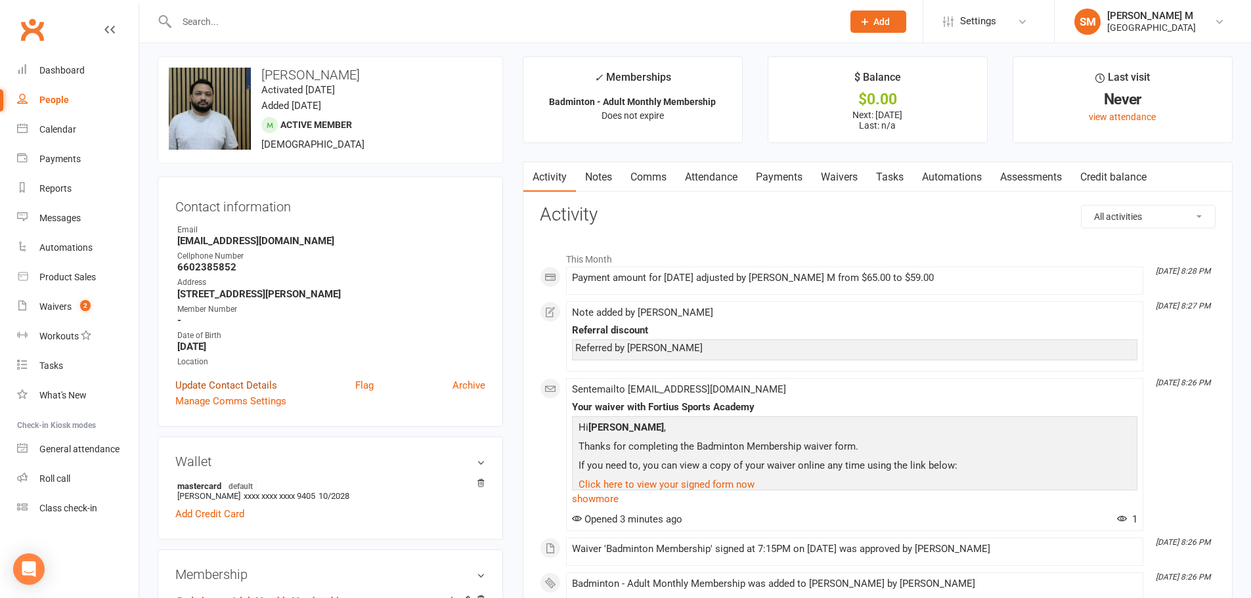
scroll to position [0, 0]
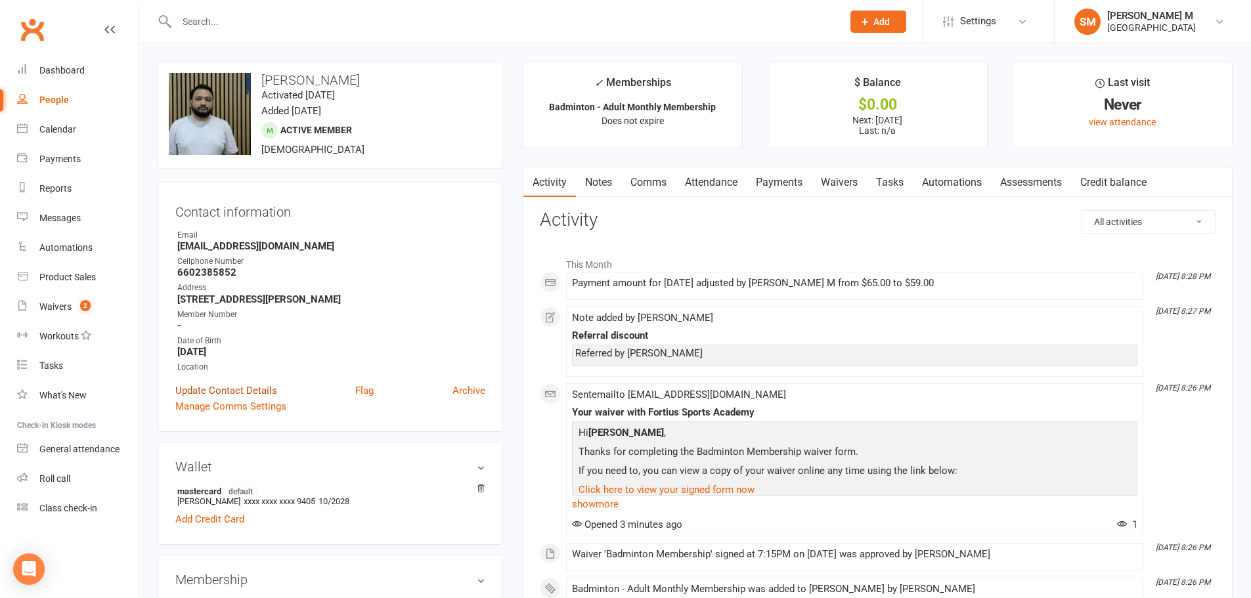
click at [202, 387] on link "Update Contact Details" at bounding box center [226, 391] width 102 height 16
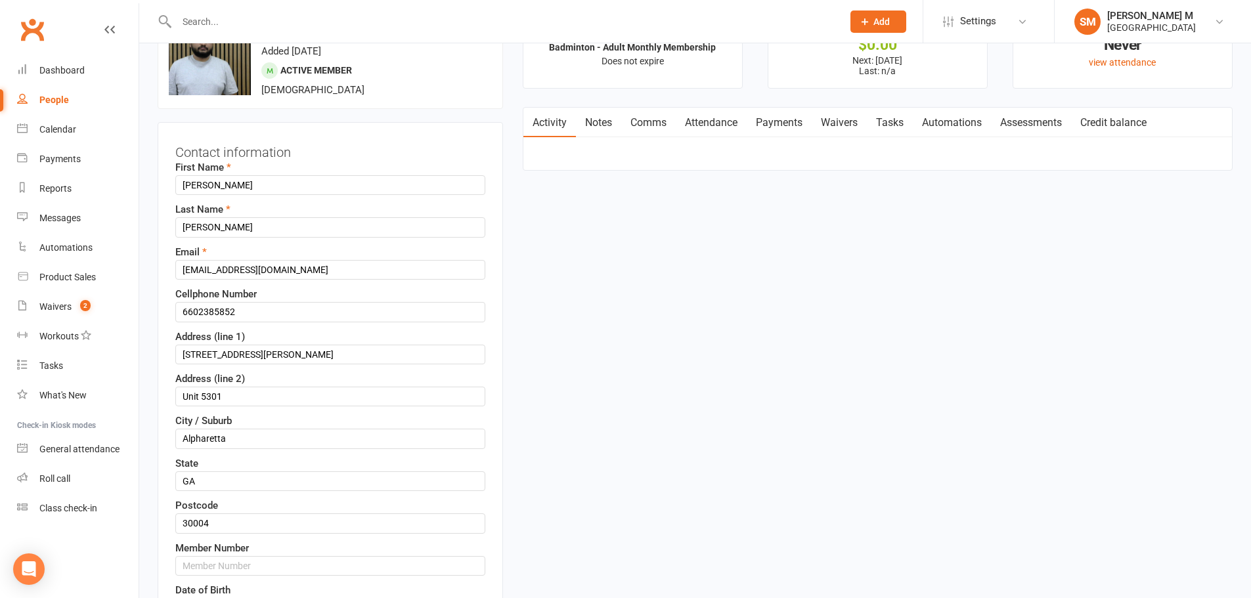
scroll to position [62, 0]
drag, startPoint x: 252, startPoint y: 307, endPoint x: 95, endPoint y: 311, distance: 157.6
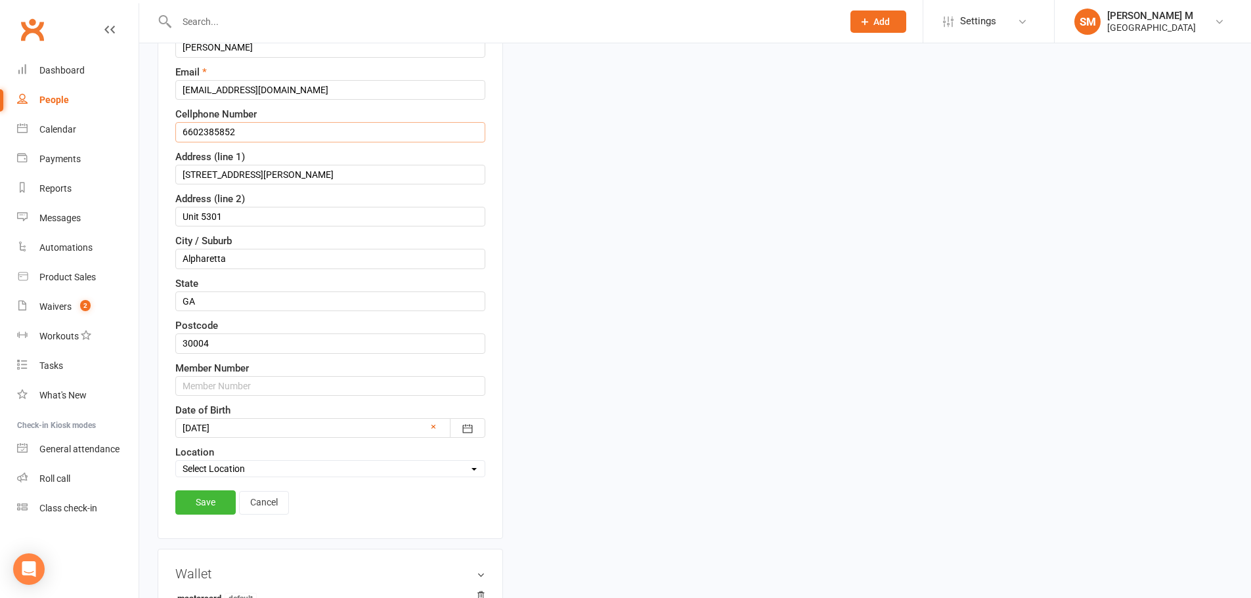
scroll to position [259, 0]
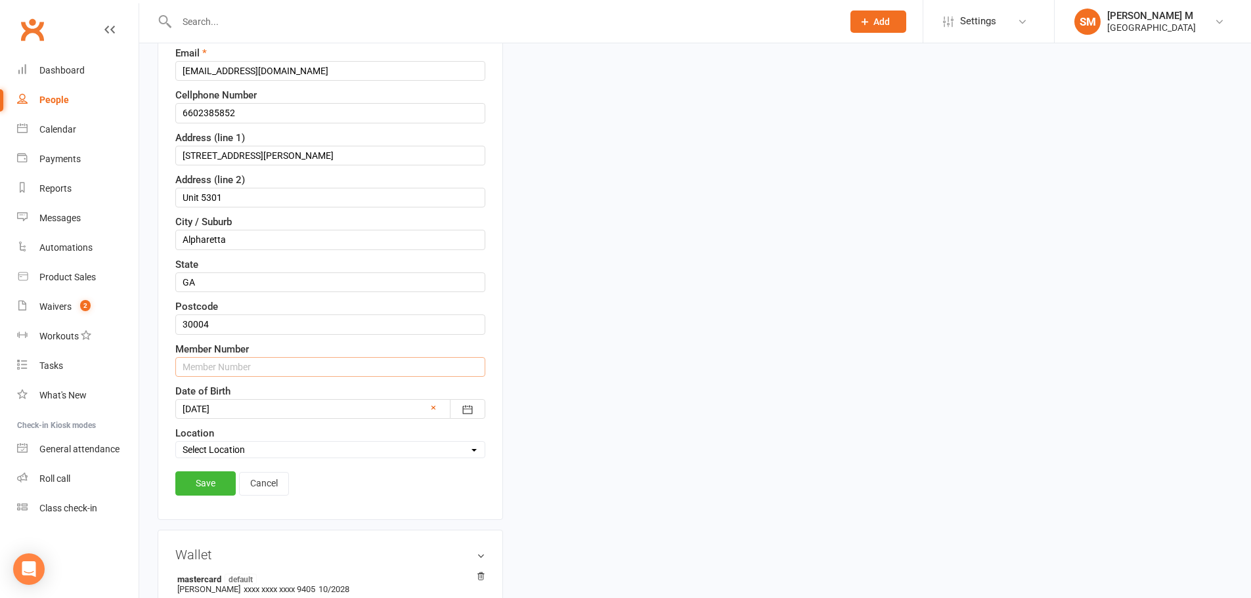
click at [238, 368] on input "text" at bounding box center [330, 367] width 310 height 20
paste input "6602385852"
drag, startPoint x: 267, startPoint y: 365, endPoint x: 116, endPoint y: 376, distance: 152.1
type input "66023858521"
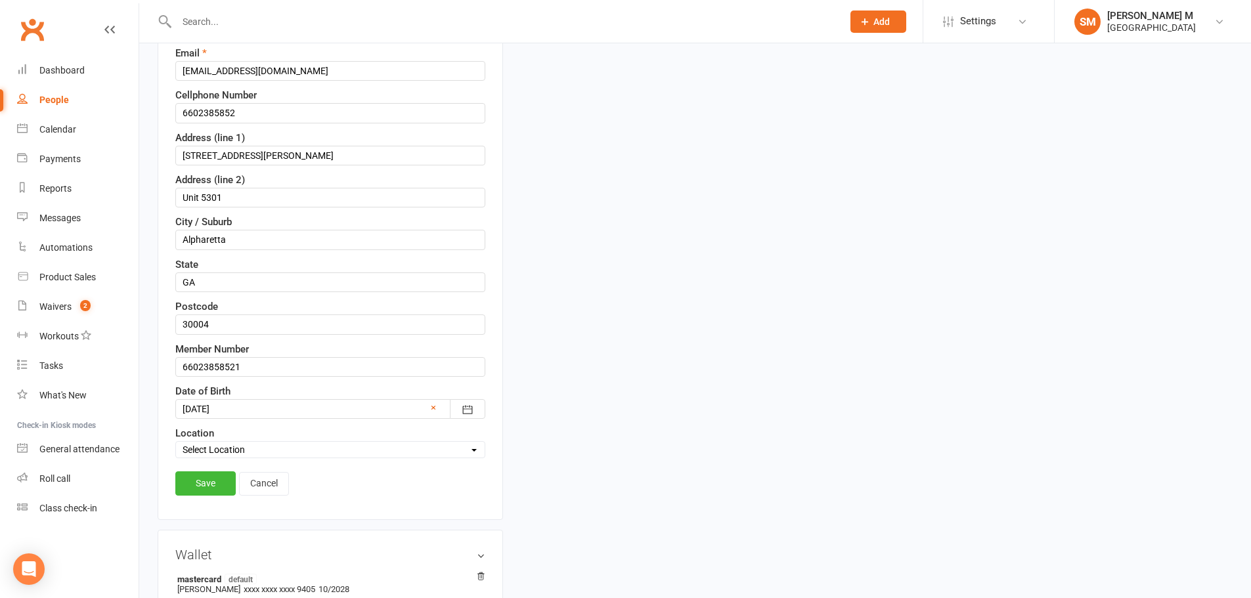
drag, startPoint x: 189, startPoint y: 475, endPoint x: 386, endPoint y: 490, distance: 197.5
click at [189, 475] on link "Save" at bounding box center [205, 483] width 60 height 24
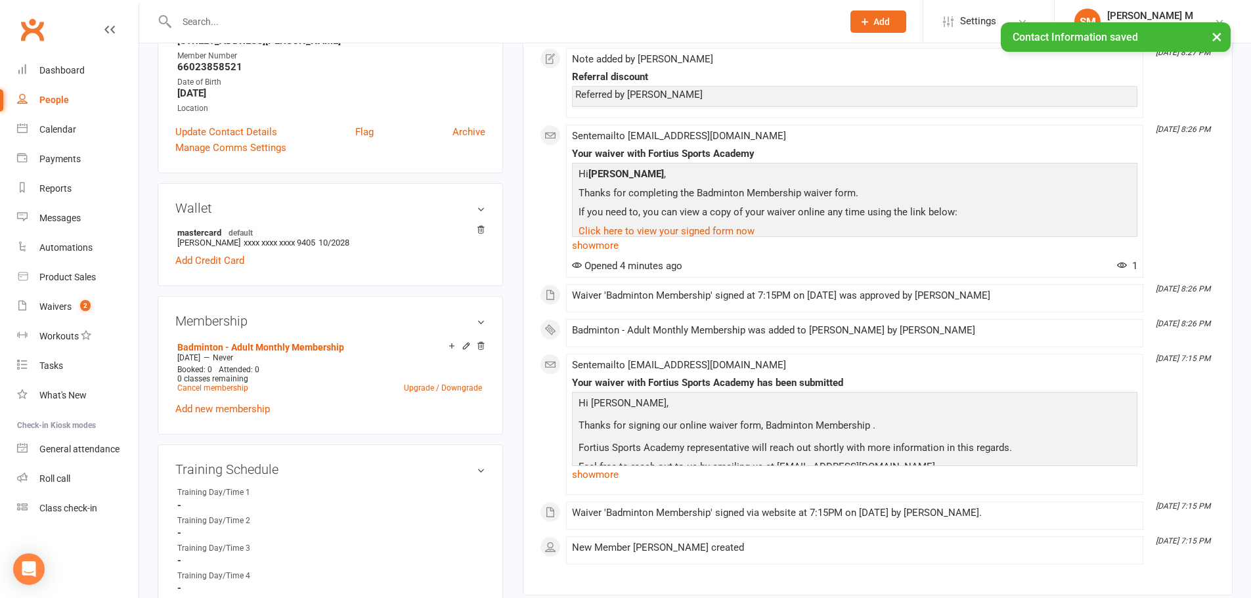
click at [234, 22] on div "× Contact Information saved" at bounding box center [617, 22] width 1234 height 0
click at [238, 22] on div "× Contact Information saved" at bounding box center [617, 22] width 1234 height 0
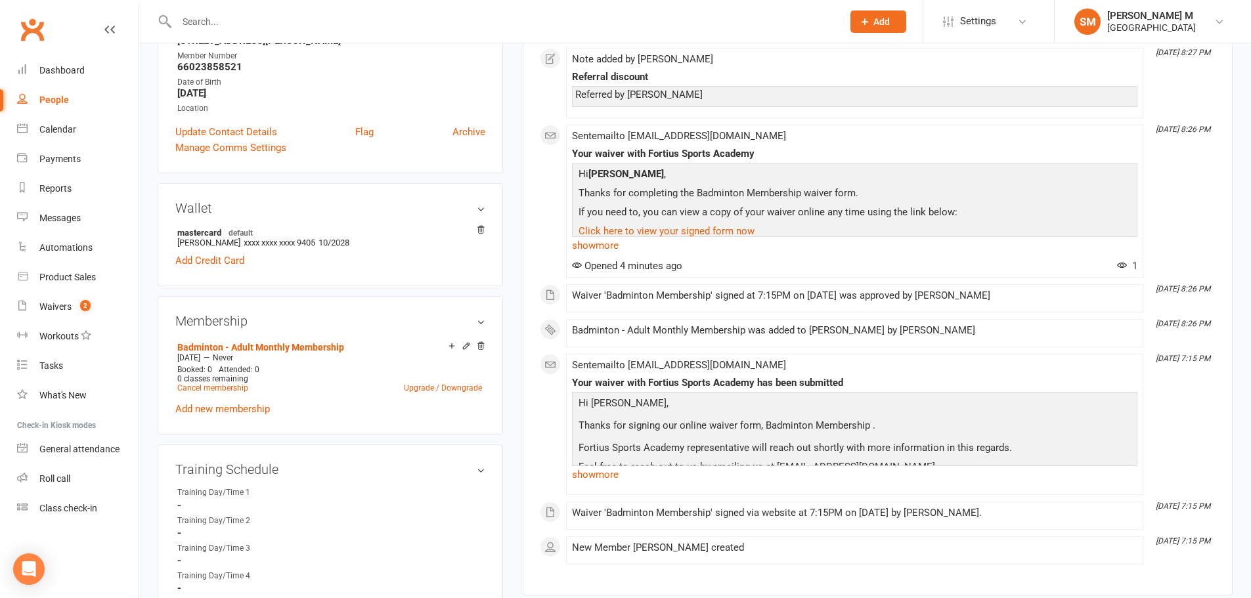
click at [238, 23] on input "text" at bounding box center [503, 21] width 660 height 18
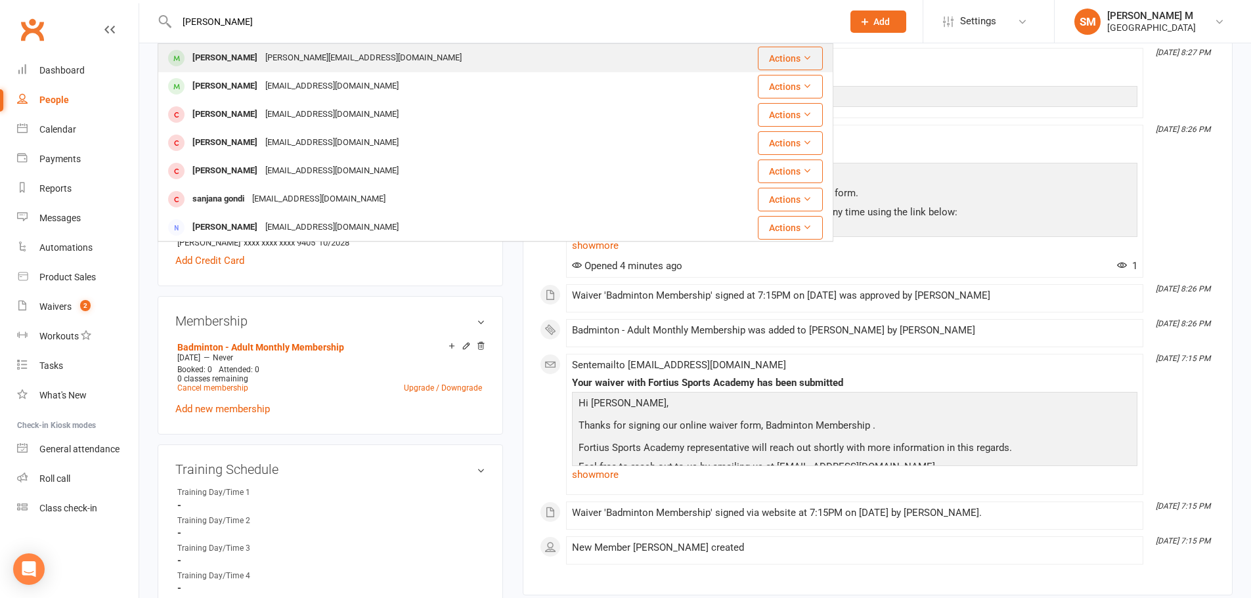
type input "[PERSON_NAME]"
click at [239, 50] on div "[PERSON_NAME]" at bounding box center [224, 58] width 73 height 19
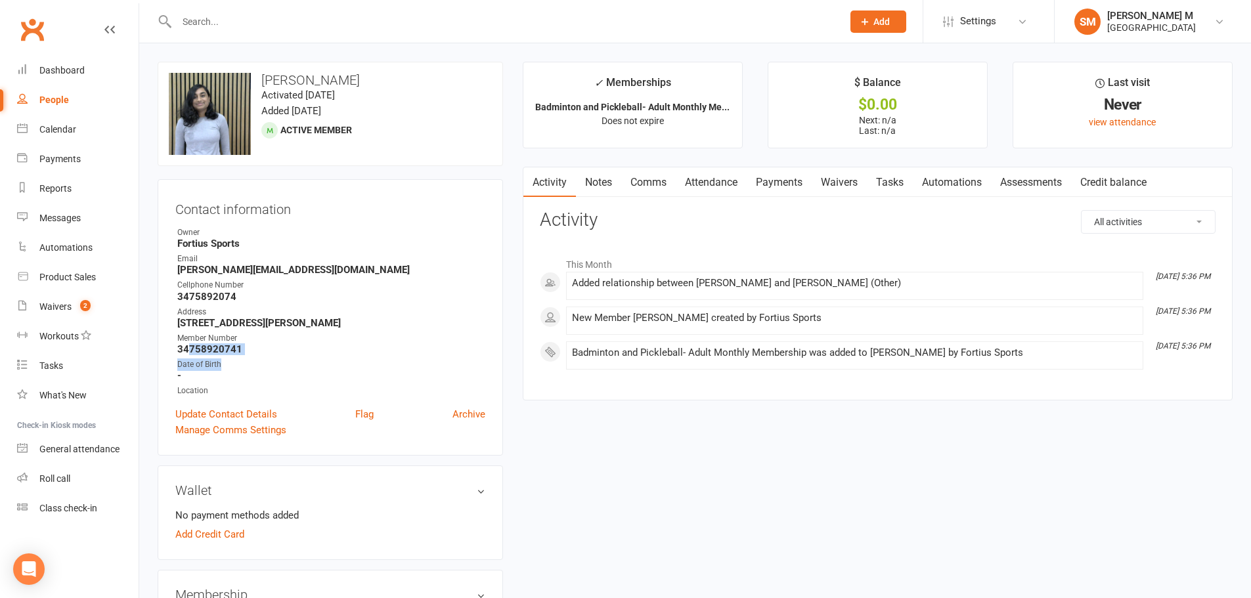
drag, startPoint x: 215, startPoint y: 354, endPoint x: 186, endPoint y: 355, distance: 28.9
click at [186, 355] on ul "Owner Fortius Sports Email [PERSON_NAME][EMAIL_ADDRESS][DOMAIN_NAME] Cellphone …" at bounding box center [330, 312] width 310 height 171
click at [186, 355] on strong "34758920741" at bounding box center [331, 349] width 308 height 12
drag, startPoint x: 178, startPoint y: 351, endPoint x: 238, endPoint y: 350, distance: 60.4
click at [238, 350] on strong "34758920741" at bounding box center [331, 349] width 308 height 12
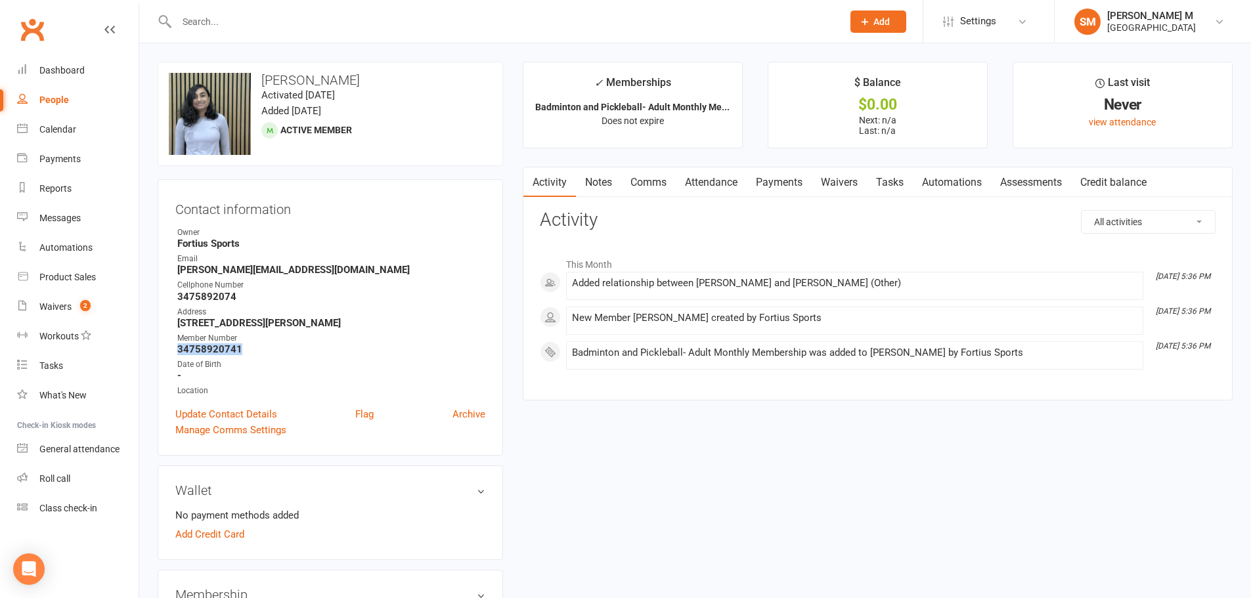
copy strong "34758920741"
click at [208, 24] on input "text" at bounding box center [503, 21] width 660 height 18
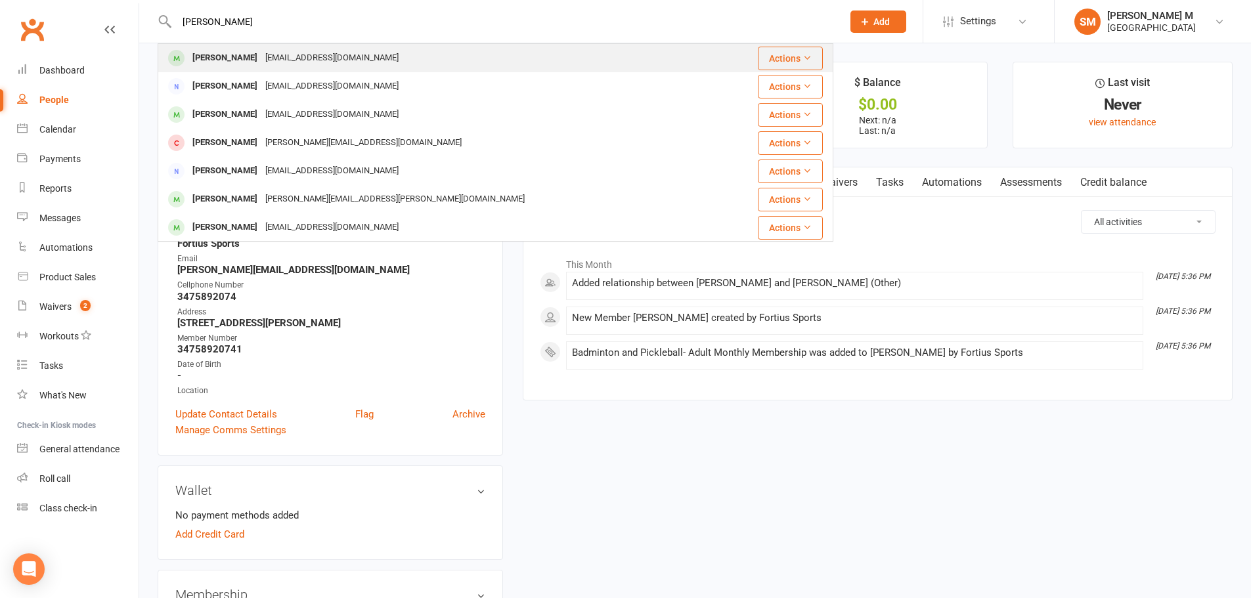
type input "[PERSON_NAME]"
click at [241, 54] on div "[PERSON_NAME]" at bounding box center [224, 58] width 73 height 19
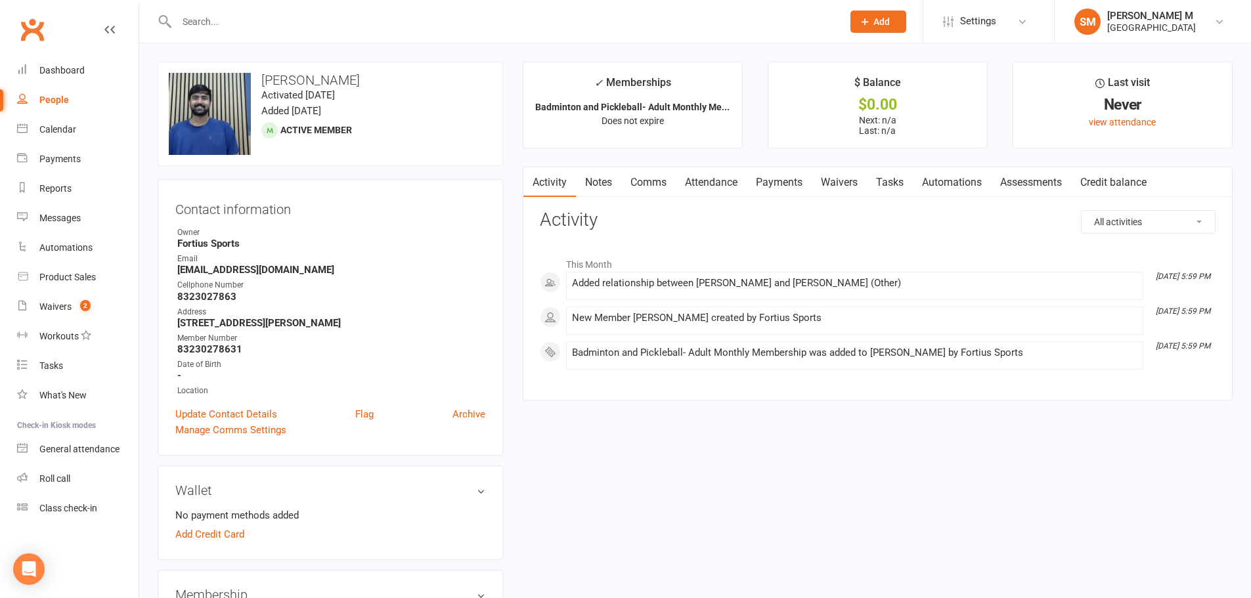
click at [205, 352] on strong "83230278631" at bounding box center [331, 349] width 308 height 12
copy strong "83230278631"
click at [210, 28] on input "text" at bounding box center [503, 21] width 660 height 18
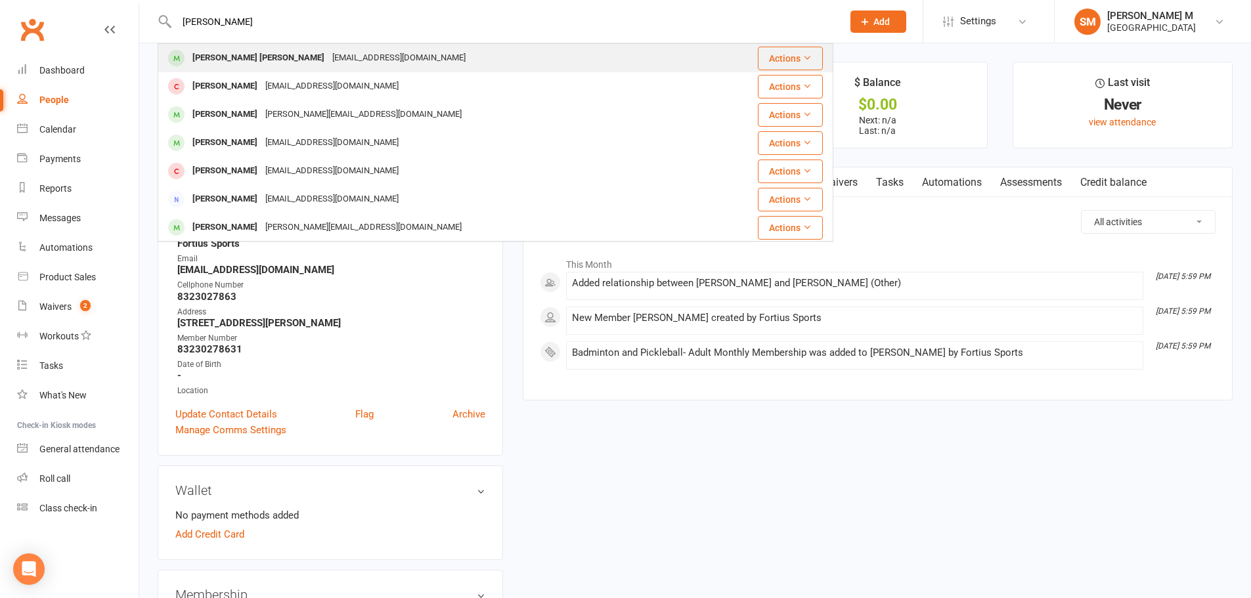
type input "[PERSON_NAME]"
click at [228, 68] on div "[PERSON_NAME] [PERSON_NAME] [PERSON_NAME][EMAIL_ADDRESS][DOMAIN_NAME]" at bounding box center [431, 58] width 544 height 27
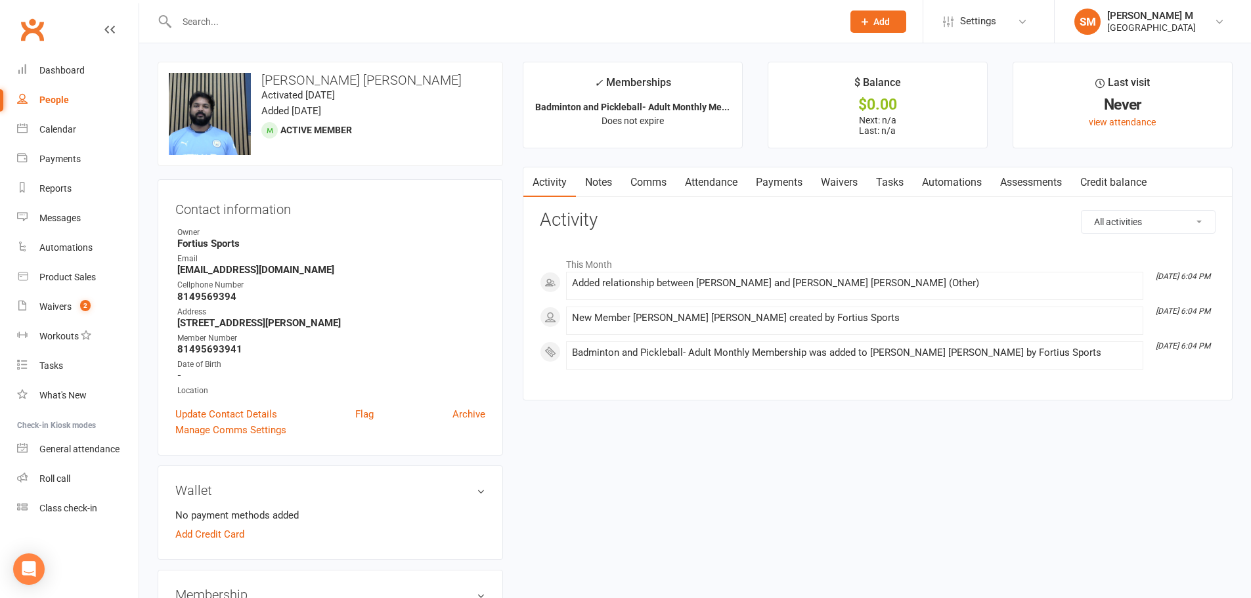
click at [225, 347] on strong "81495693941" at bounding box center [331, 349] width 308 height 12
copy strong "81495693941"
click at [80, 297] on link "Waivers 2" at bounding box center [77, 307] width 121 height 30
select select "50"
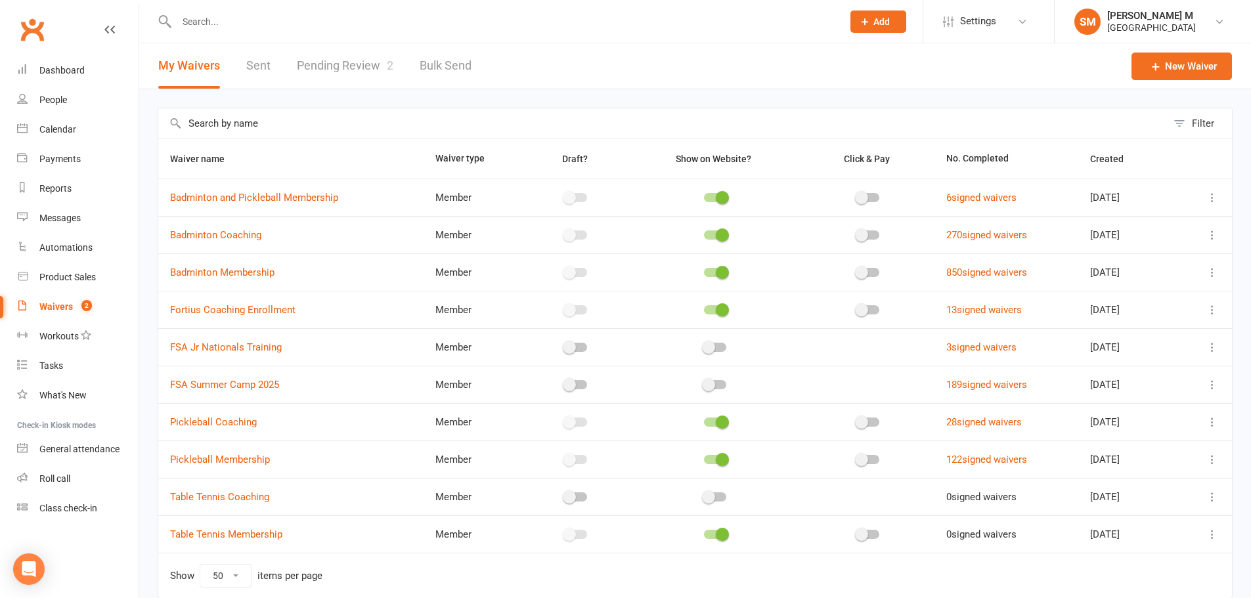
click at [270, 84] on div "My Waivers Sent Pending Review 2 Bulk Send" at bounding box center [314, 65] width 351 height 45
click at [259, 70] on link "Sent" at bounding box center [258, 65] width 24 height 45
select select "50"
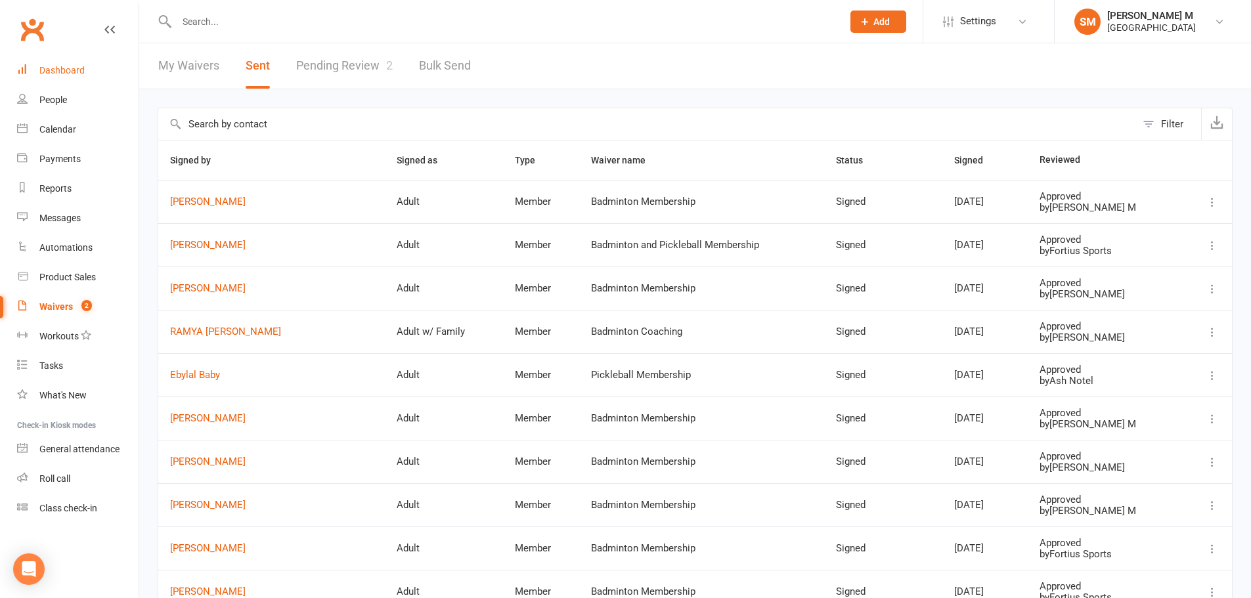
click at [98, 65] on link "Dashboard" at bounding box center [77, 71] width 121 height 30
